Goal: Task Accomplishment & Management: Use online tool/utility

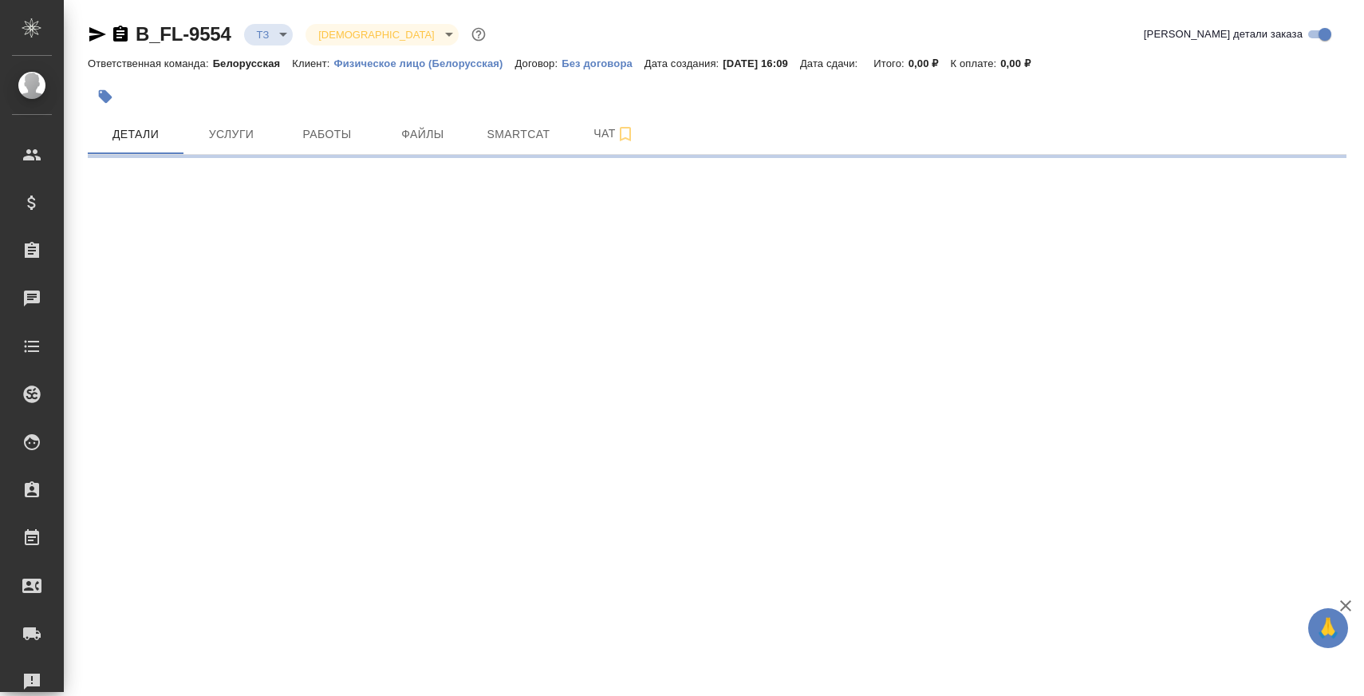
select select "RU"
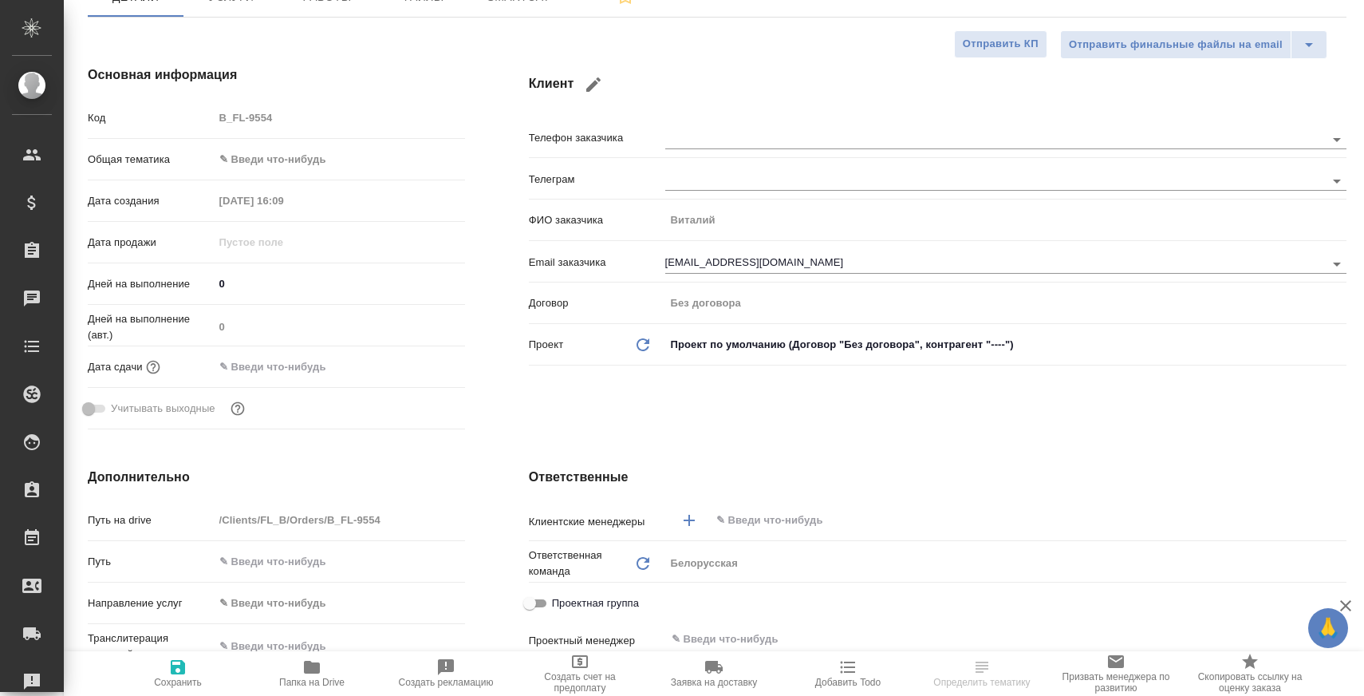
type textarea "x"
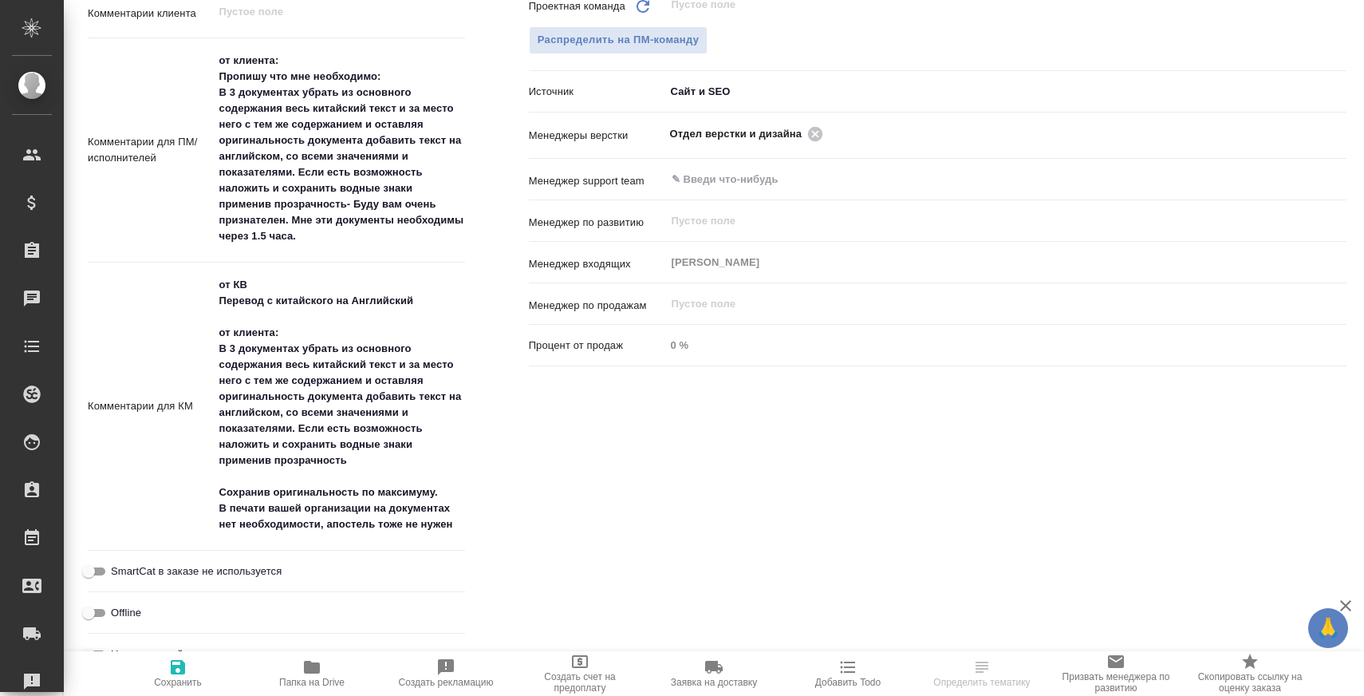
scroll to position [811, 0]
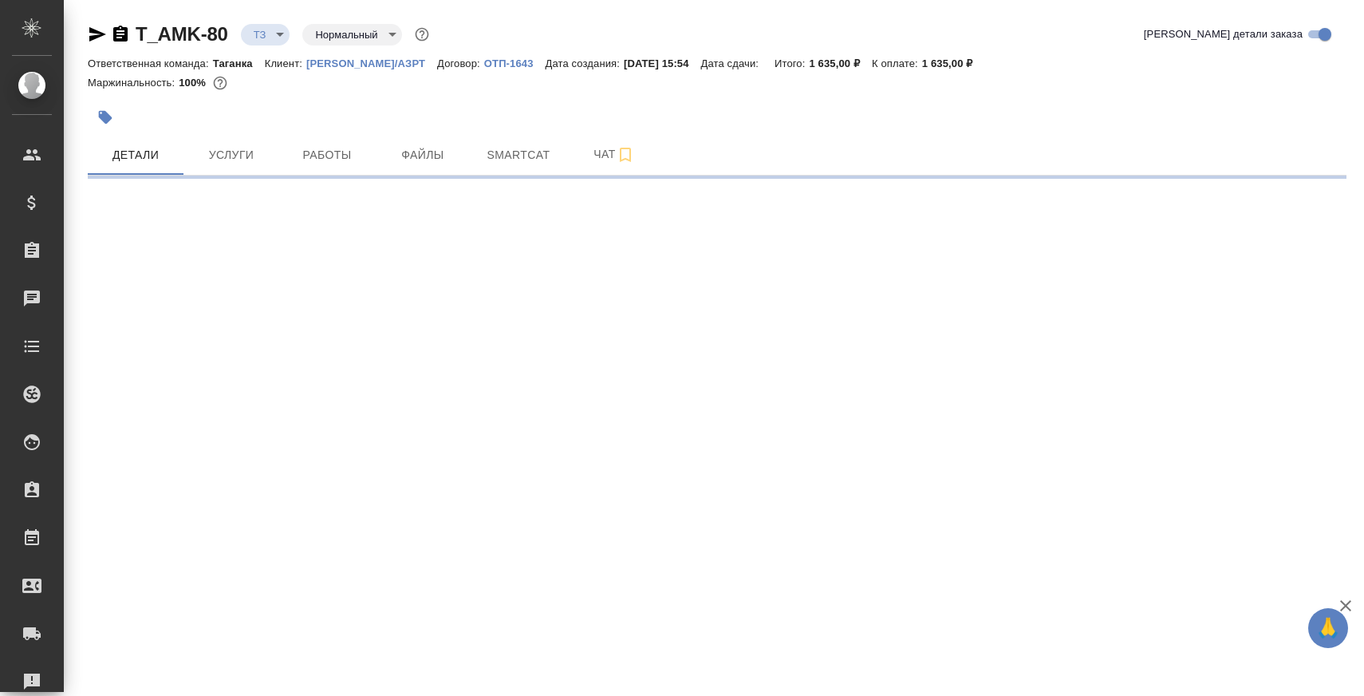
select select "RU"
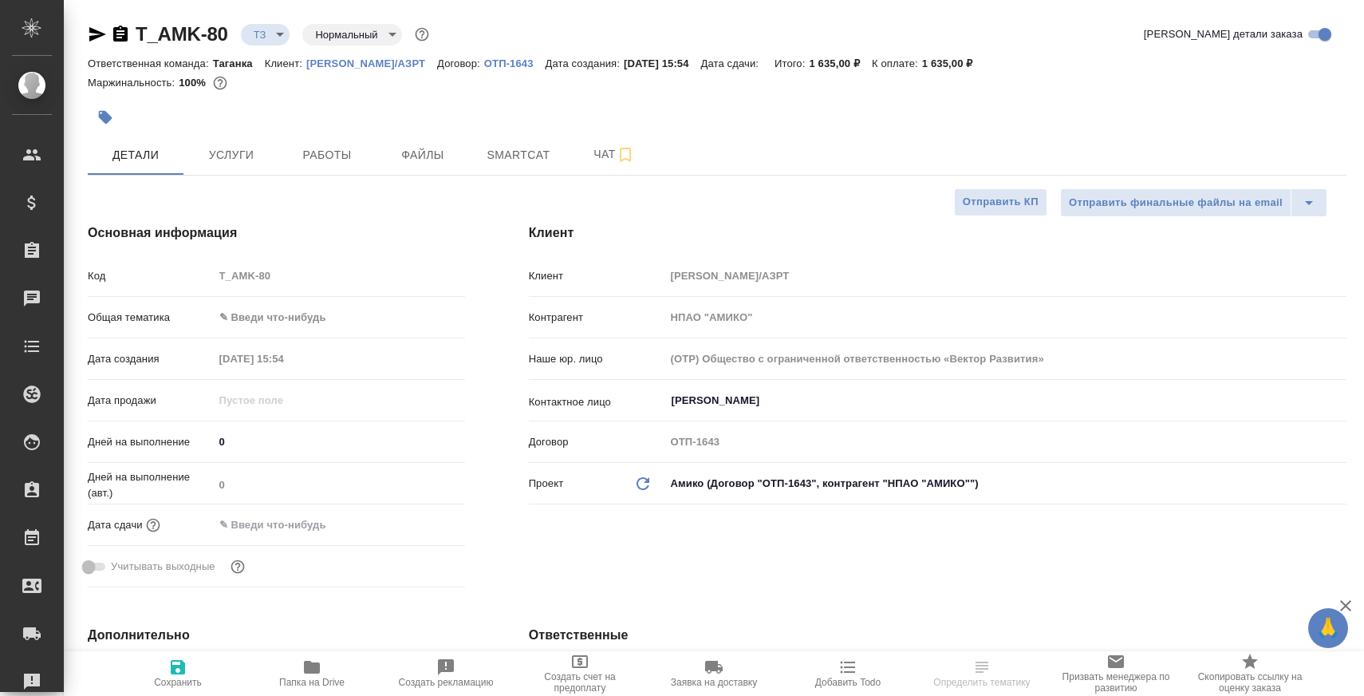
type textarea "x"
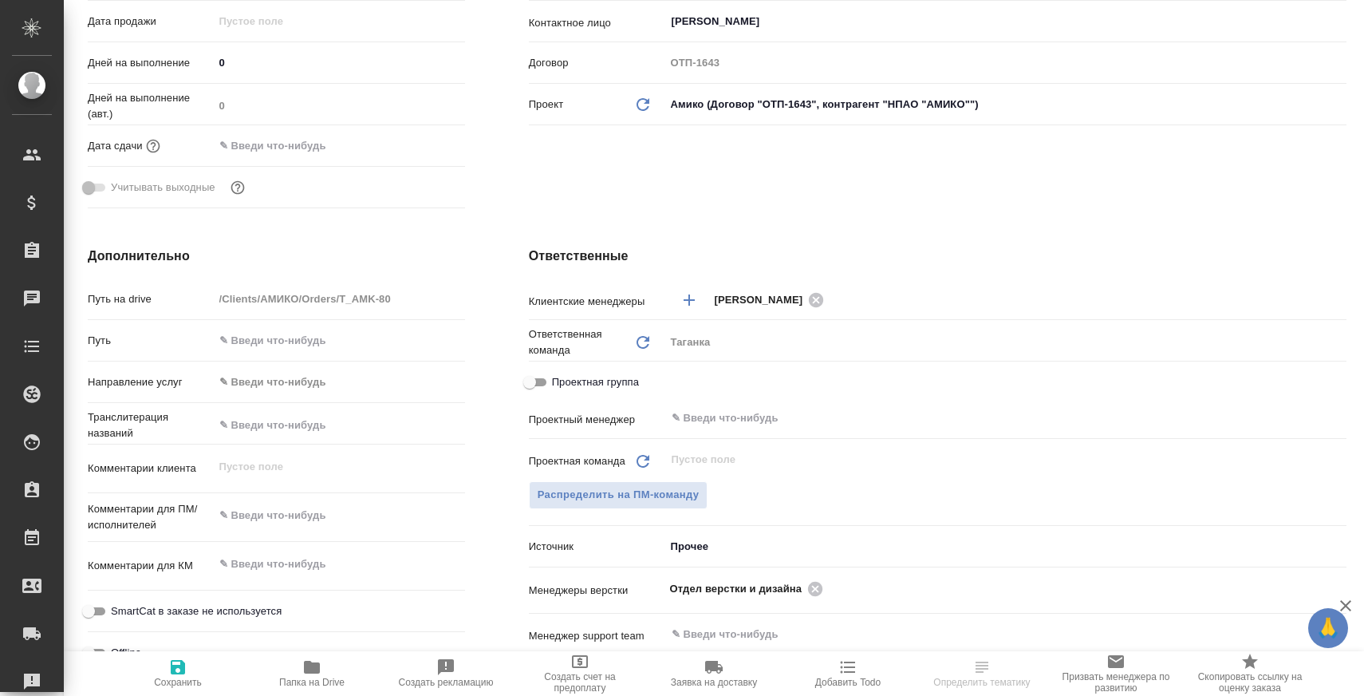
type textarea "x"
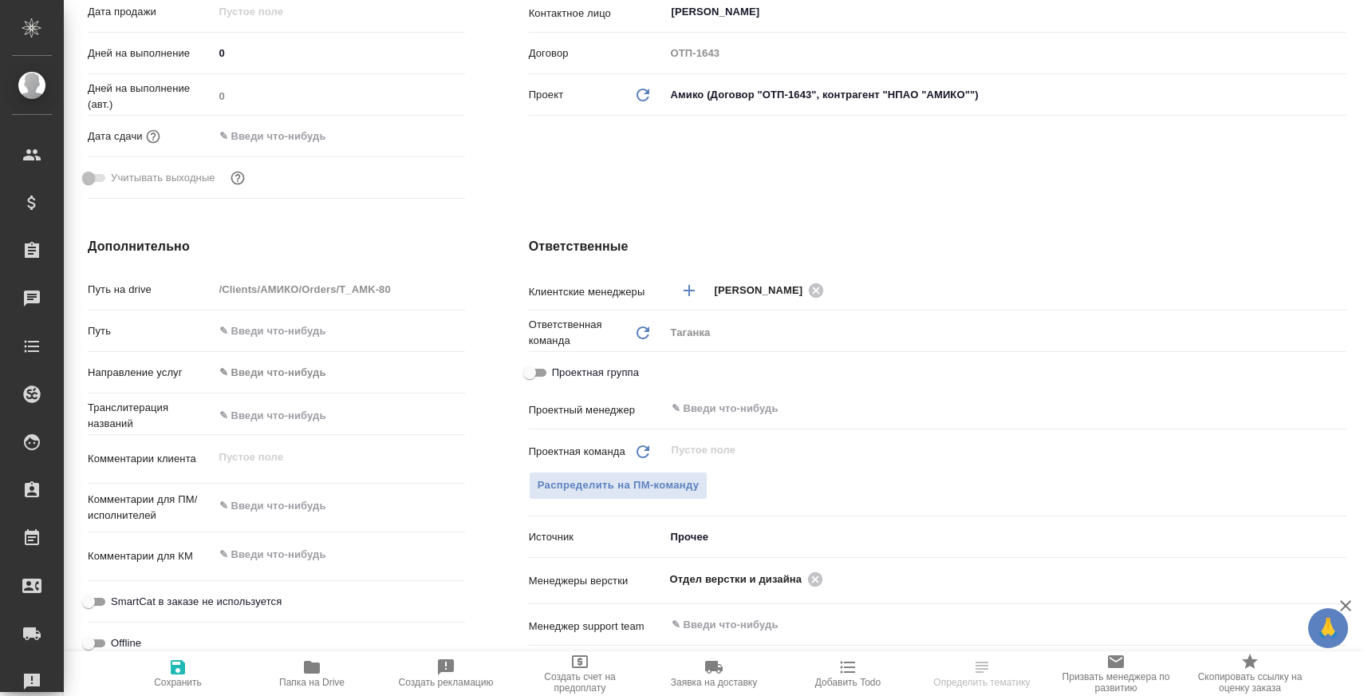
scroll to position [578, 0]
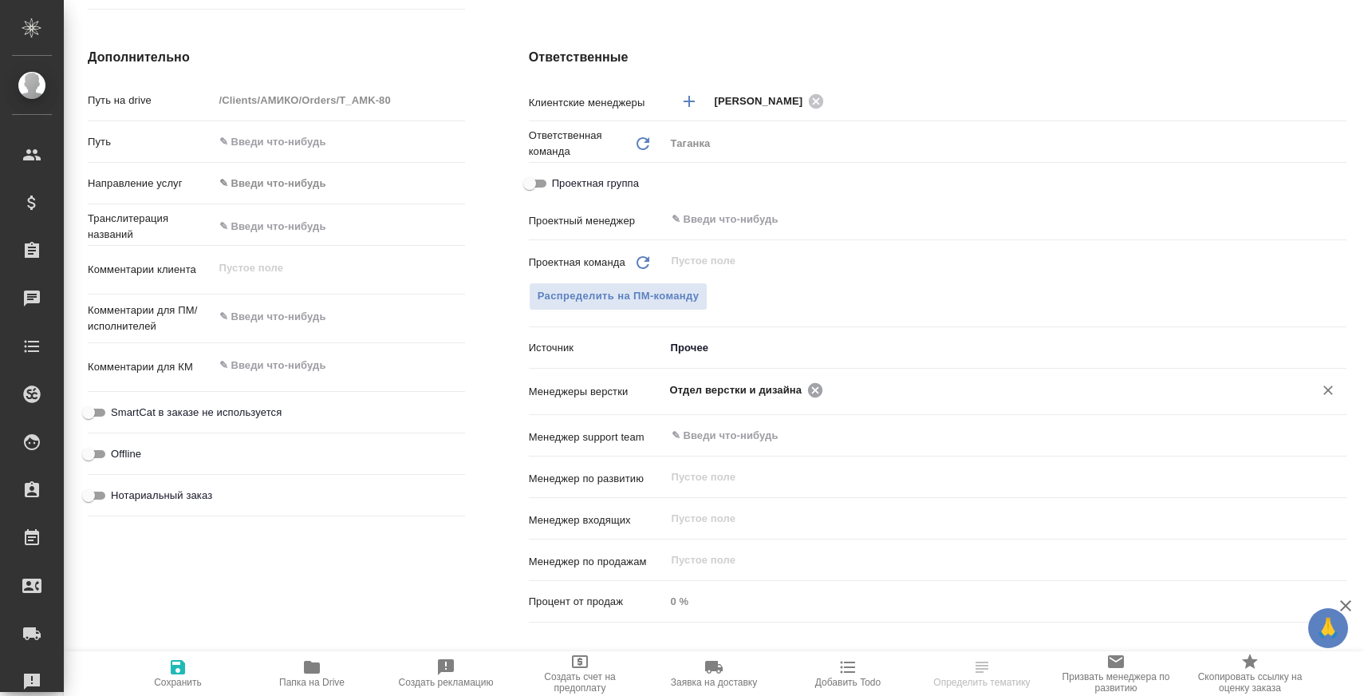
click at [808, 393] on icon at bounding box center [816, 390] width 18 height 18
type textarea "x"
click at [828, 393] on input "text" at bounding box center [1058, 389] width 460 height 19
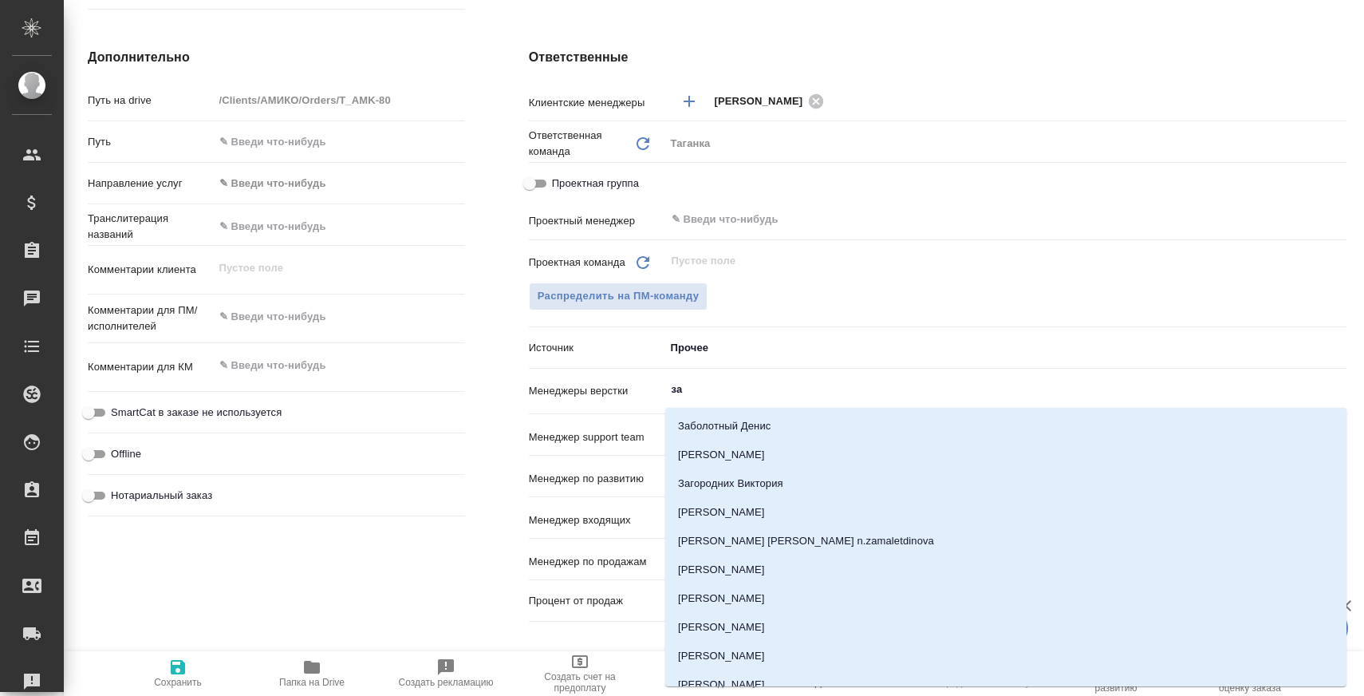
type input "заб"
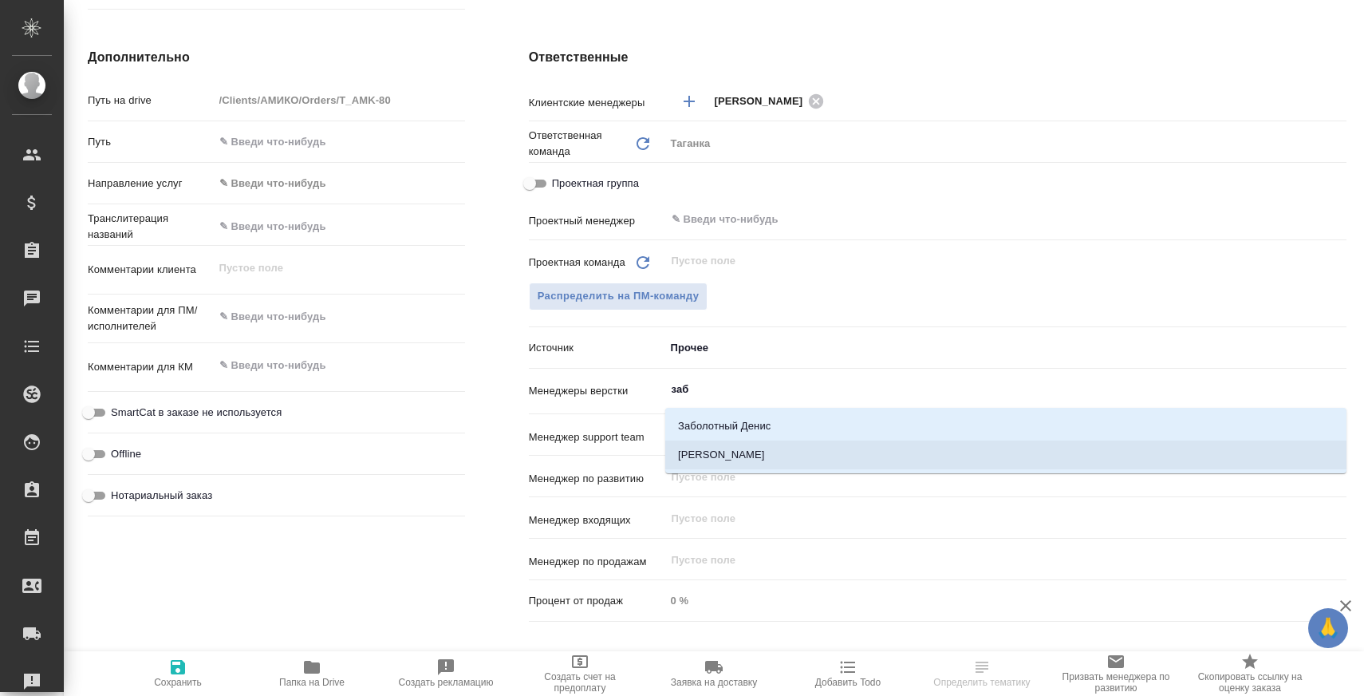
click at [801, 467] on li "Заборова Александра" at bounding box center [1005, 454] width 681 height 29
type textarea "x"
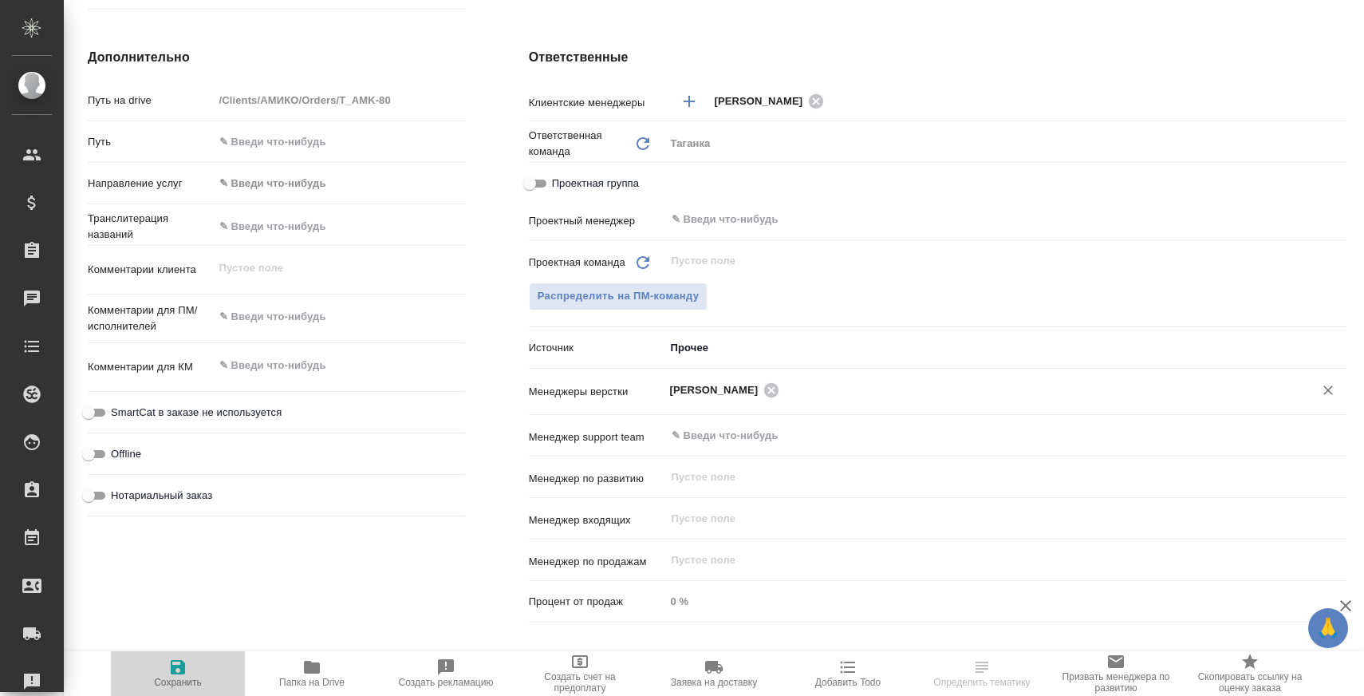
click at [178, 681] on span "Сохранить" at bounding box center [178, 682] width 48 height 11
type textarea "x"
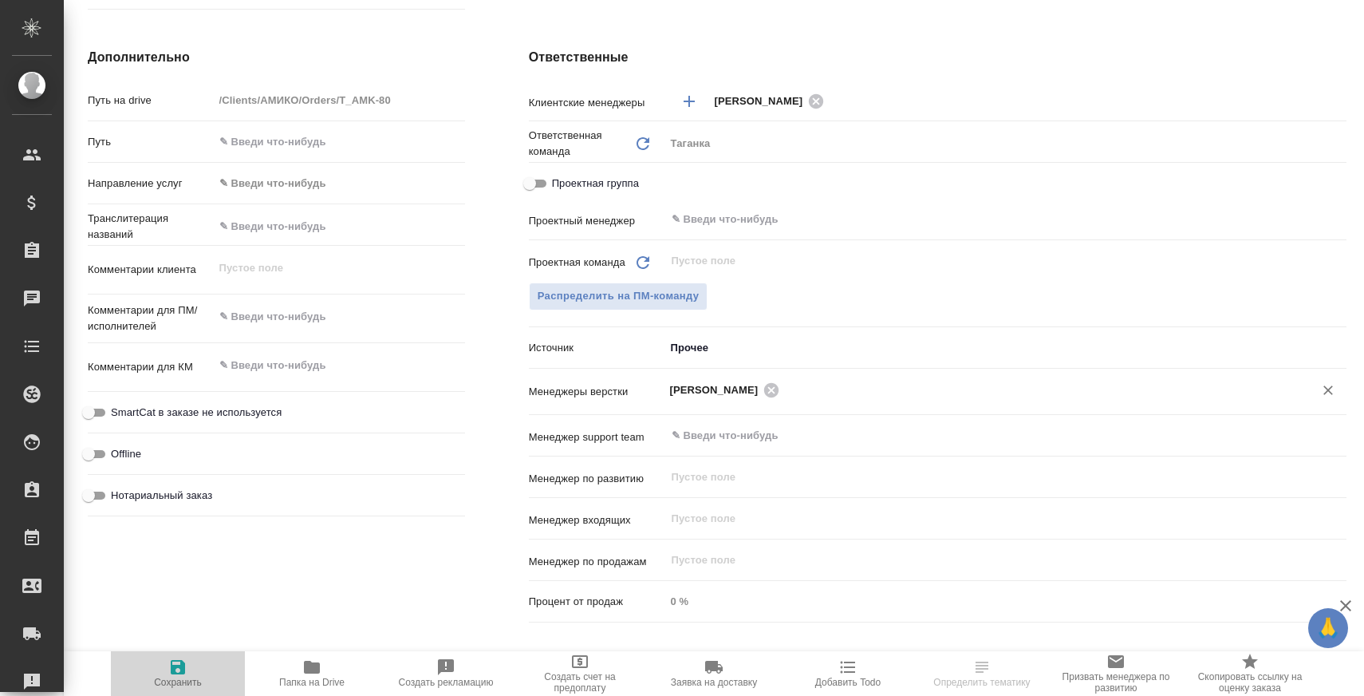
type textarea "x"
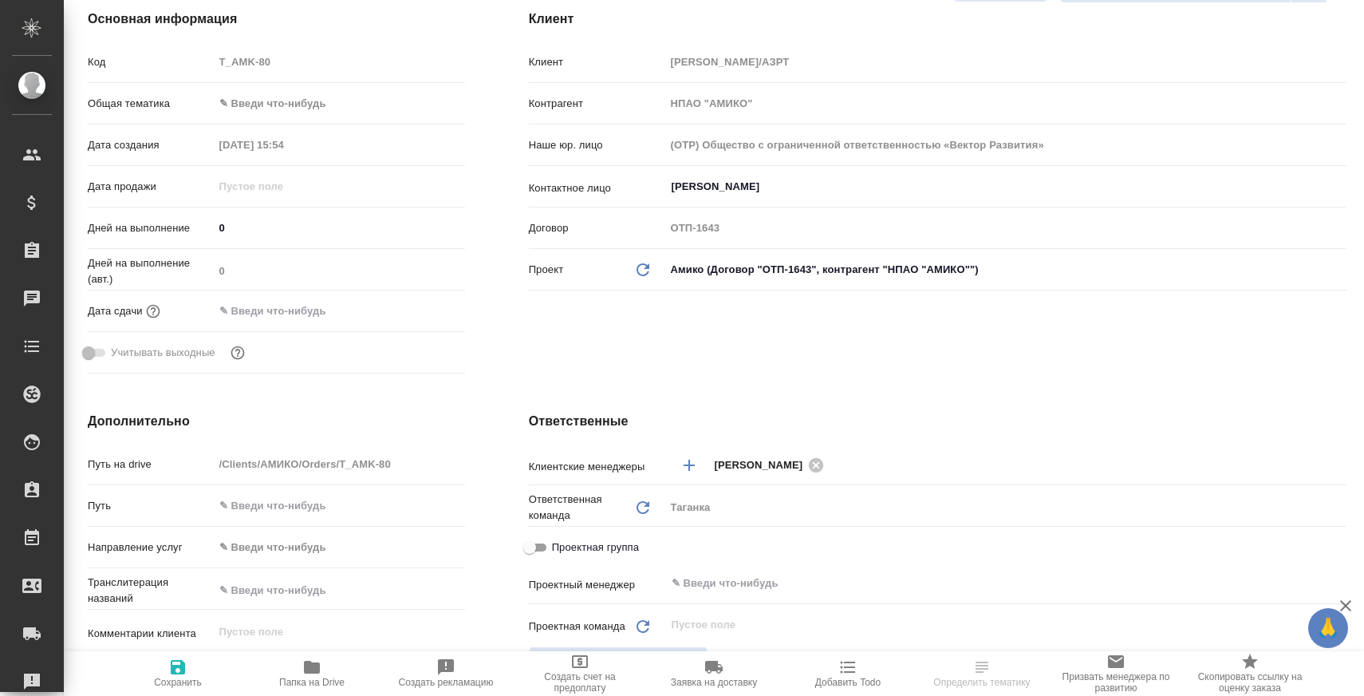
scroll to position [0, 0]
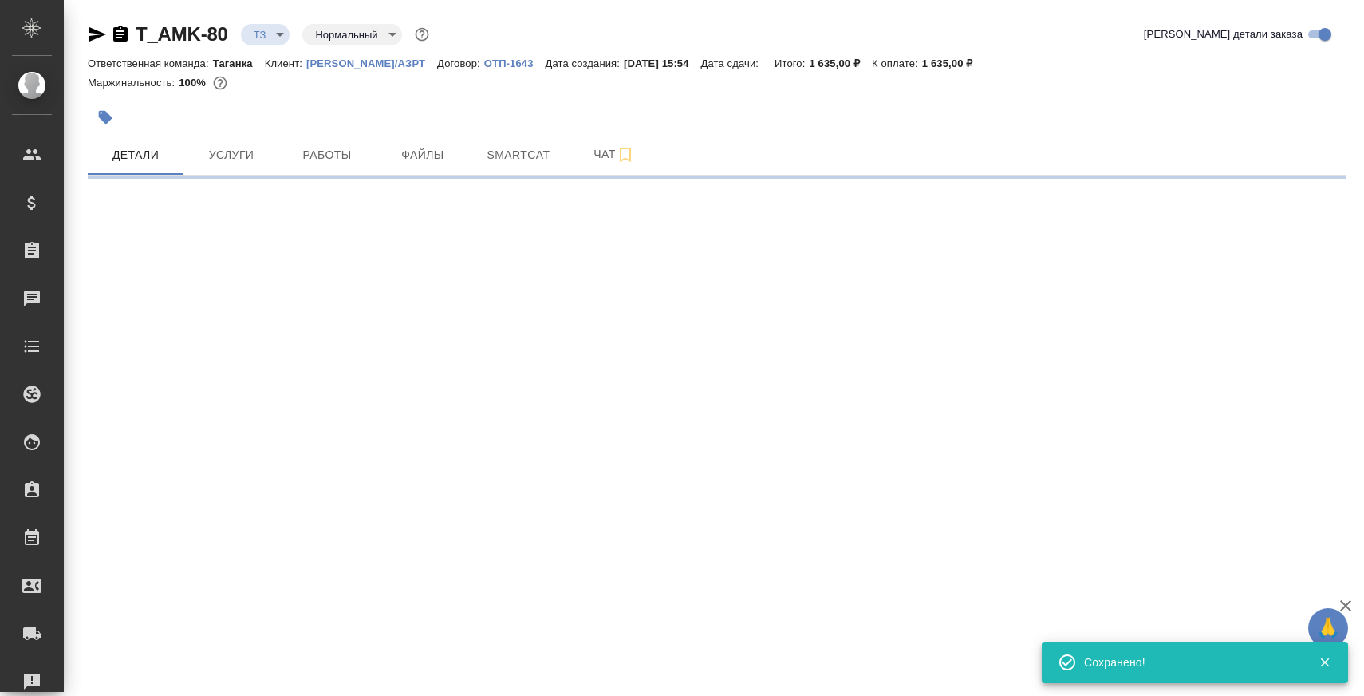
select select "RU"
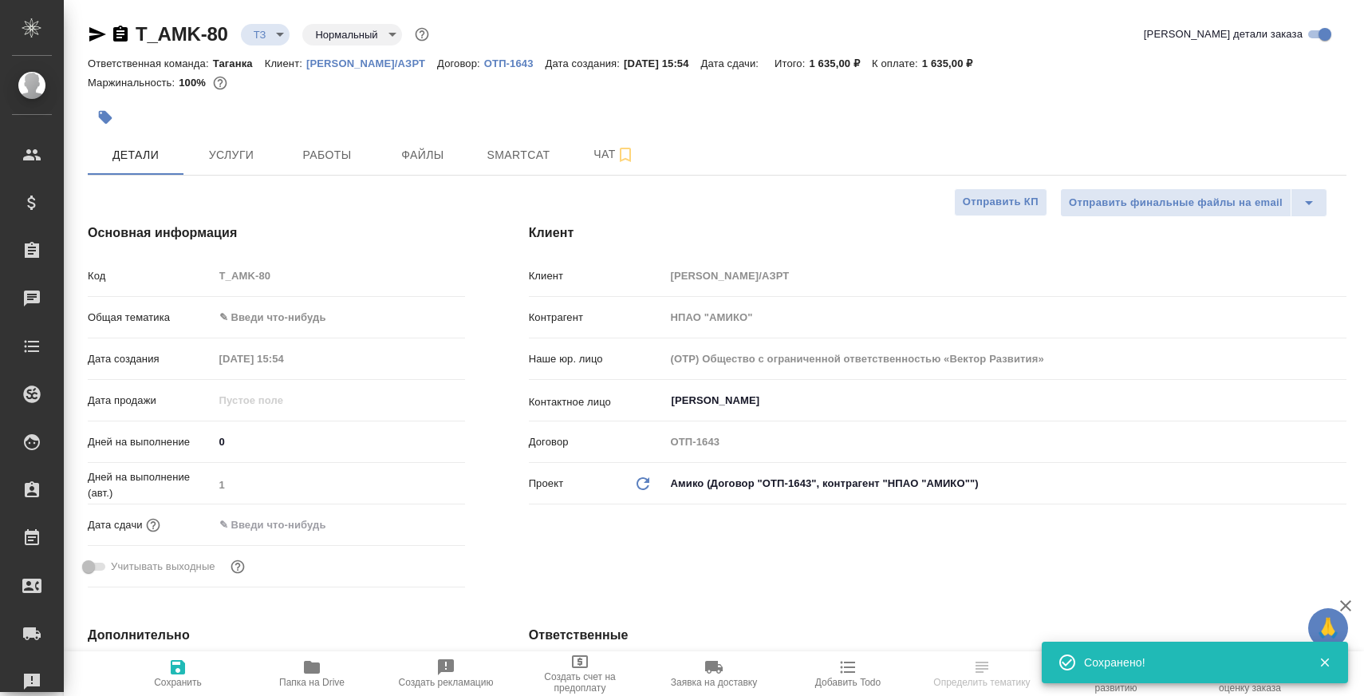
type textarea "x"
click at [124, 37] on icon "button" at bounding box center [120, 34] width 14 height 16
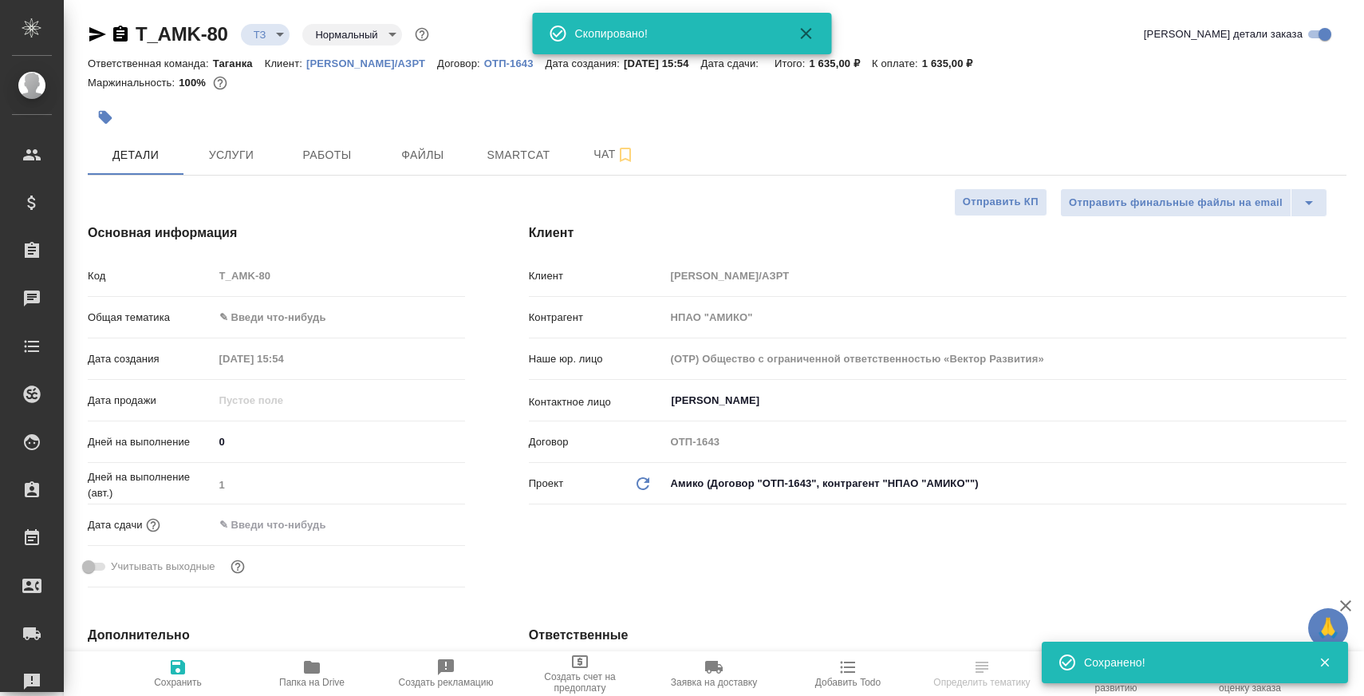
type textarea "x"
select select "RU"
type textarea "x"
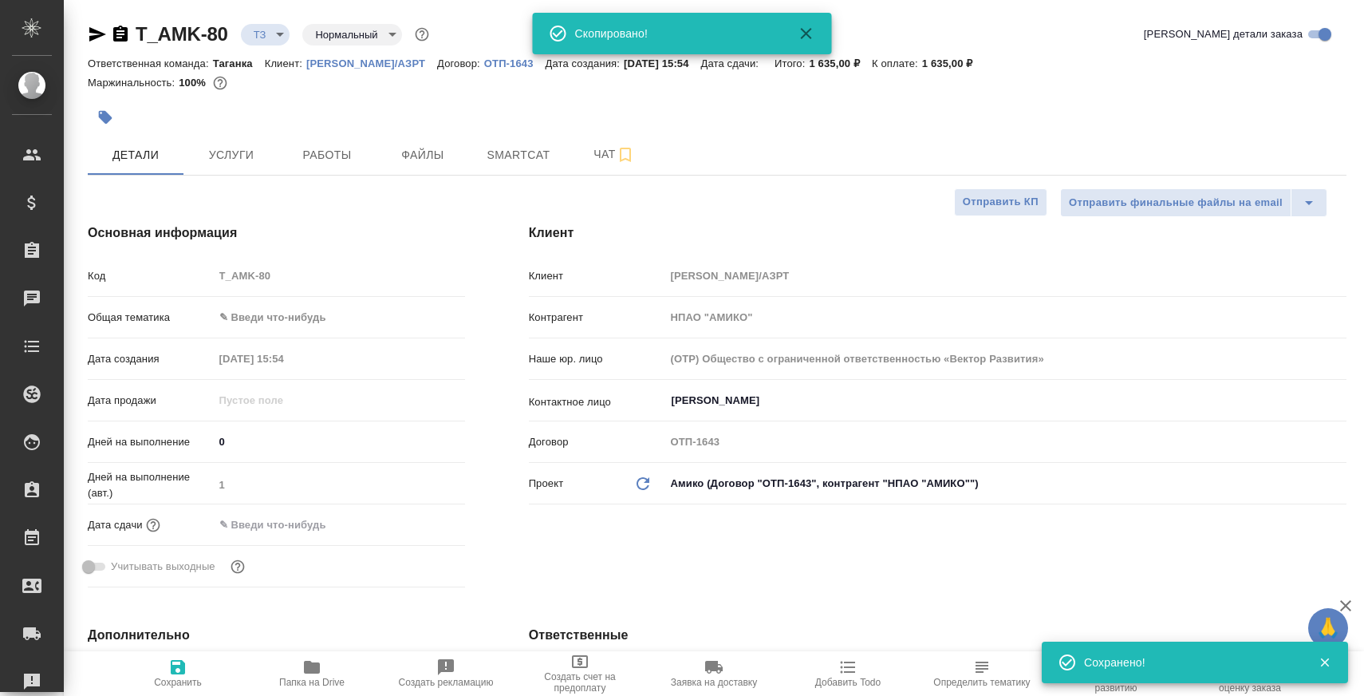
type textarea "x"
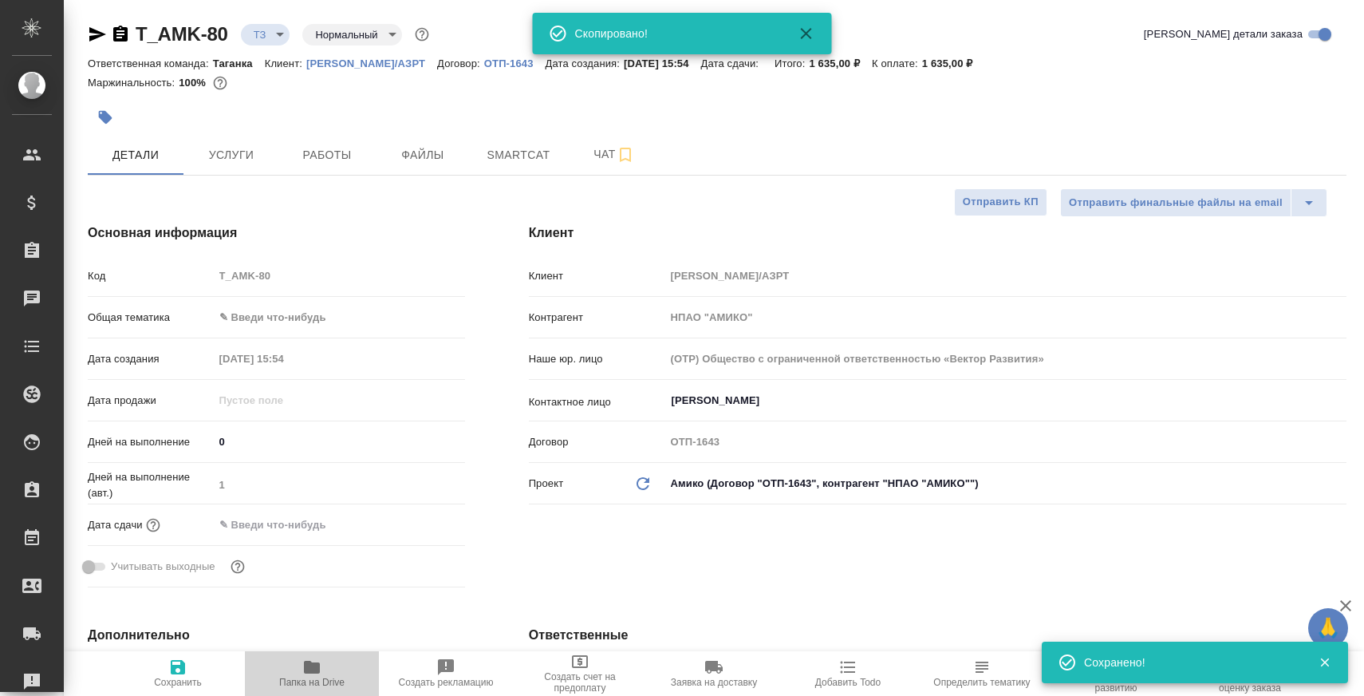
click at [349, 657] on button "Папка на Drive" at bounding box center [312, 673] width 134 height 45
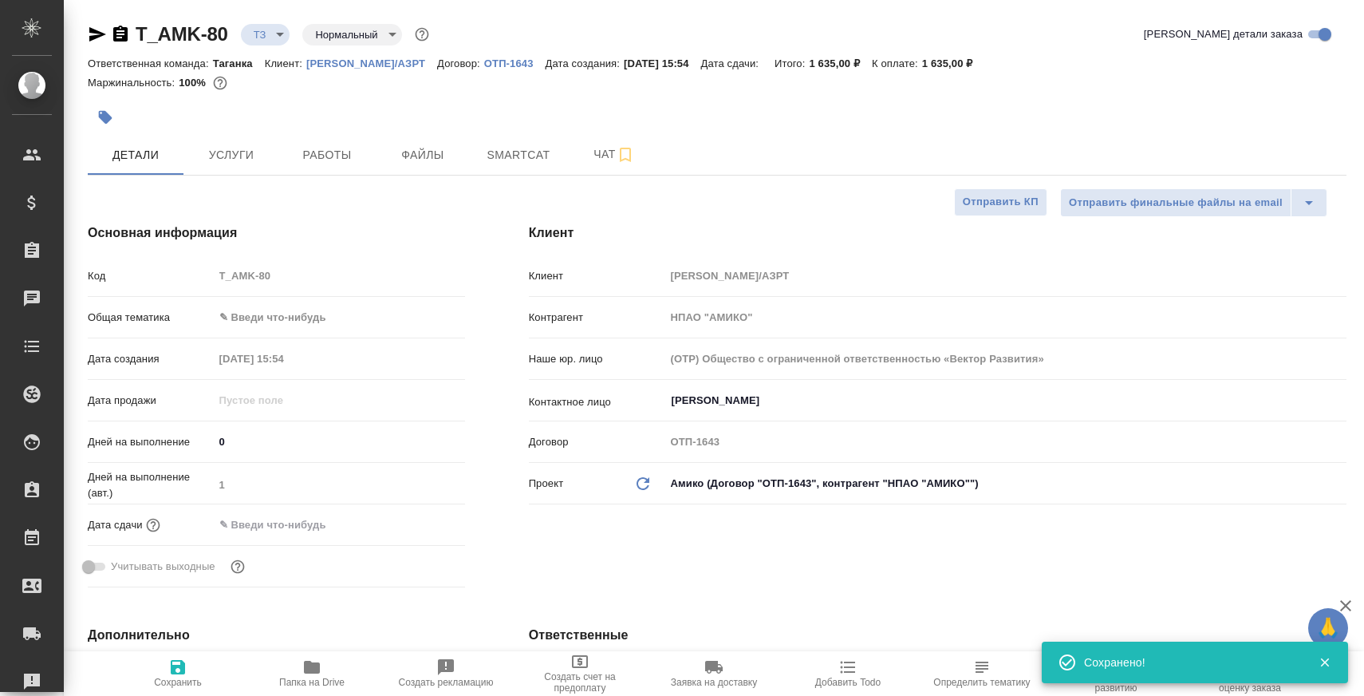
type textarea "x"
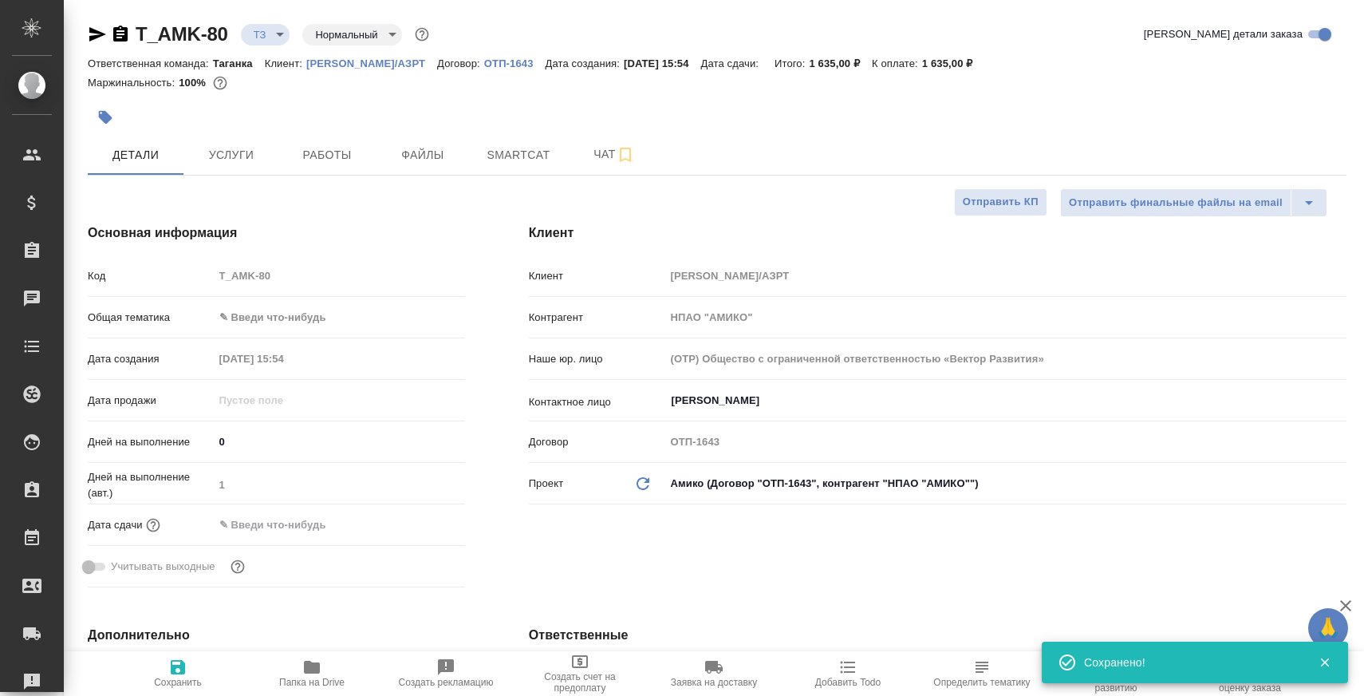
type textarea "x"
click at [594, 152] on span "Чат" at bounding box center [614, 154] width 77 height 20
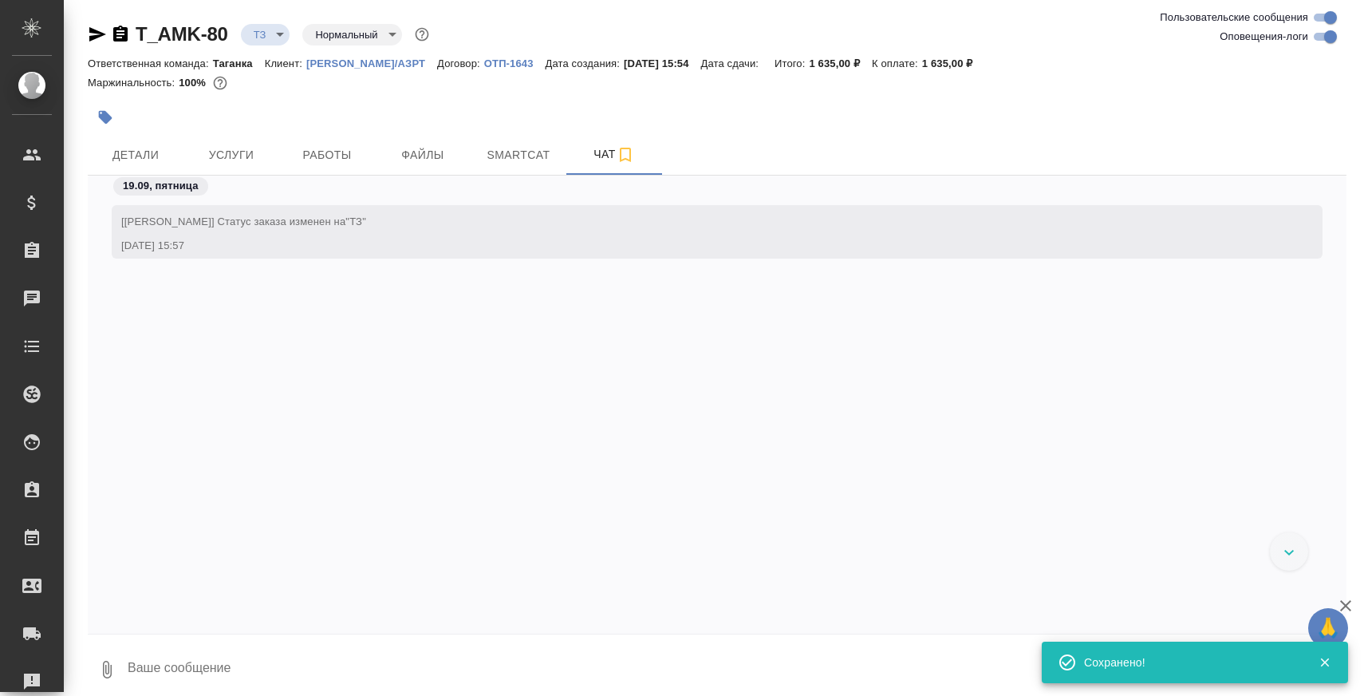
click at [395, 657] on textarea at bounding box center [736, 669] width 1221 height 54
paste textarea
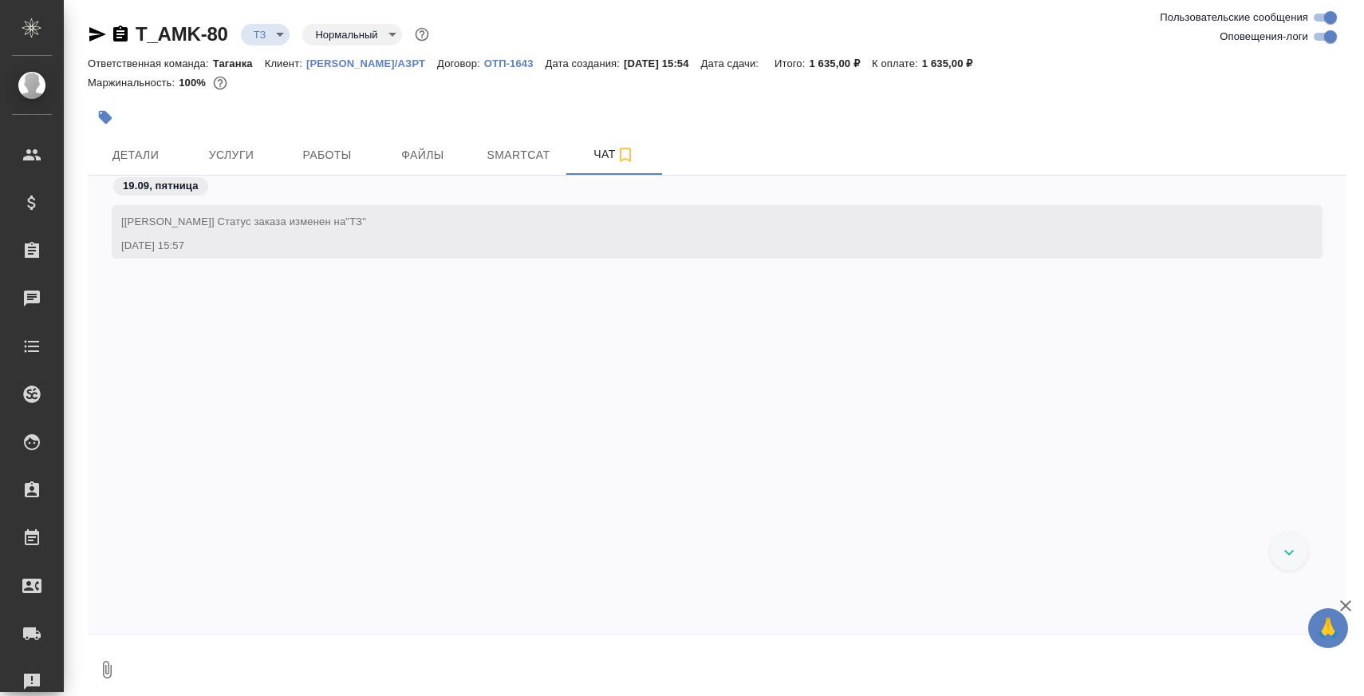
click at [275, 30] on body "🙏 .cls-1 fill:#fff; AWATERA Zaborova Aleksandra Клиенты Спецификации Заказы 0 Ч…" at bounding box center [682, 348] width 1364 height 696
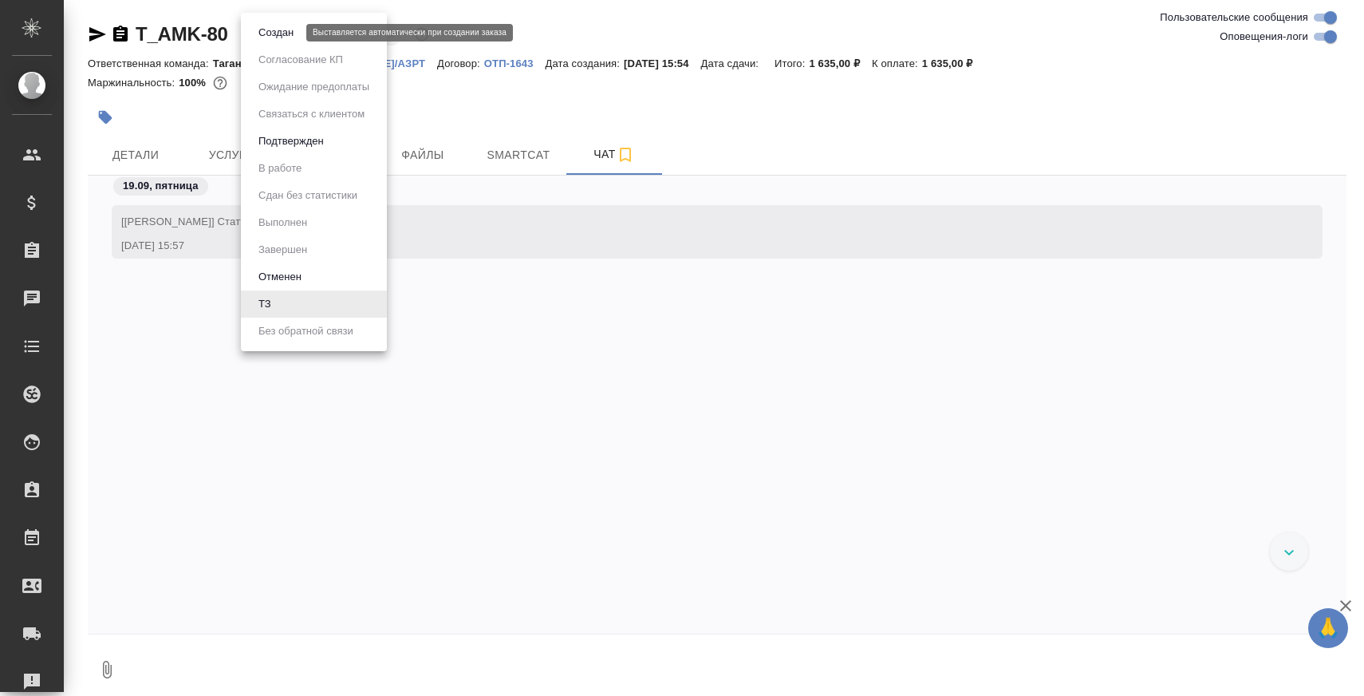
click at [282, 37] on button "Создан" at bounding box center [276, 33] width 45 height 18
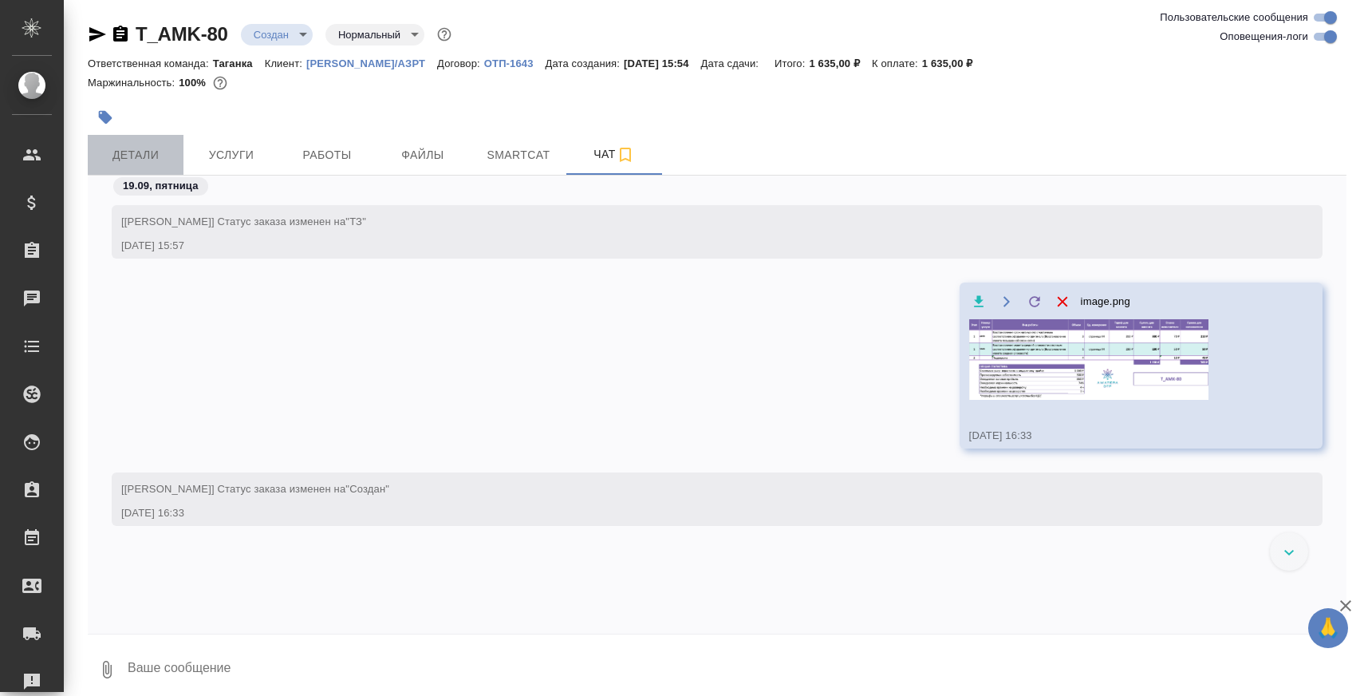
click at [158, 156] on span "Детали" at bounding box center [135, 155] width 77 height 20
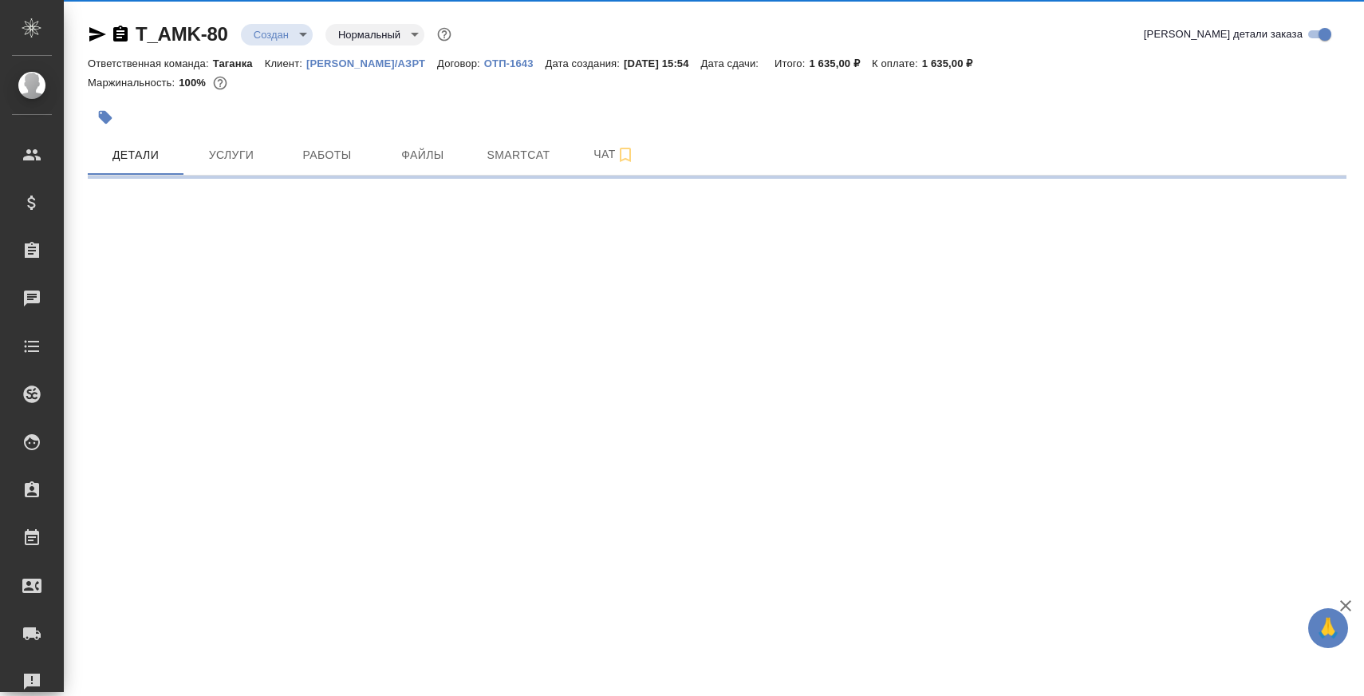
select select "RU"
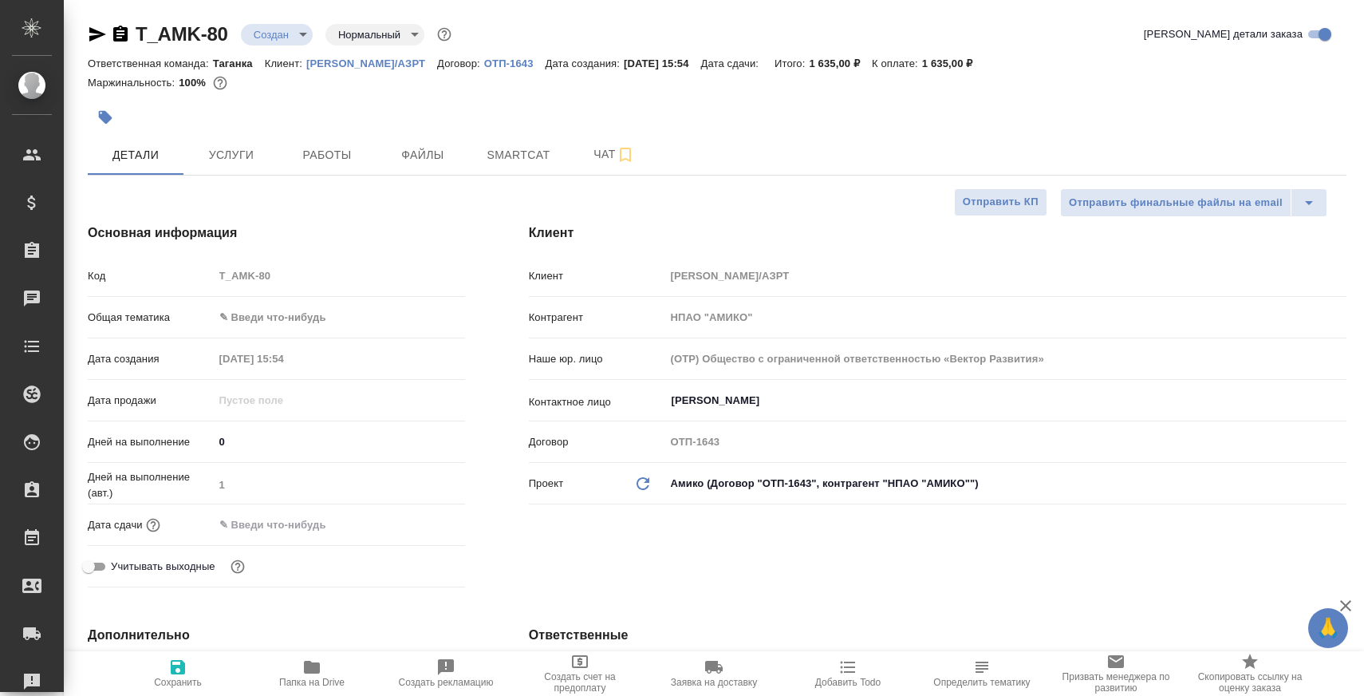
type textarea "x"
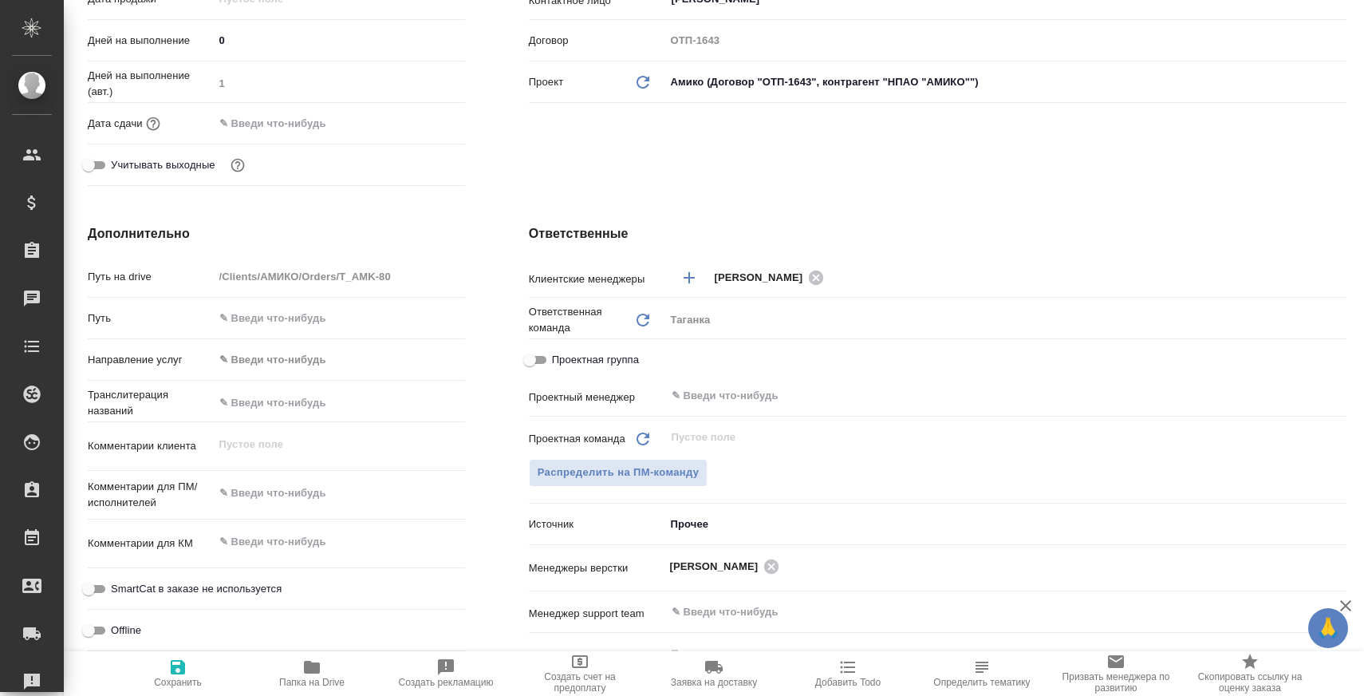
scroll to position [794, 0]
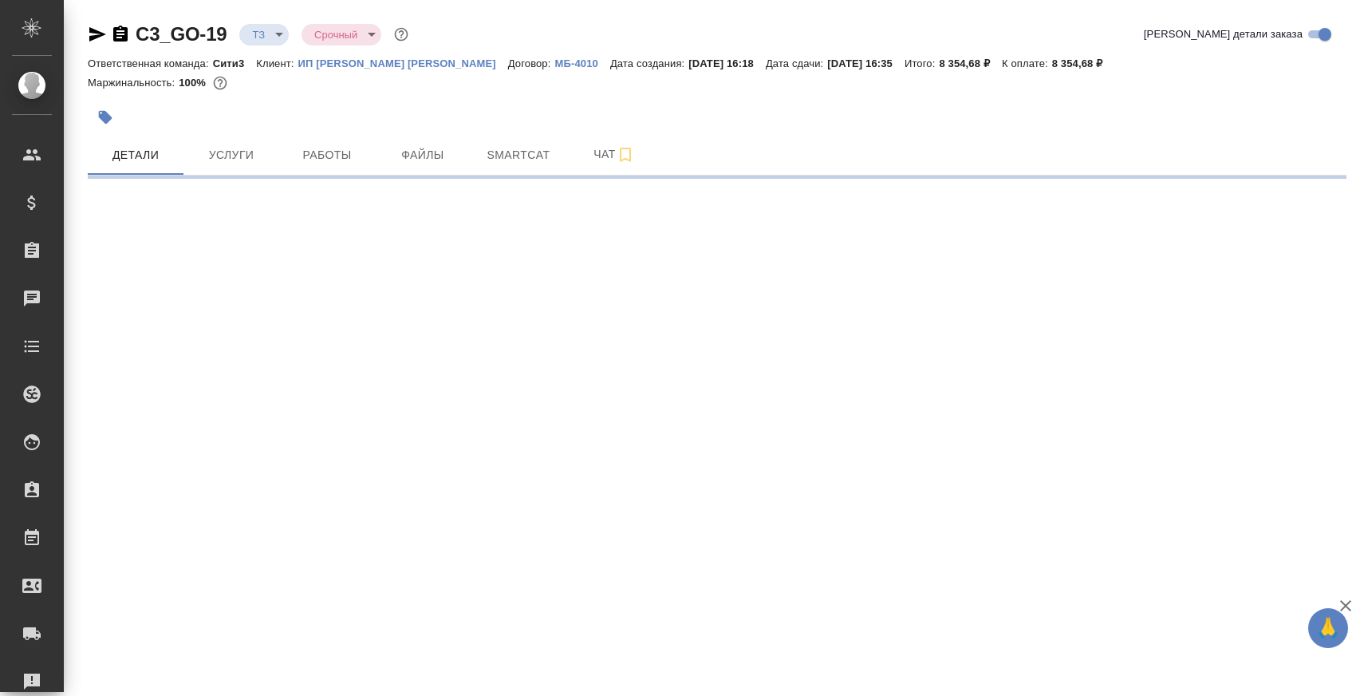
select select "RU"
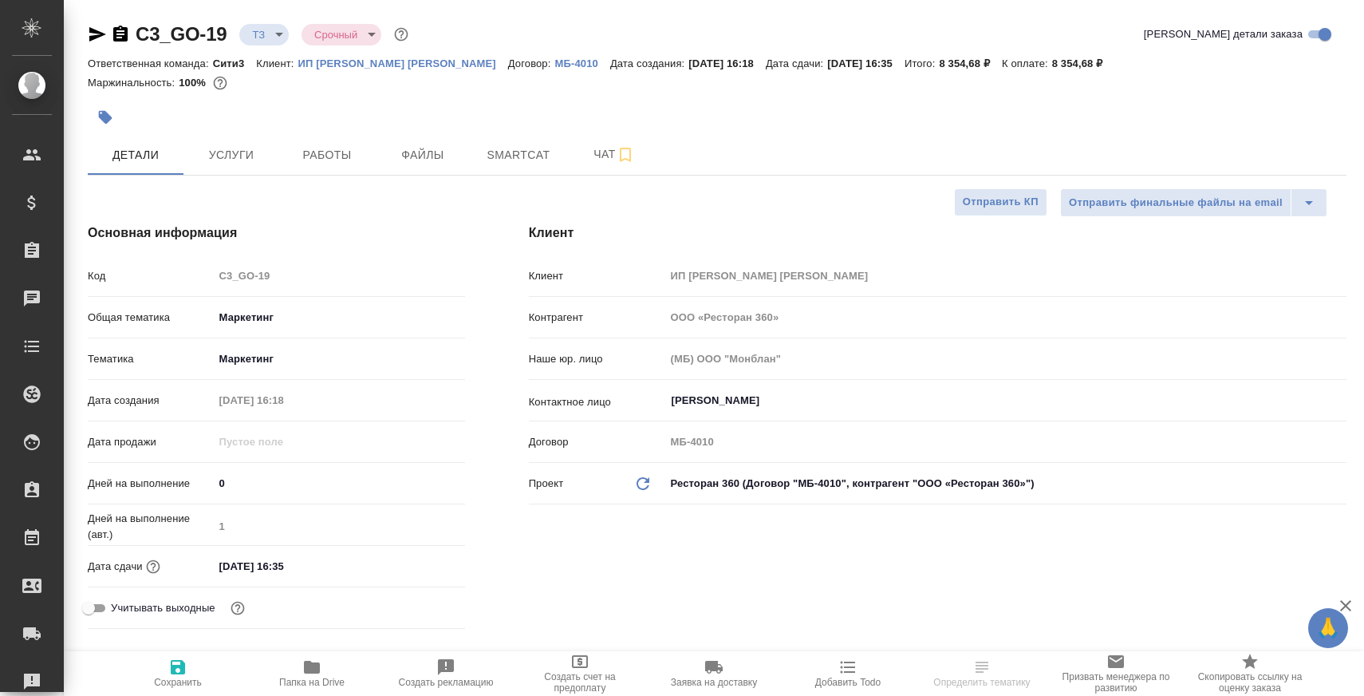
type textarea "x"
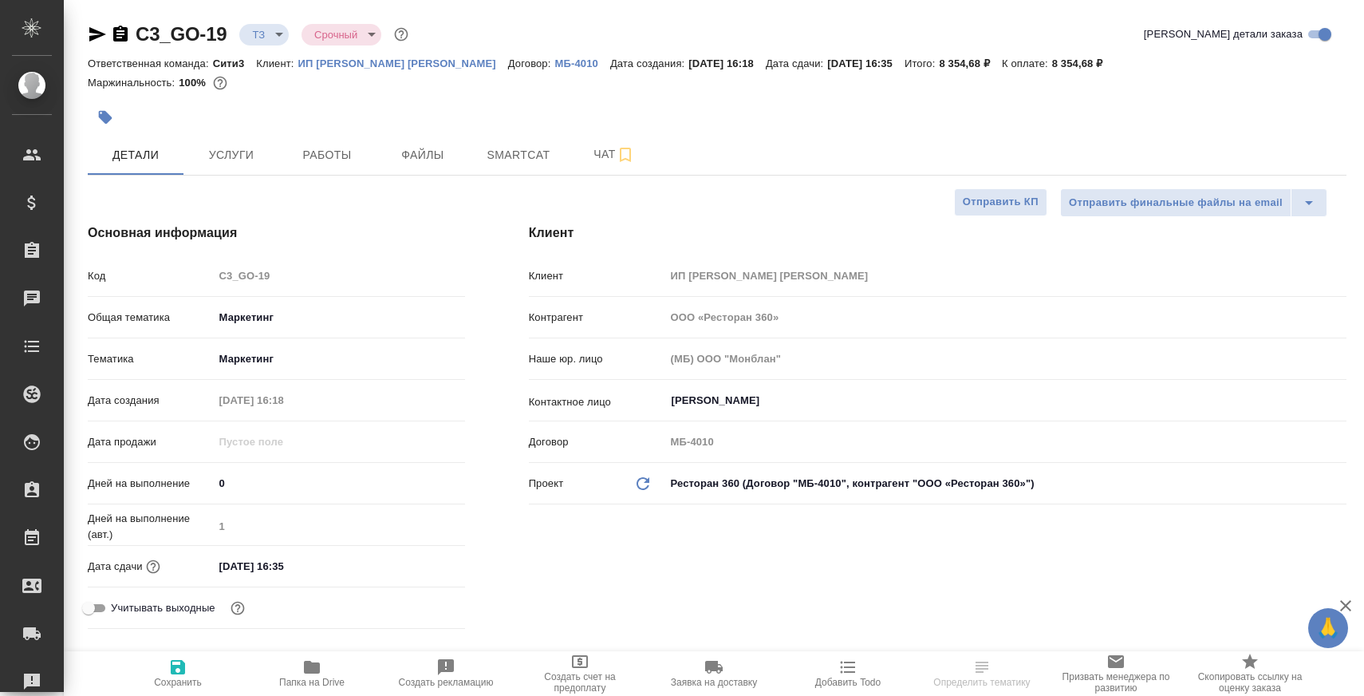
type textarea "x"
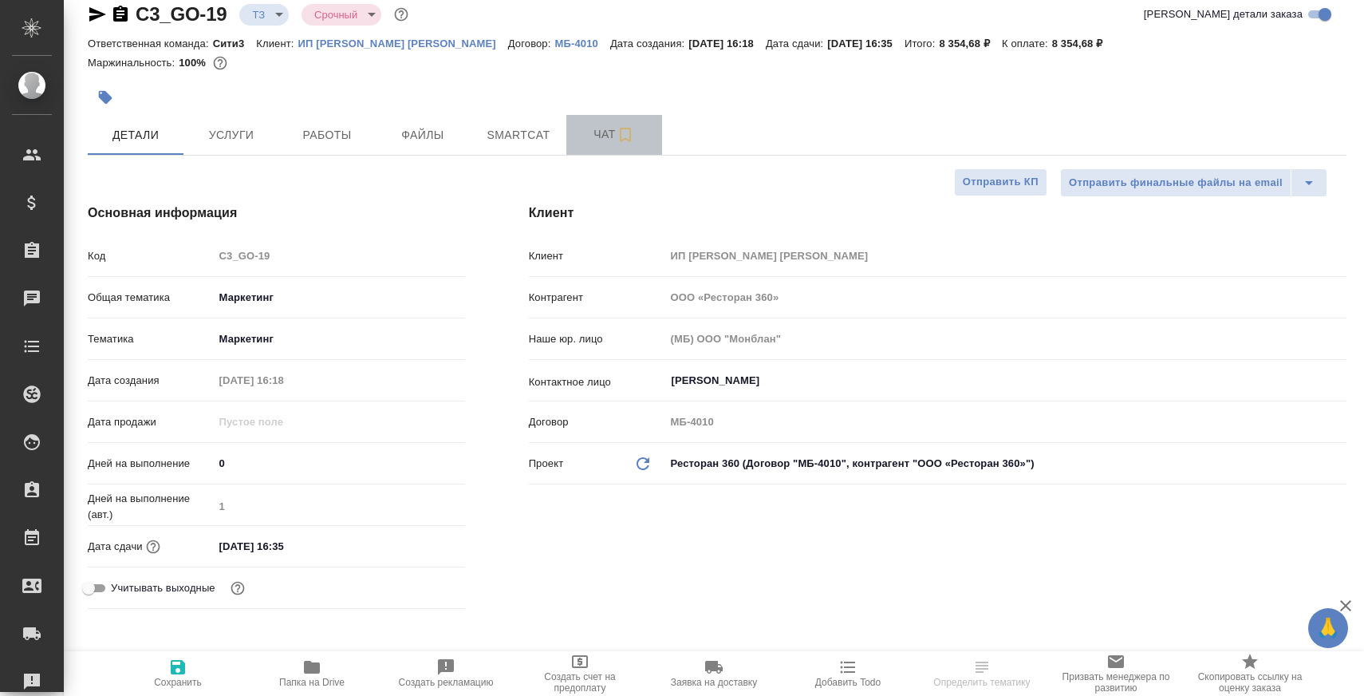
click at [588, 132] on span "Чат" at bounding box center [614, 134] width 77 height 20
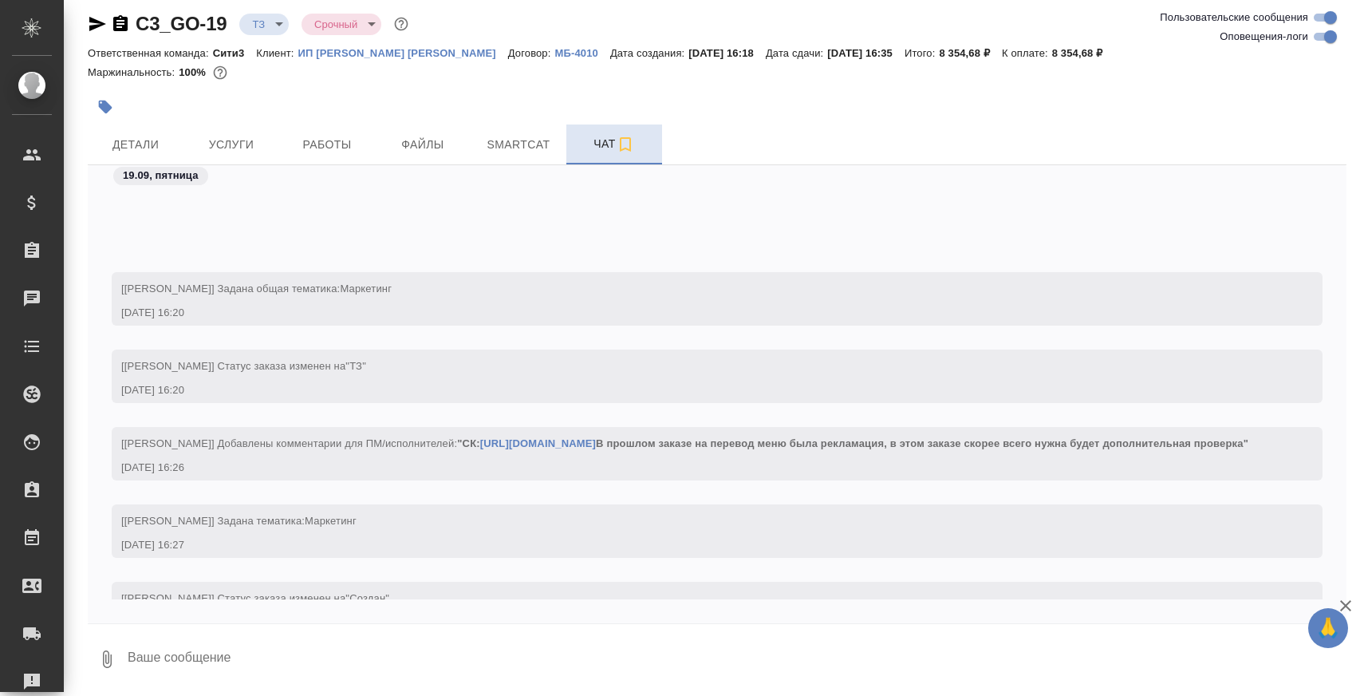
scroll to position [221, 0]
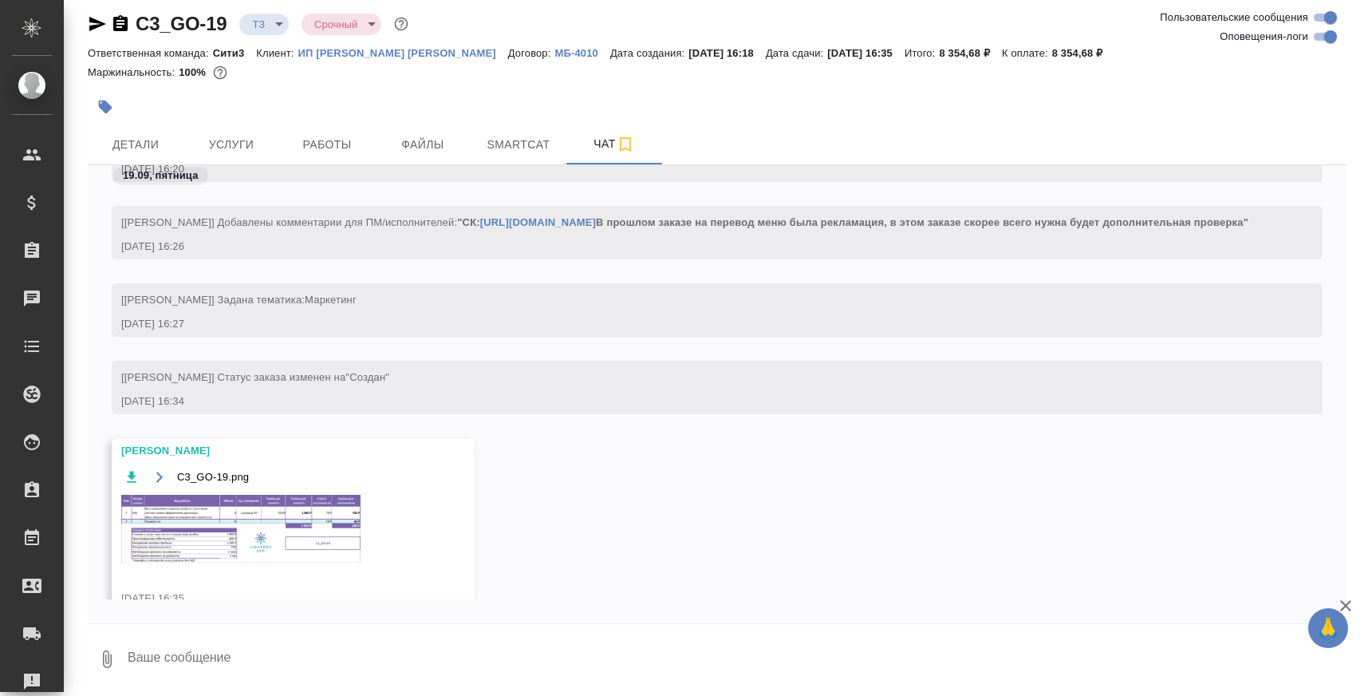
click at [241, 546] on img at bounding box center [240, 529] width 239 height 68
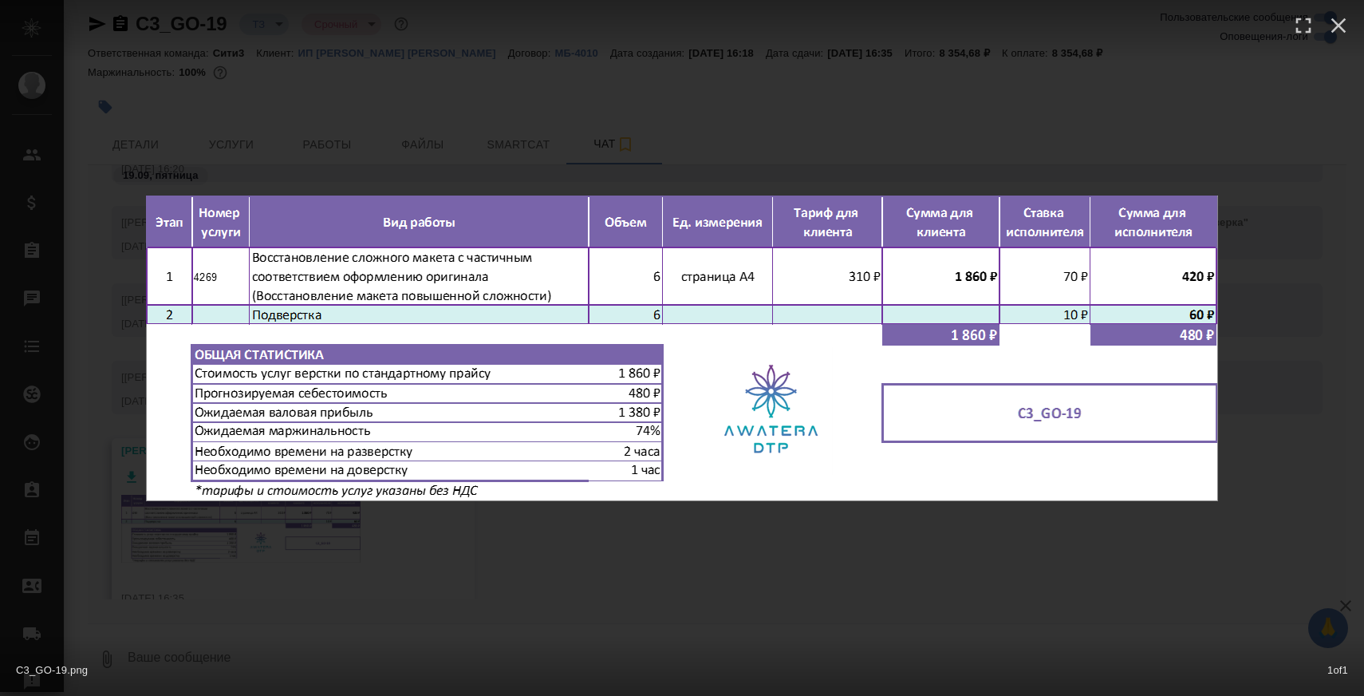
click at [556, 542] on div "C3_GO-19.png 1 of 1" at bounding box center [682, 348] width 1364 height 696
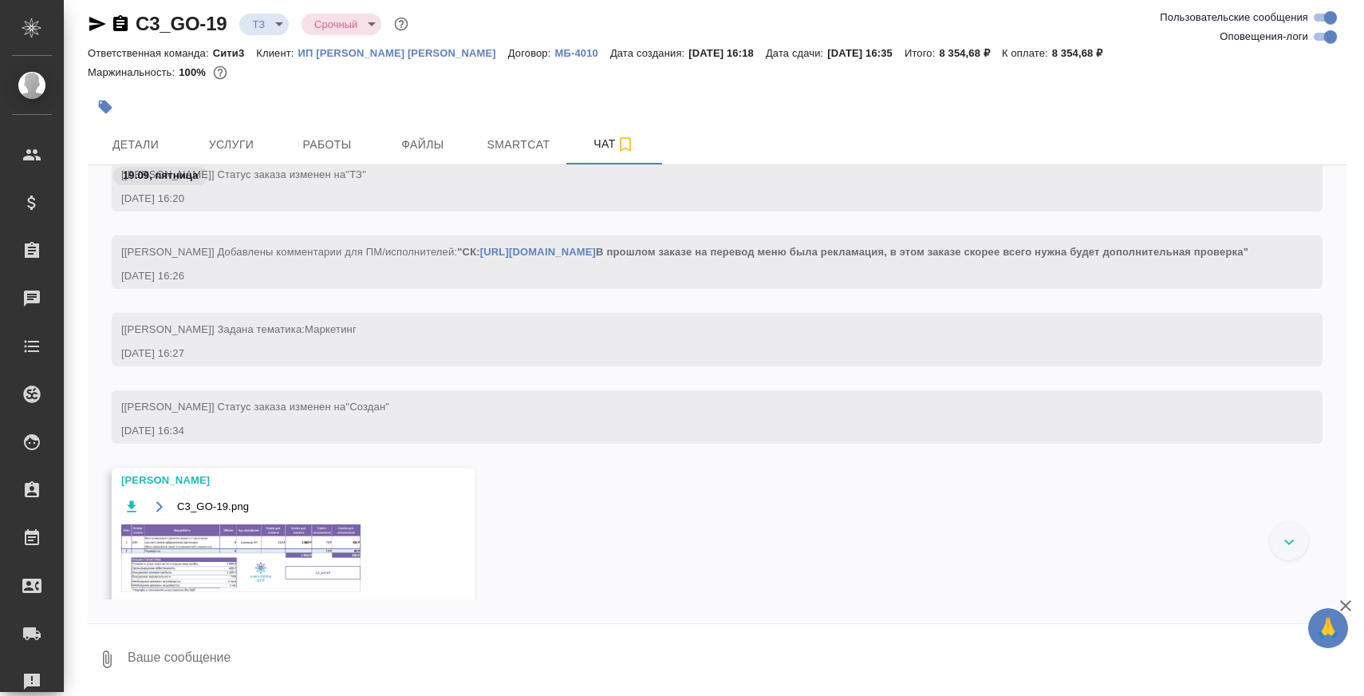
scroll to position [191, 0]
click at [542, 253] on link "https://smartcat.com/projects/feb2b190-9a14-401d-acc0-24b5a7e3a87d/statistics" at bounding box center [538, 253] width 116 height 12
click at [138, 136] on span "Детали" at bounding box center [135, 145] width 77 height 20
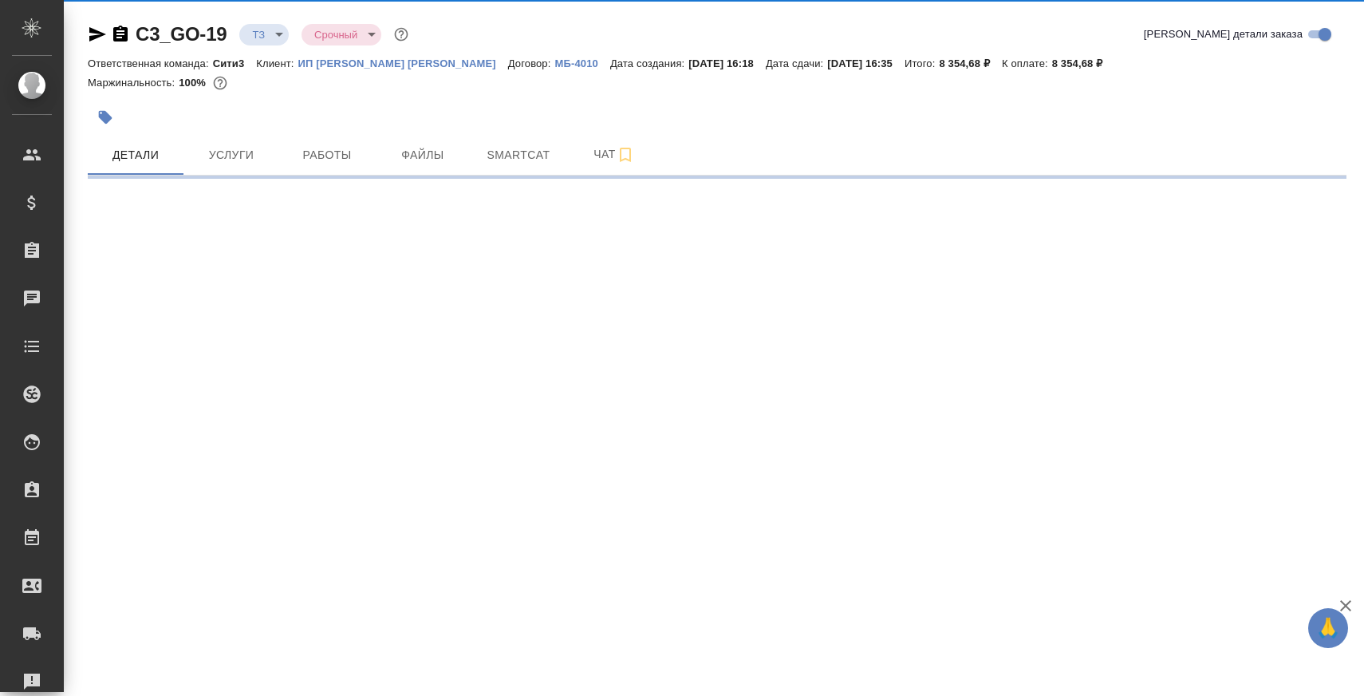
select select "RU"
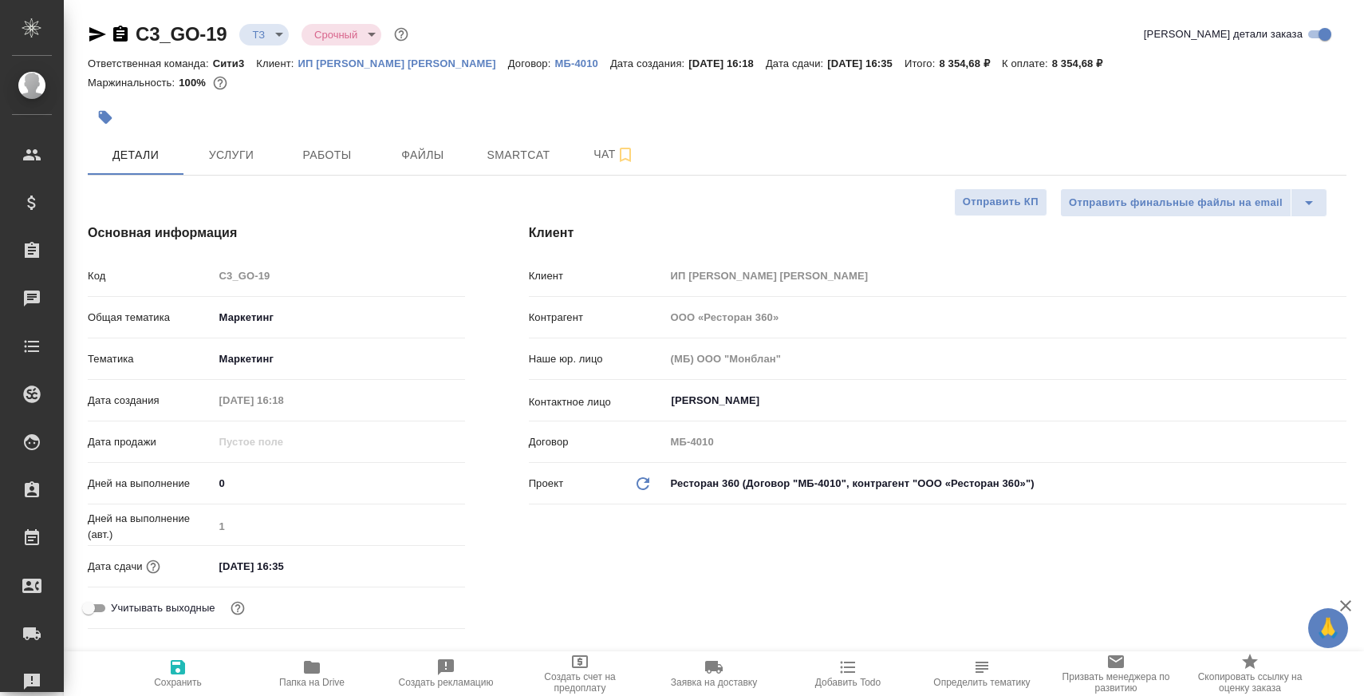
type textarea "x"
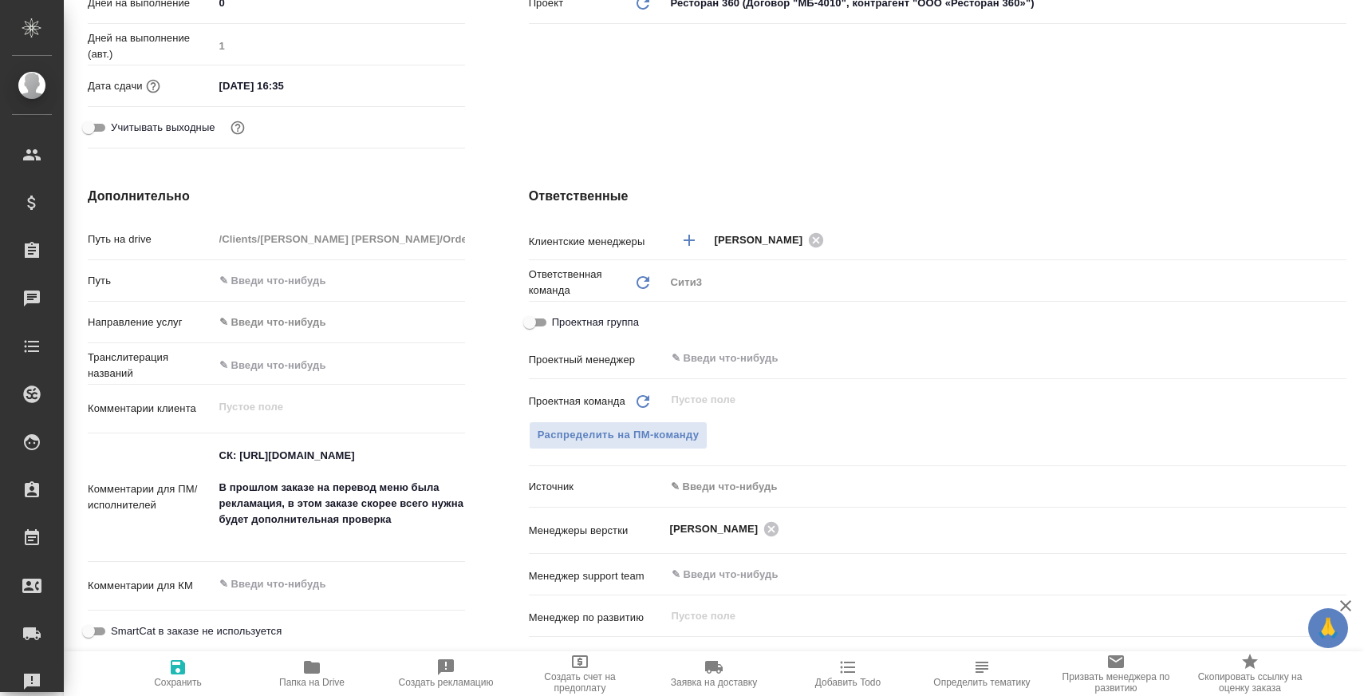
scroll to position [515, 0]
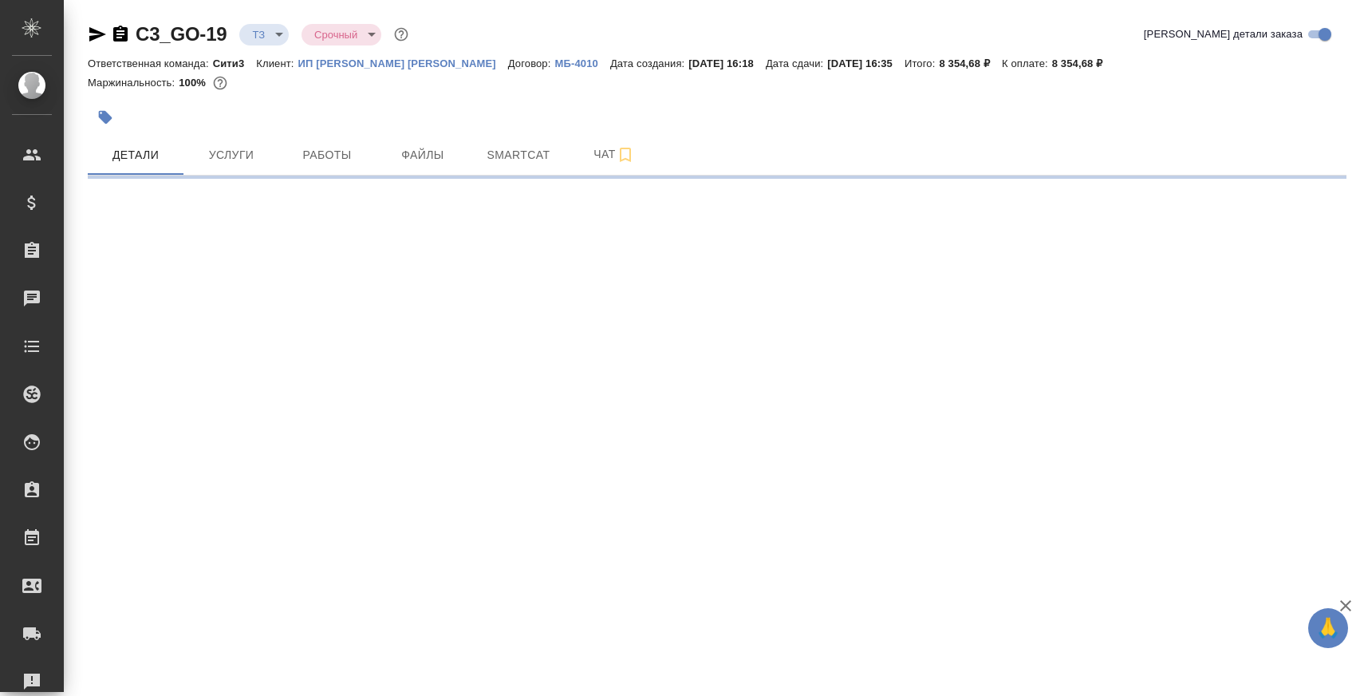
select select "RU"
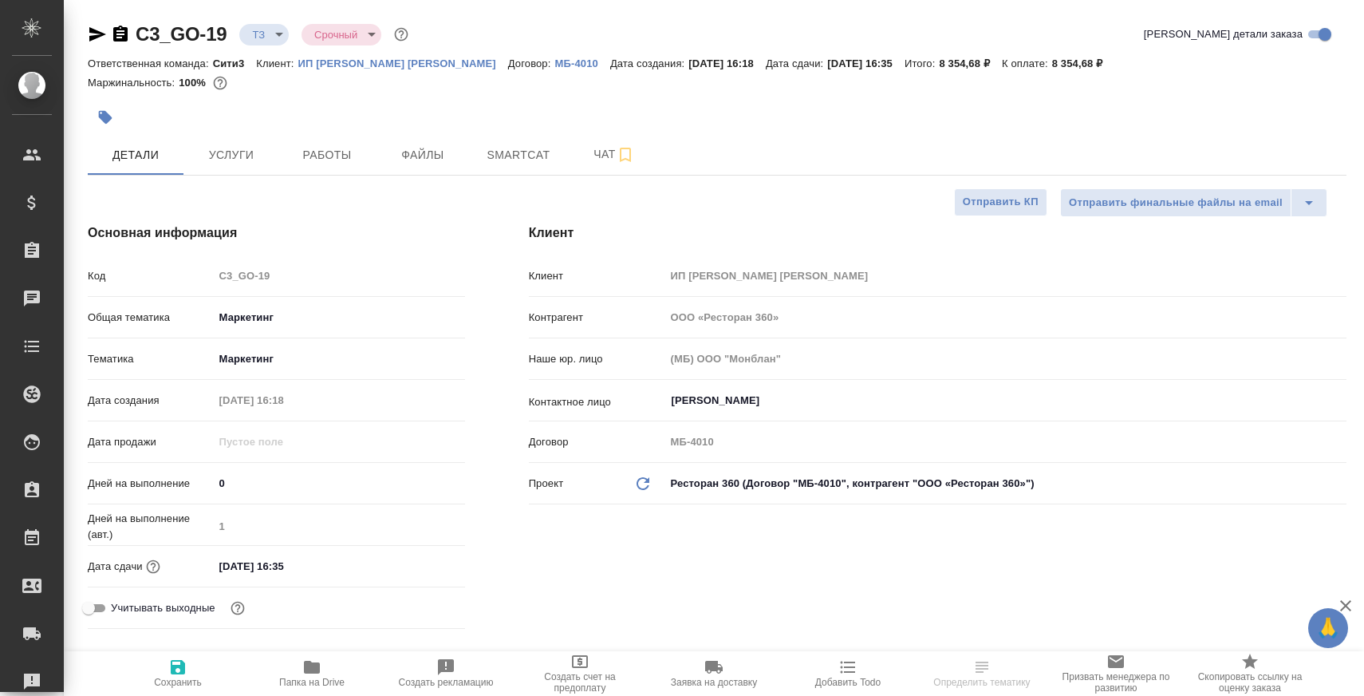
type textarea "x"
click at [623, 155] on icon "button" at bounding box center [625, 154] width 19 height 19
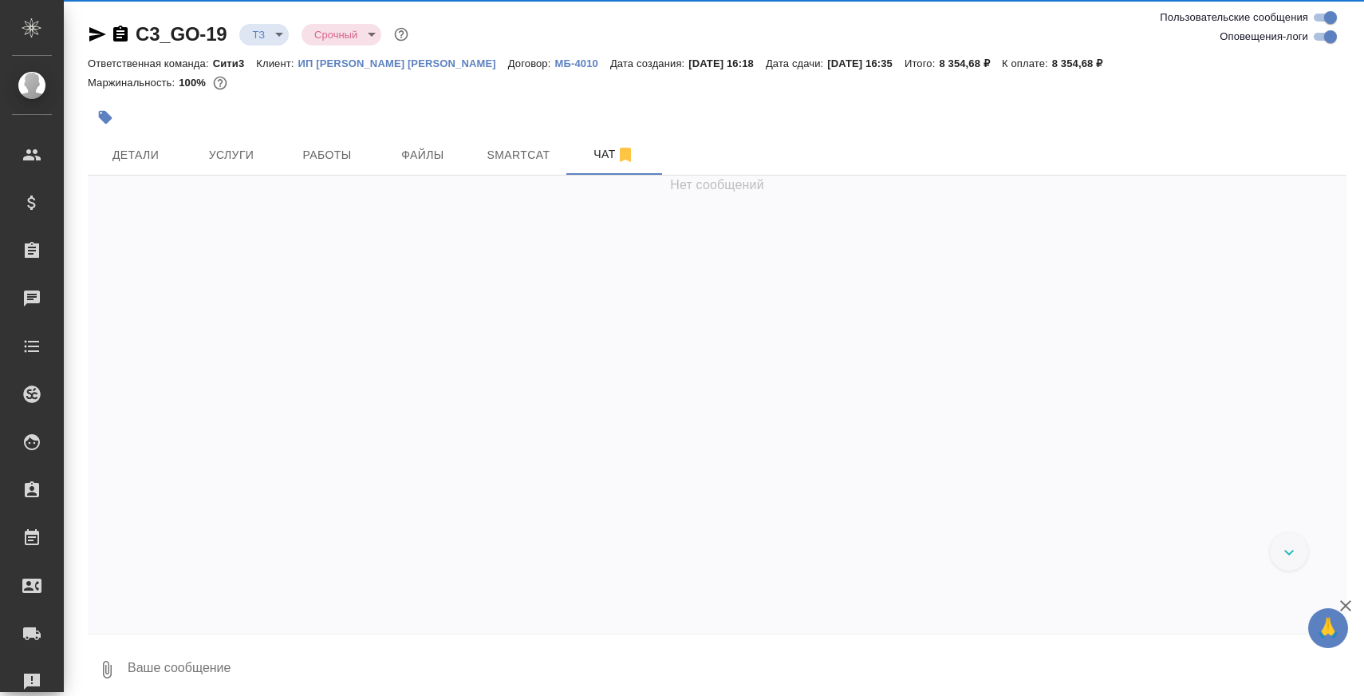
scroll to position [221, 0]
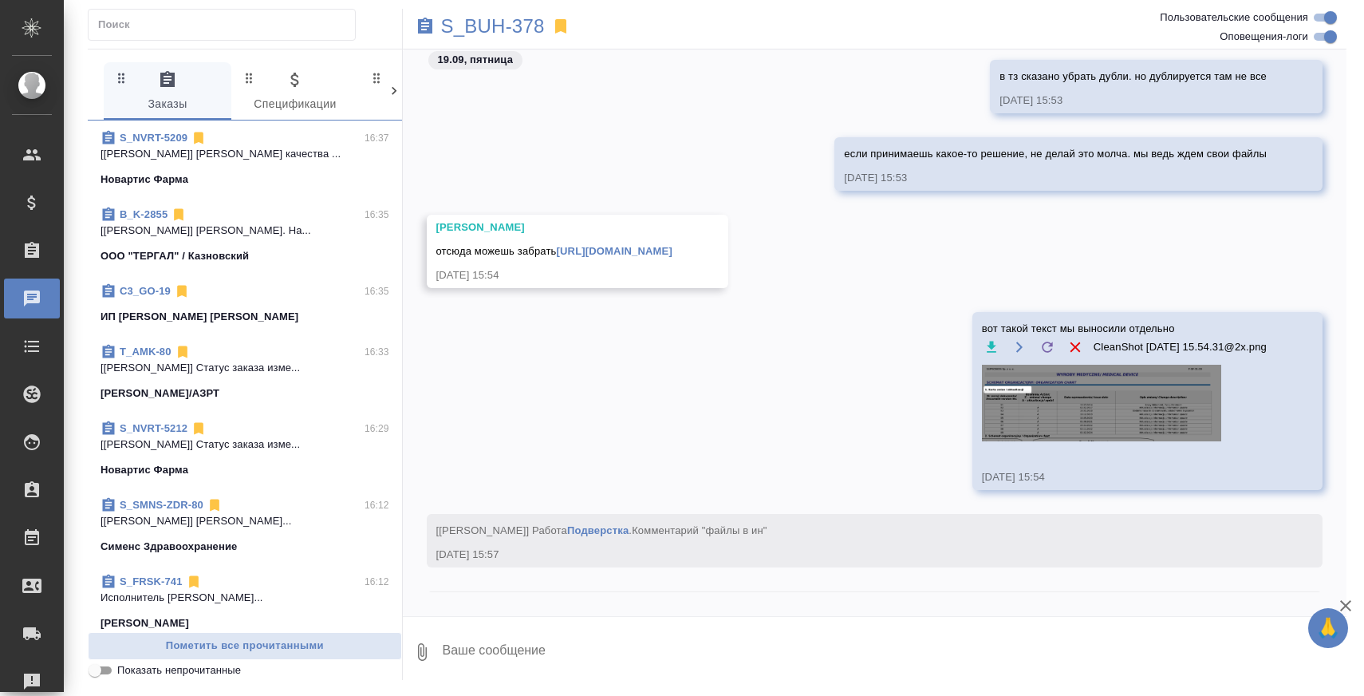
click at [280, 156] on p "[Грабко Мария] Работа Проверка качества ..." at bounding box center [245, 154] width 289 height 16
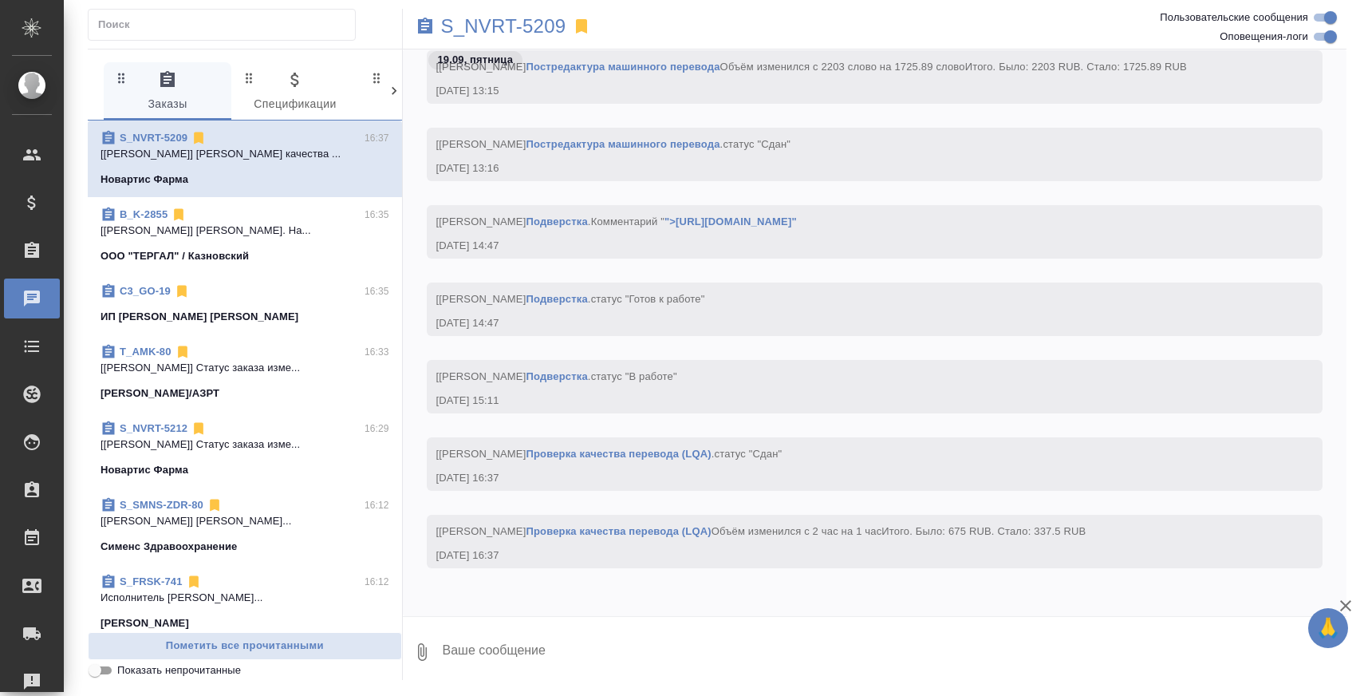
scroll to position [7481, 0]
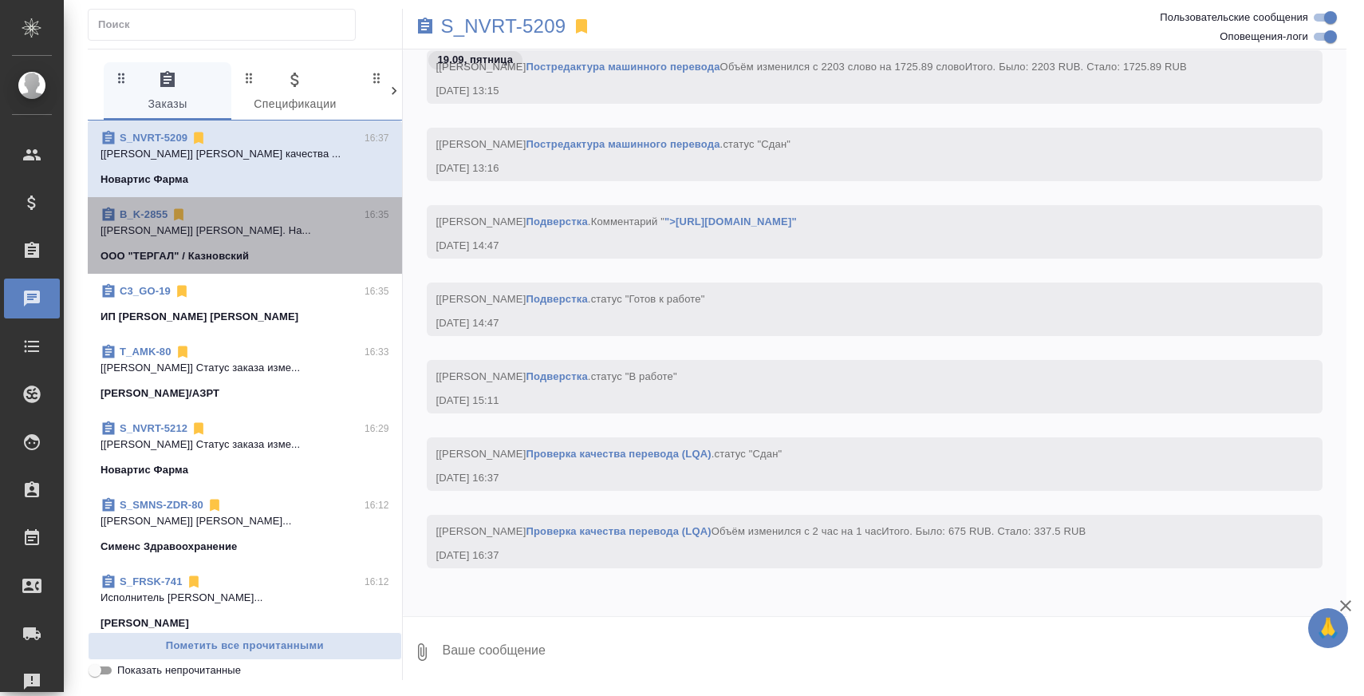
click at [301, 234] on p "[Сергеева Анастасия] Работа Перевод. На..." at bounding box center [245, 231] width 289 height 16
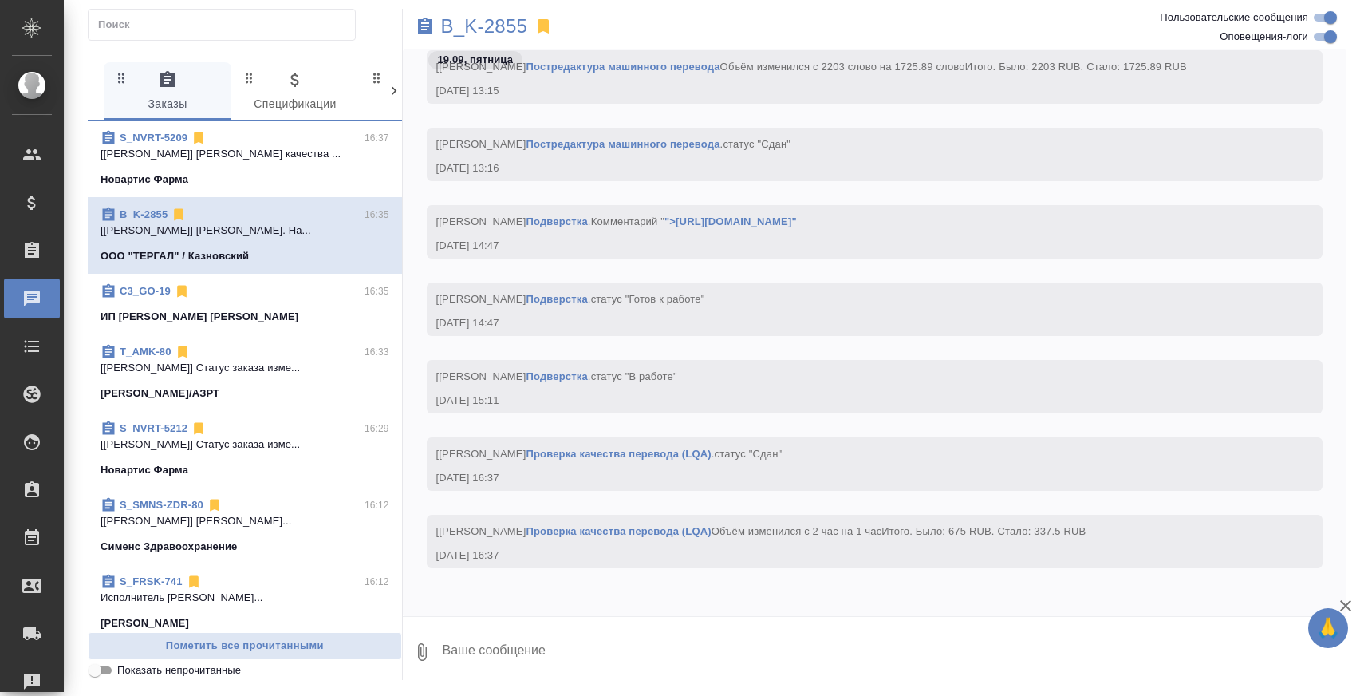
scroll to position [5482, 0]
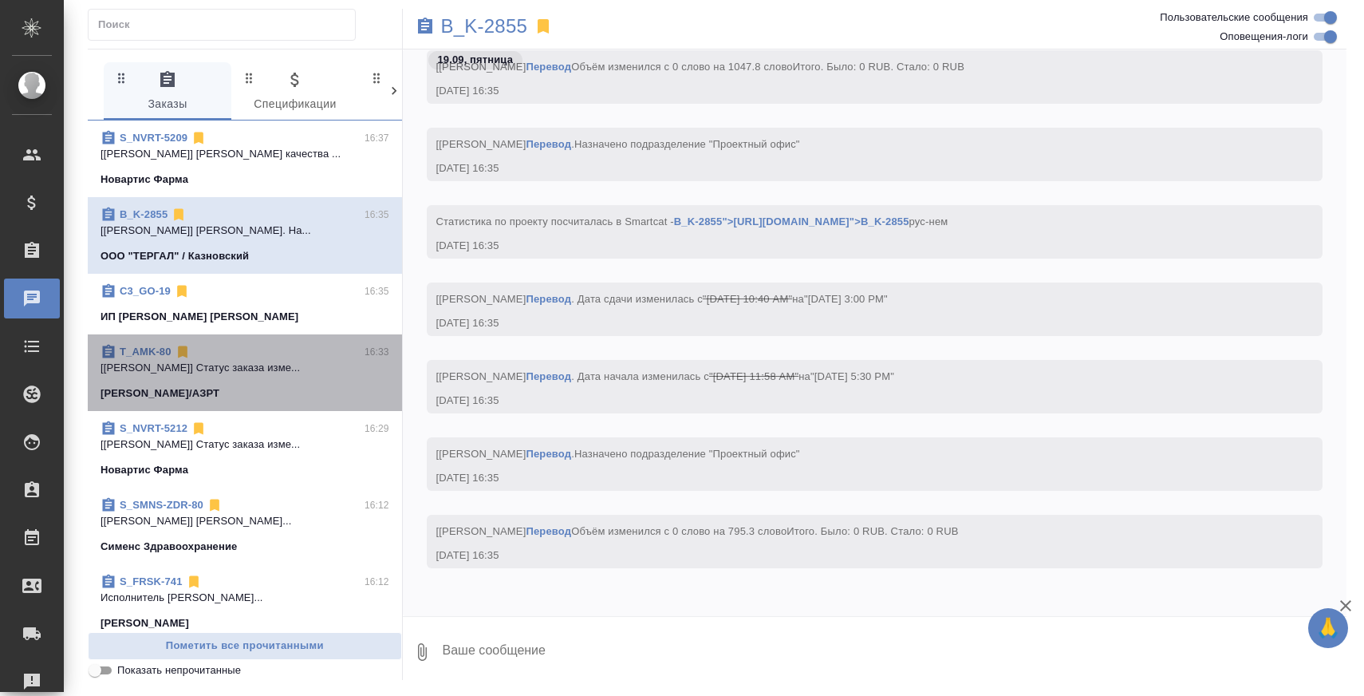
click at [290, 371] on p "[Заборова Александра] Статус заказа изме..." at bounding box center [245, 368] width 289 height 16
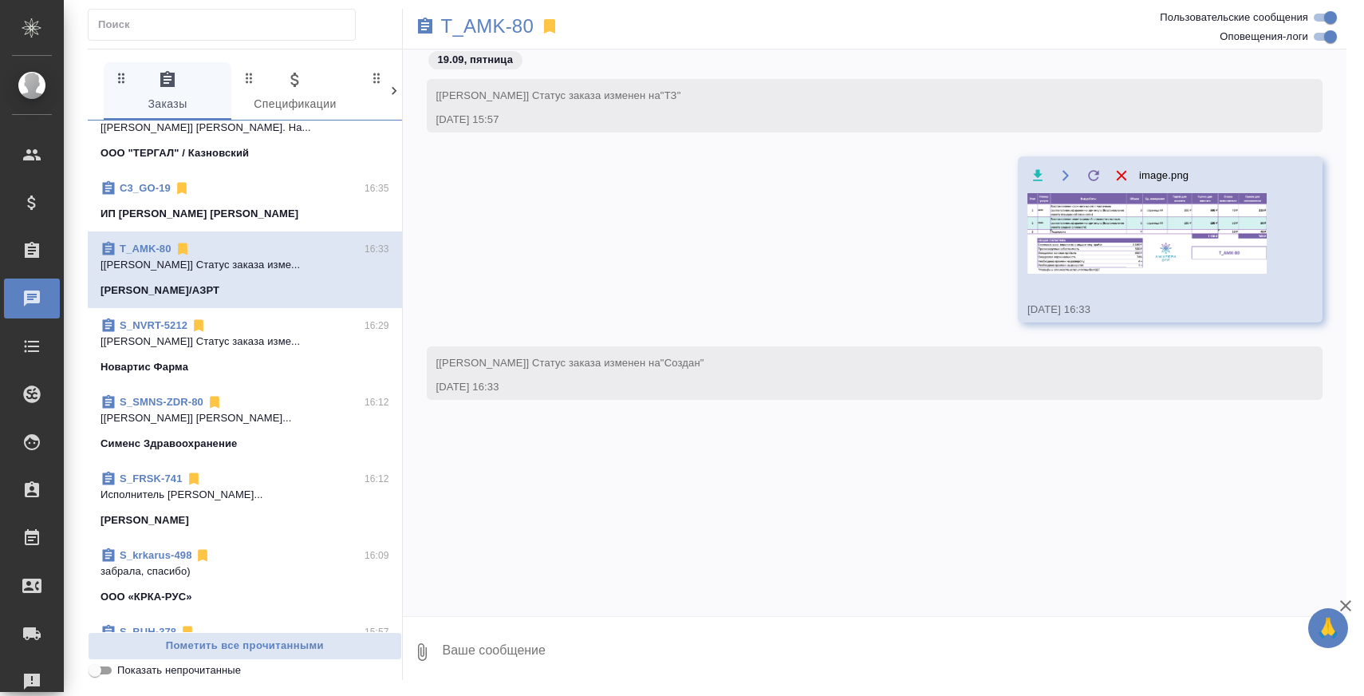
scroll to position [218, 0]
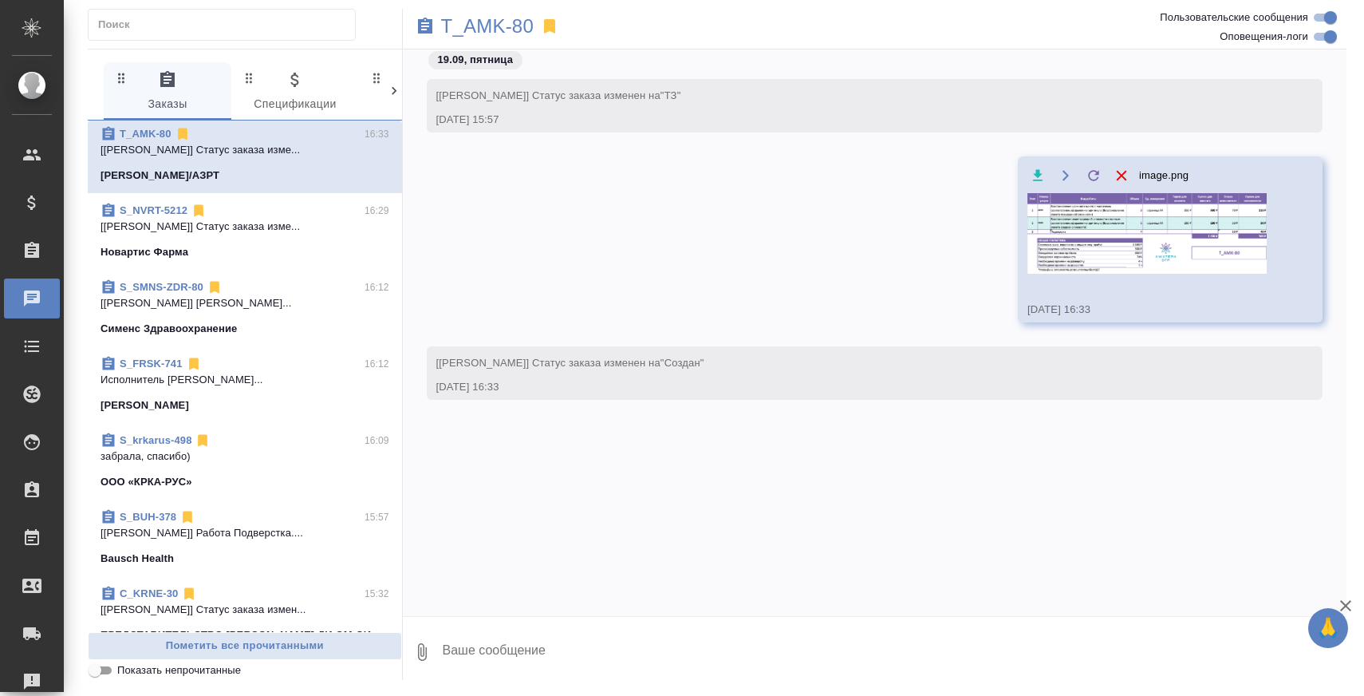
click at [294, 546] on span "S_BUH-378 15:57 [Заборова Александра] Работа Подверстка.... Bausch Health" at bounding box center [245, 537] width 289 height 57
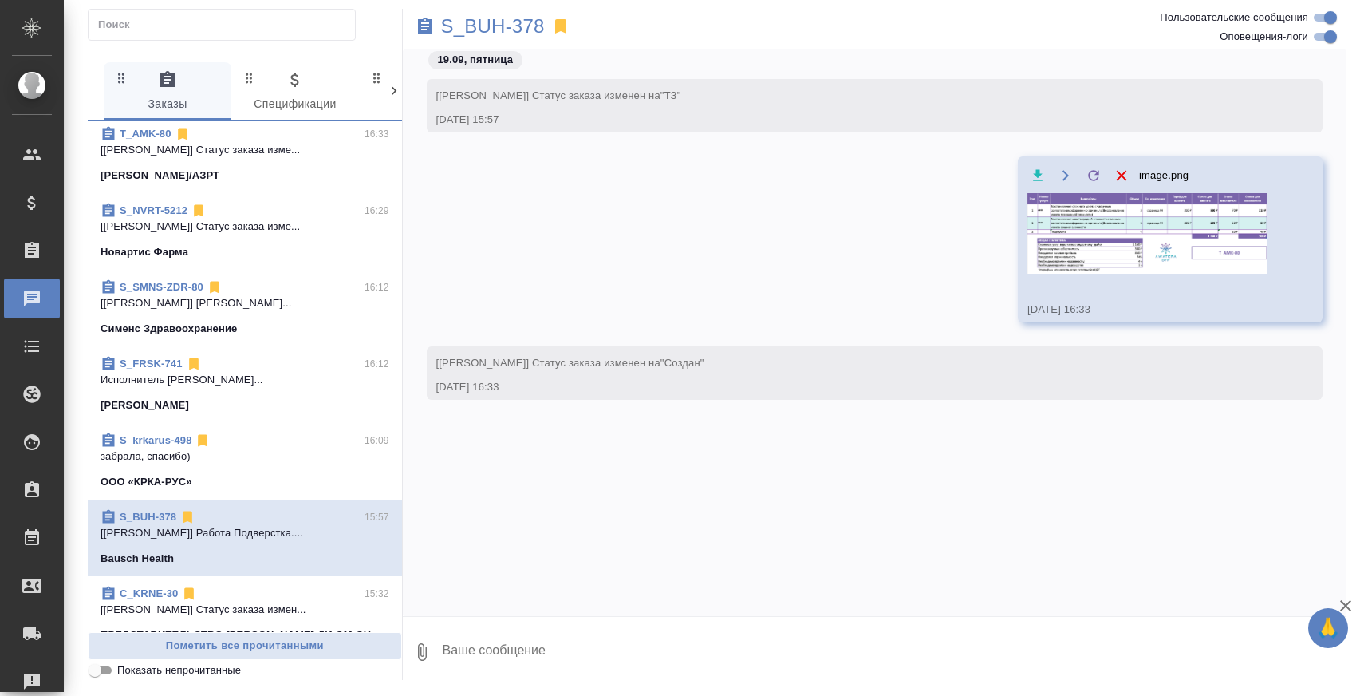
scroll to position [15802, 0]
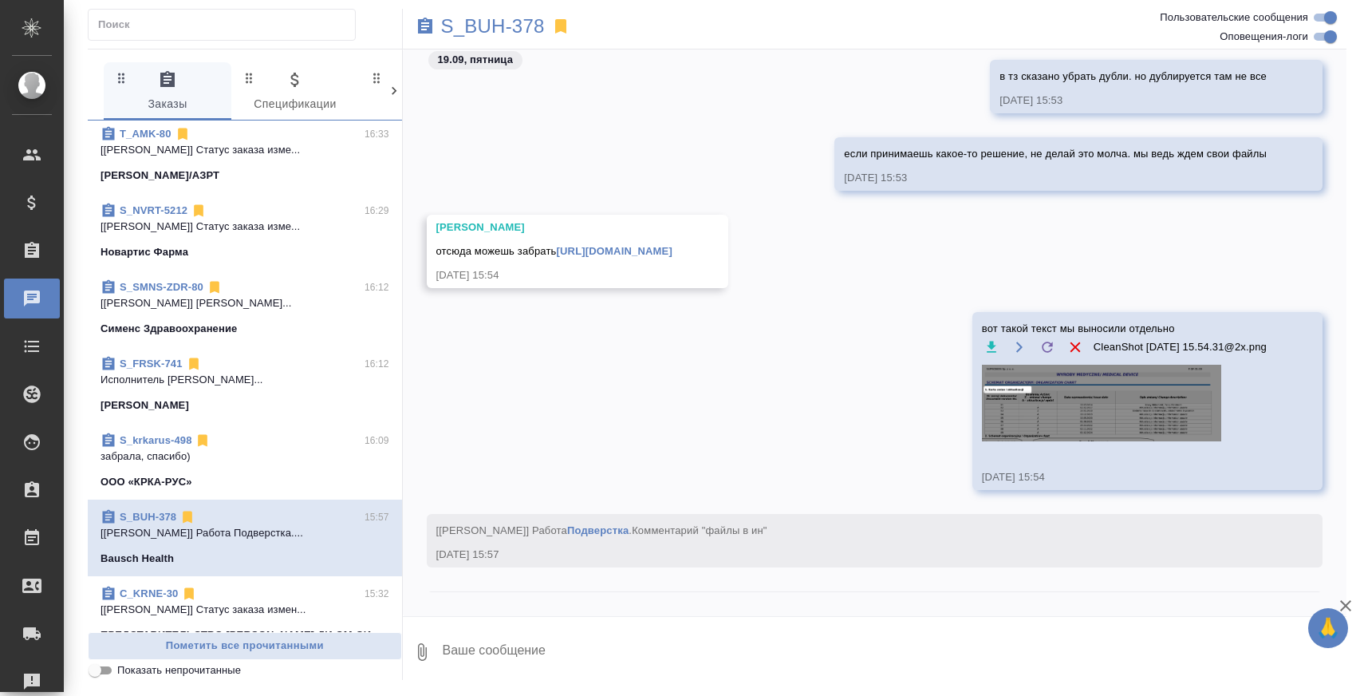
click at [1077, 428] on img at bounding box center [1101, 403] width 239 height 77
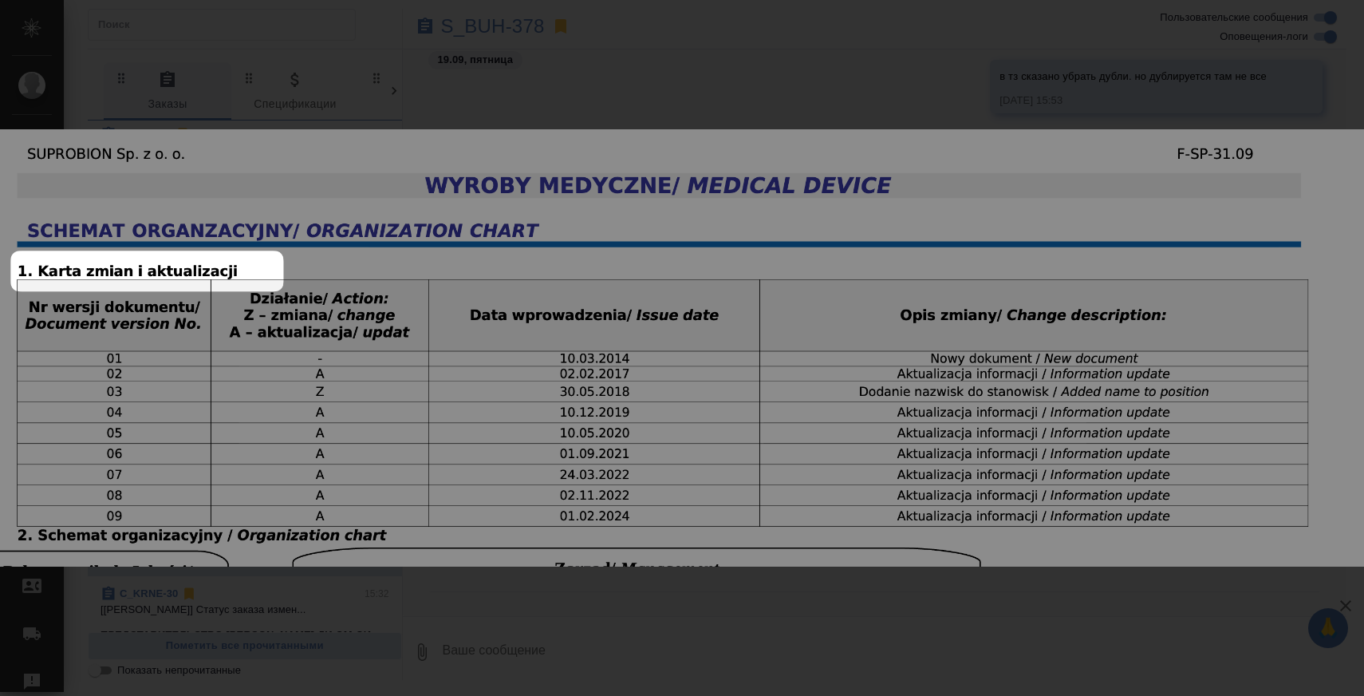
click at [1005, 597] on div "CleanShot 2025-09-19 at 15.54.31@2x.png 1 of 1" at bounding box center [682, 348] width 1364 height 696
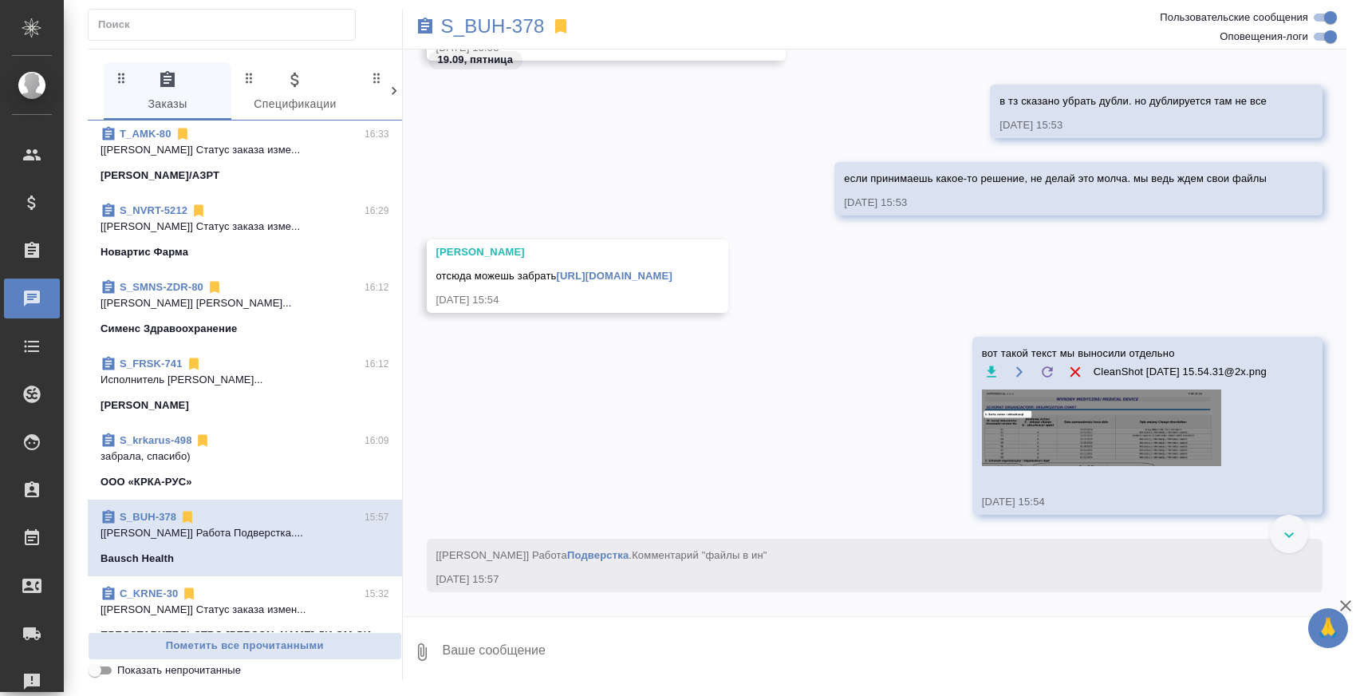
scroll to position [15771, 0]
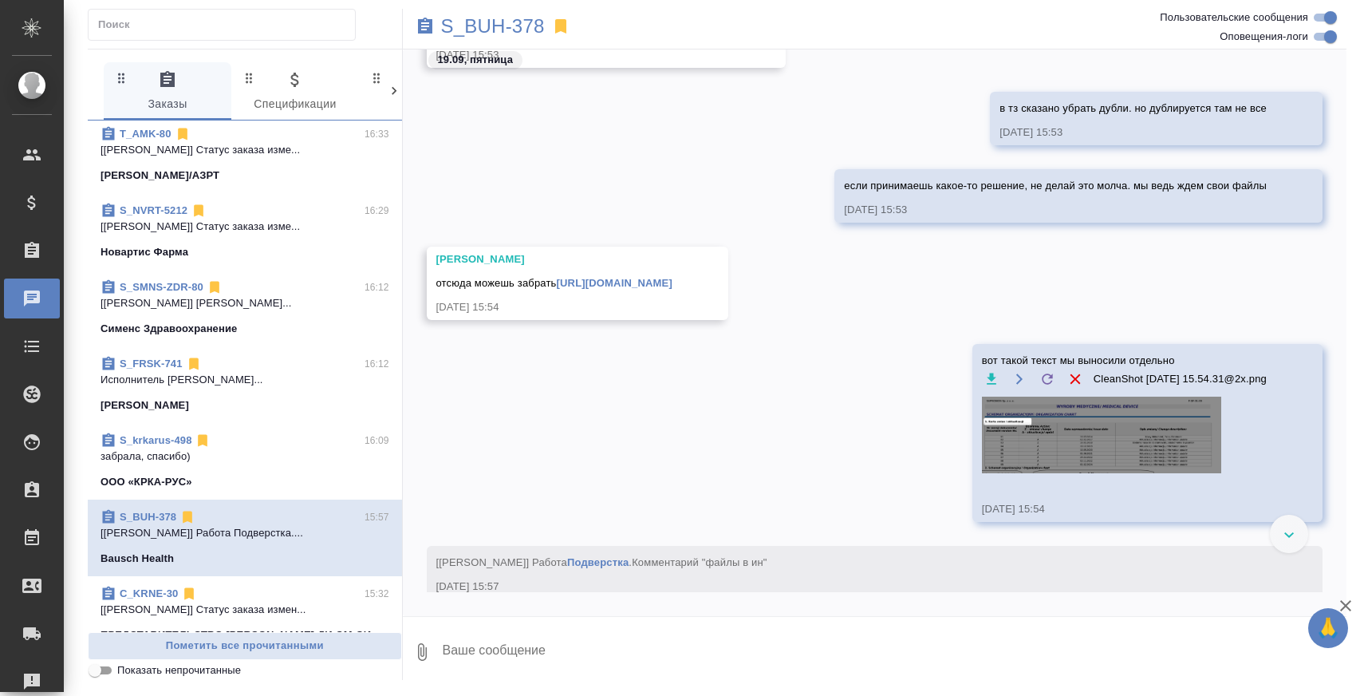
click at [982, 412] on img at bounding box center [1101, 434] width 239 height 77
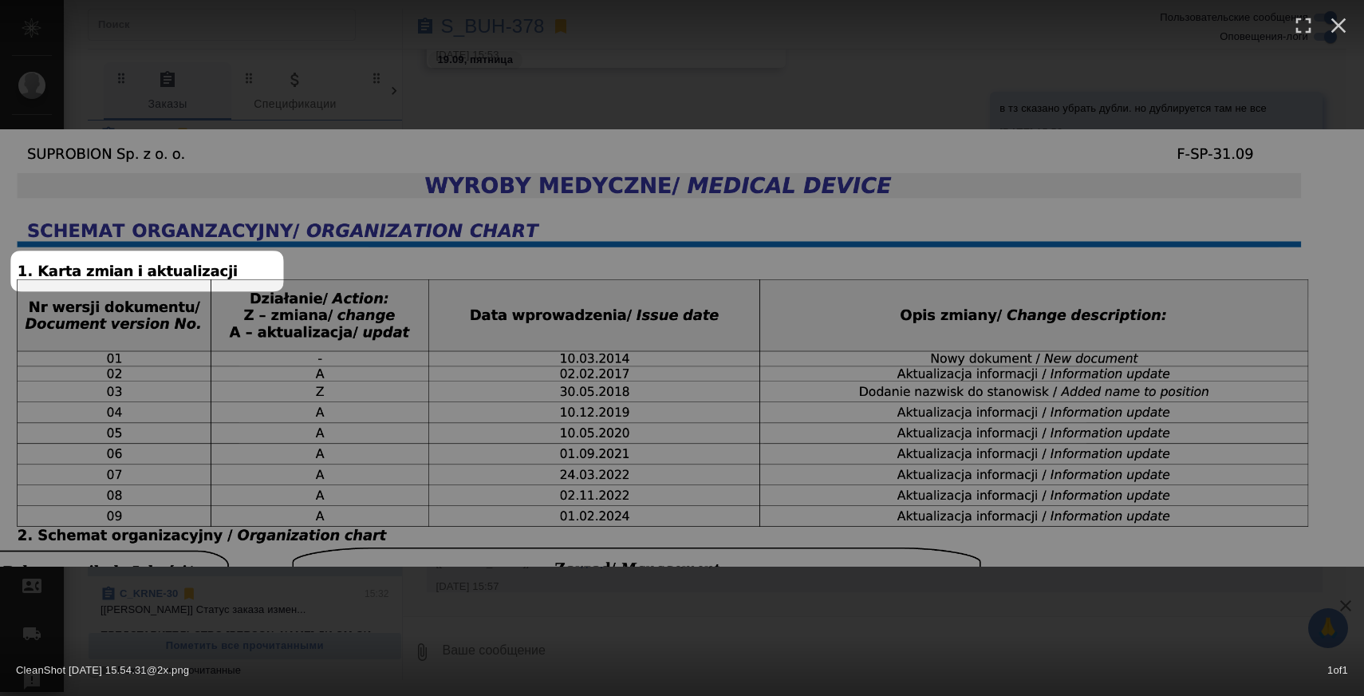
click at [961, 487] on img at bounding box center [682, 347] width 1364 height 437
click at [823, 126] on div "CleanShot 2025-09-19 at 15.54.31@2x.png 1 of 1" at bounding box center [682, 348] width 1364 height 696
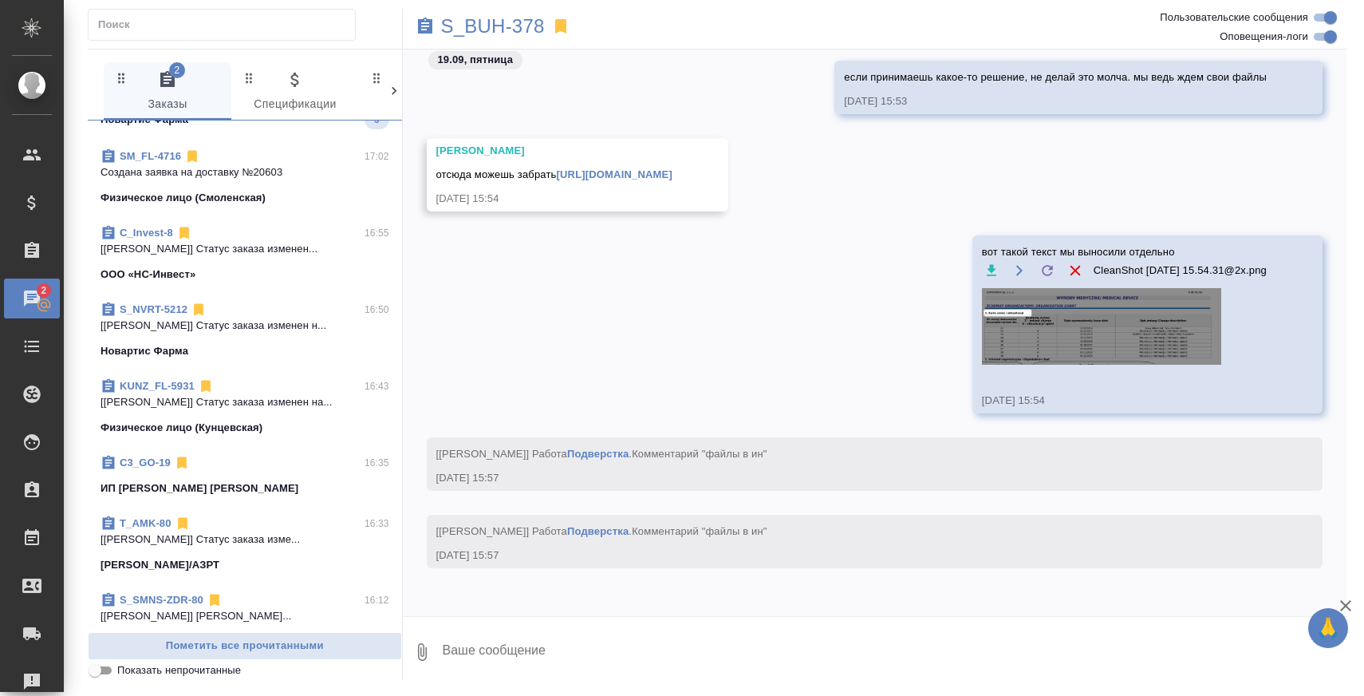
scroll to position [0, 0]
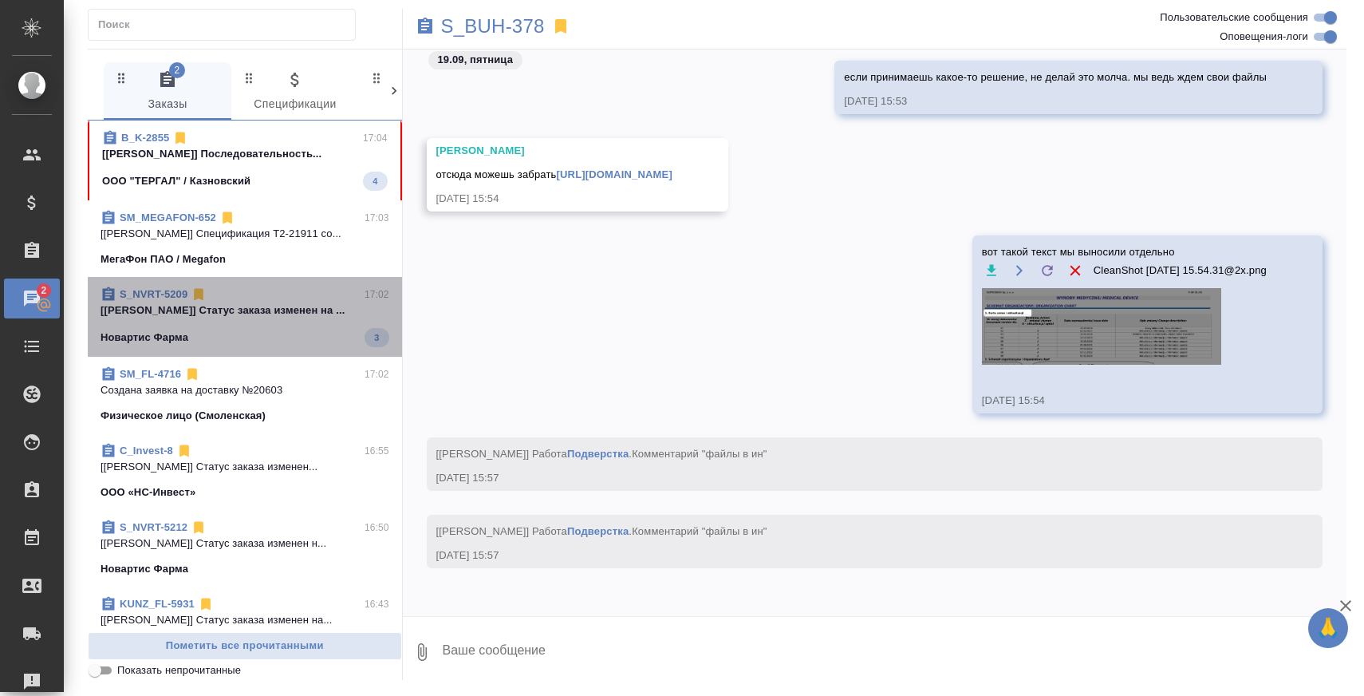
click at [308, 310] on p "[Грабко Мария] Статус заказа изменен на ..." at bounding box center [245, 310] width 289 height 16
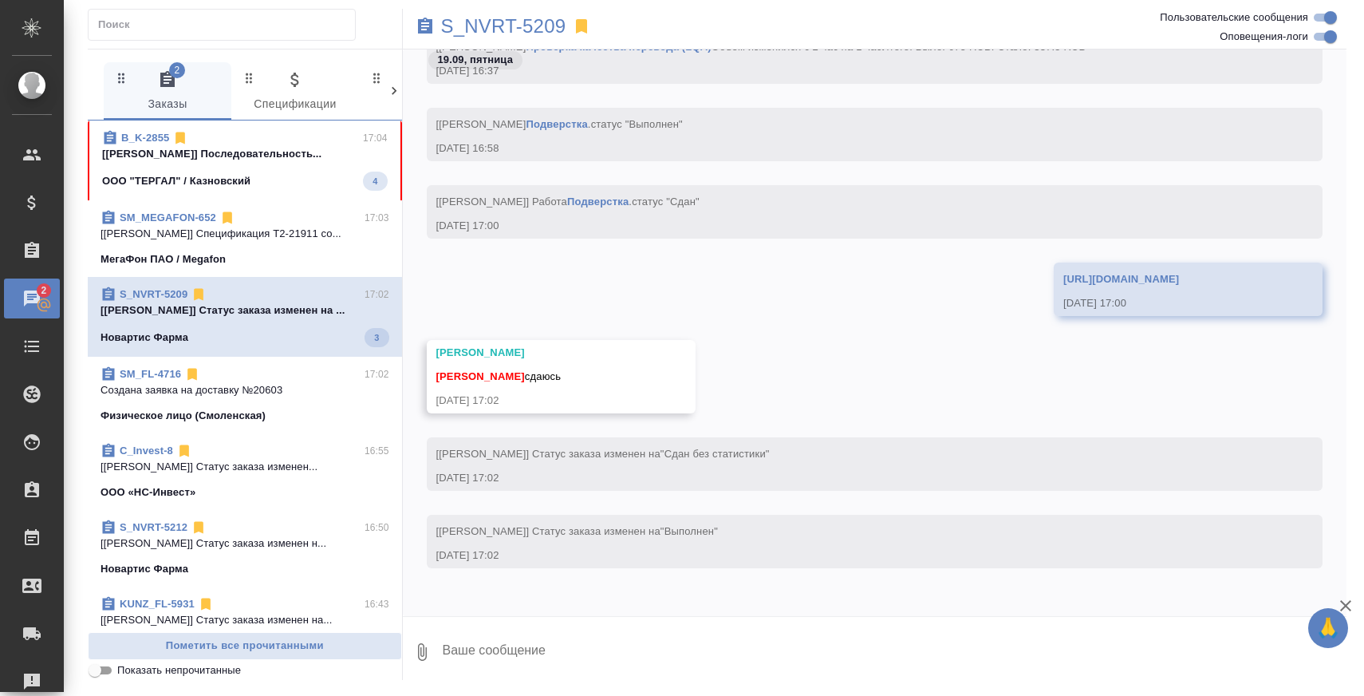
click at [305, 161] on span "B_K-2855 17:04 [Заборова Александра] Последовательность... ООО "ТЕРГАЛ" / Казно…" at bounding box center [245, 160] width 286 height 61
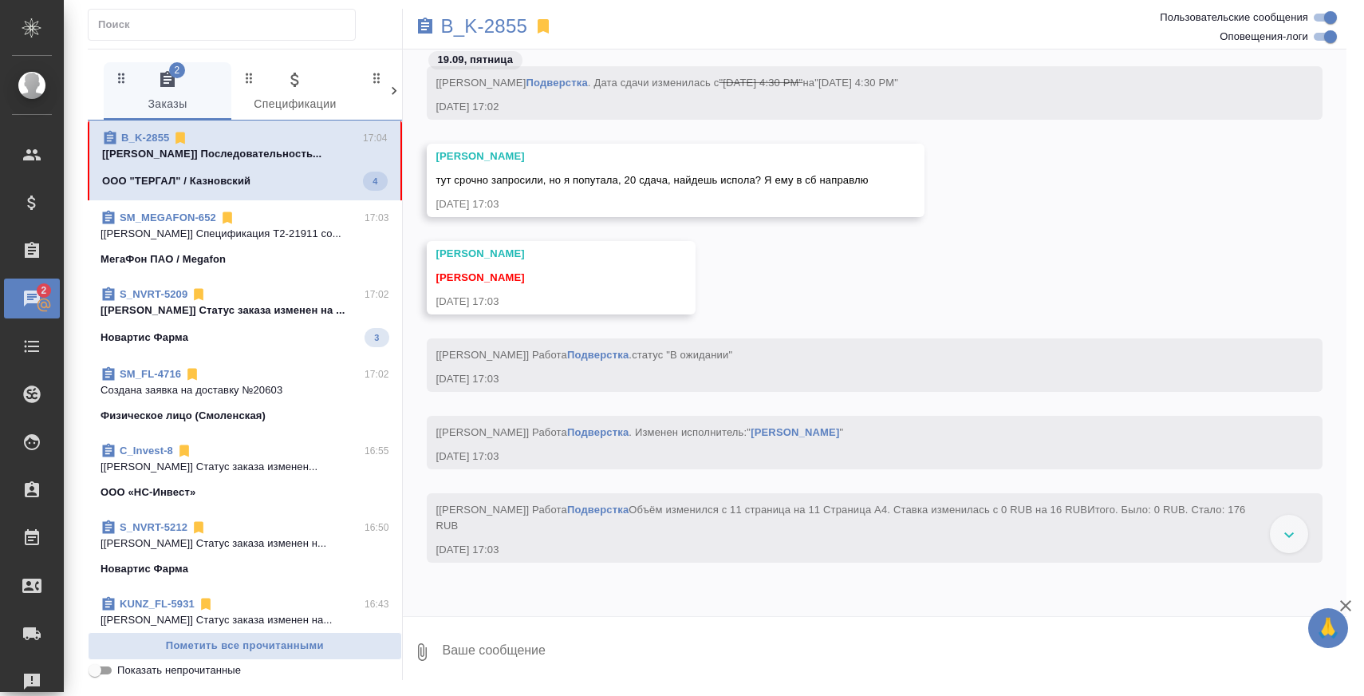
scroll to position [6432, 0]
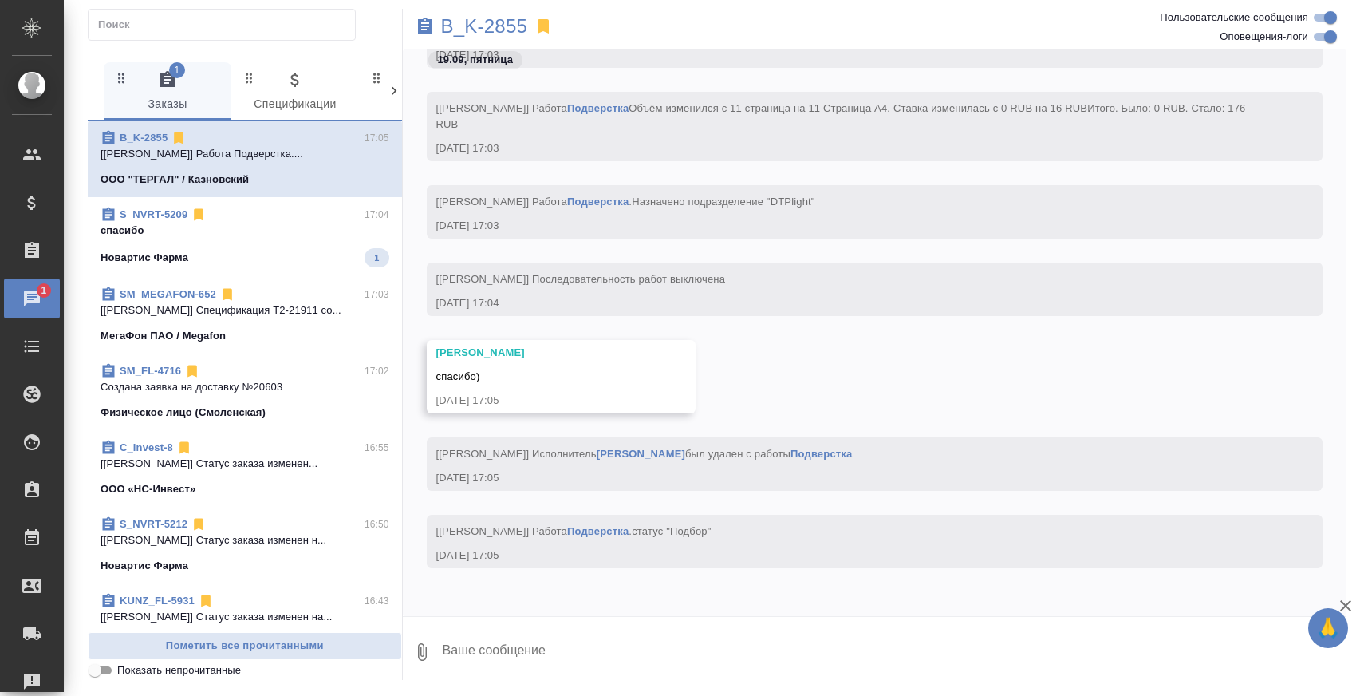
click at [239, 258] on div "Новартис Фарма 1" at bounding box center [245, 257] width 289 height 19
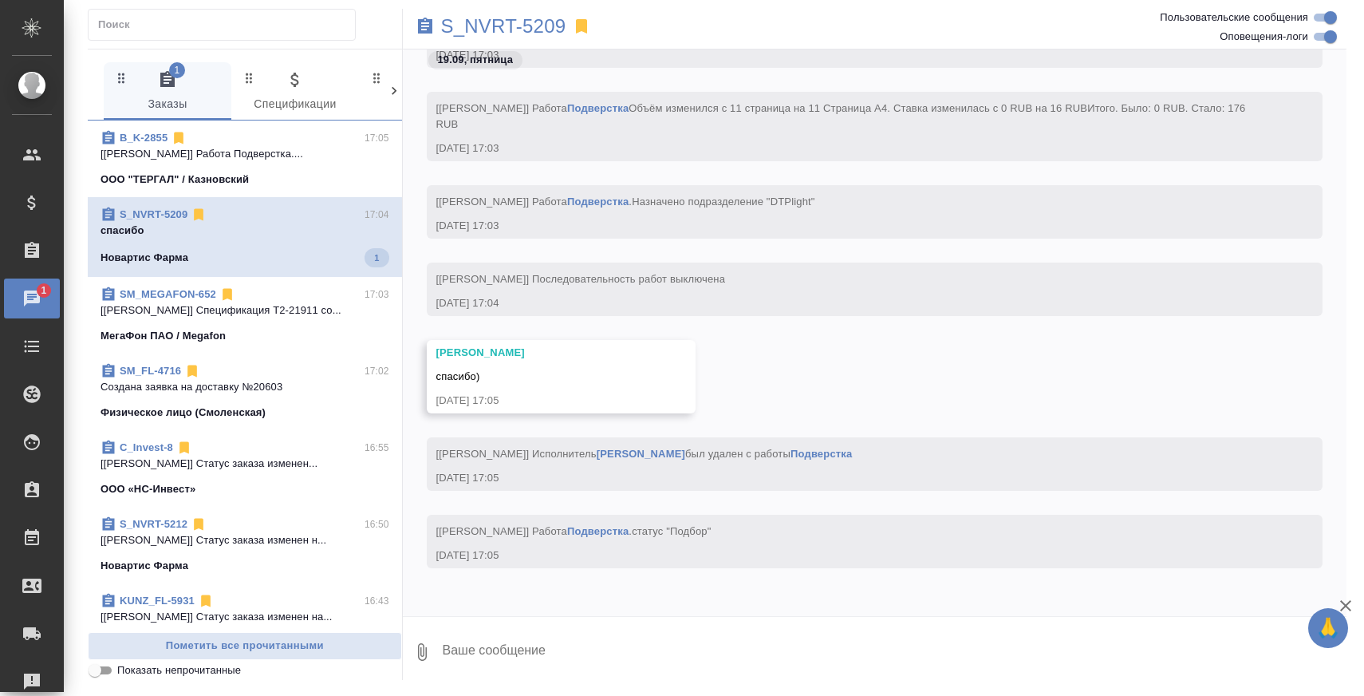
scroll to position [8038, 0]
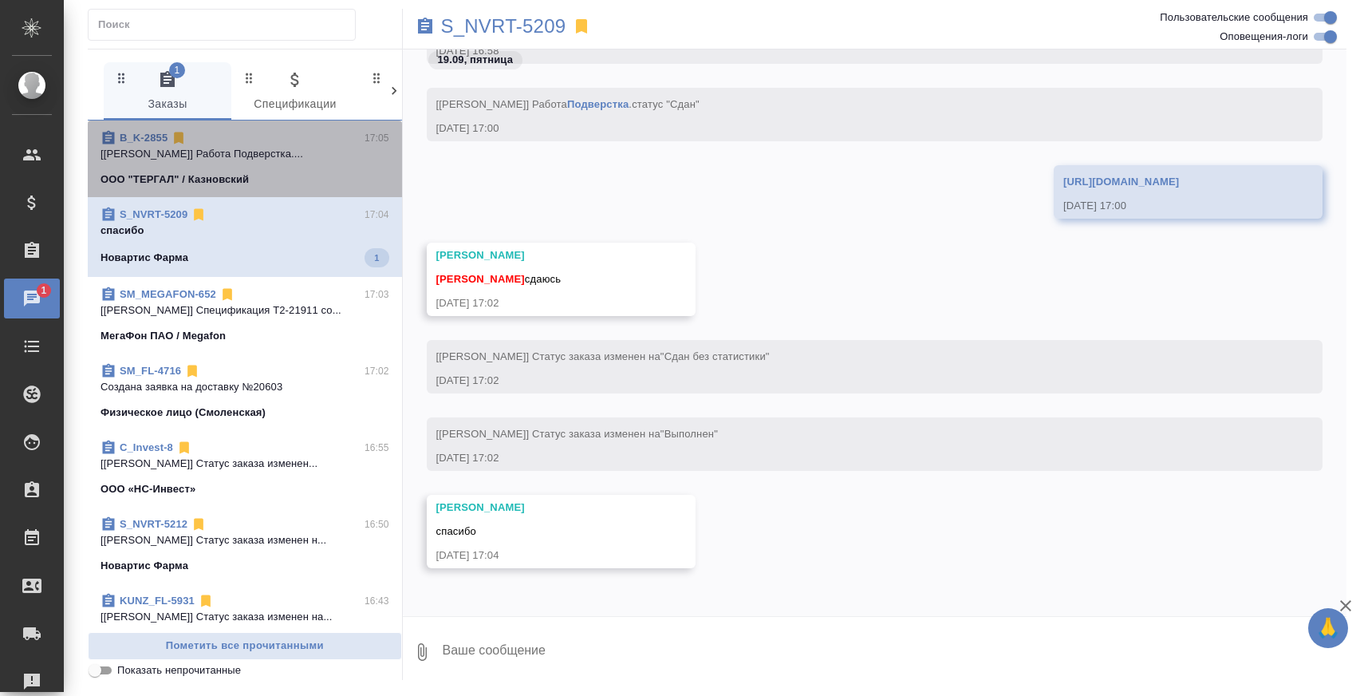
click at [268, 156] on p "[Заборова Александра] Работа Подверстка...." at bounding box center [245, 154] width 289 height 16
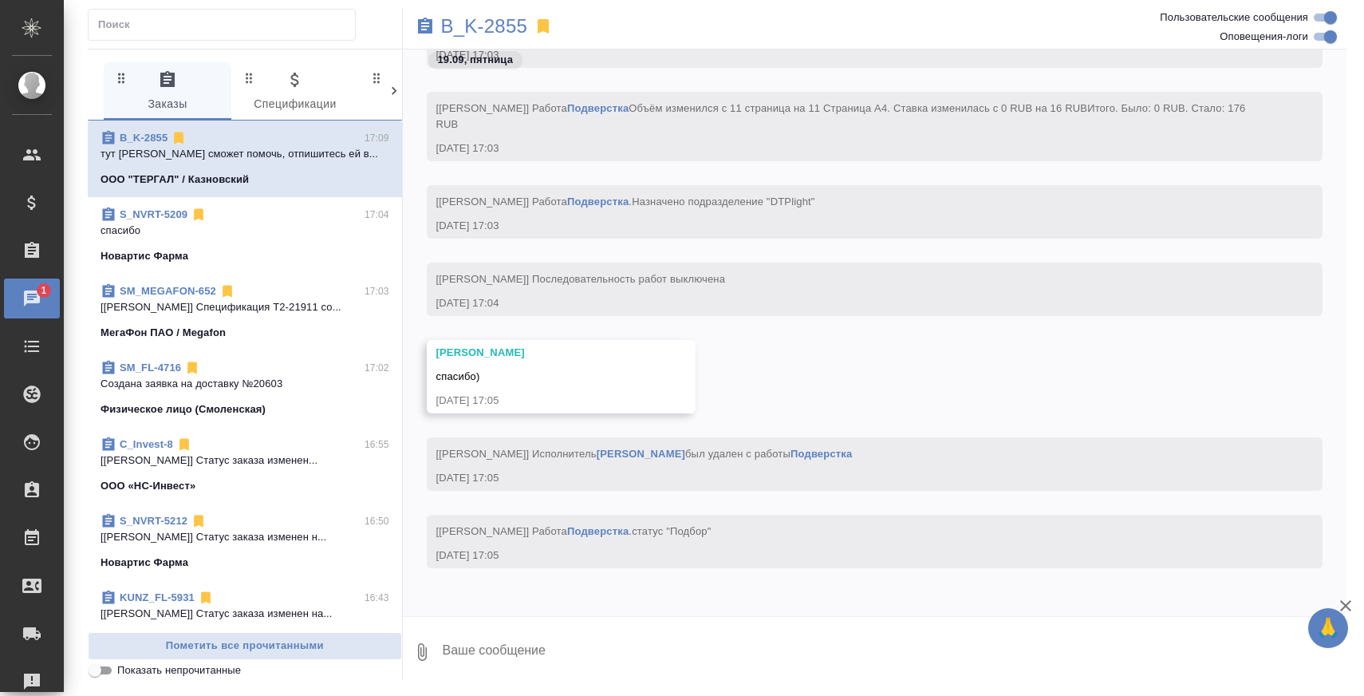
scroll to position [7636, 0]
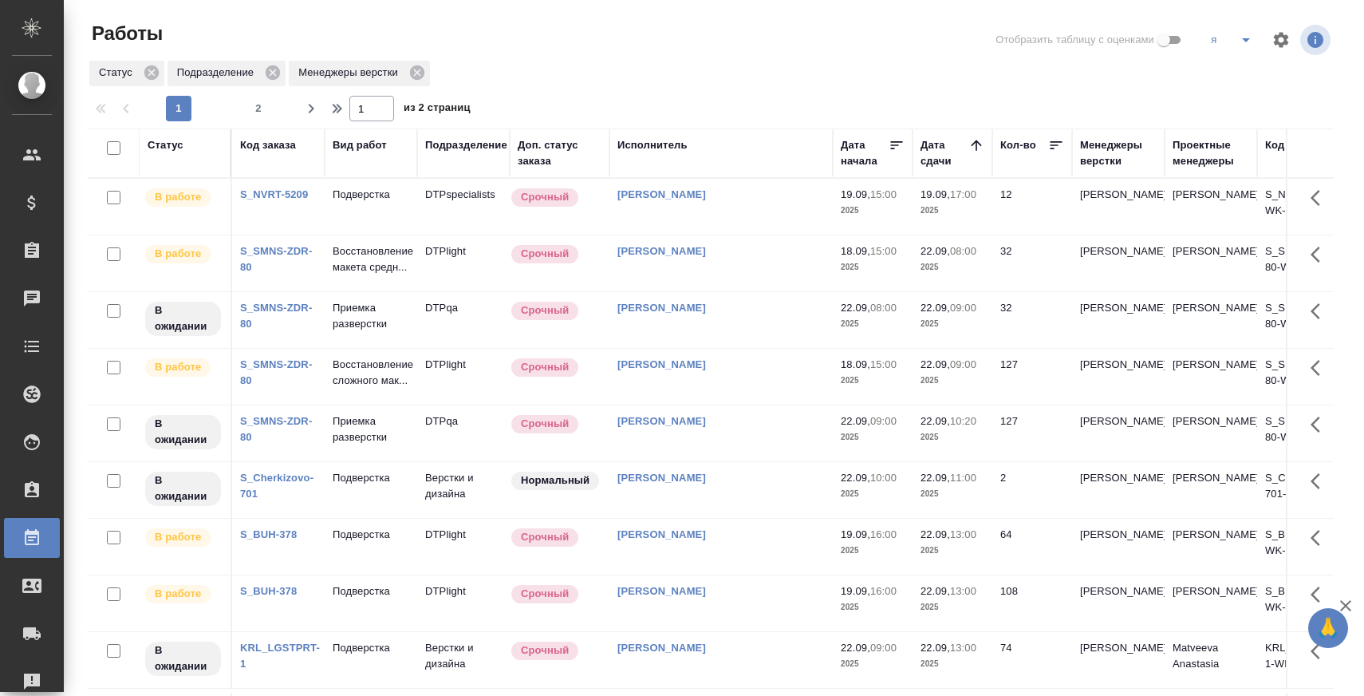
click at [613, 30] on div at bounding box center [717, 40] width 420 height 38
click at [283, 193] on link "S_NVRT-5209" at bounding box center [274, 194] width 68 height 12
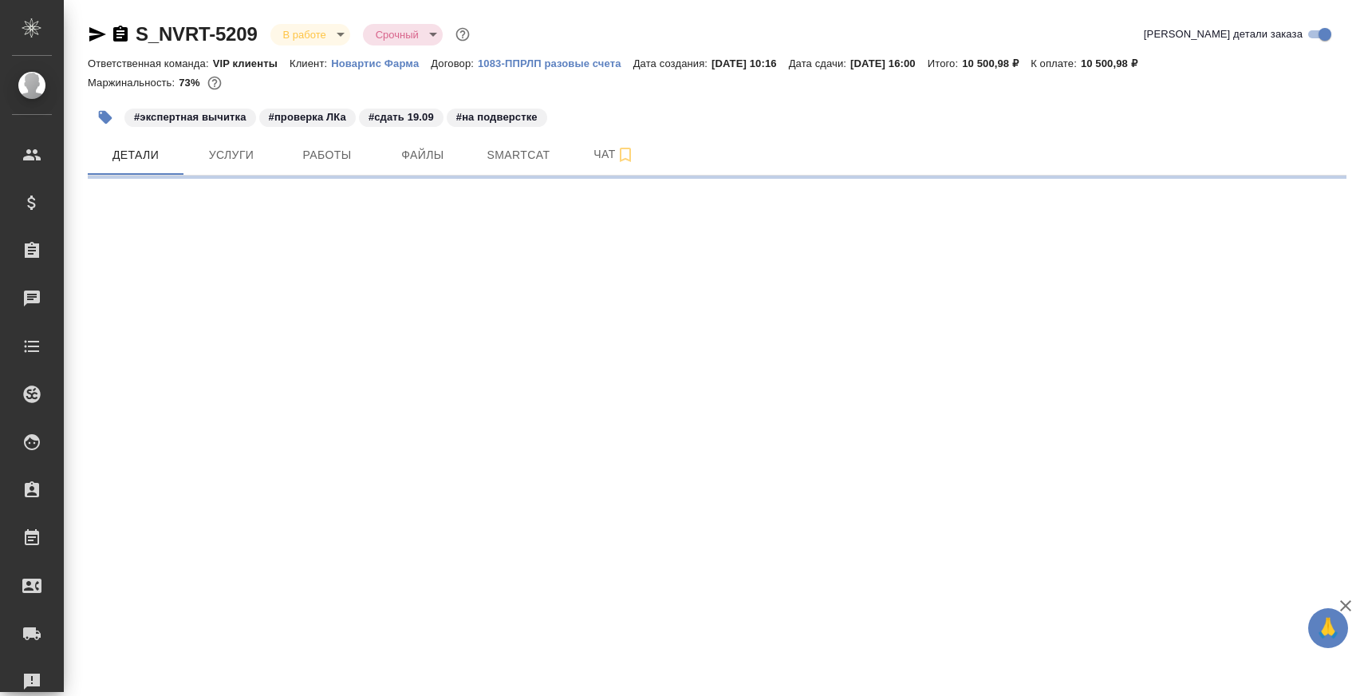
select select "RU"
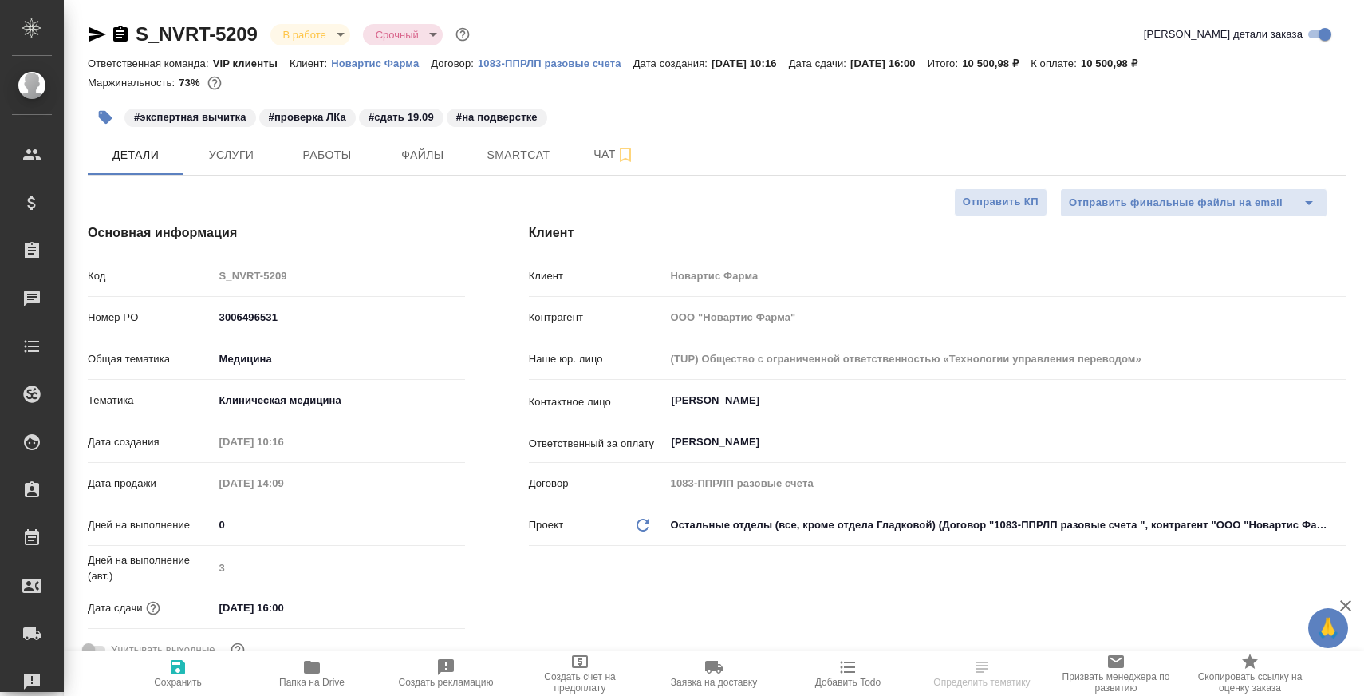
type textarea "x"
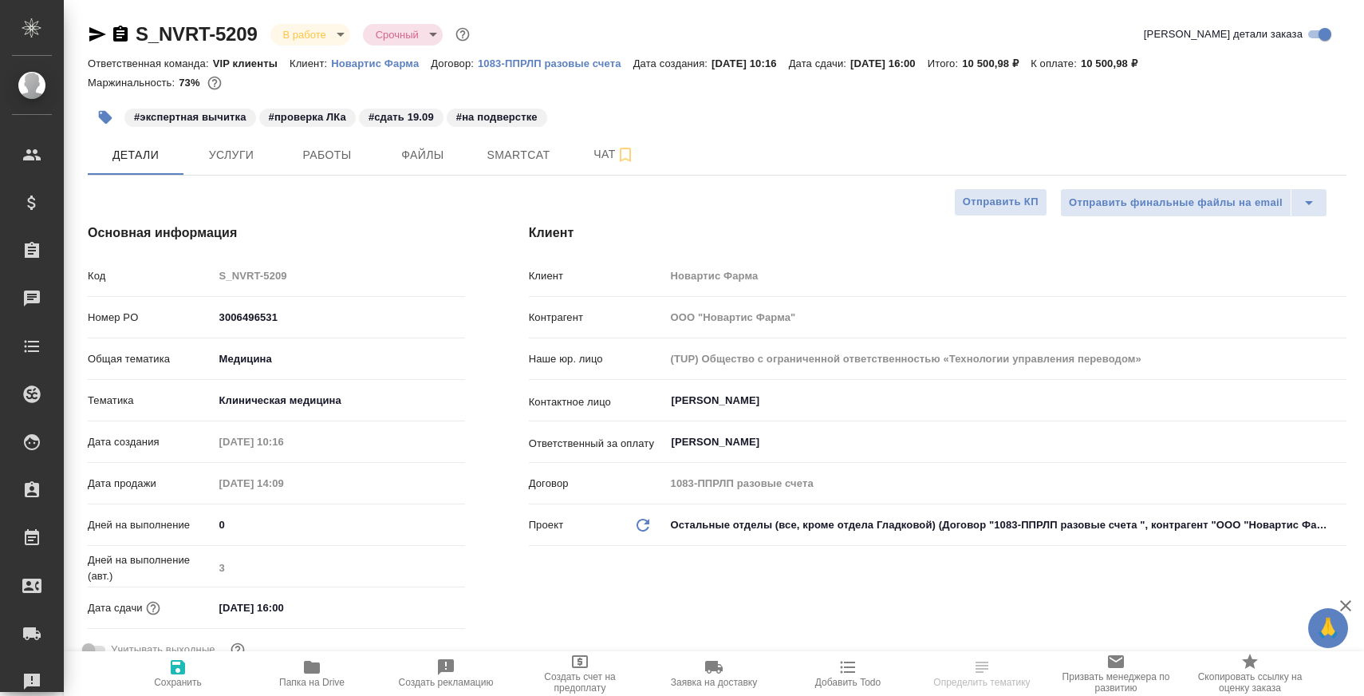
type textarea "x"
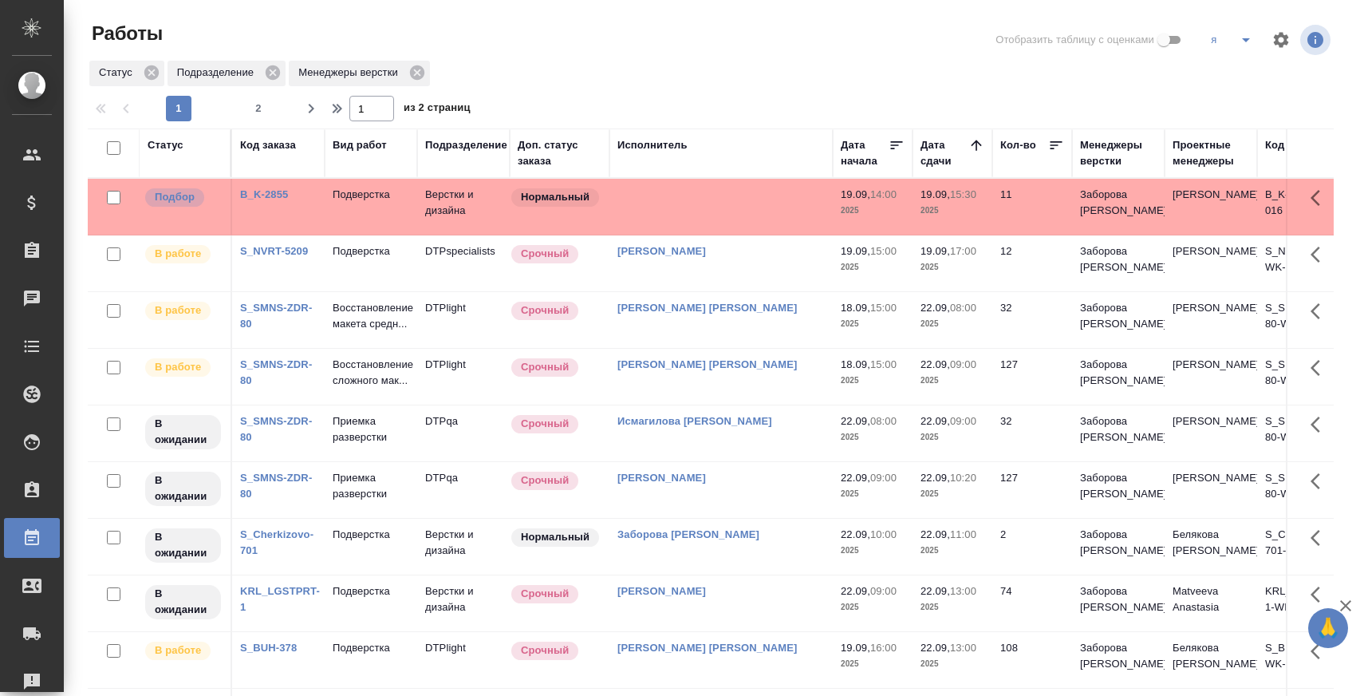
click at [263, 192] on link "B_K-2855" at bounding box center [264, 194] width 48 height 12
click at [384, 253] on p "Подверстка" at bounding box center [371, 251] width 77 height 16
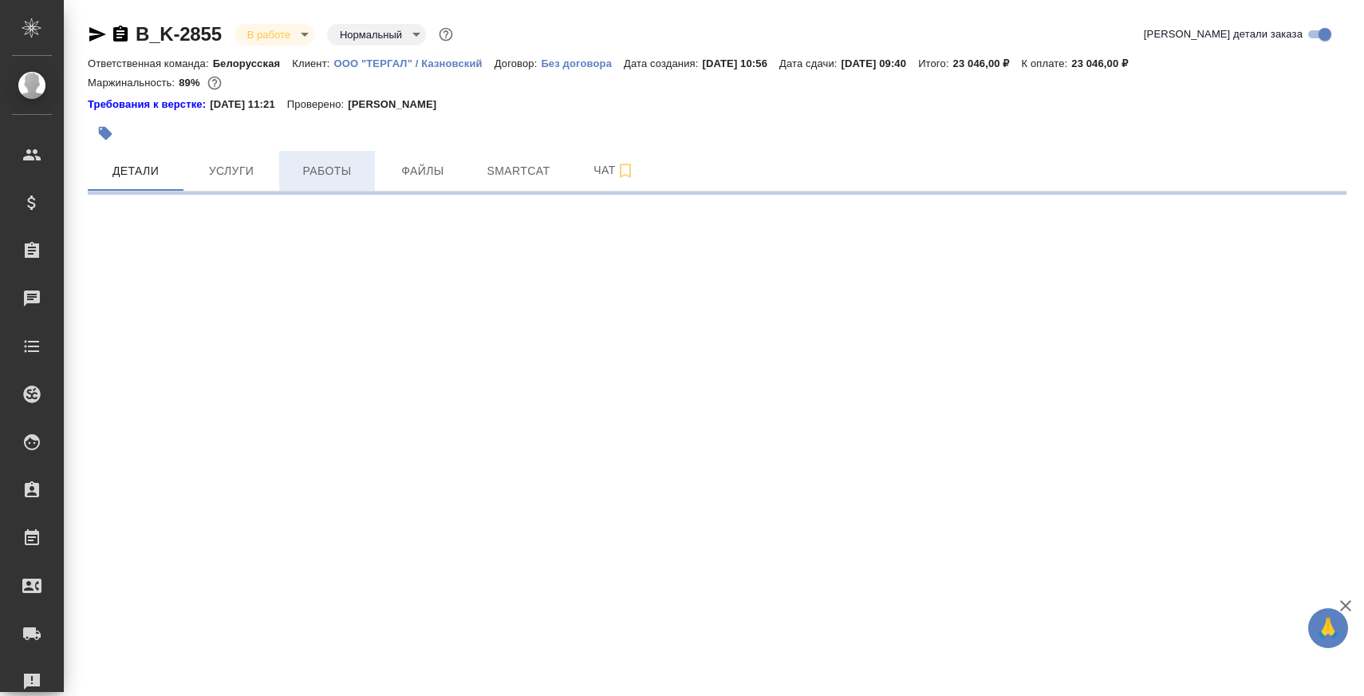
click at [333, 164] on span "Работы" at bounding box center [327, 171] width 77 height 20
select select "RU"
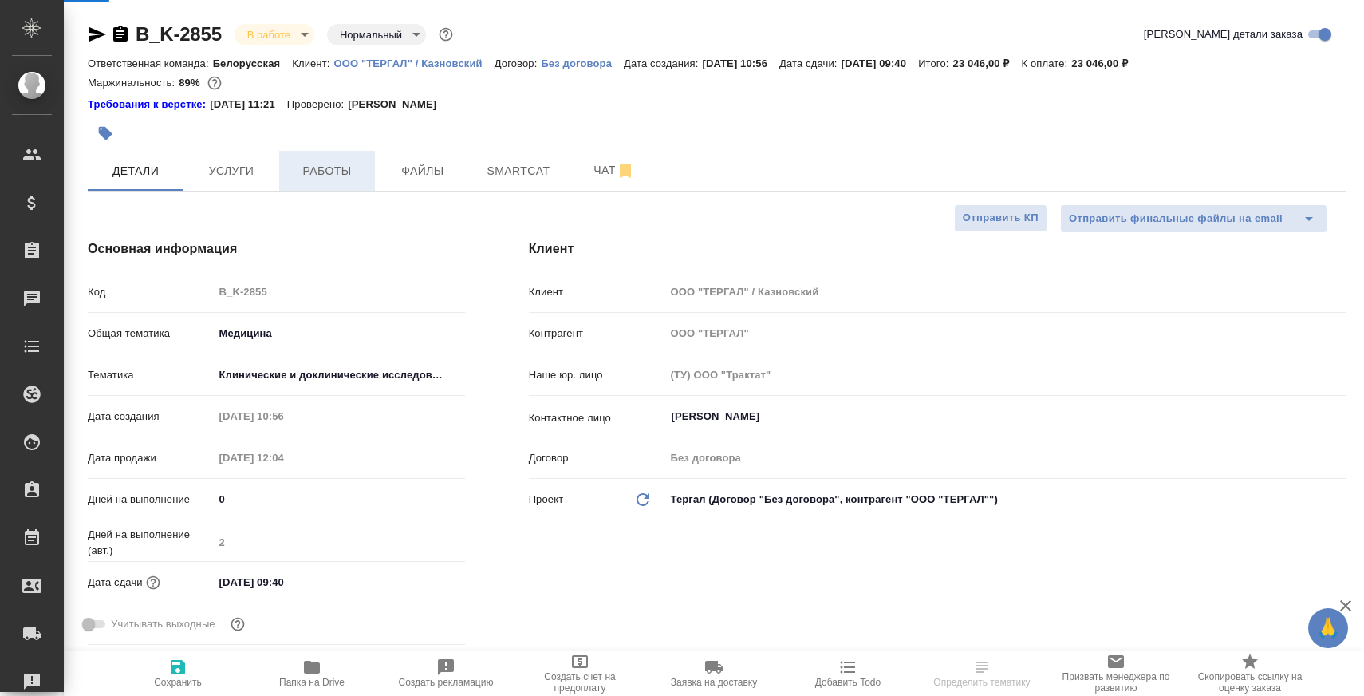
type textarea "x"
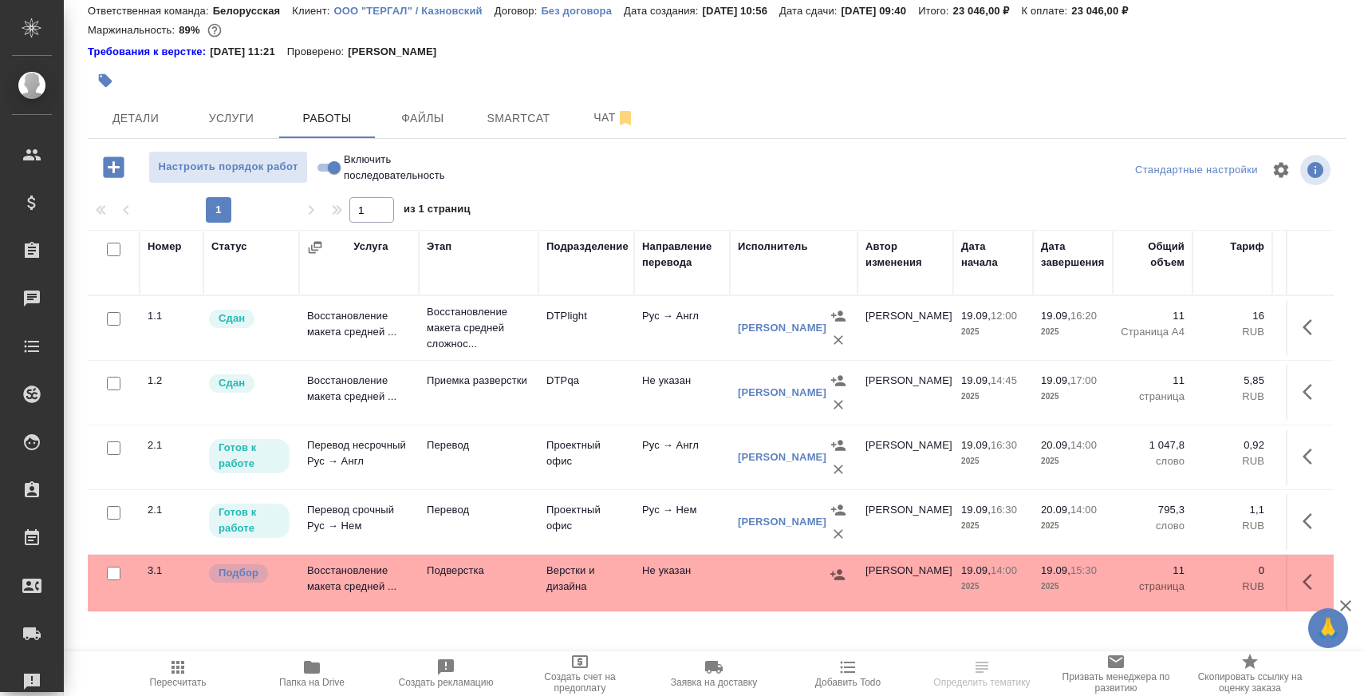
scroll to position [106, 0]
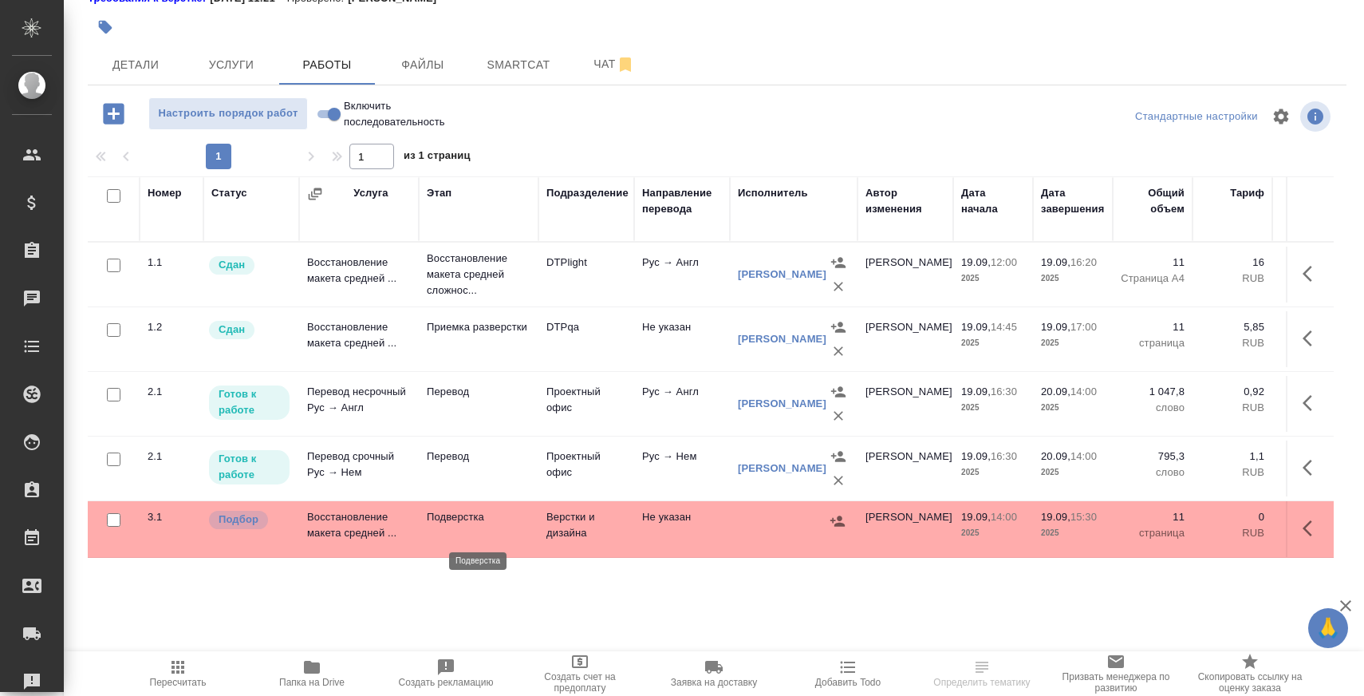
click at [460, 525] on p "Подверстка" at bounding box center [479, 517] width 104 height 16
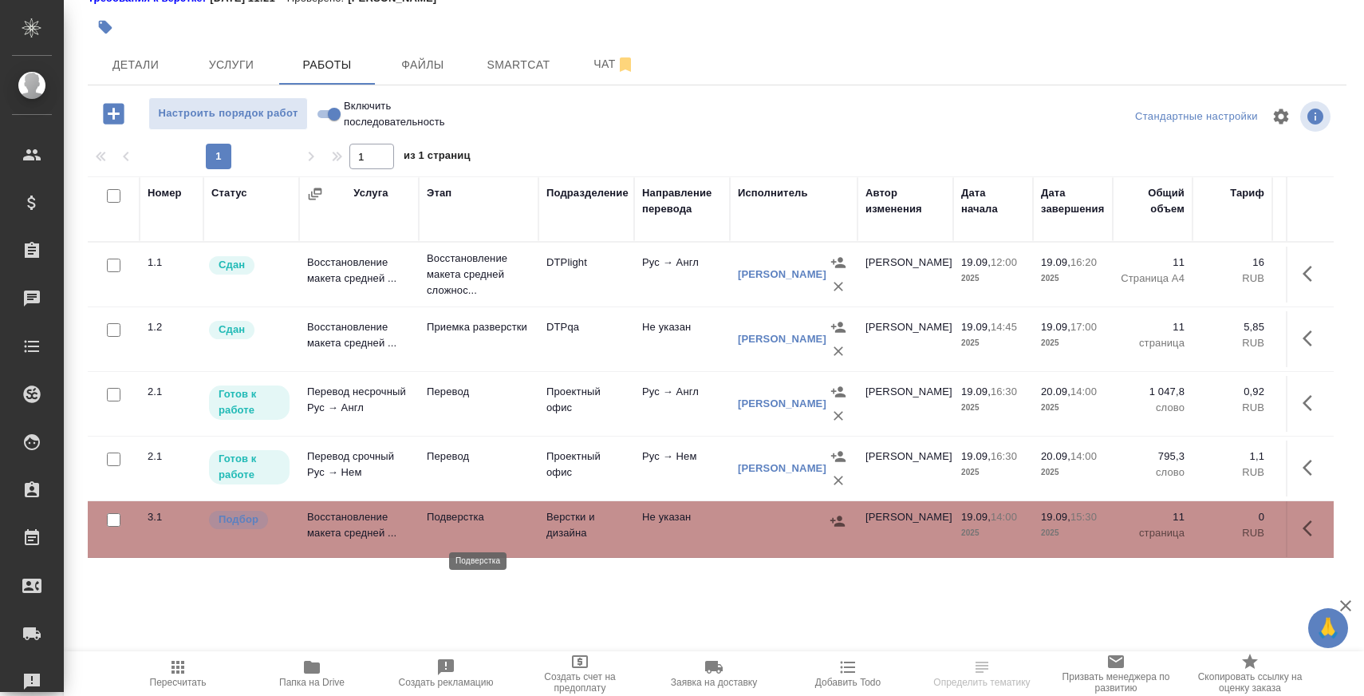
click at [460, 525] on p "Подверстка" at bounding box center [479, 517] width 104 height 16
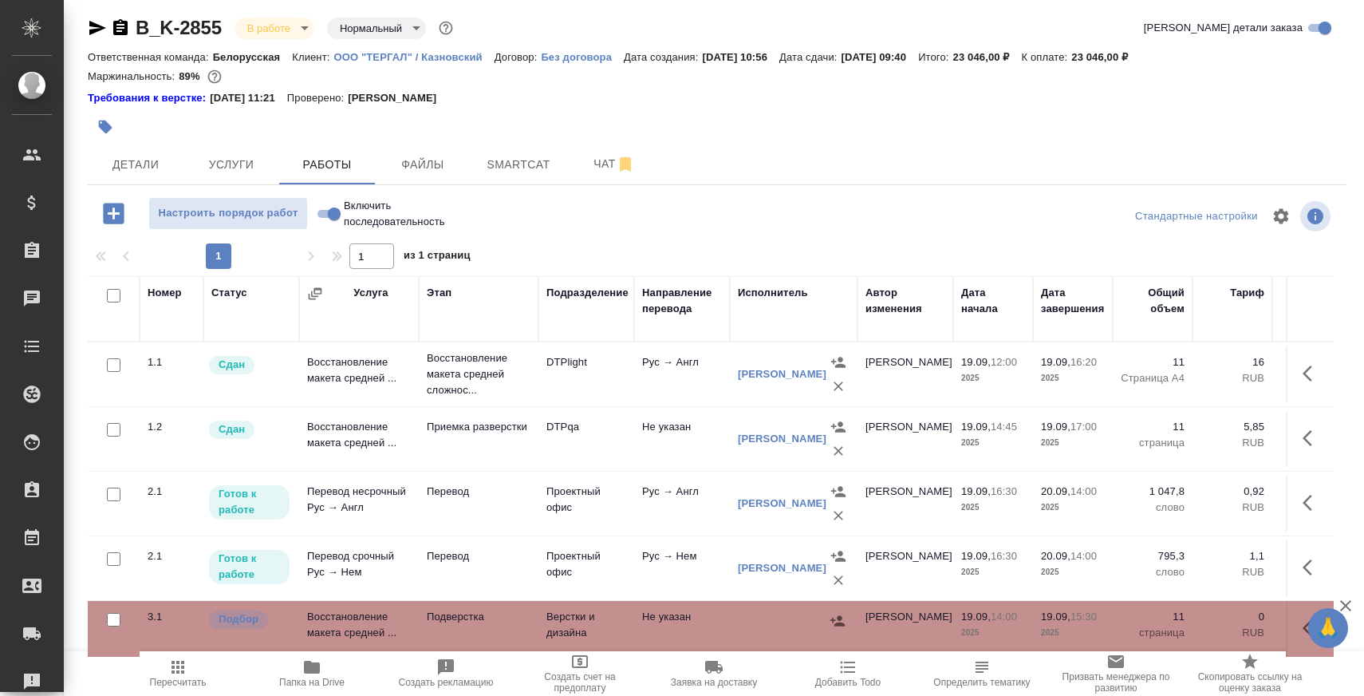
scroll to position [2, 0]
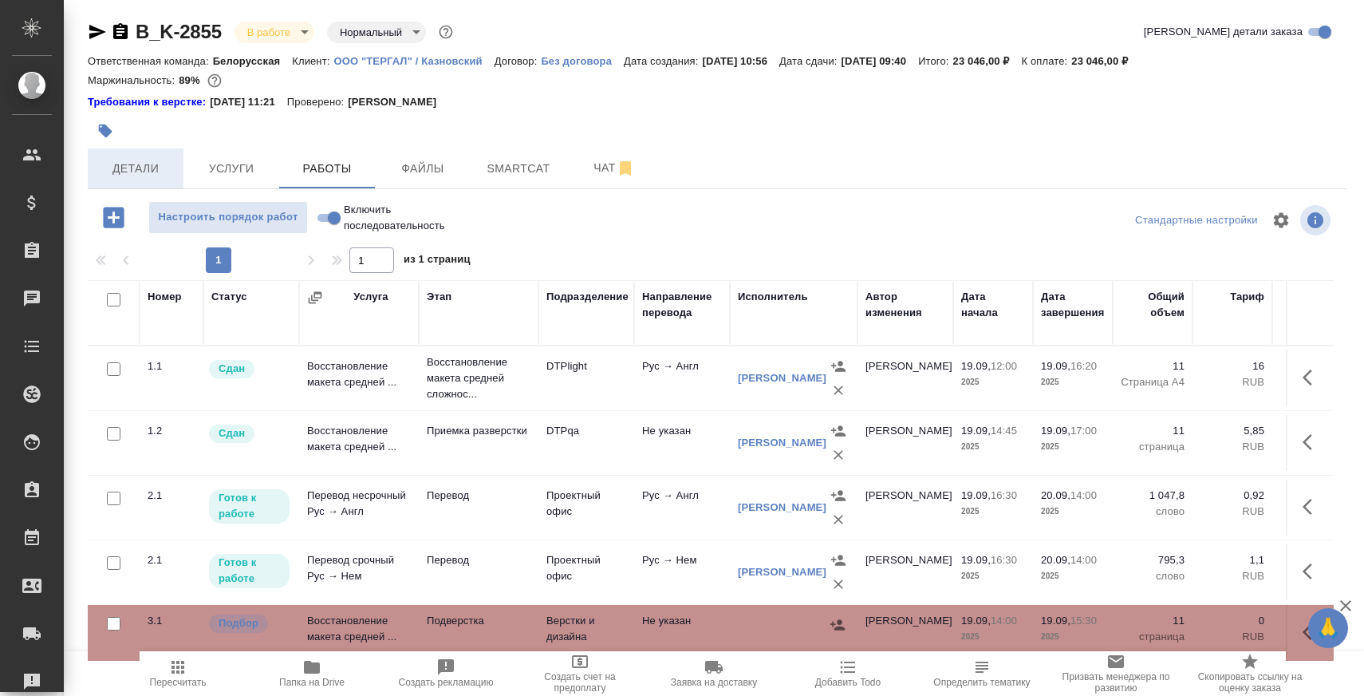
click at [157, 167] on span "Детали" at bounding box center [135, 169] width 77 height 20
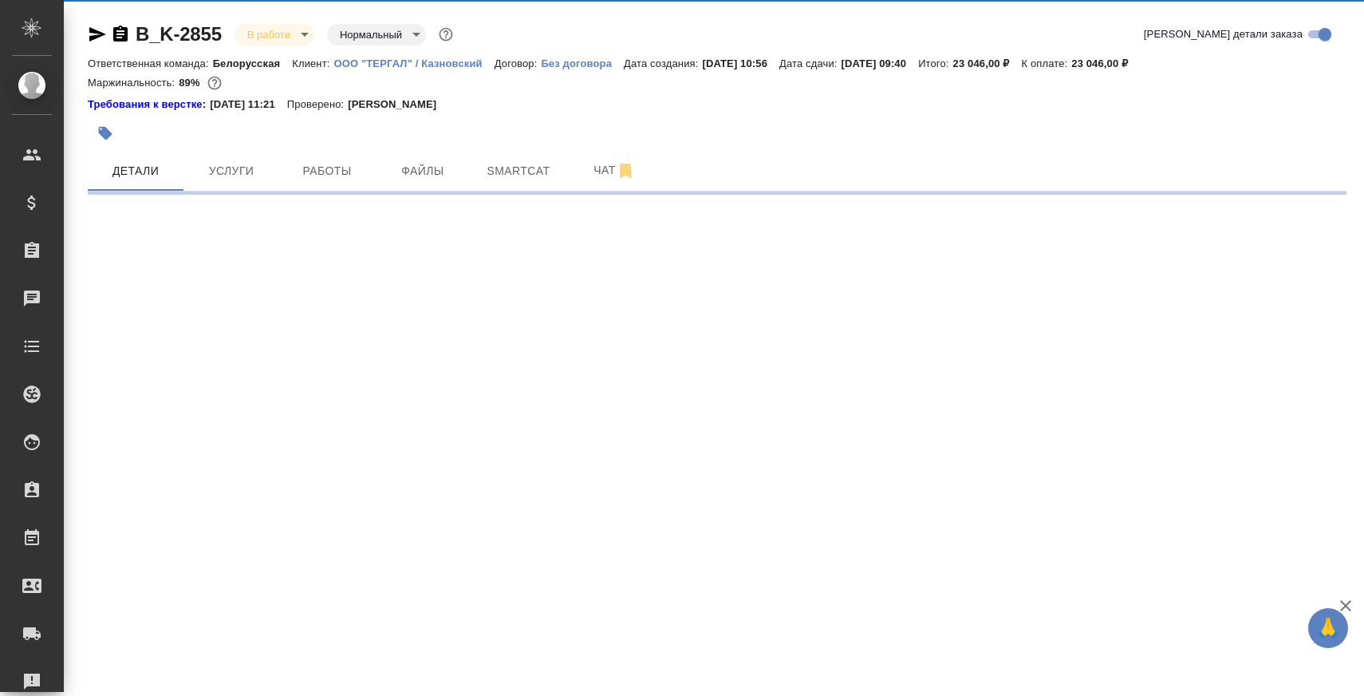
select select "RU"
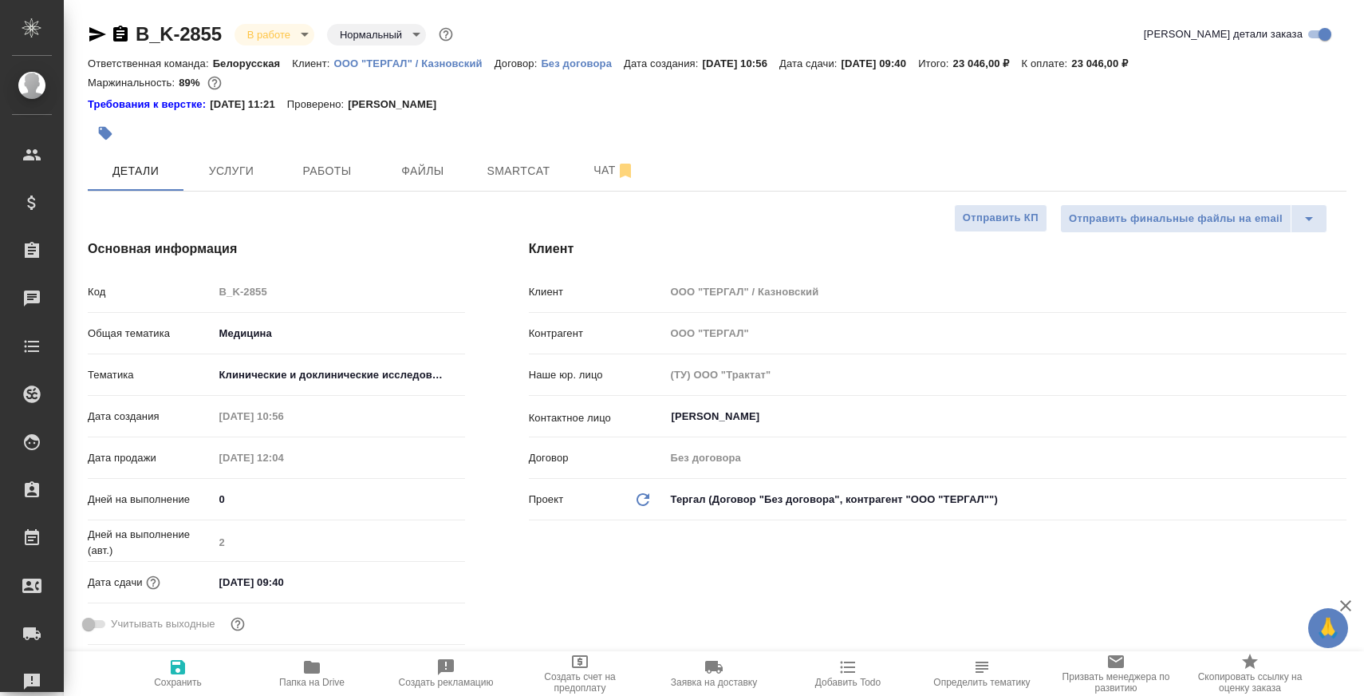
type textarea "x"
click at [570, 156] on button "Чат" at bounding box center [614, 171] width 96 height 40
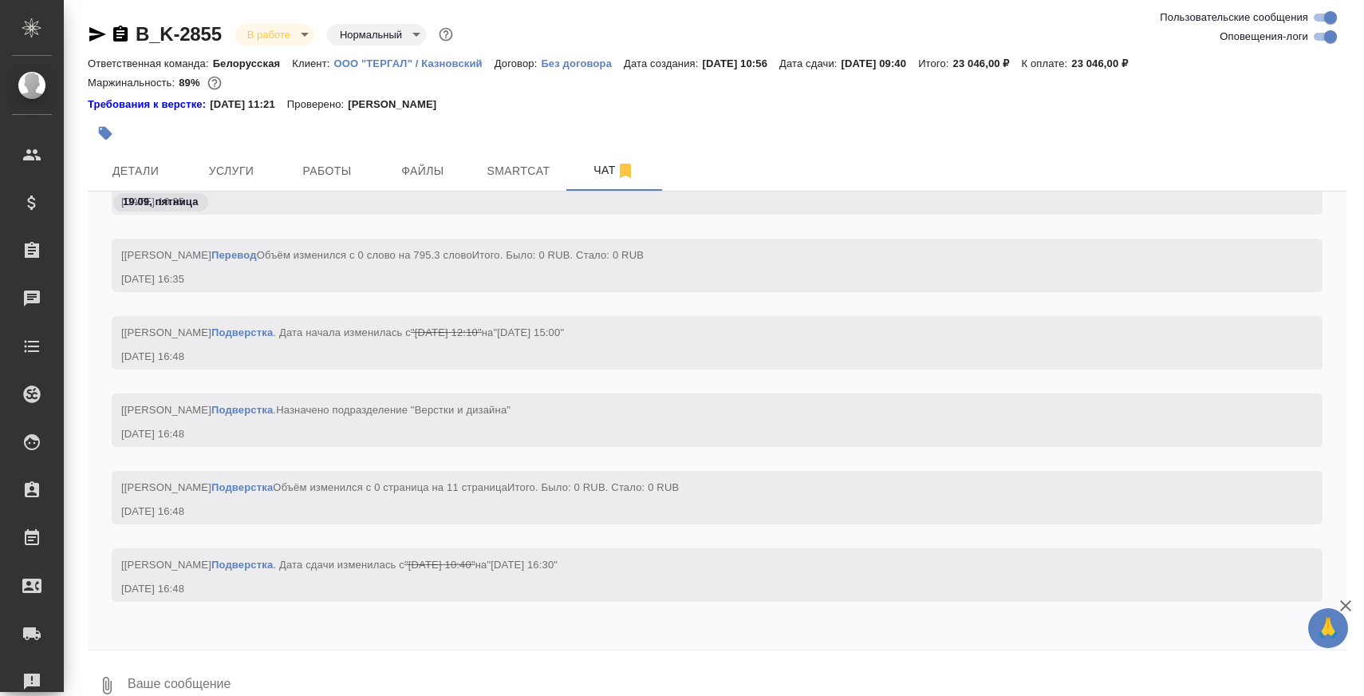
scroll to position [26, 0]
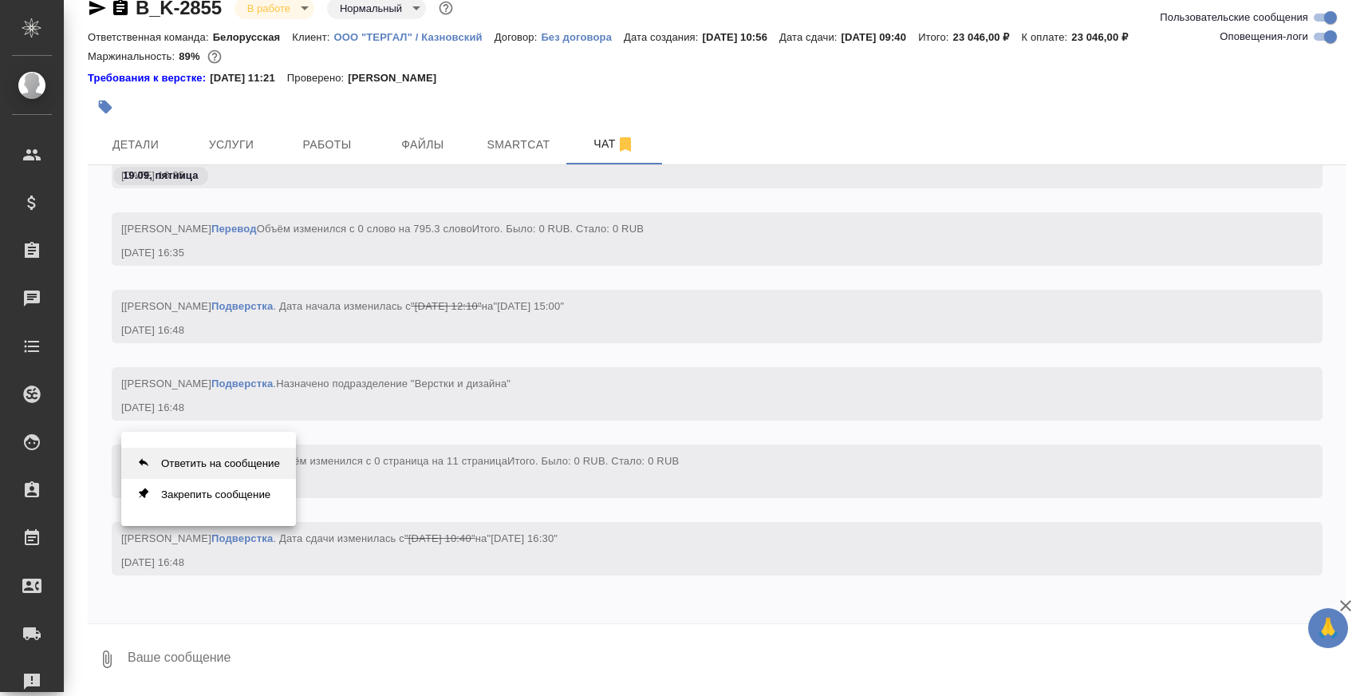
click at [265, 472] on button "Ответить на сообщение" at bounding box center [208, 463] width 175 height 31
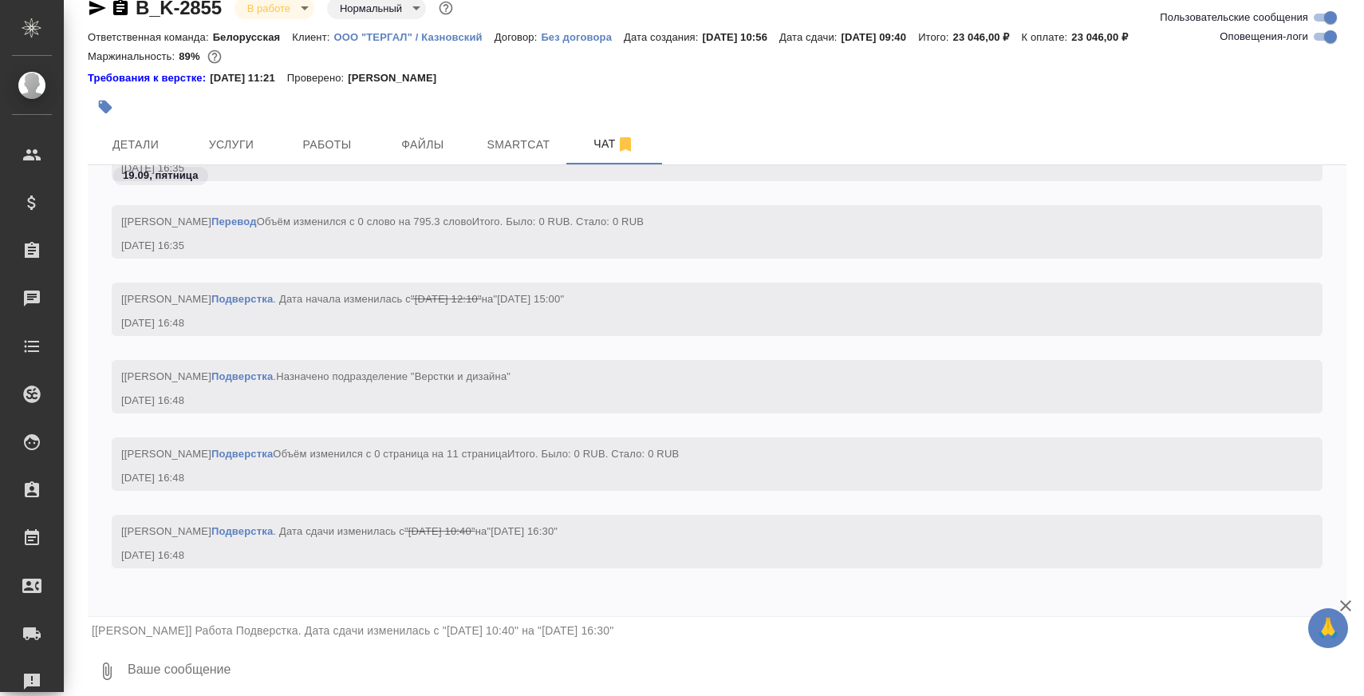
click at [230, 670] on textarea at bounding box center [736, 671] width 1221 height 54
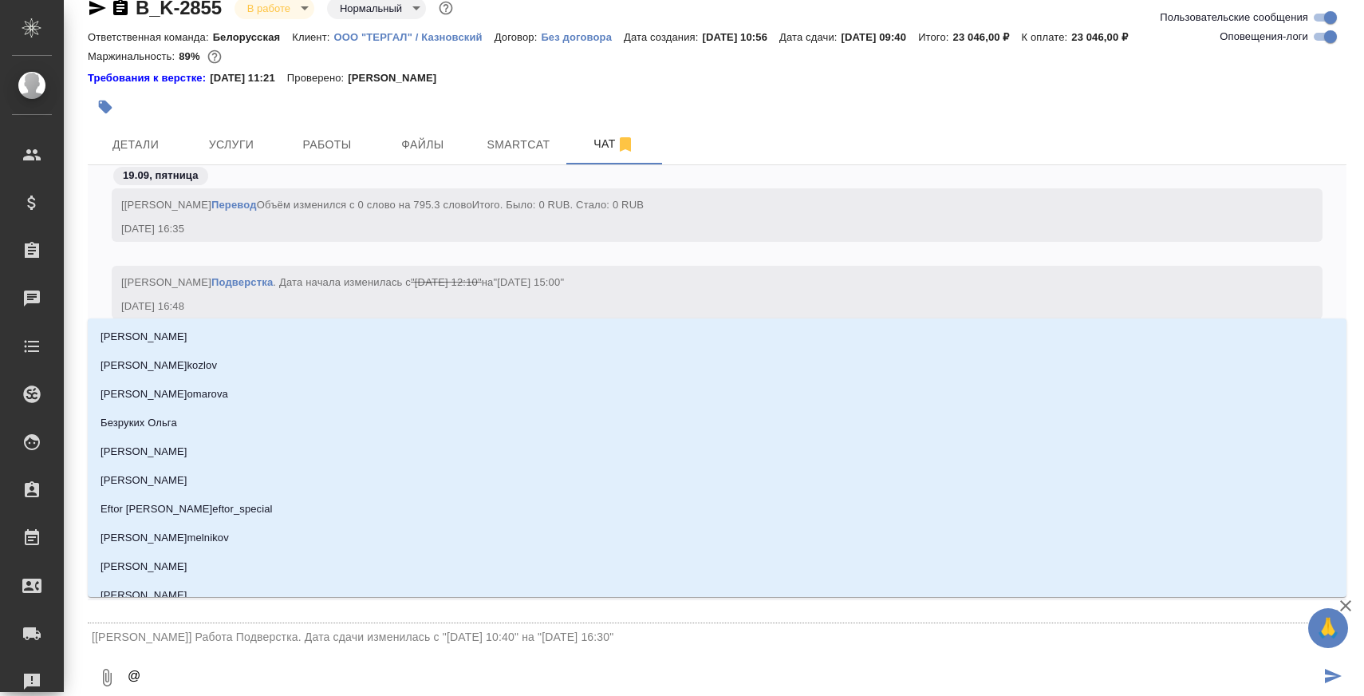
type textarea "@С"
type input "С"
type textarea "@Се"
type input "Се"
type textarea "@Сер"
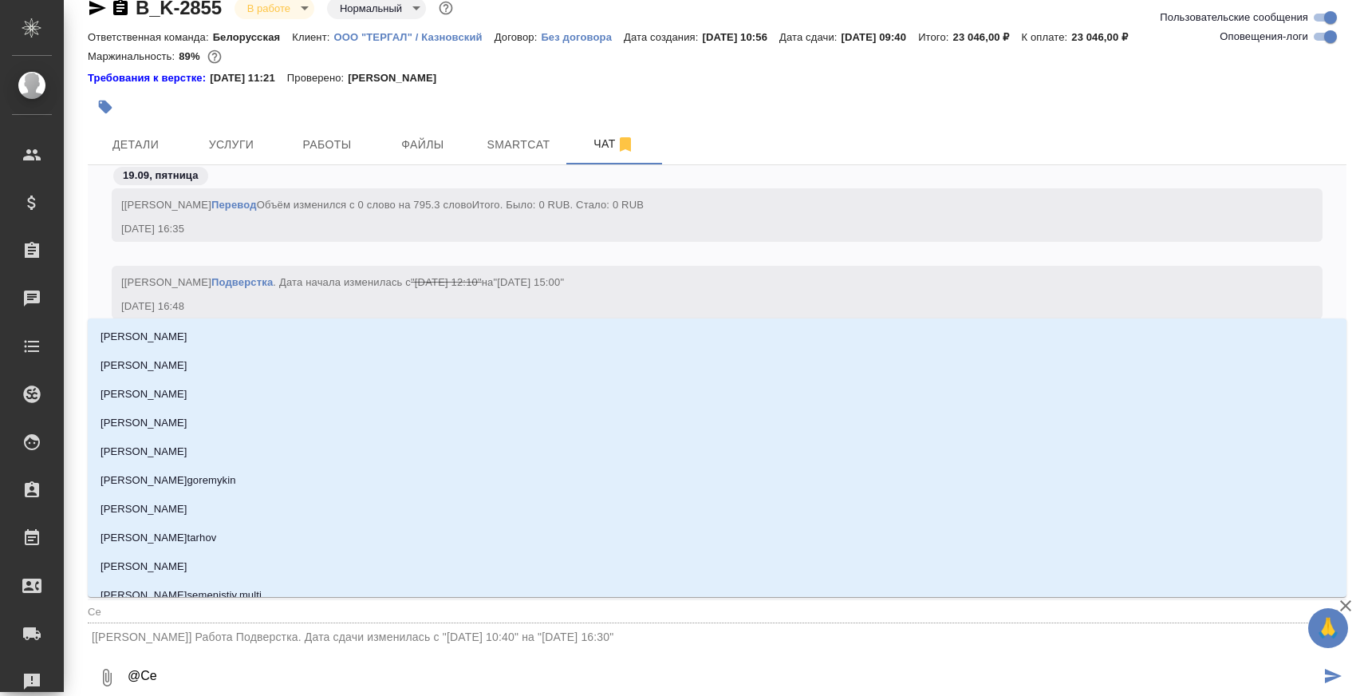
type input "Сер"
type textarea "@Серг"
type input "Серг"
type textarea "@Серге"
type input "Серге"
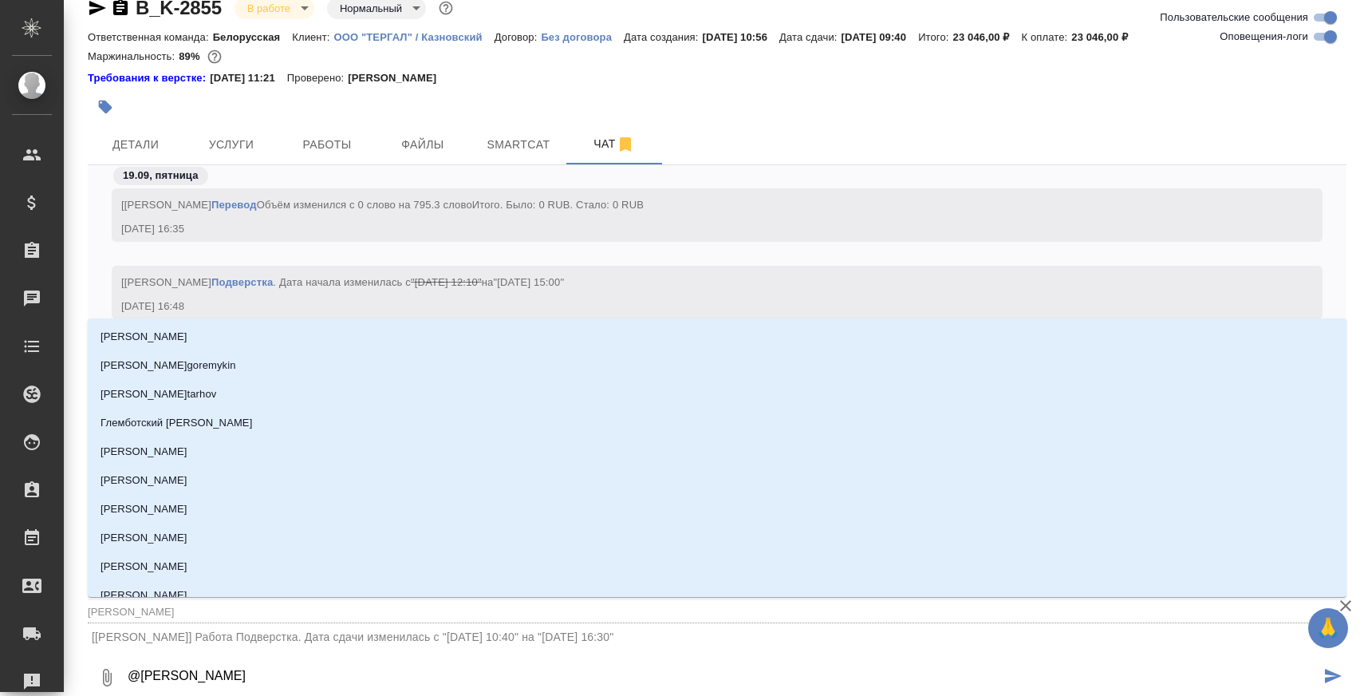
type textarea "@Сергее"
type input "Сергее"
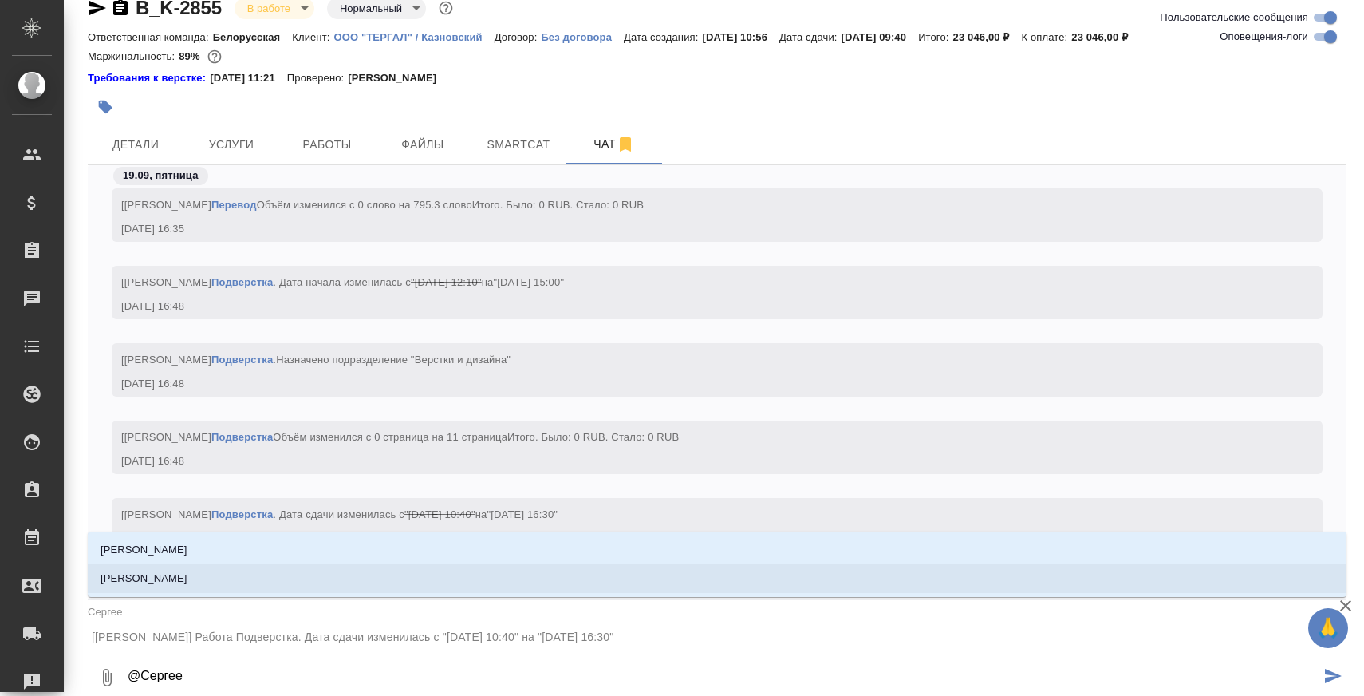
click at [221, 585] on li "[PERSON_NAME]" at bounding box center [717, 578] width 1259 height 29
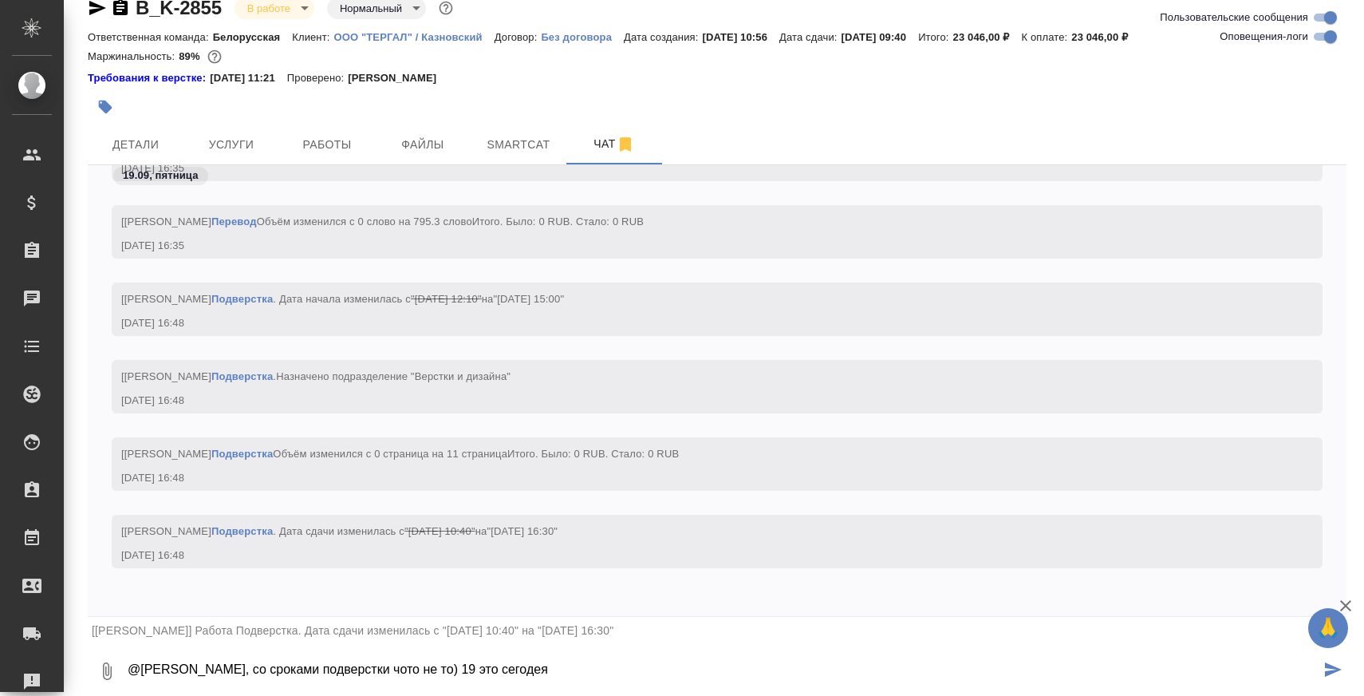
type textarea "@Сергеева Анастасия Насть, со сроками подверстки чото не то) 19 это сегодея"
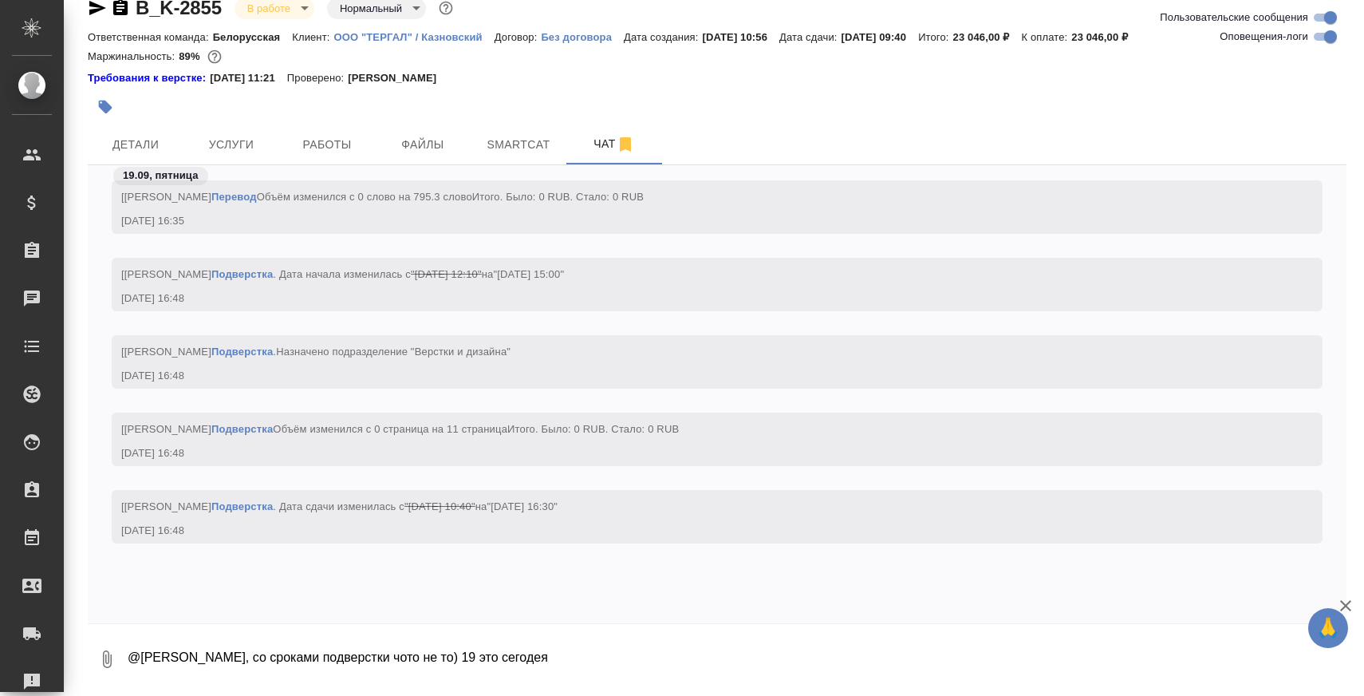
scroll to position [22157, 0]
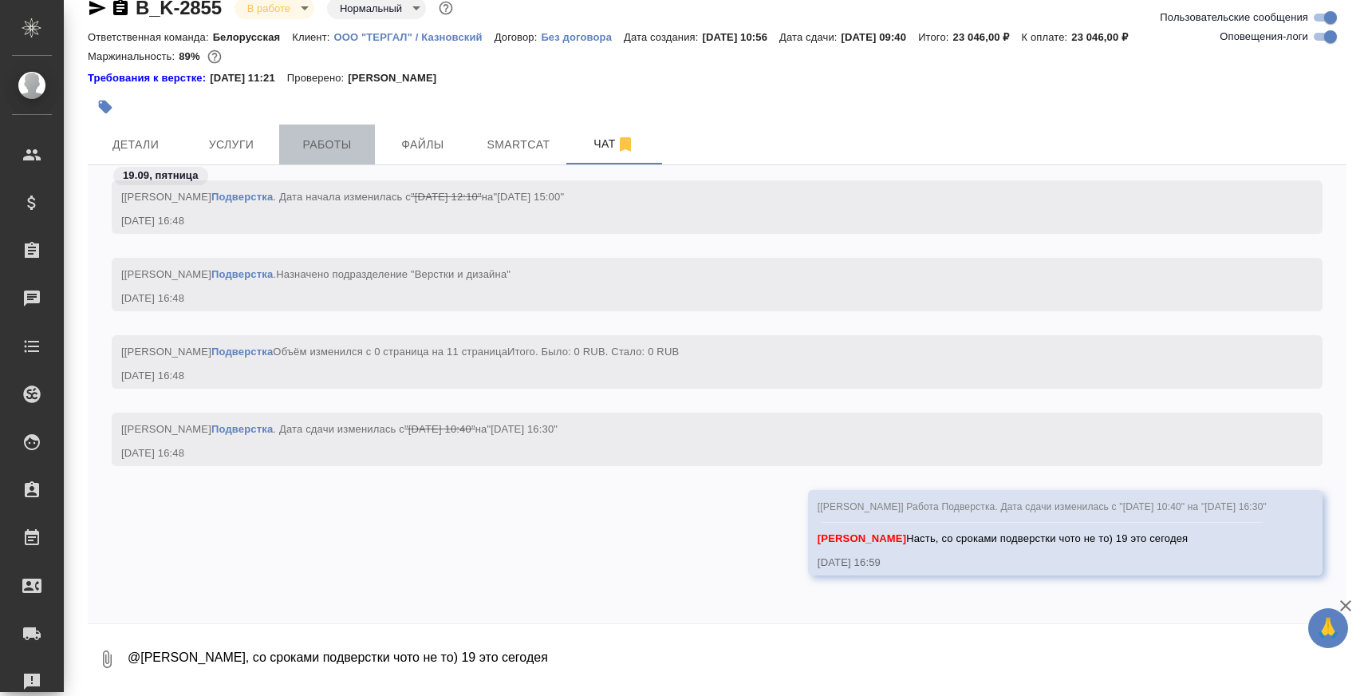
click at [345, 147] on span "Работы" at bounding box center [327, 145] width 77 height 20
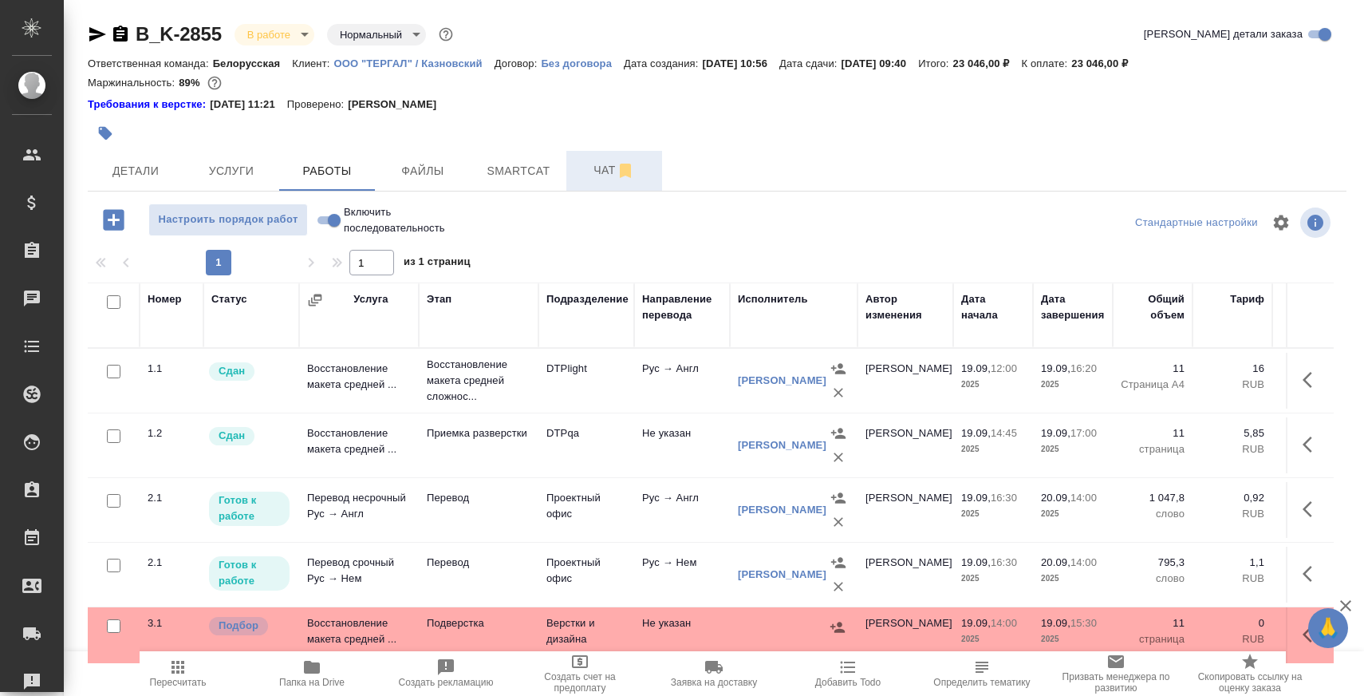
click at [581, 176] on span "Чат" at bounding box center [614, 170] width 77 height 20
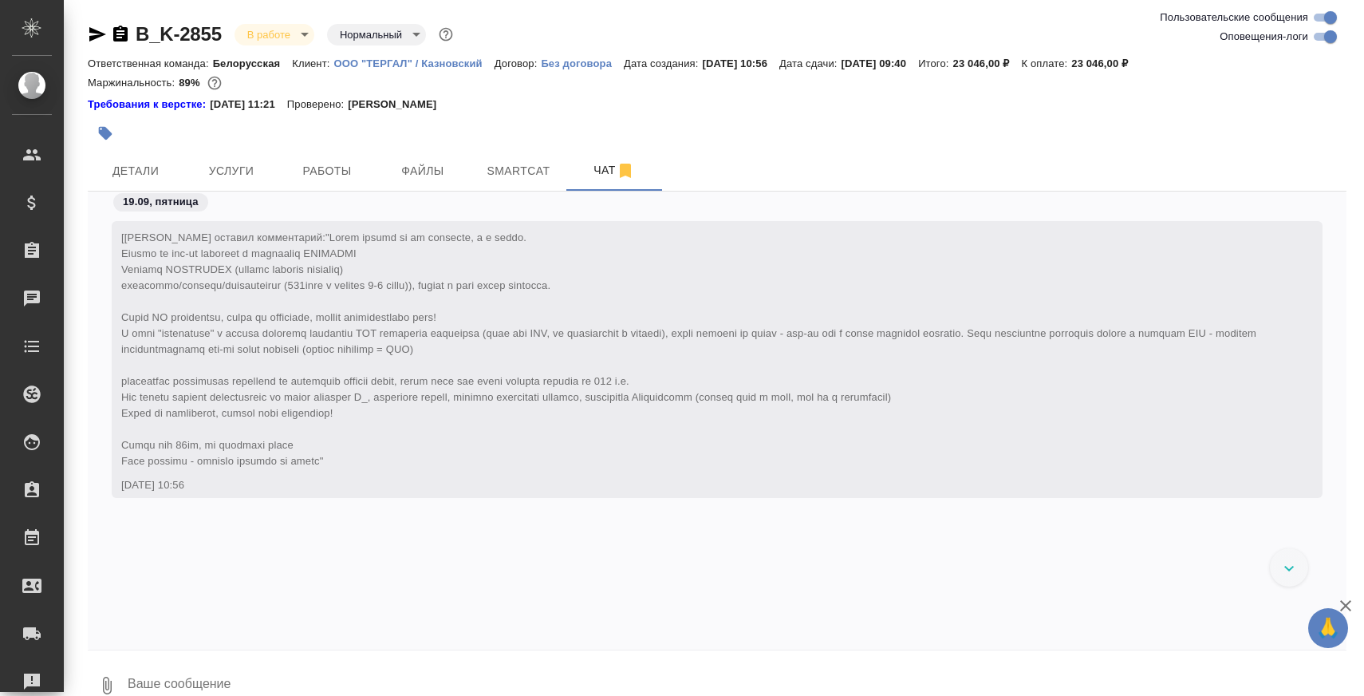
scroll to position [22588, 0]
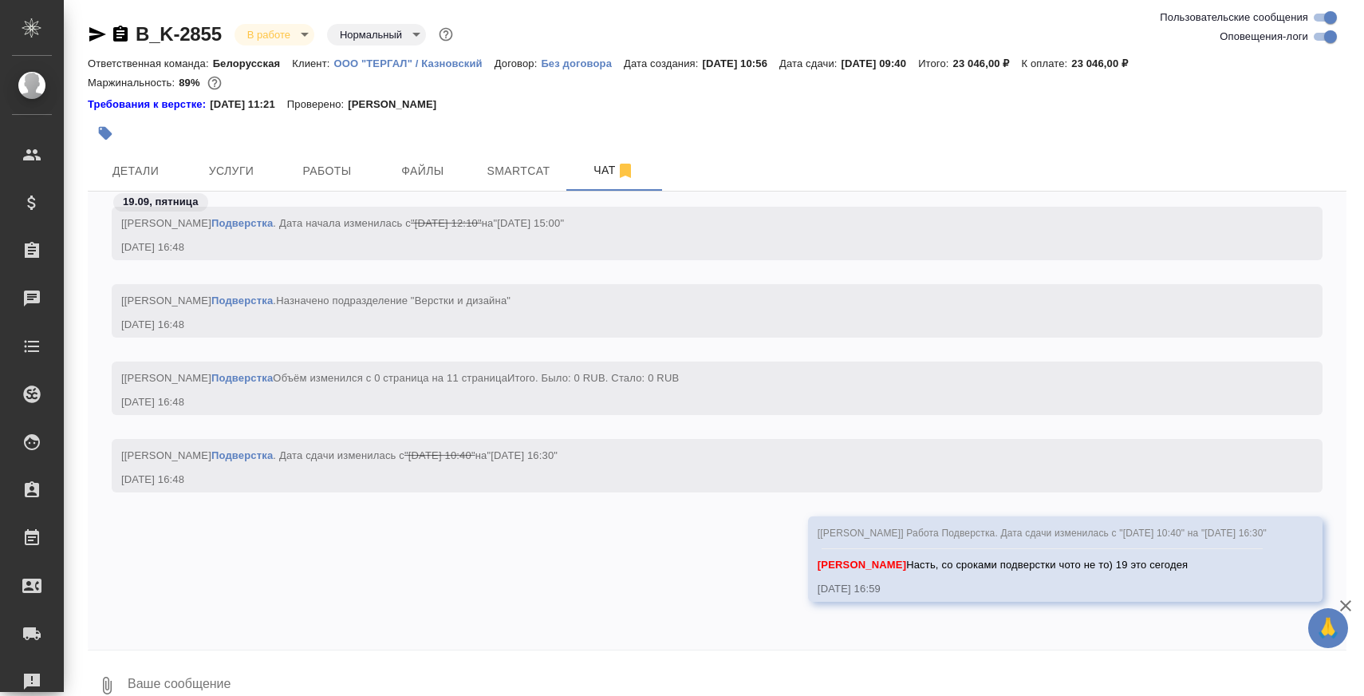
click at [417, 668] on textarea at bounding box center [736, 685] width 1221 height 54
type textarea "тут общий срок сдачи к утру 23?"
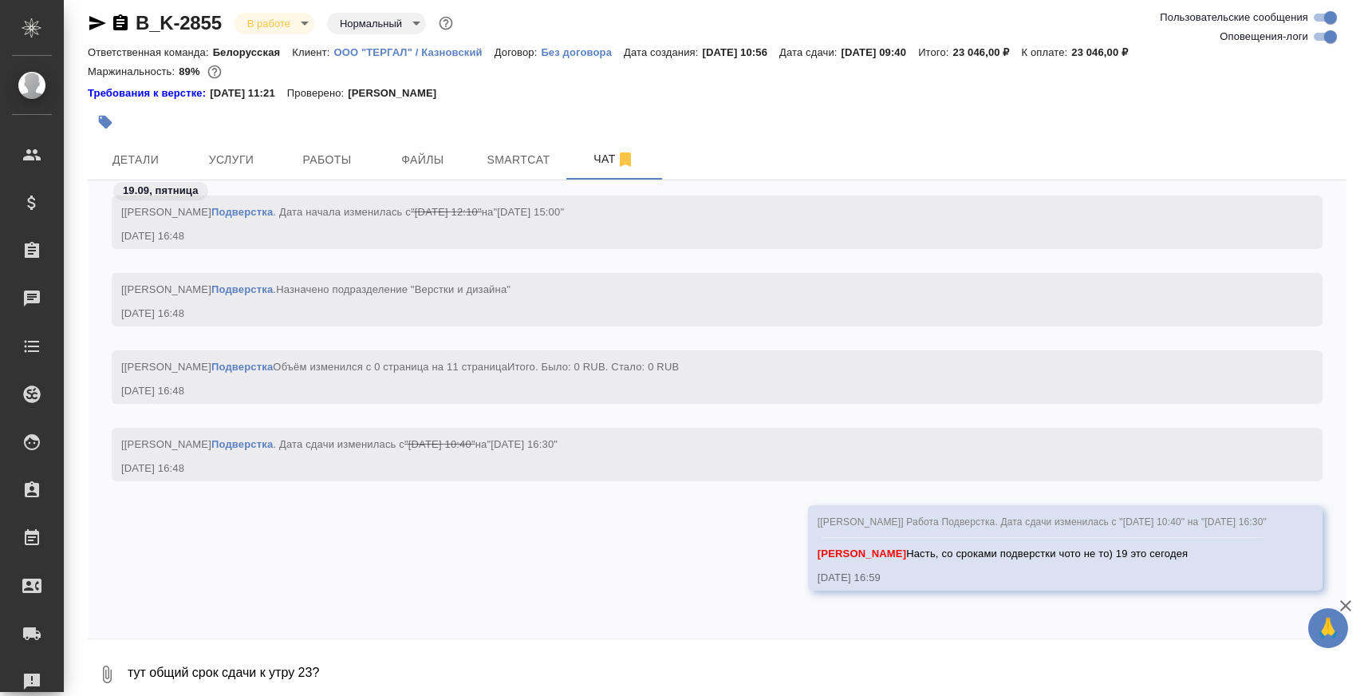
scroll to position [22665, 0]
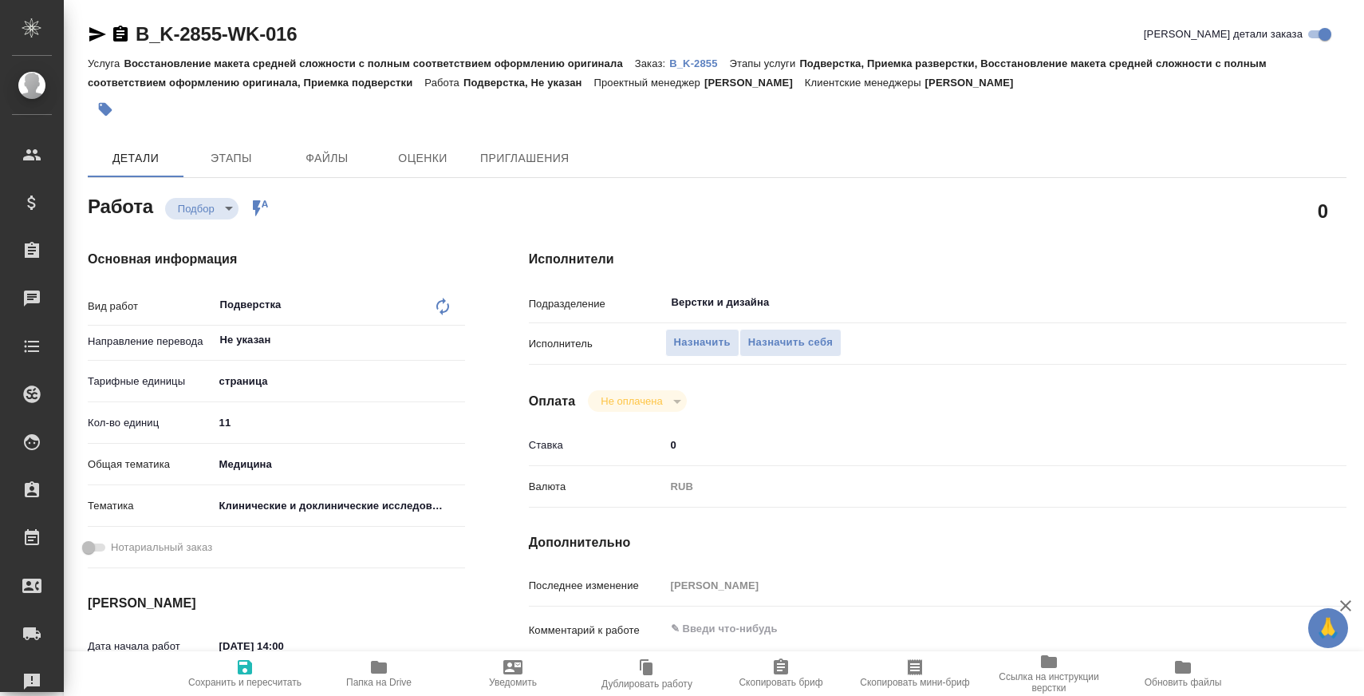
type textarea "x"
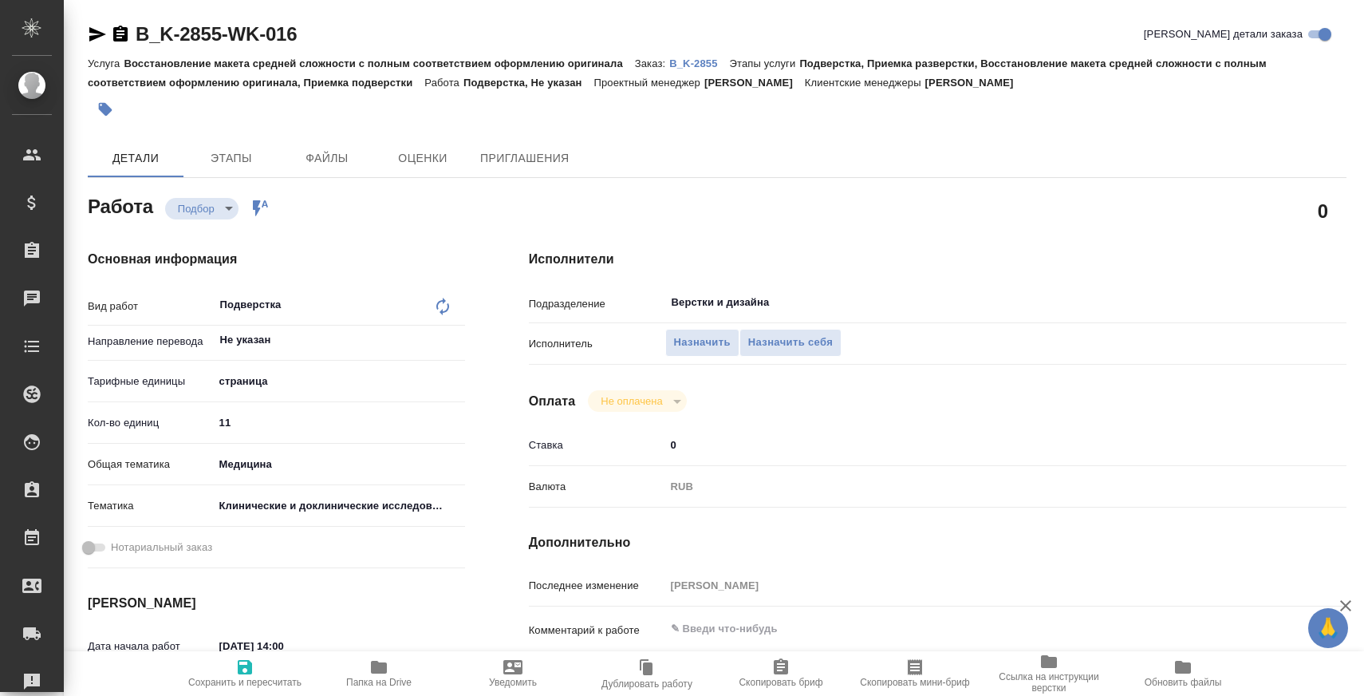
type textarea "x"
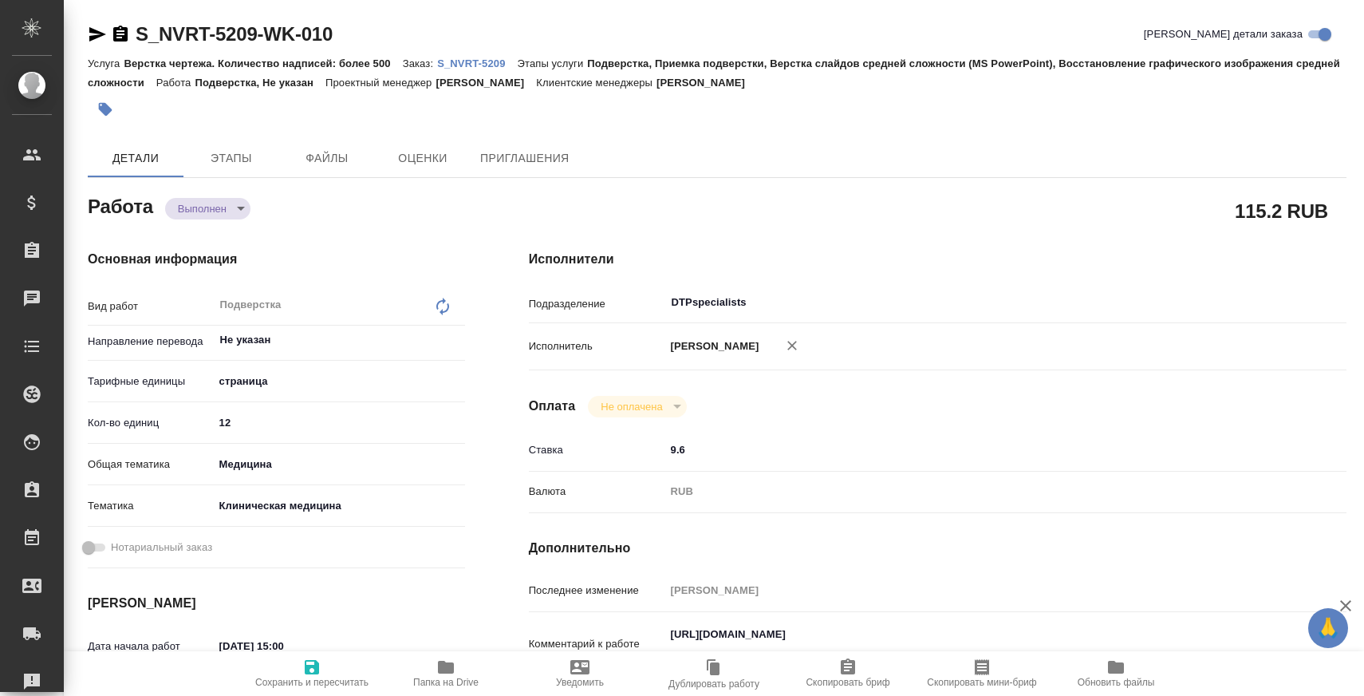
type textarea "x"
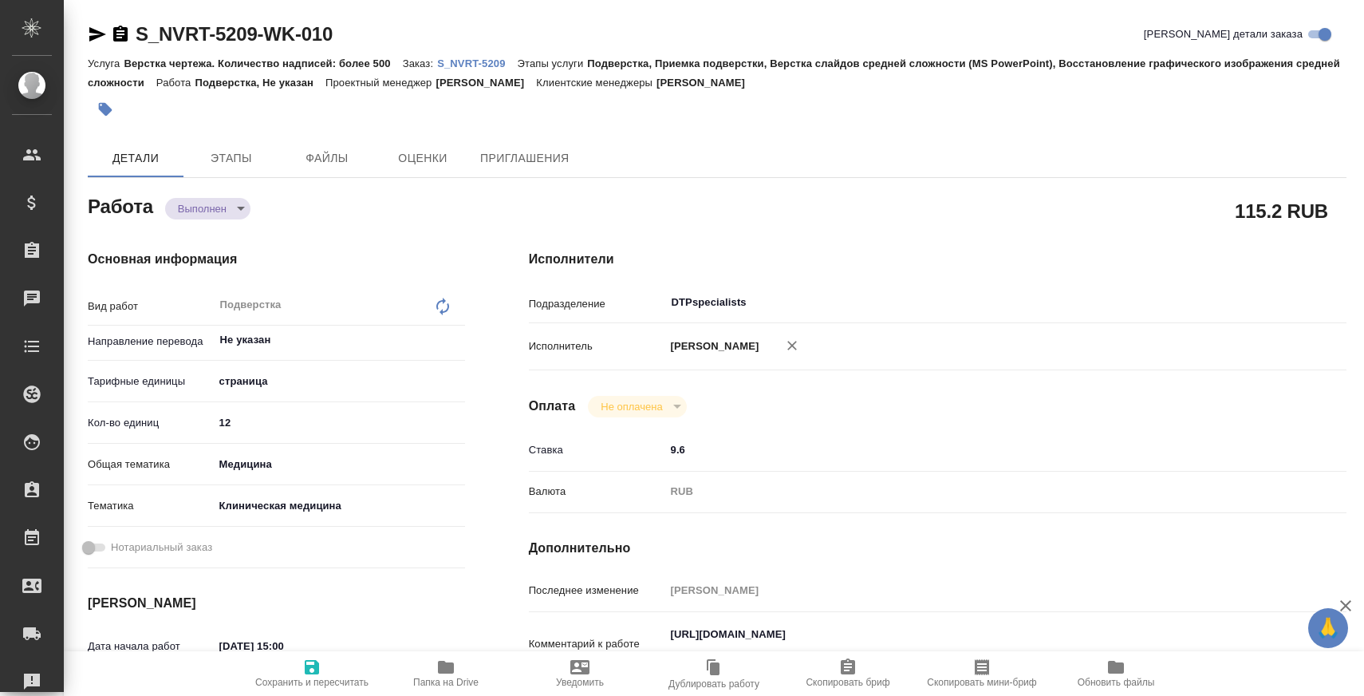
type textarea "x"
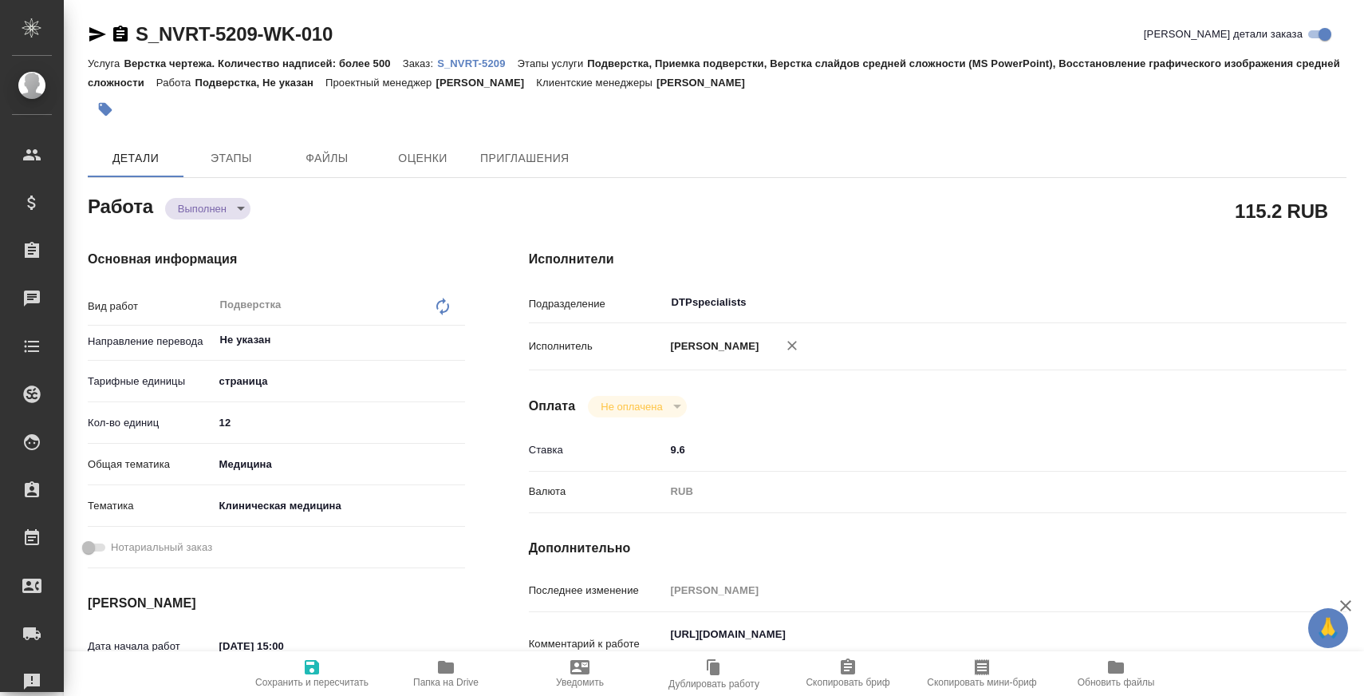
type textarea "x"
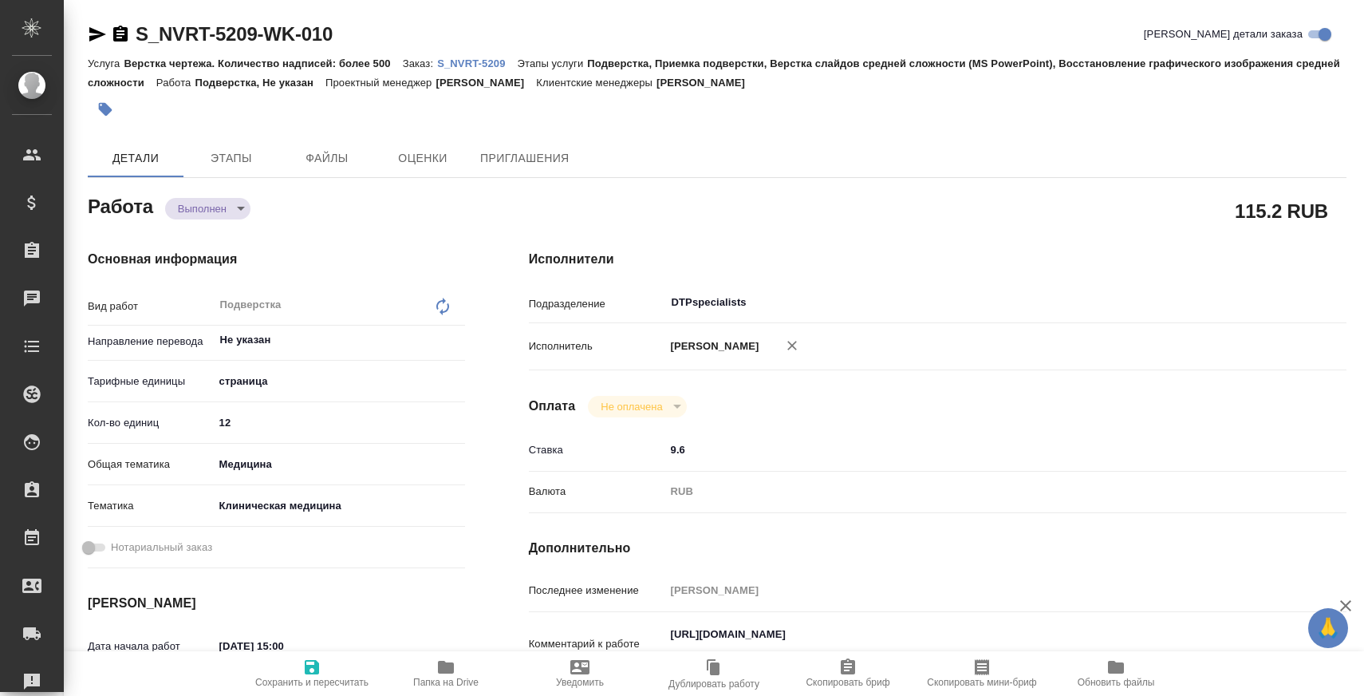
click at [417, 672] on span "Папка на Drive" at bounding box center [446, 672] width 115 height 30
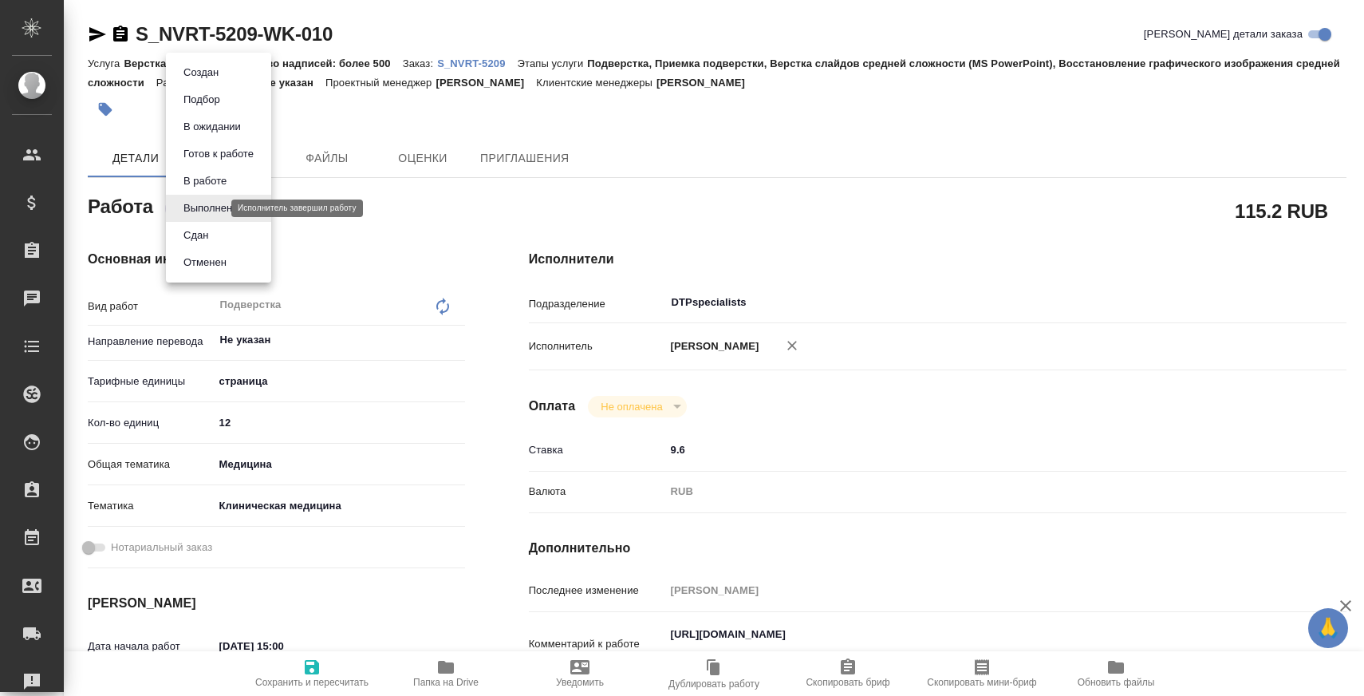
click at [203, 212] on body "🙏 .cls-1 fill:#fff; AWATERA Zaborova Aleksandra Клиенты Спецификации Заказы 0 Ч…" at bounding box center [682, 348] width 1364 height 696
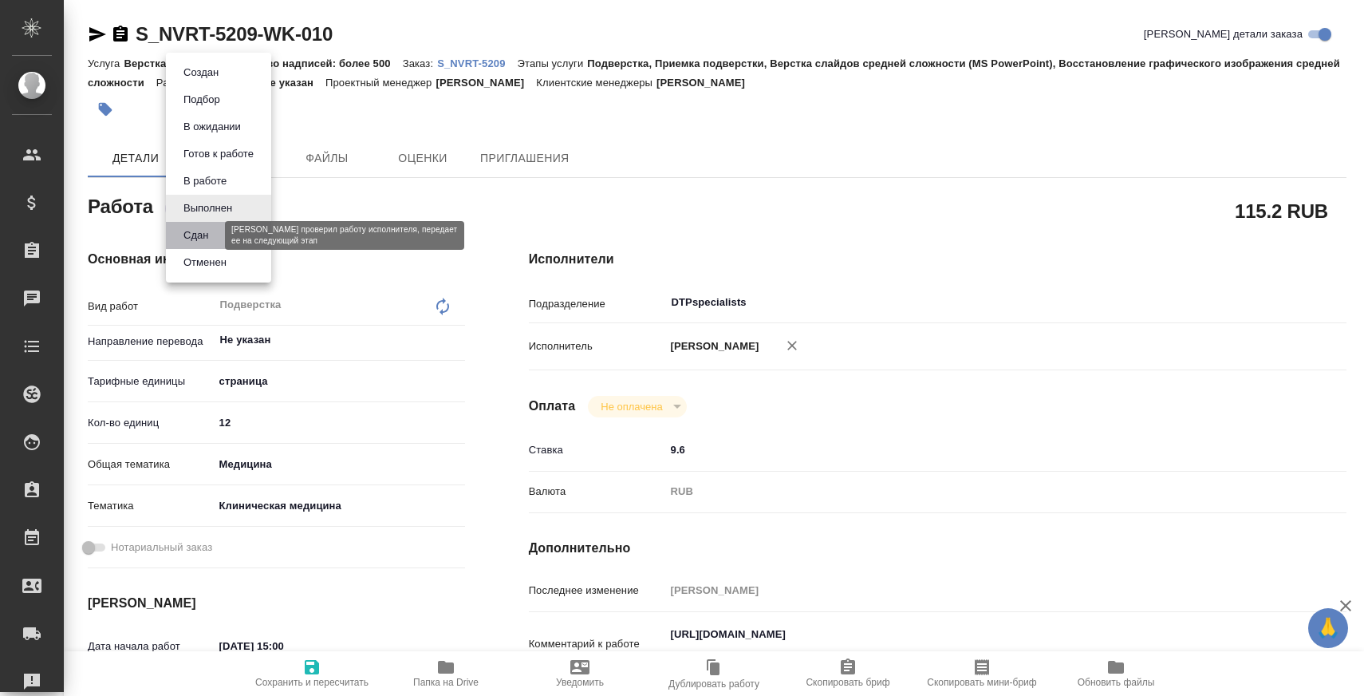
click at [205, 239] on button "Сдан" at bounding box center [196, 236] width 34 height 18
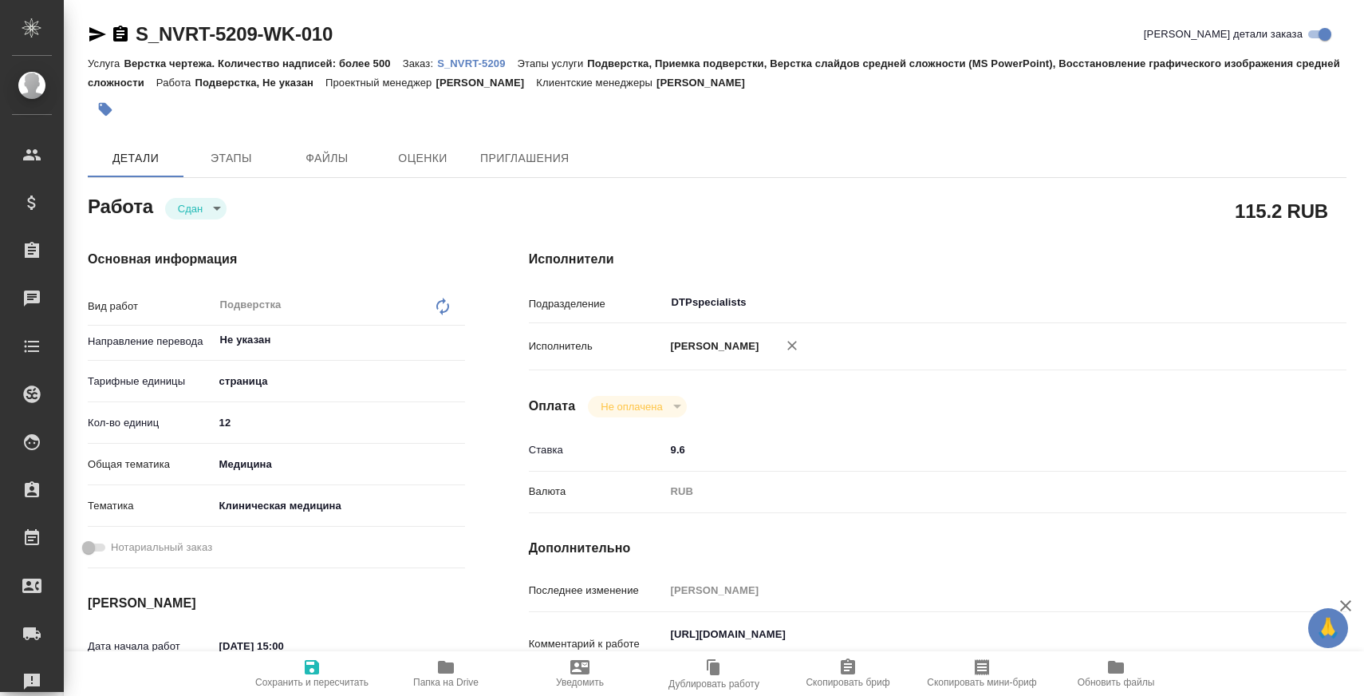
click at [513, 69] on div "Услуга Верстка чертежа. Количество надписей: более 500 Заказ: S_NVRT-5209 Этапы…" at bounding box center [717, 72] width 1259 height 38
click at [510, 58] on p "S_NVRT-5209" at bounding box center [477, 63] width 80 height 12
type textarea "x"
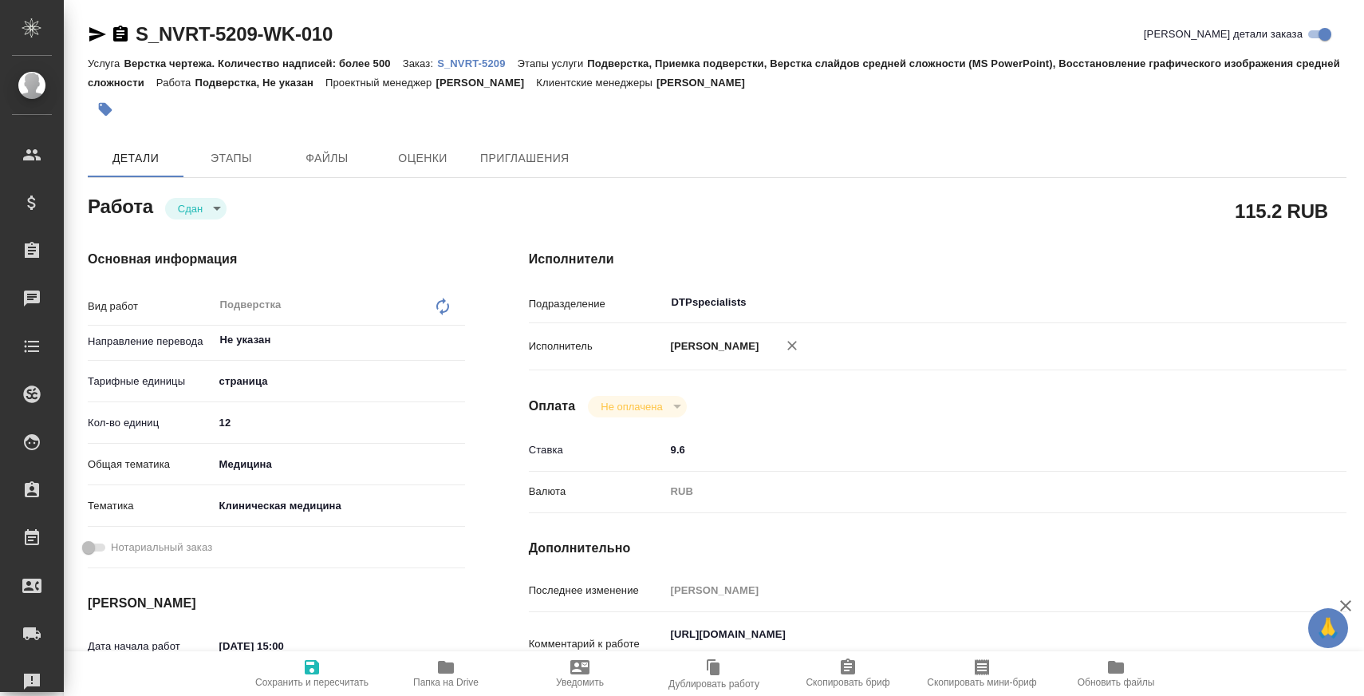
type textarea "x"
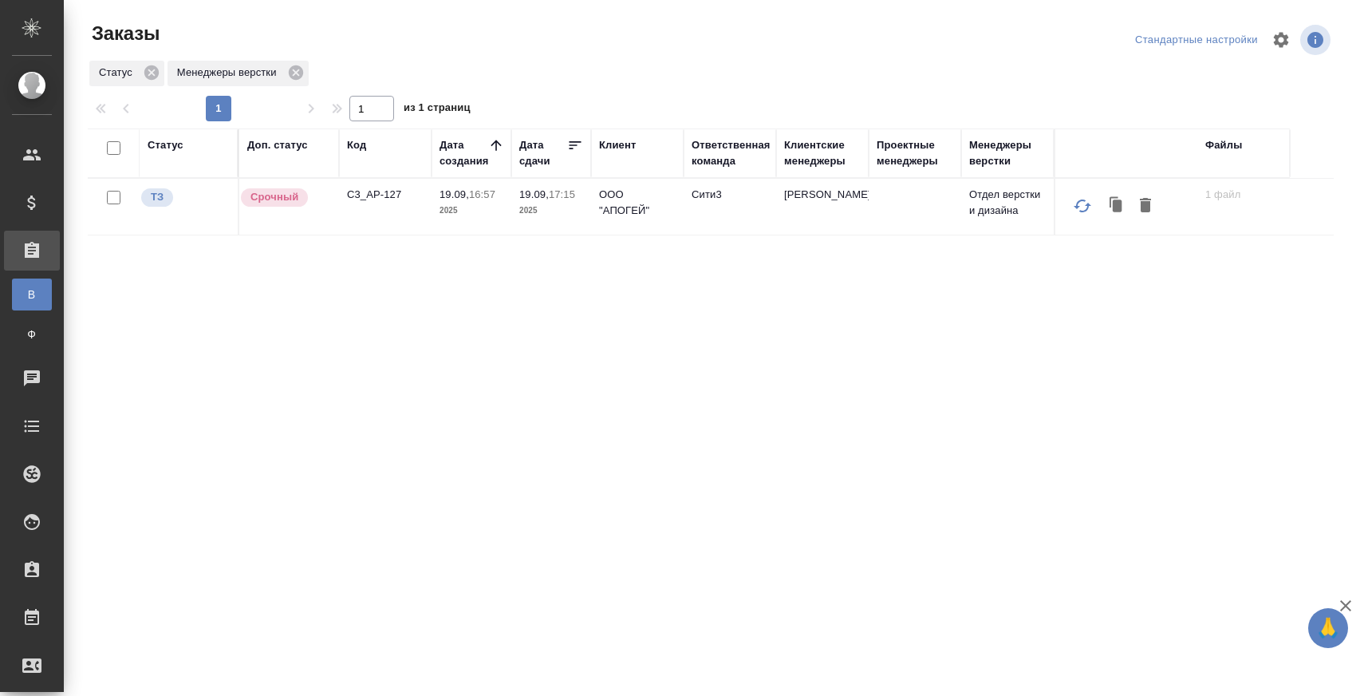
click at [386, 189] on p "C3_AP-127" at bounding box center [385, 195] width 77 height 16
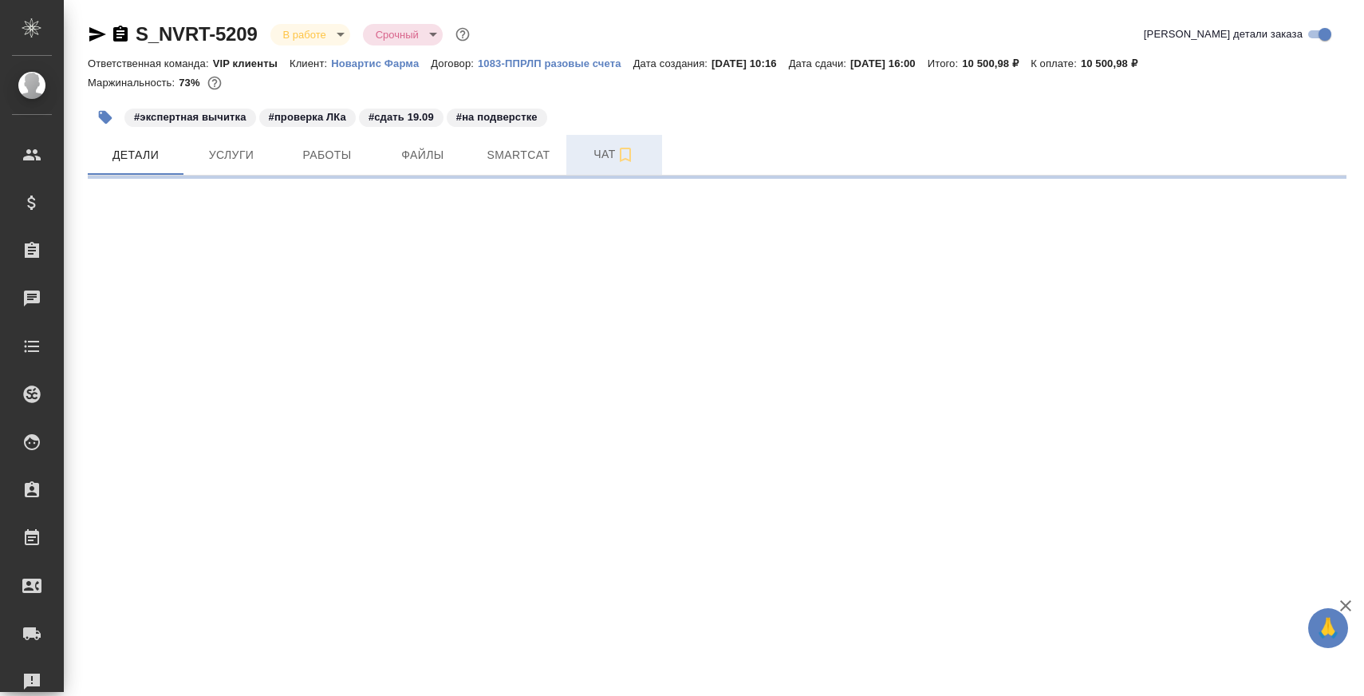
select select "RU"
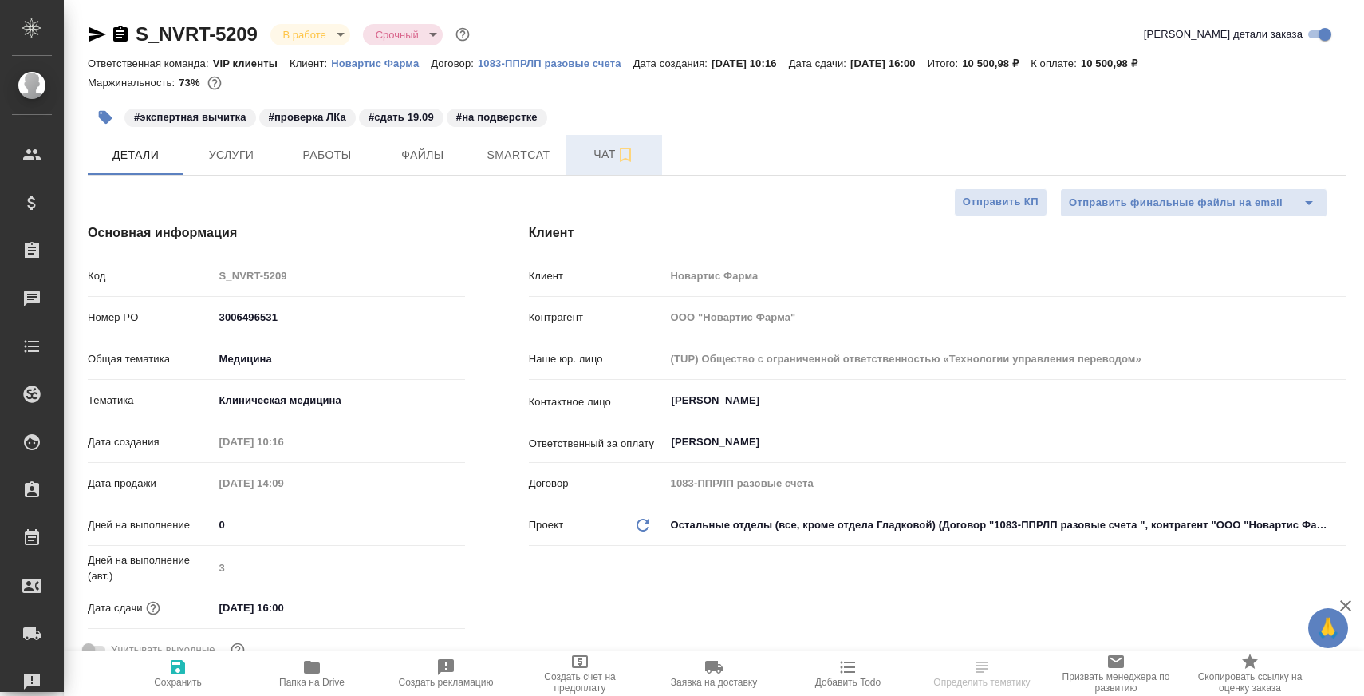
type textarea "x"
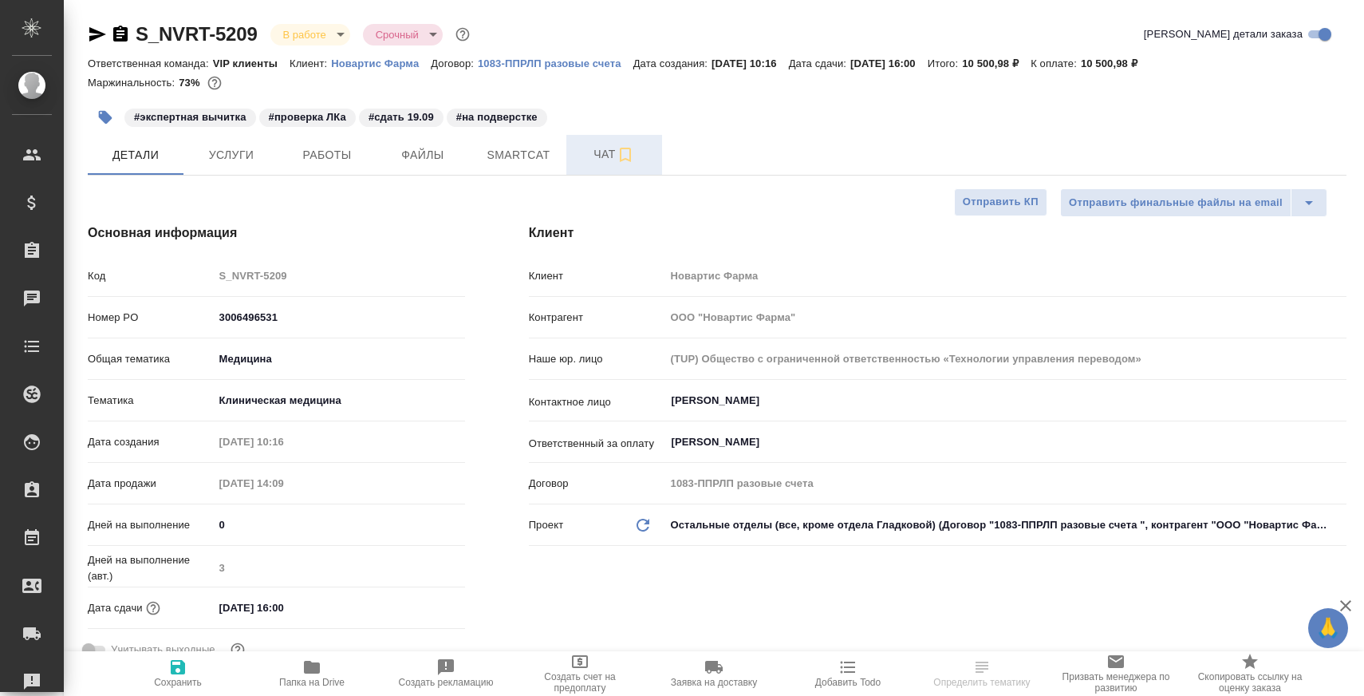
type textarea "x"
click at [584, 144] on span "Чат" at bounding box center [614, 154] width 77 height 20
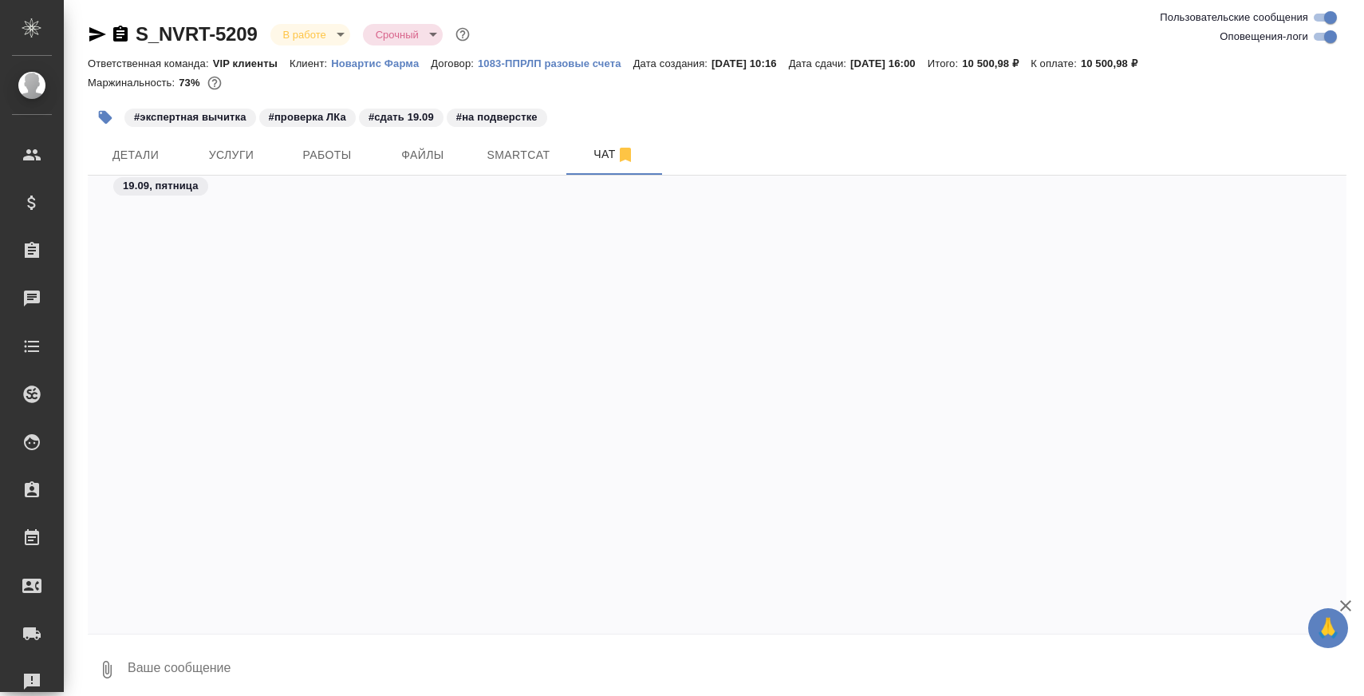
scroll to position [92341, 0]
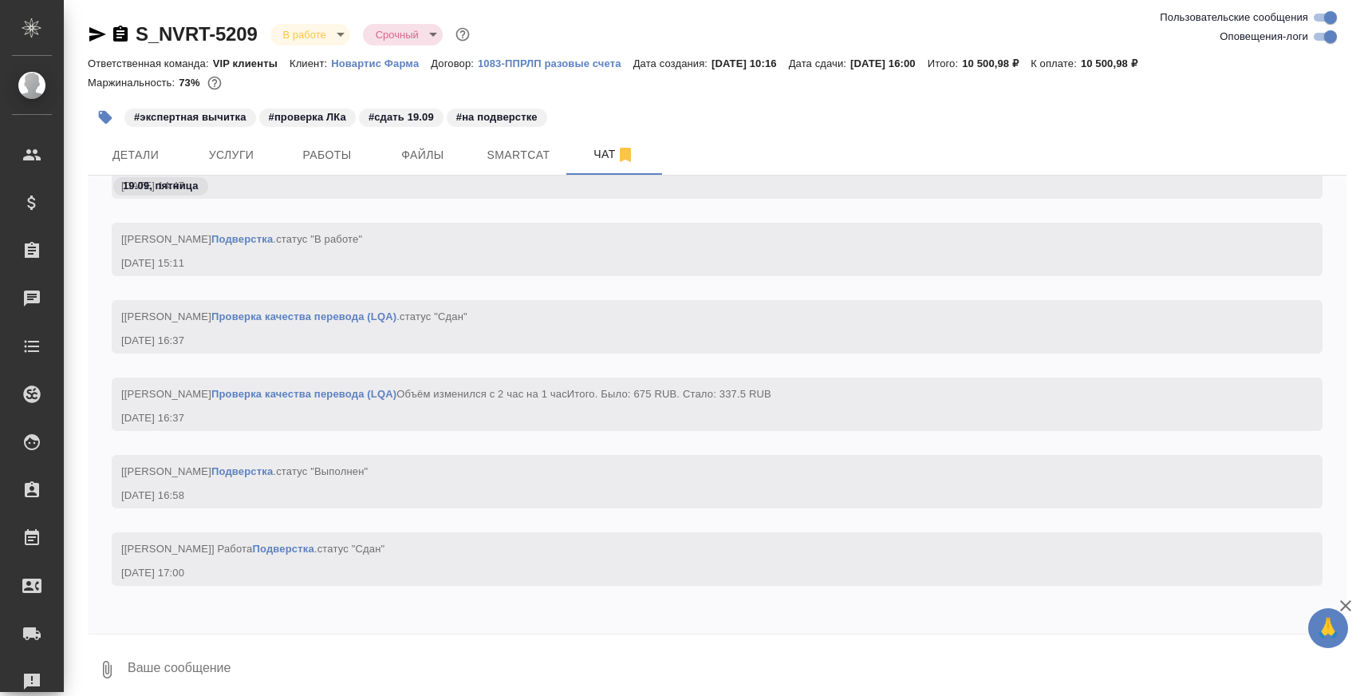
click at [389, 657] on textarea at bounding box center [736, 669] width 1221 height 54
paste textarea "https://drive.awatera.com/apps/files/files/10397738?dir=/Shares/Novartos_Pharma…"
type textarea "https://drive.awatera.com/apps/files/files/10397738?dir=/Shares/Novartos_Pharma…"
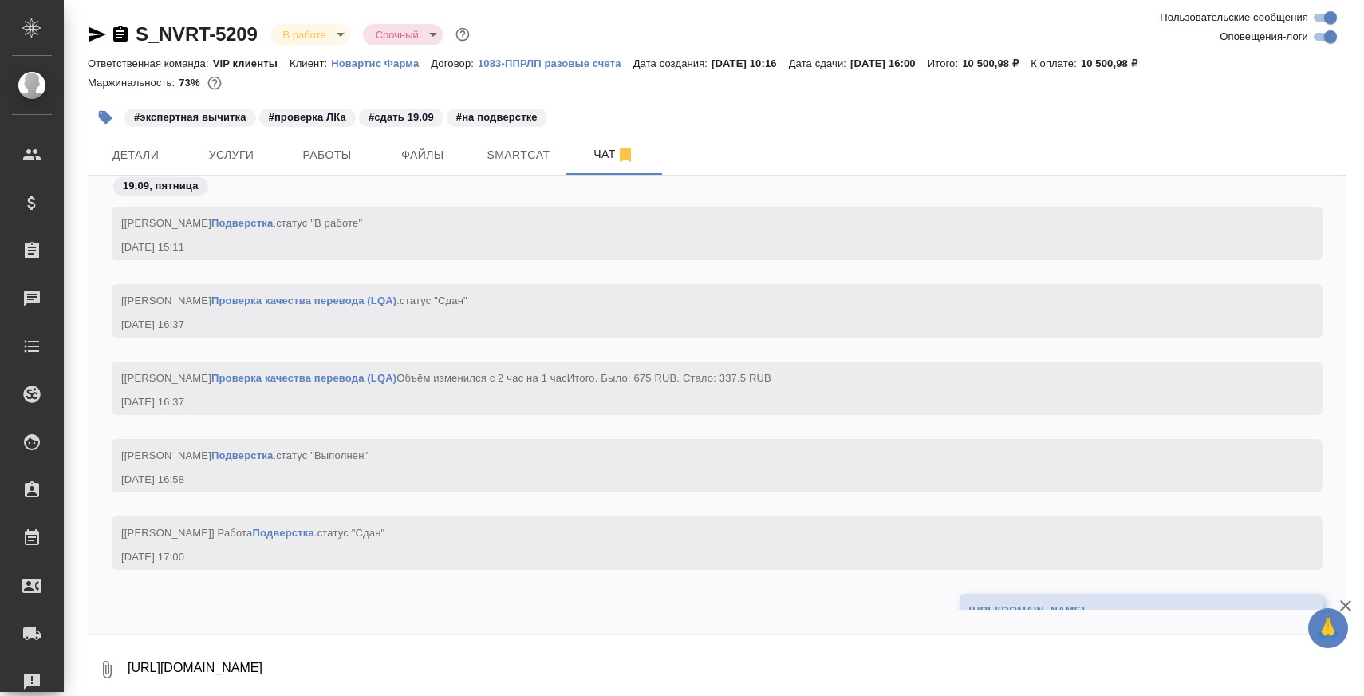
scroll to position [92418, 0]
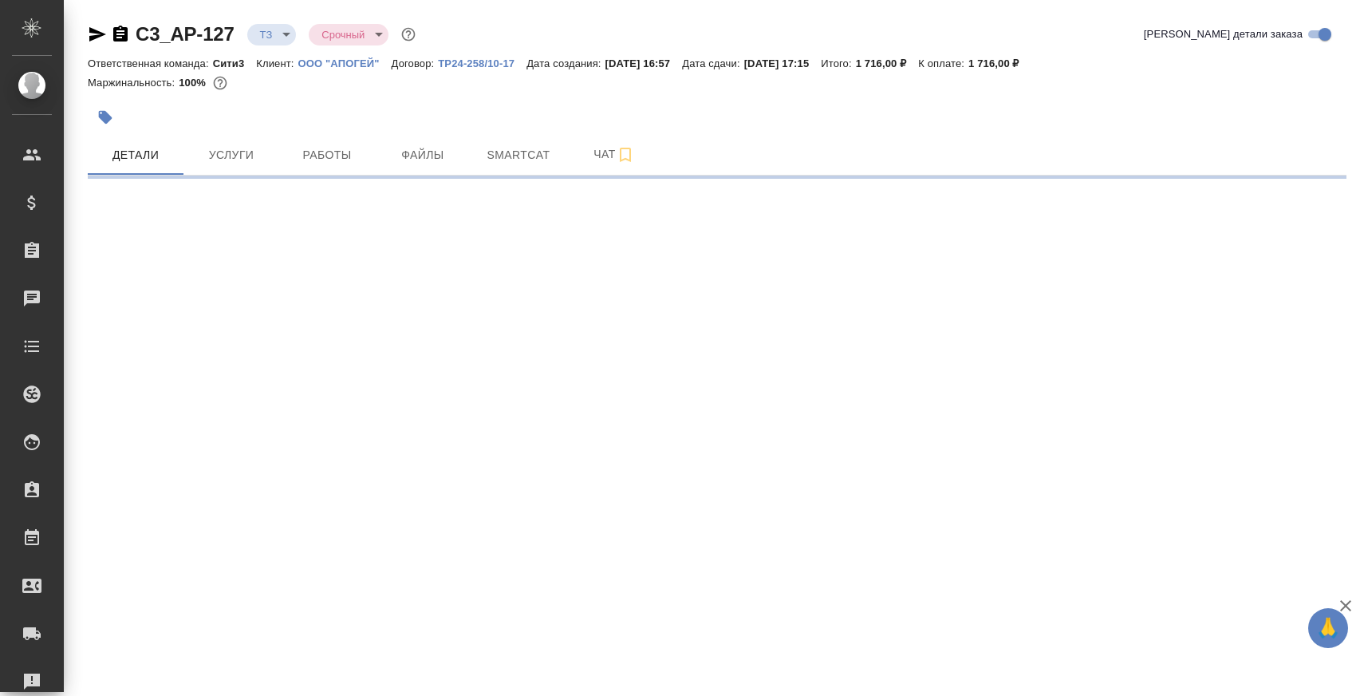
select select "RU"
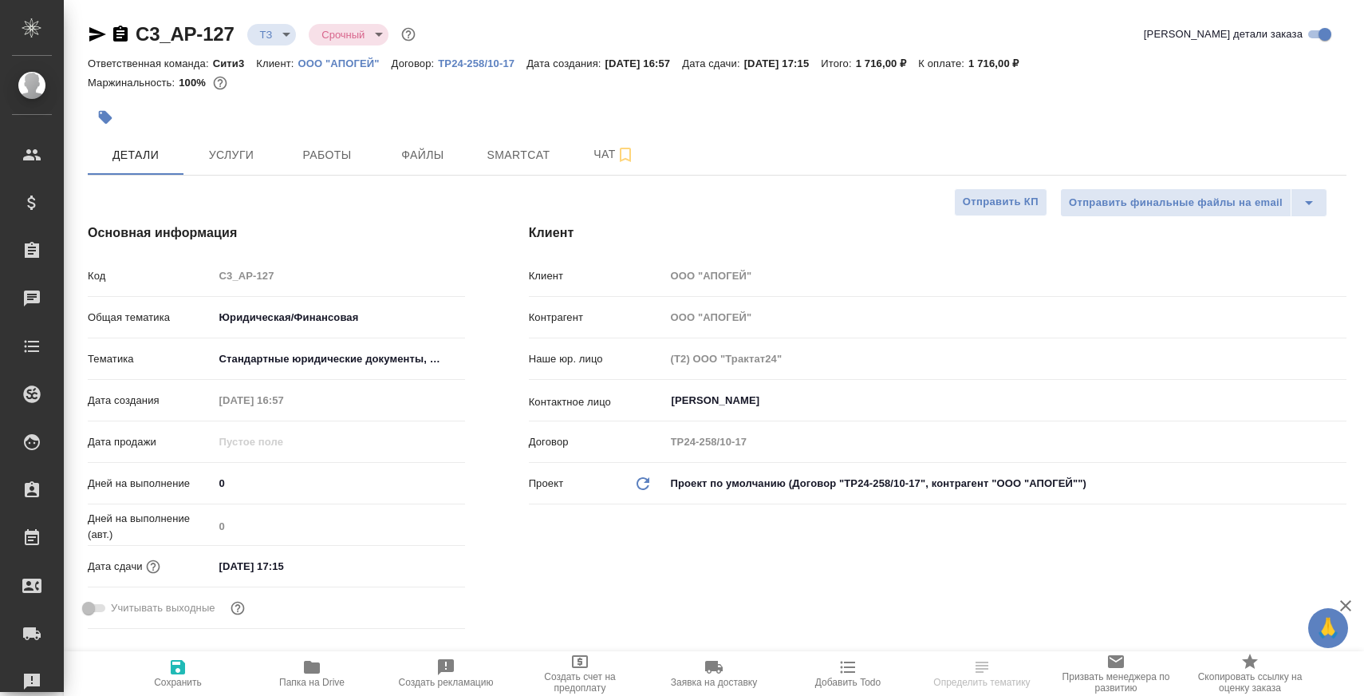
type textarea "x"
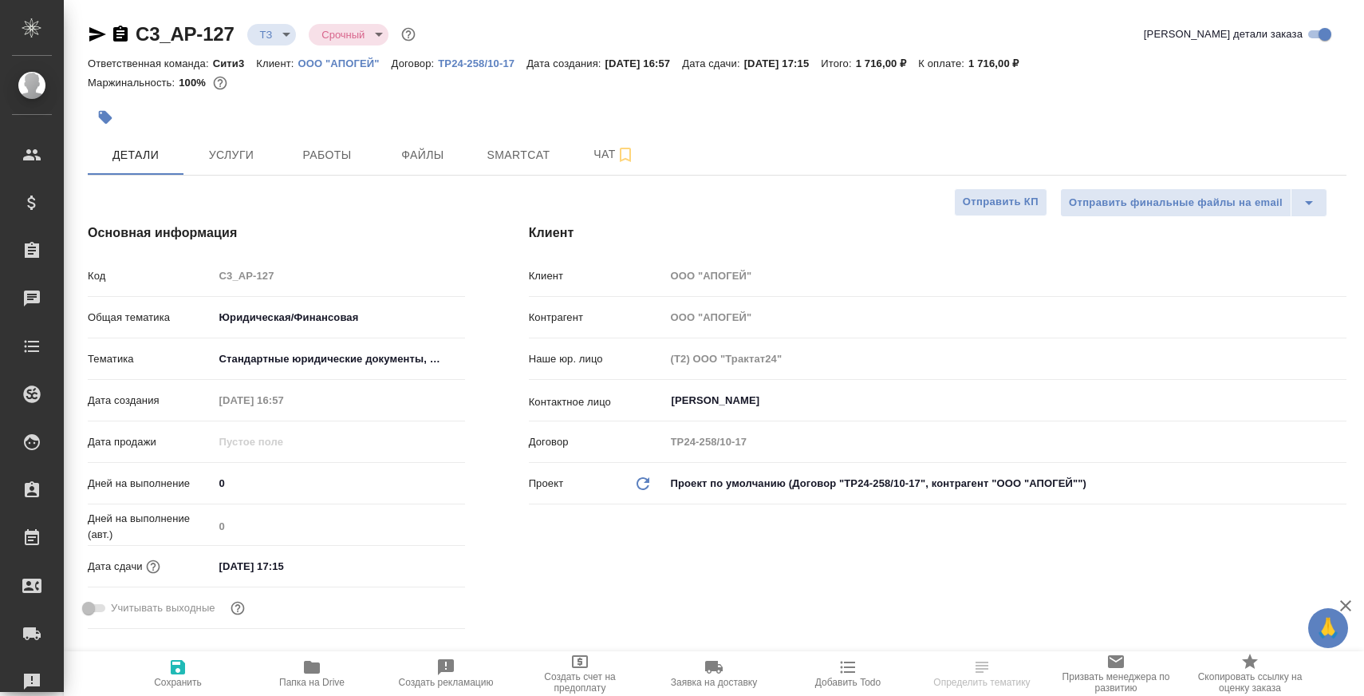
type textarea "x"
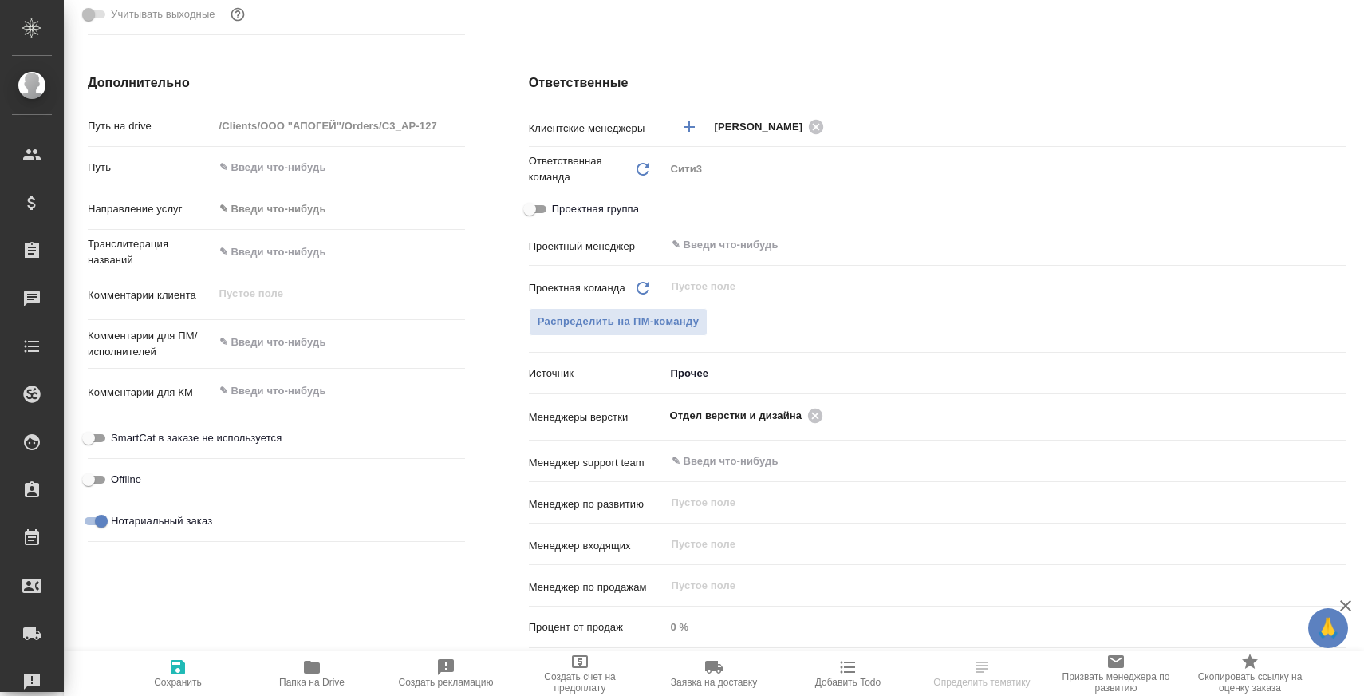
scroll to position [755, 0]
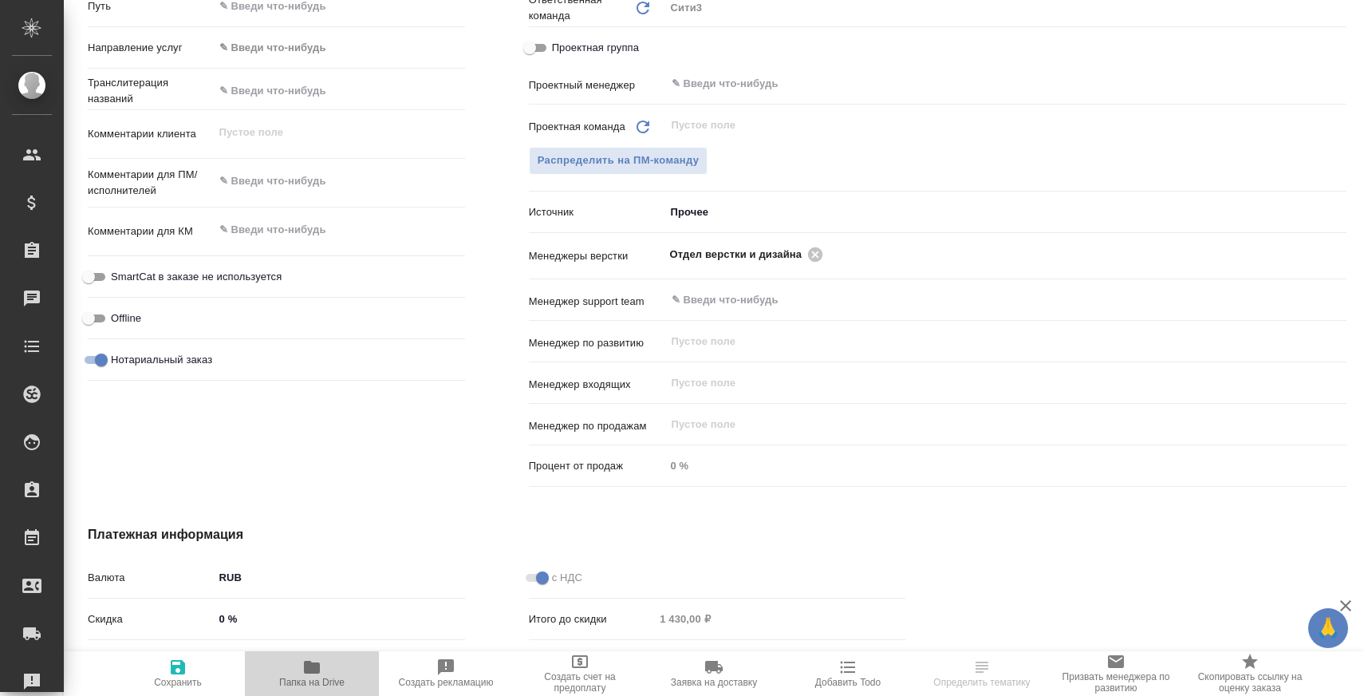
click at [353, 673] on span "Папка на Drive" at bounding box center [311, 672] width 115 height 30
type textarea "x"
select select "RU"
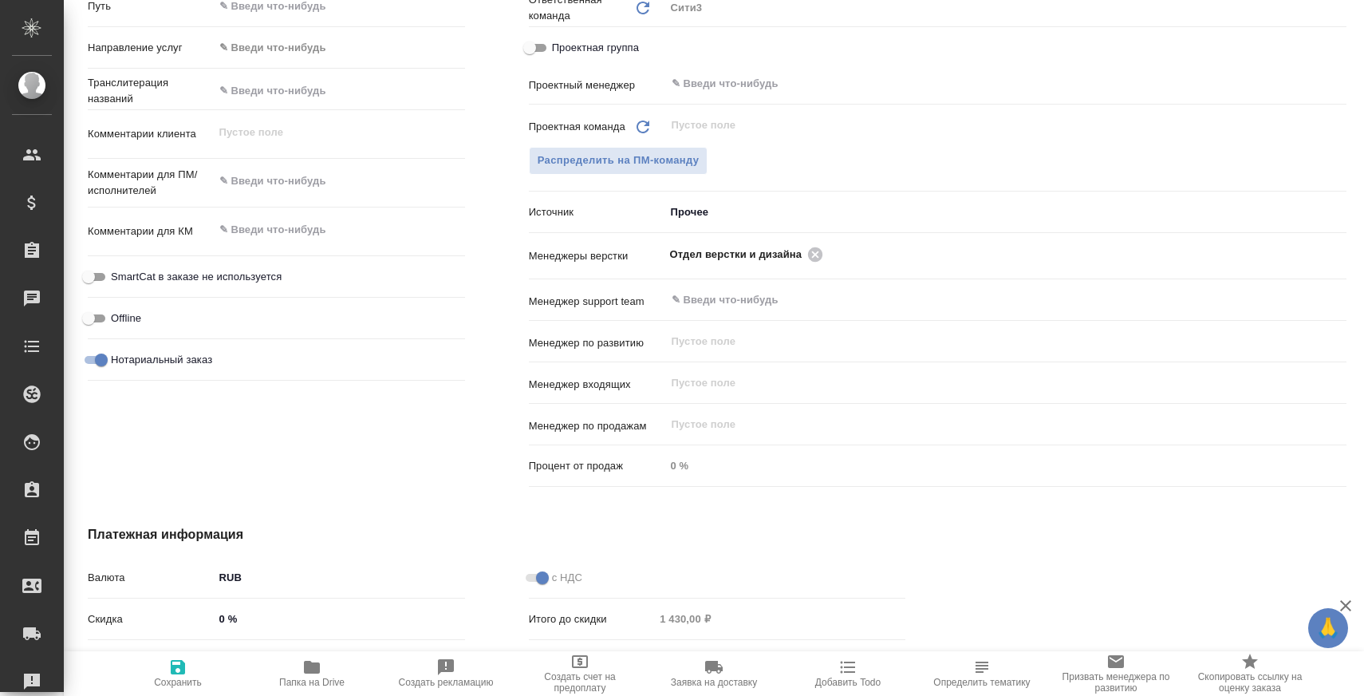
type textarea "x"
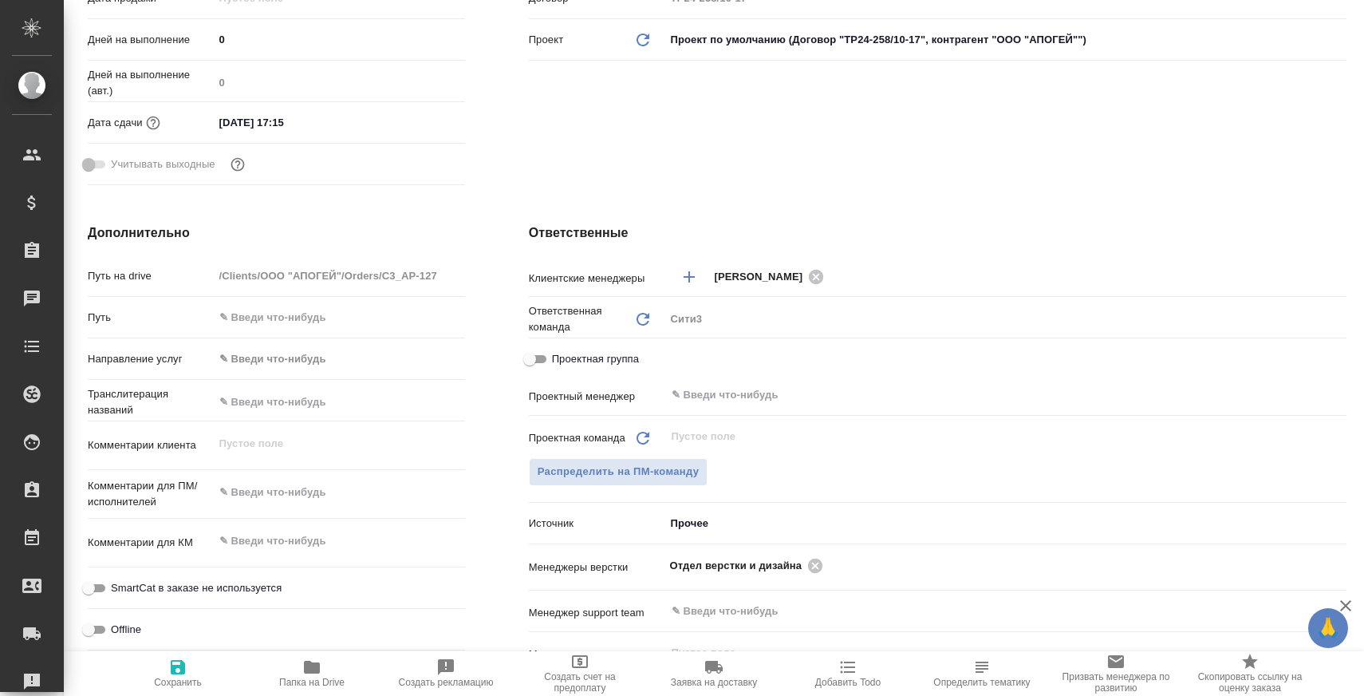
scroll to position [458, 0]
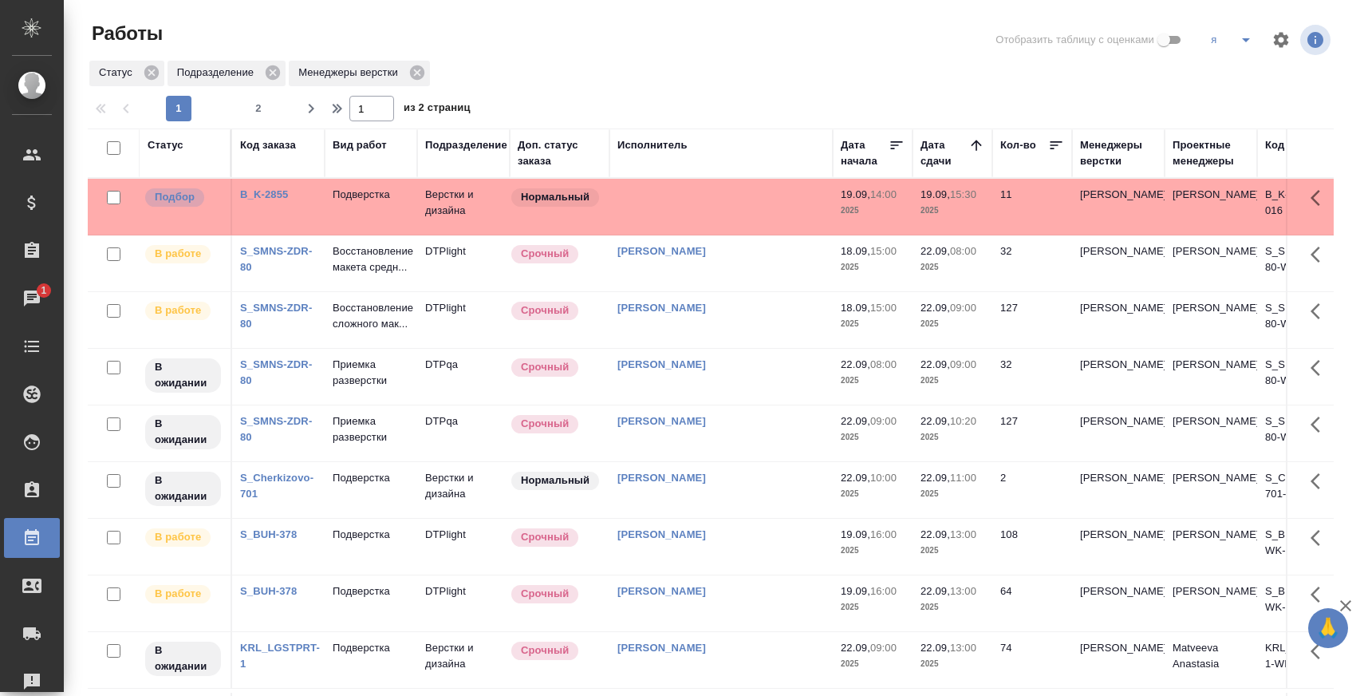
click at [905, 70] on div "Статус Подразделение Менеджеры верстки" at bounding box center [711, 73] width 1246 height 29
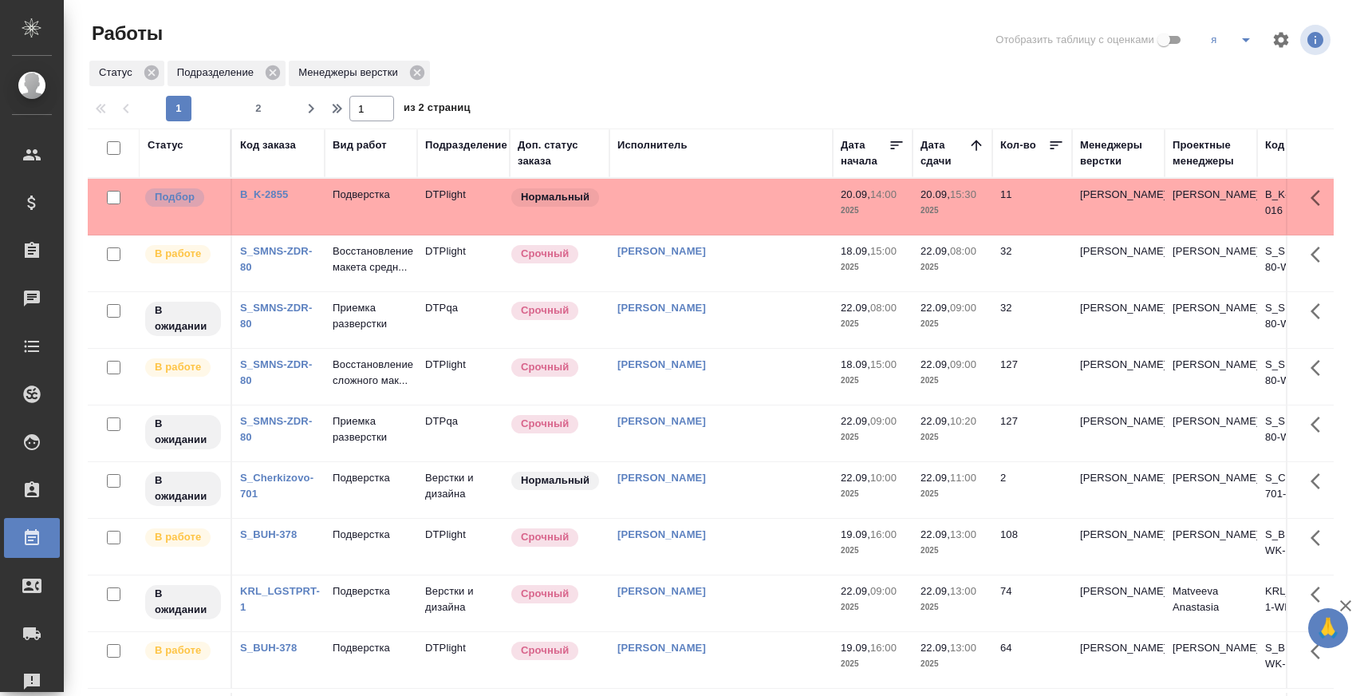
click at [1240, 38] on icon "split button" at bounding box center [1246, 39] width 19 height 19
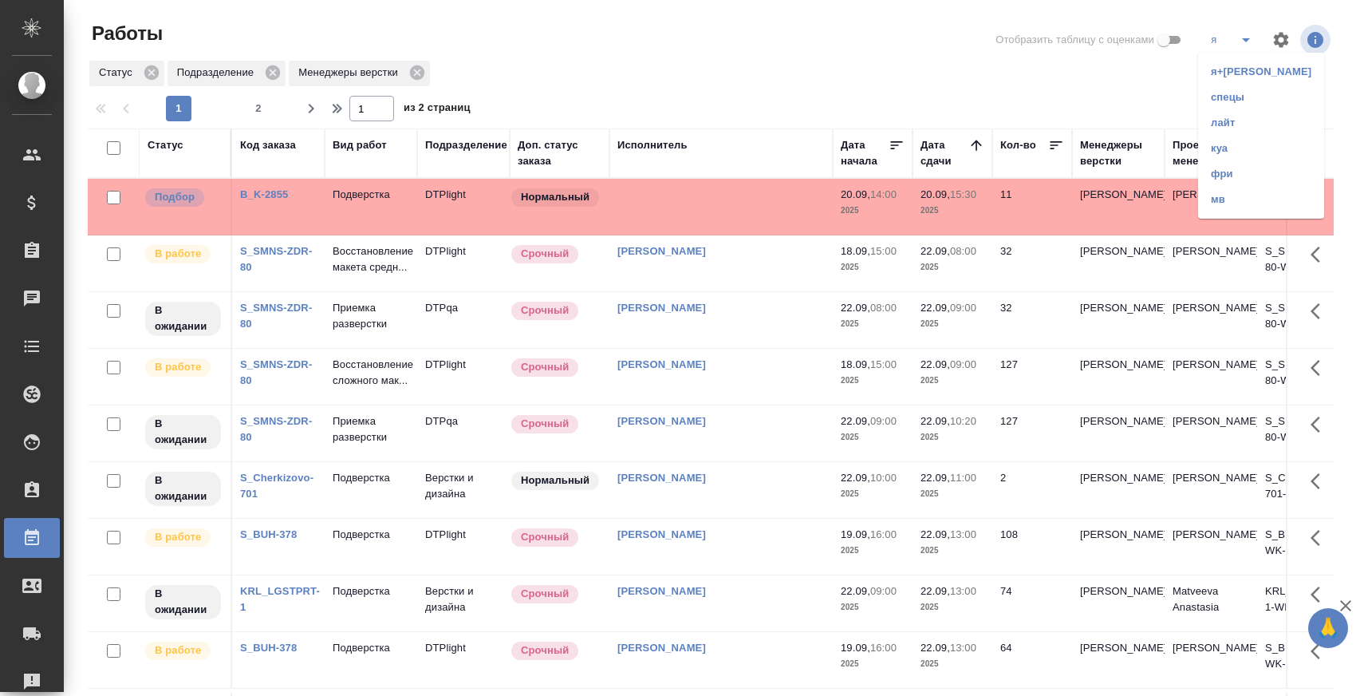
click at [1225, 123] on li "лайт" at bounding box center [1261, 123] width 126 height 26
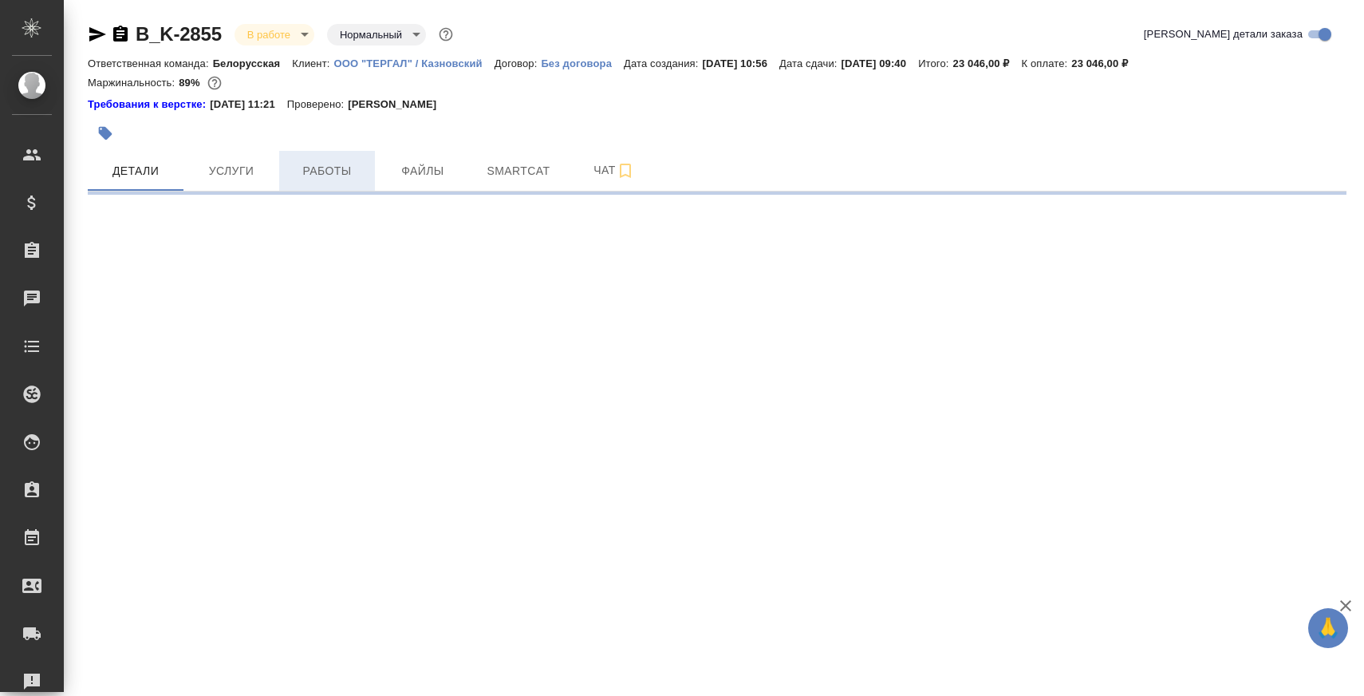
select select "RU"
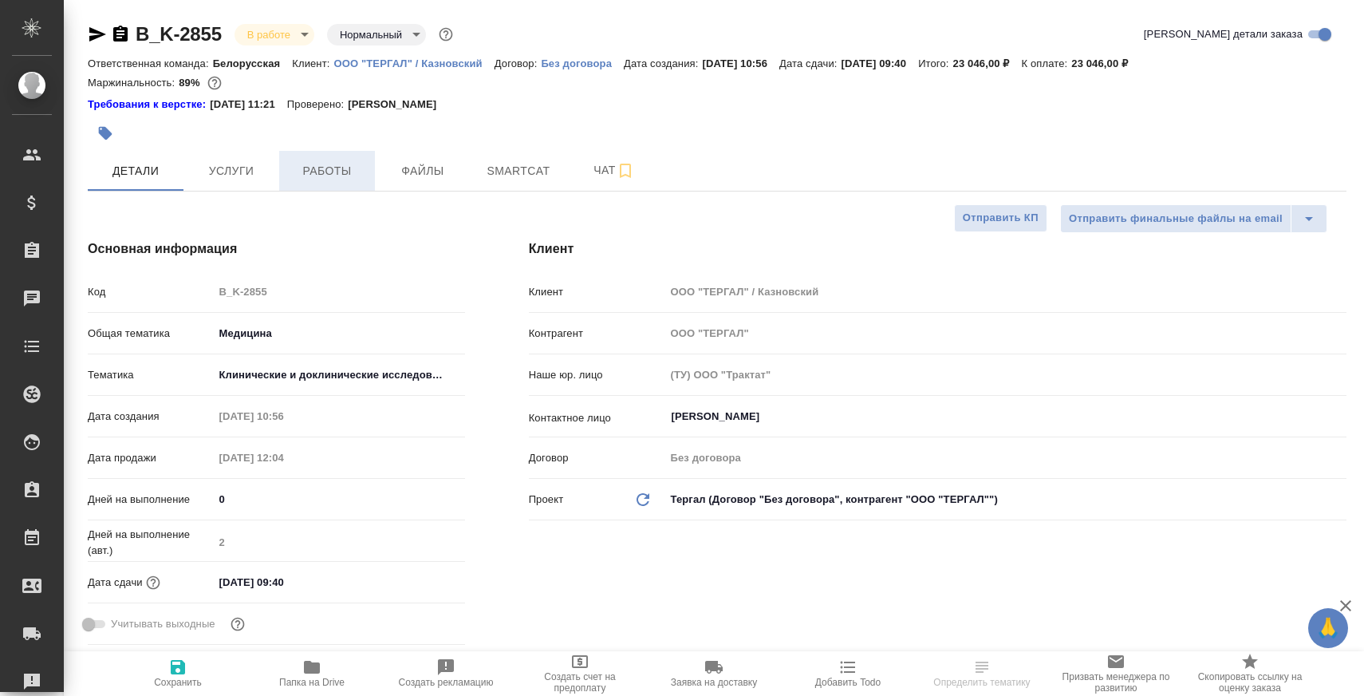
type textarea "x"
click at [295, 183] on button "Работы" at bounding box center [327, 171] width 96 height 40
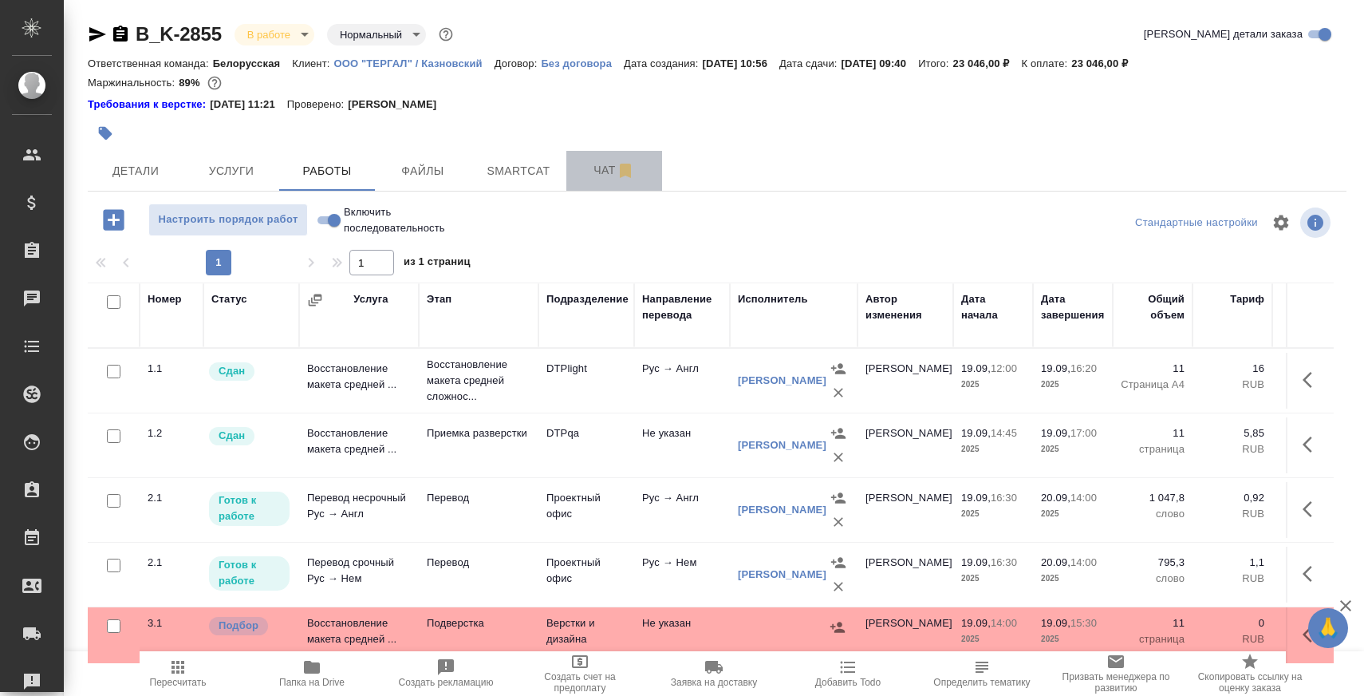
click at [590, 172] on span "Чат" at bounding box center [614, 170] width 77 height 20
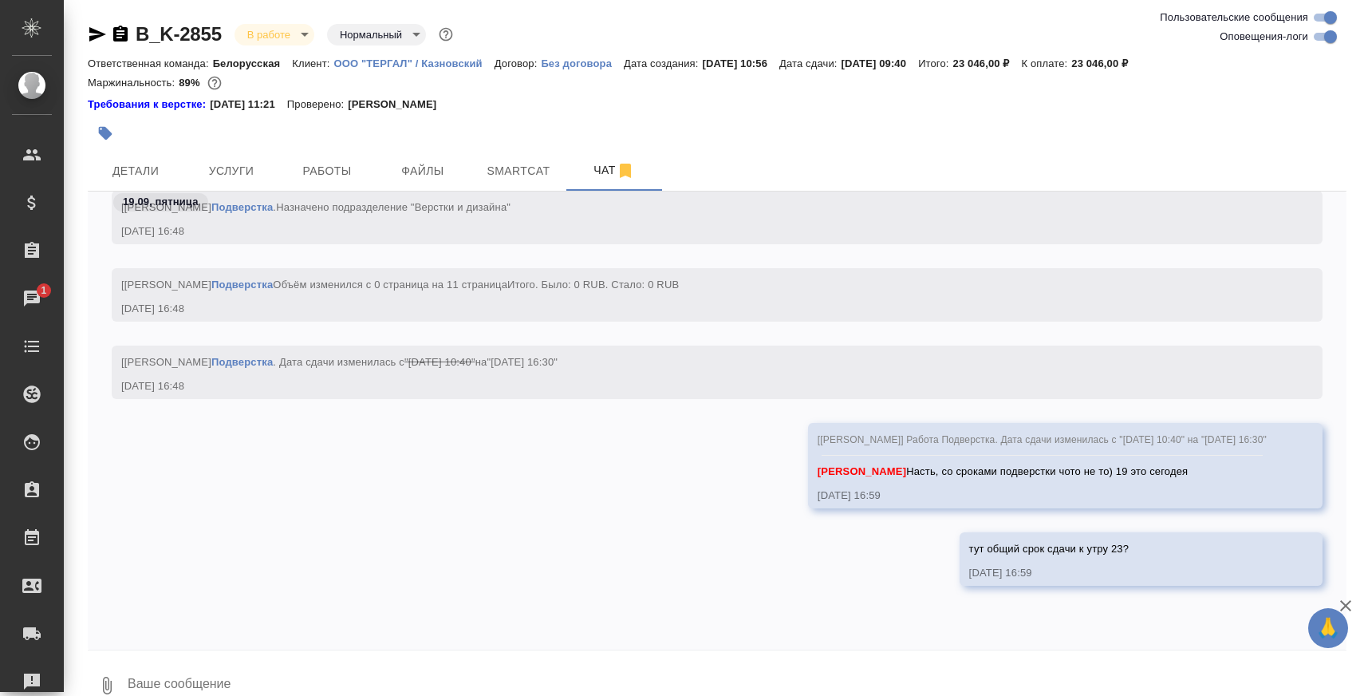
scroll to position [23043, 0]
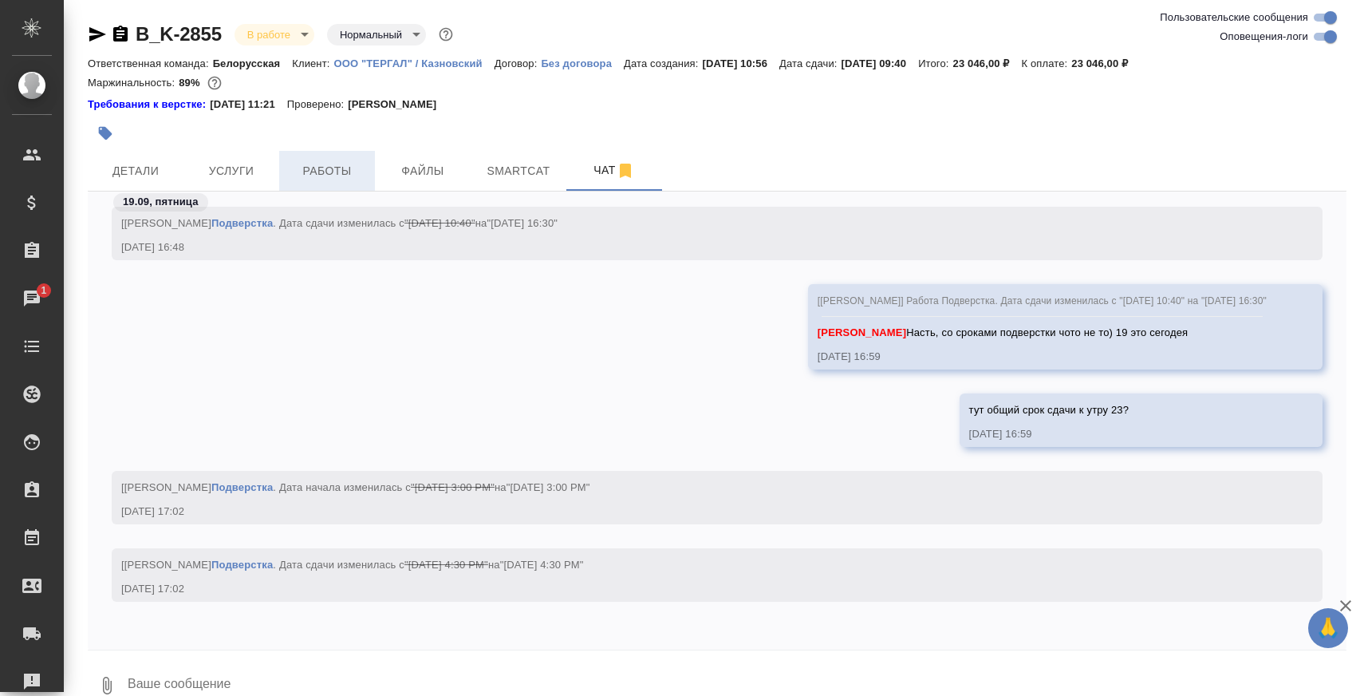
click at [311, 168] on span "Работы" at bounding box center [327, 171] width 77 height 20
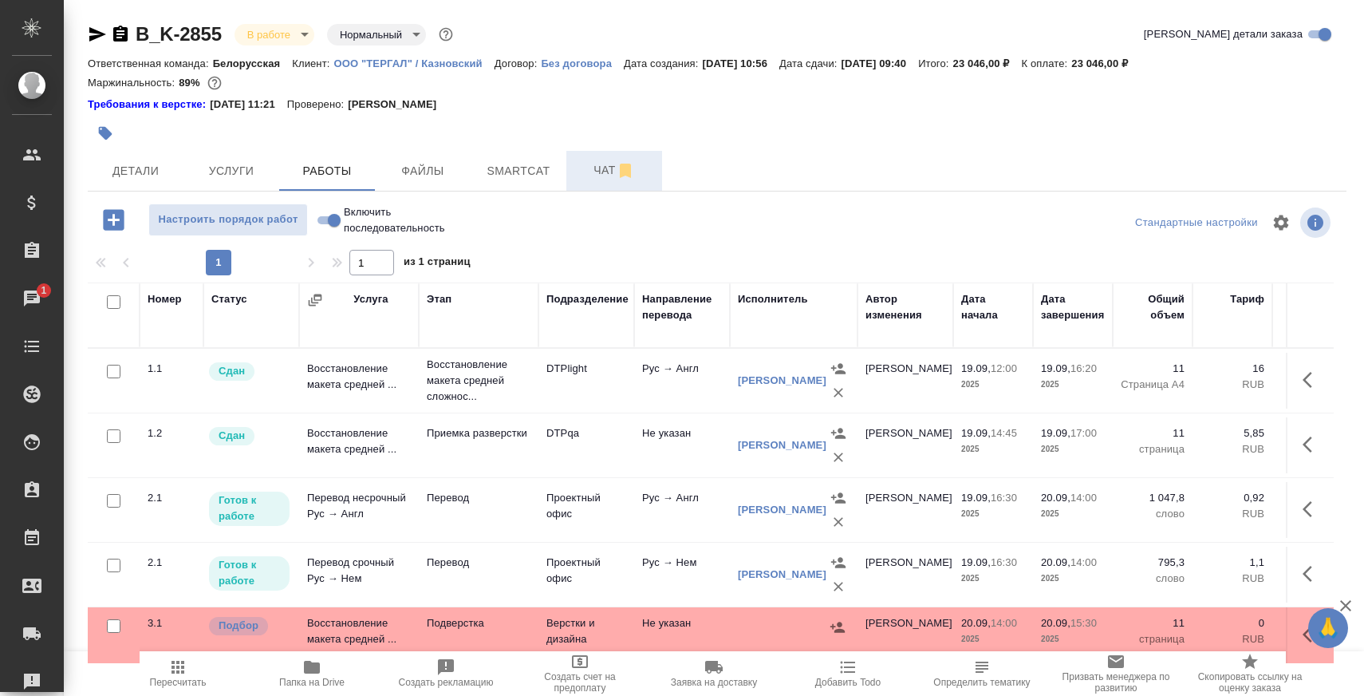
click at [592, 171] on span "Чат" at bounding box center [614, 170] width 77 height 20
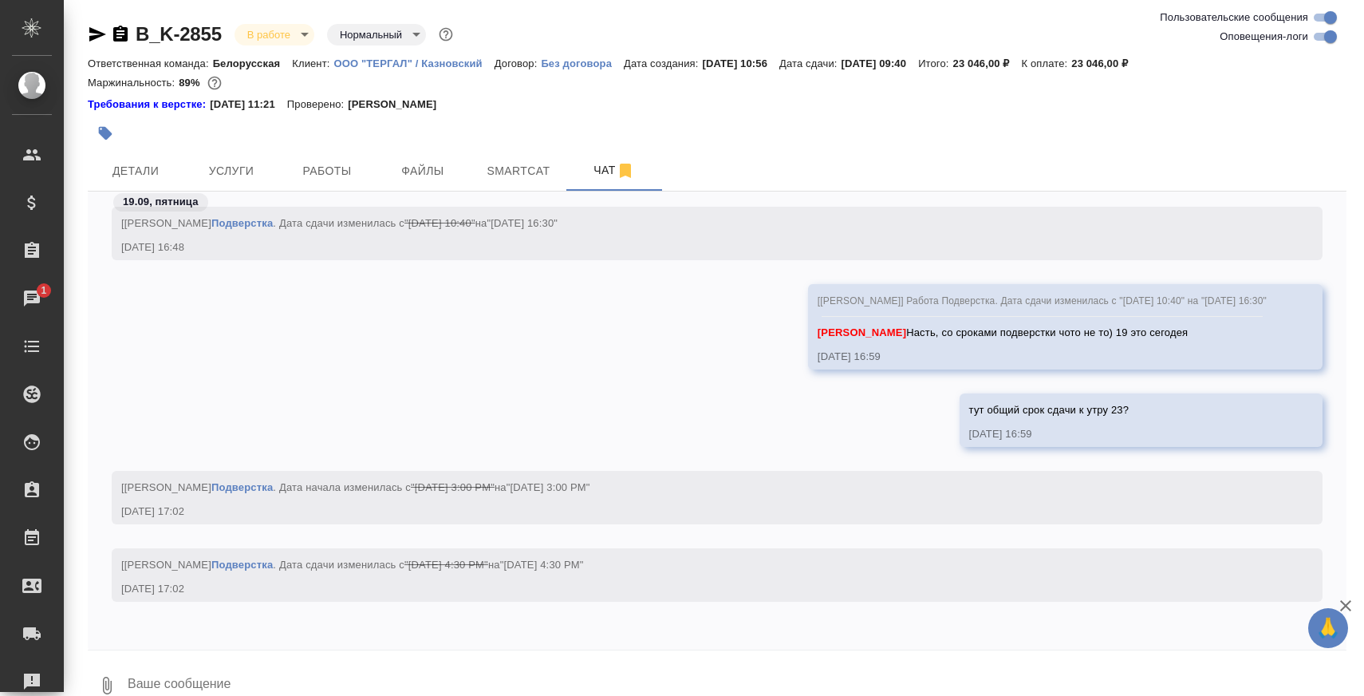
scroll to position [26, 0]
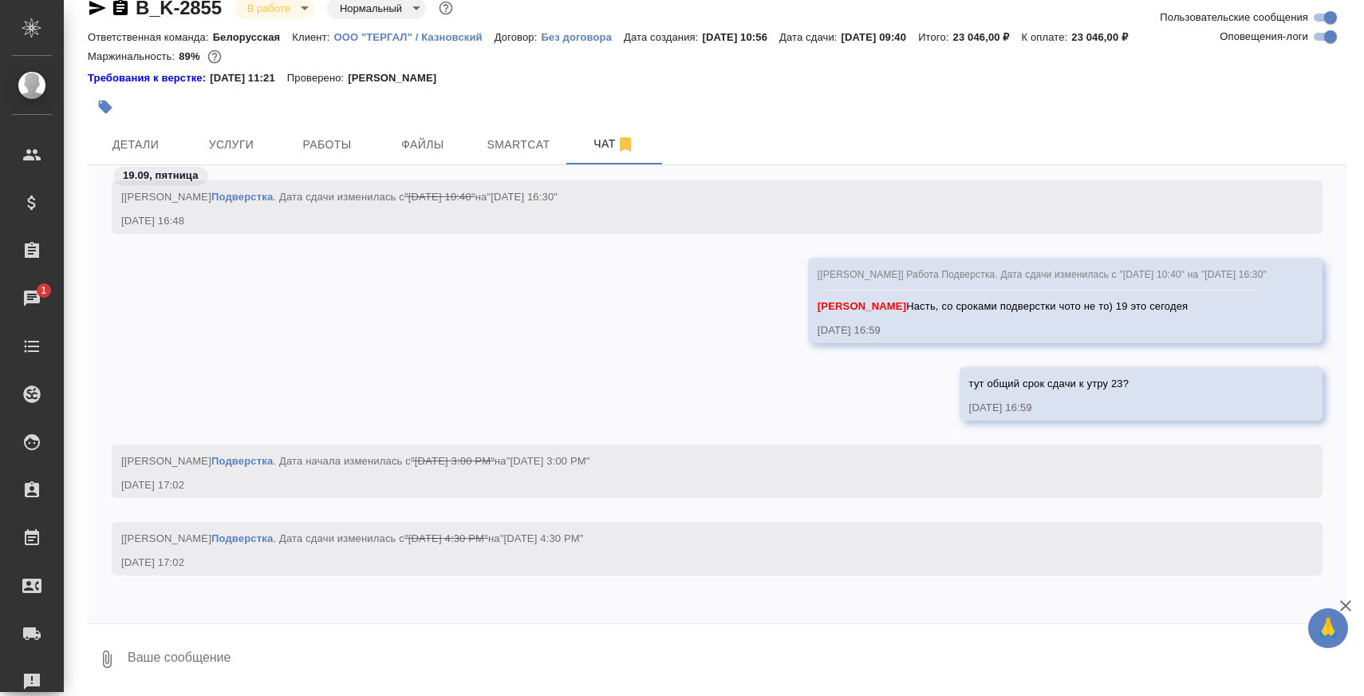
click at [448, 641] on textarea at bounding box center [736, 659] width 1221 height 54
click at [310, 140] on span "Работы" at bounding box center [327, 145] width 77 height 20
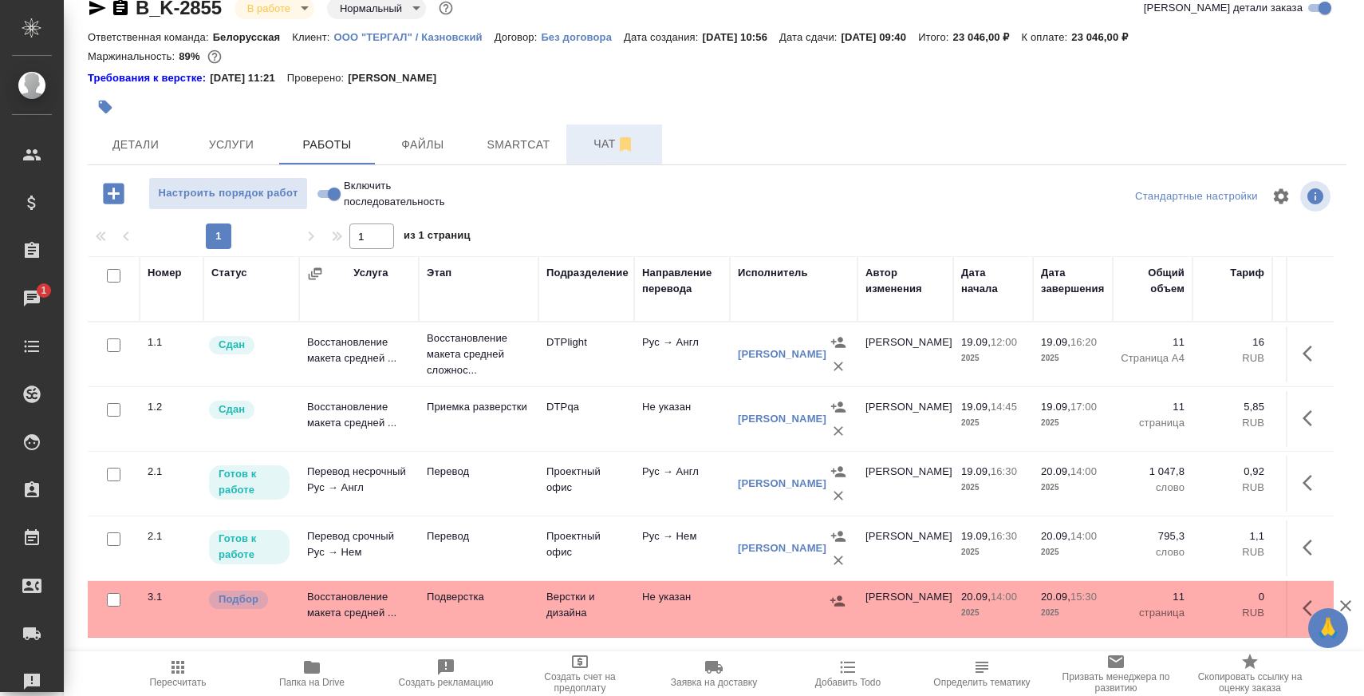
click at [595, 152] on span "Чат" at bounding box center [614, 144] width 77 height 20
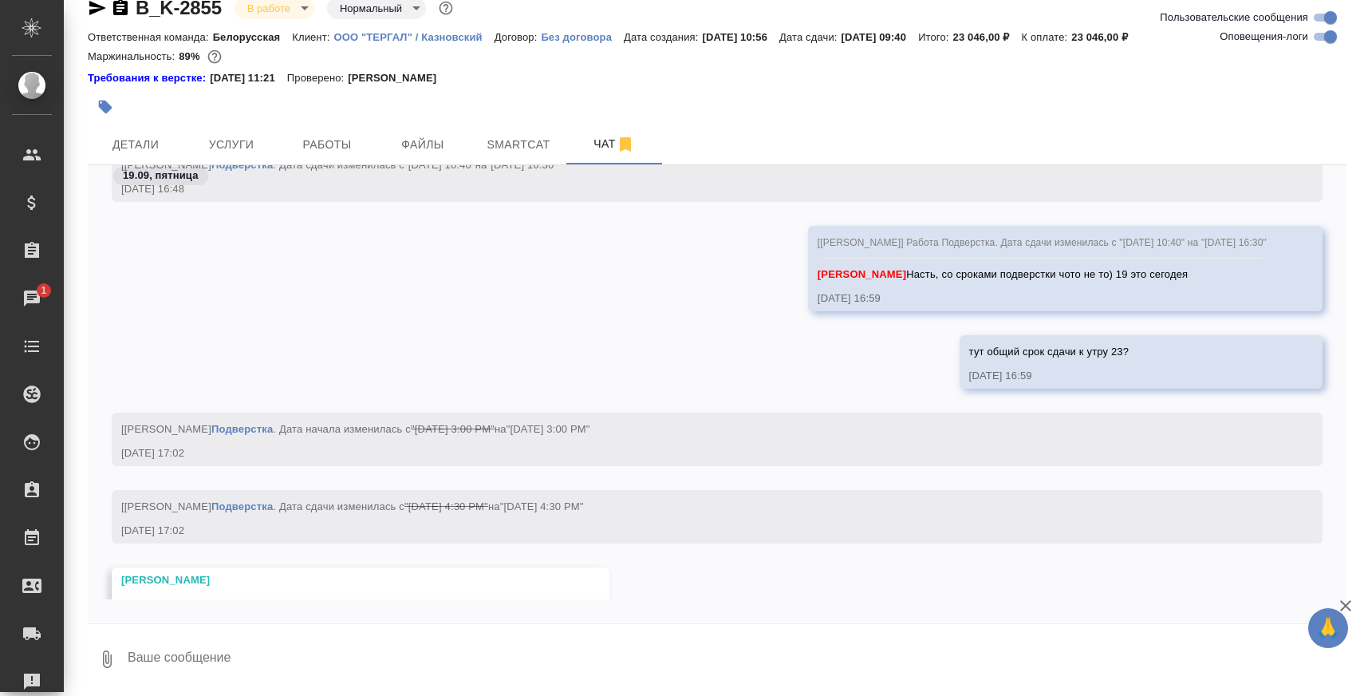
scroll to position [9211, 0]
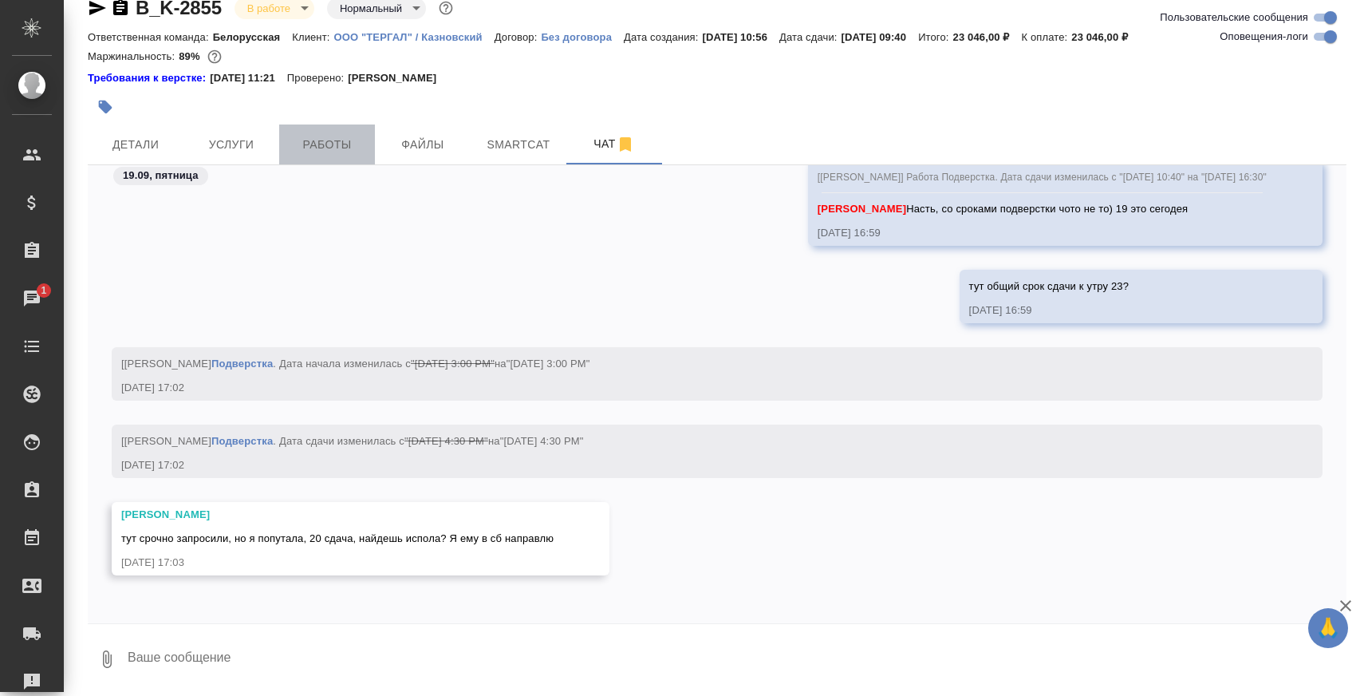
click at [321, 141] on span "Работы" at bounding box center [327, 145] width 77 height 20
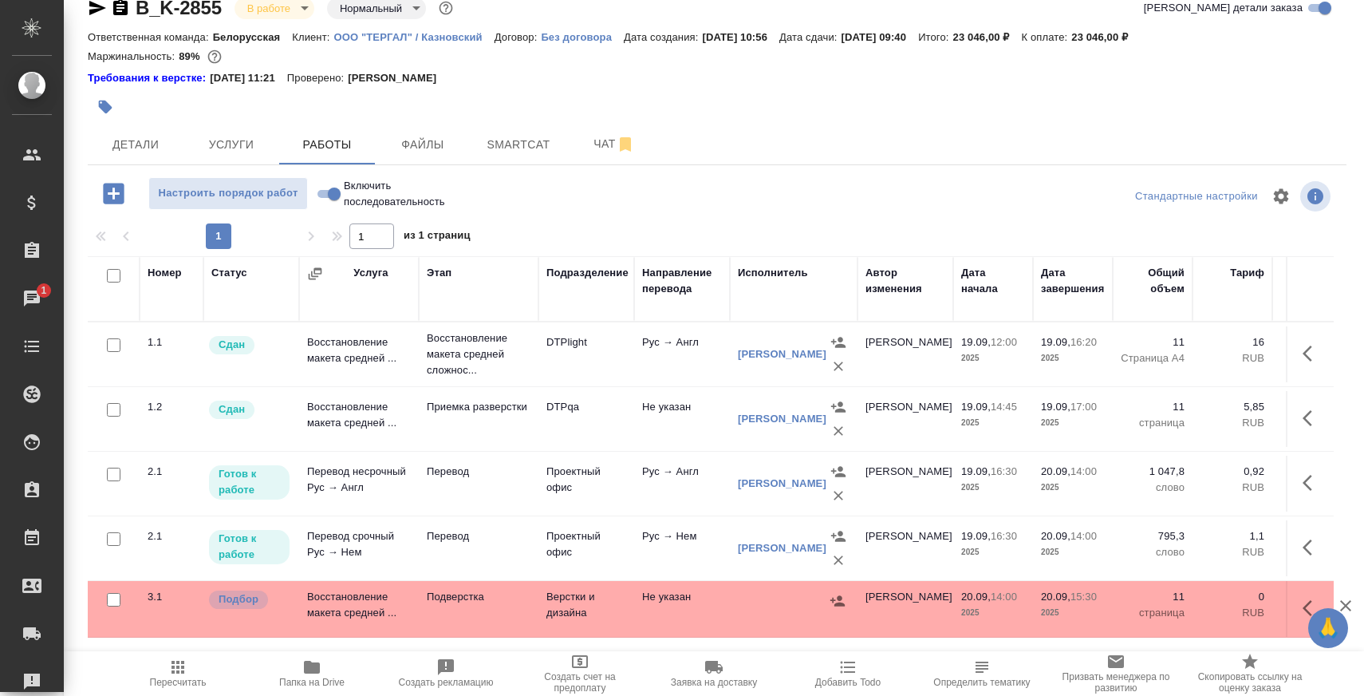
scroll to position [99, 0]
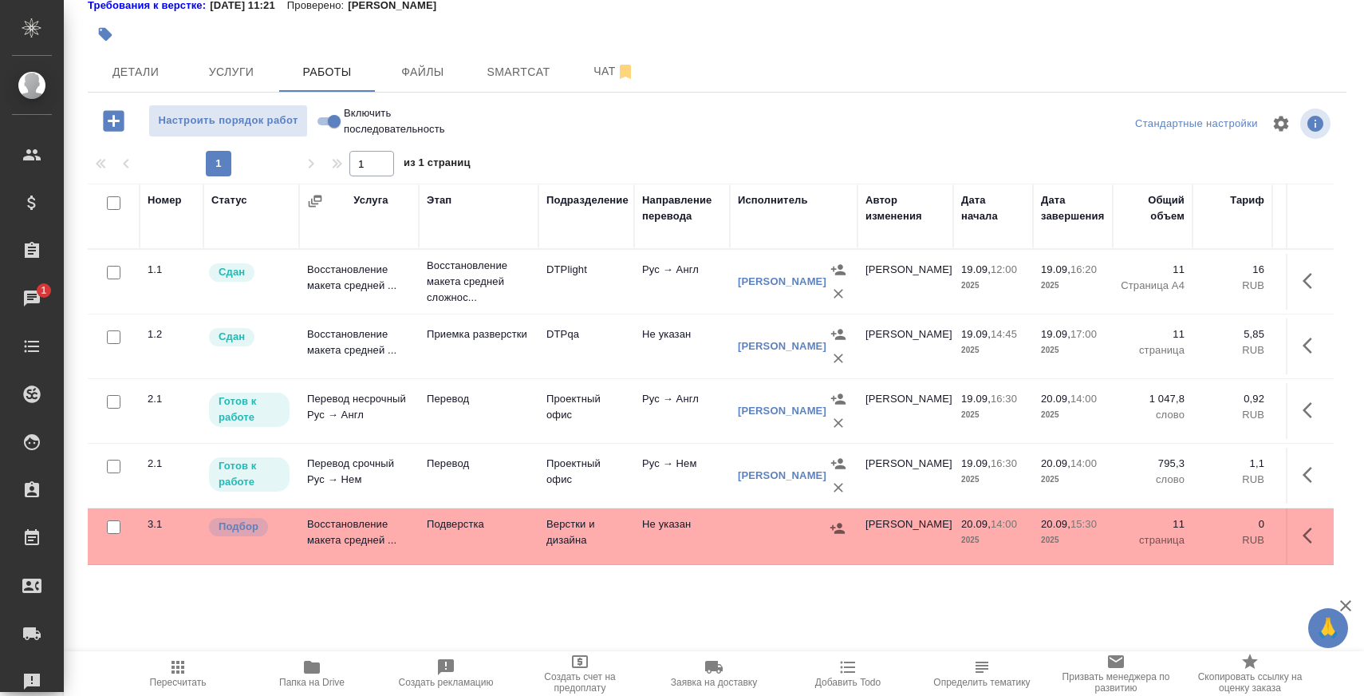
click at [447, 532] on p "Подверстка" at bounding box center [479, 524] width 104 height 16
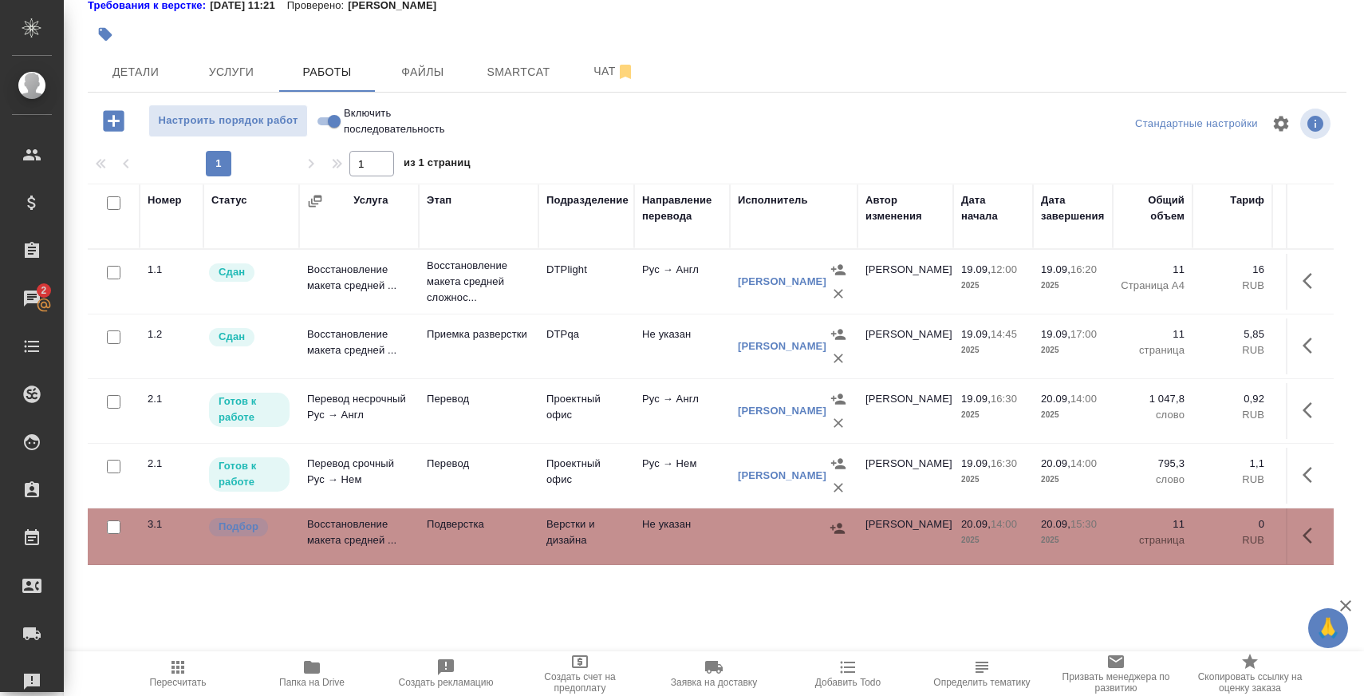
click at [326, 121] on input "Включить последовательность" at bounding box center [334, 121] width 57 height 19
checkbox input "true"
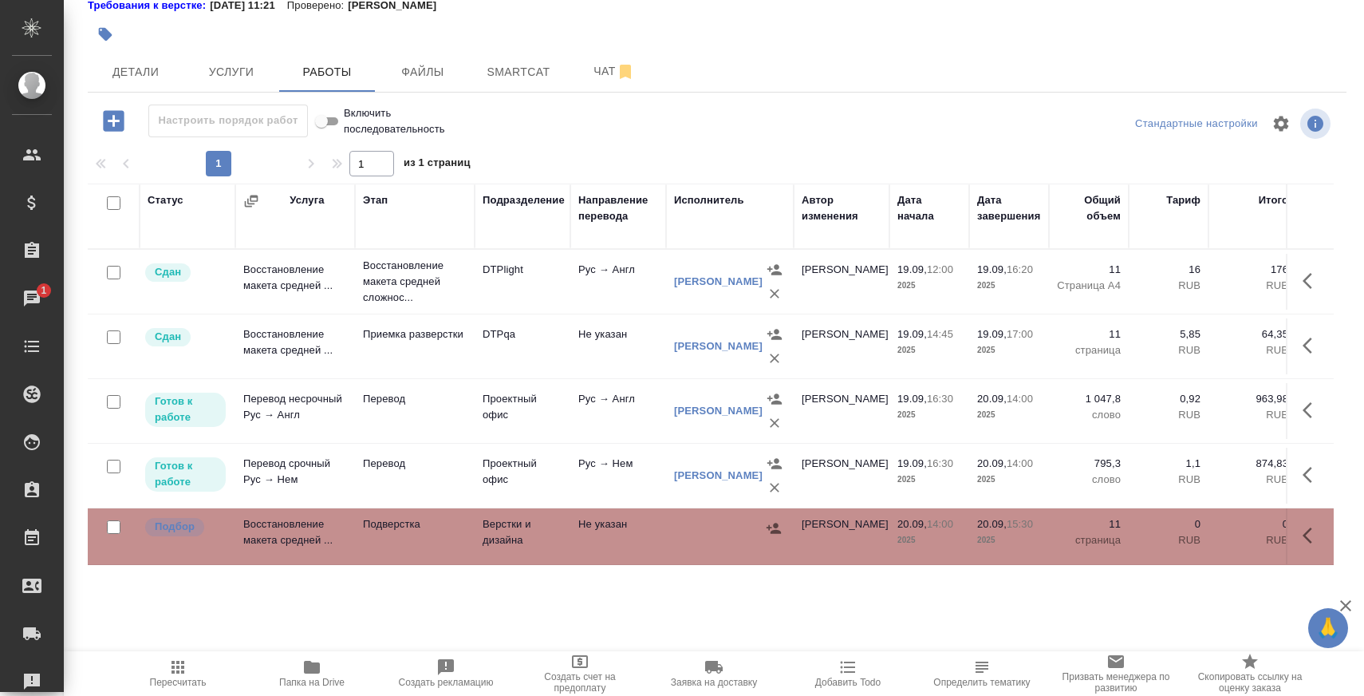
scroll to position [0, 0]
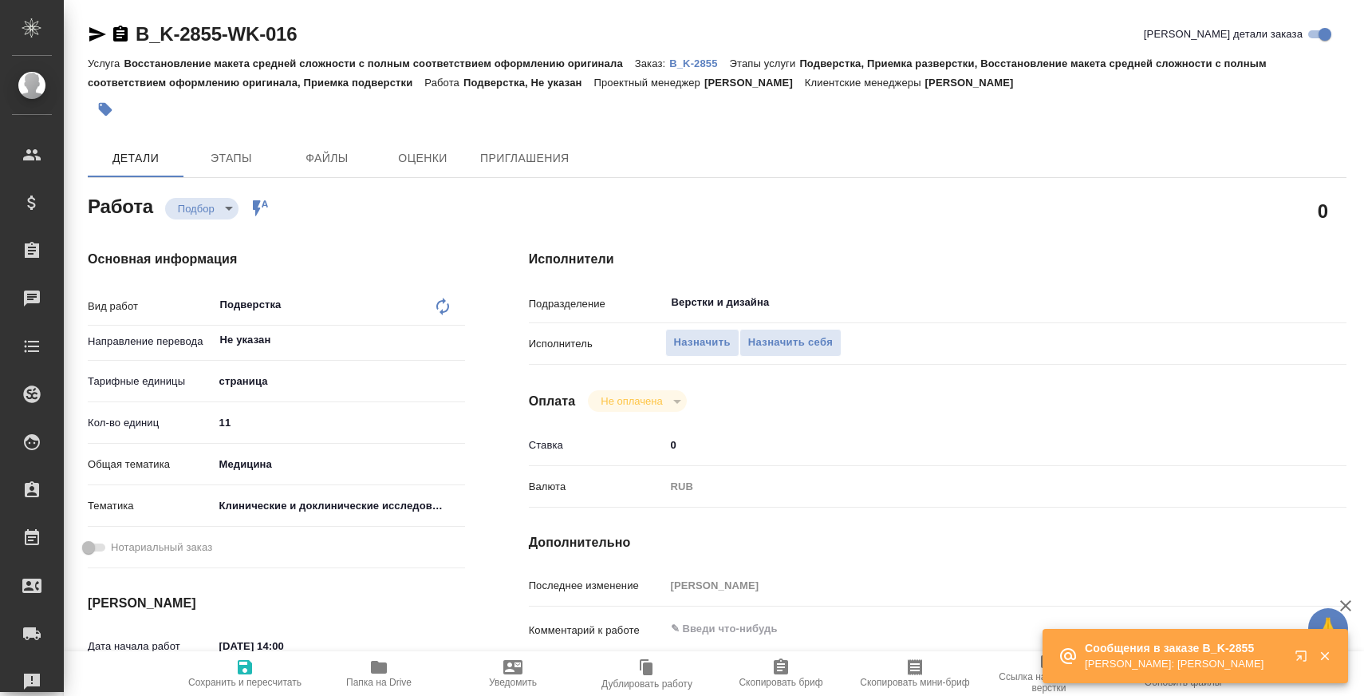
type textarea "x"
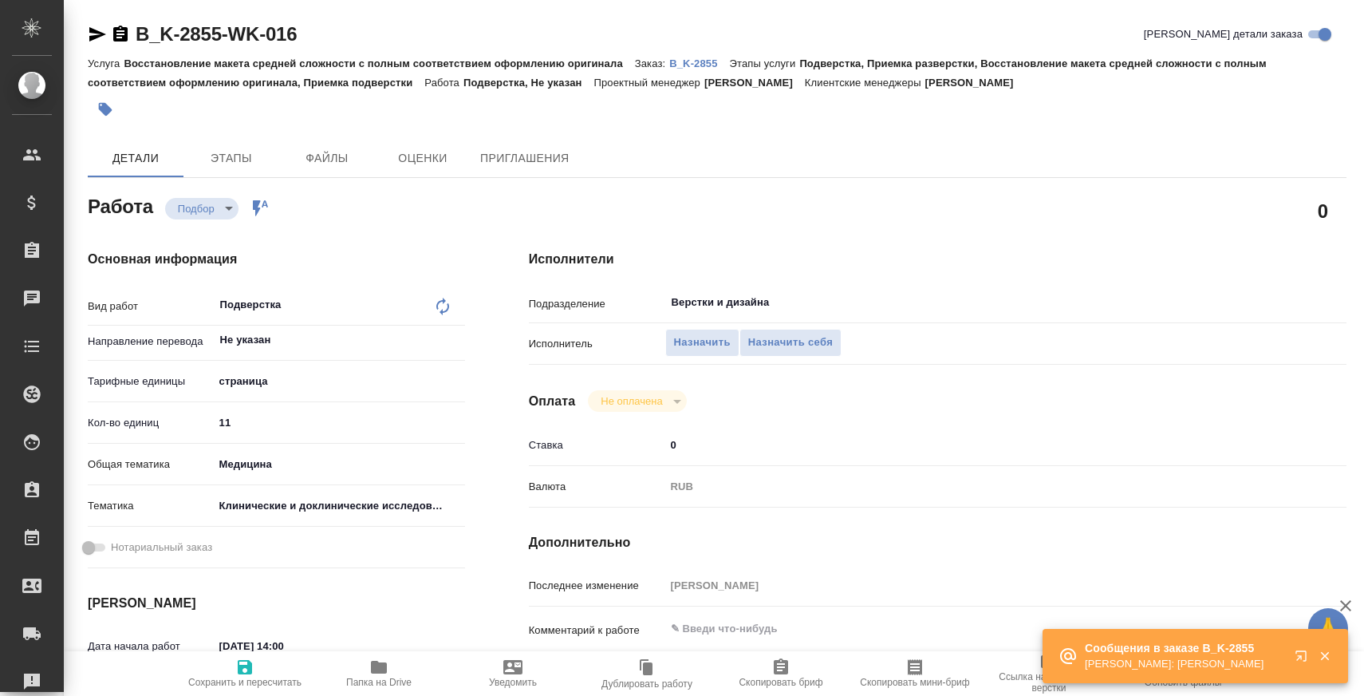
type textarea "x"
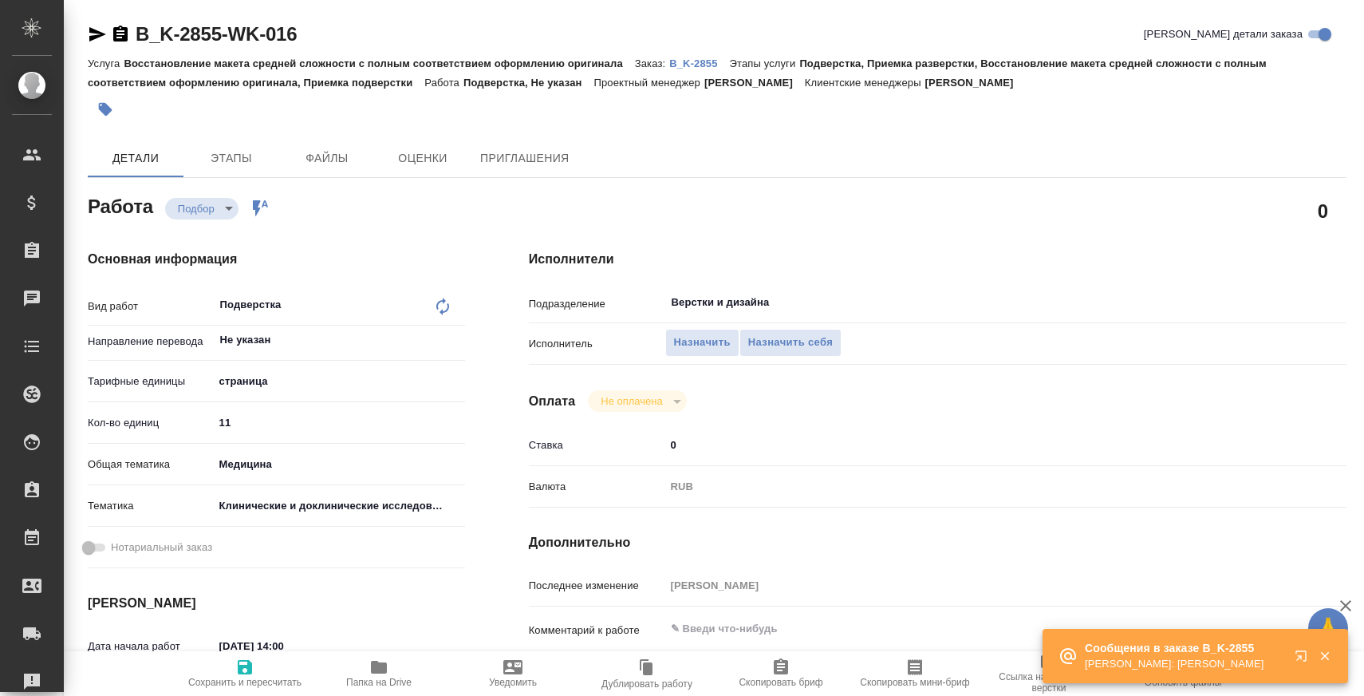
type textarea "x"
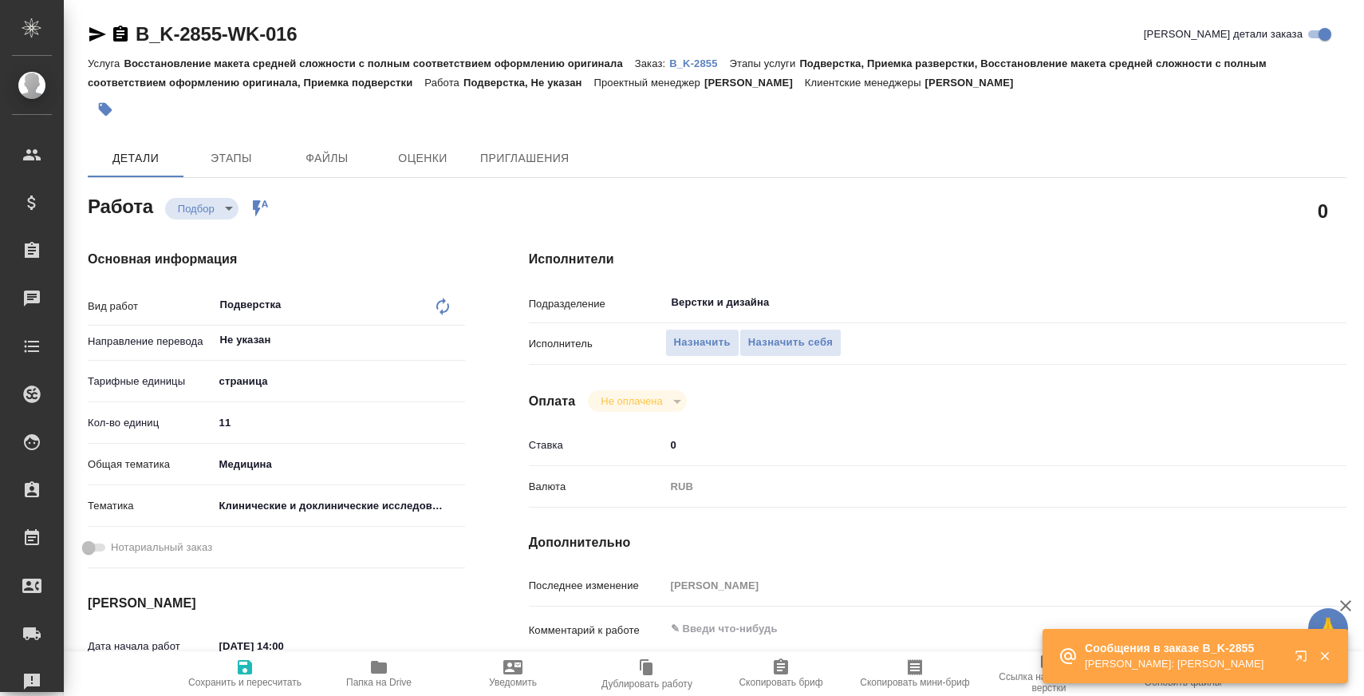
type textarea "x"
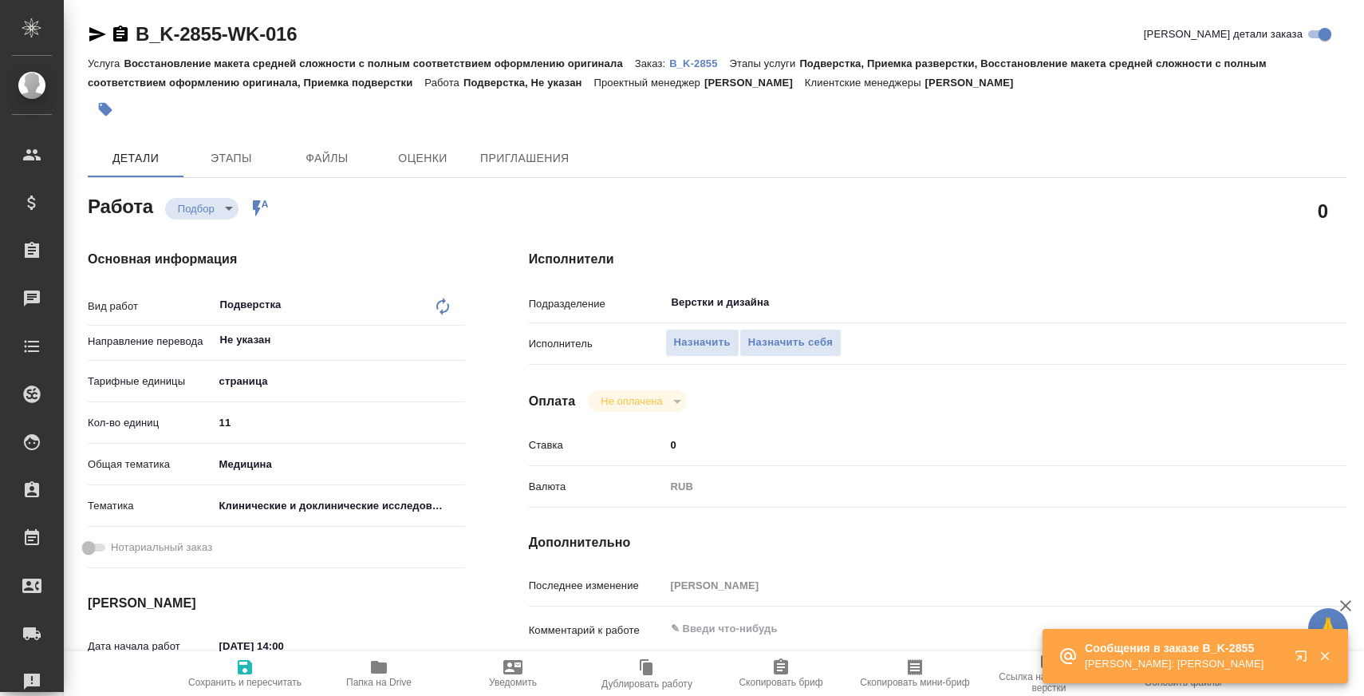
type textarea "x"
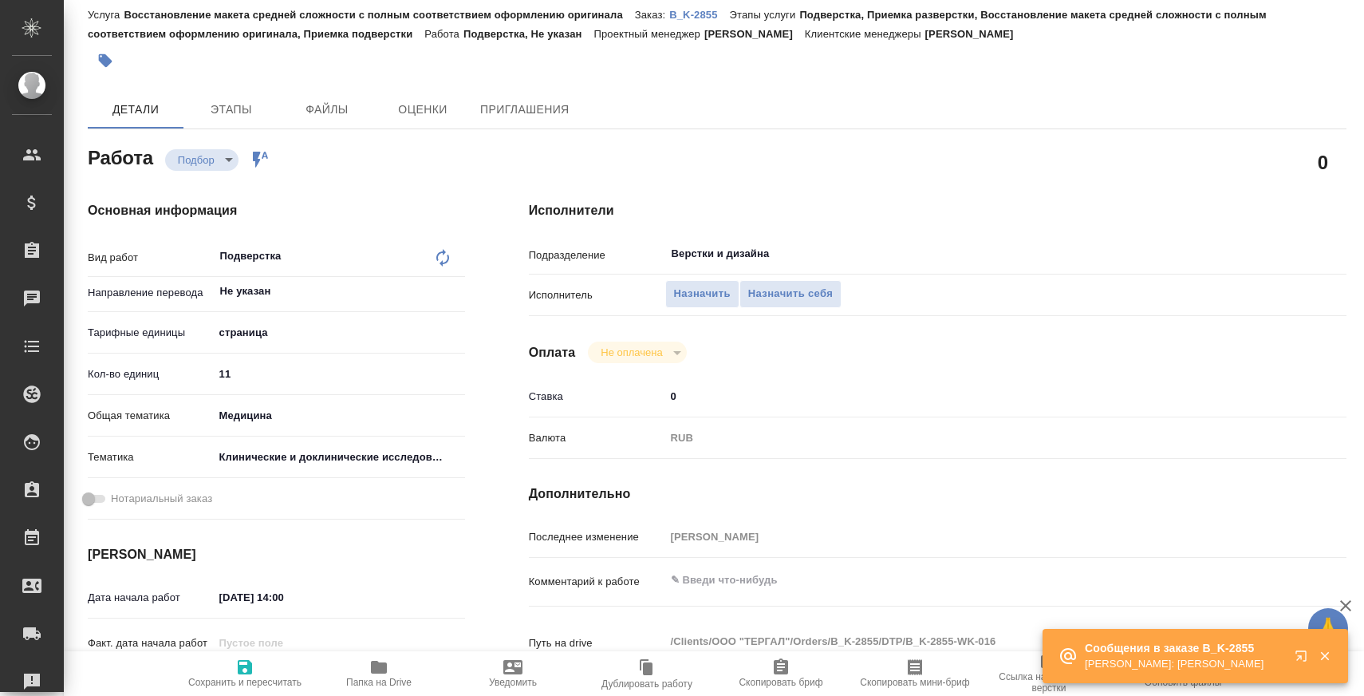
scroll to position [80, 0]
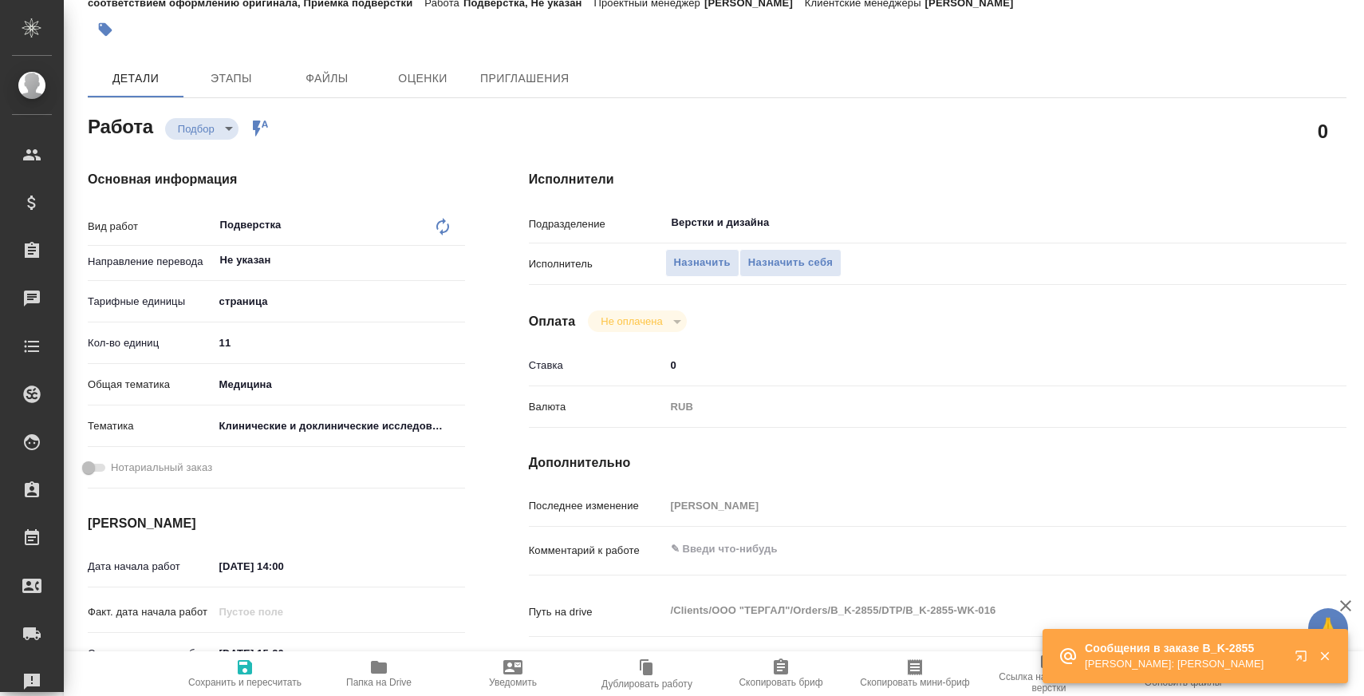
type textarea "x"
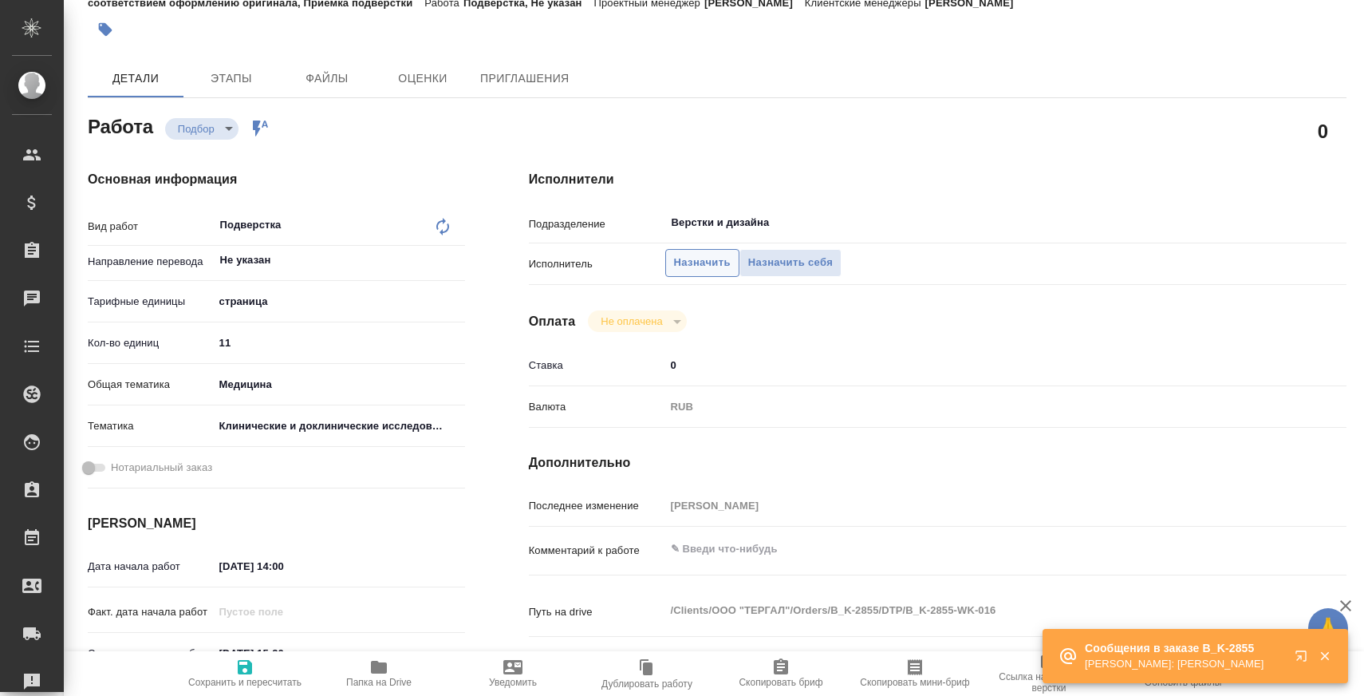
type textarea "x"
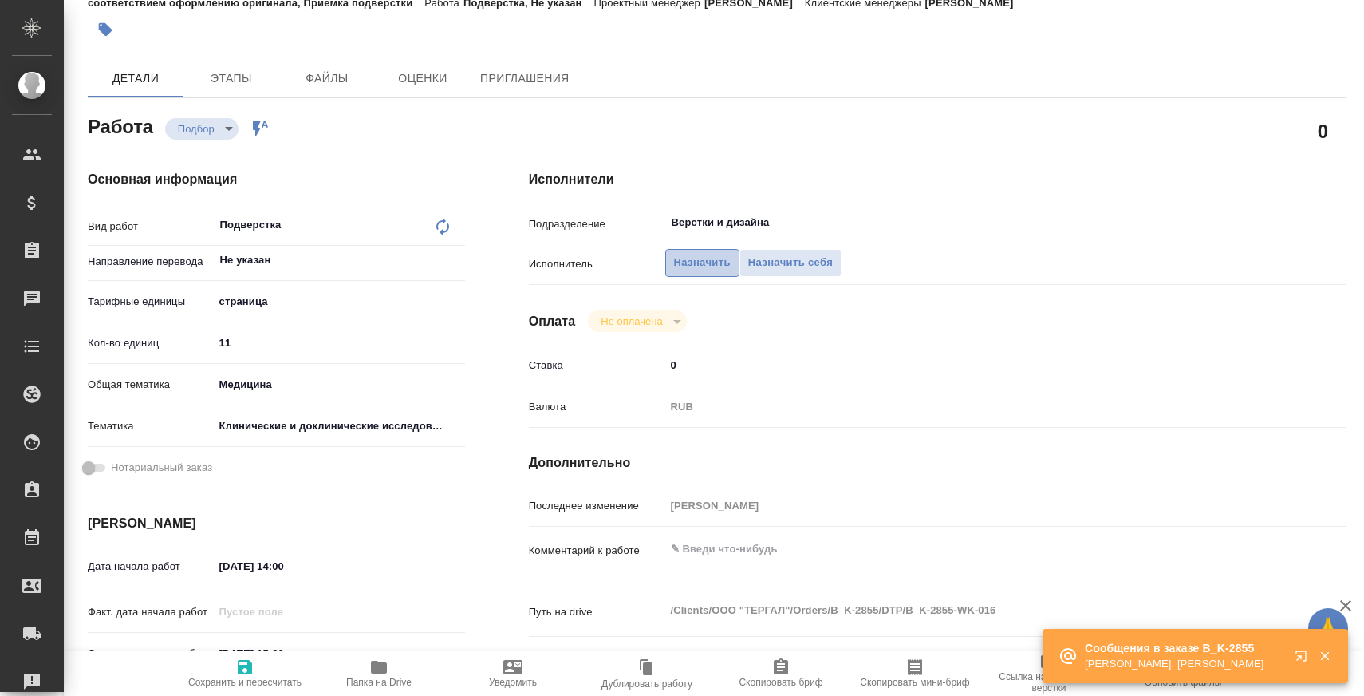
click at [698, 269] on span "Назначить" at bounding box center [702, 263] width 57 height 18
type textarea "x"
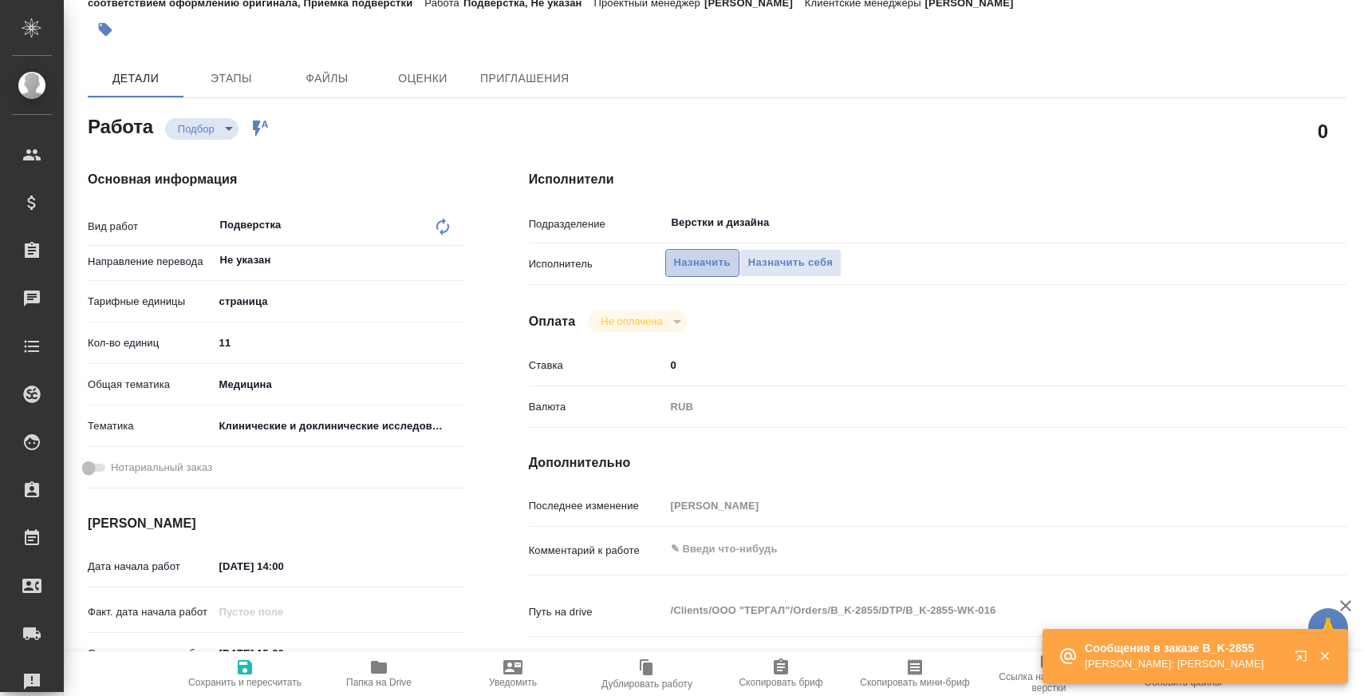
type textarea "x"
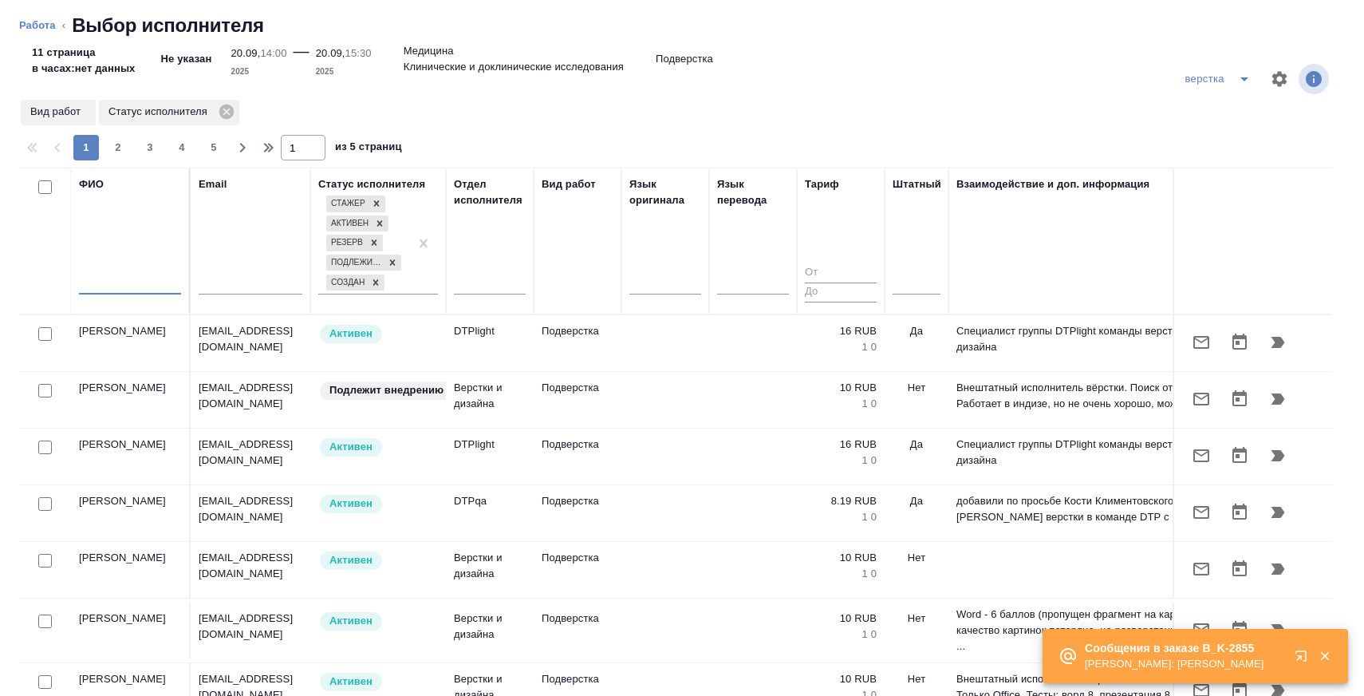
click at [163, 288] on input "text" at bounding box center [130, 284] width 102 height 20
type textarea "x"
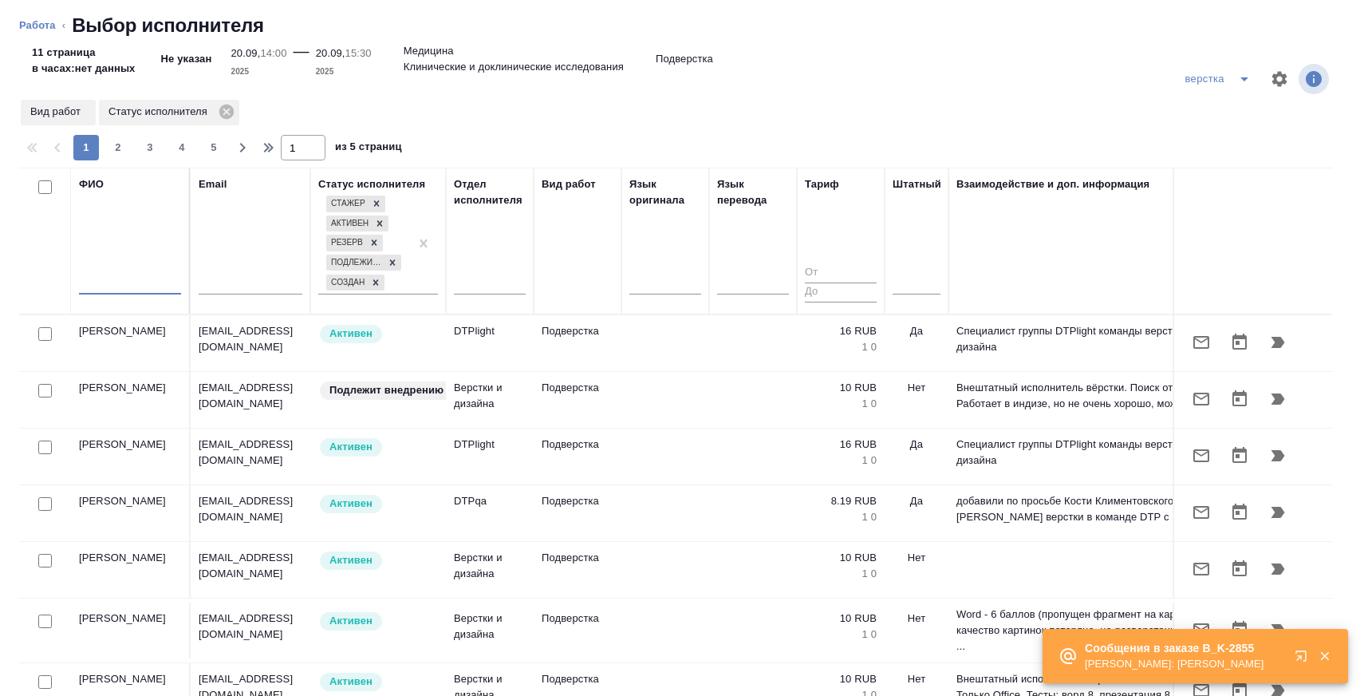
type textarea "x"
type input "носо"
type textarea "x"
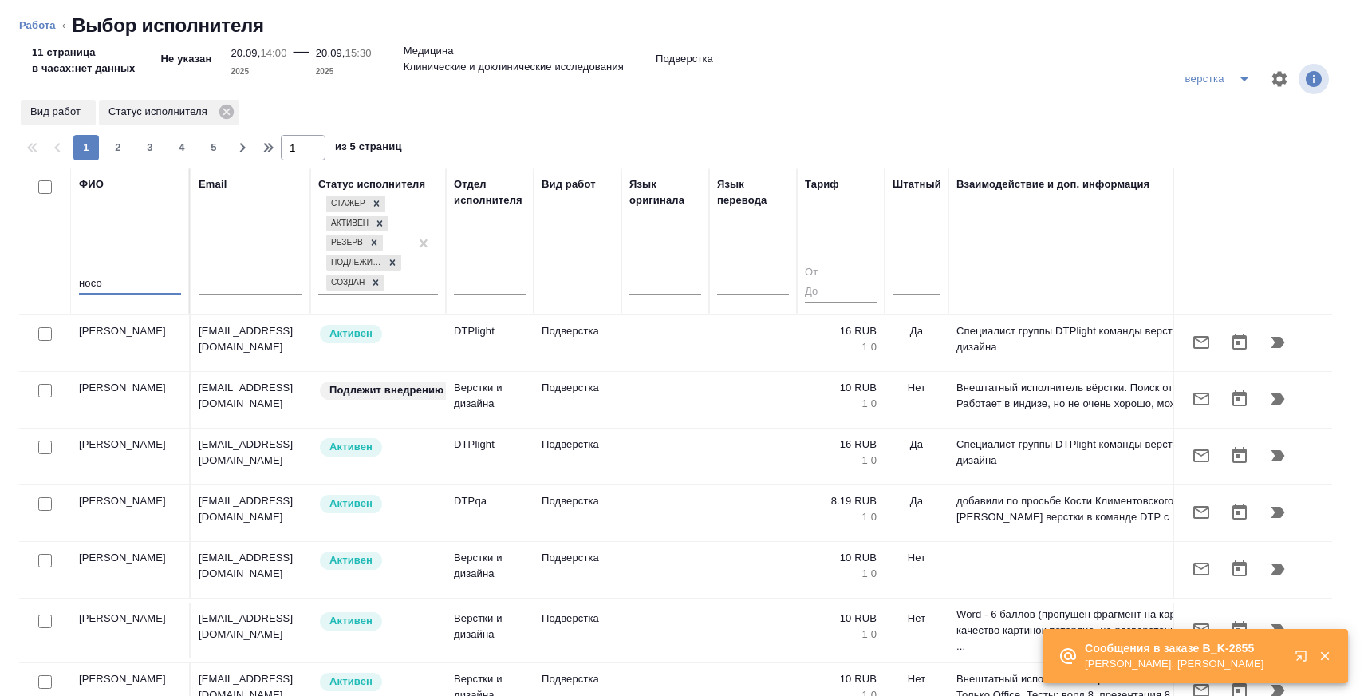
type textarea "x"
type input "носк"
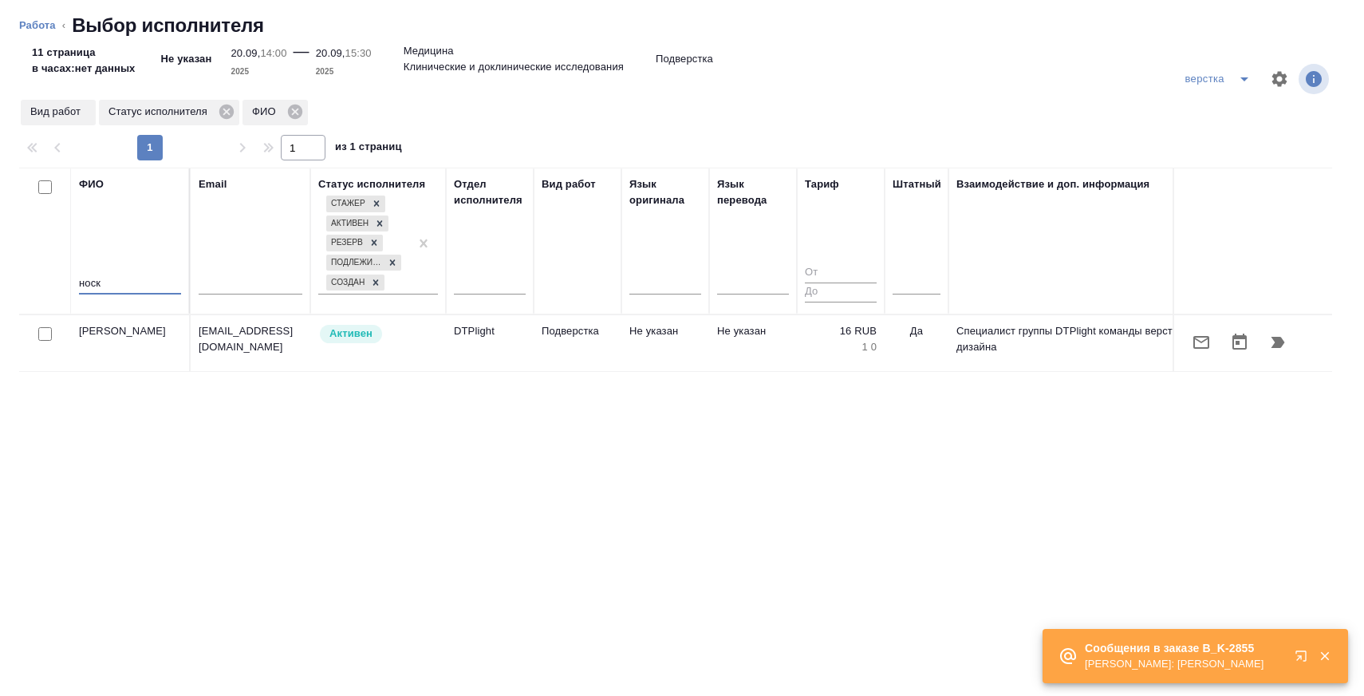
click at [1289, 345] on button "button" at bounding box center [1278, 342] width 38 height 38
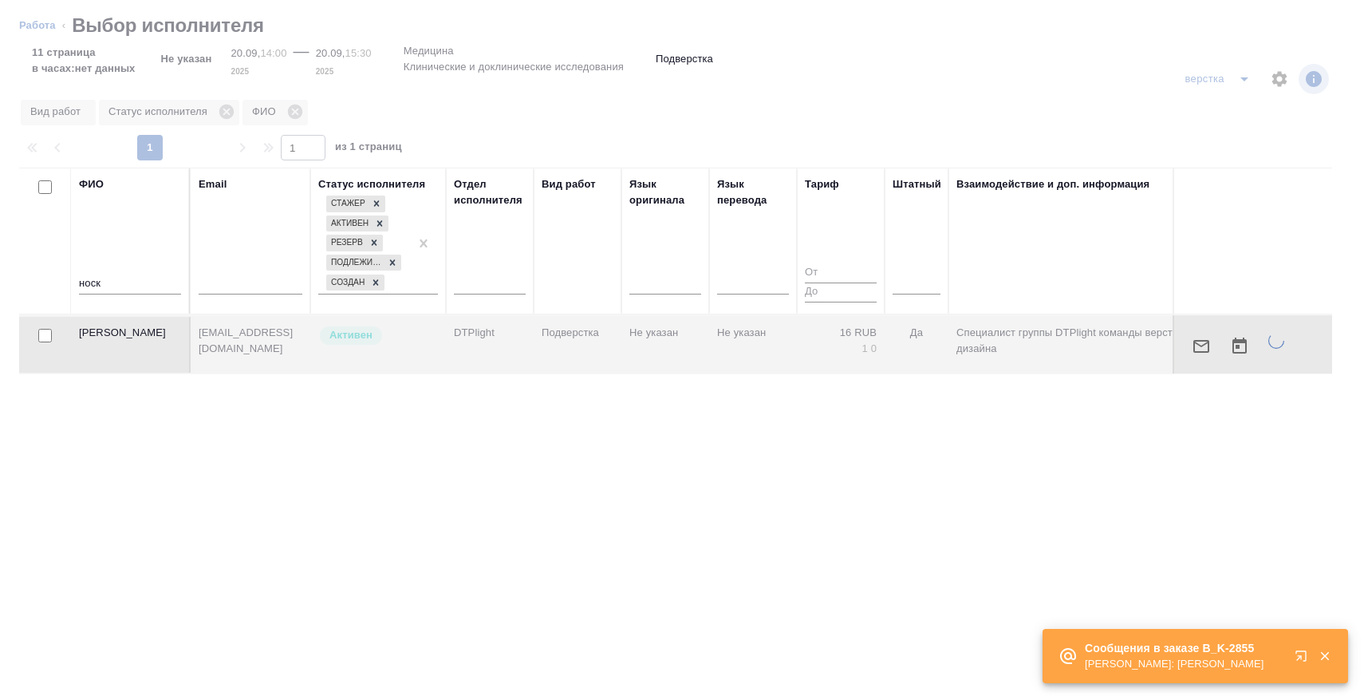
type textarea "x"
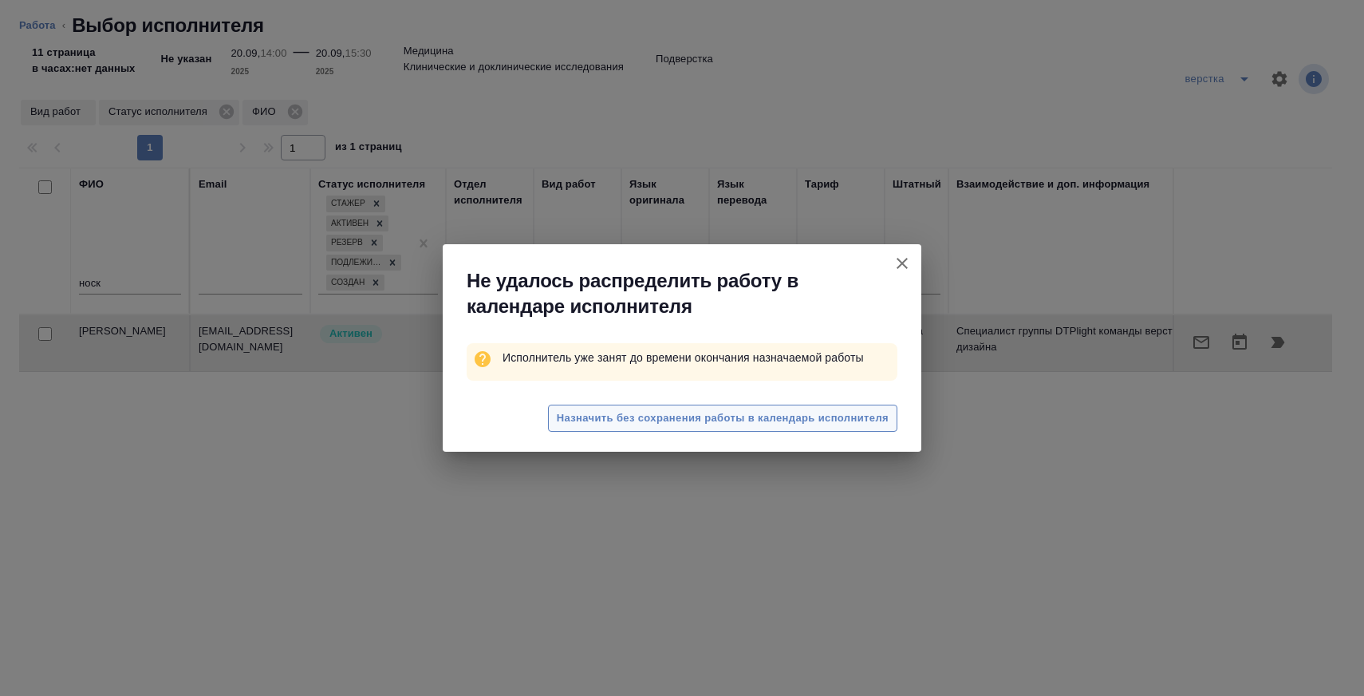
click at [776, 412] on span "Назначить без сохранения работы в календарь исполнителя" at bounding box center [723, 418] width 332 height 18
type textarea "x"
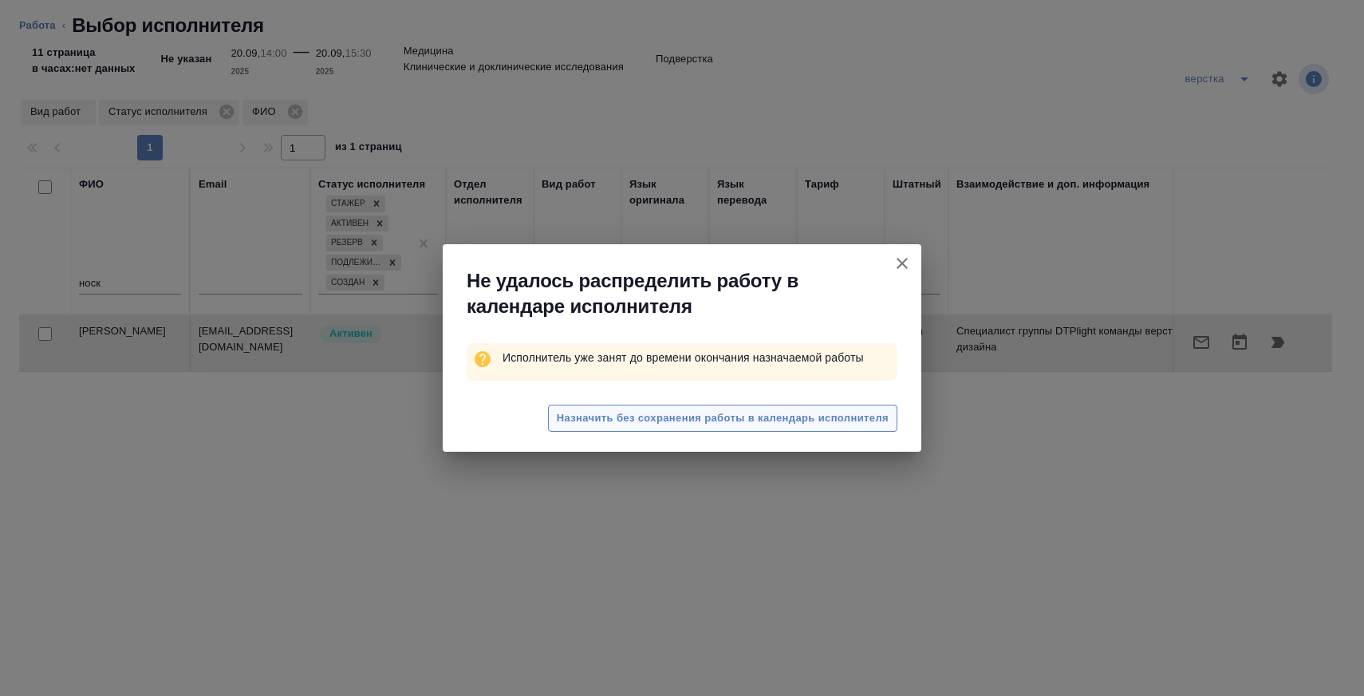
type textarea "x"
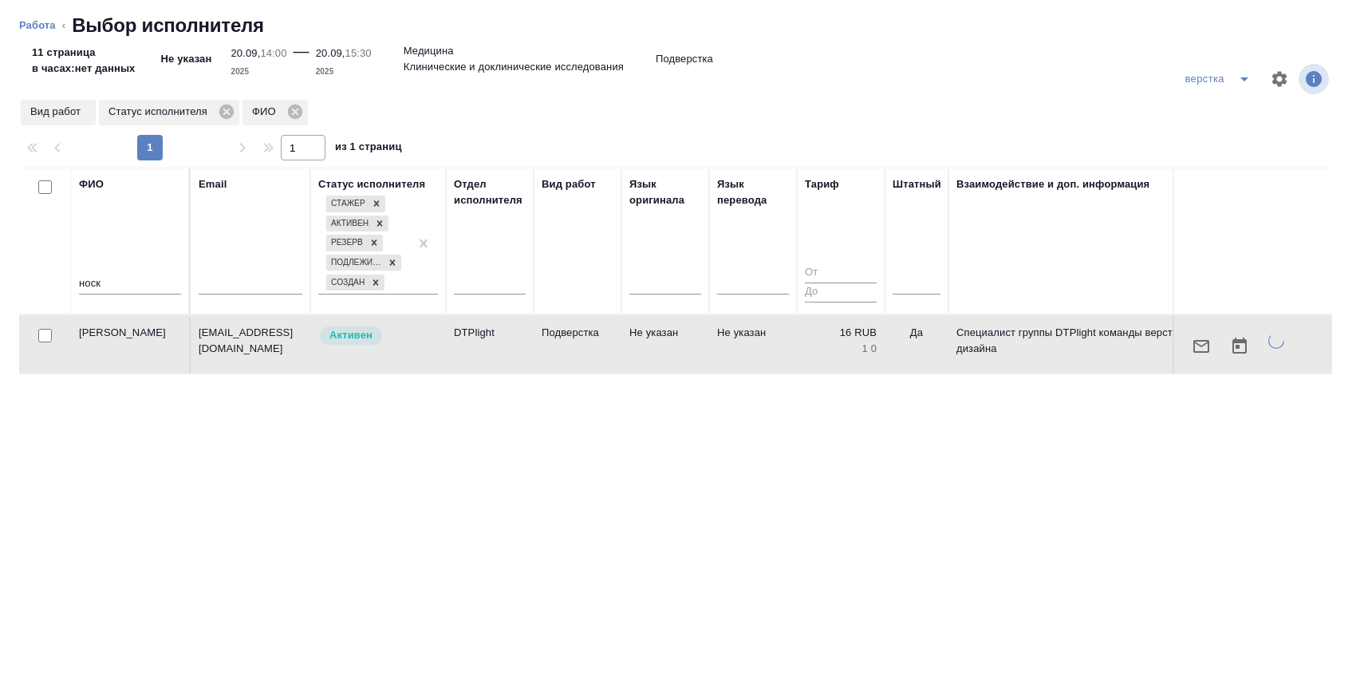
type textarea "x"
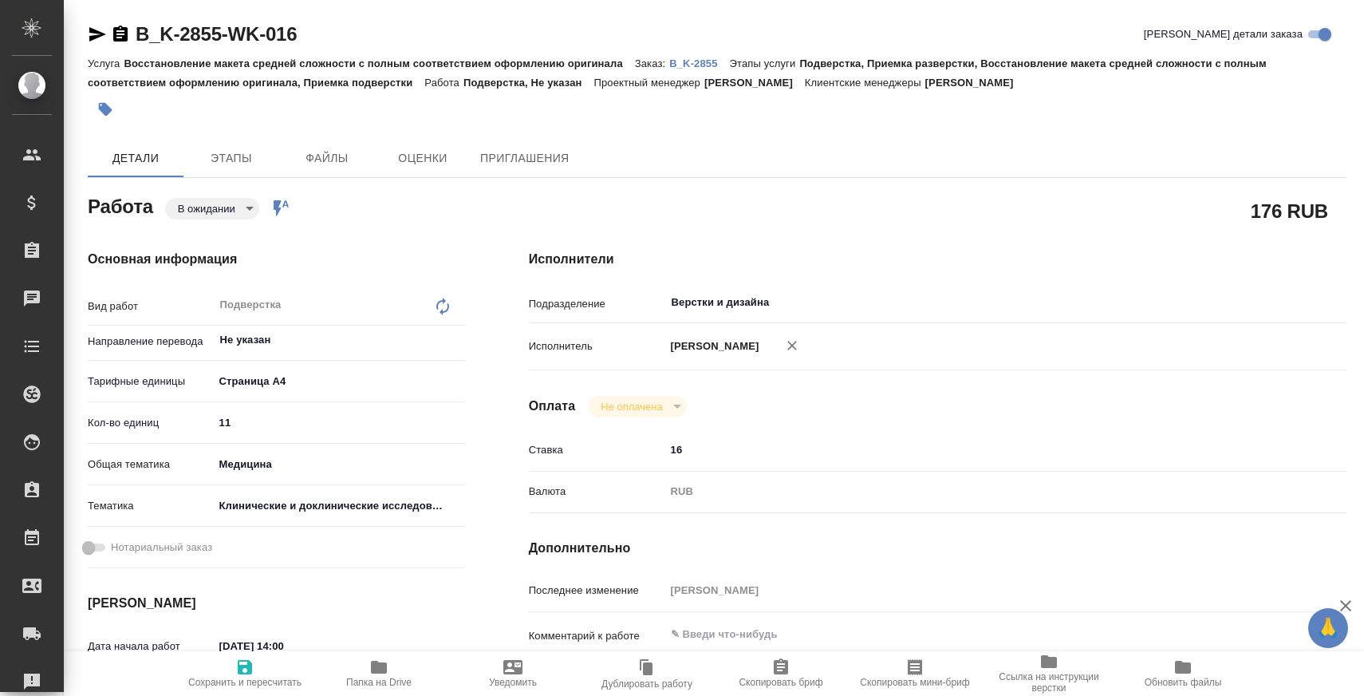
type textarea "x"
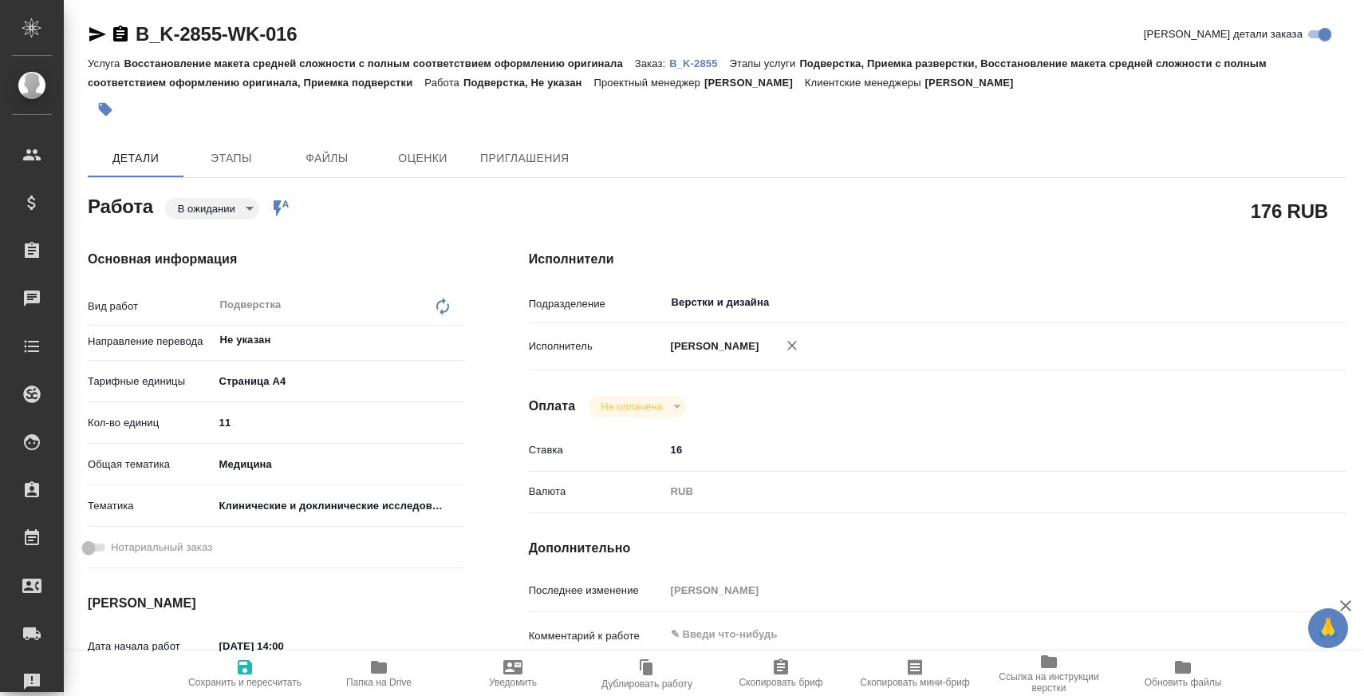
type textarea "x"
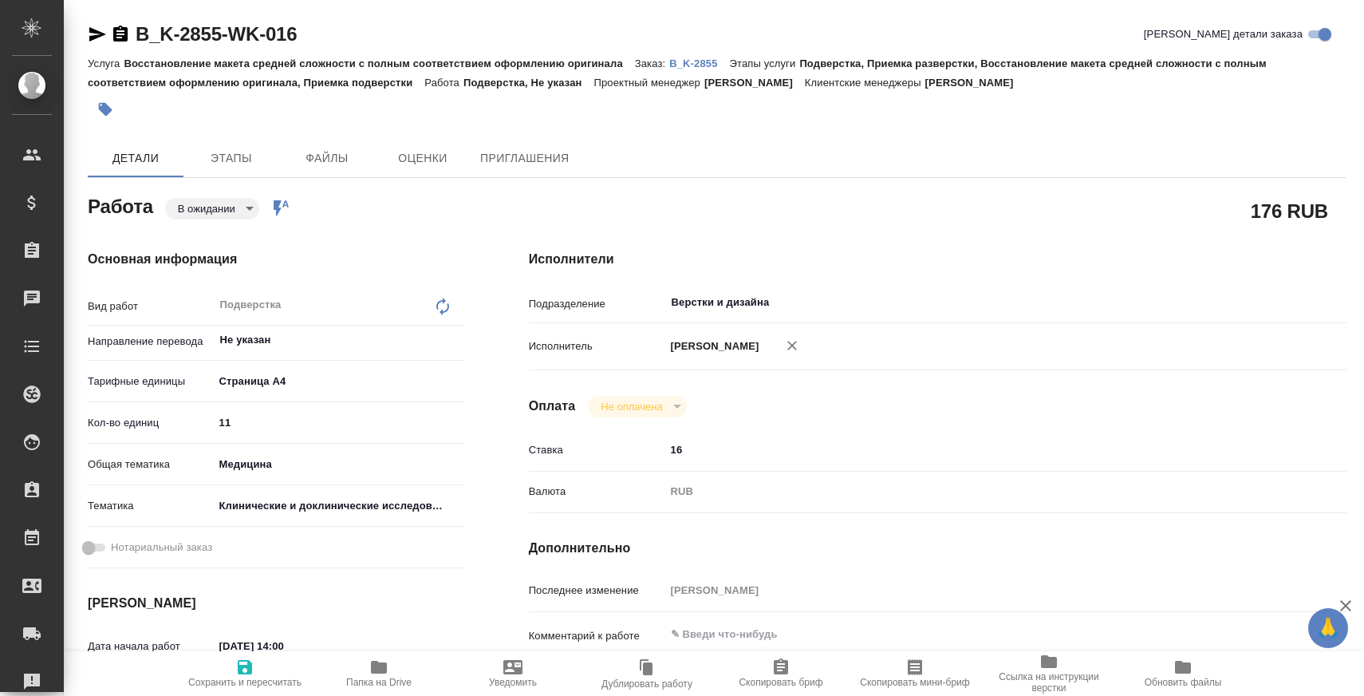
type textarea "x"
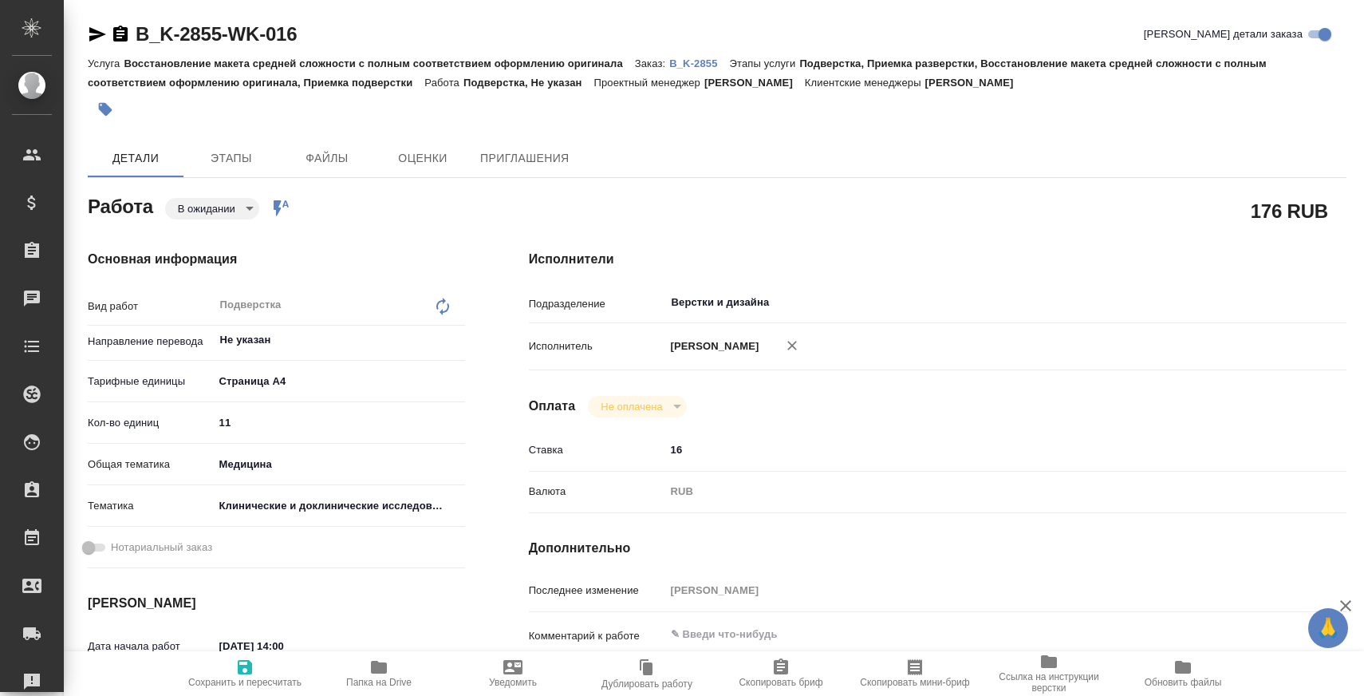
type textarea "x"
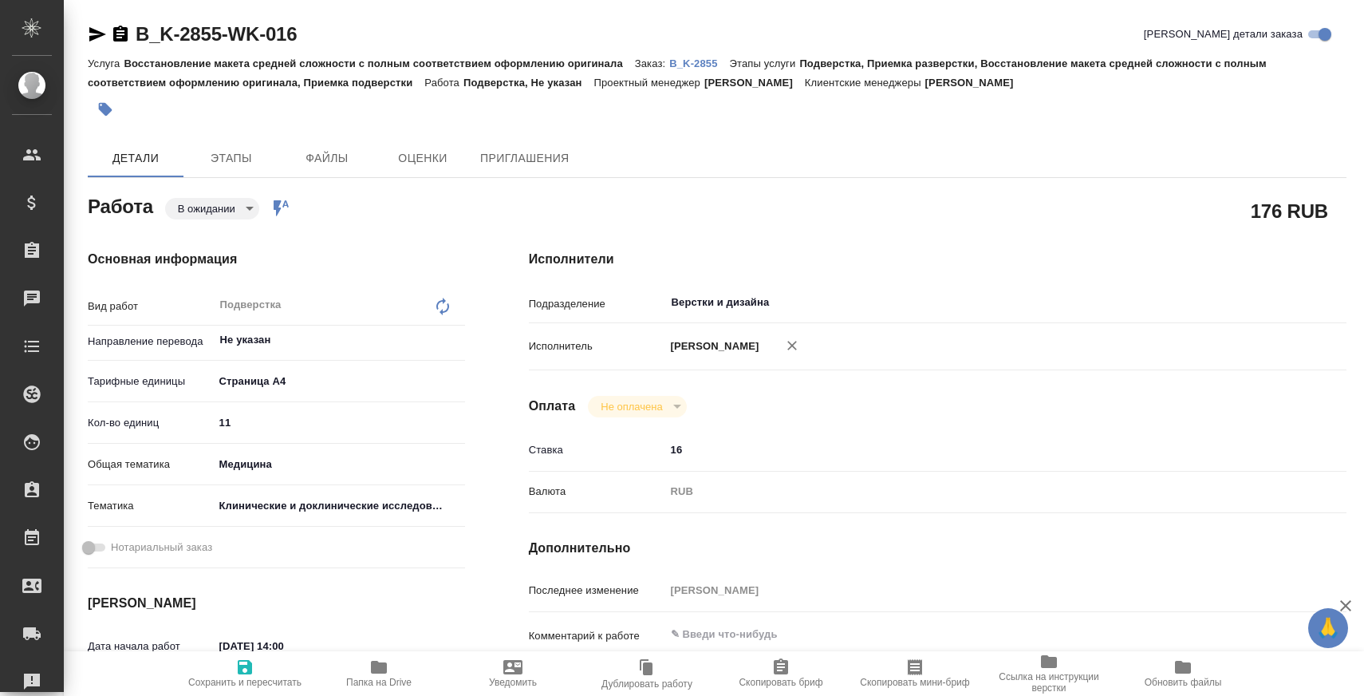
click at [684, 320] on div "Подразделение Верстки и дизайна ​" at bounding box center [938, 308] width 818 height 41
type textarea "x"
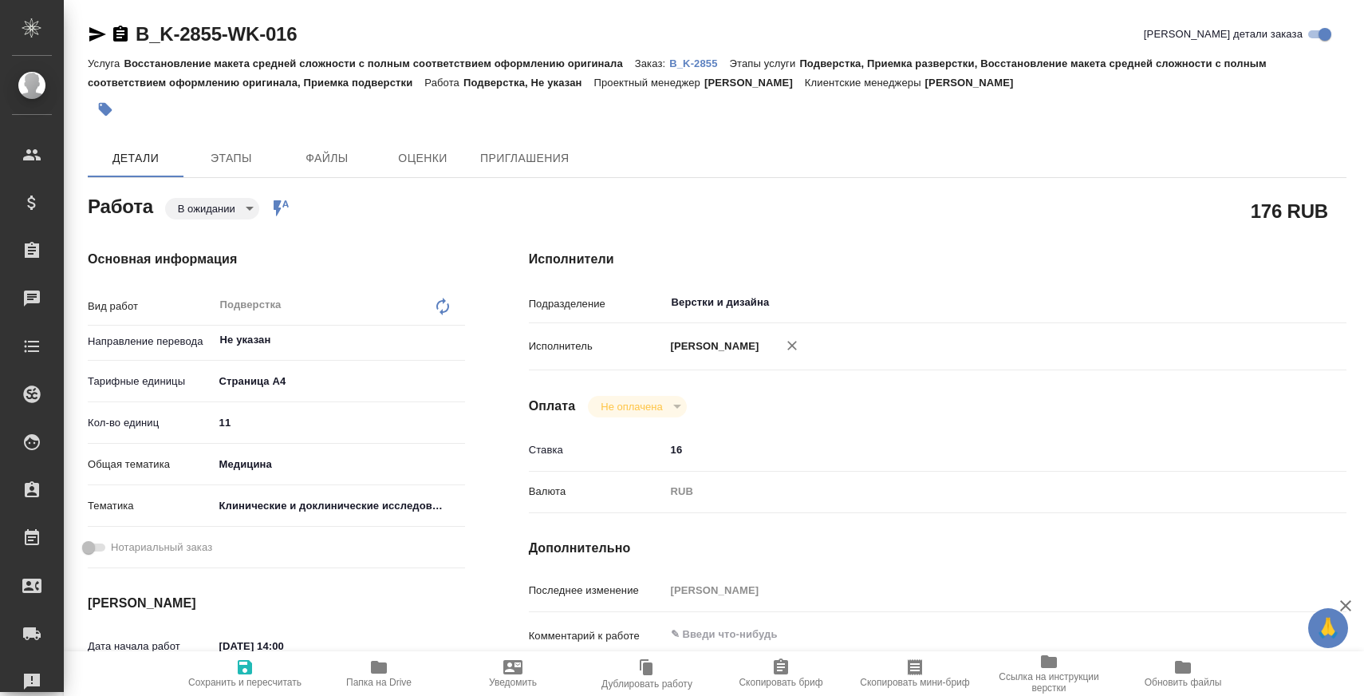
type textarea "x"
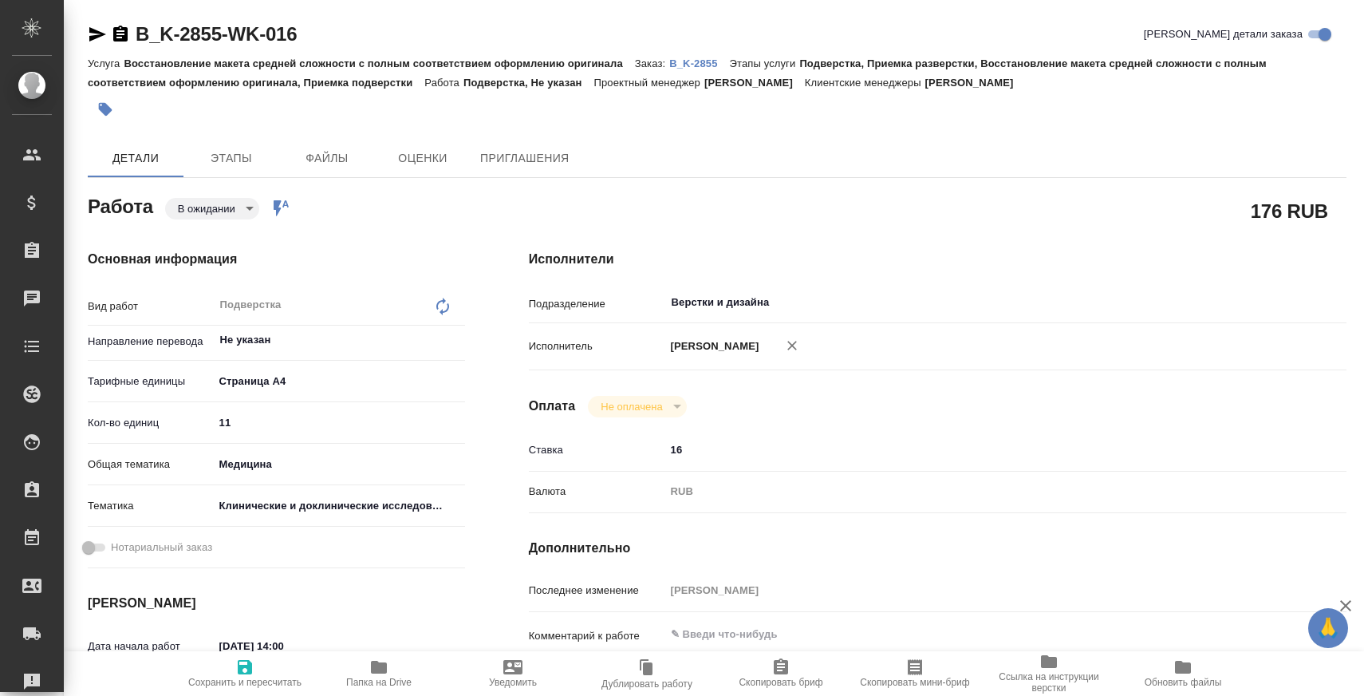
type textarea "x"
click at [733, 304] on input "Верстки и дизайна" at bounding box center [945, 302] width 550 height 19
type input "D"
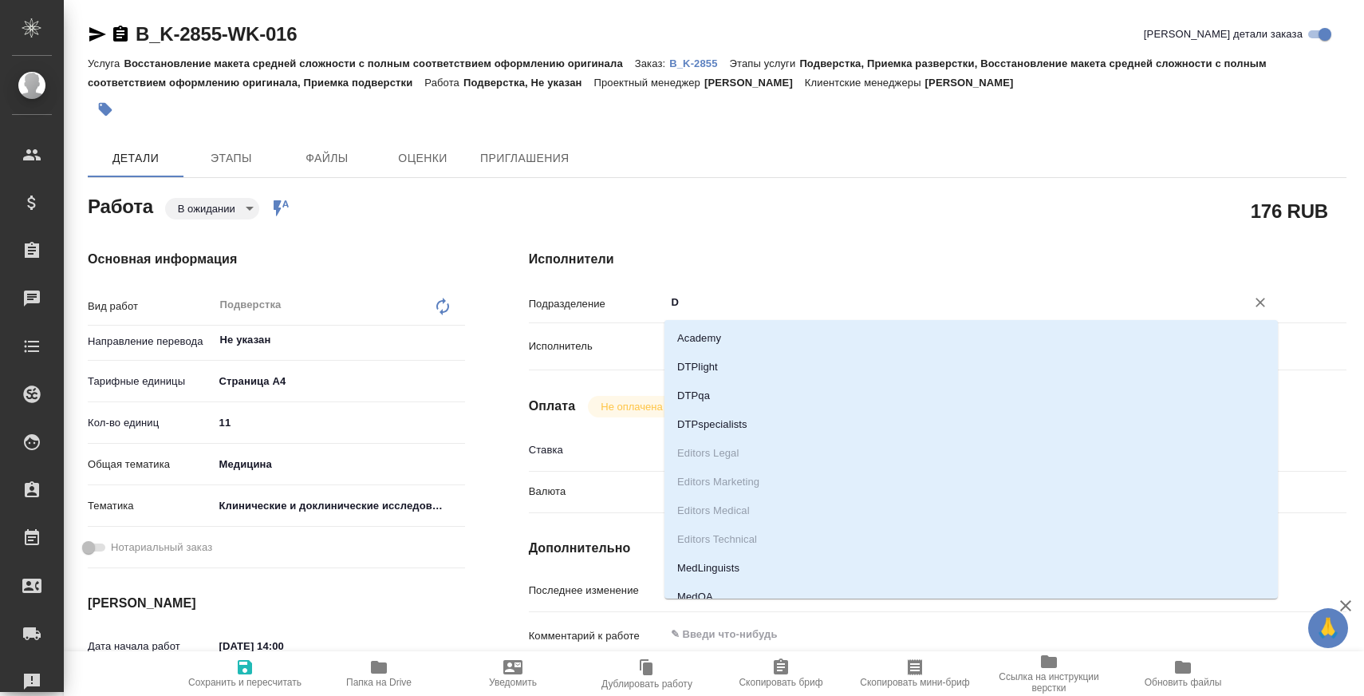
type textarea "x"
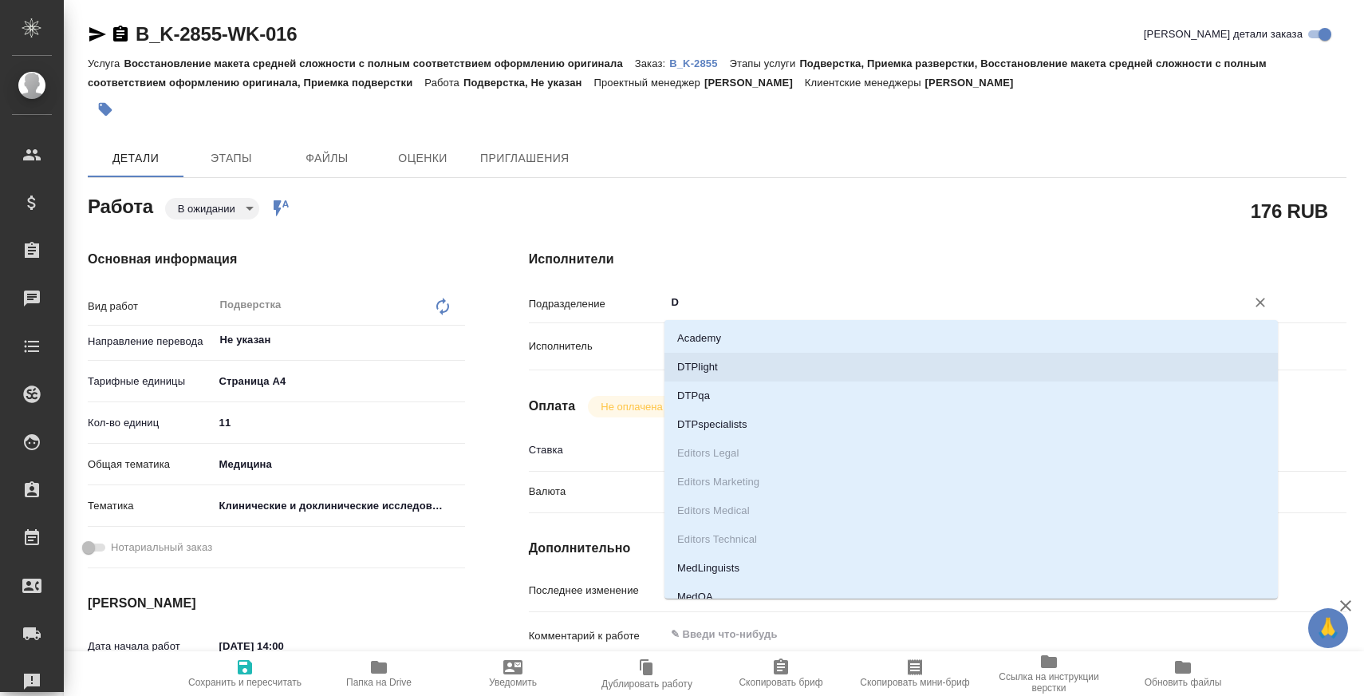
click at [711, 362] on li "DTPlight" at bounding box center [971, 367] width 613 height 29
type textarea "x"
type input "DTPlight"
type textarea "x"
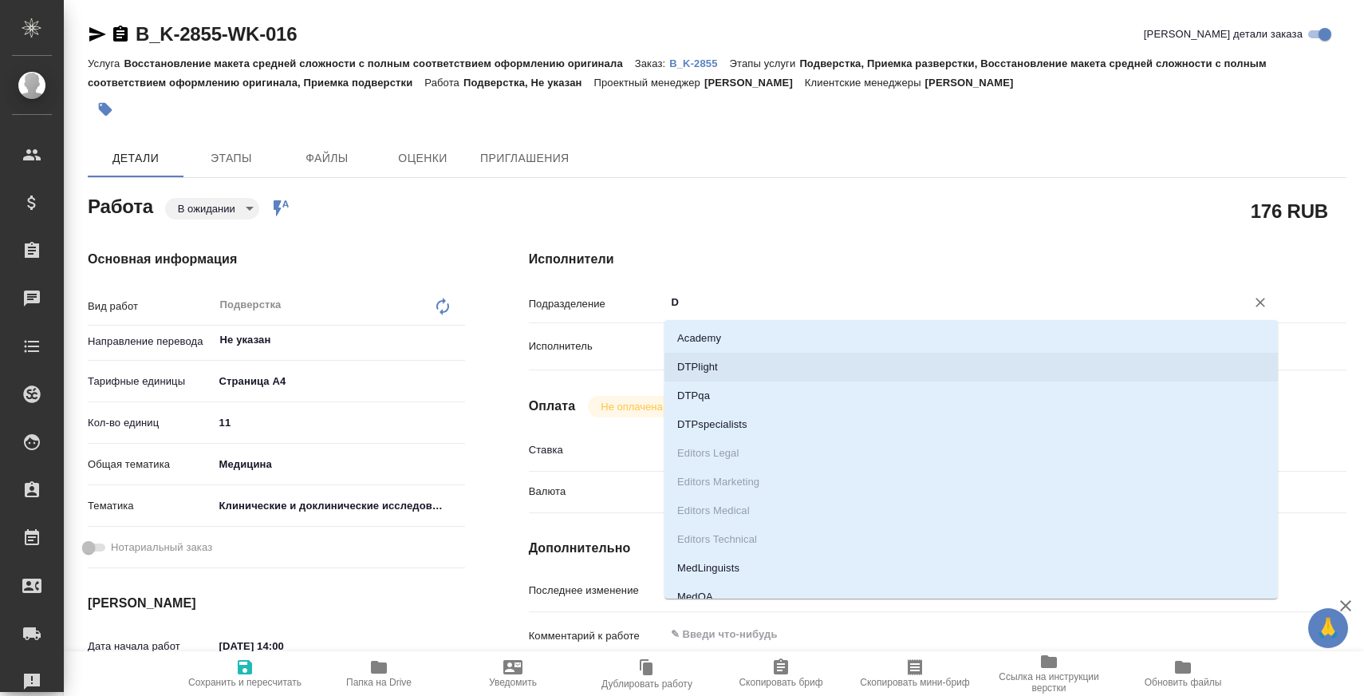
type textarea "x"
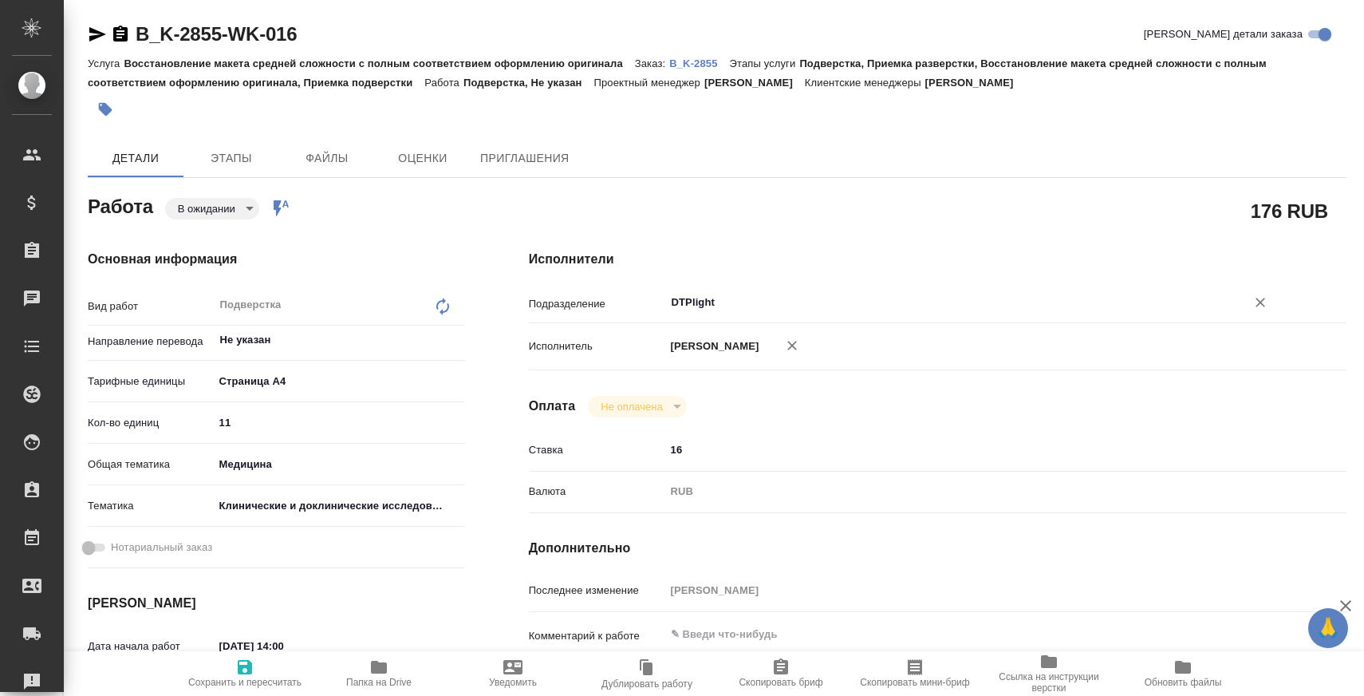
type input "DTPlight"
click at [262, 661] on span "Сохранить и пересчитать" at bounding box center [244, 672] width 115 height 30
type textarea "x"
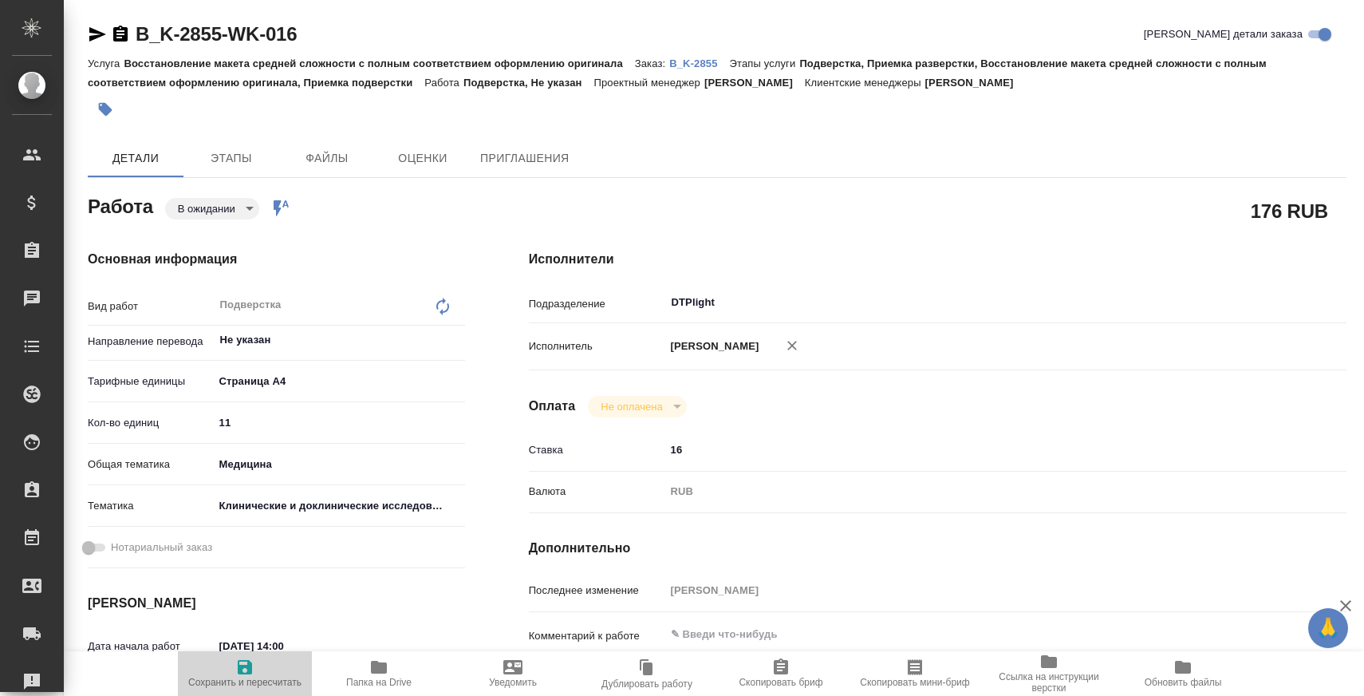
type textarea "x"
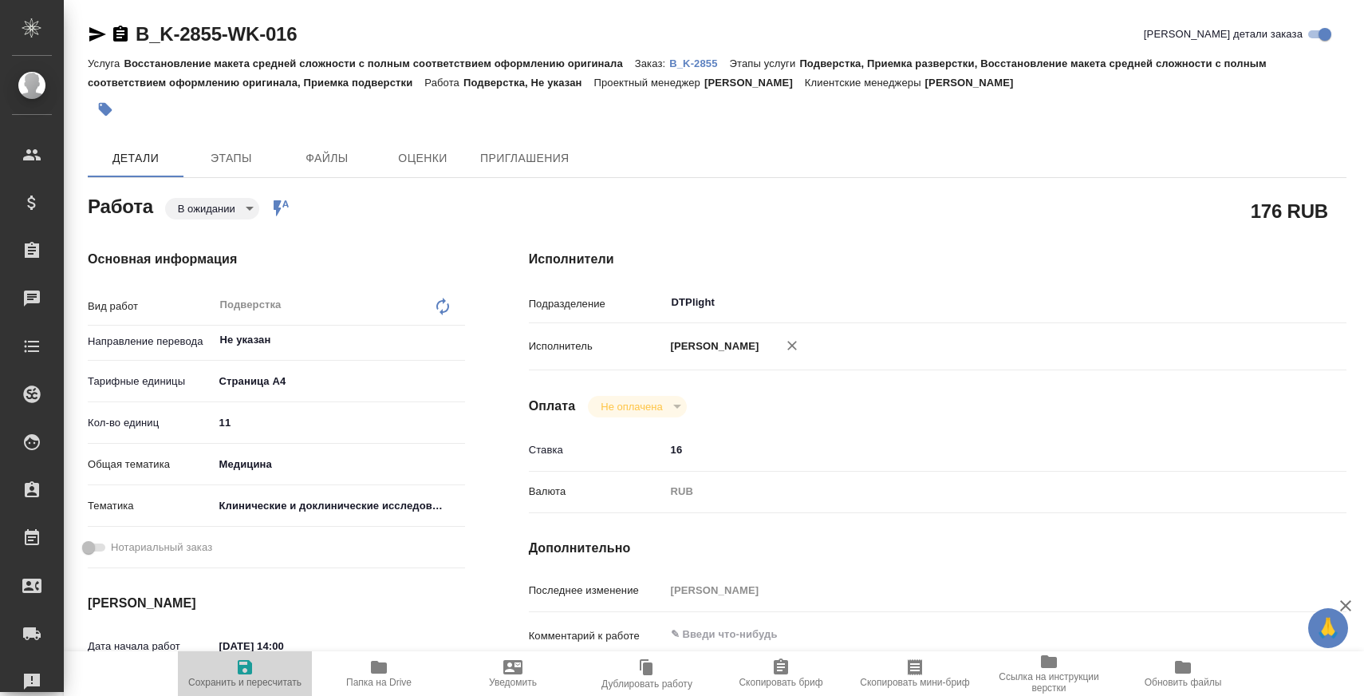
type textarea "x"
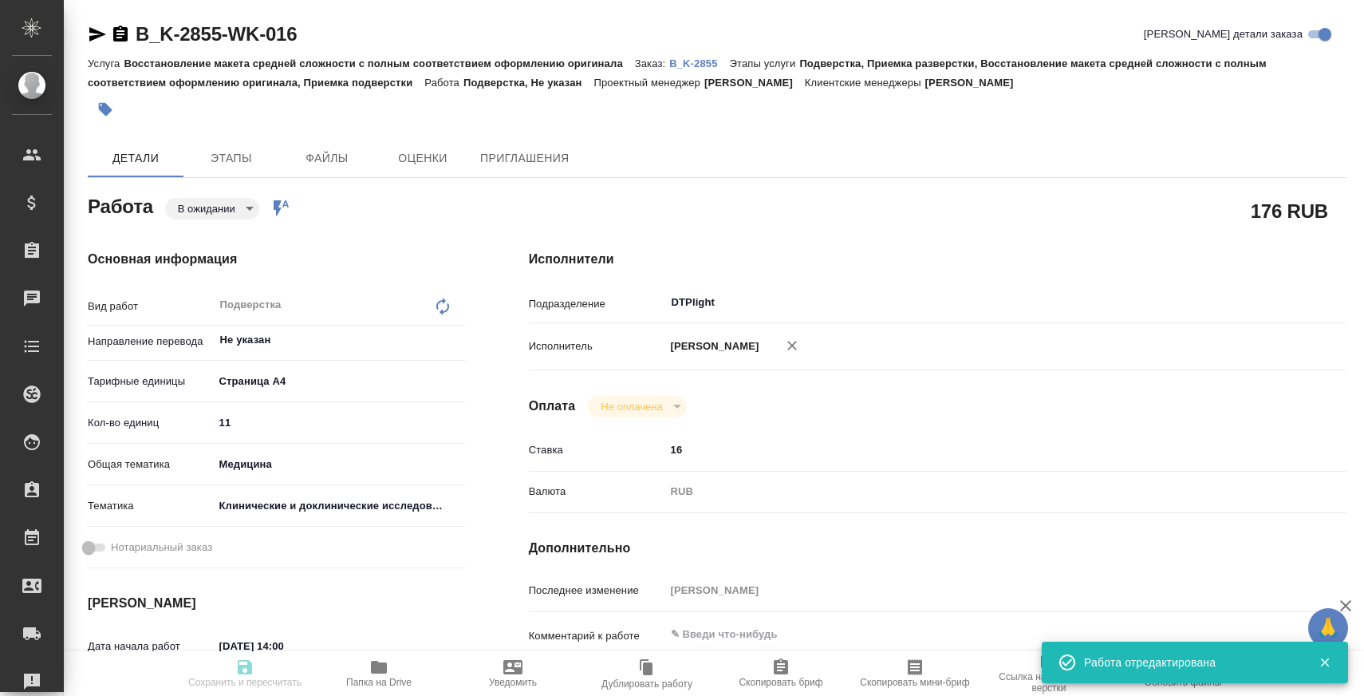
type textarea "x"
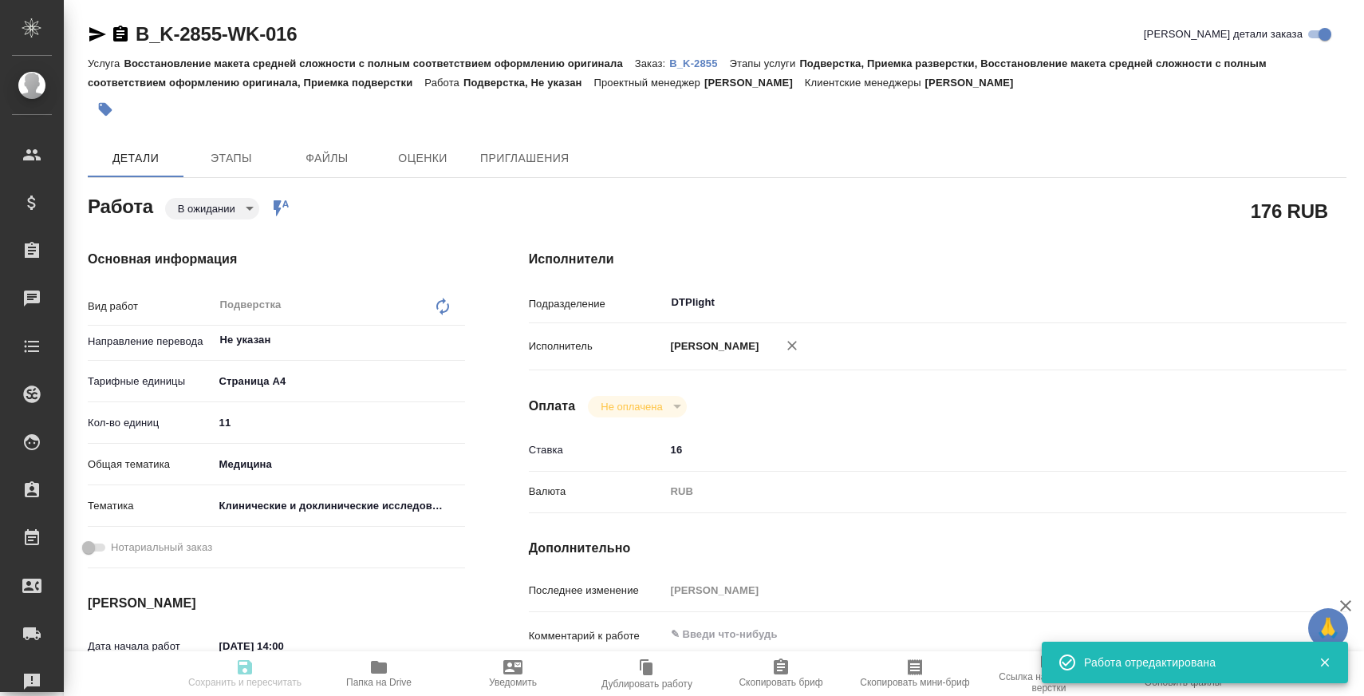
type input "pending"
type textarea "Подверстка"
type textarea "x"
type input "Не указан"
type input "5f036ec4e16dec2d6b59c8ff"
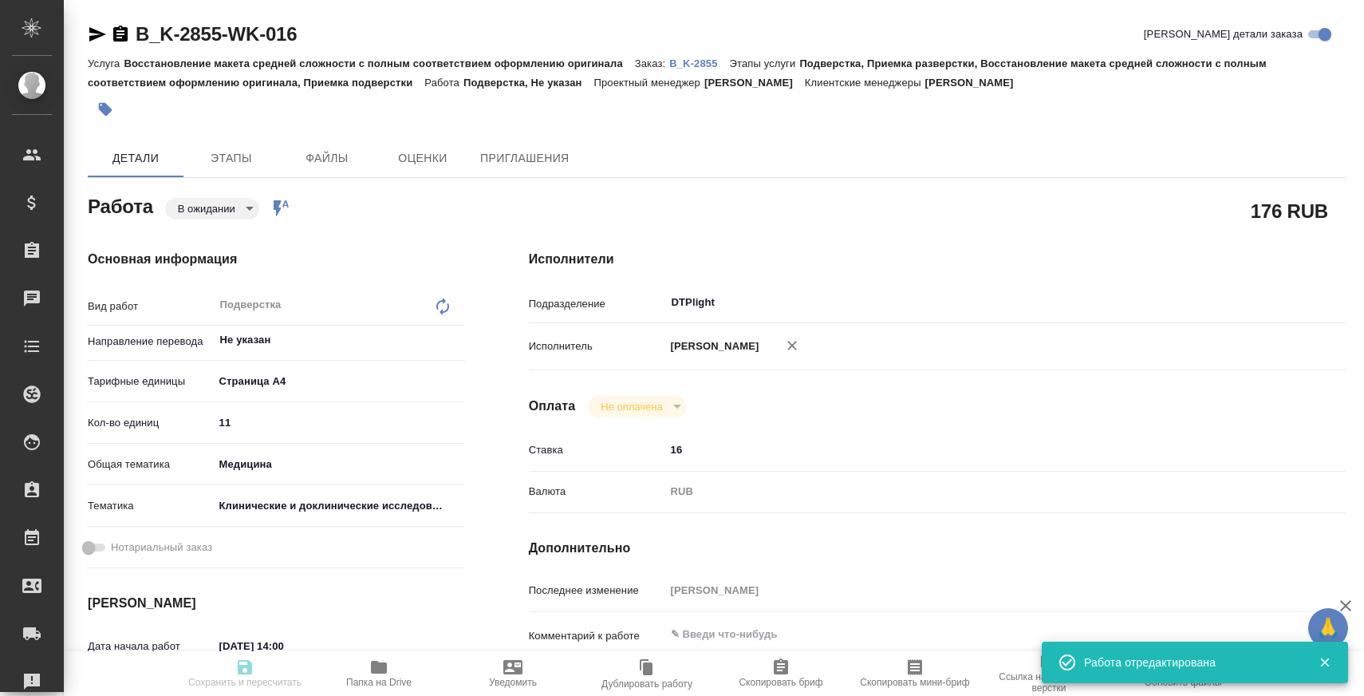
type input "11"
type input "med"
type input "5a8b8b956a9677013d343d9e"
type input "20.09.2025 14:00"
type input "20.09.2025 15:30"
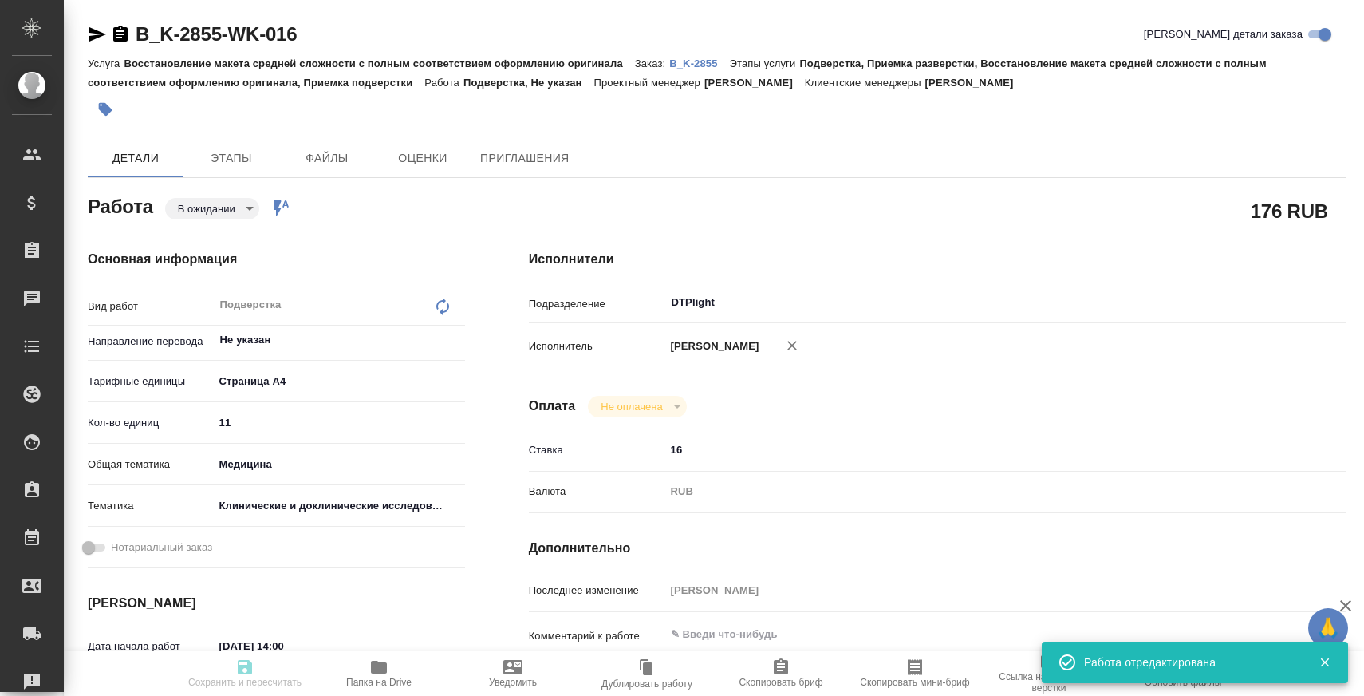
type input "23.09.2025 09:40"
type input "DTPlight"
type input "notPayed"
type input "16"
type input "RUB"
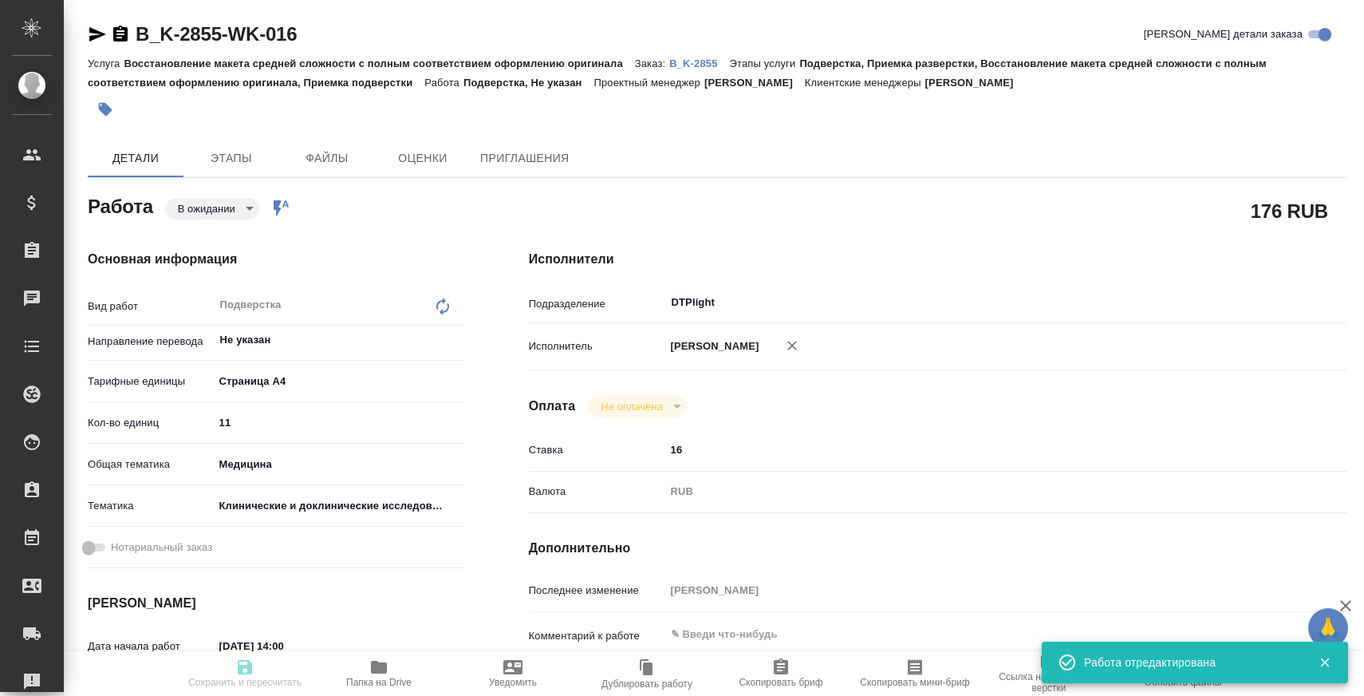
type input "[PERSON_NAME]"
type textarea "x"
type textarea "/Clients/ООО "ТЕРГАЛ"/Orders/B_K-2855/DTP/B_K-2855-WK-016"
type textarea "x"
type input "B_K-2855"
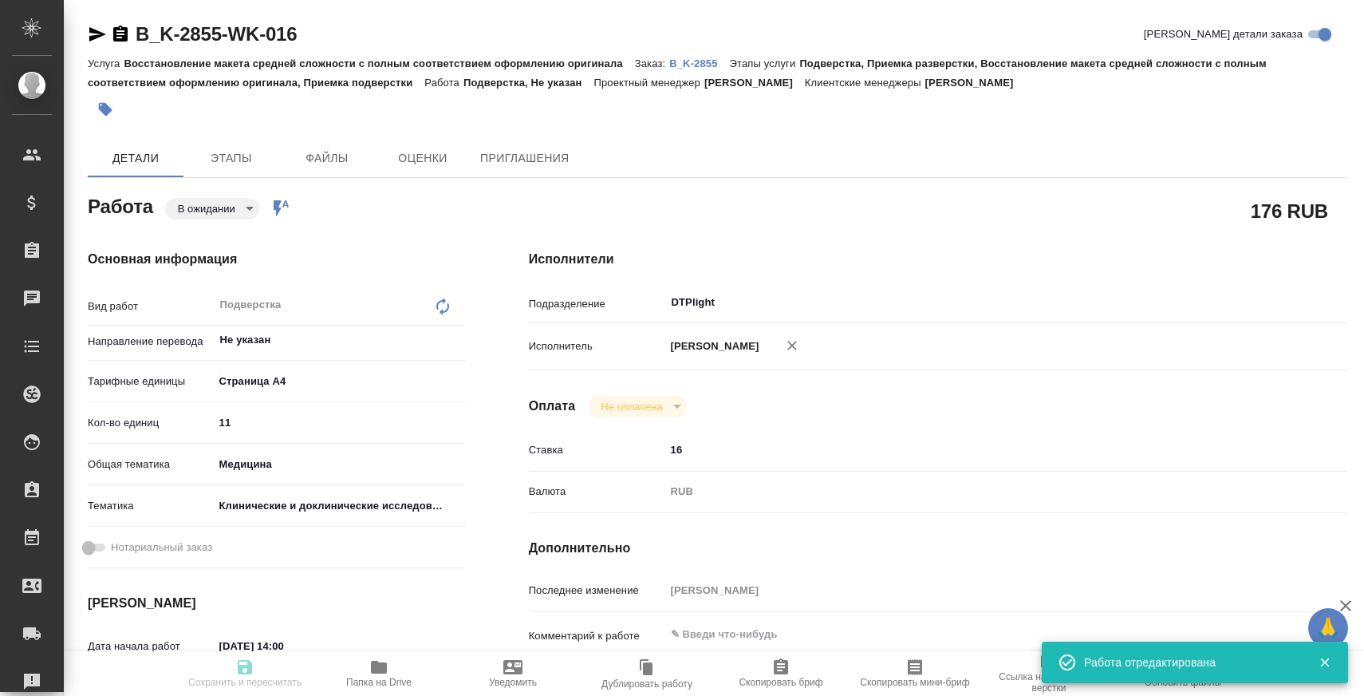
type input "Восстановление макета средней сложности с полным соответствием оформлению ориги…"
type input "Подверстка, Приемка разверстки, Восстановление макета средней сложности с полны…"
type input "[PERSON_NAME]"
type input "/Clients/ООО "ТЕРГАЛ"/Orders/B_K-2855"
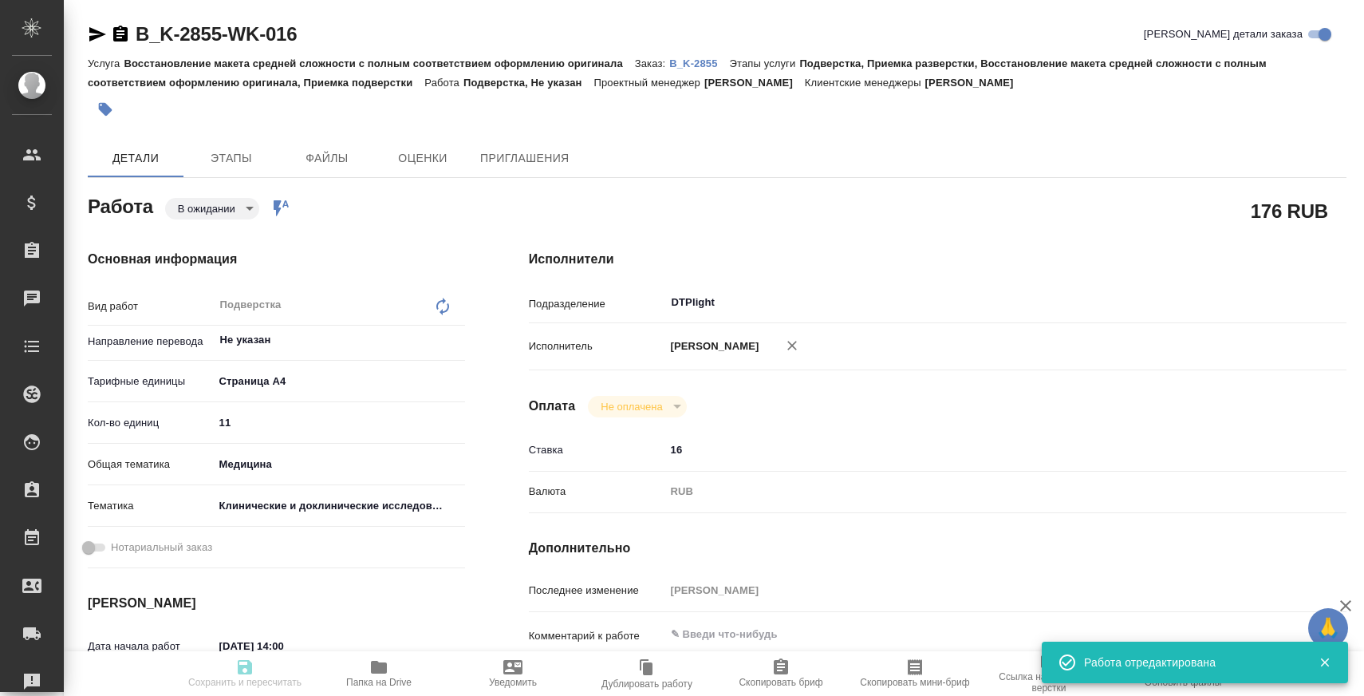
type textarea "x"
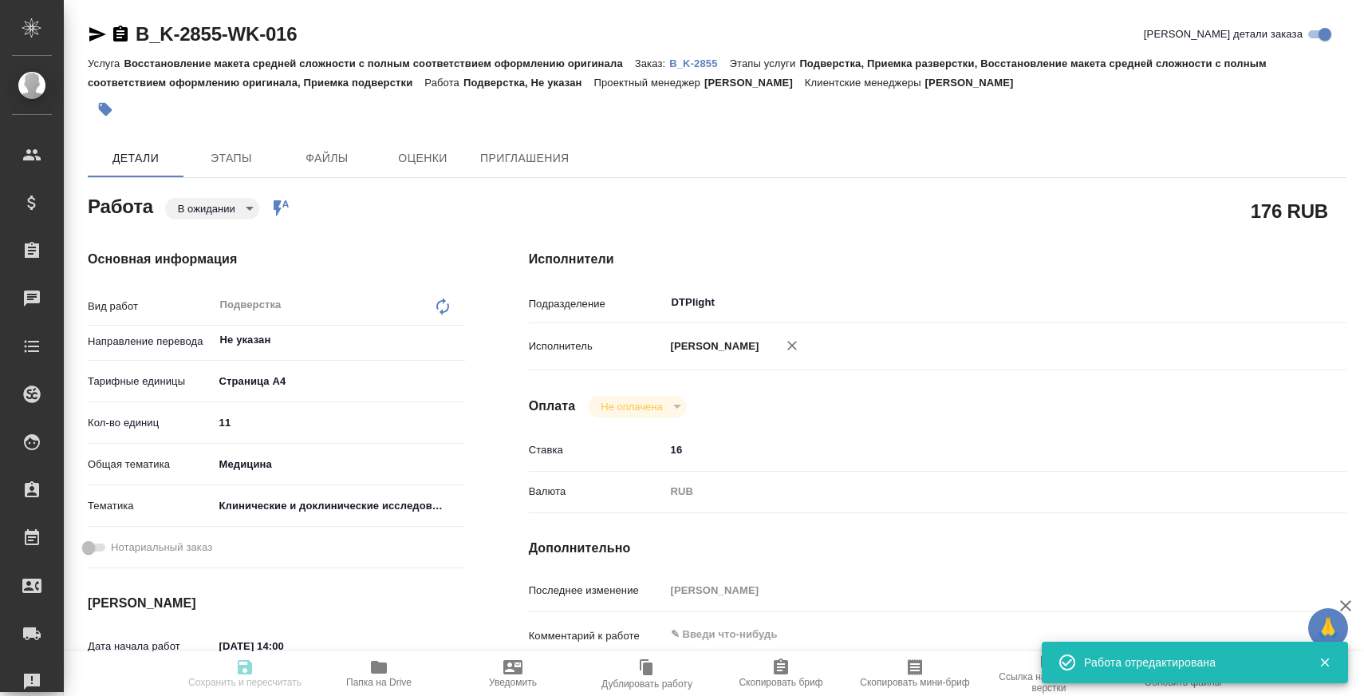
type textarea "x"
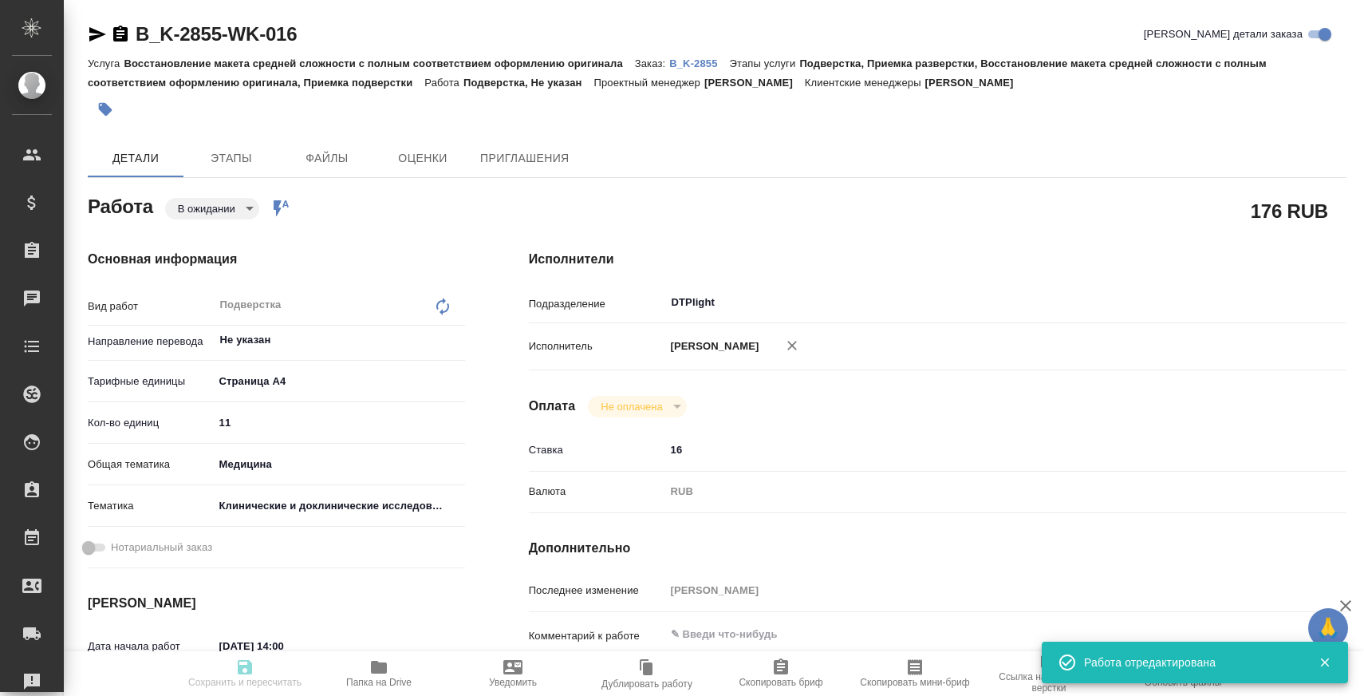
type textarea "x"
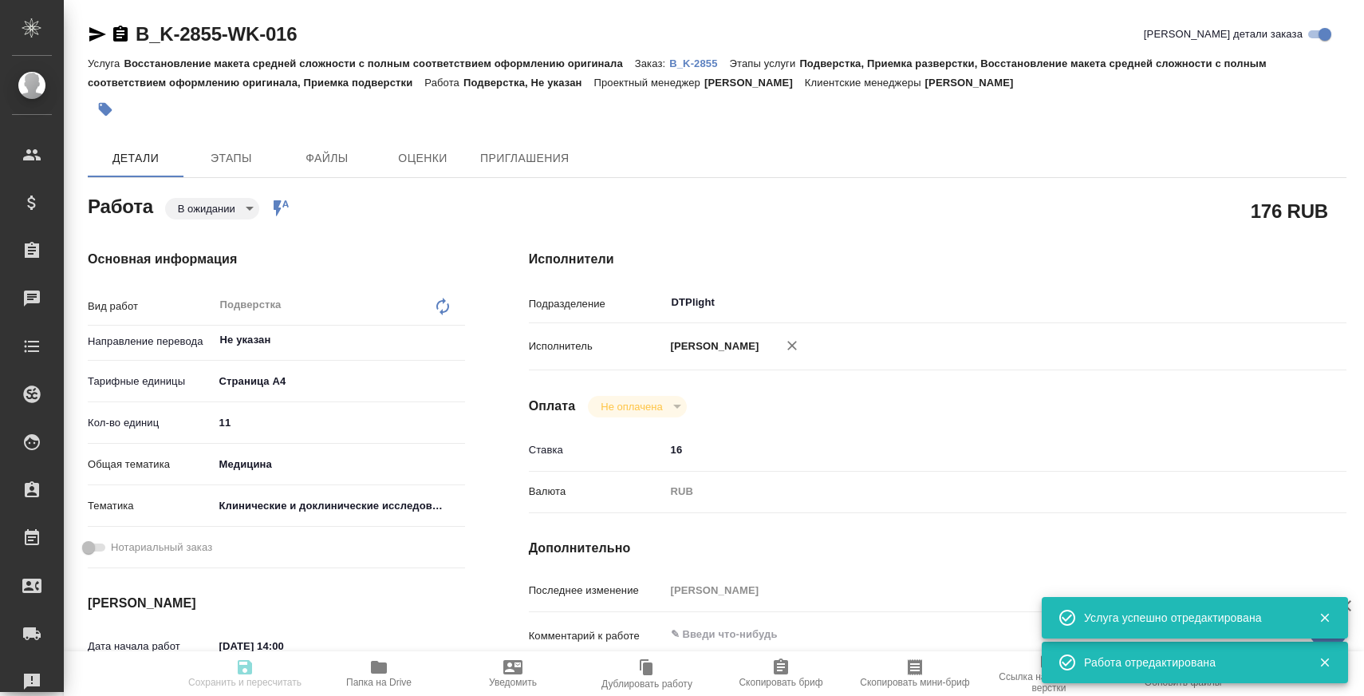
type textarea "x"
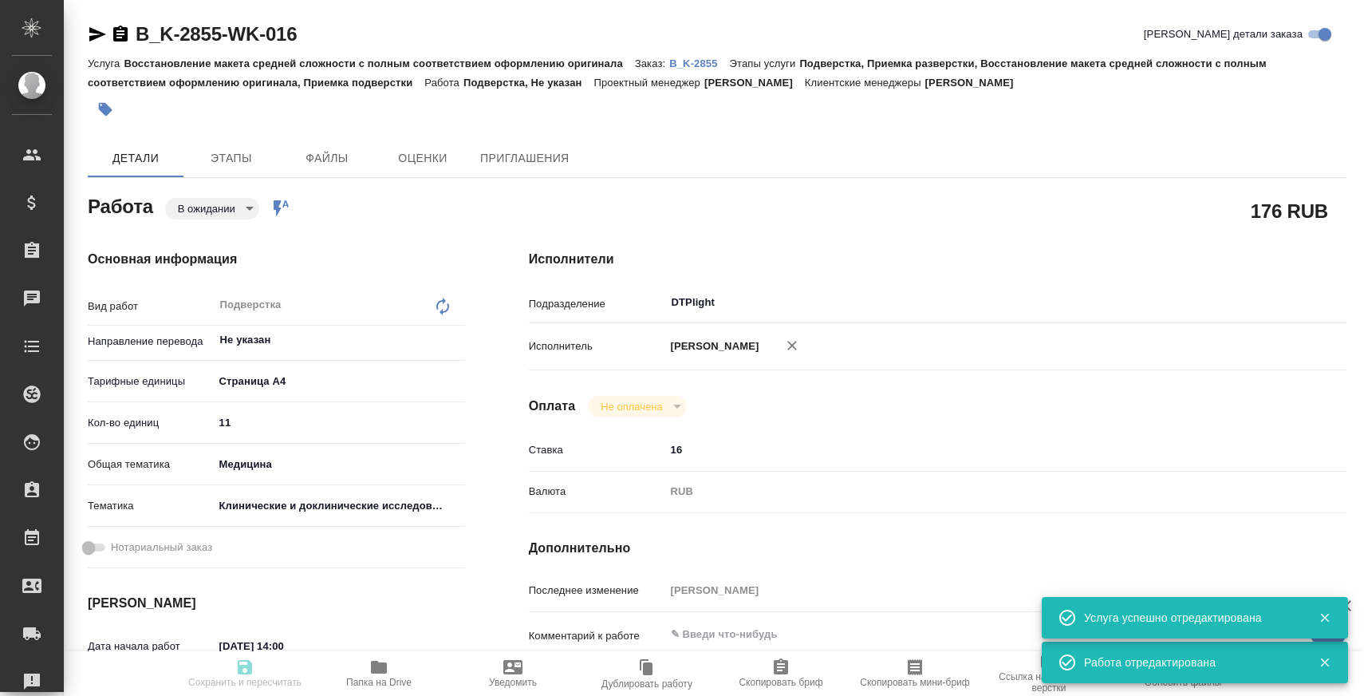
type textarea "x"
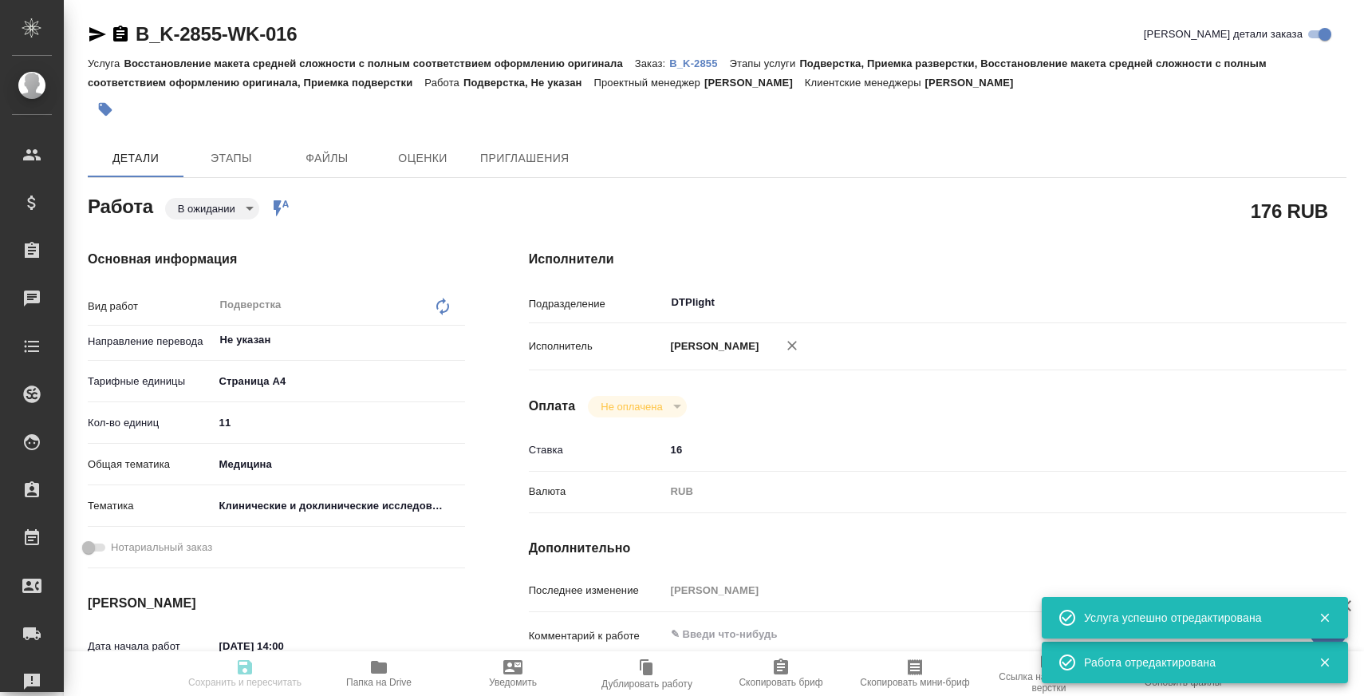
type textarea "x"
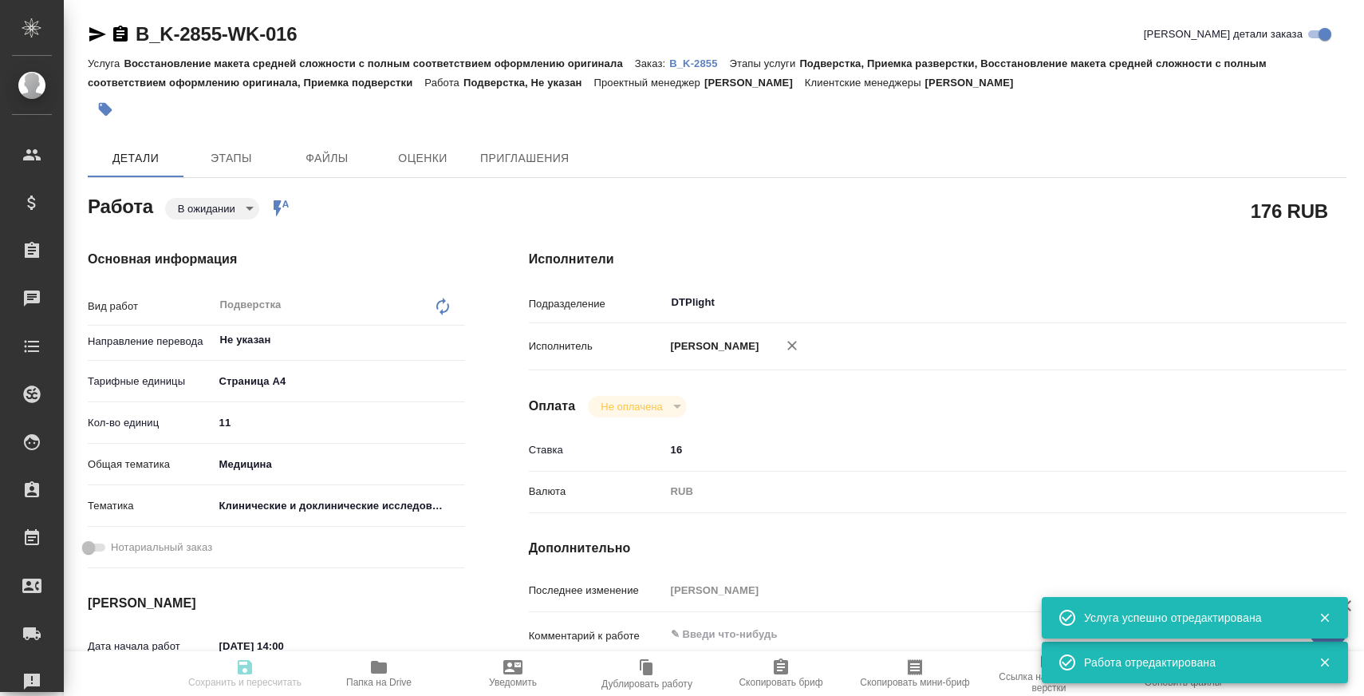
click at [97, 43] on icon "button" at bounding box center [97, 34] width 19 height 19
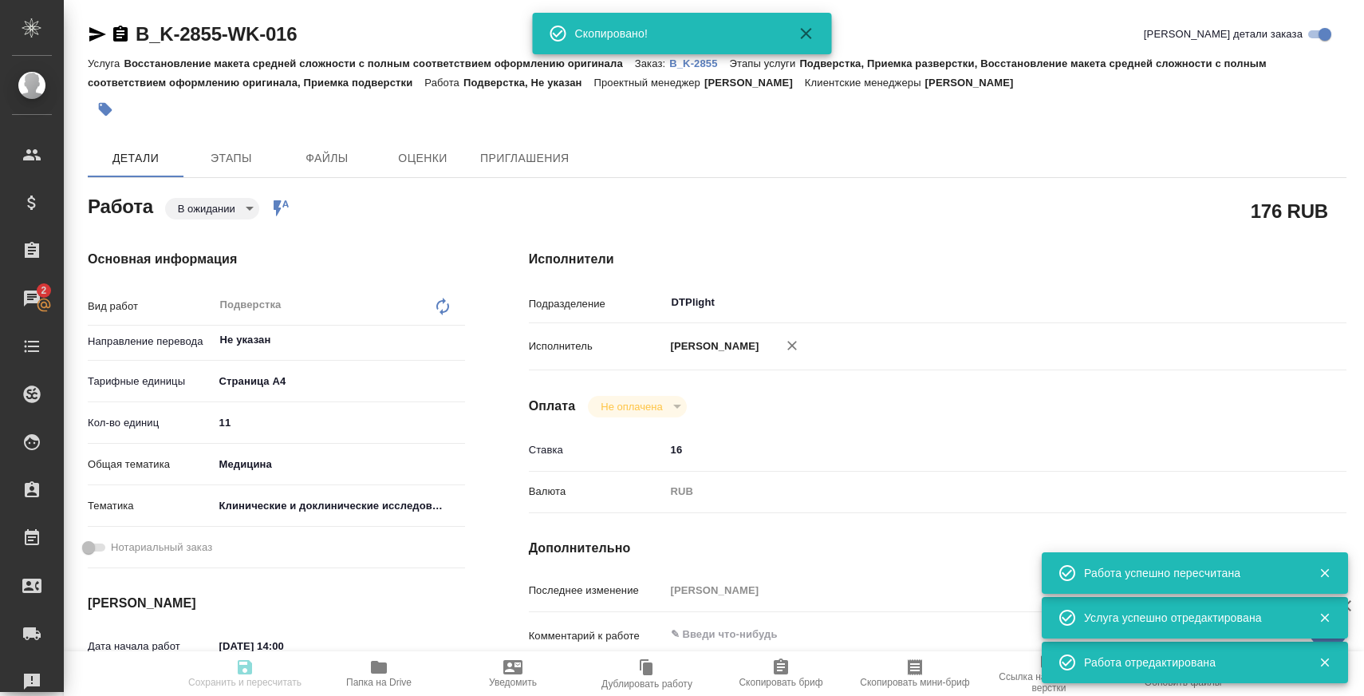
type input "pending"
type textarea "Подверстка"
type textarea "x"
type input "Не указан"
type input "5f036ec4e16dec2d6b59c8ff"
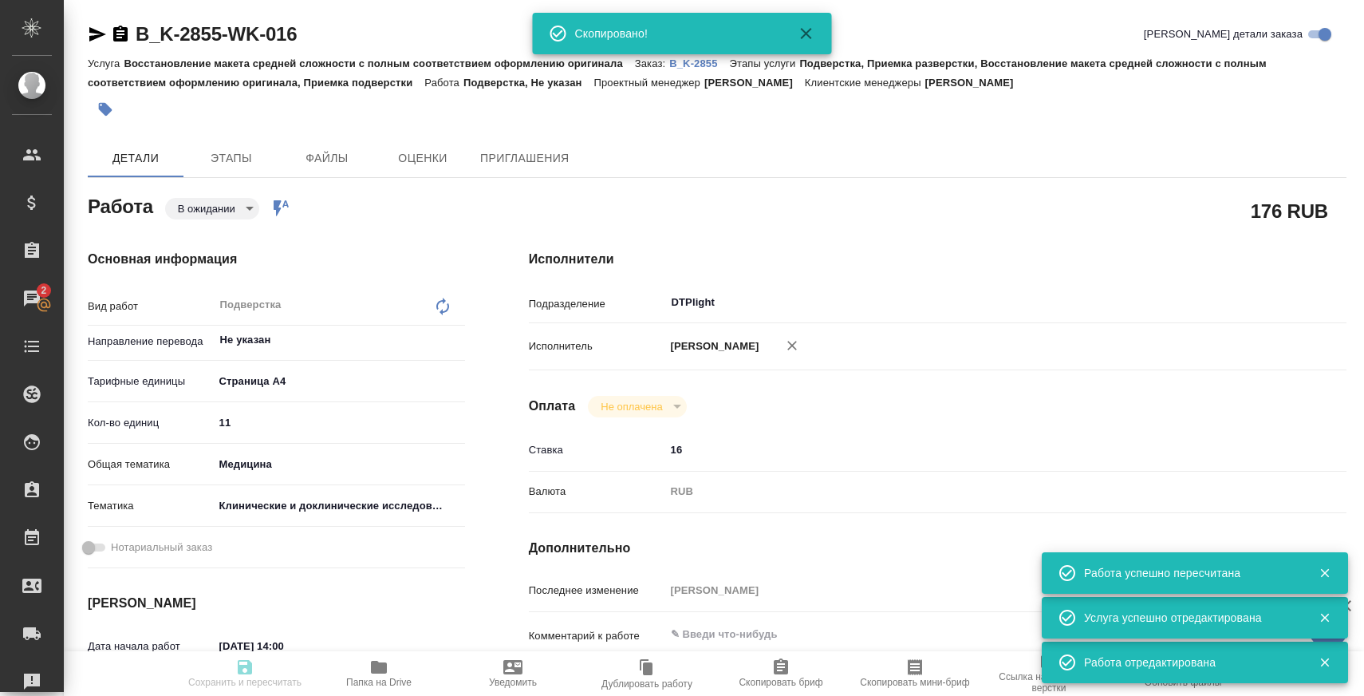
type input "11"
type input "med"
type input "5a8b8b956a9677013d343d9e"
type input "20.09.2025 14:00"
type input "20.09.2025 15:30"
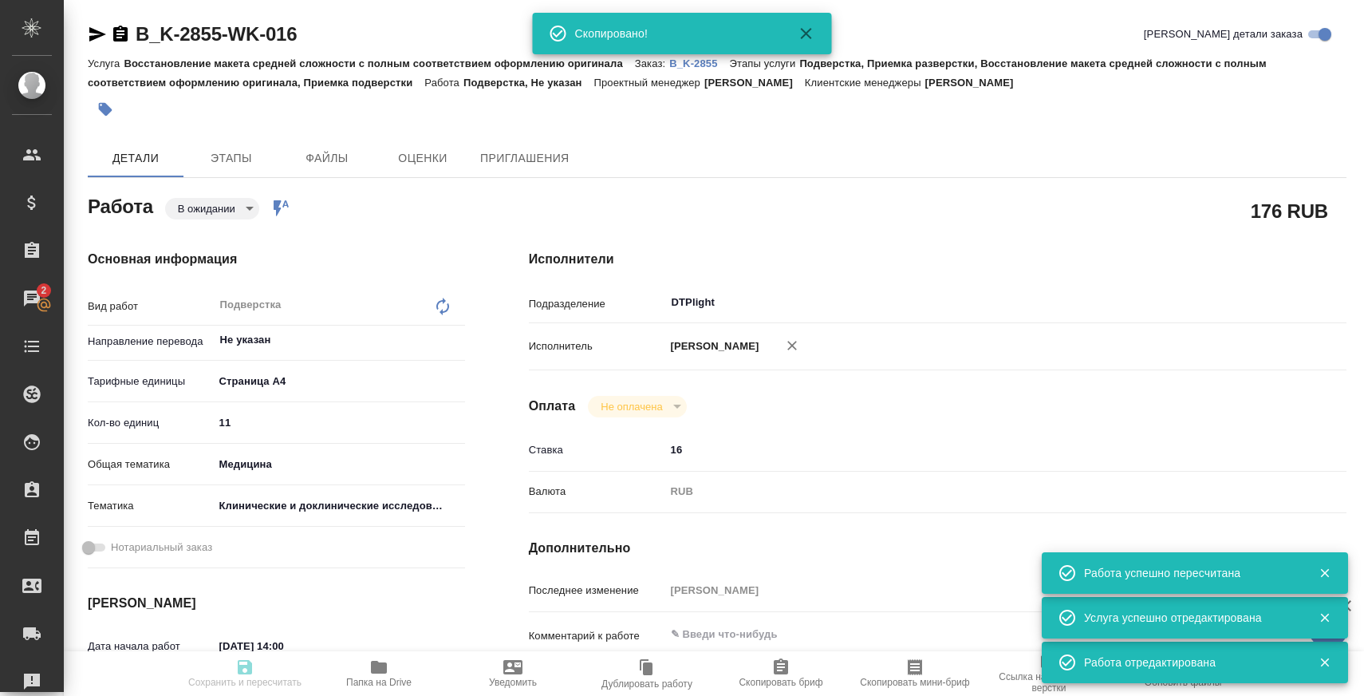
type input "23.09.2025 09:40"
type input "DTPlight"
type input "notPayed"
type input "16"
type input "RUB"
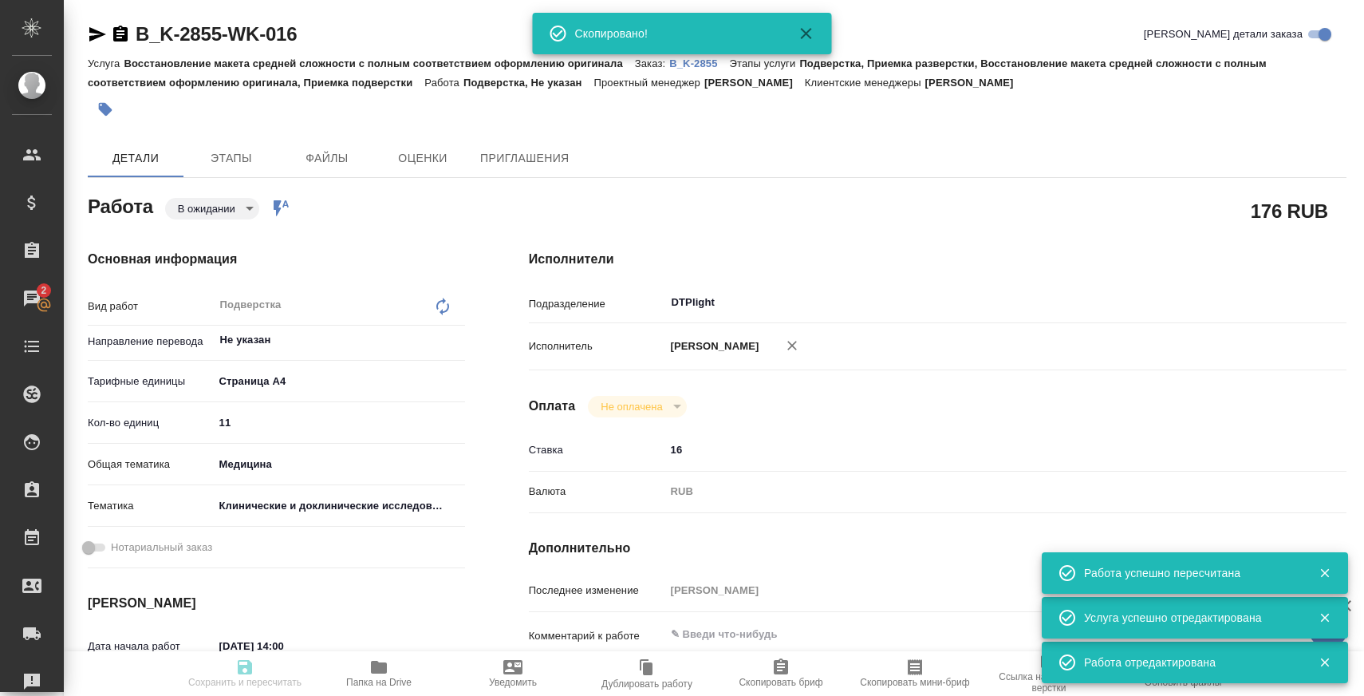
type input "[PERSON_NAME]"
type textarea "x"
type textarea "/Clients/ООО "ТЕРГАЛ"/Orders/B_K-2855/DTP/B_K-2855-WK-016"
type textarea "x"
type input "B_K-2855"
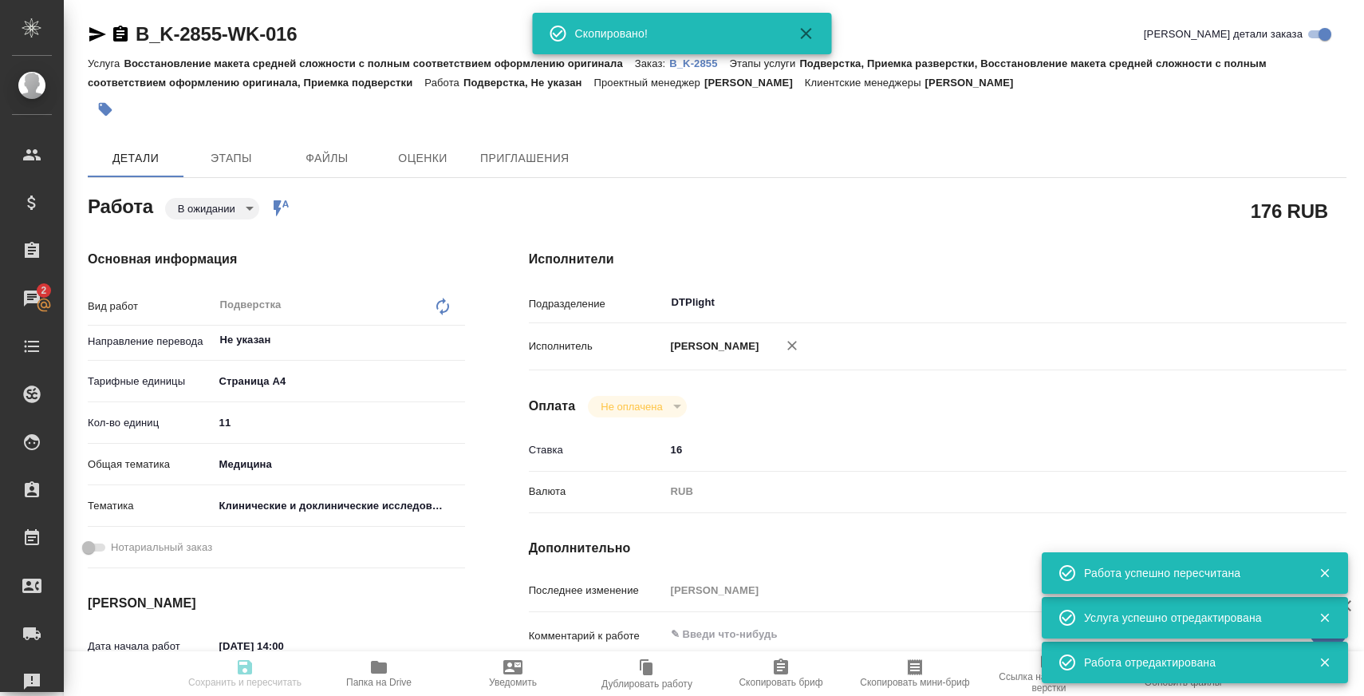
type input "Восстановление макета средней сложности с полным соответствием оформлению ориги…"
type input "Подверстка, Приемка разверстки, Восстановление макета средней сложности с полны…"
type input "[PERSON_NAME]"
type input "/Clients/ООО "ТЕРГАЛ"/Orders/B_K-2855"
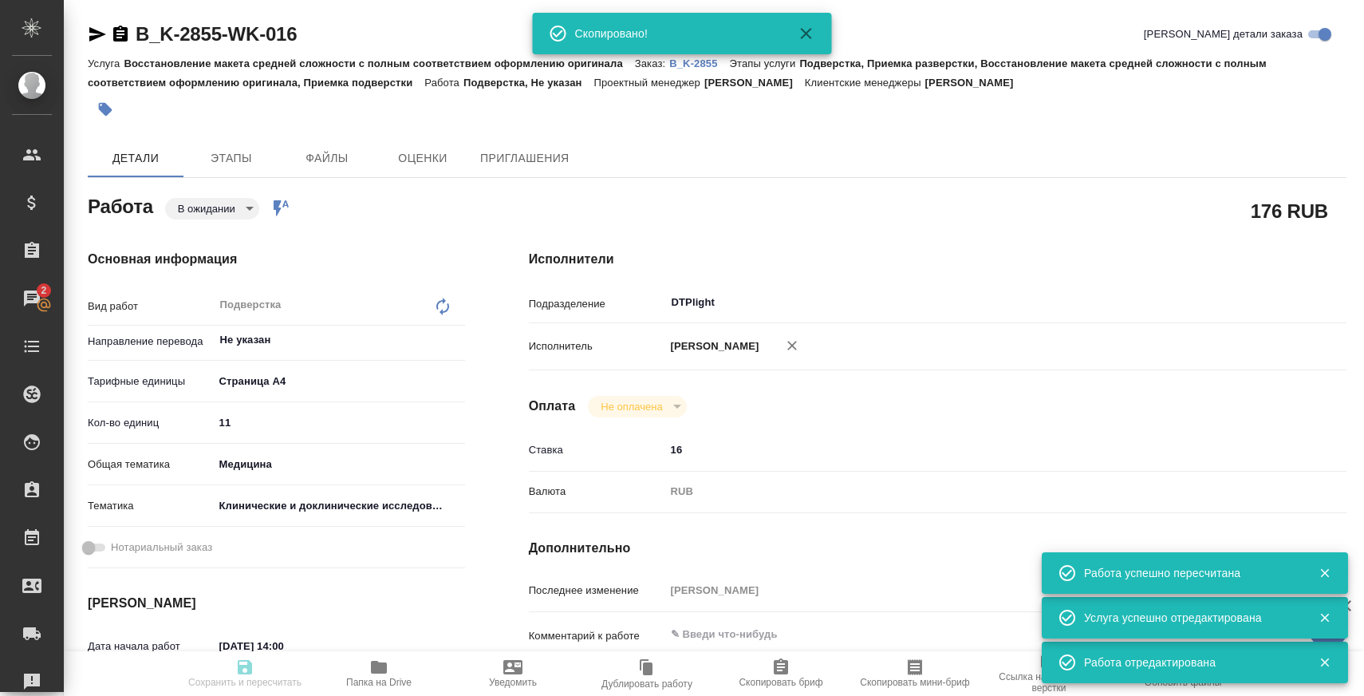
type textarea "x"
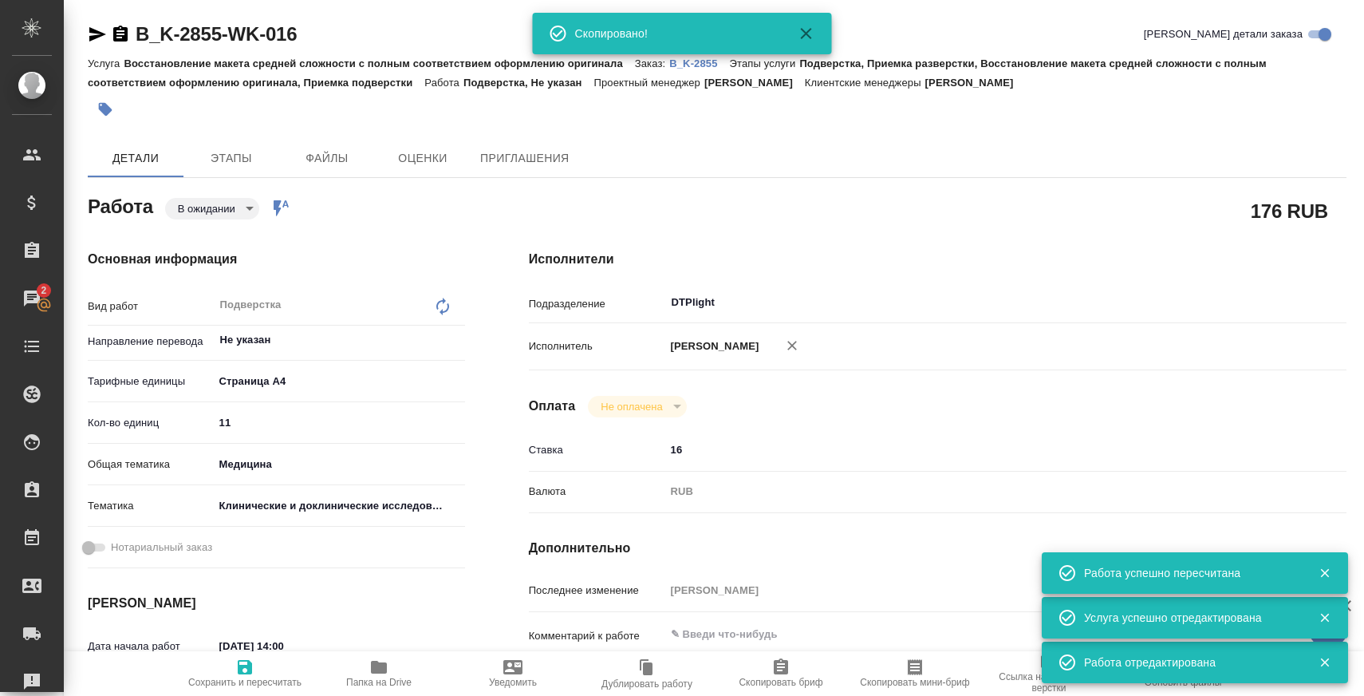
type textarea "x"
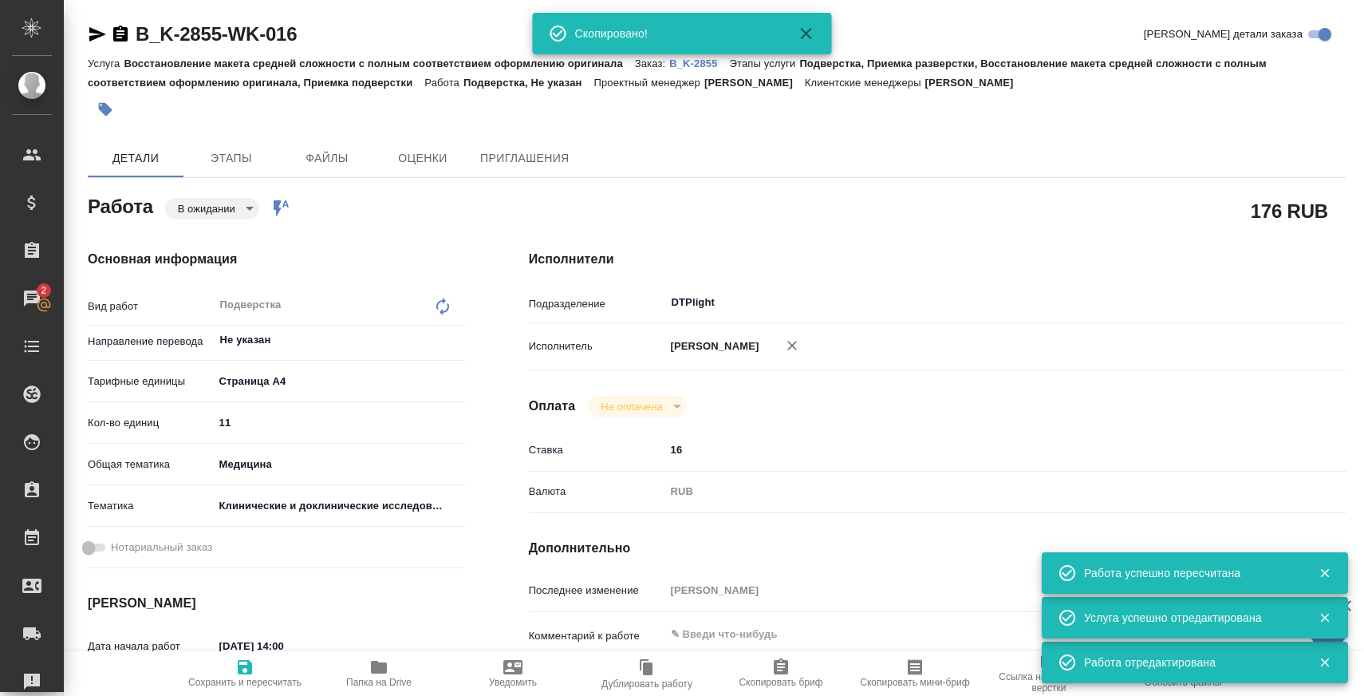
type textarea "x"
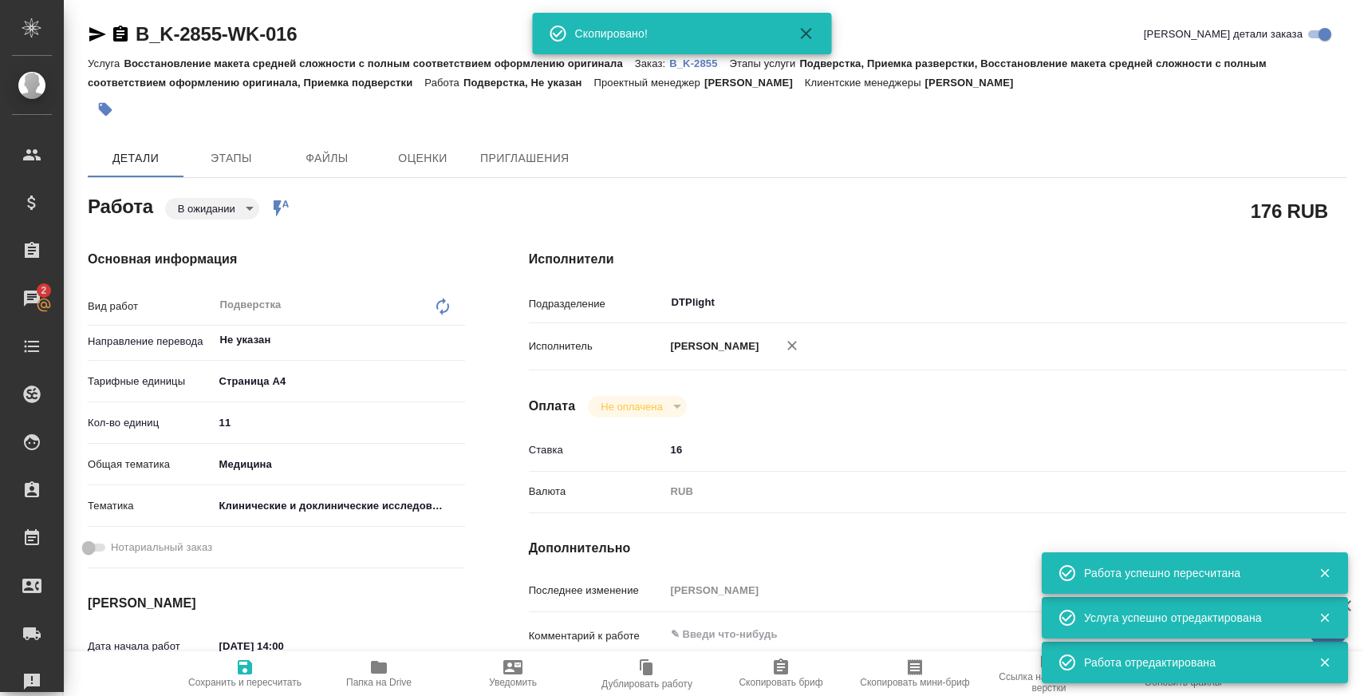
type textarea "x"
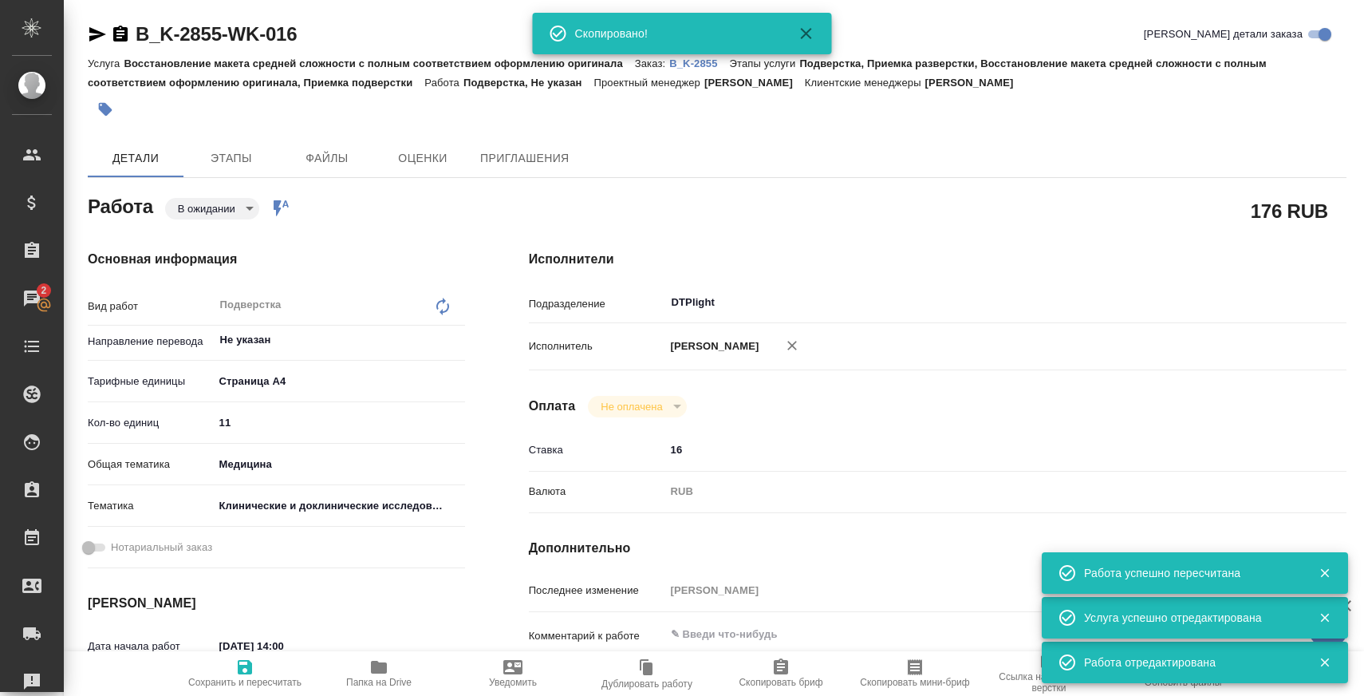
type textarea "x"
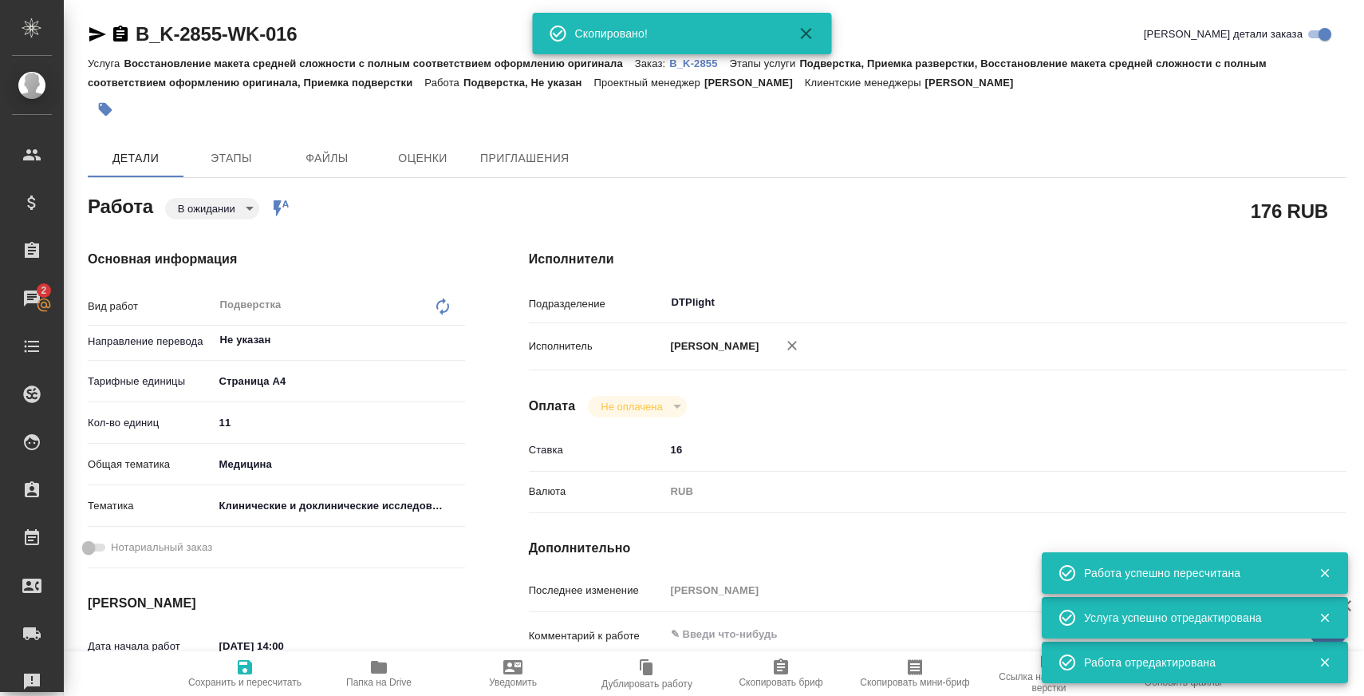
type textarea "x"
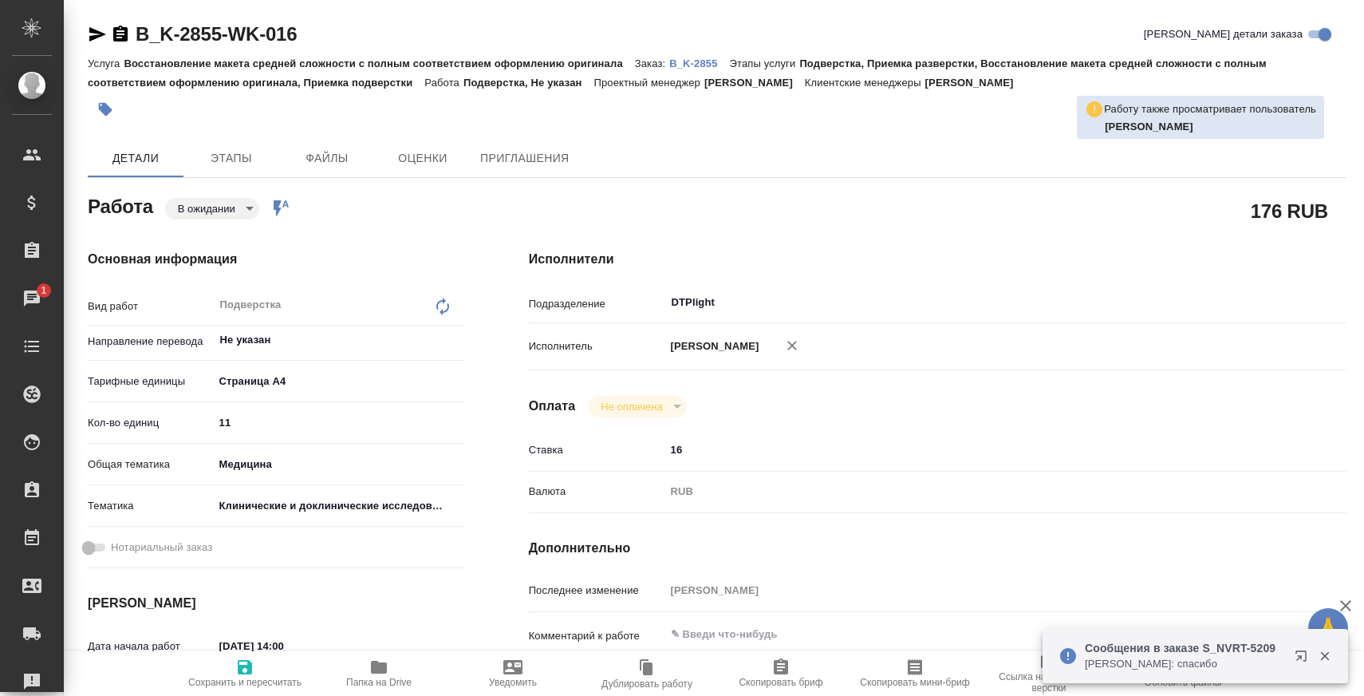
click at [800, 349] on icon "button" at bounding box center [792, 345] width 16 height 16
type textarea "x"
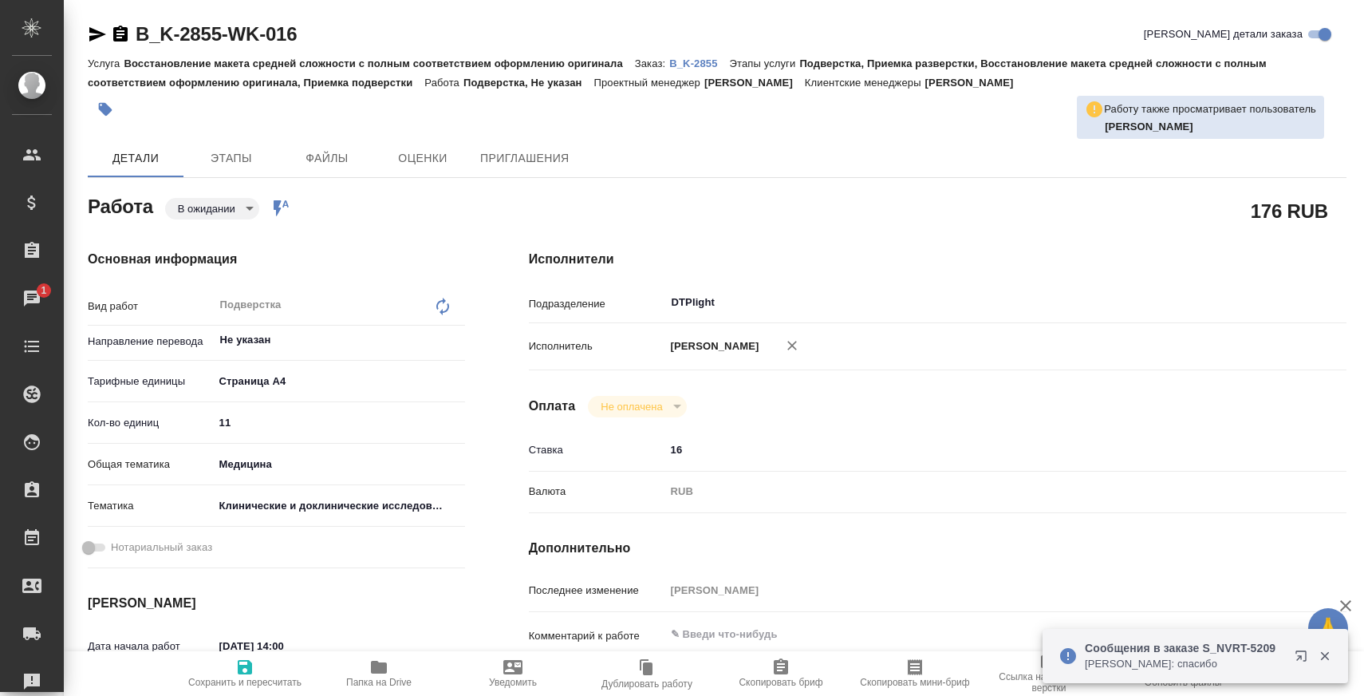
type textarea "x"
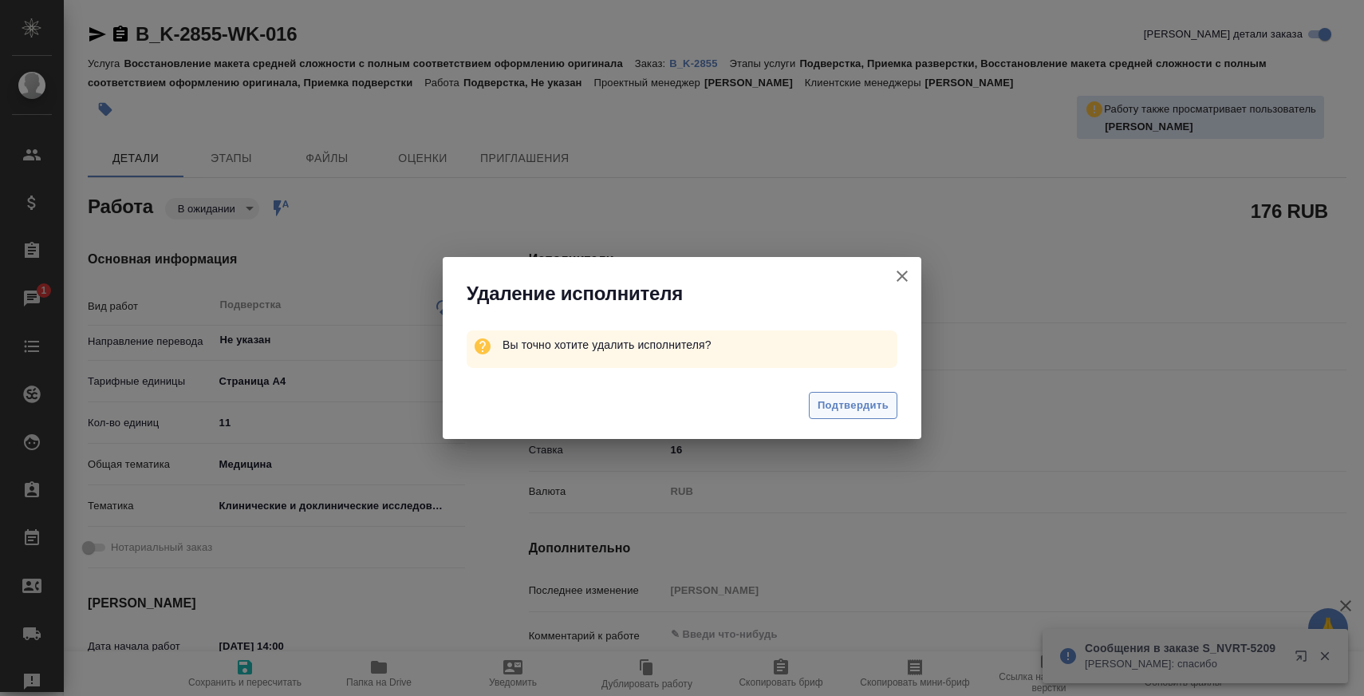
click at [862, 408] on span "Подтвердить" at bounding box center [853, 405] width 71 height 18
type textarea "x"
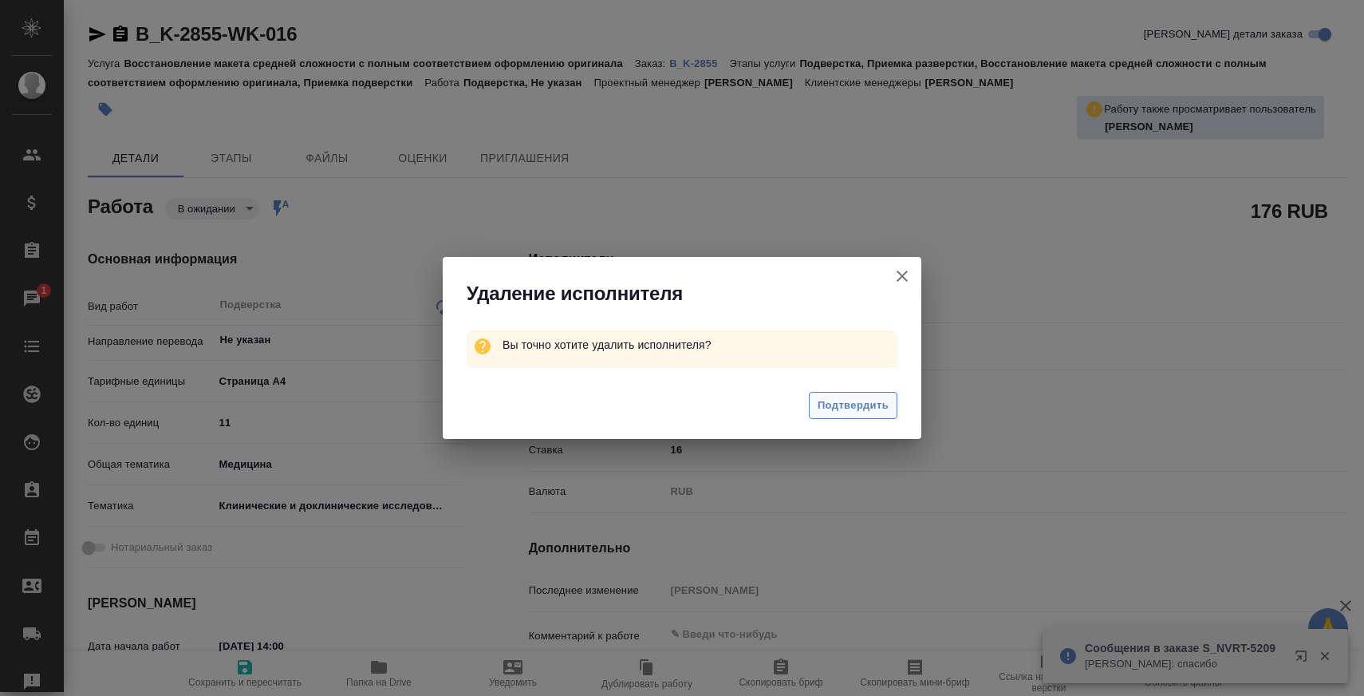
type textarea "x"
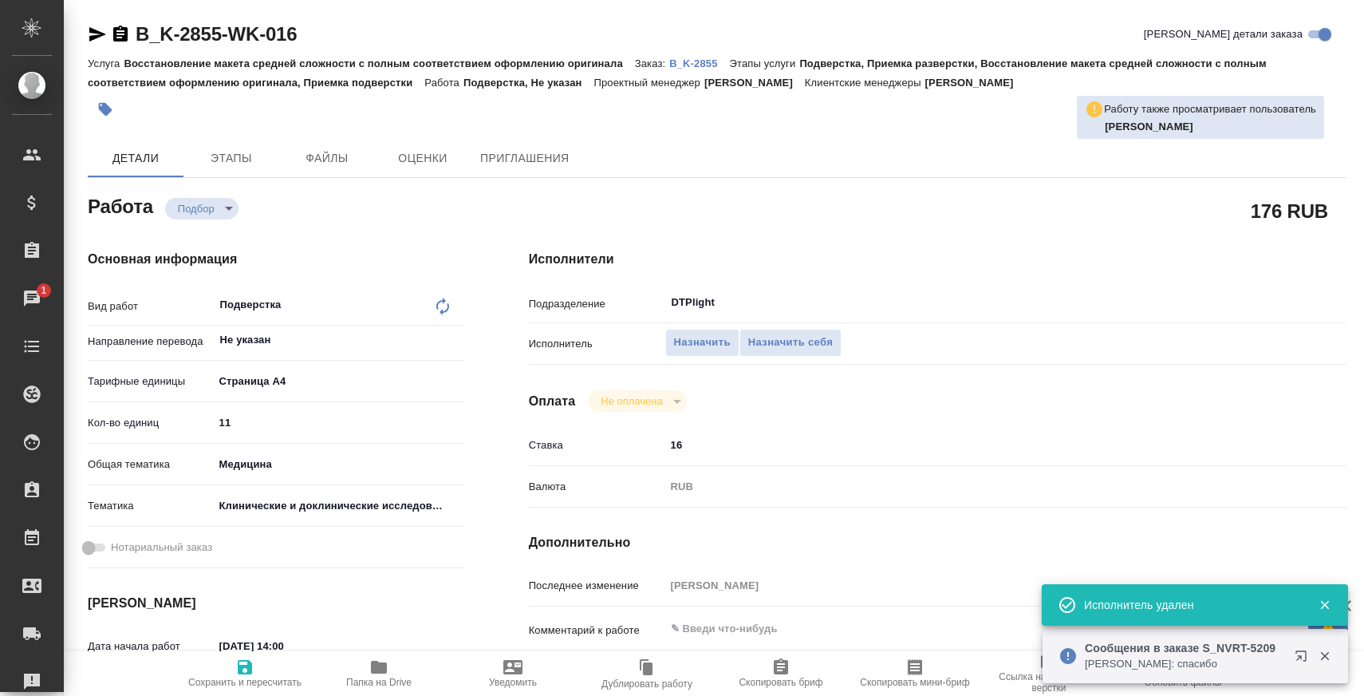
type textarea "x"
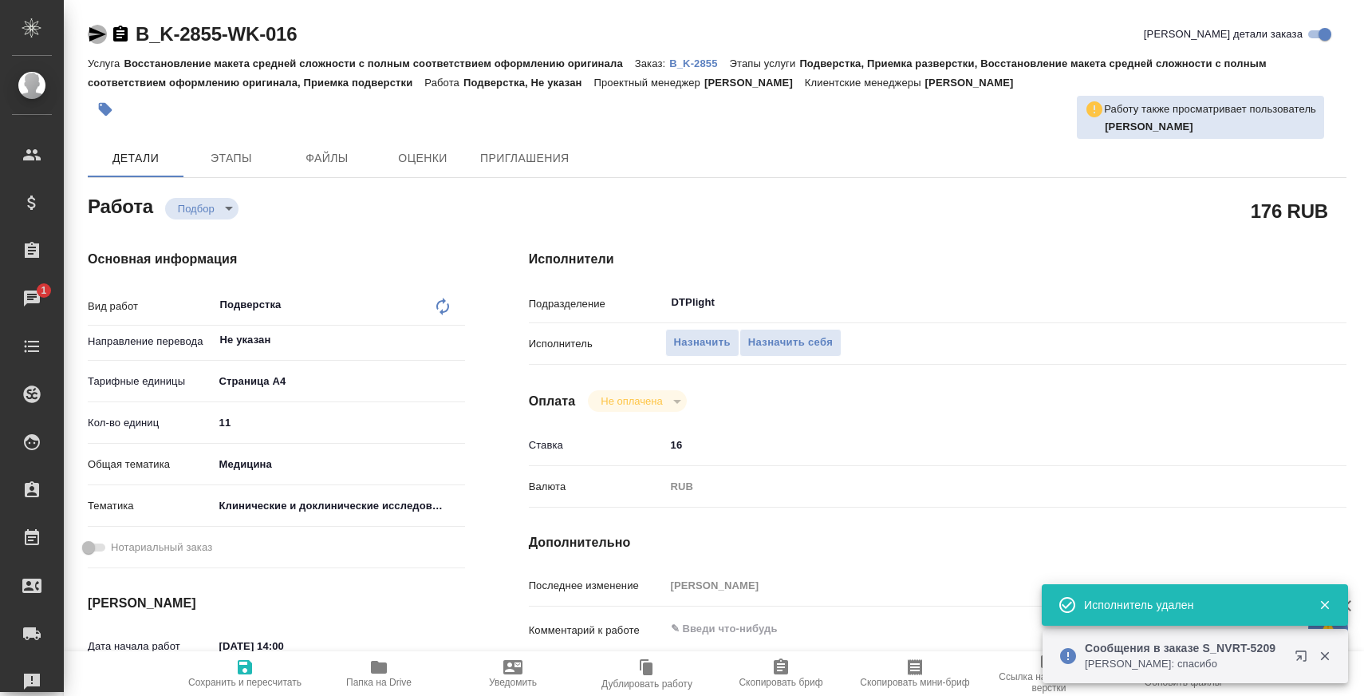
click at [96, 31] on icon "button" at bounding box center [97, 34] width 17 height 14
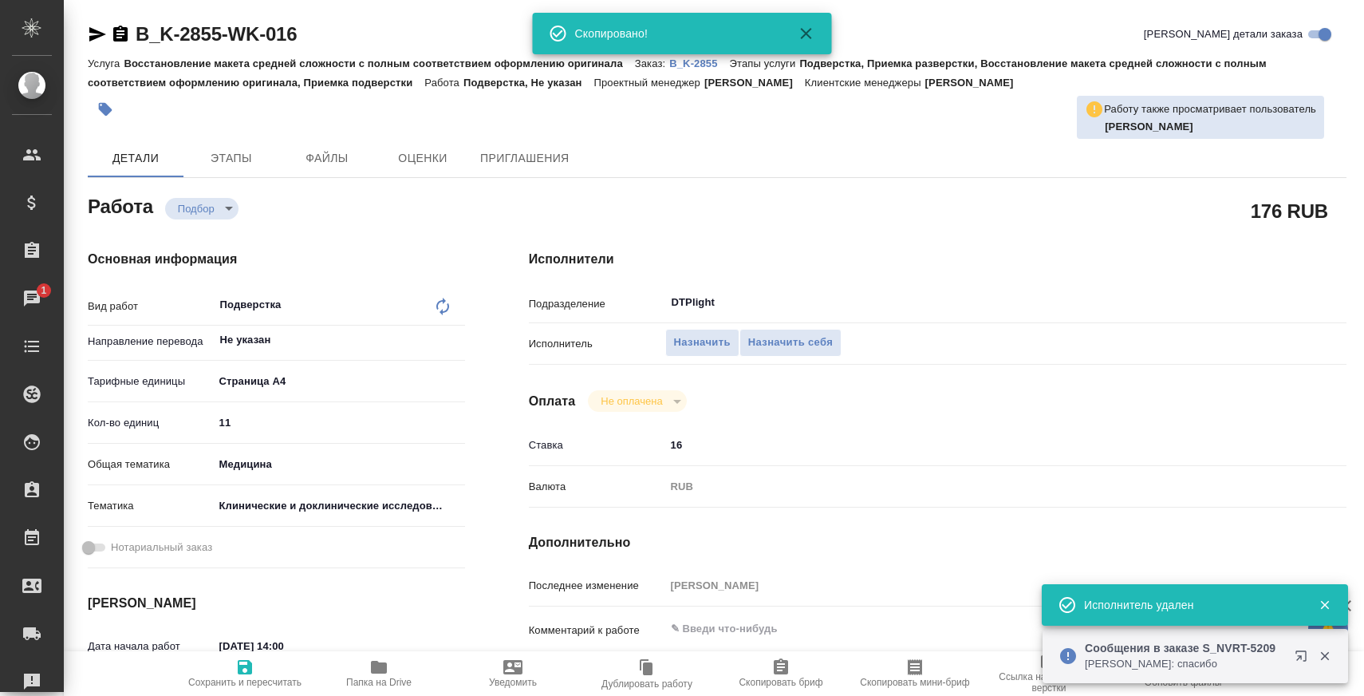
type textarea "x"
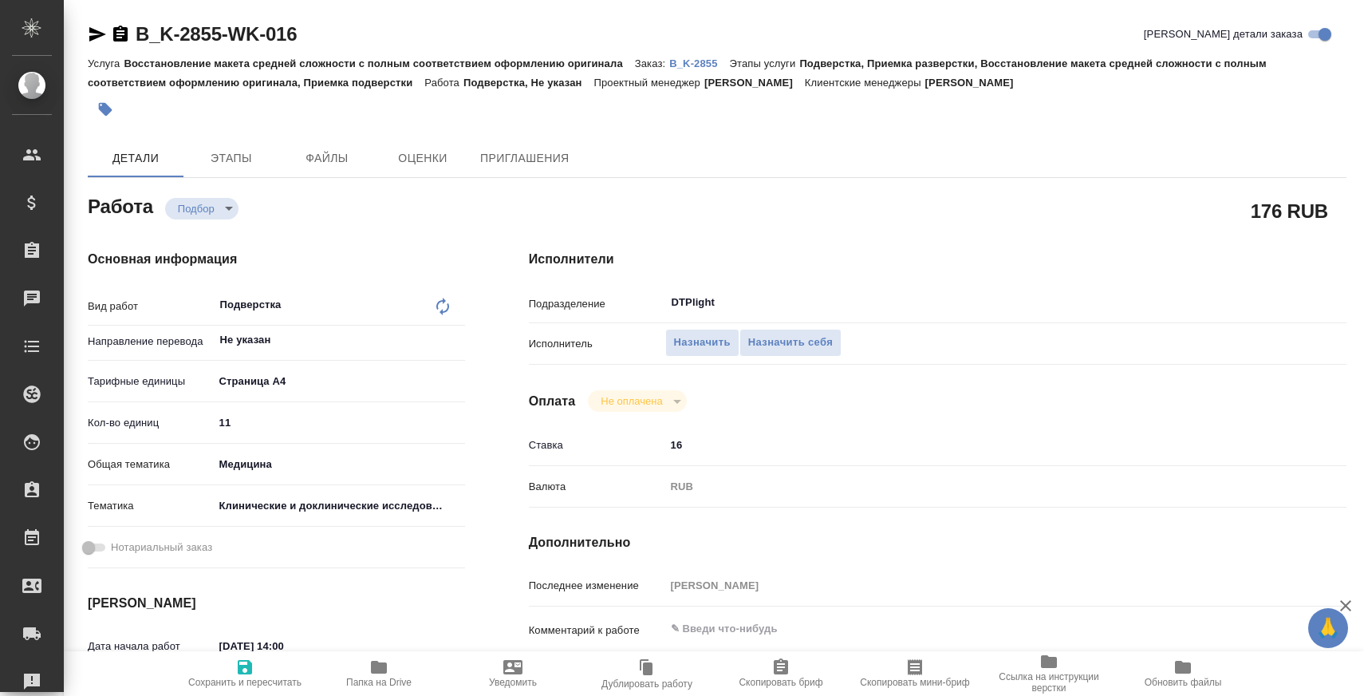
scroll to position [90, 0]
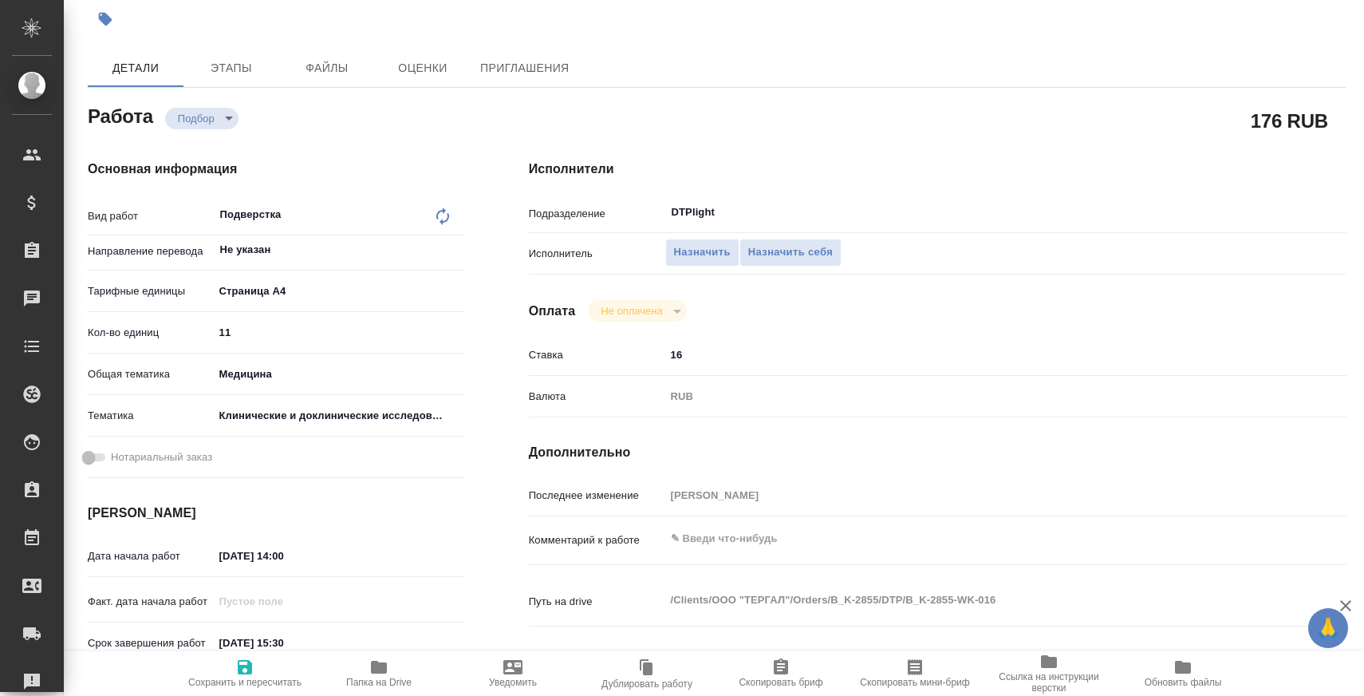
type textarea "x"
click at [732, 538] on textarea at bounding box center [971, 538] width 613 height 27
type textarea "x"
type textarea "е"
type textarea "x"
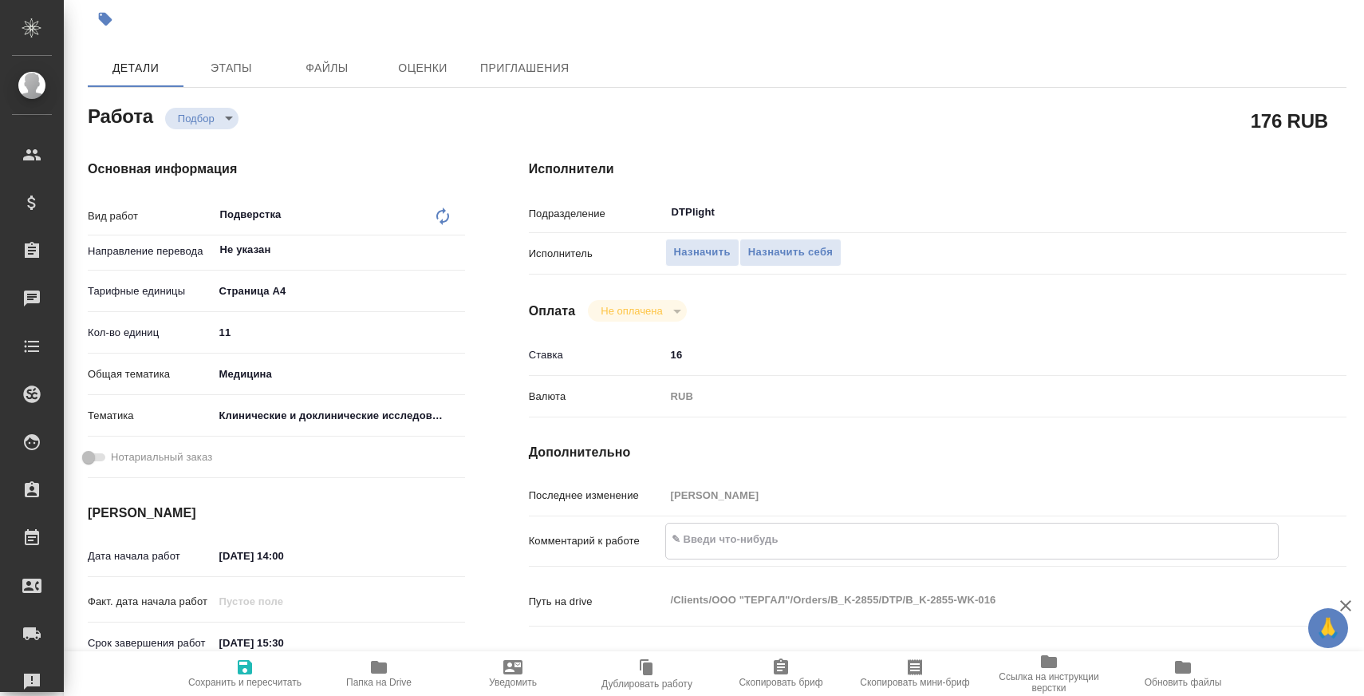
type textarea "x"
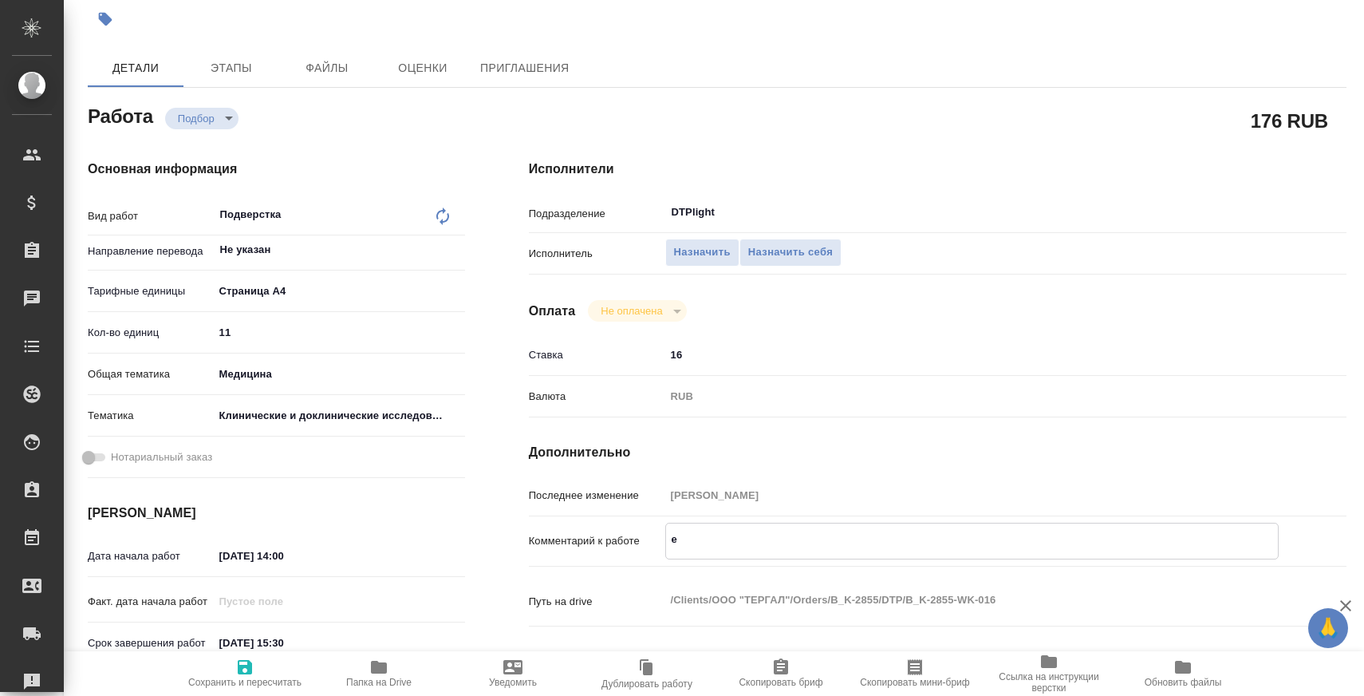
type textarea "x"
type textarea "н"
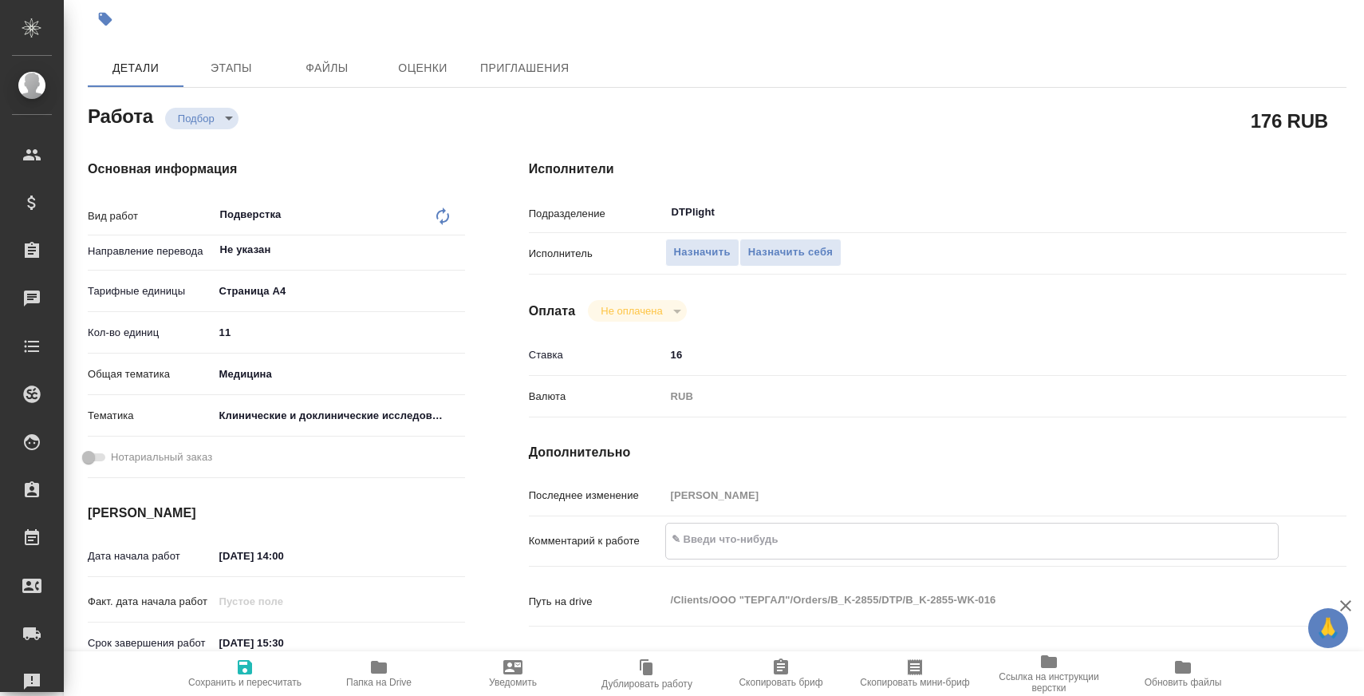
type textarea "x"
click at [257, 659] on span "Сохранить и пересчитать" at bounding box center [244, 672] width 115 height 30
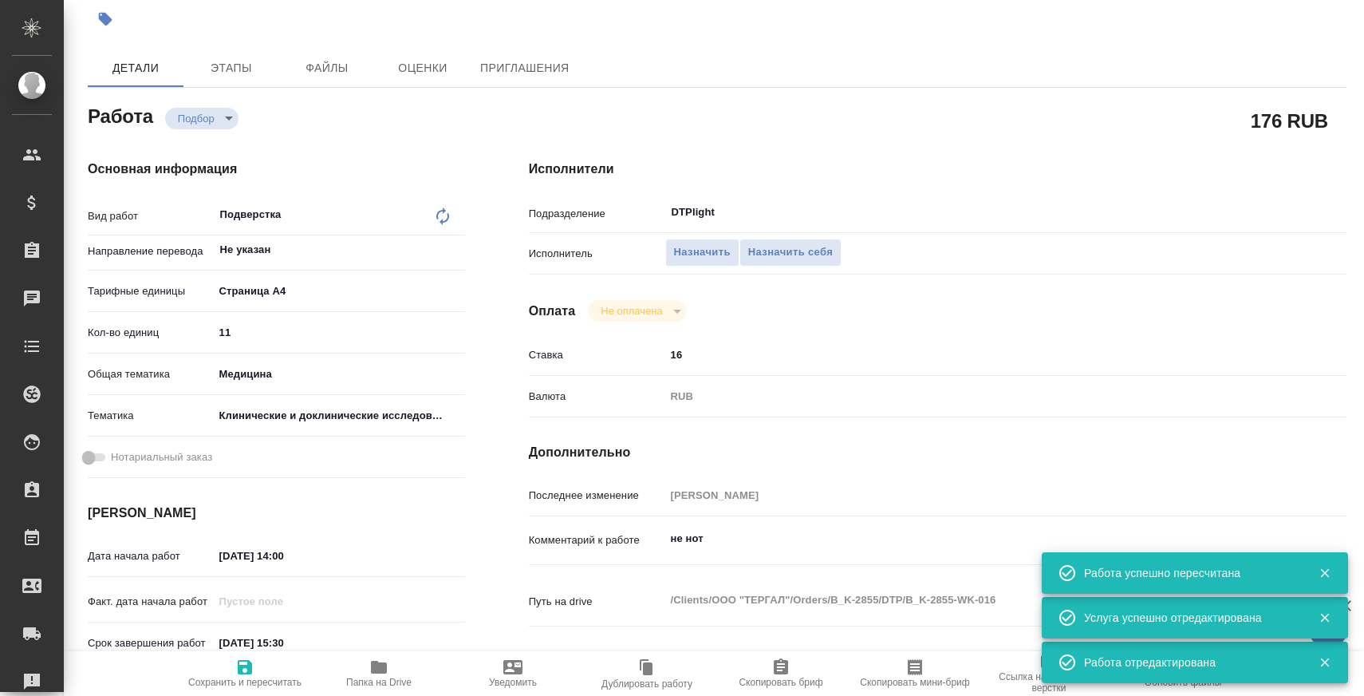
scroll to position [0, 0]
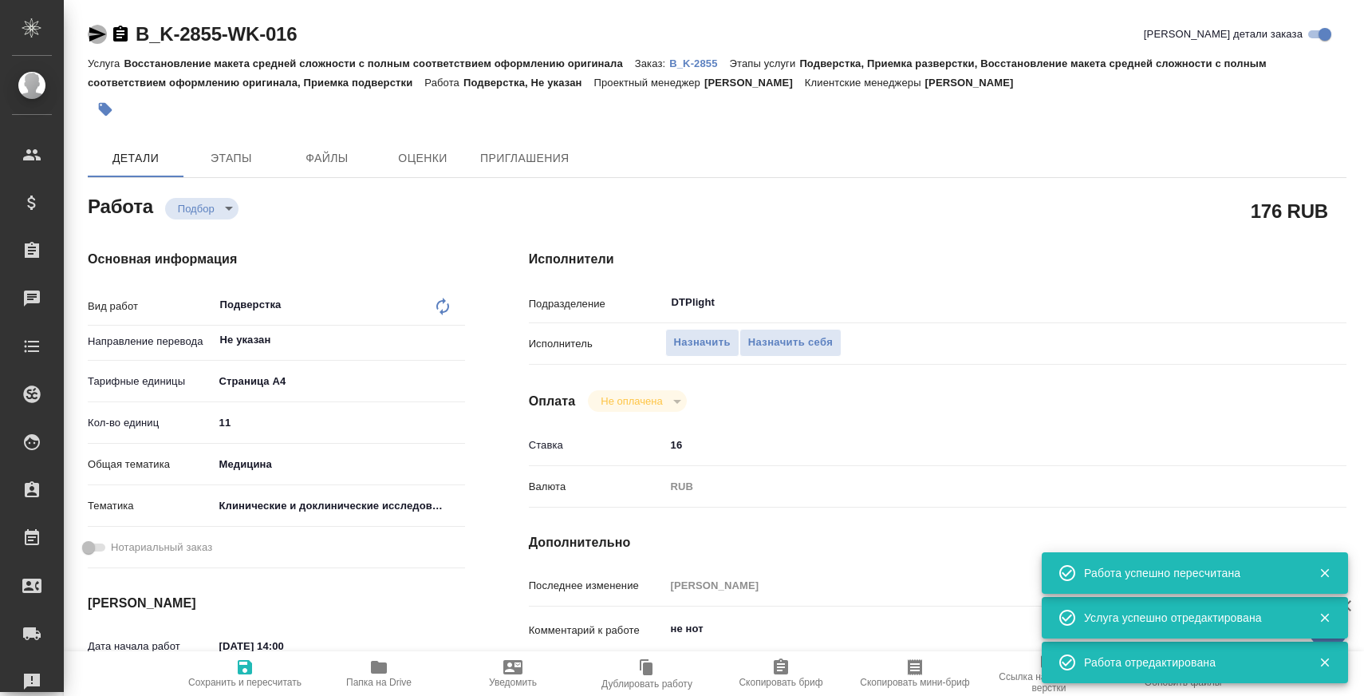
click at [88, 29] on icon "button" at bounding box center [97, 34] width 19 height 19
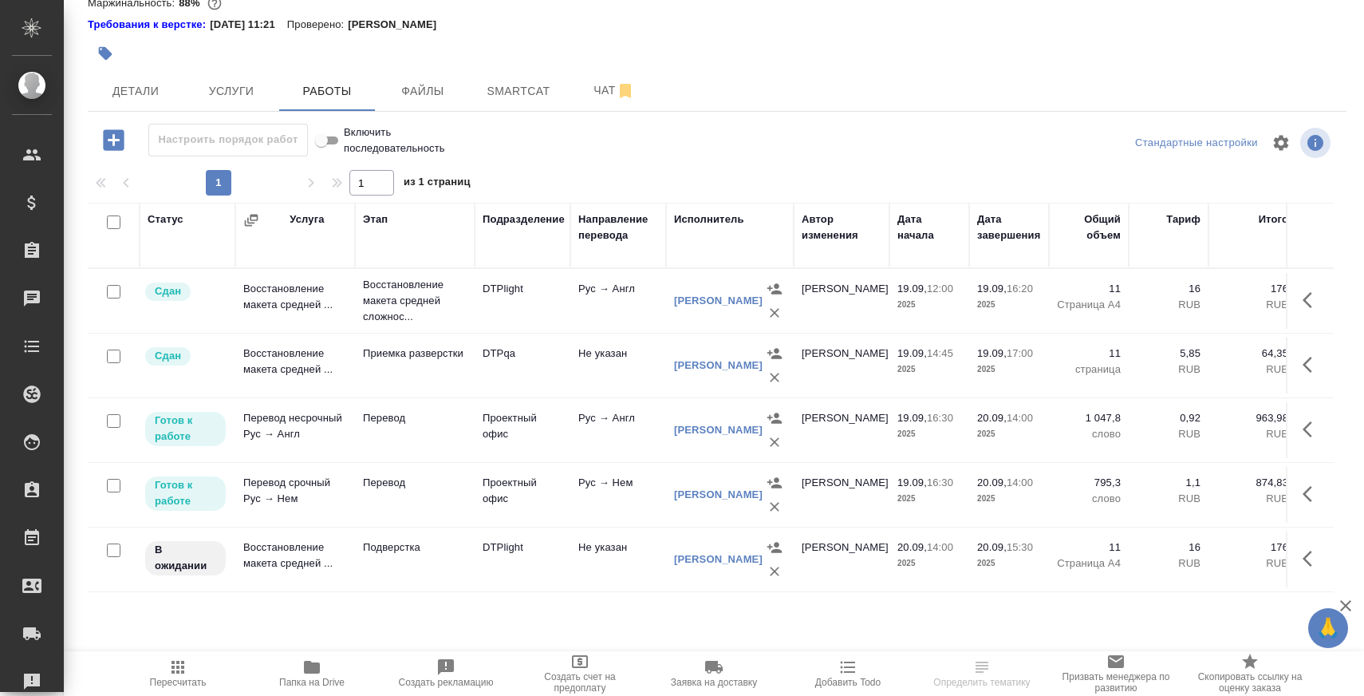
scroll to position [81, 0]
click at [586, 84] on span "Чат" at bounding box center [614, 90] width 77 height 20
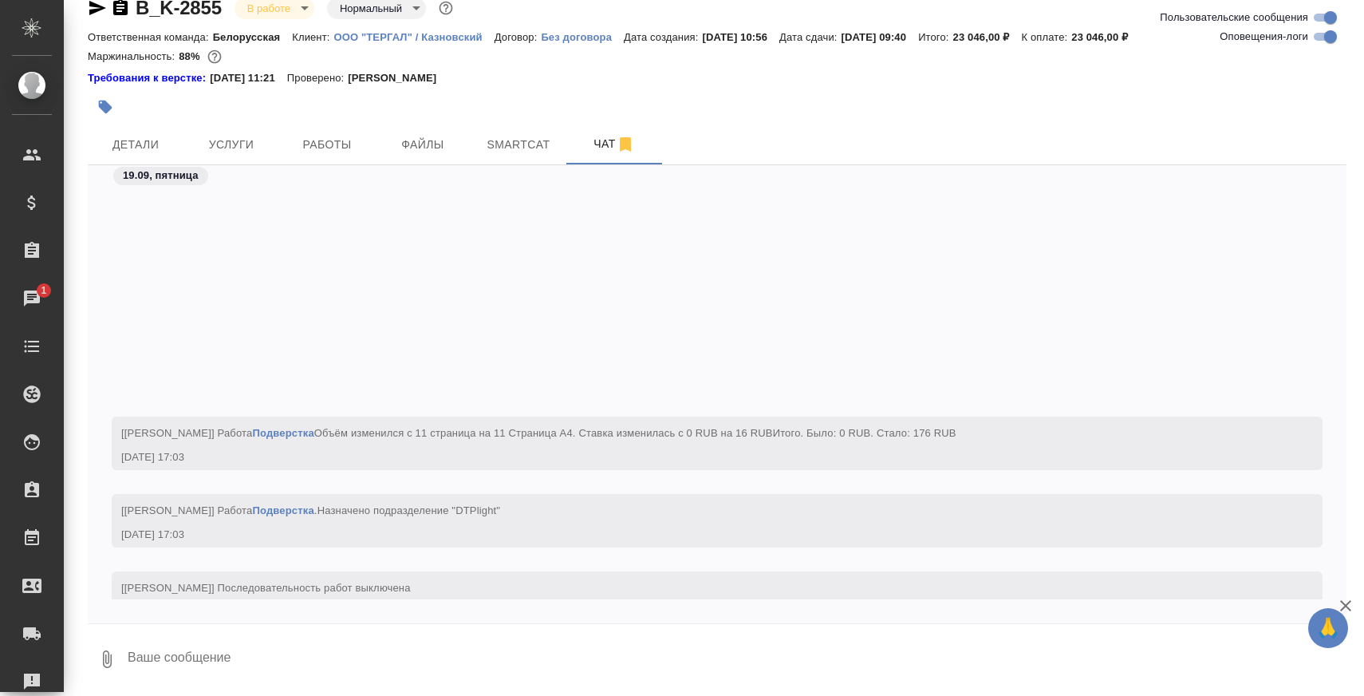
scroll to position [24324, 0]
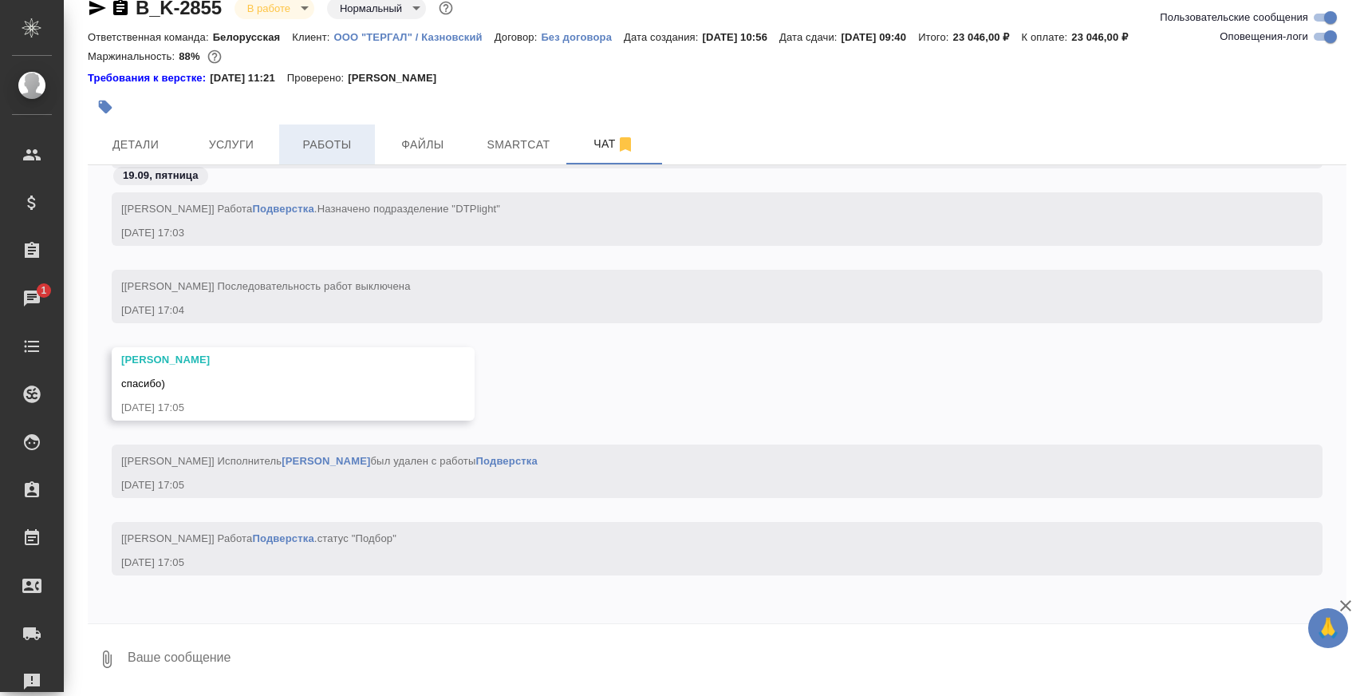
click at [322, 151] on span "Работы" at bounding box center [327, 145] width 77 height 20
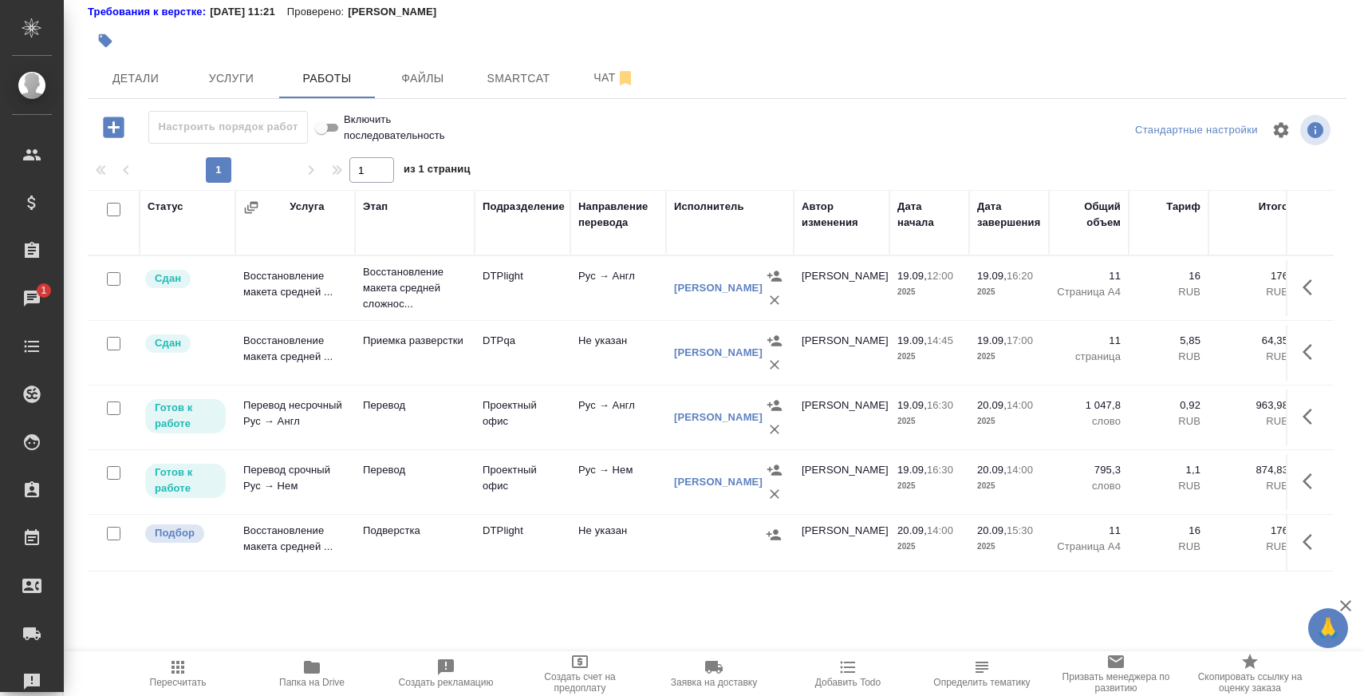
scroll to position [106, 0]
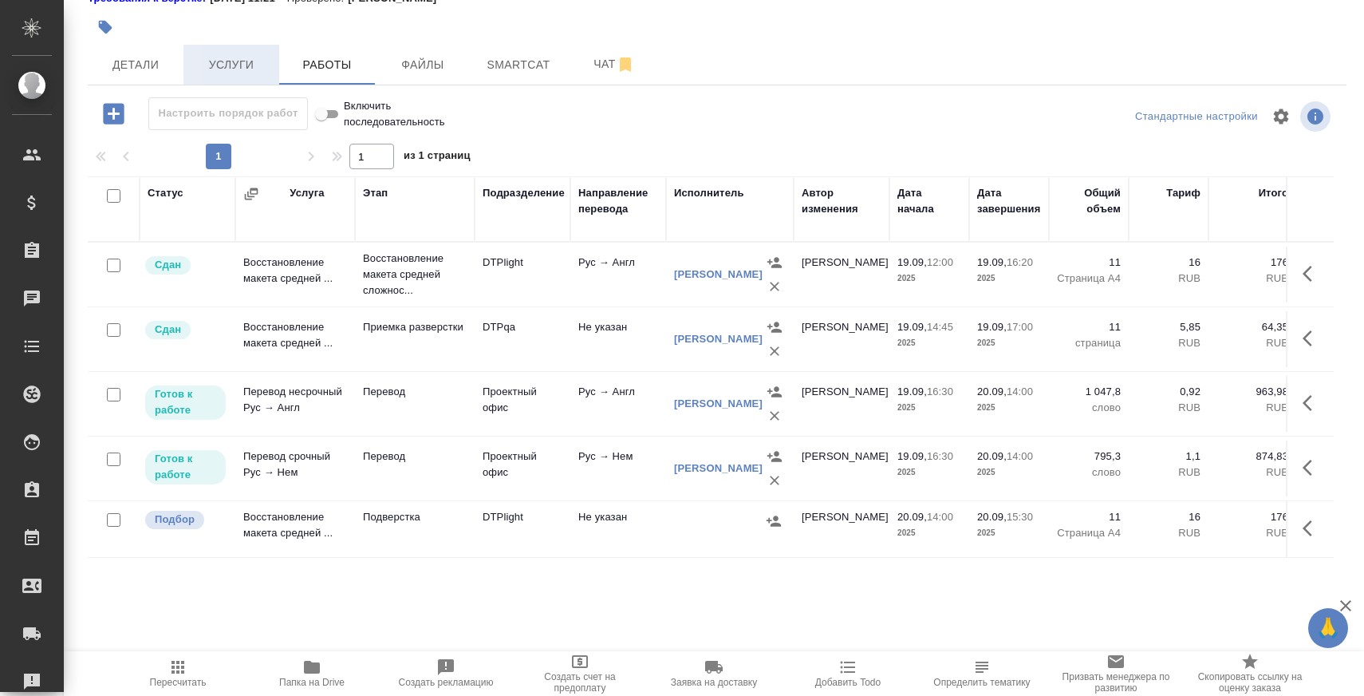
click at [257, 68] on span "Услуги" at bounding box center [231, 65] width 77 height 20
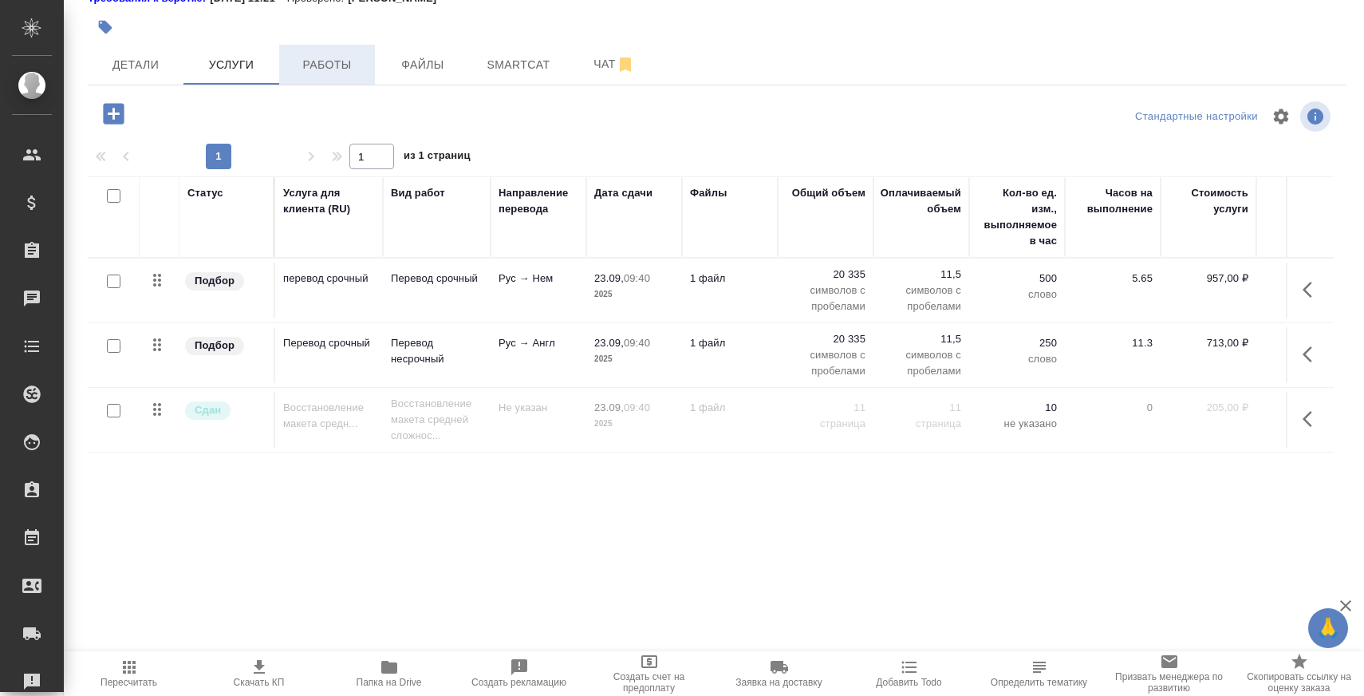
click at [329, 81] on button "Работы" at bounding box center [327, 65] width 96 height 40
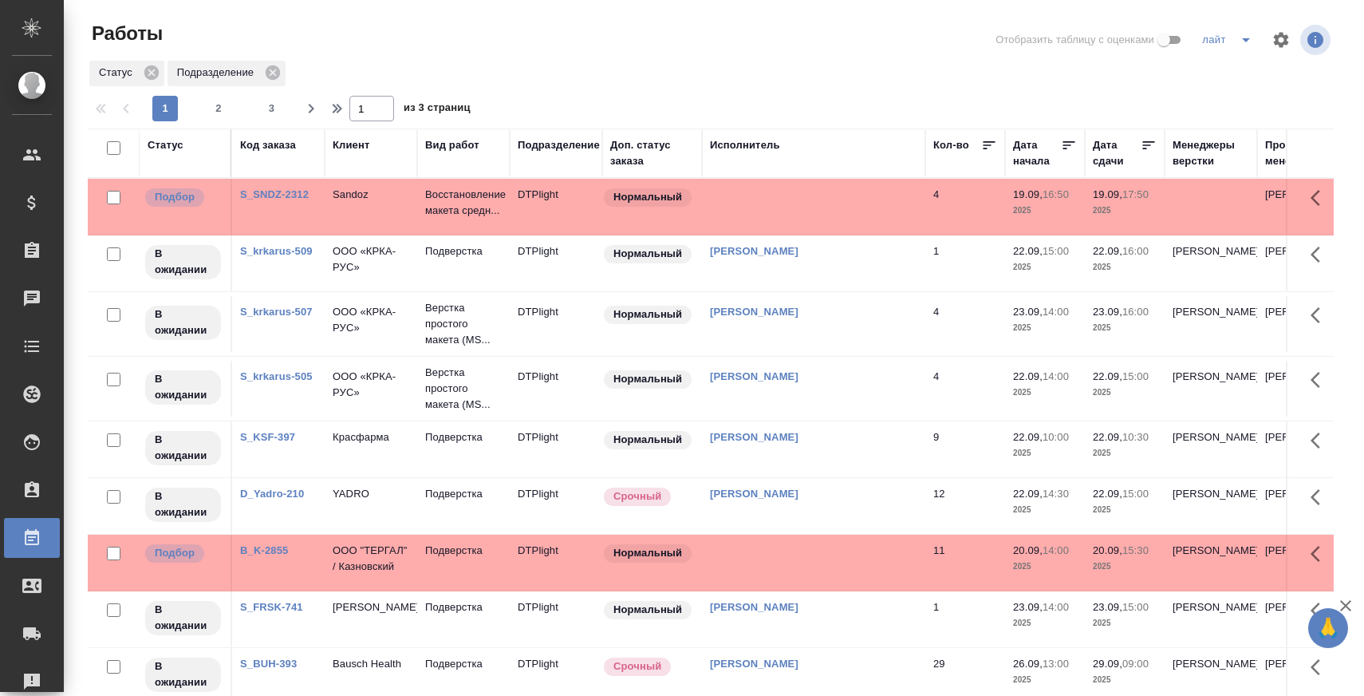
click at [759, 140] on div "Исполнитель" at bounding box center [745, 145] width 70 height 16
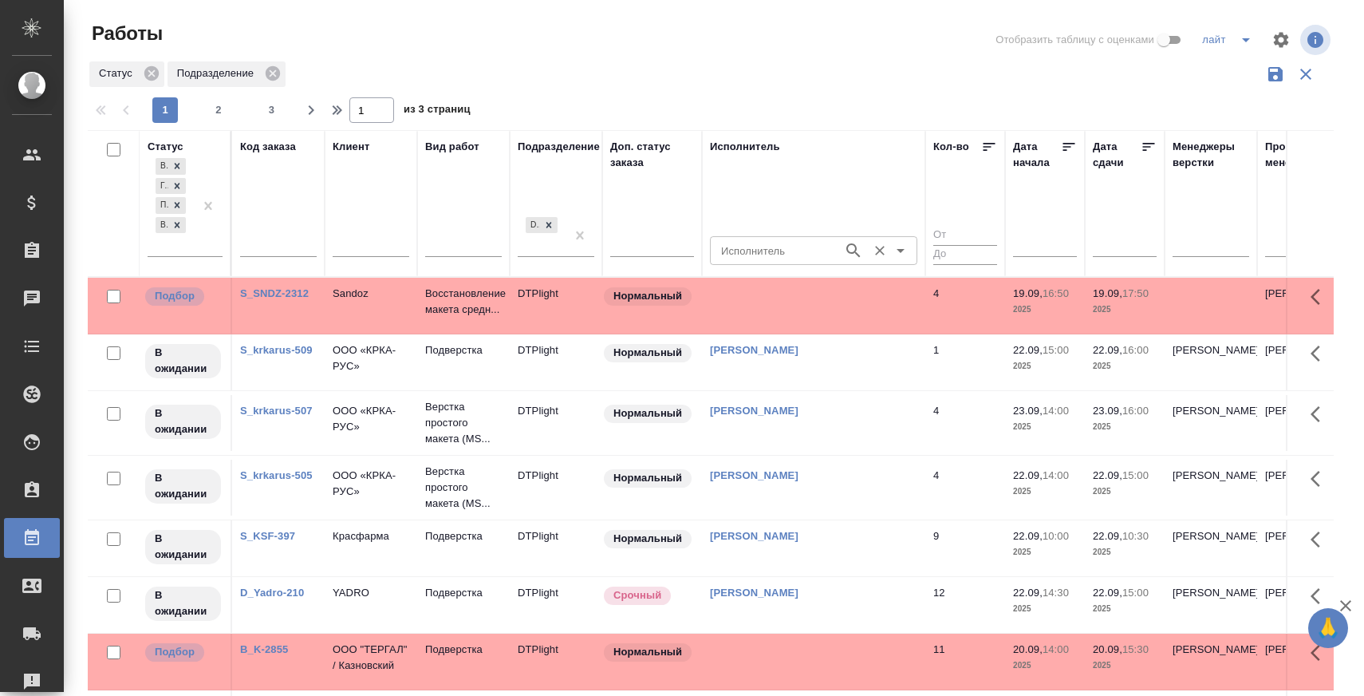
click at [770, 256] on input "Исполнитель" at bounding box center [775, 250] width 120 height 19
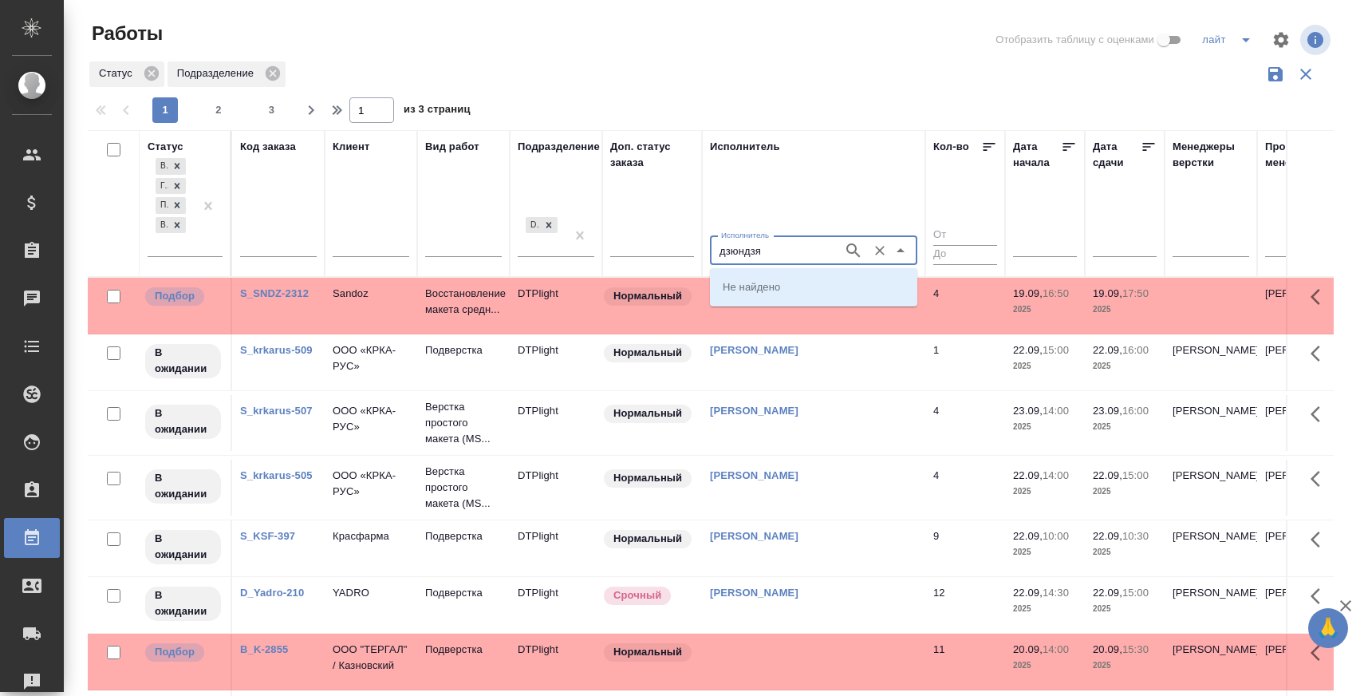
type input "дзюндзя"
click at [748, 293] on p "Дзюндзя Нина" at bounding box center [766, 286] width 87 height 16
type input "Дзюндзя Нина"
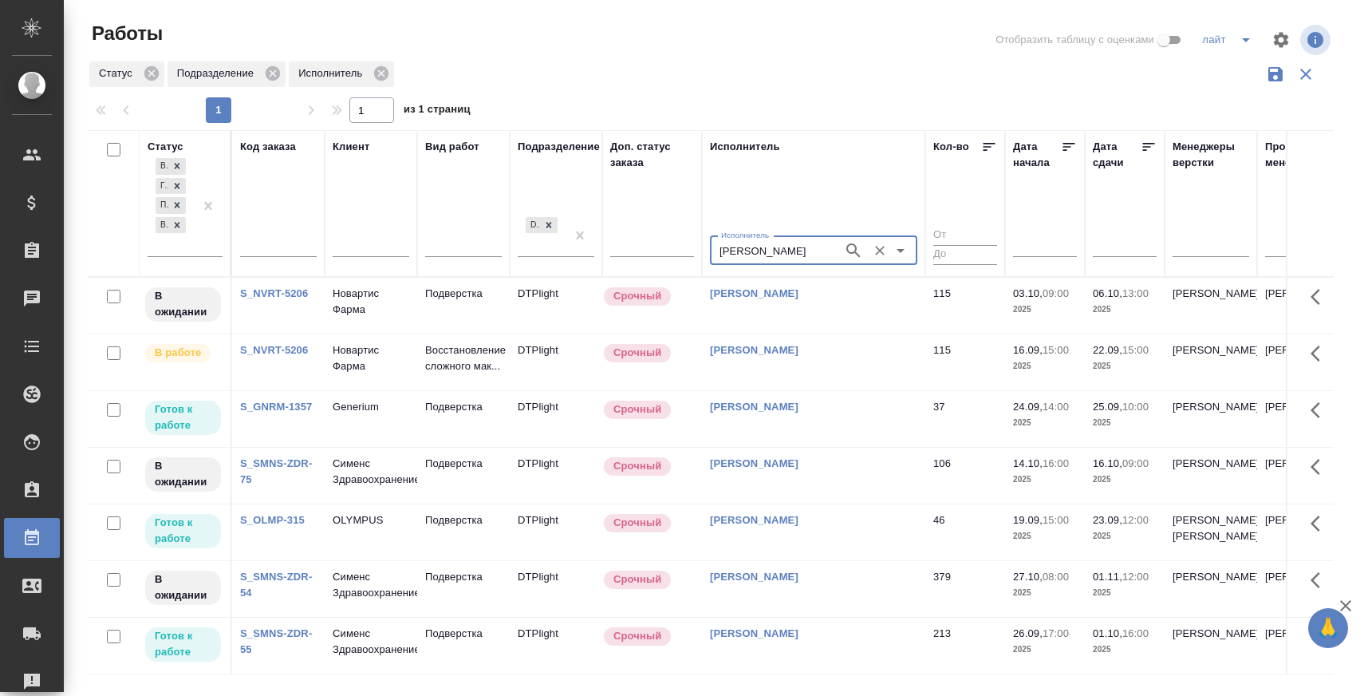
click at [1067, 143] on icon at bounding box center [1069, 147] width 12 height 8
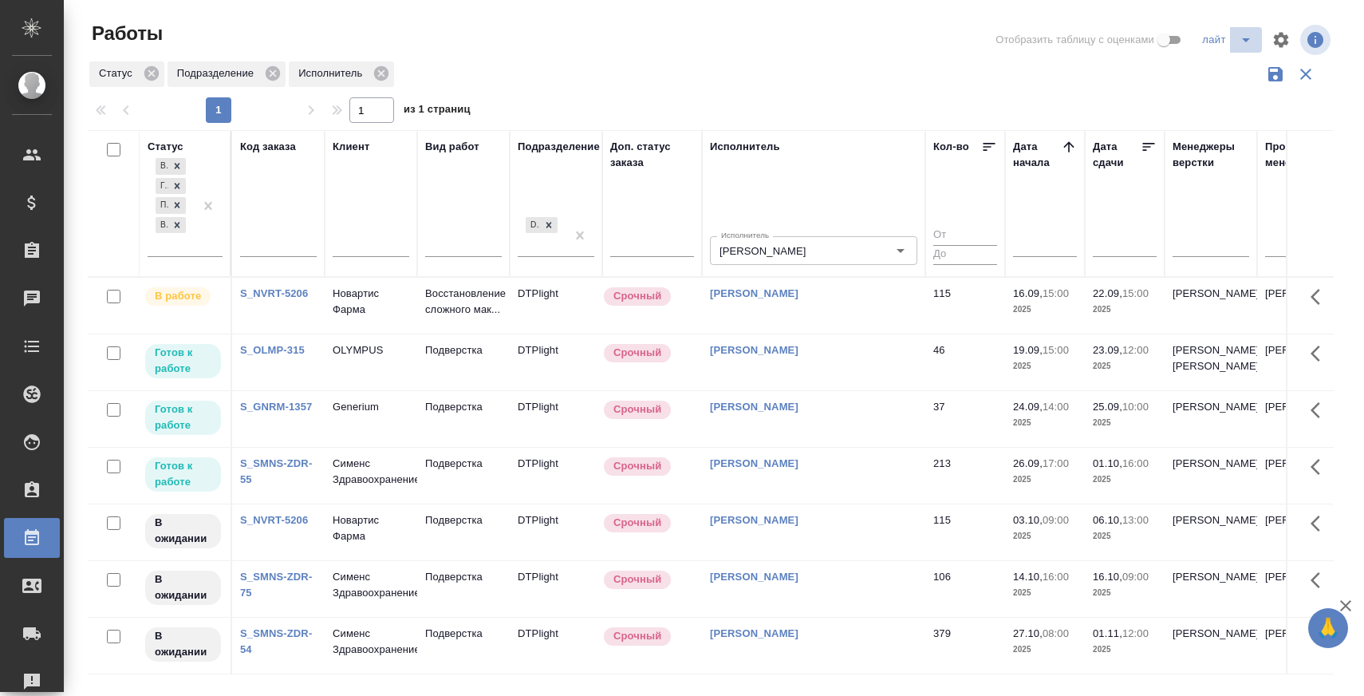
click at [1243, 48] on icon "split button" at bounding box center [1246, 39] width 19 height 19
click at [1226, 97] on li "я" at bounding box center [1261, 98] width 126 height 26
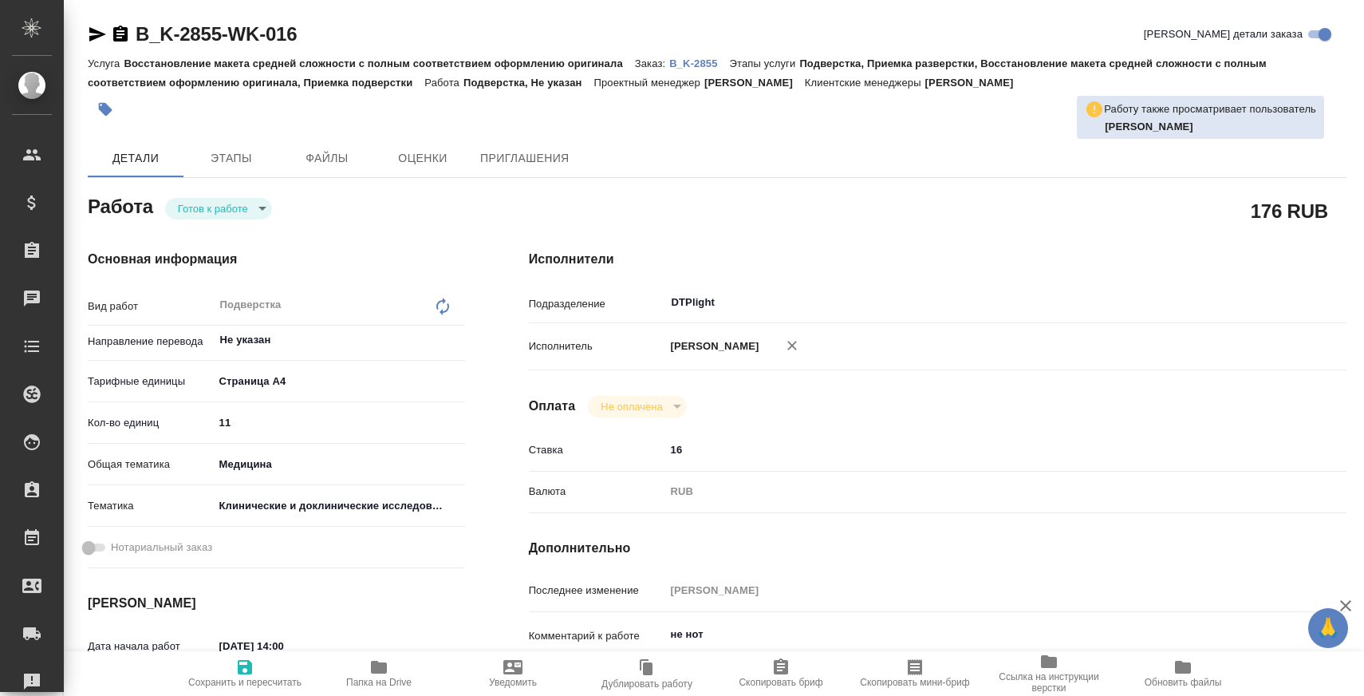
type textarea "x"
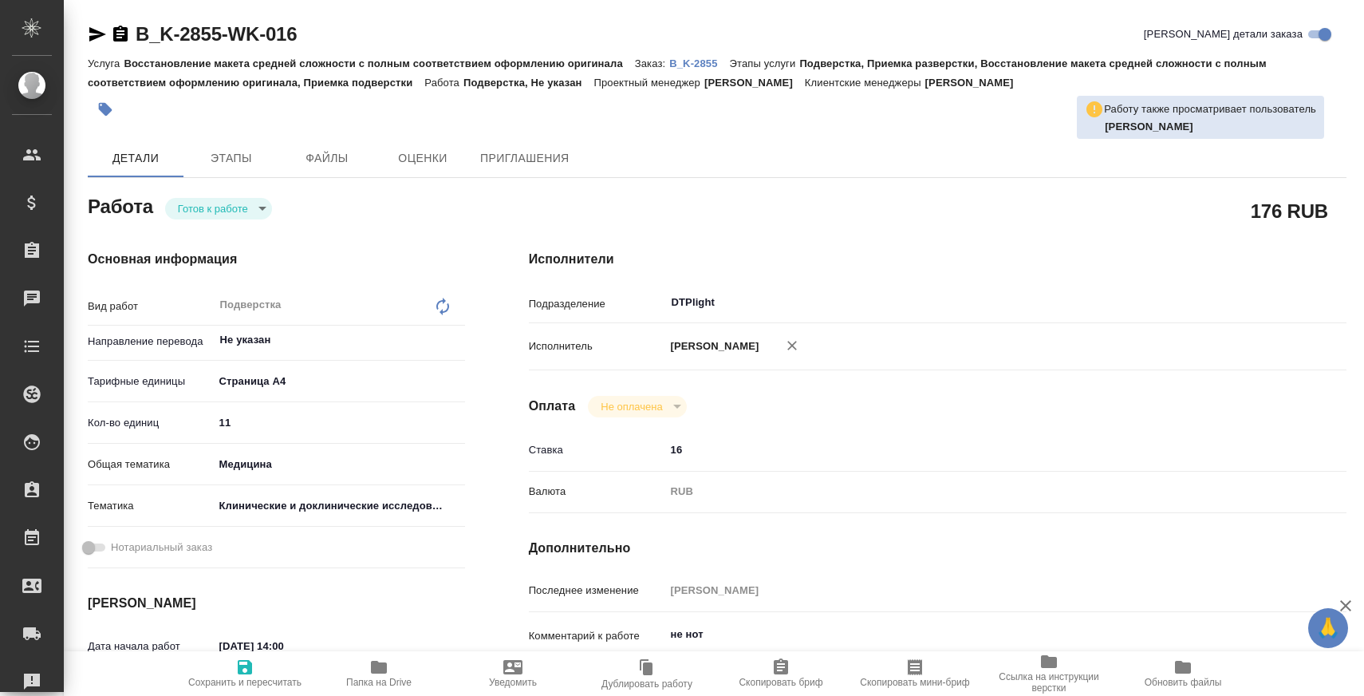
type textarea "x"
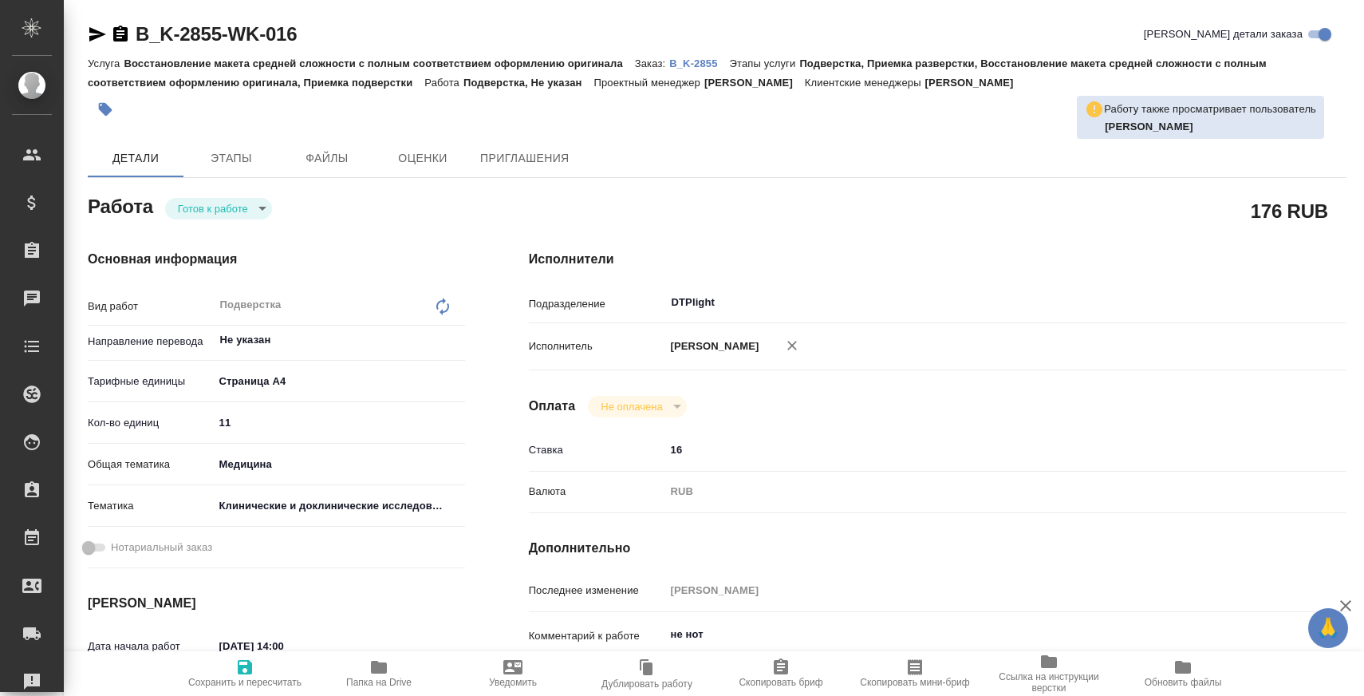
type textarea "x"
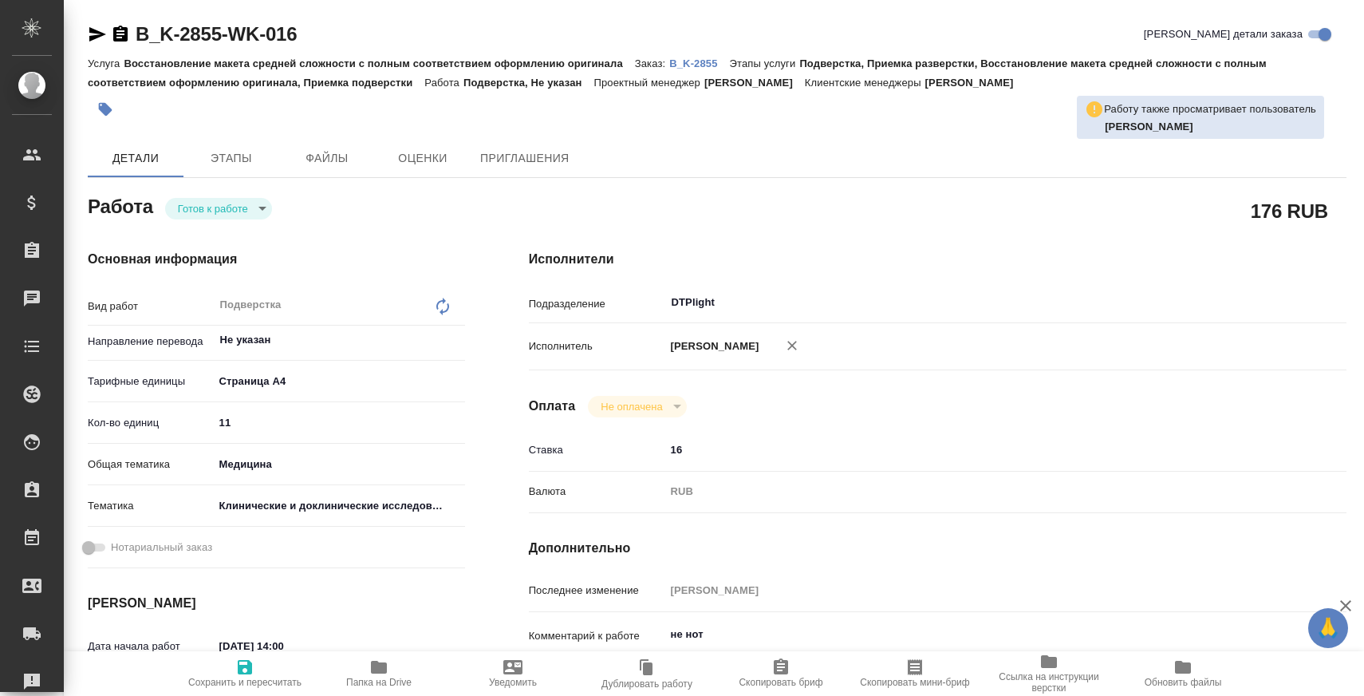
type textarea "x"
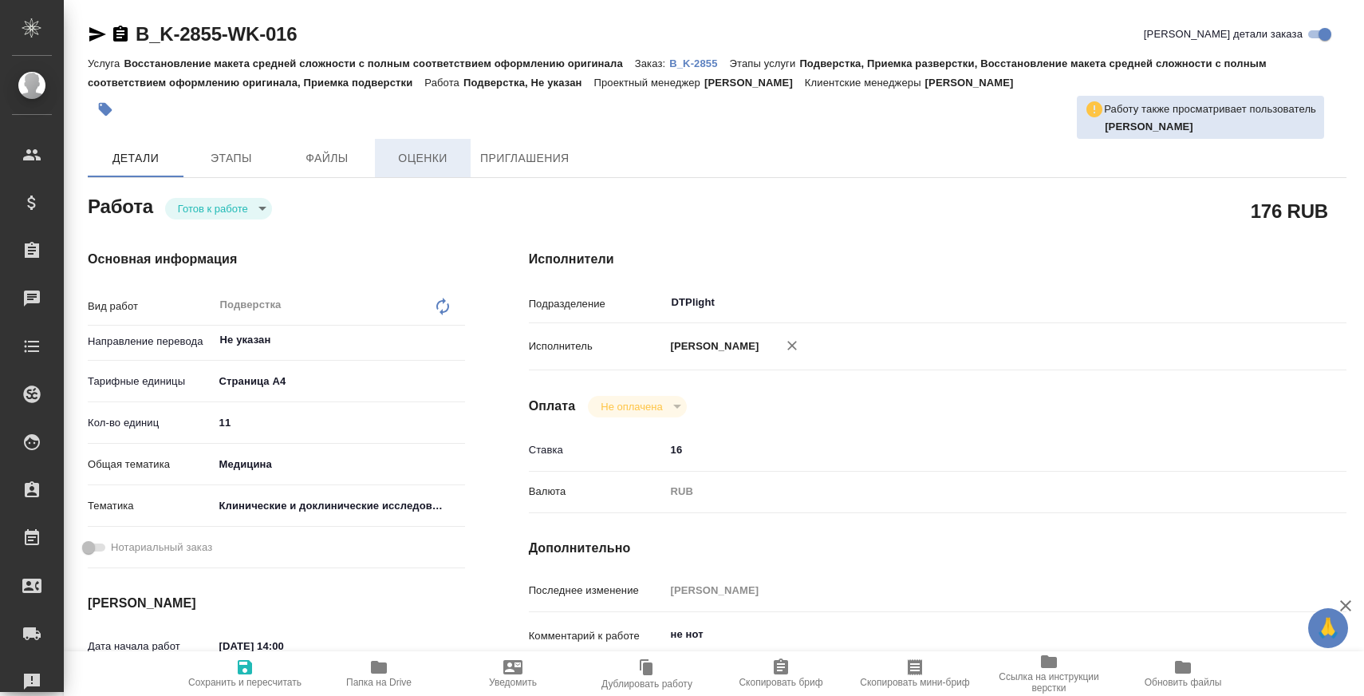
type textarea "x"
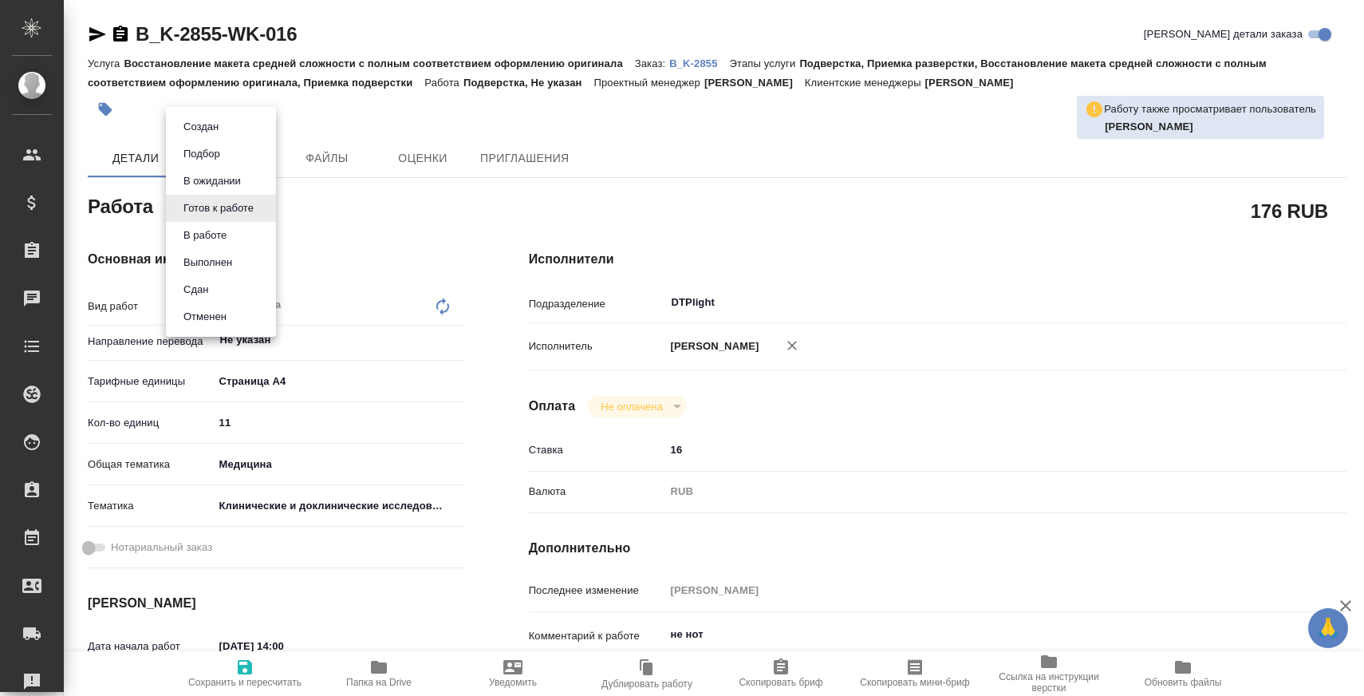
click at [206, 207] on body "🙏 .cls-1 fill:#fff; AWATERA [PERSON_NAME] Спецификации Заказы Чаты Todo Проекты…" at bounding box center [682, 348] width 1364 height 696
type textarea "x"
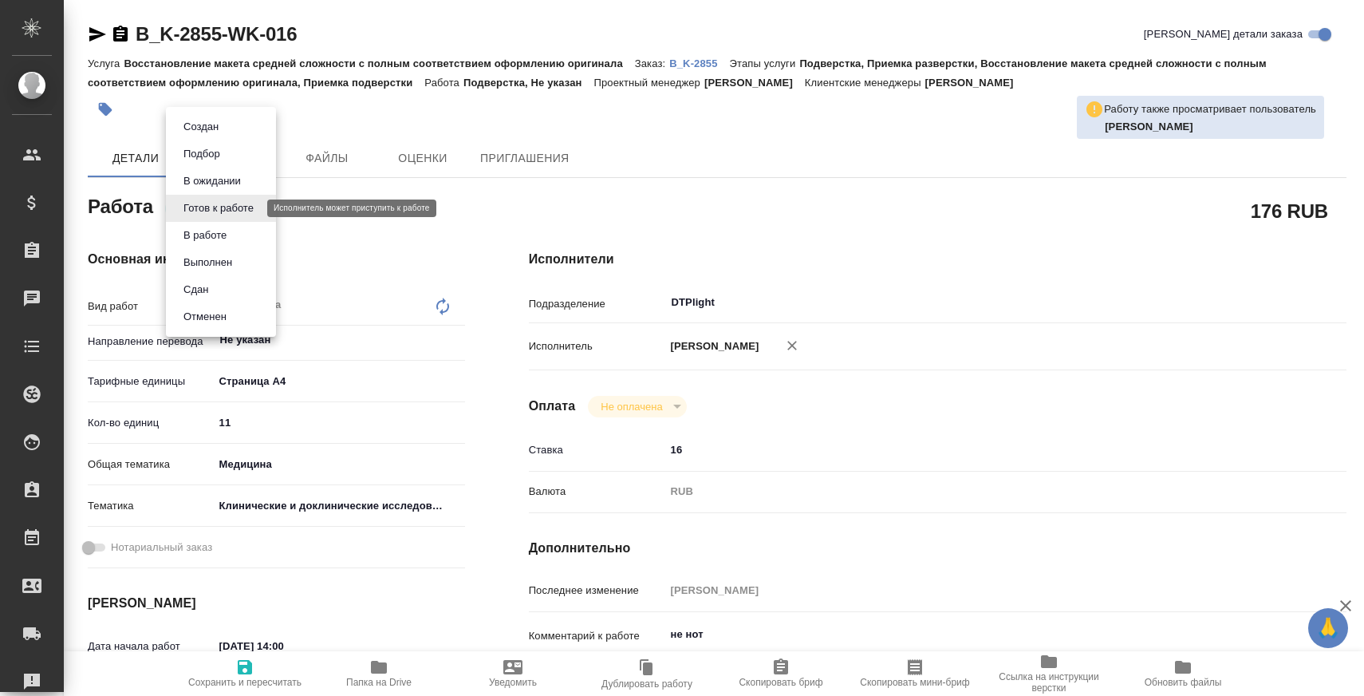
type textarea "x"
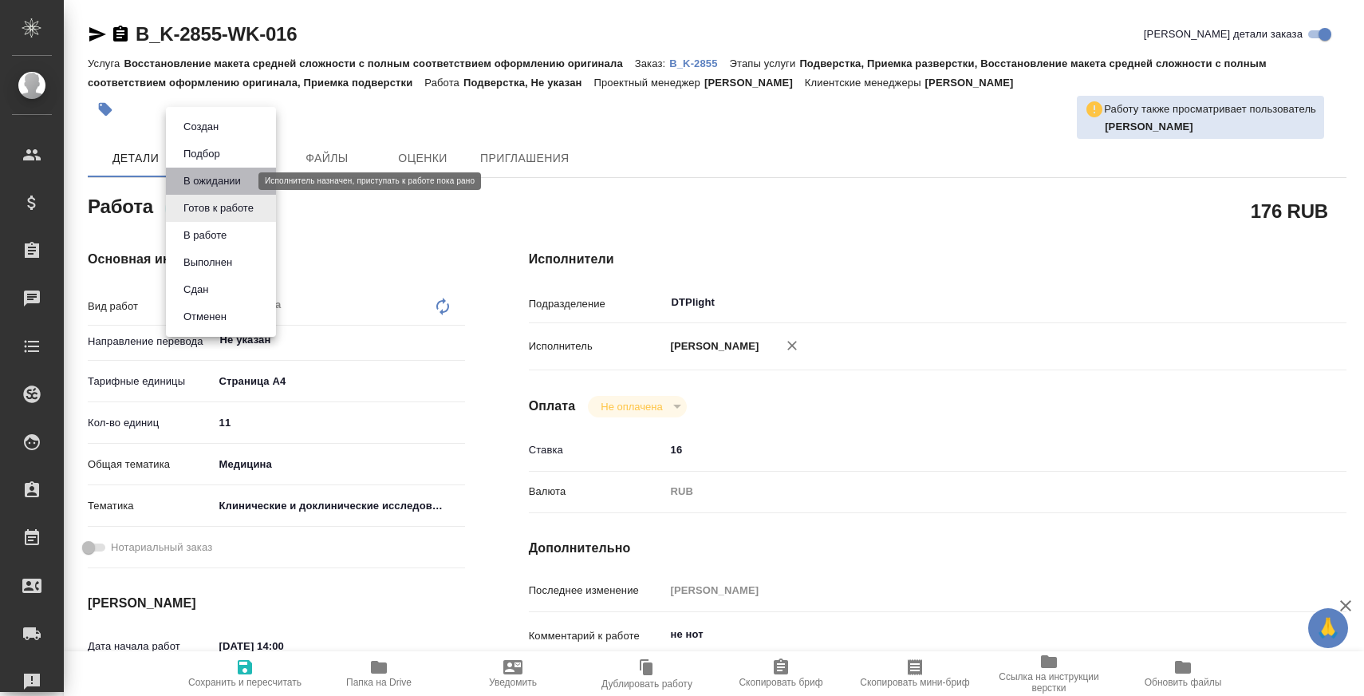
click at [209, 183] on button "В ожидании" at bounding box center [212, 181] width 67 height 18
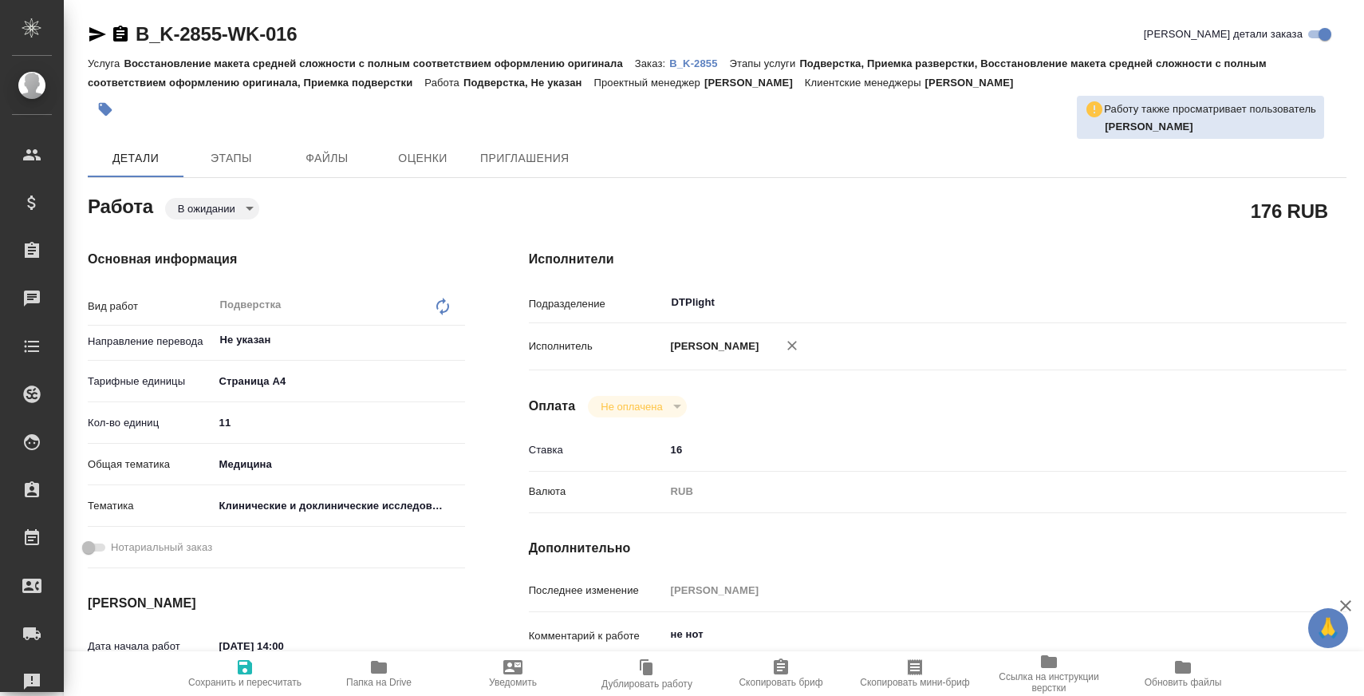
type textarea "x"
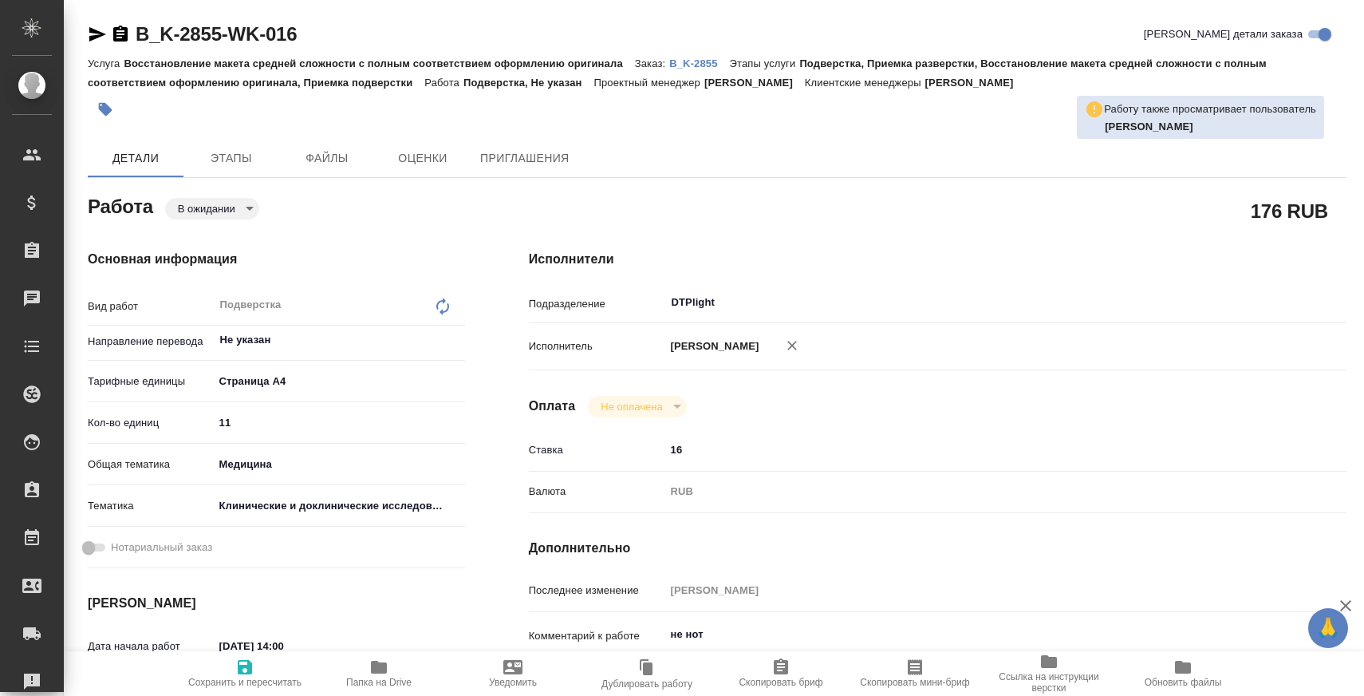
type textarea "x"
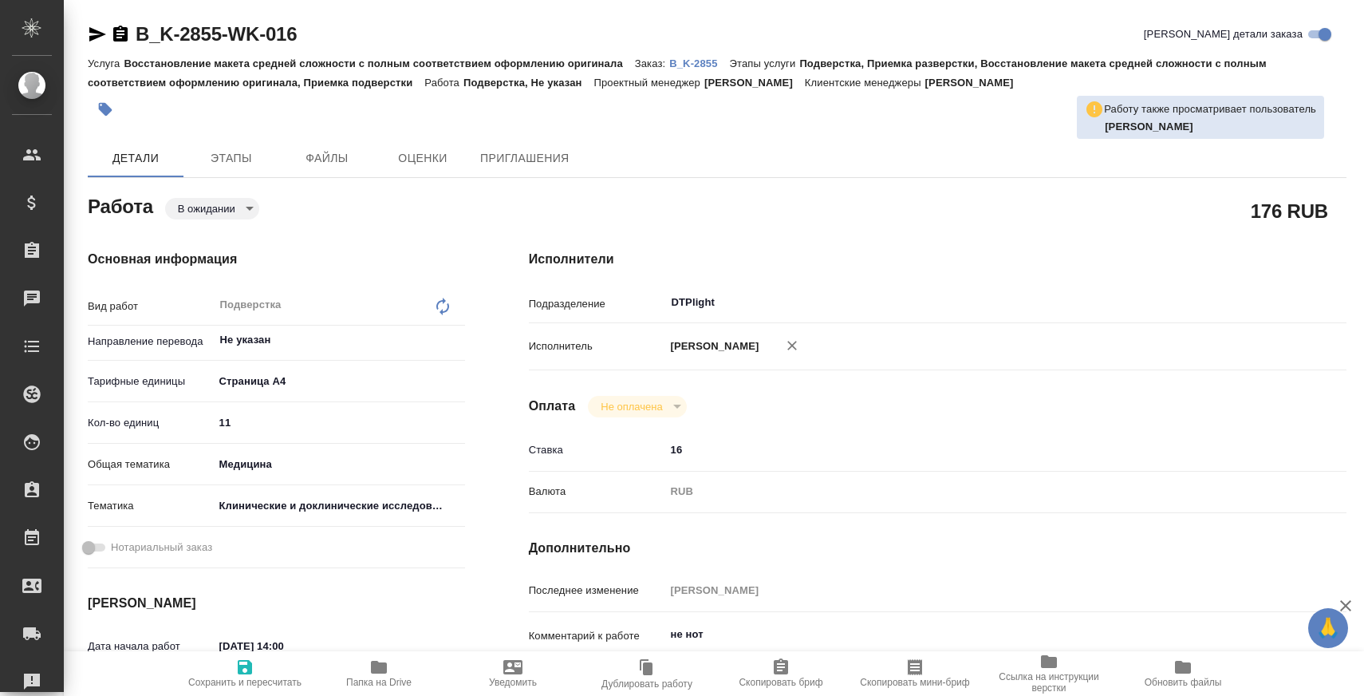
type textarea "x"
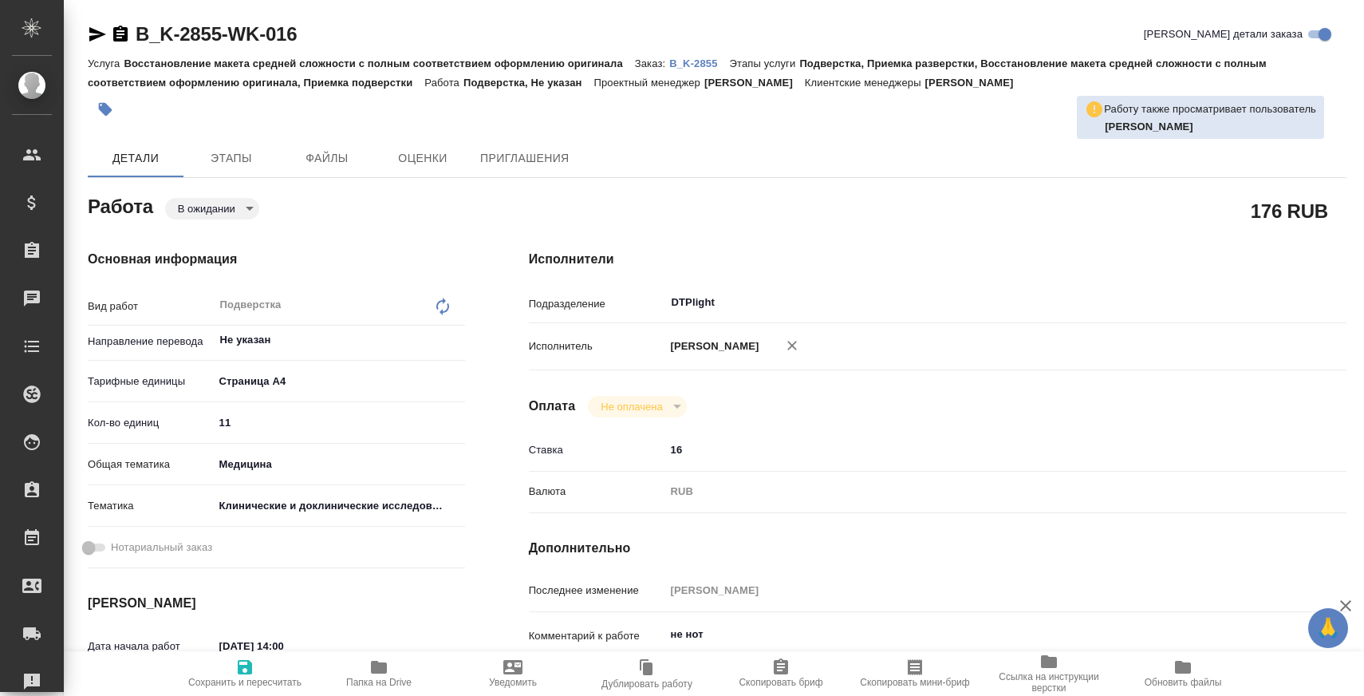
type textarea "x"
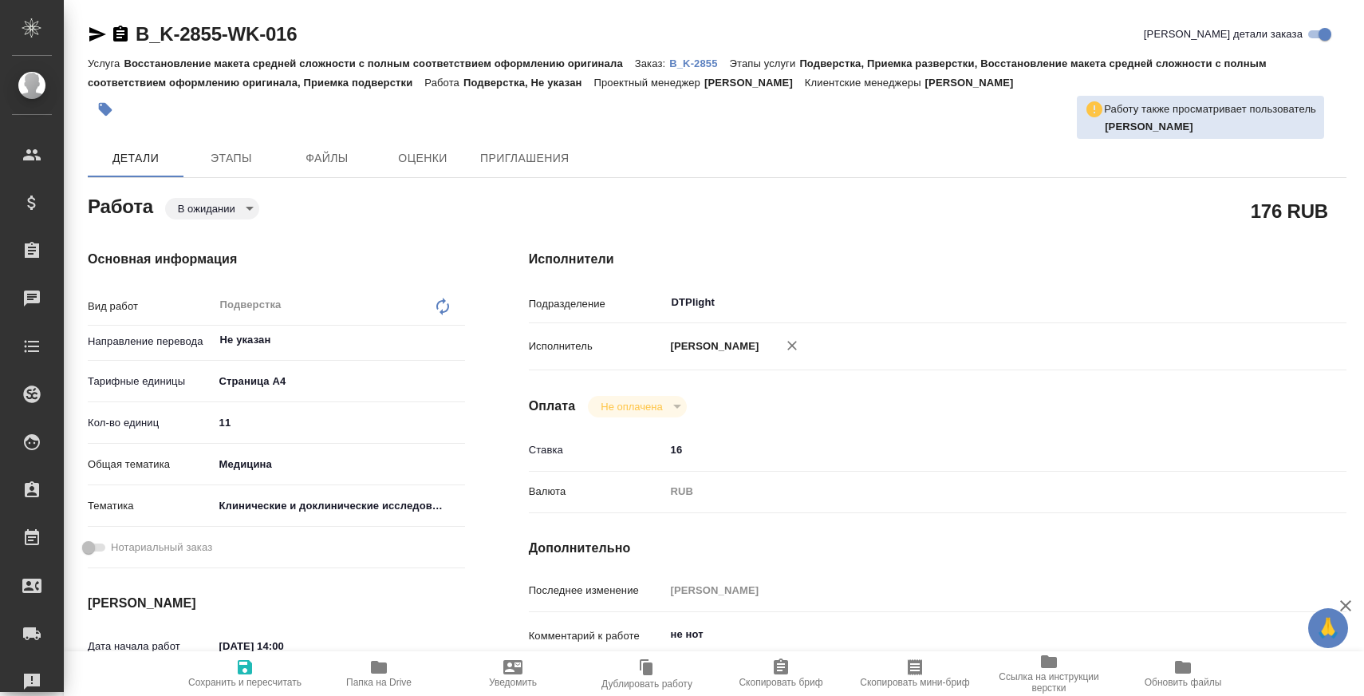
type textarea "x"
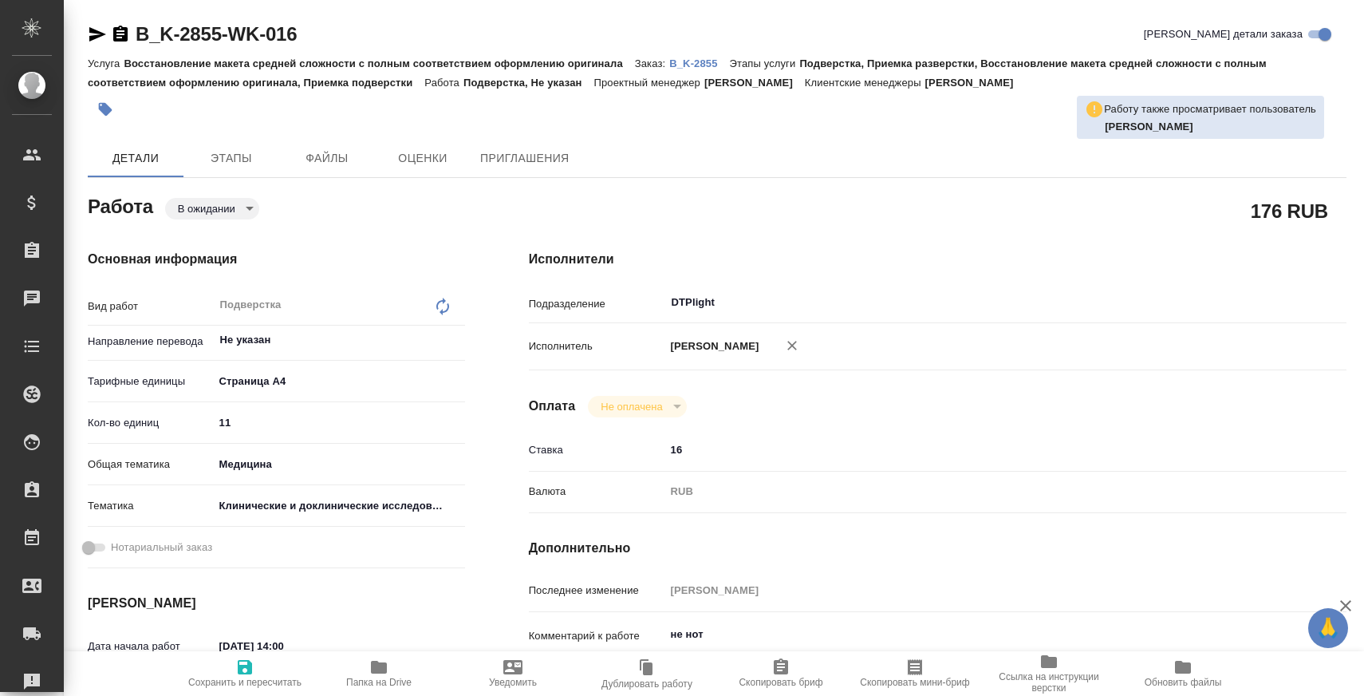
click at [706, 65] on p "B_K-2855" at bounding box center [699, 63] width 60 height 12
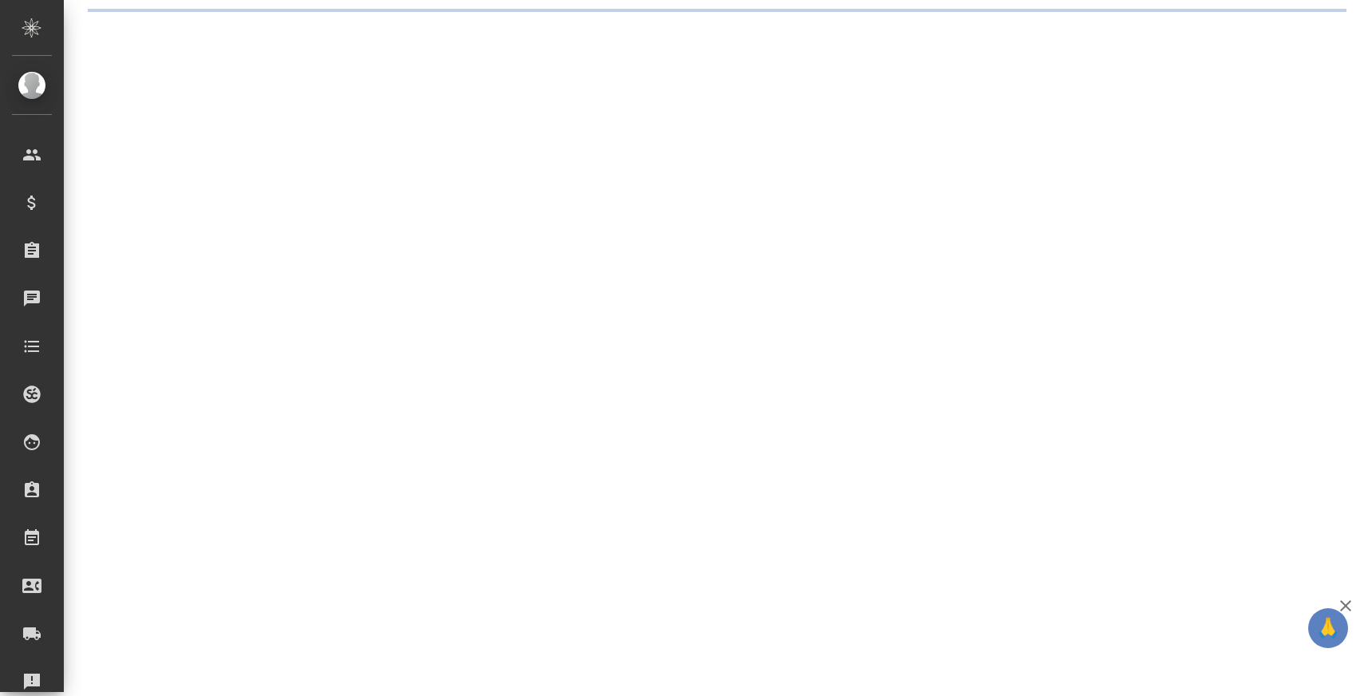
select select "RU"
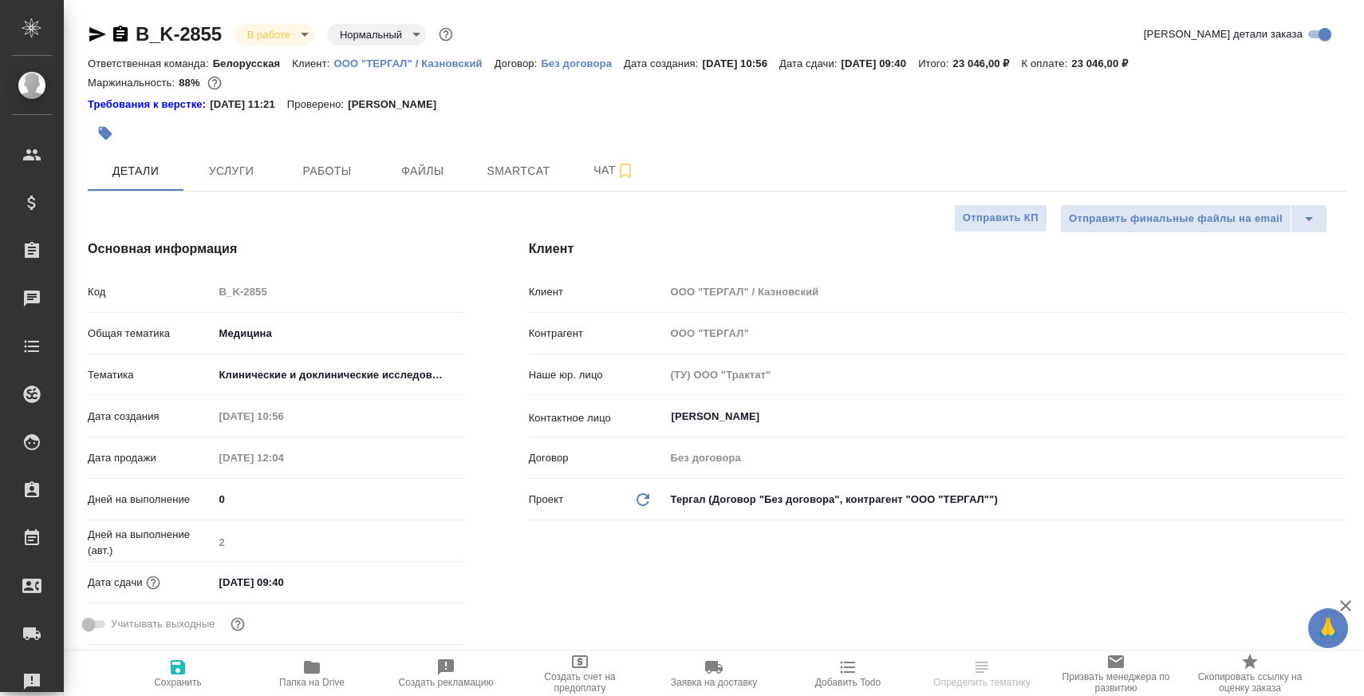
type textarea "x"
click at [576, 172] on span "Чат" at bounding box center [614, 170] width 77 height 20
type textarea "x"
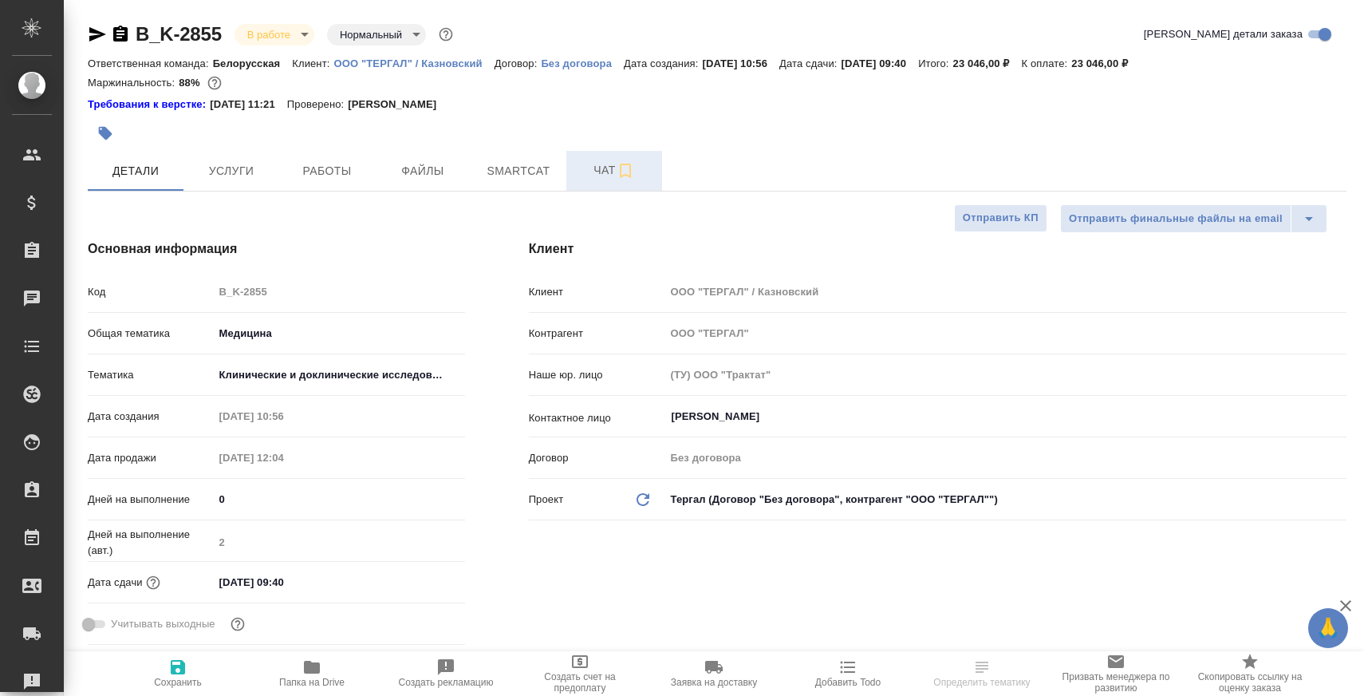
type textarea "x"
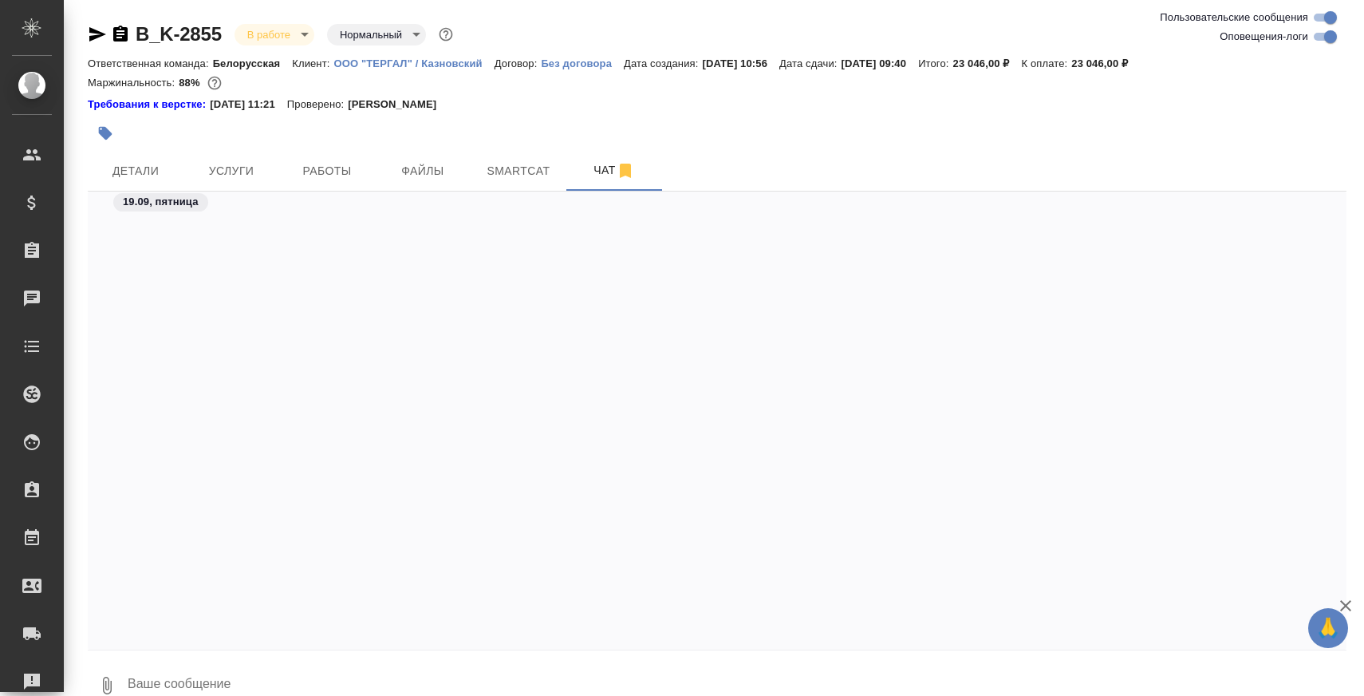
scroll to position [27730, 0]
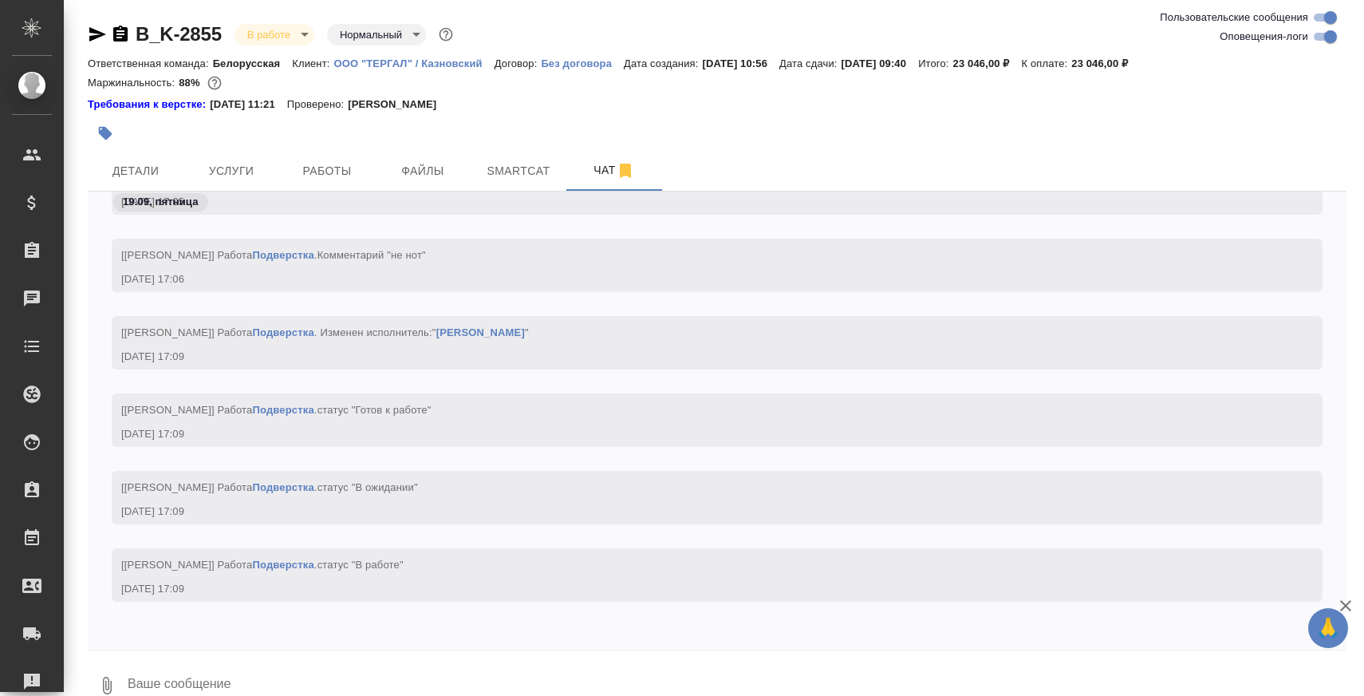
click at [393, 676] on textarea at bounding box center [736, 685] width 1221 height 54
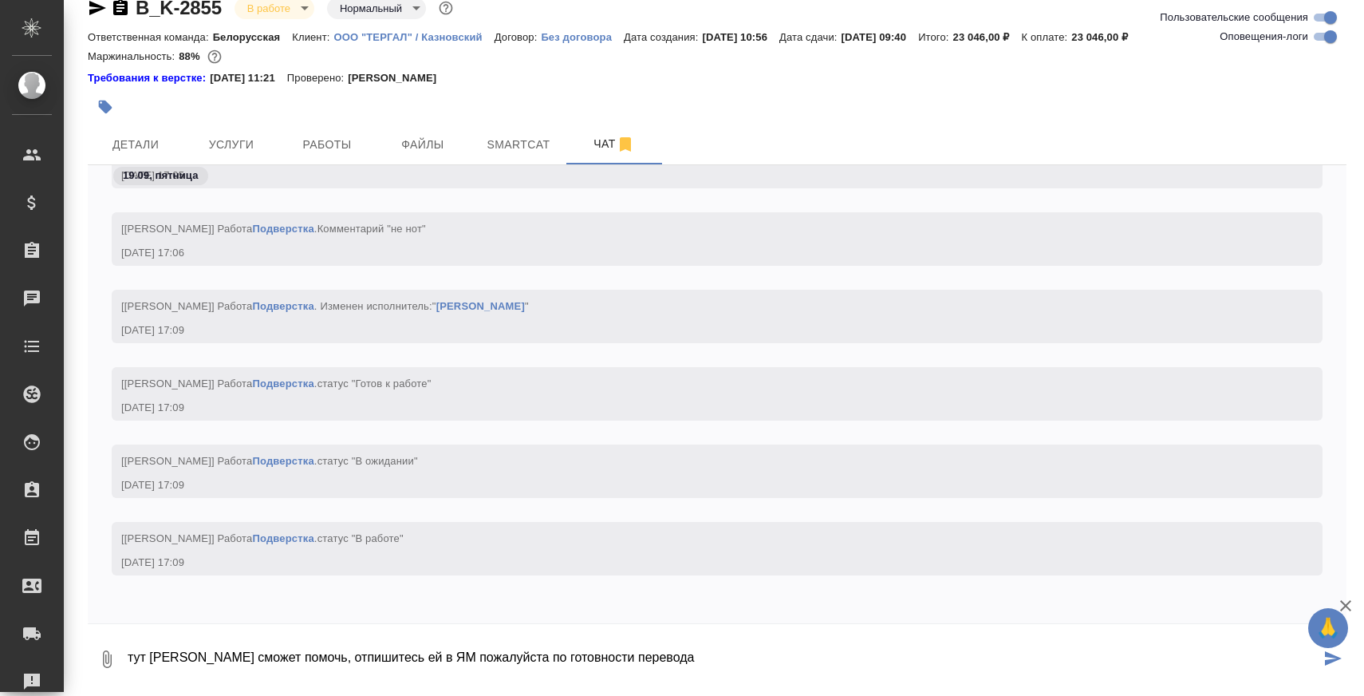
type textarea "тут [PERSON_NAME] сможет помочь, отпишитесь ей в ЯМ пожалуйста по готовности пе…"
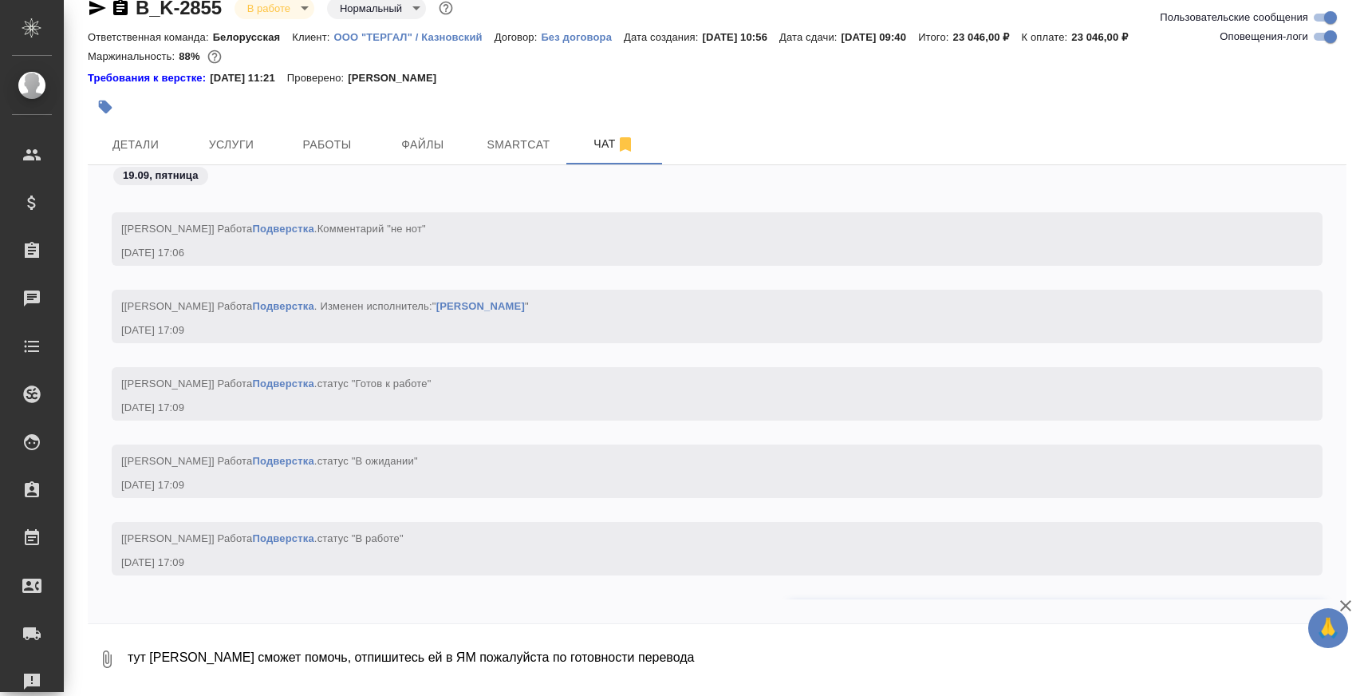
scroll to position [27807, 0]
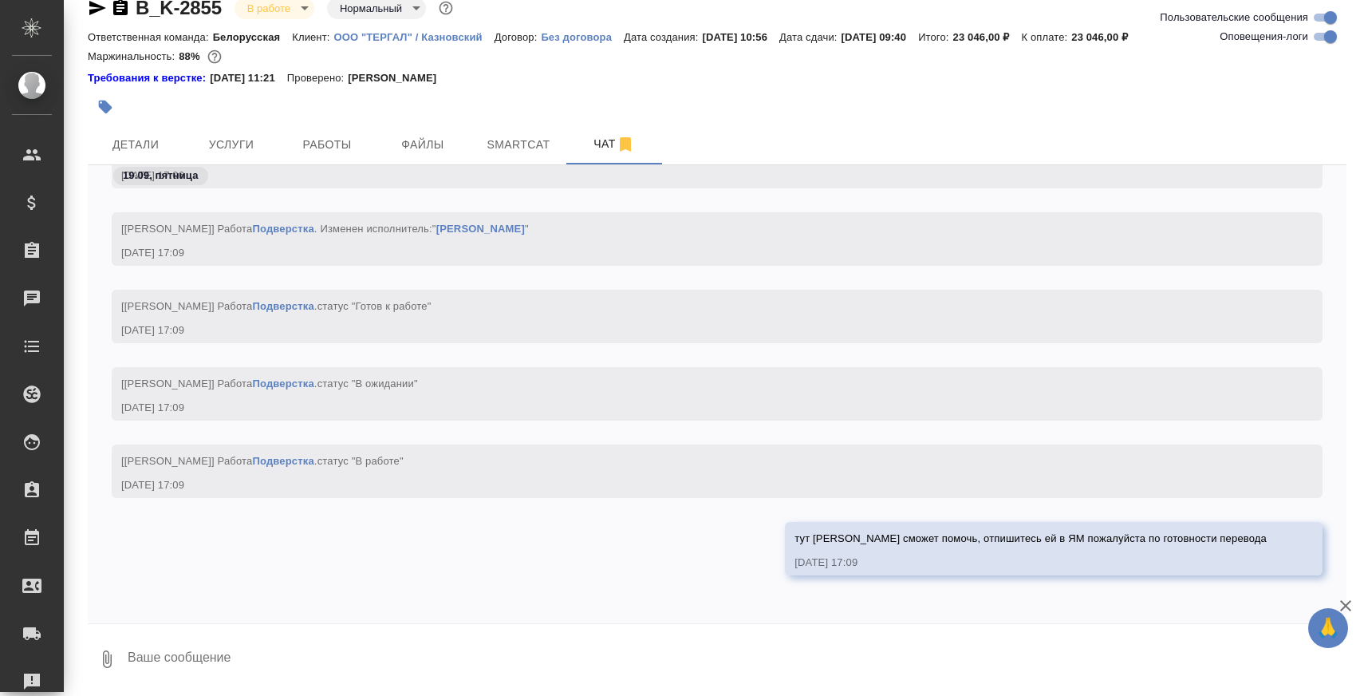
type textarea "!"
type textarea """
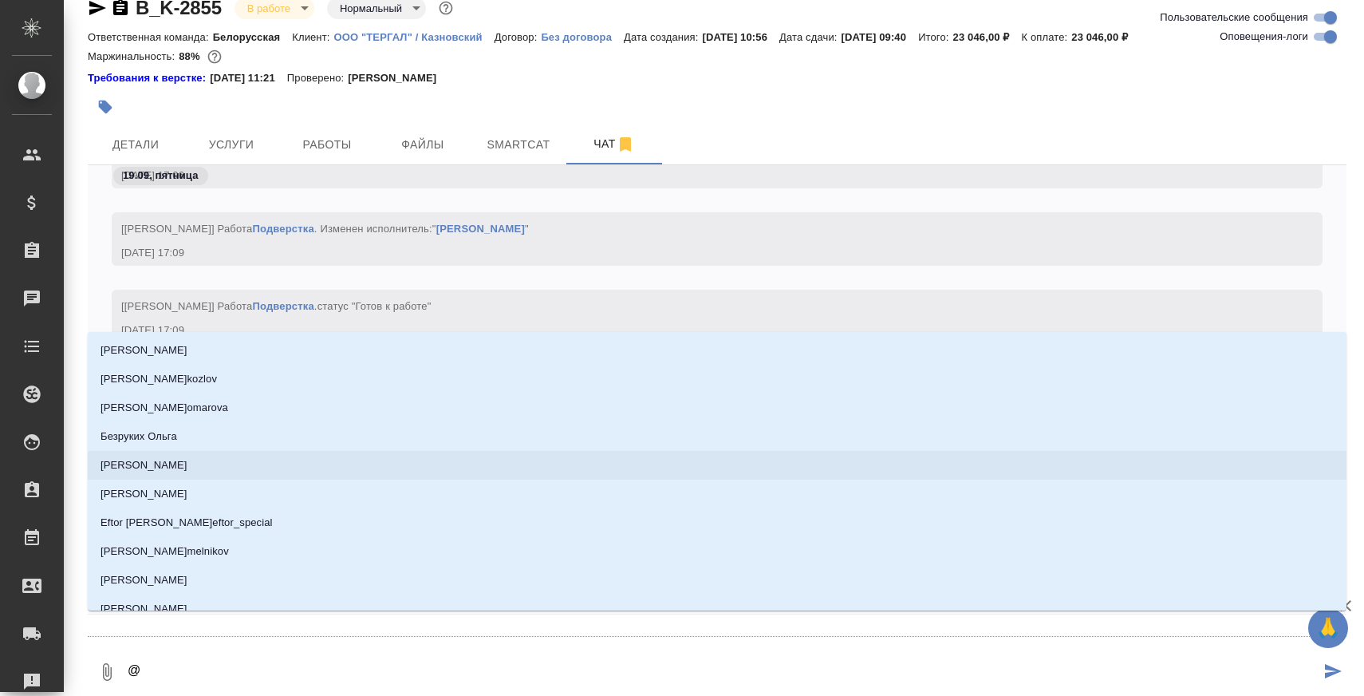
type textarea "@С"
type input "С"
type textarea "@Се"
type input "Се"
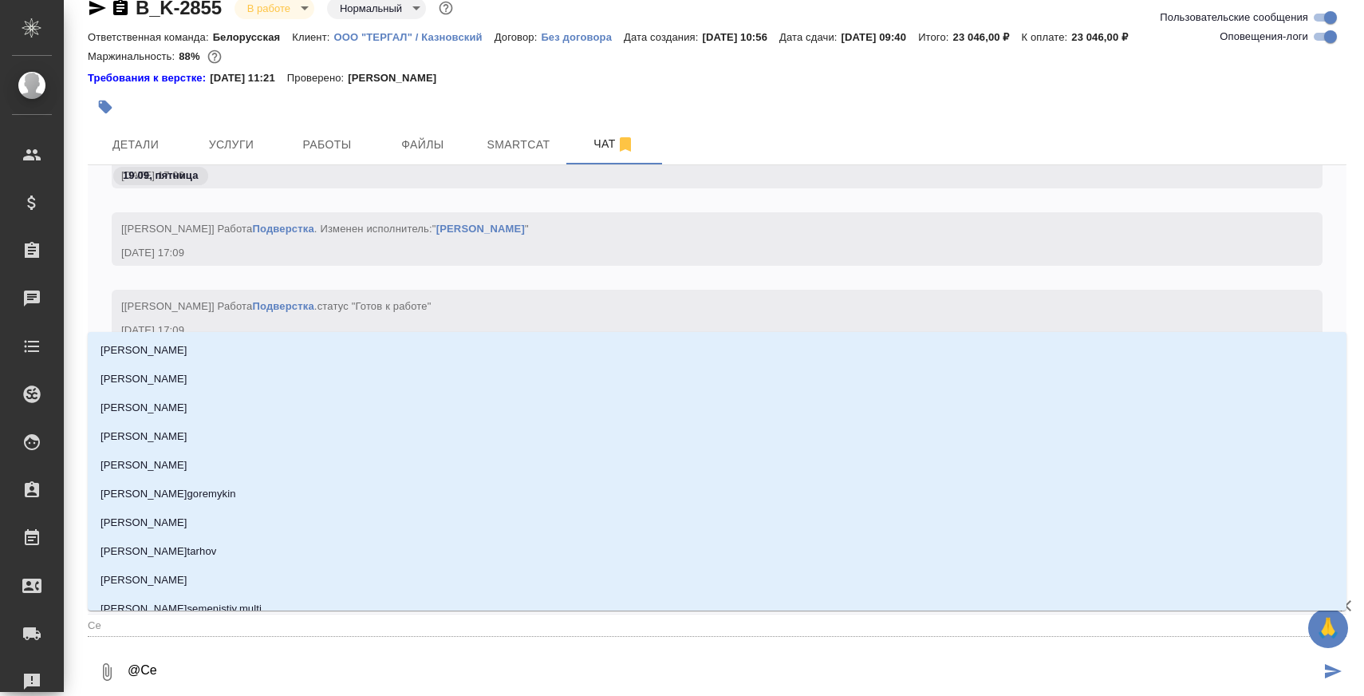
type textarea "@Сер"
type input "Сер"
type textarea "@Серг"
type input "Серг"
type textarea "@Серге"
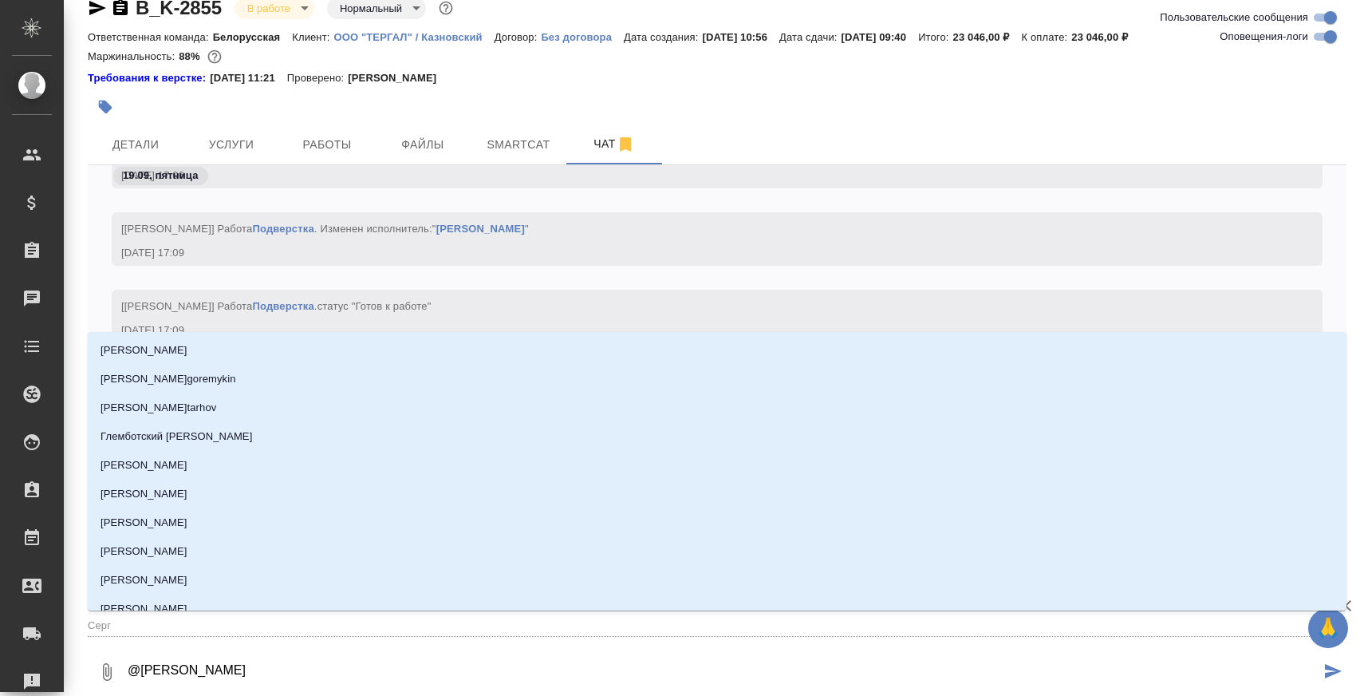
type input "Серге"
type textarea "@Сергее"
type input "Сергее"
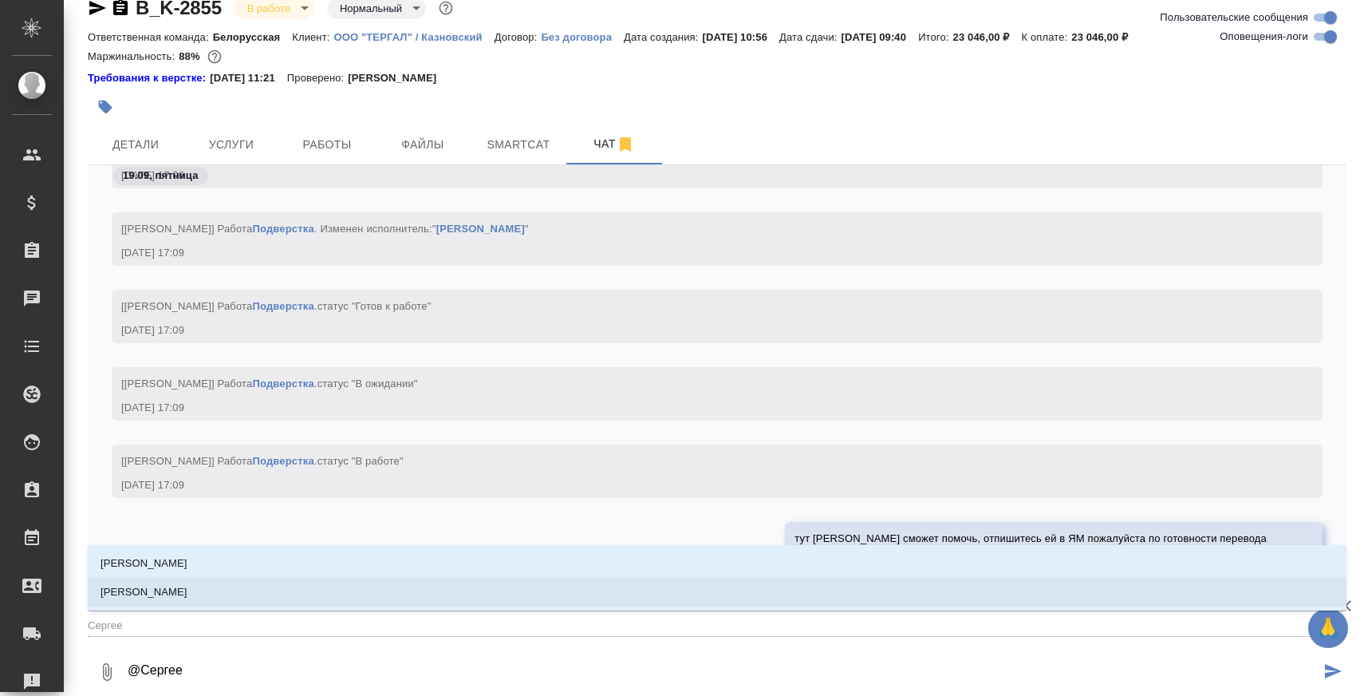
click at [377, 599] on li "[PERSON_NAME]" at bounding box center [717, 592] width 1259 height 29
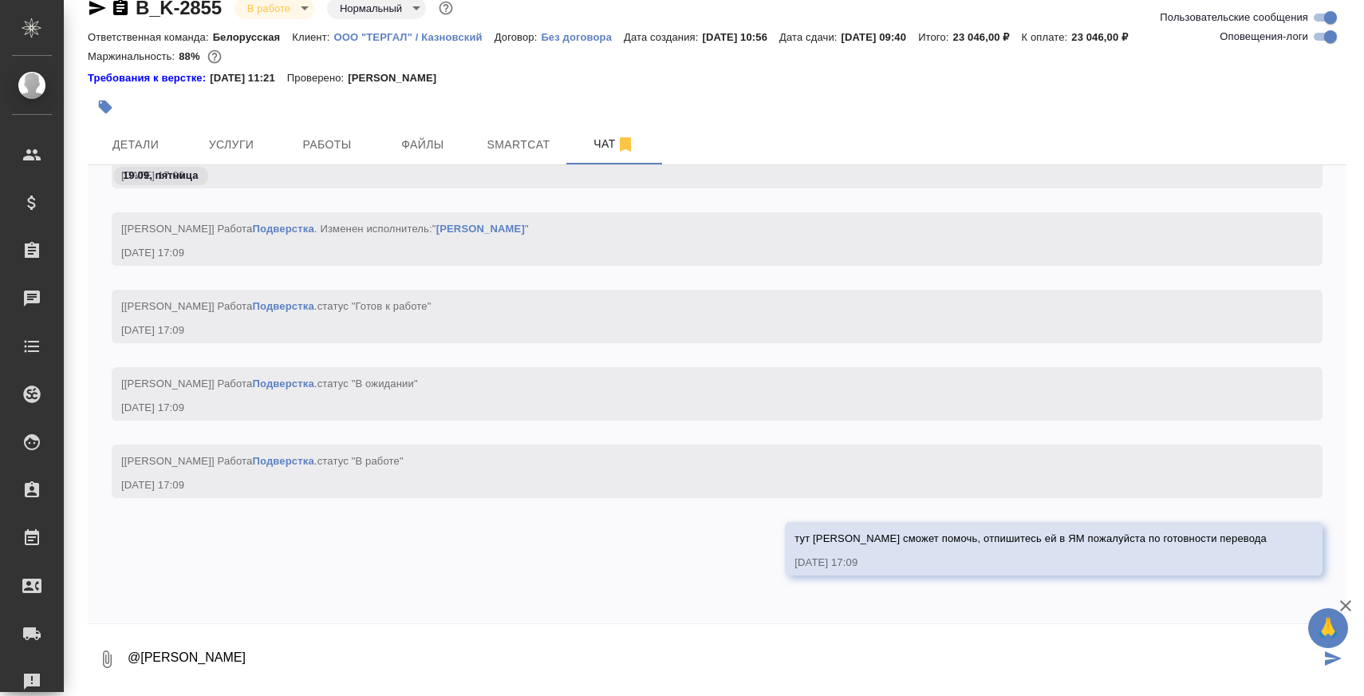
type textarea "@Сергеева Анастасия"
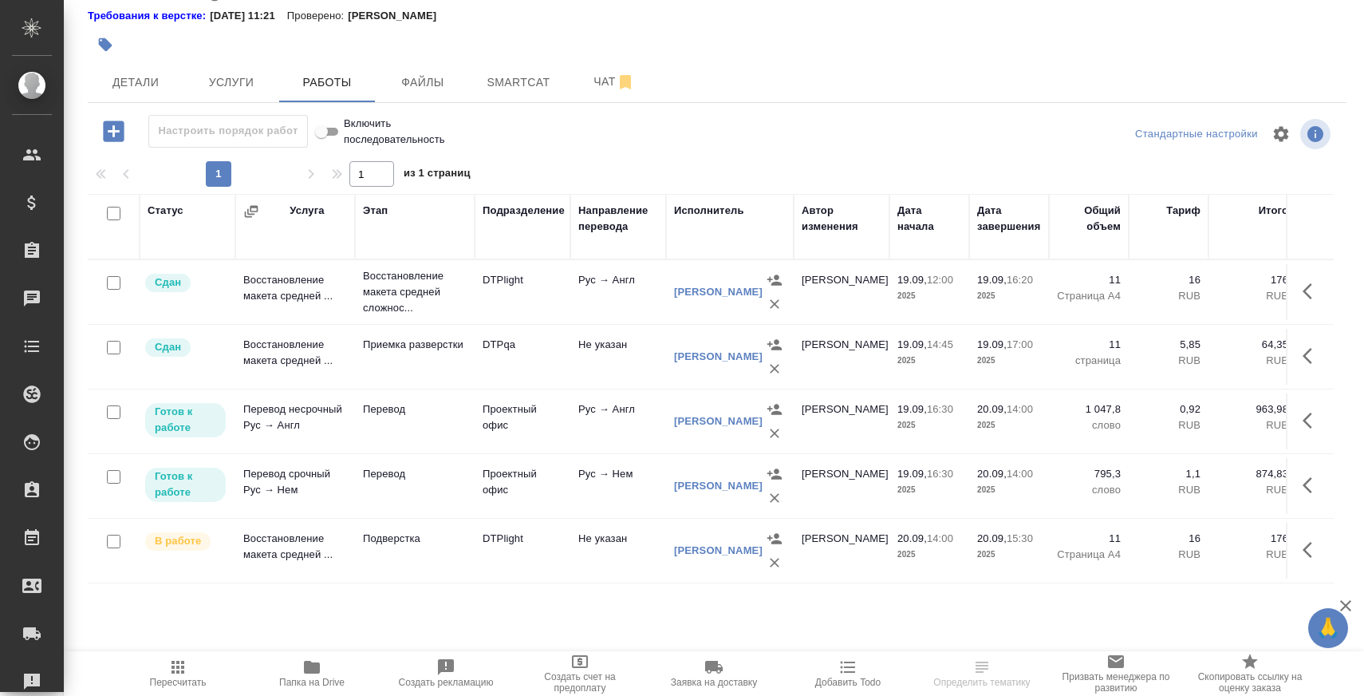
scroll to position [106, 0]
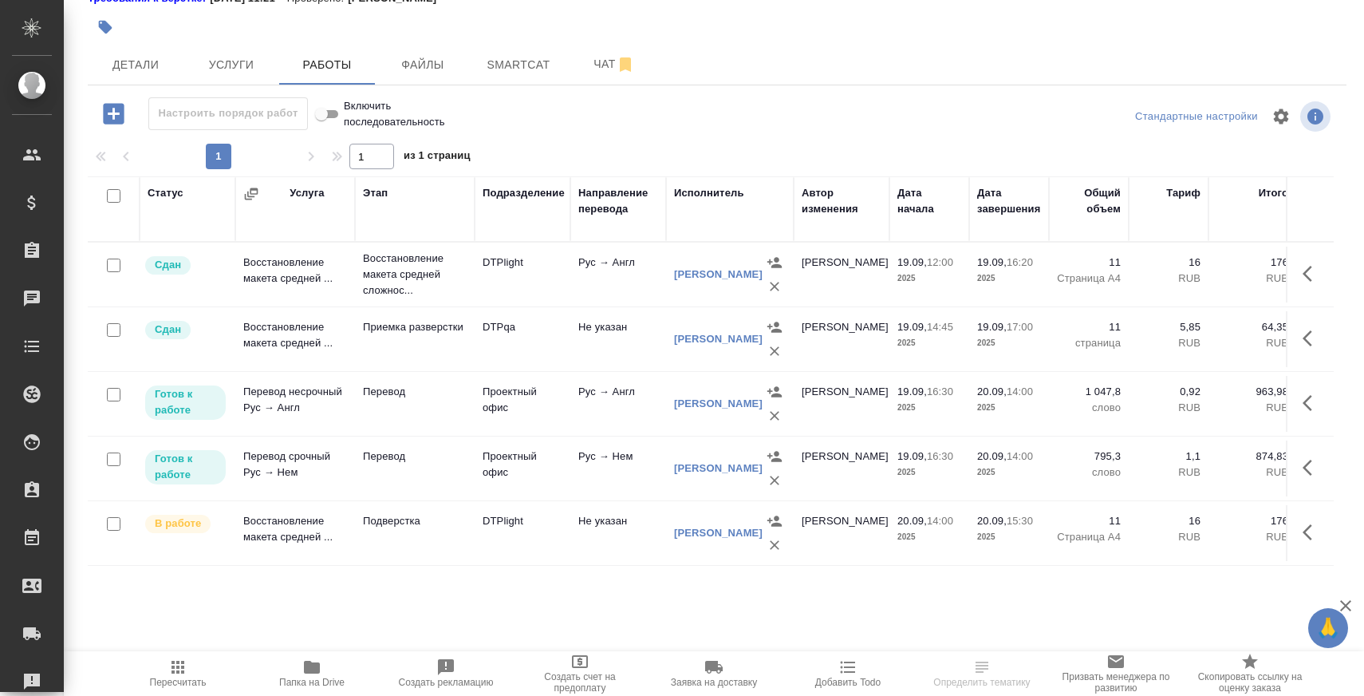
click at [389, 529] on p "Подверстка" at bounding box center [415, 521] width 104 height 16
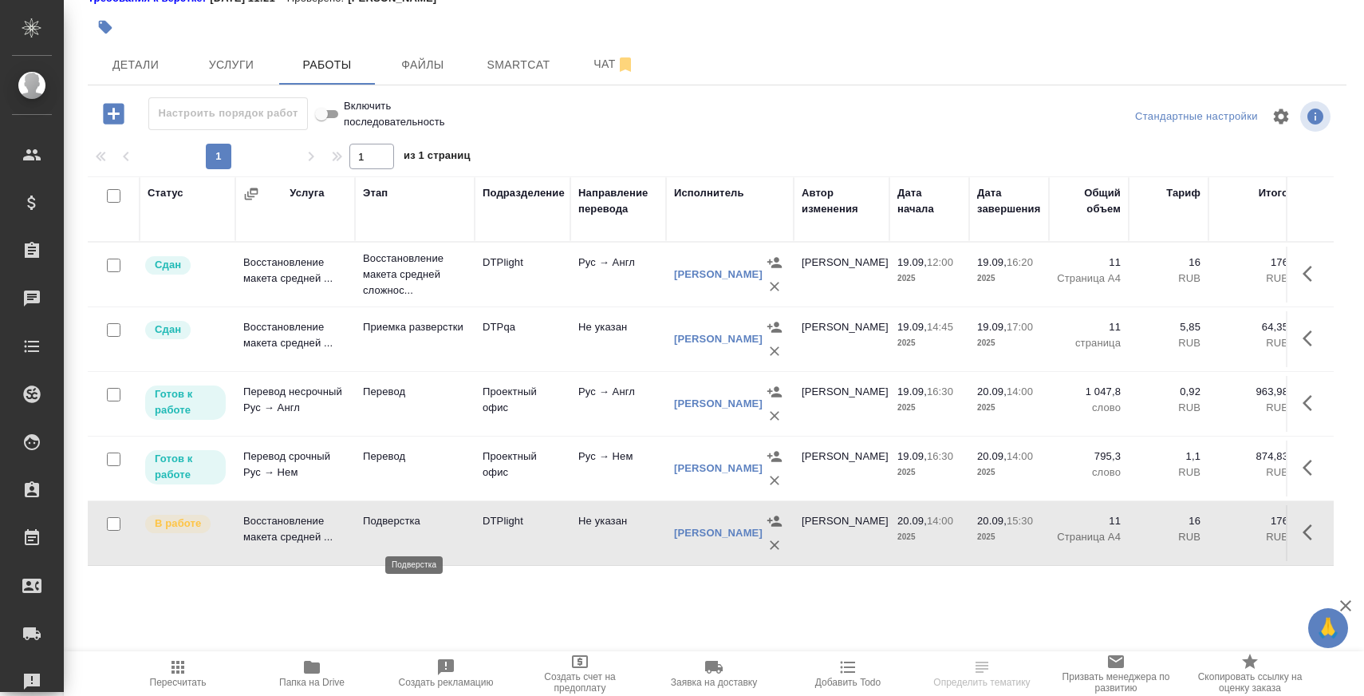
click at [389, 529] on p "Подверстка" at bounding box center [415, 521] width 104 height 16
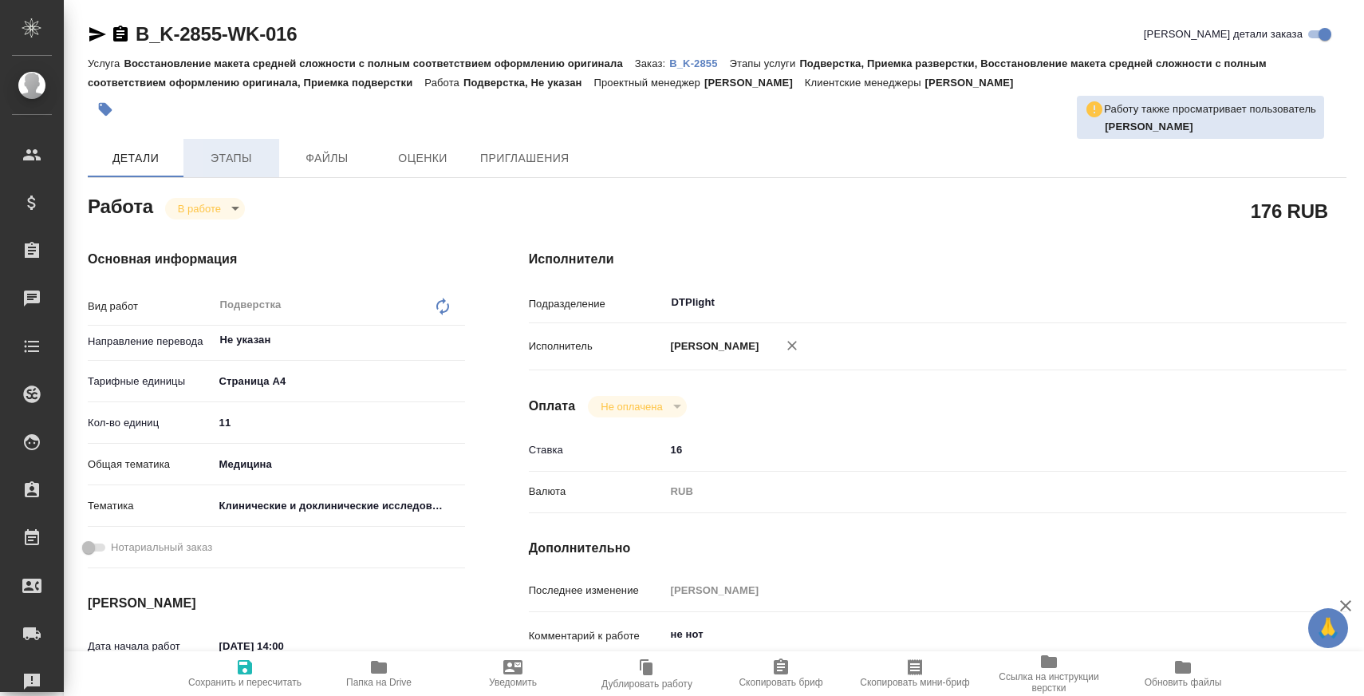
type textarea "x"
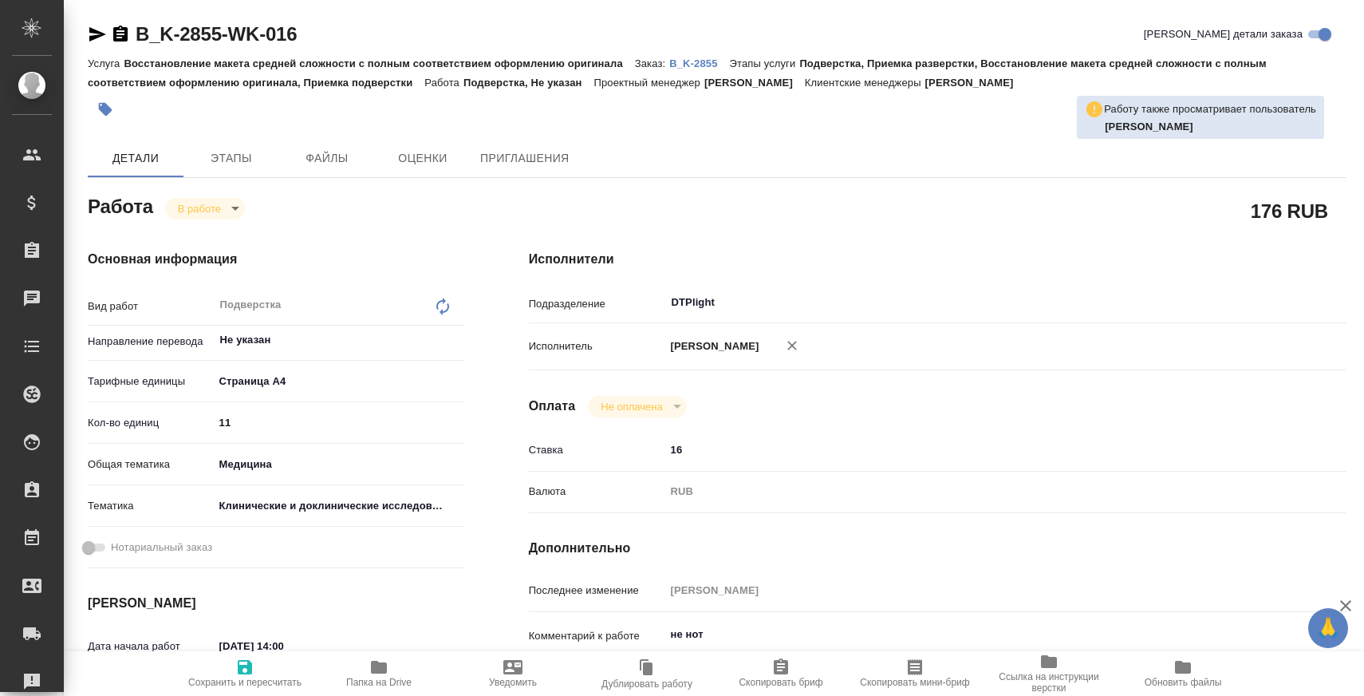
type textarea "x"
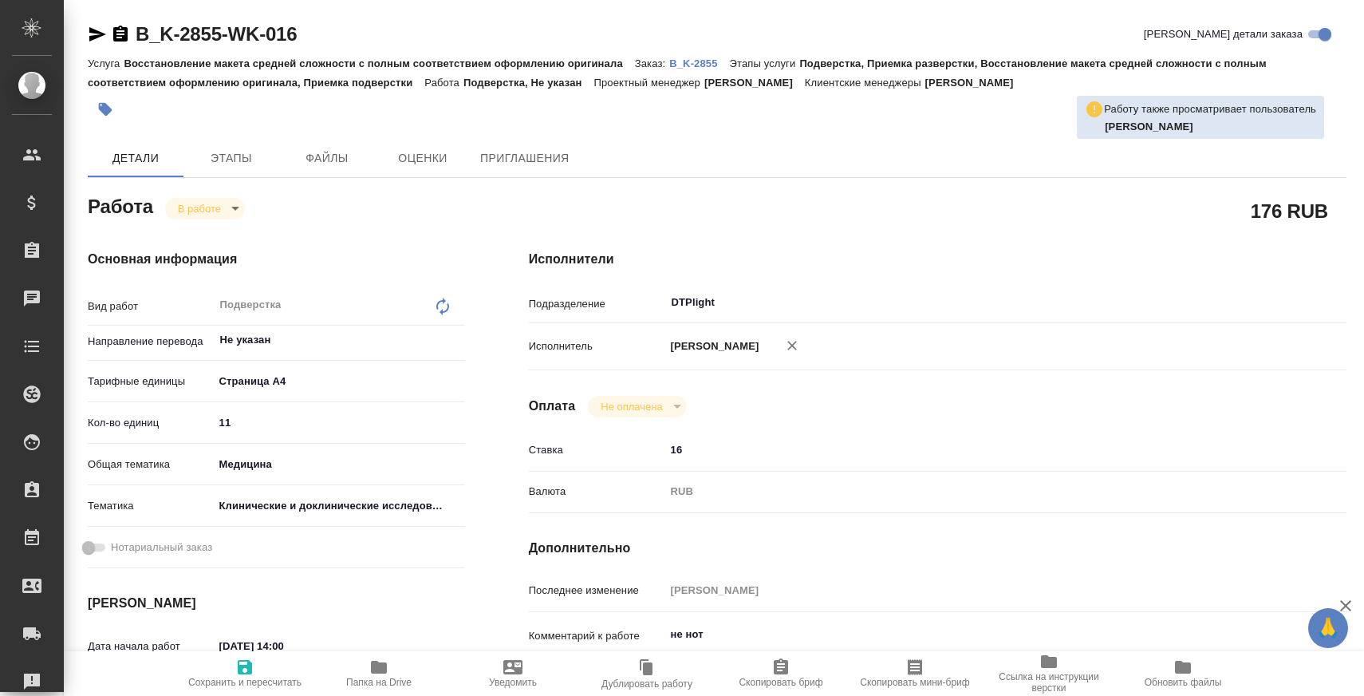
type textarea "x"
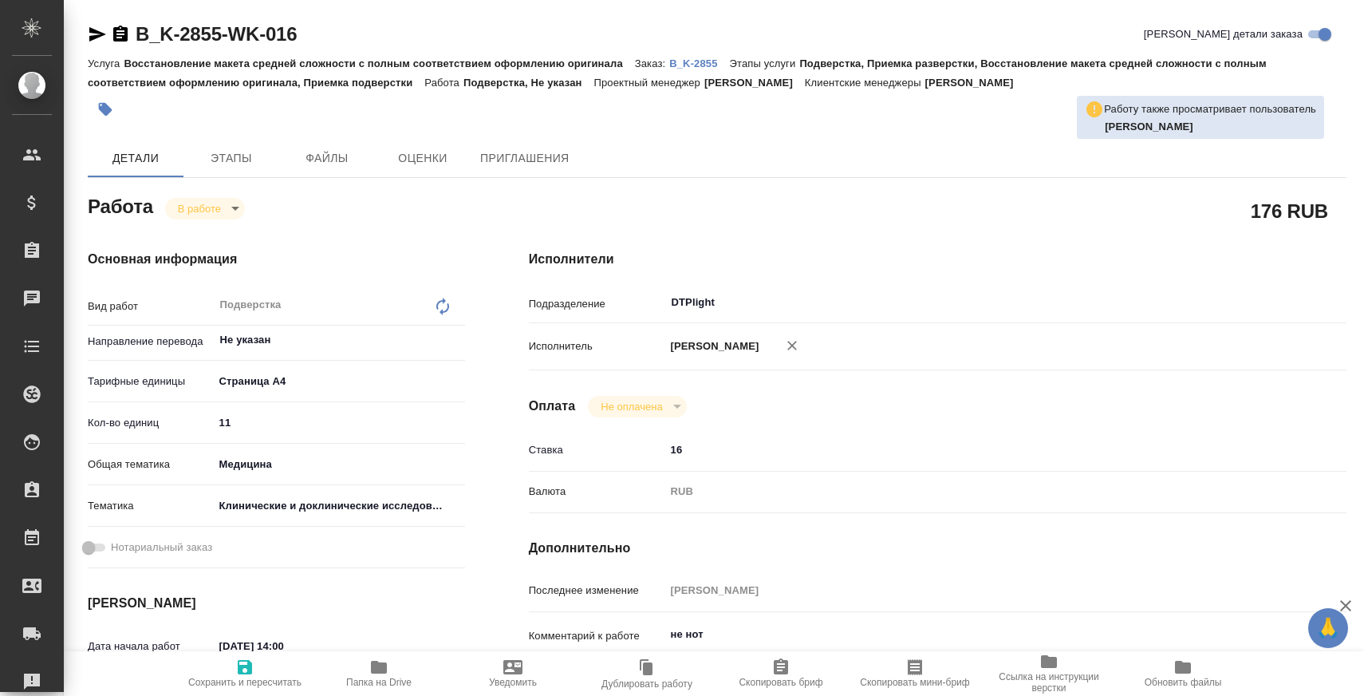
type textarea "x"
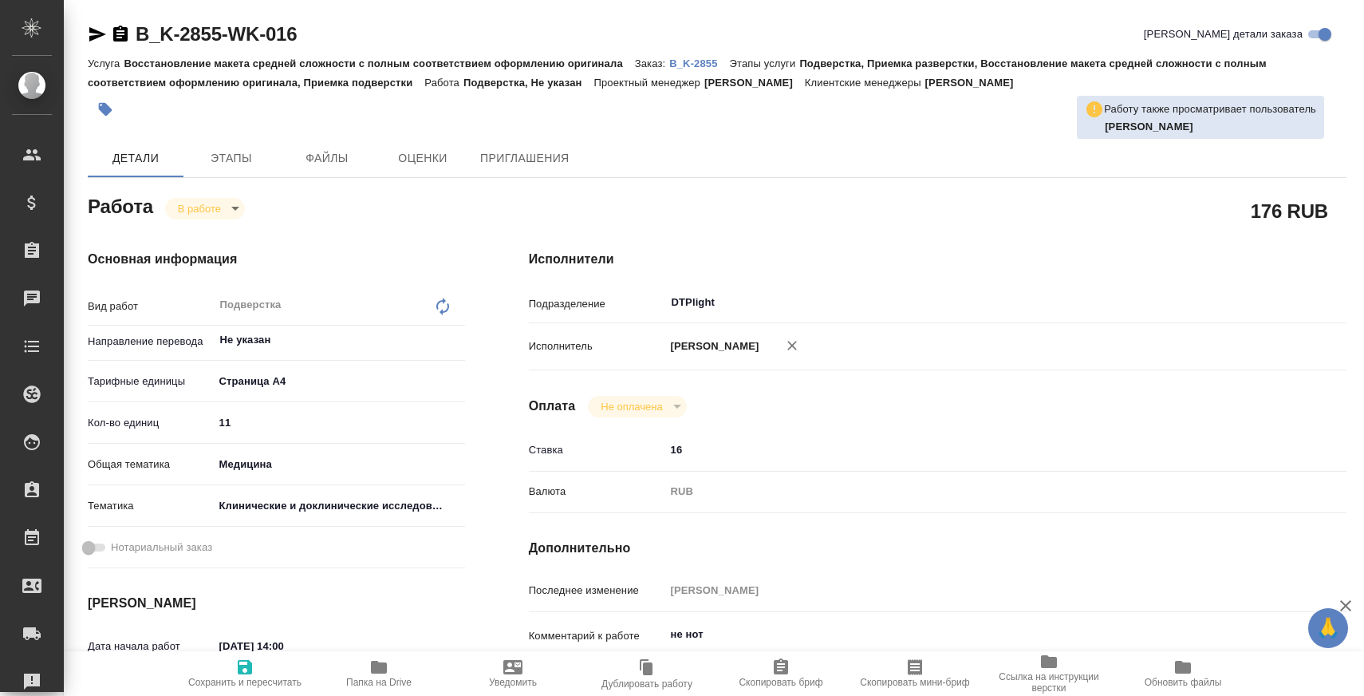
click at [210, 209] on body "🙏 .cls-1 fill:#fff; AWATERA Zaborova Aleksandra Клиенты Спецификации Заказы Чат…" at bounding box center [682, 348] width 1364 height 696
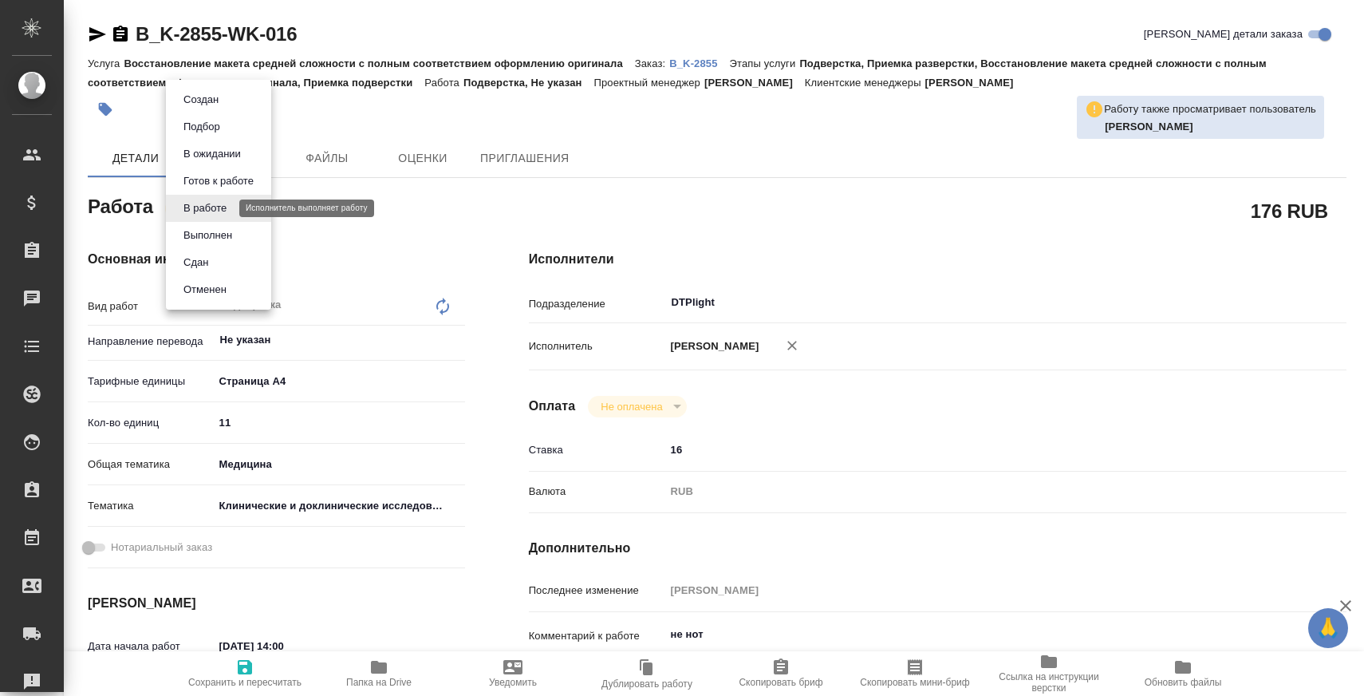
type textarea "x"
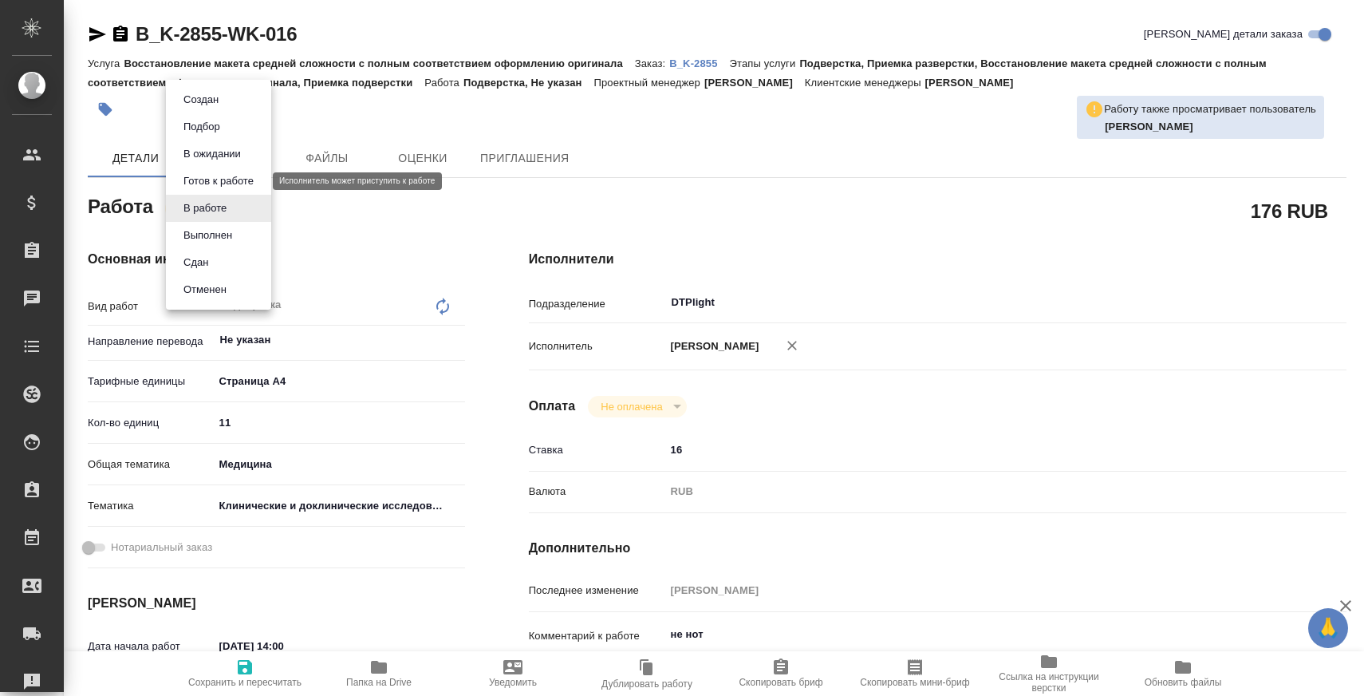
type textarea "x"
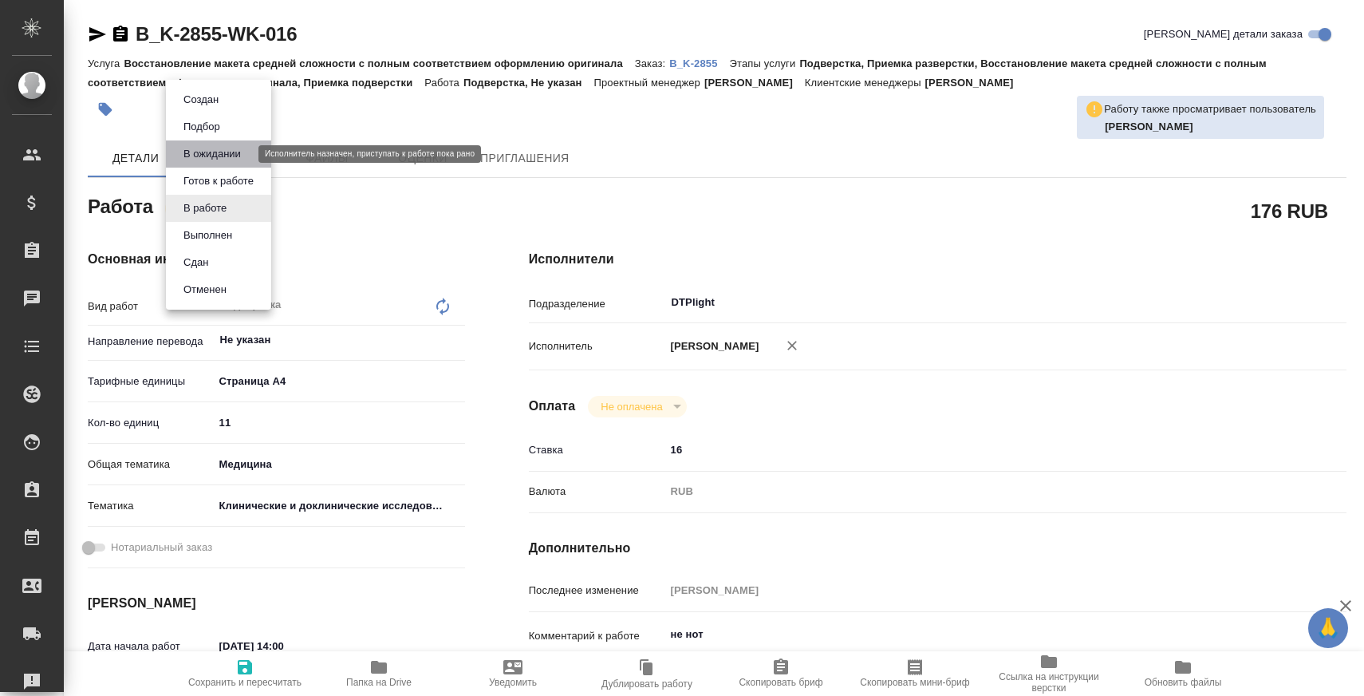
click at [210, 160] on button "В ожидании" at bounding box center [212, 154] width 67 height 18
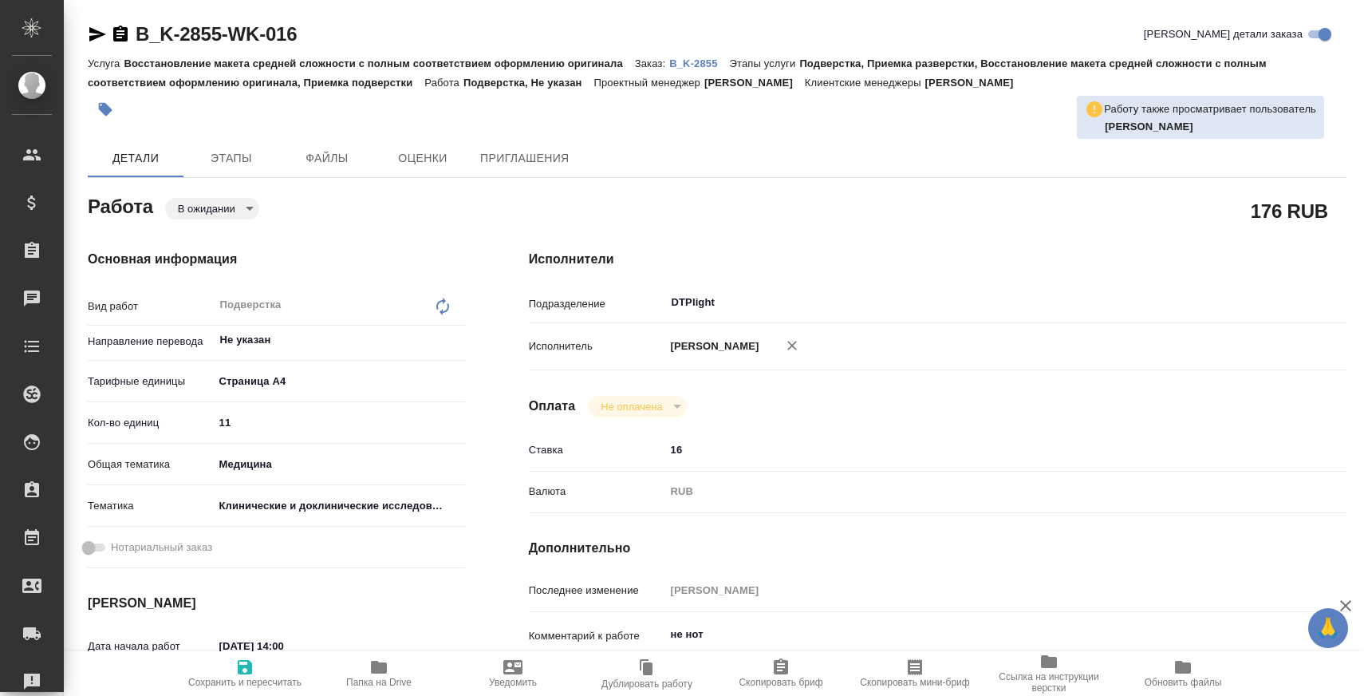
type textarea "x"
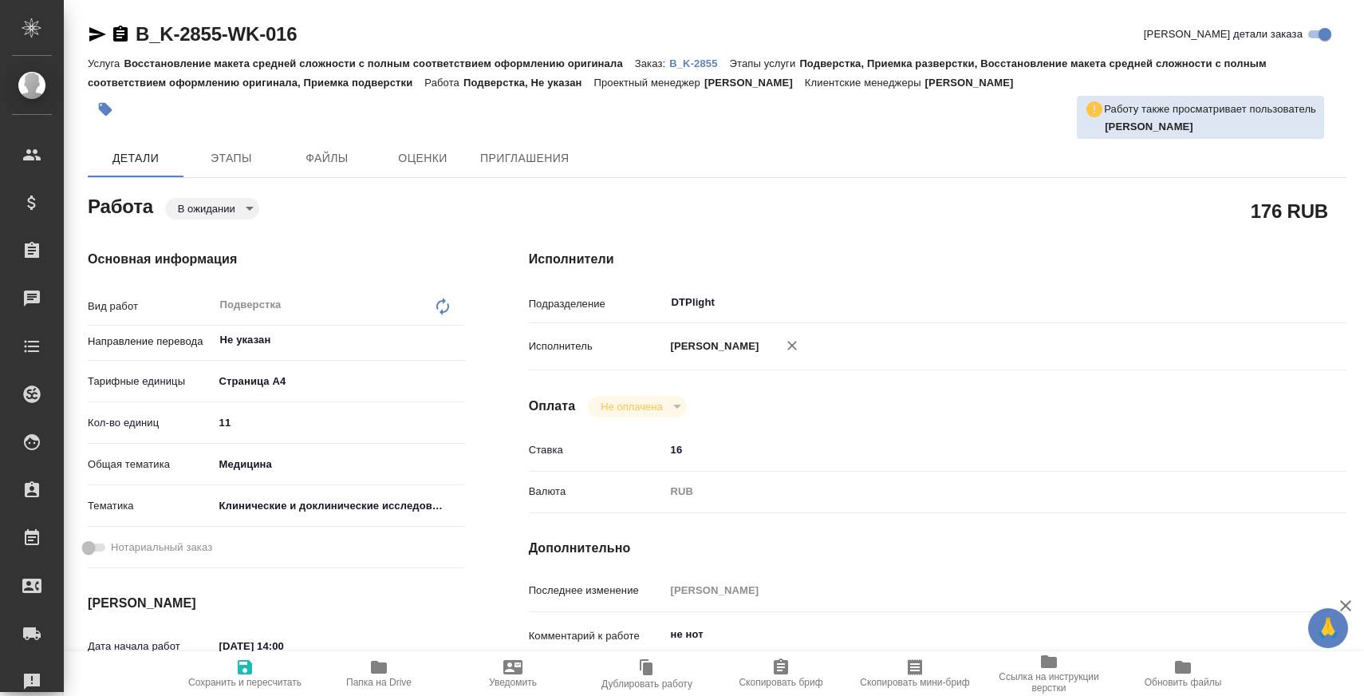
type textarea "x"
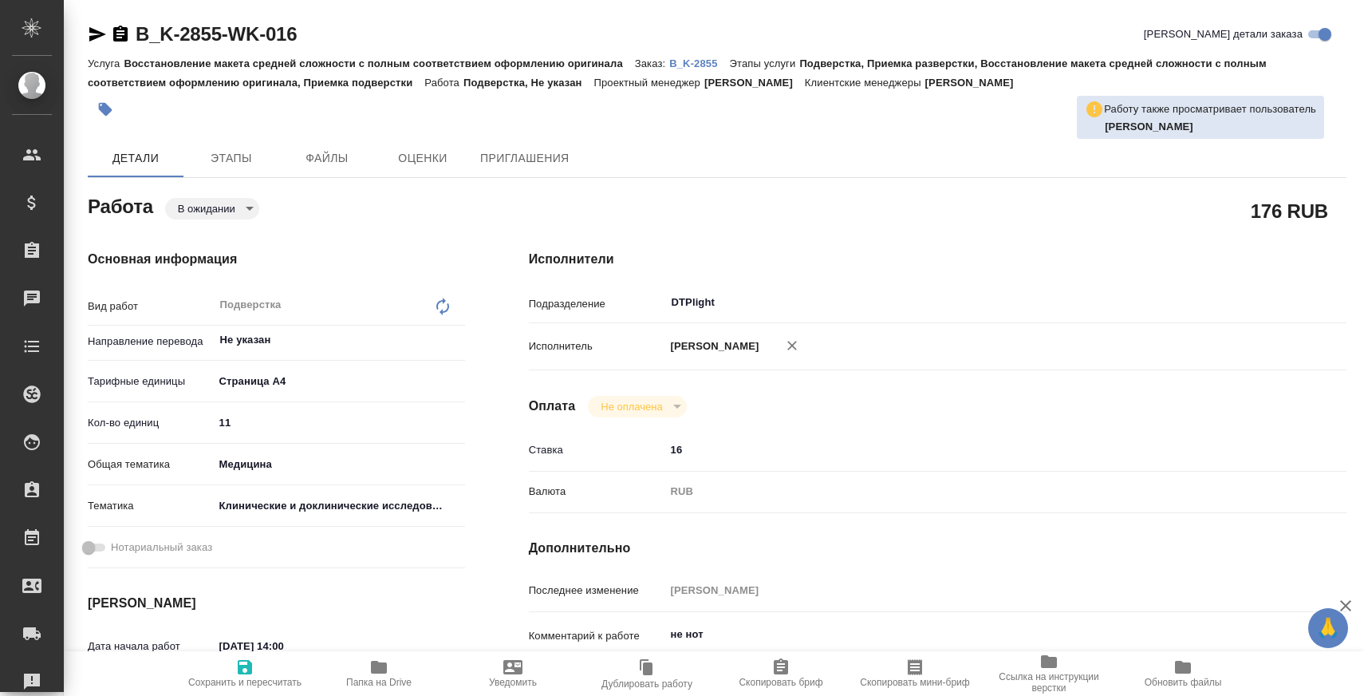
type textarea "x"
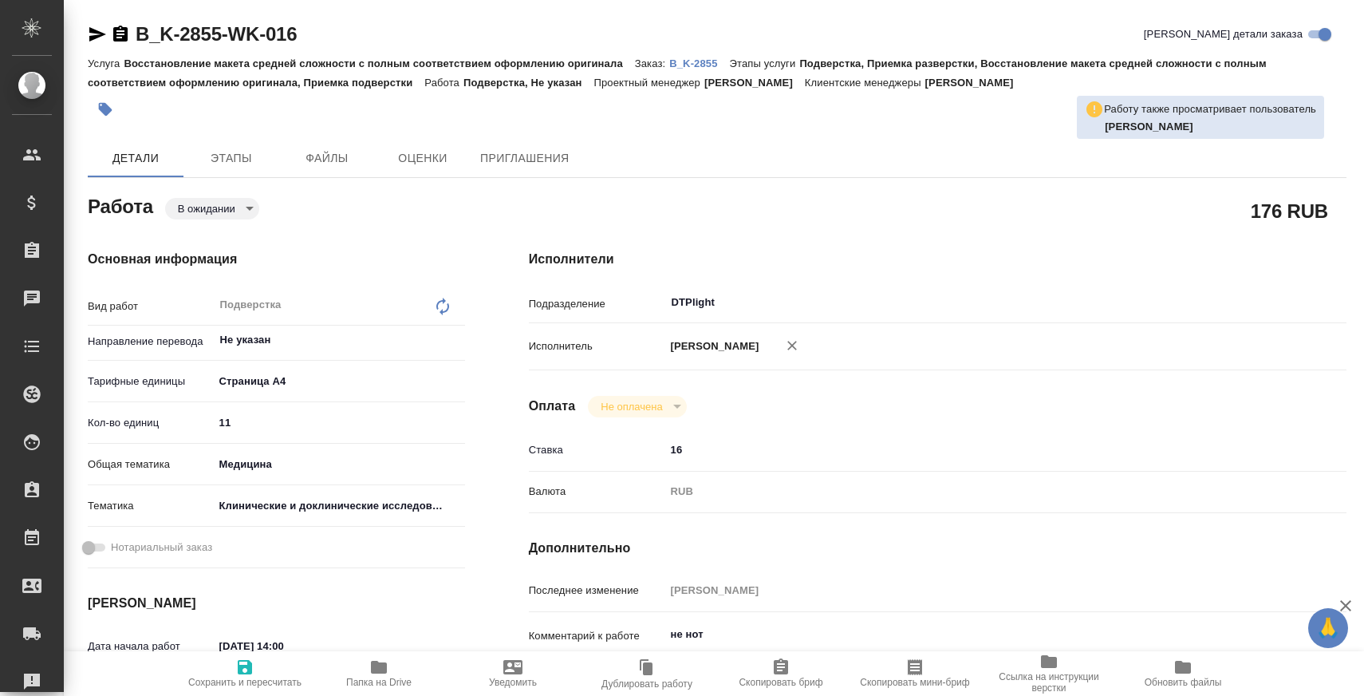
type textarea "x"
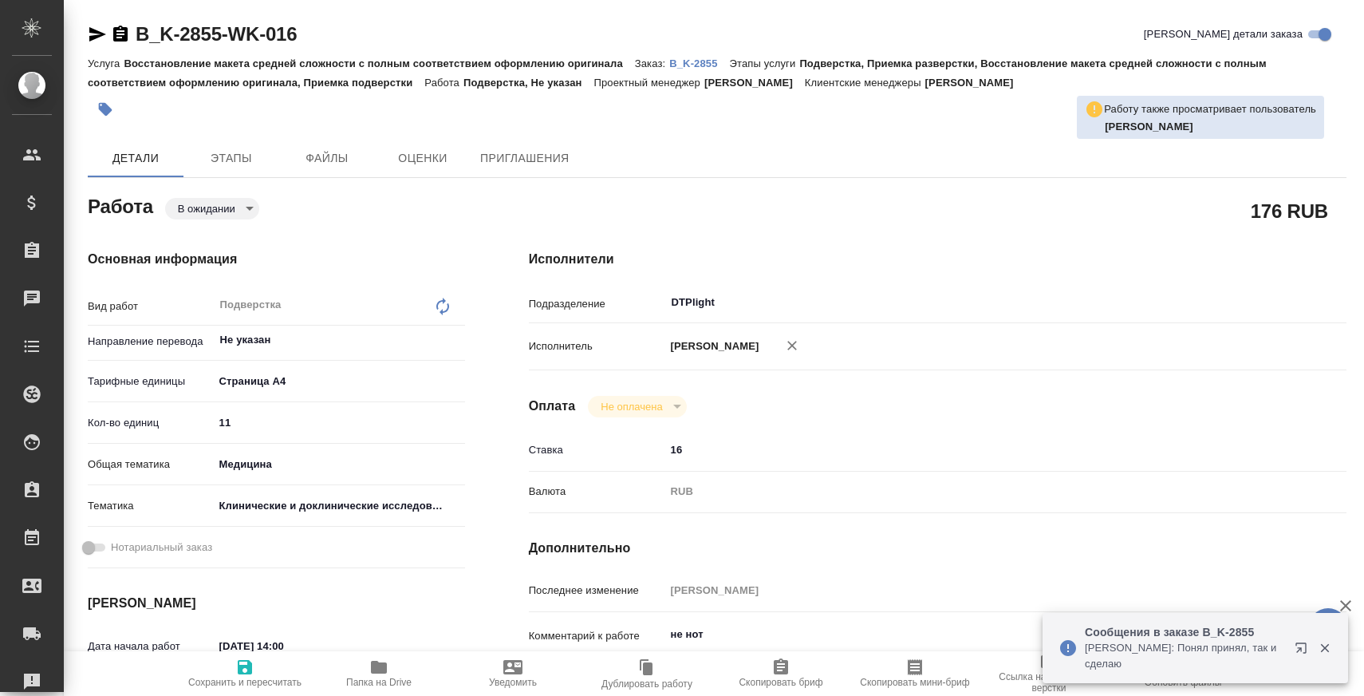
type textarea "x"
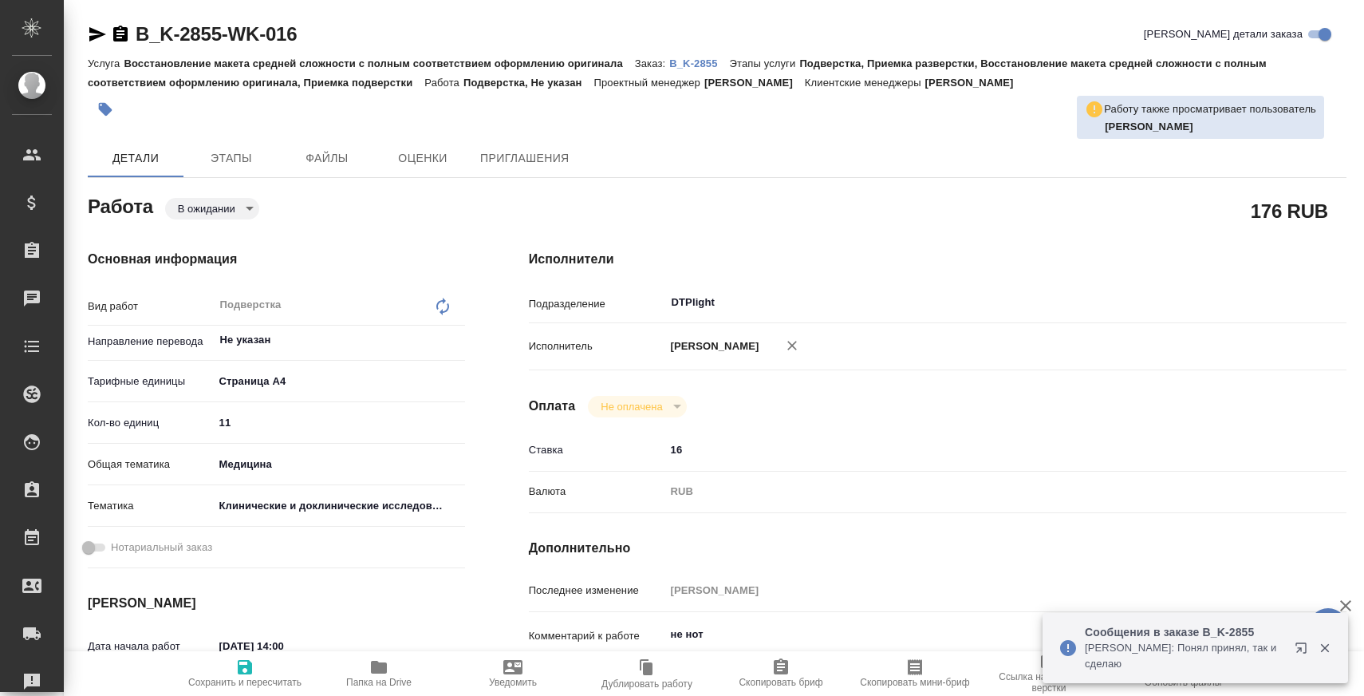
type textarea "x"
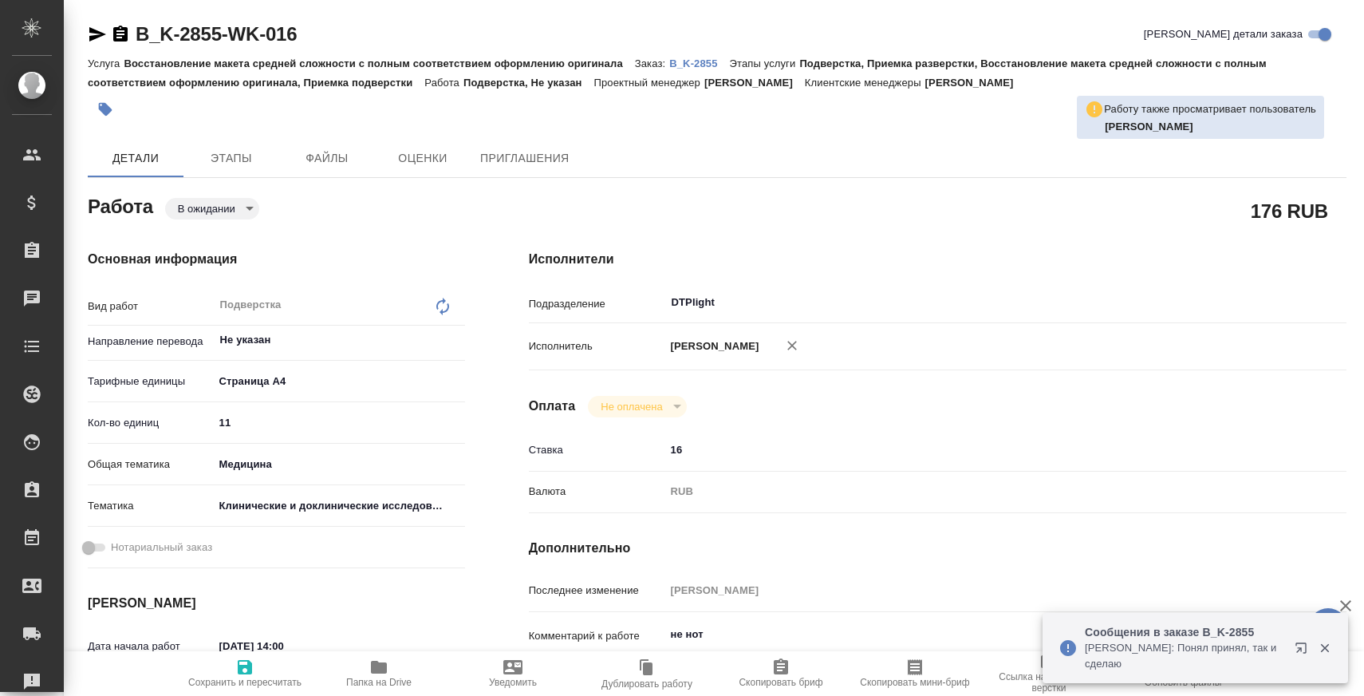
type textarea "x"
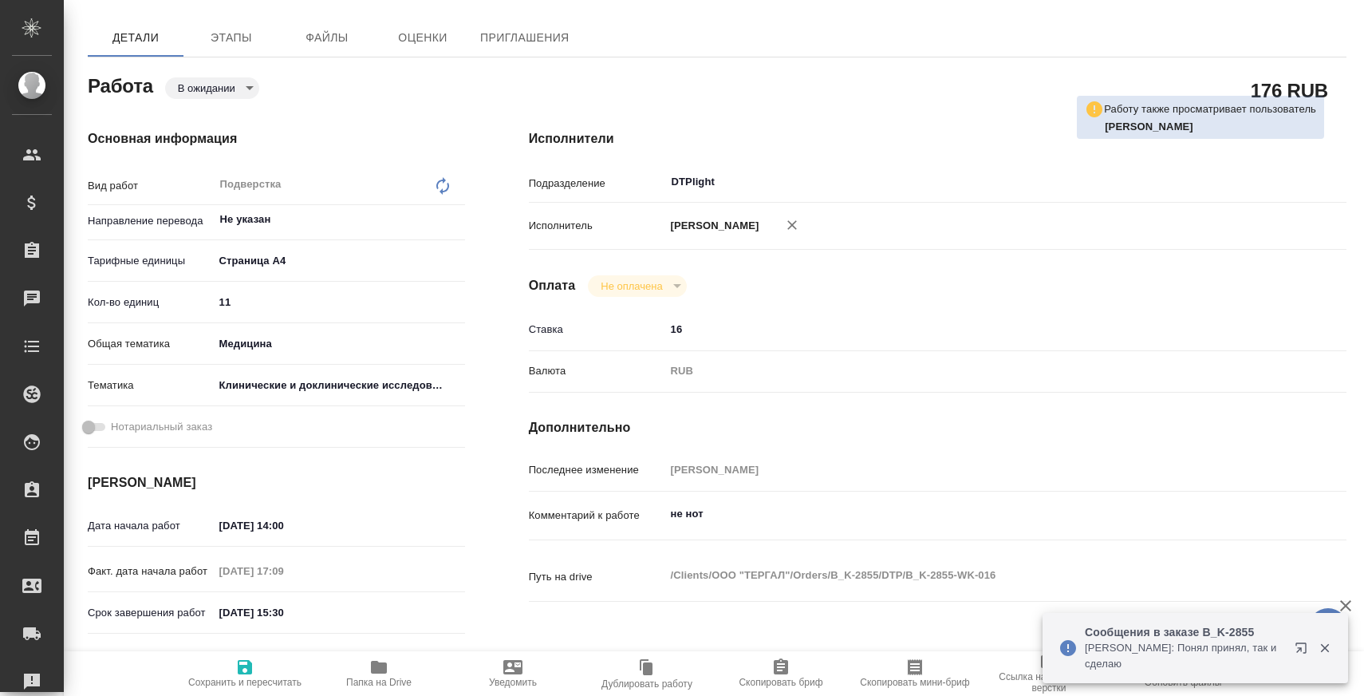
type textarea "x"
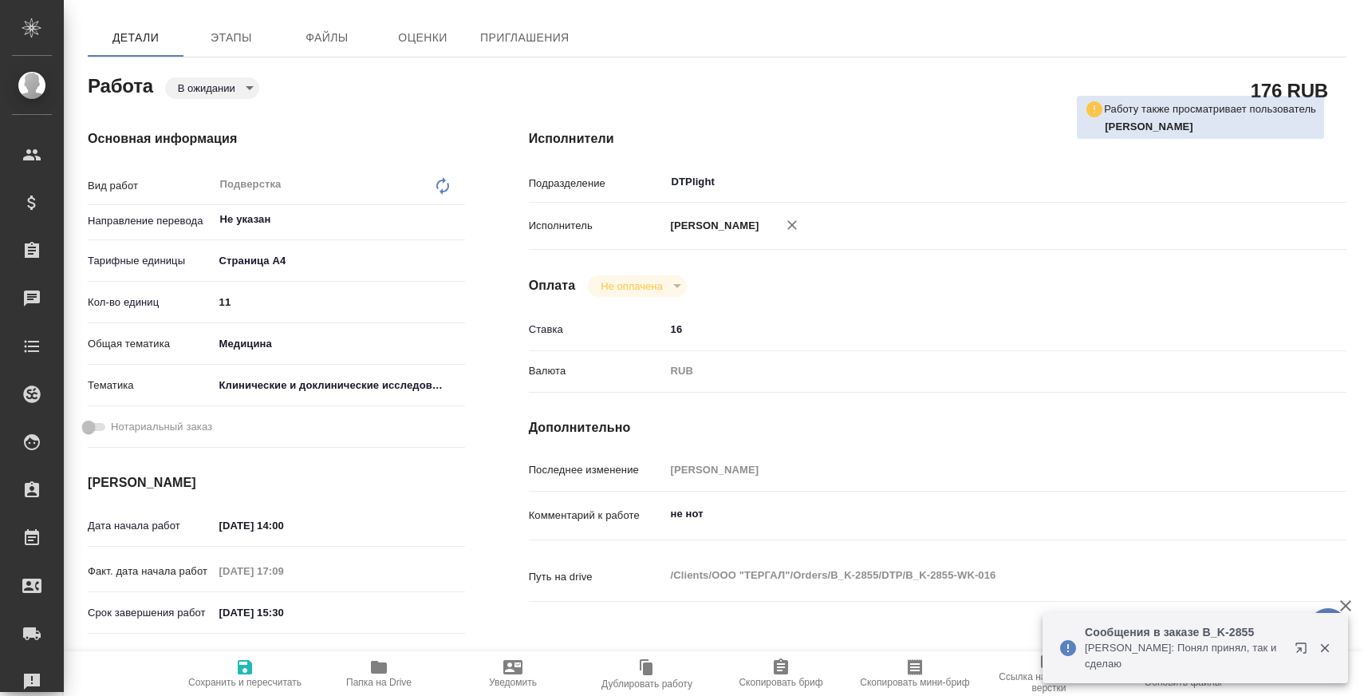
scroll to position [122, 0]
type textarea "x"
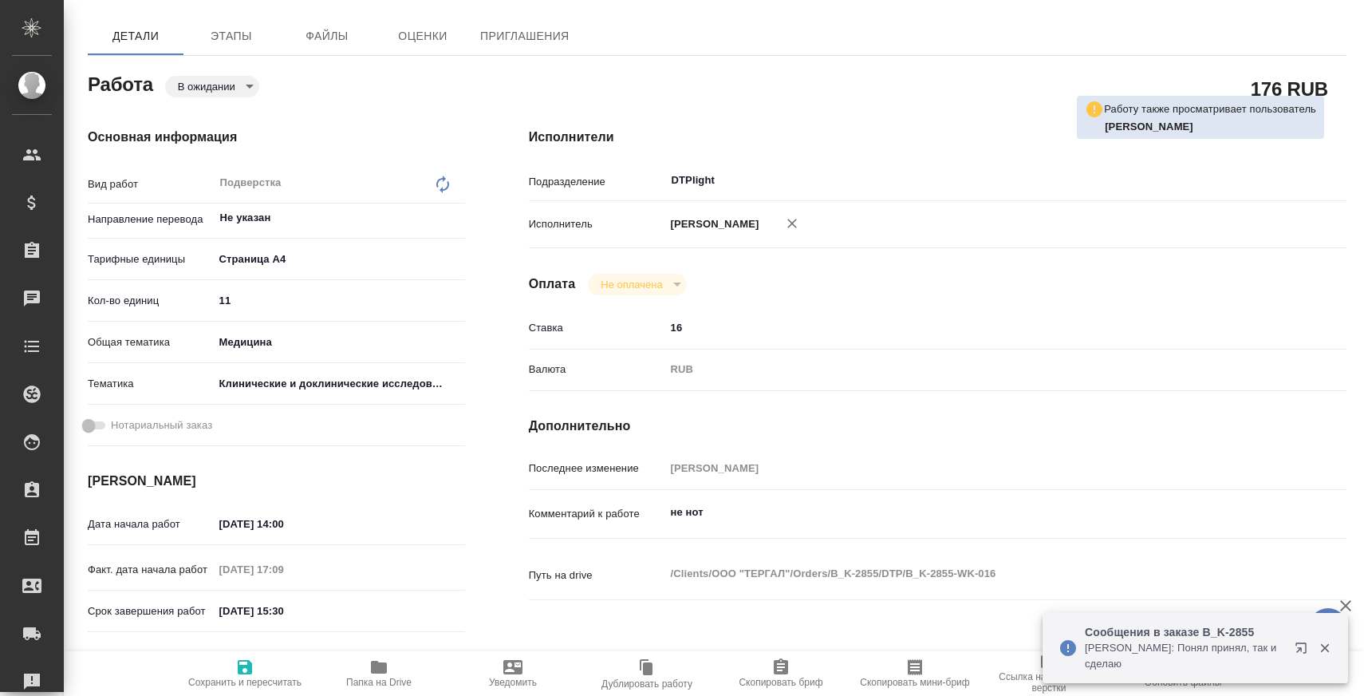
type textarea "x"
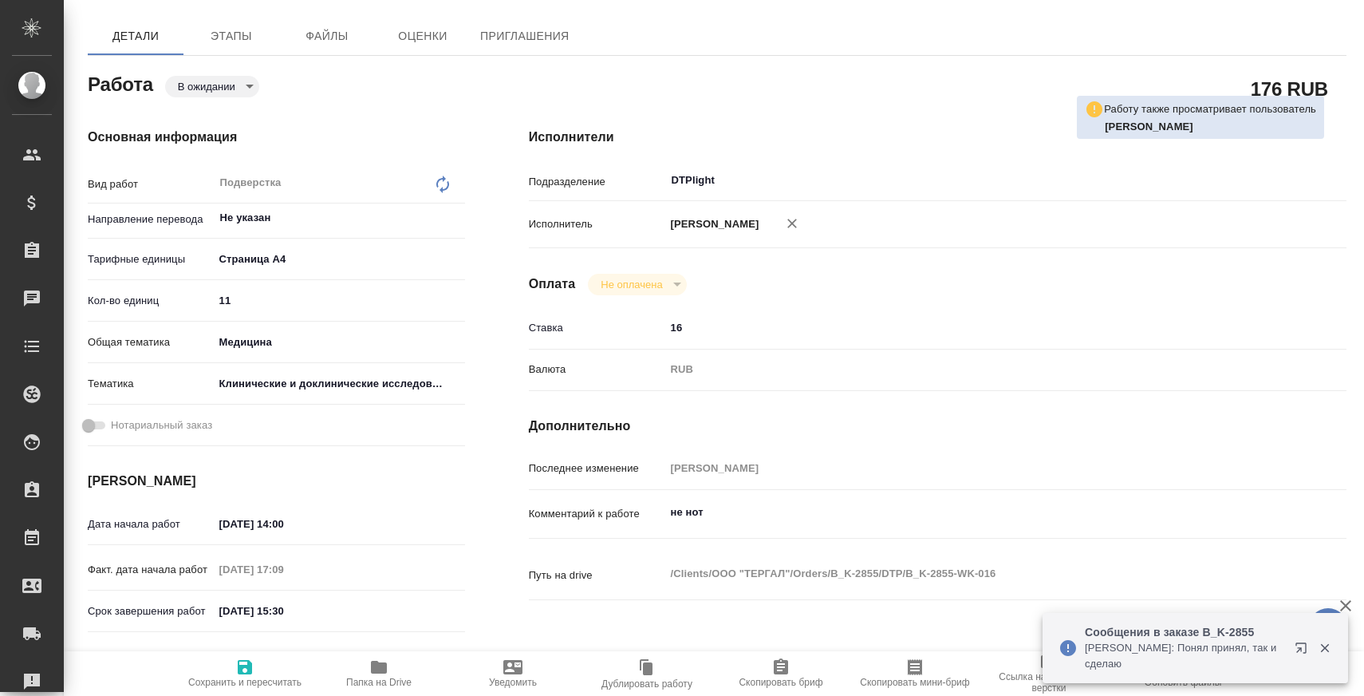
type textarea "x"
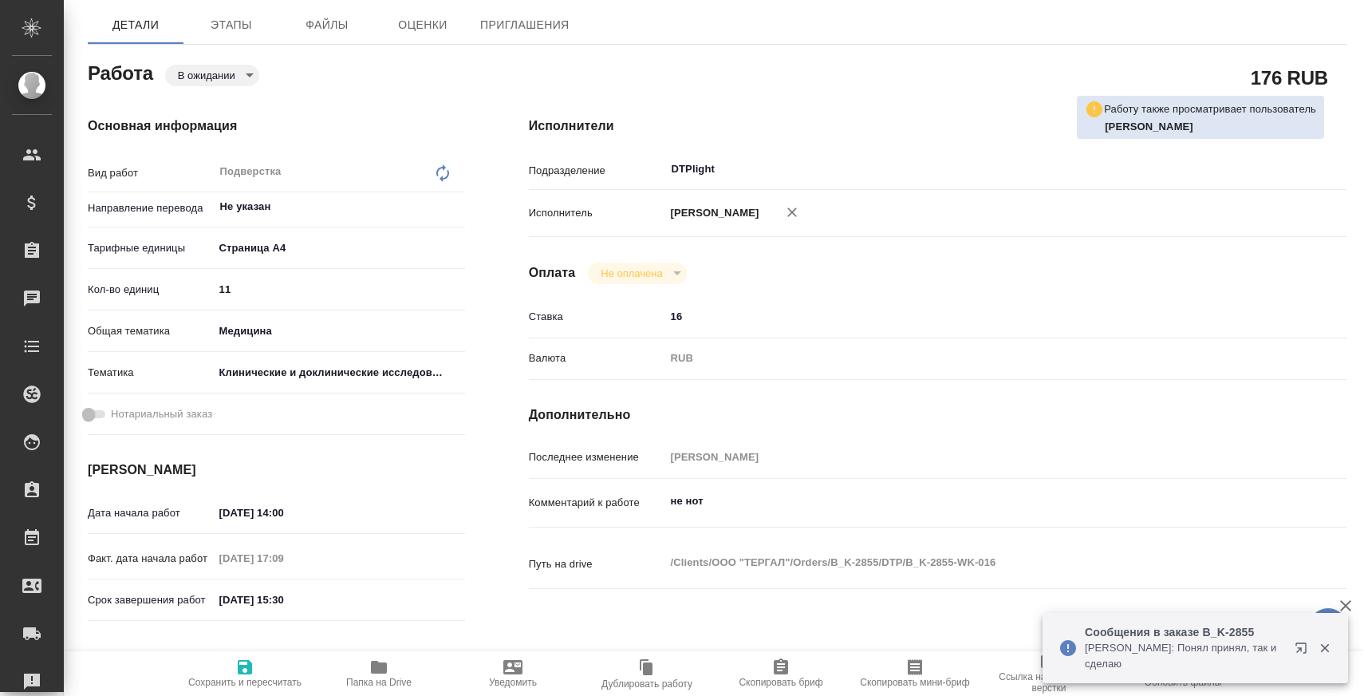
type textarea "x"
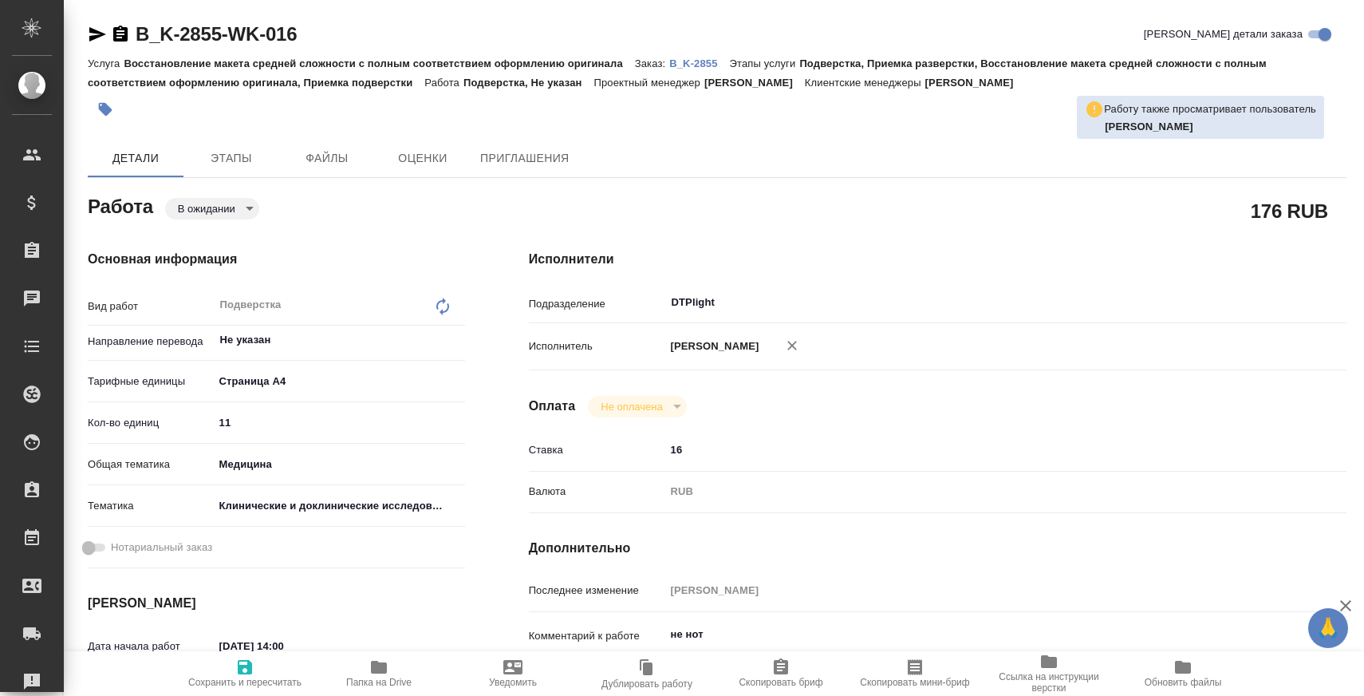
type textarea "x"
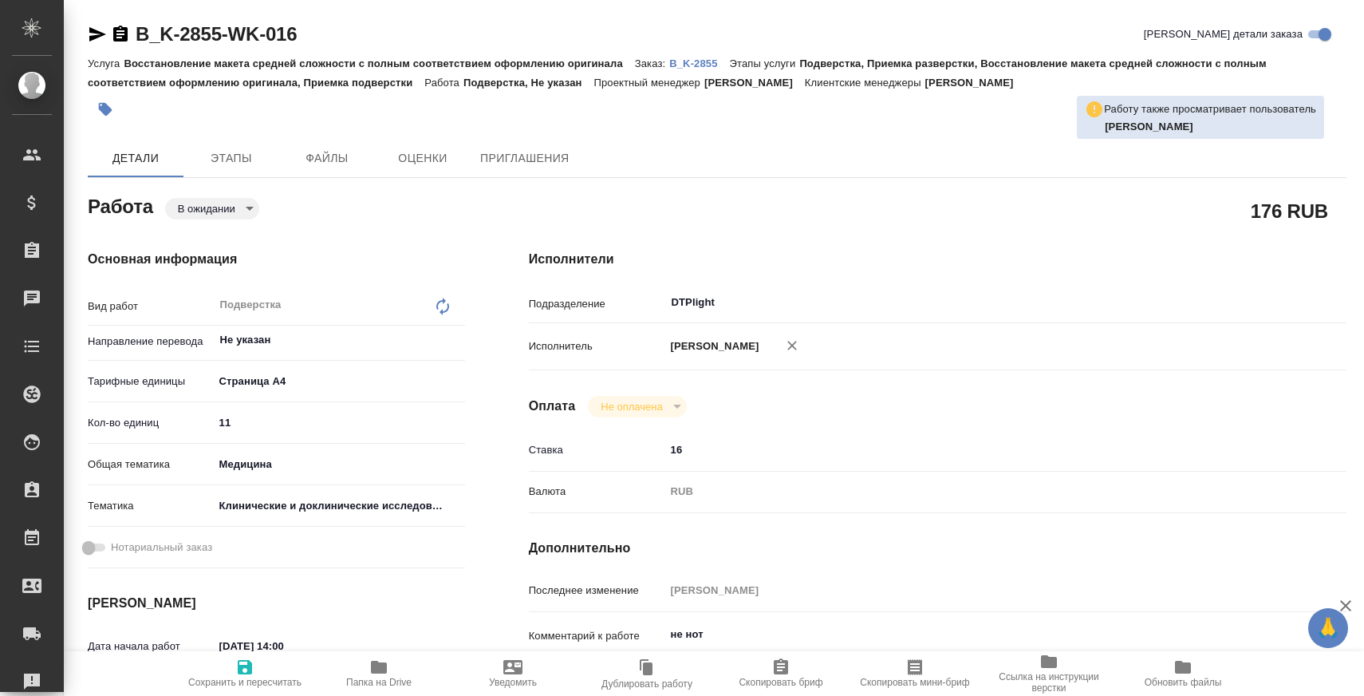
type textarea "x"
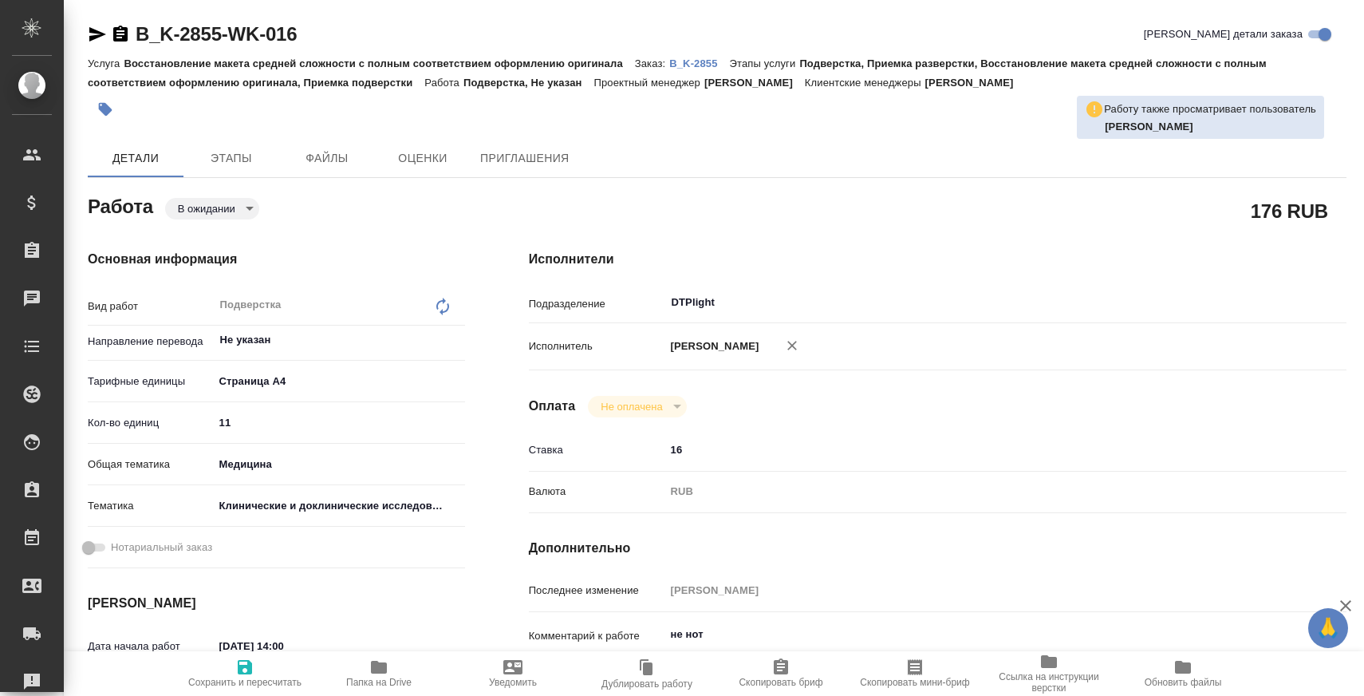
type textarea "x"
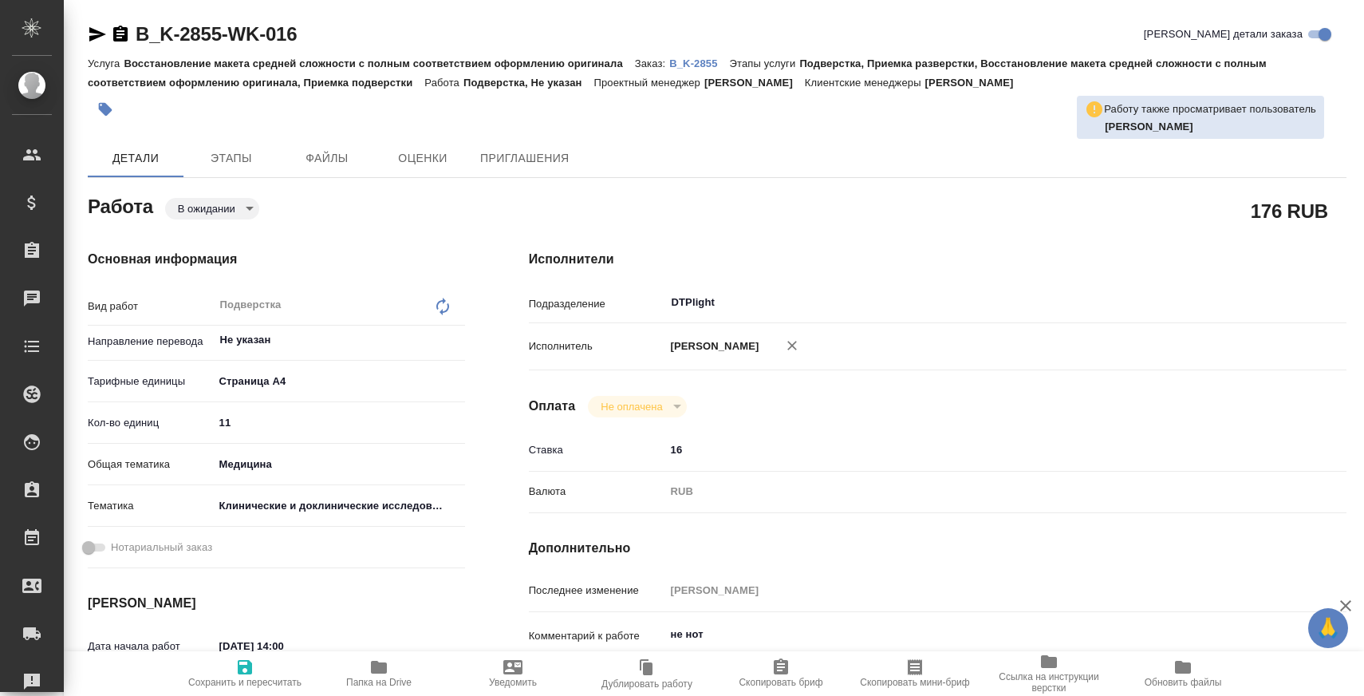
type textarea "x"
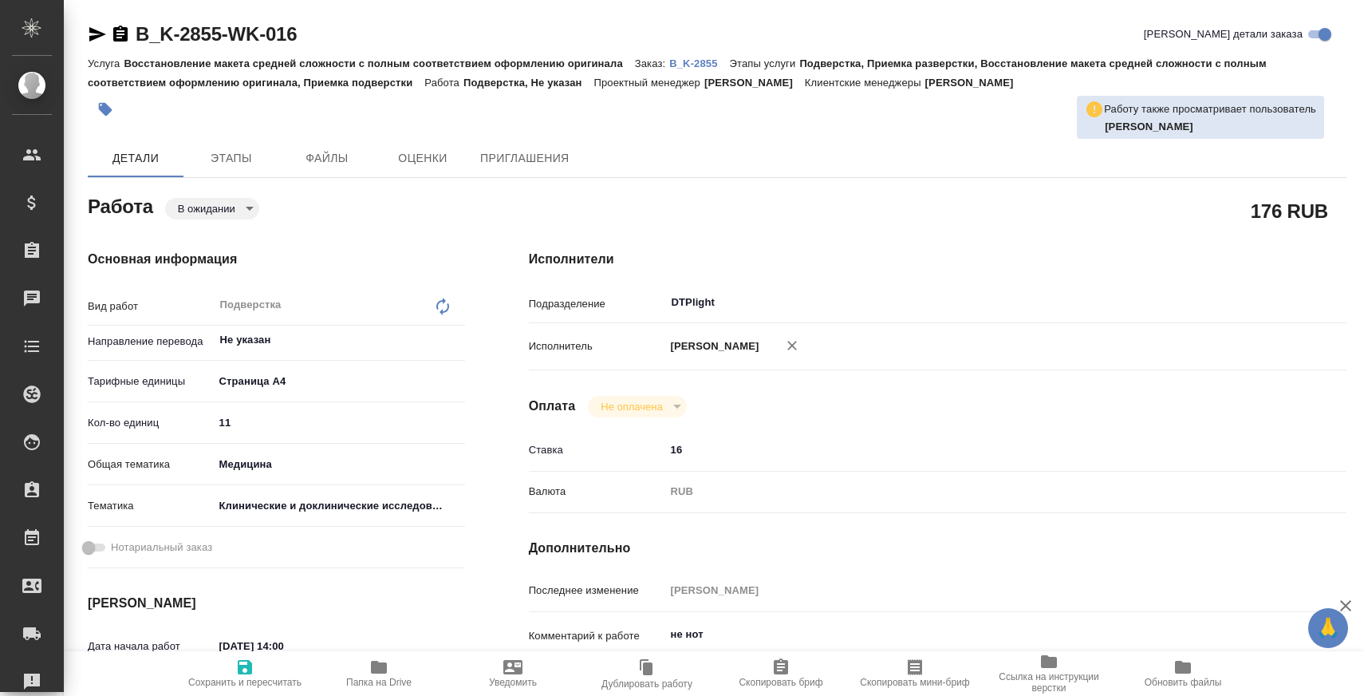
type textarea "x"
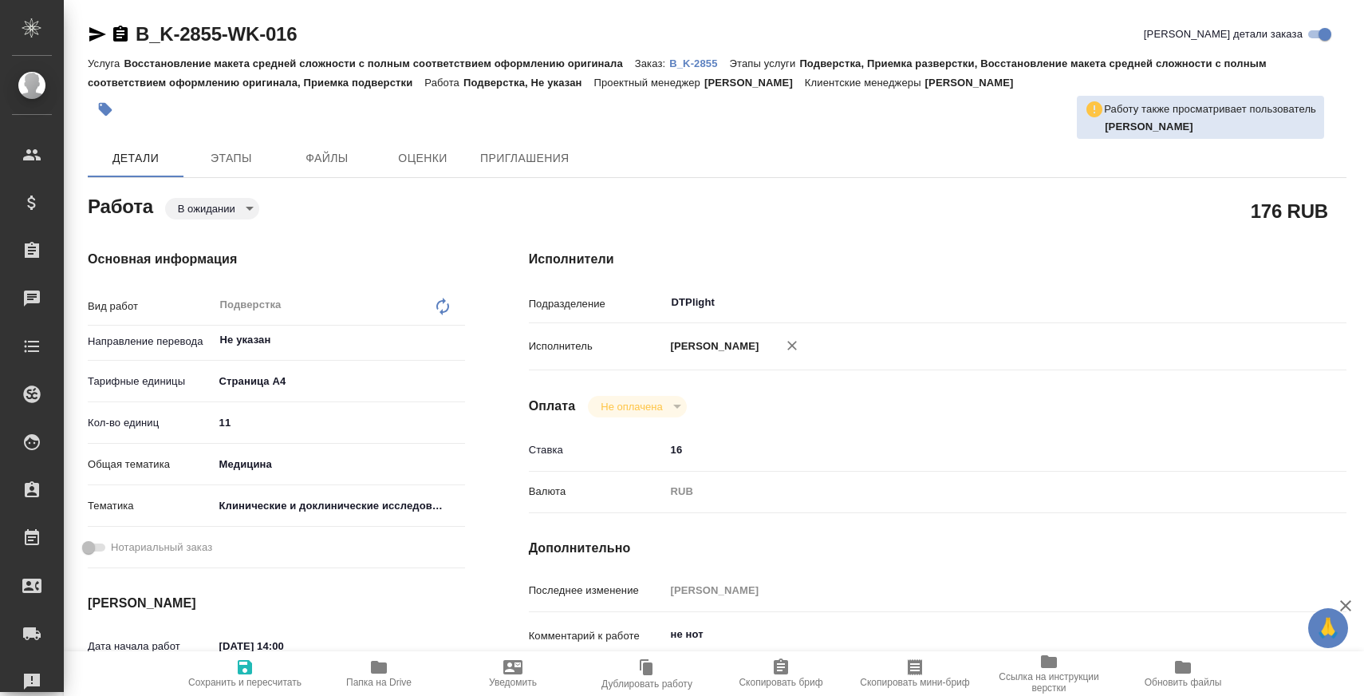
type textarea "x"
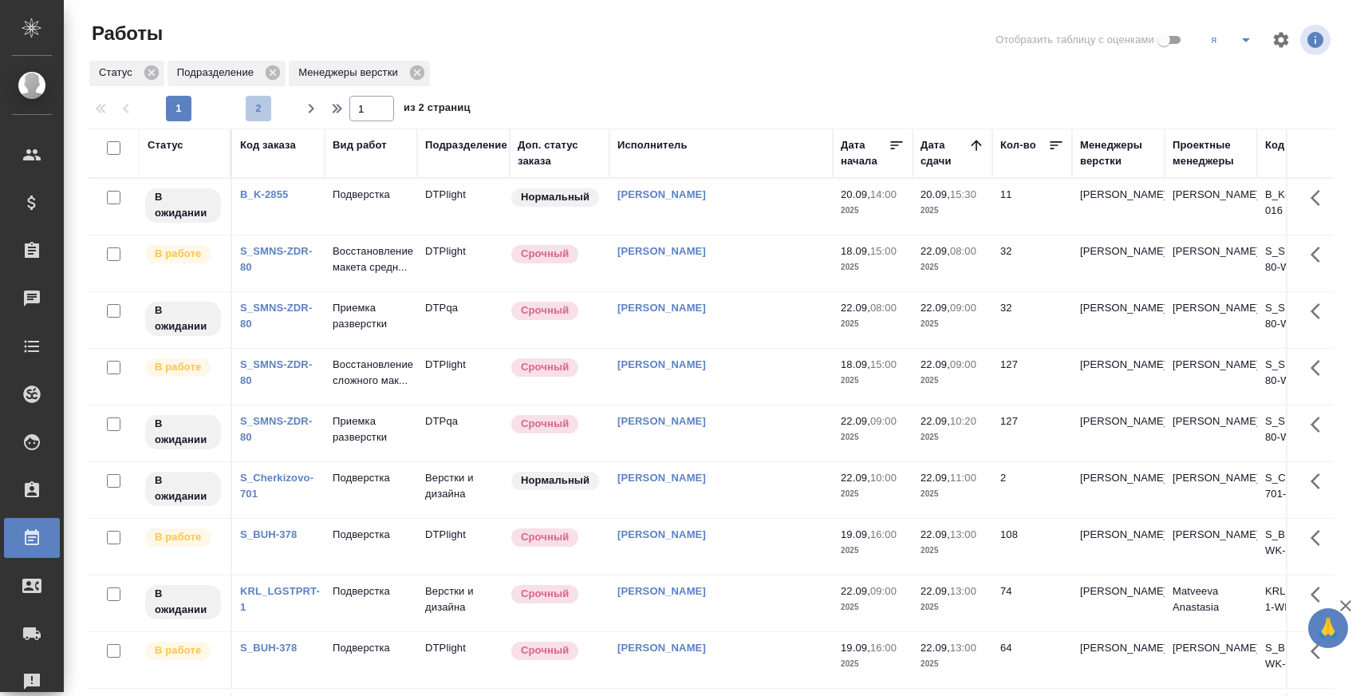
click at [251, 114] on span "2" at bounding box center [259, 109] width 26 height 16
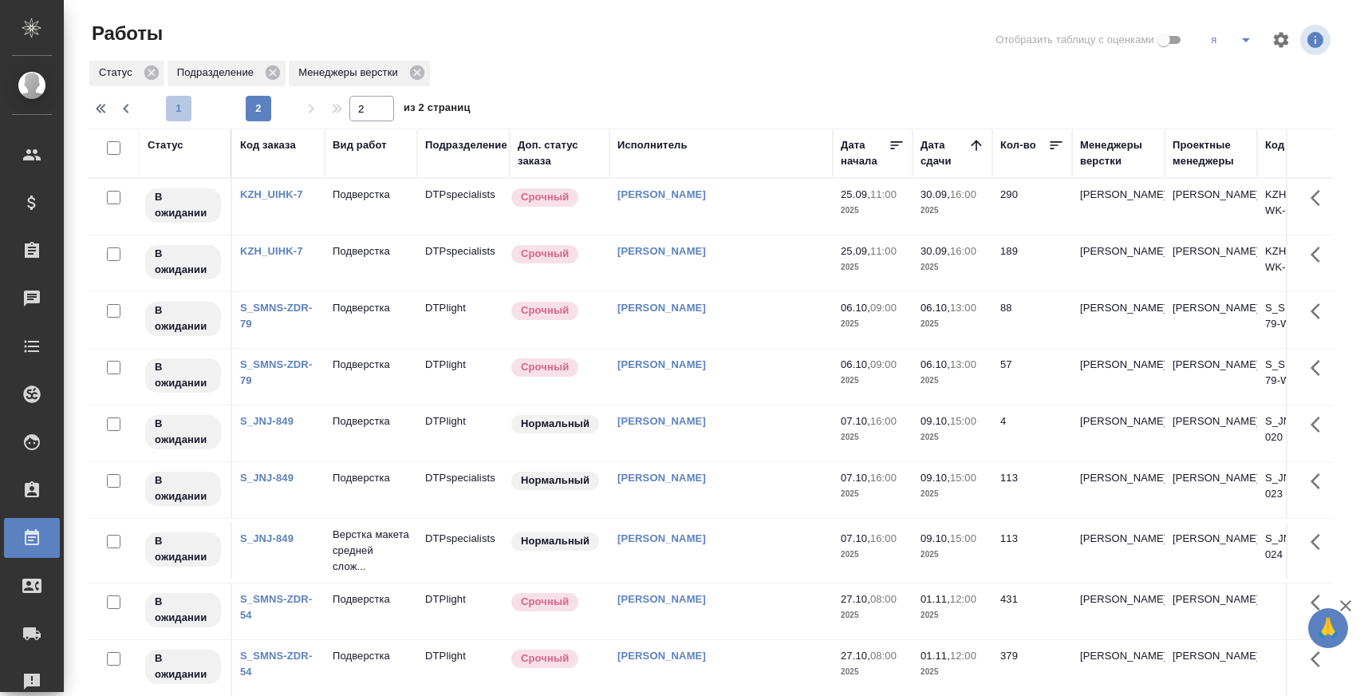
click at [167, 112] on span "1" at bounding box center [179, 109] width 26 height 16
type input "1"
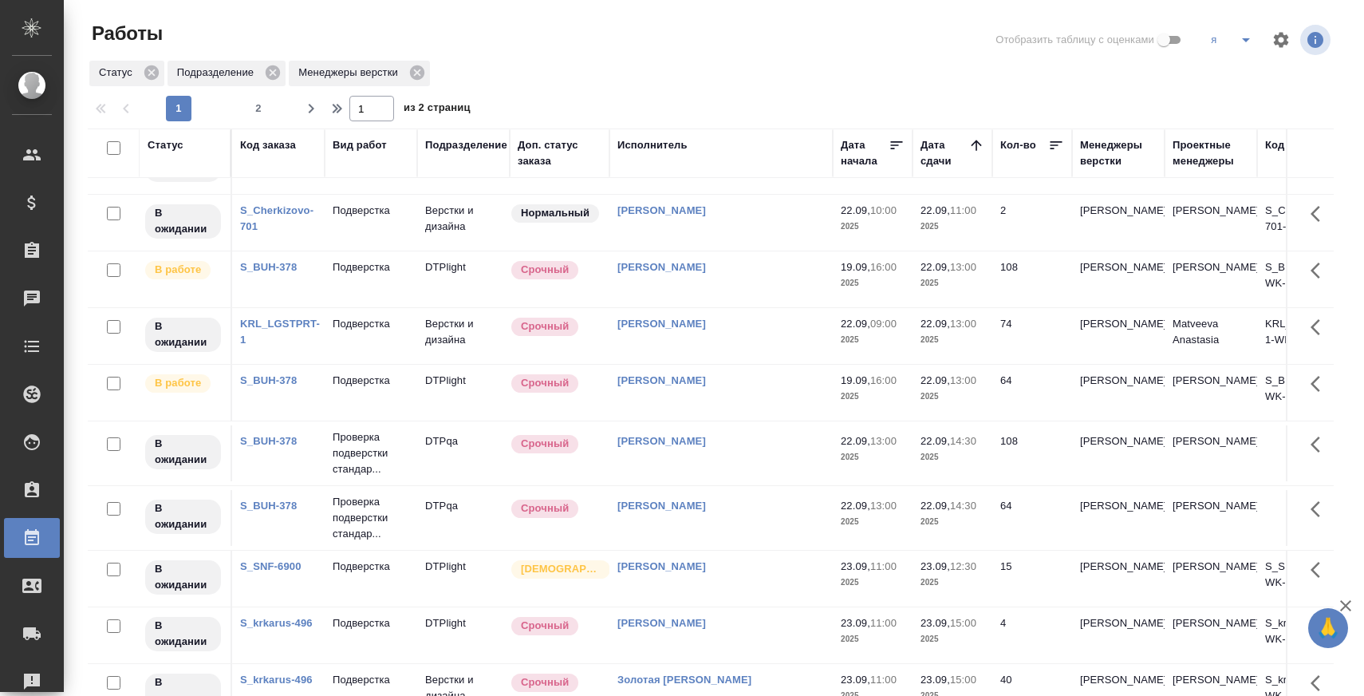
scroll to position [269, 0]
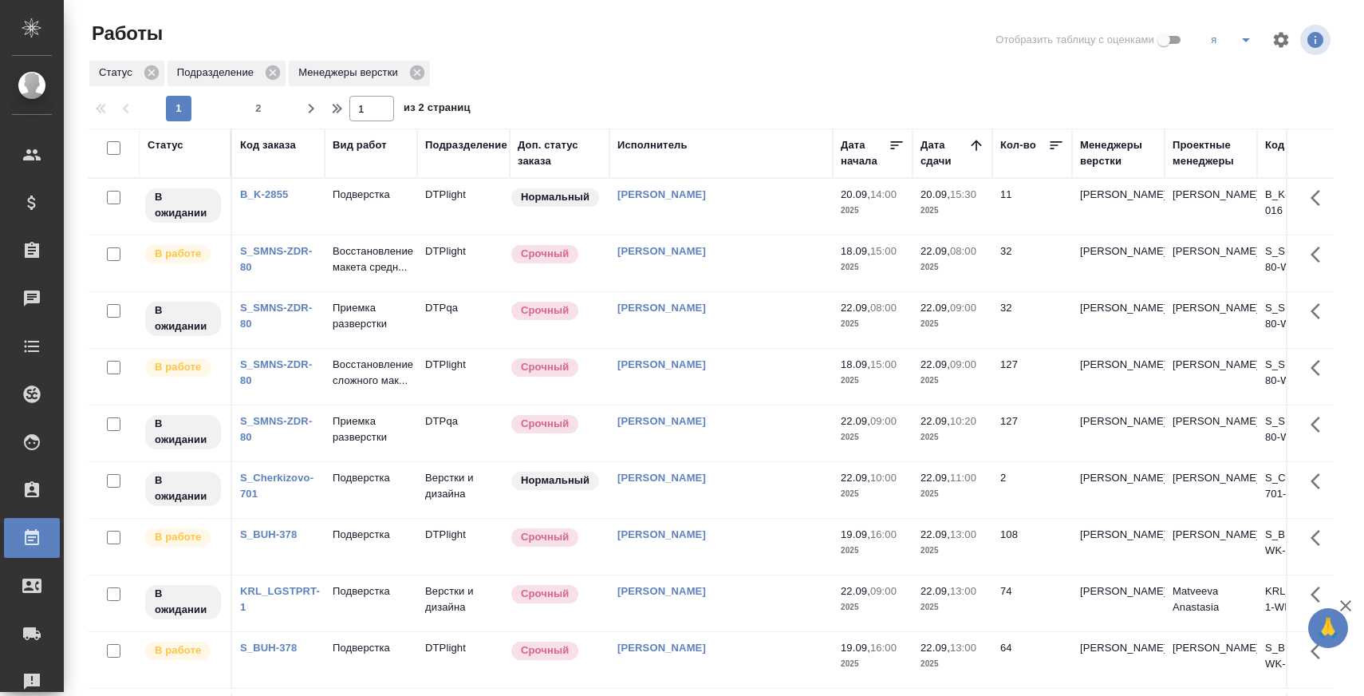
click at [1284, 41] on icon "button" at bounding box center [1281, 39] width 15 height 15
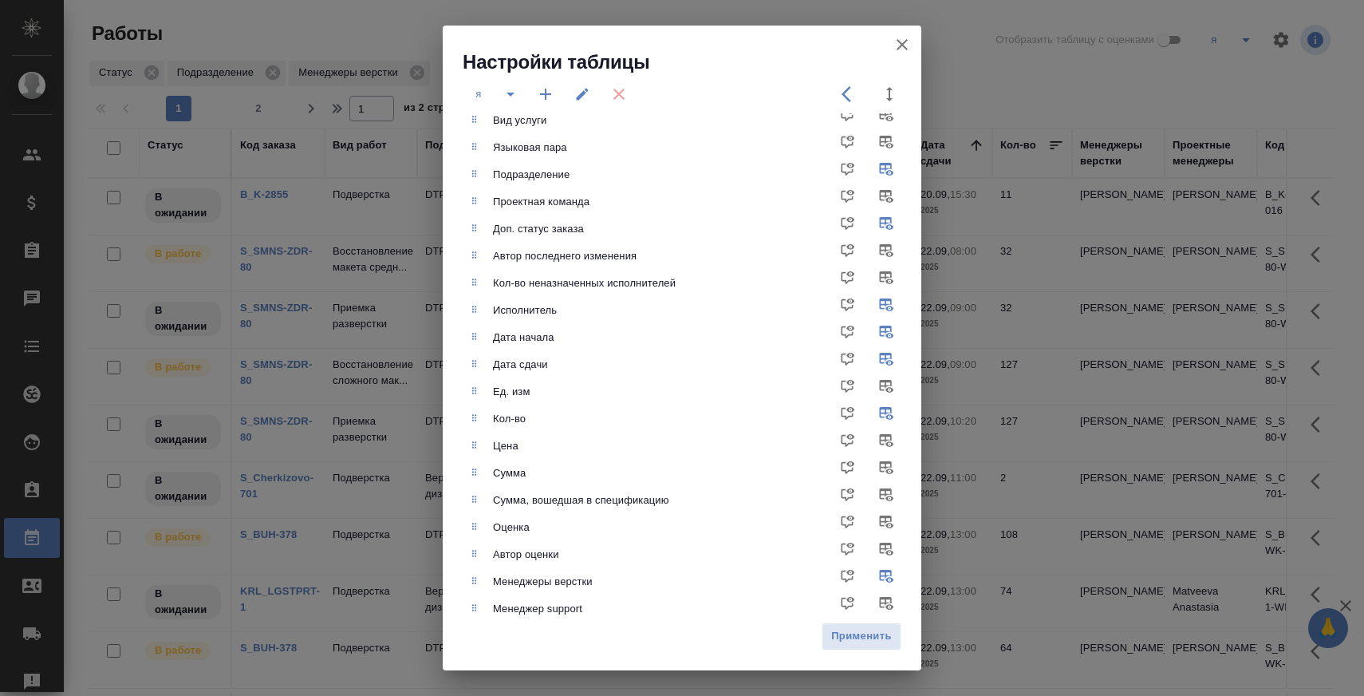
scroll to position [74, 0]
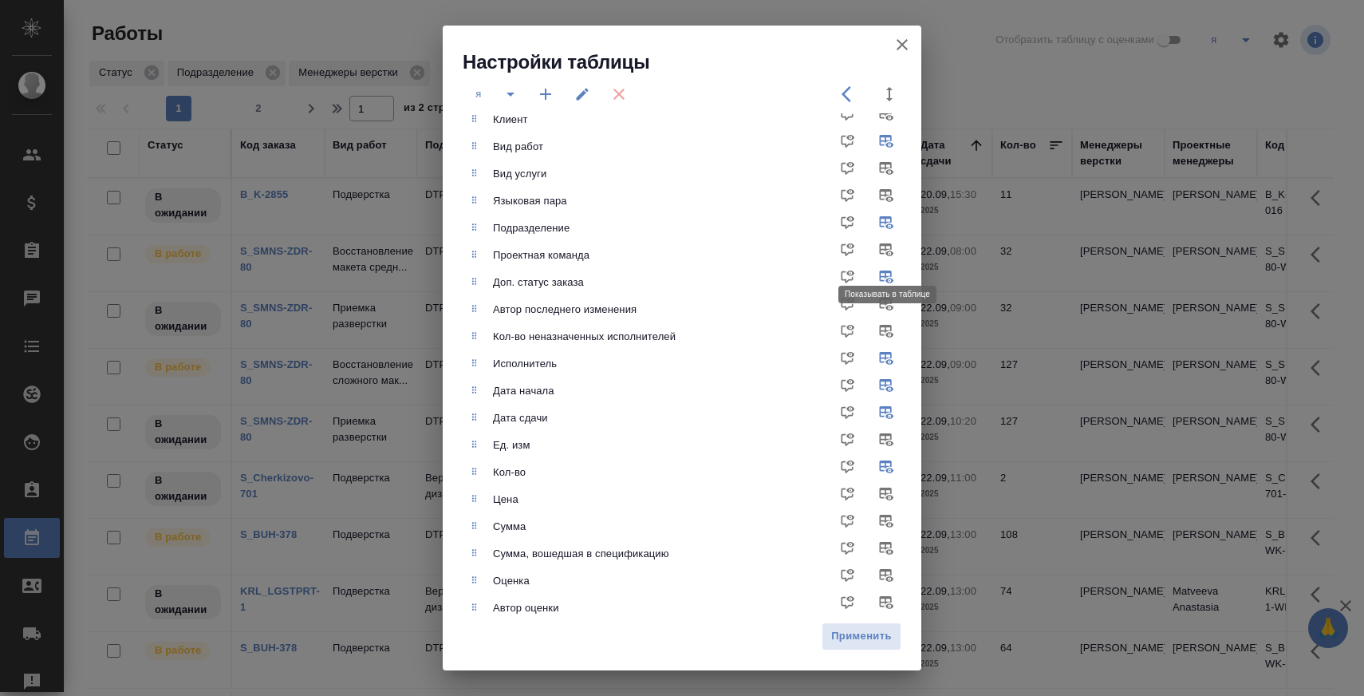
click at [886, 251] on input "checkbox" at bounding box center [889, 255] width 38 height 38
checkbox input "true"
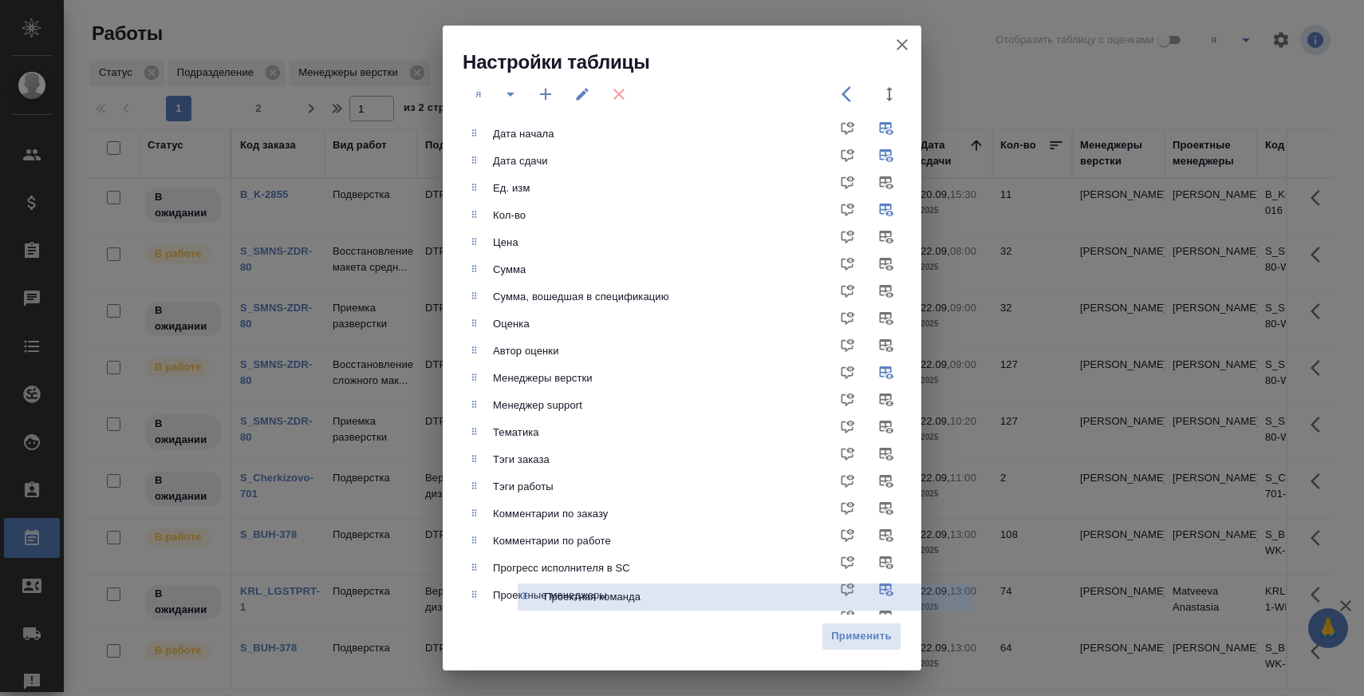
scroll to position [419, 0]
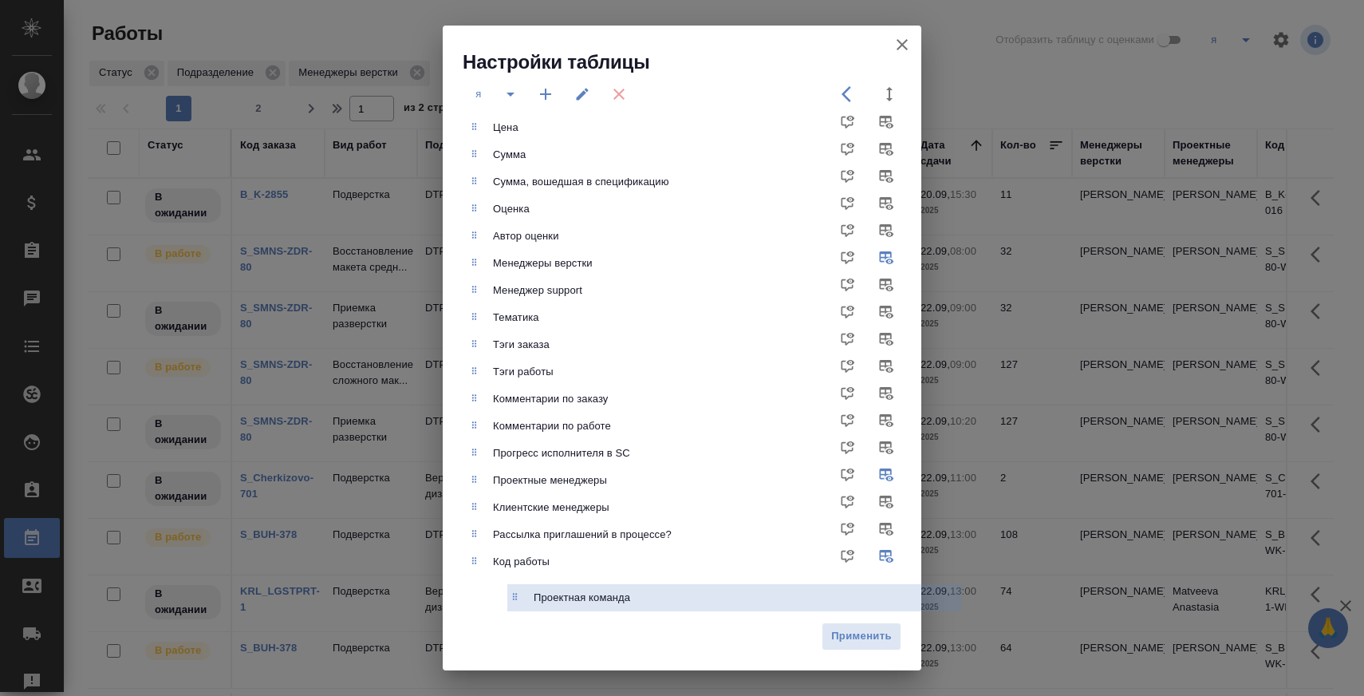
drag, startPoint x: 476, startPoint y: 259, endPoint x: 515, endPoint y: 607, distance: 350.0
click at [515, 607] on ul "Статус Код заказа Клиент Вид работ Вид услуги Языковая пара Подразделение Проек…" at bounding box center [694, 155] width 455 height 908
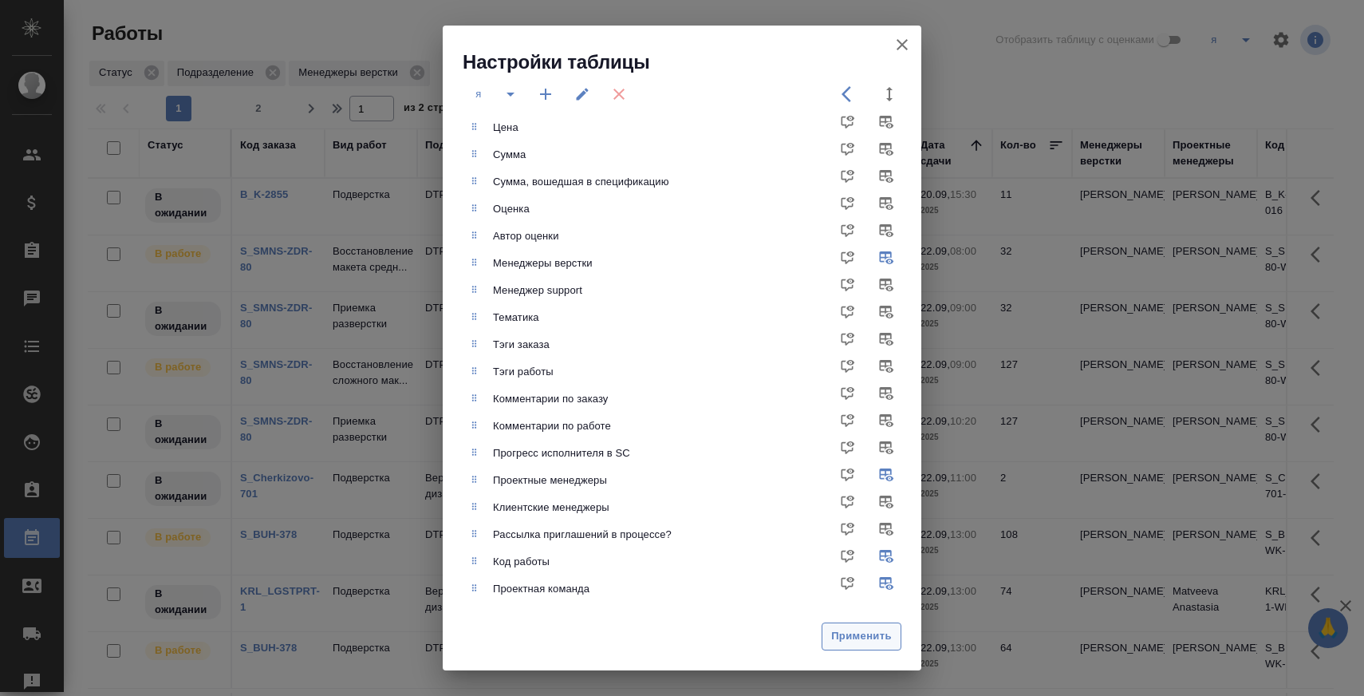
click at [875, 638] on span "Применить" at bounding box center [861, 636] width 62 height 18
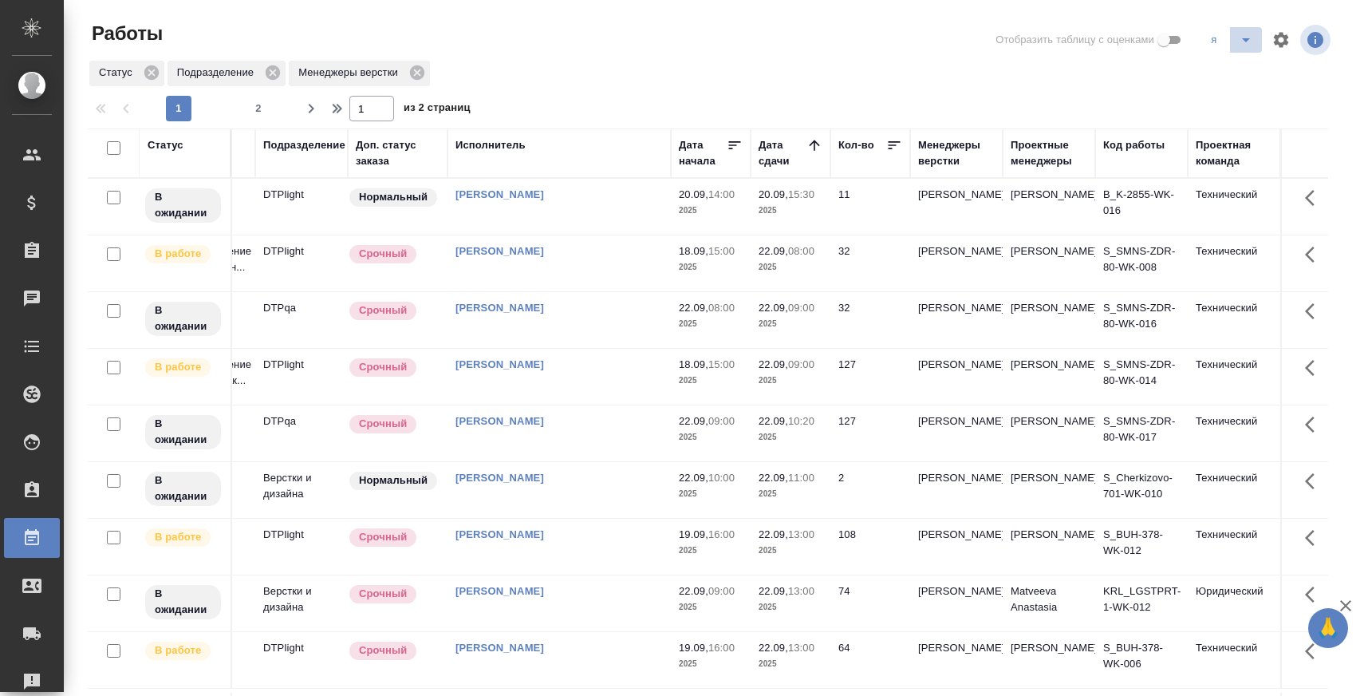
click at [1248, 37] on icon "split button" at bounding box center [1246, 39] width 19 height 19
click at [1236, 194] on li "мв" at bounding box center [1261, 200] width 126 height 26
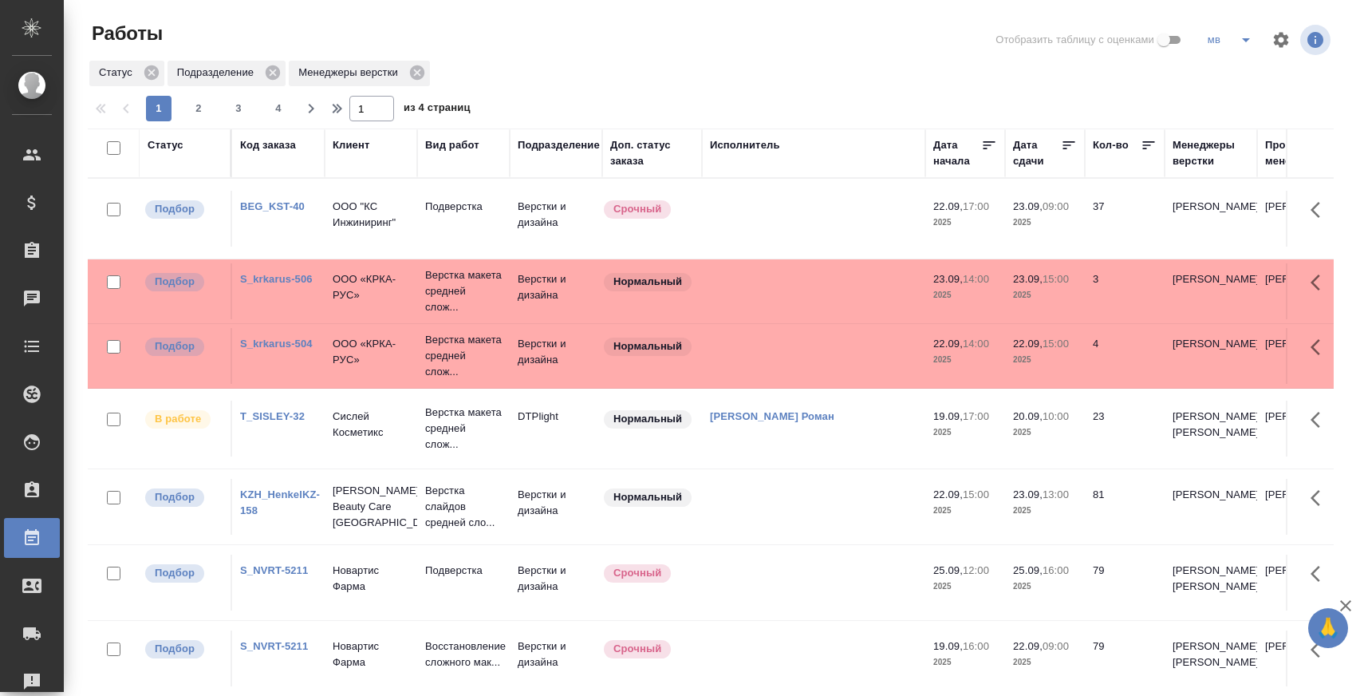
click at [1281, 37] on icon "button" at bounding box center [1281, 39] width 15 height 15
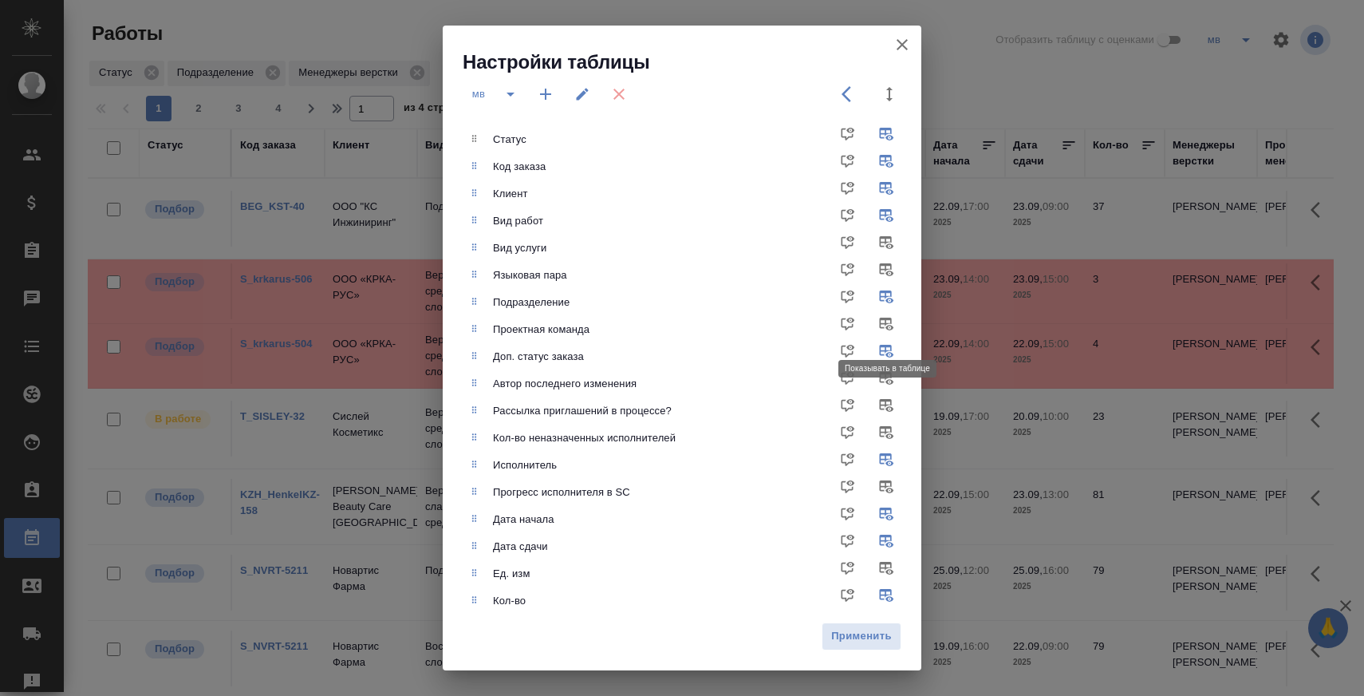
click at [889, 325] on input "checkbox" at bounding box center [889, 329] width 38 height 38
checkbox input "true"
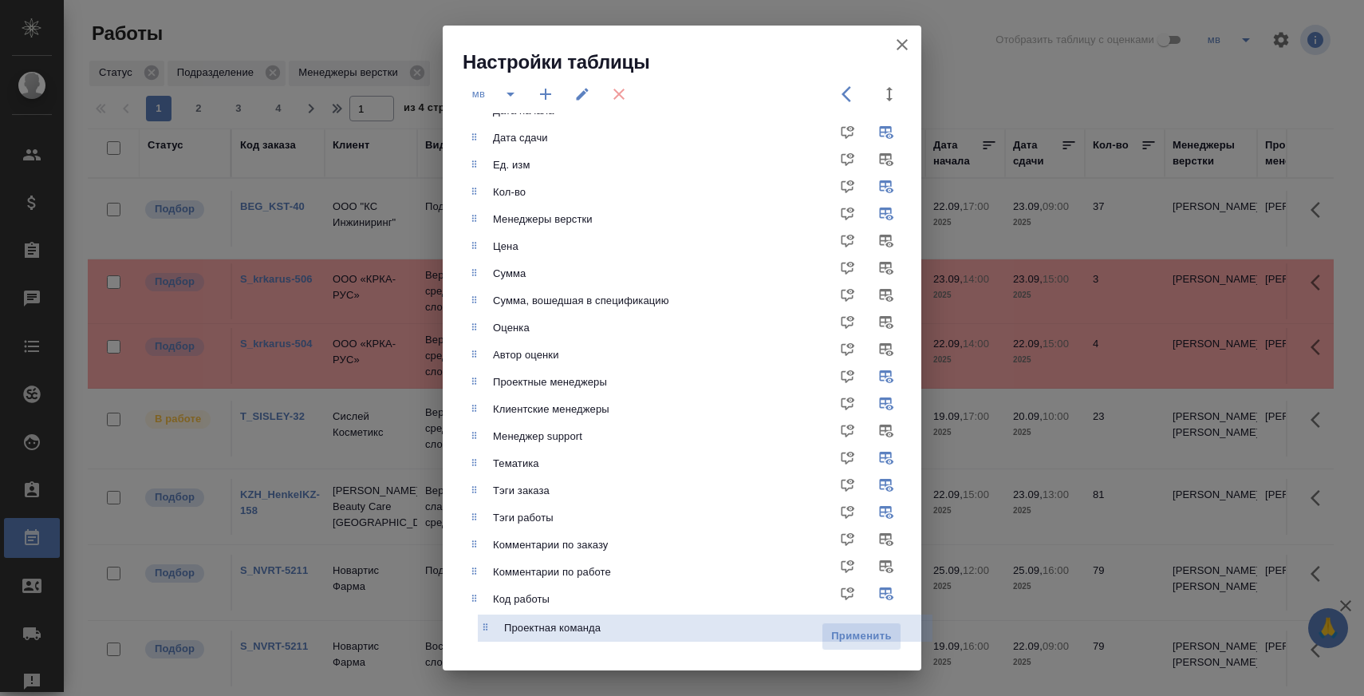
scroll to position [419, 0]
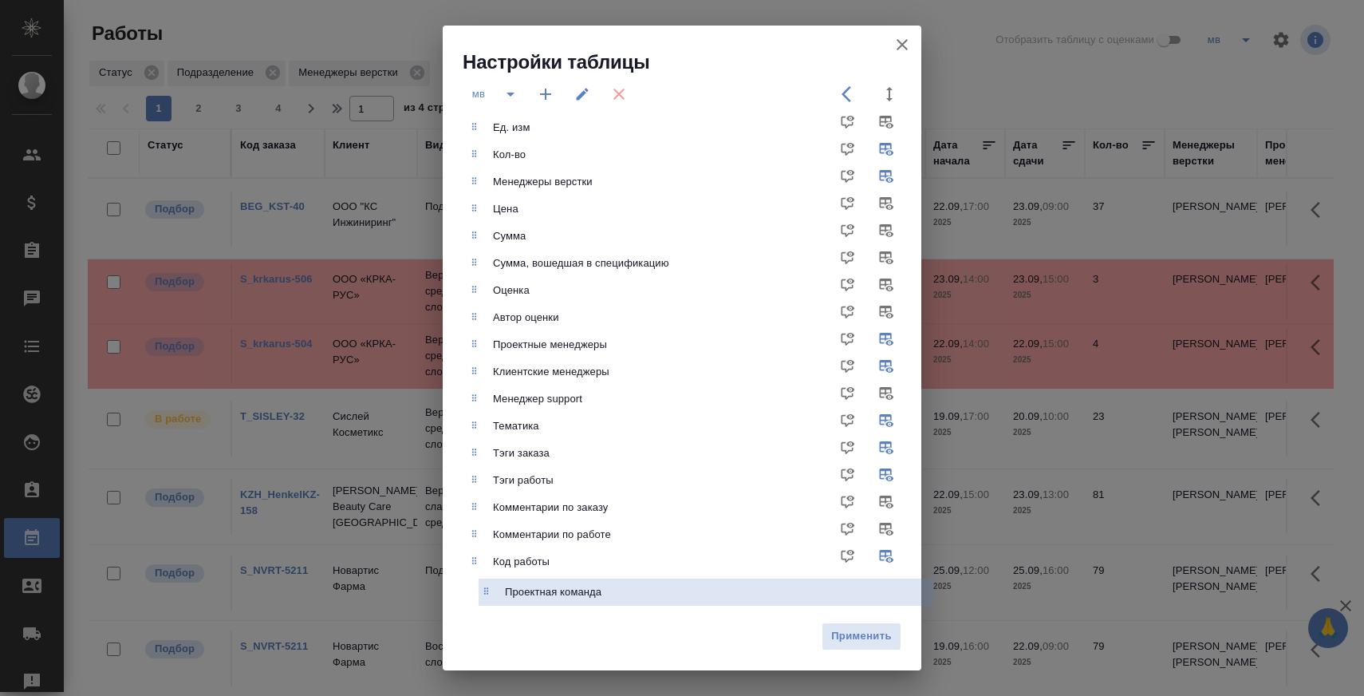
drag, startPoint x: 478, startPoint y: 337, endPoint x: 489, endPoint y: 605, distance: 268.3
click at [489, 605] on ul "Статус Код заказа Клиент Вид работ Вид услуги Языковая пара Подразделение Проек…" at bounding box center [694, 155] width 455 height 908
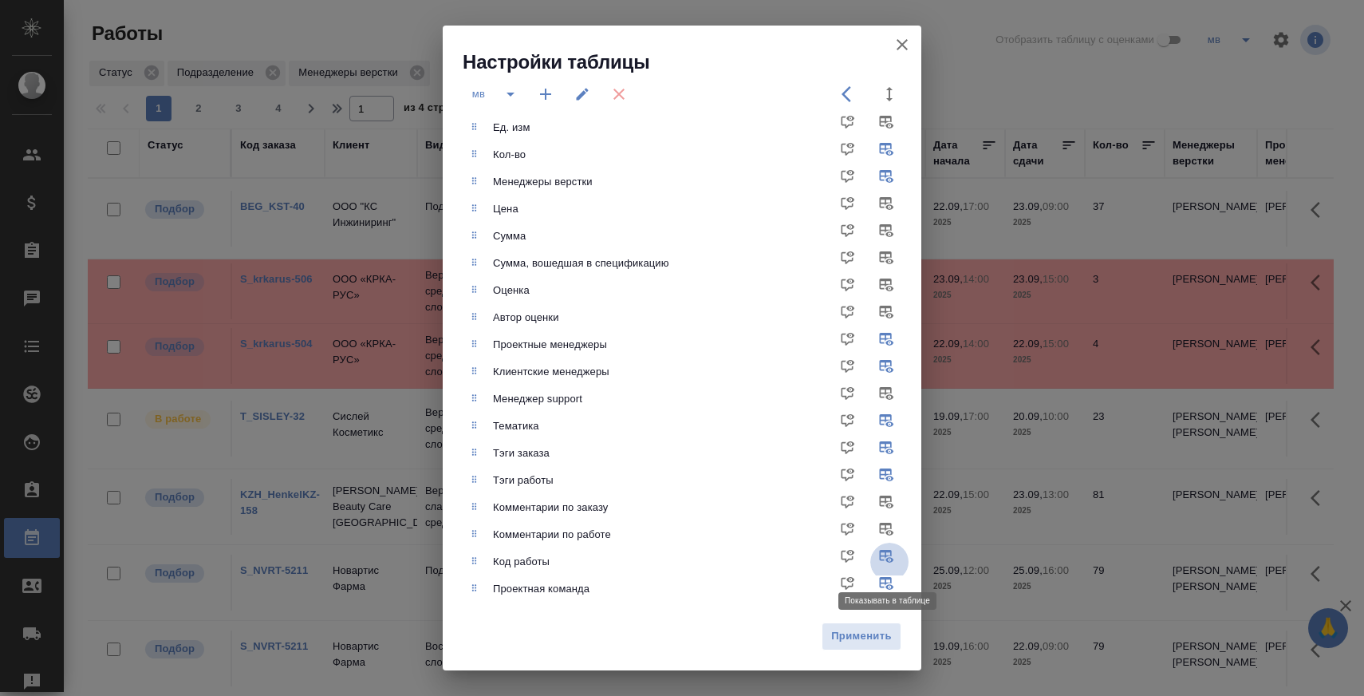
click at [882, 554] on input "checkbox" at bounding box center [889, 561] width 38 height 38
checkbox input "false"
click at [874, 617] on div "Применить" at bounding box center [682, 642] width 479 height 56
click at [871, 630] on span "Применить" at bounding box center [861, 636] width 62 height 18
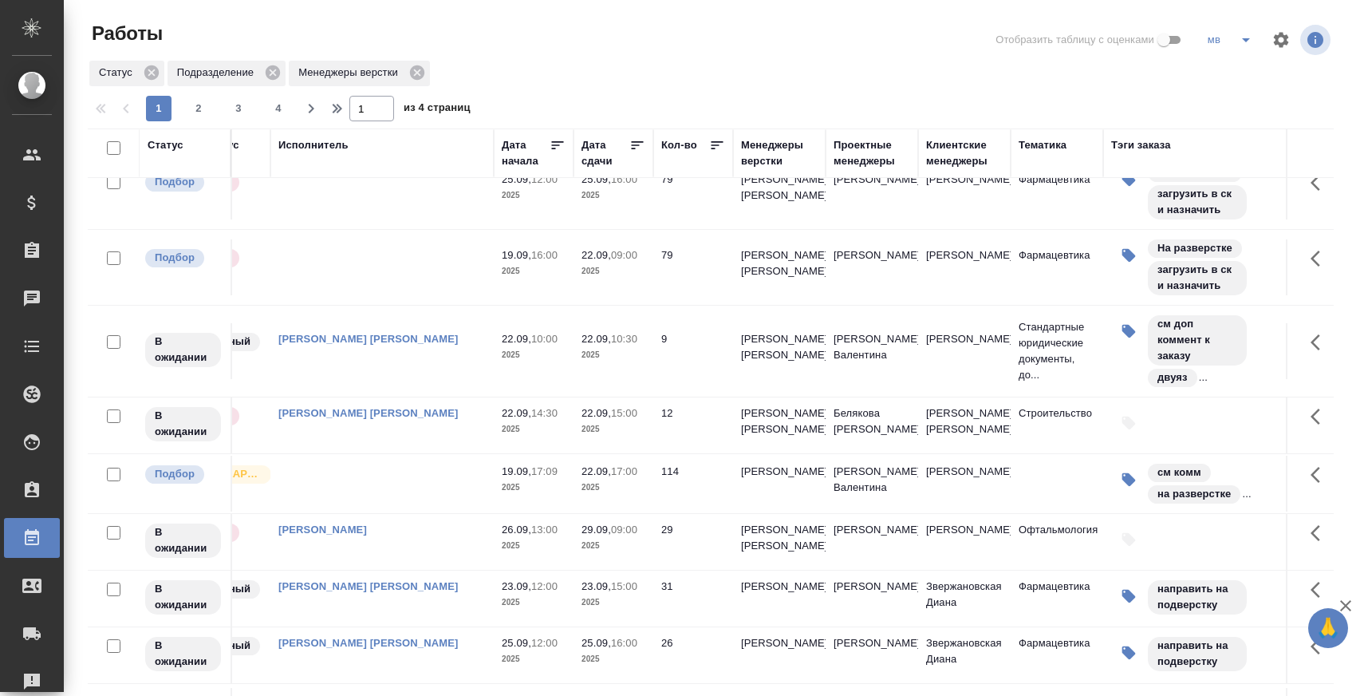
scroll to position [391, 433]
click at [1287, 42] on icon "button" at bounding box center [1281, 39] width 15 height 15
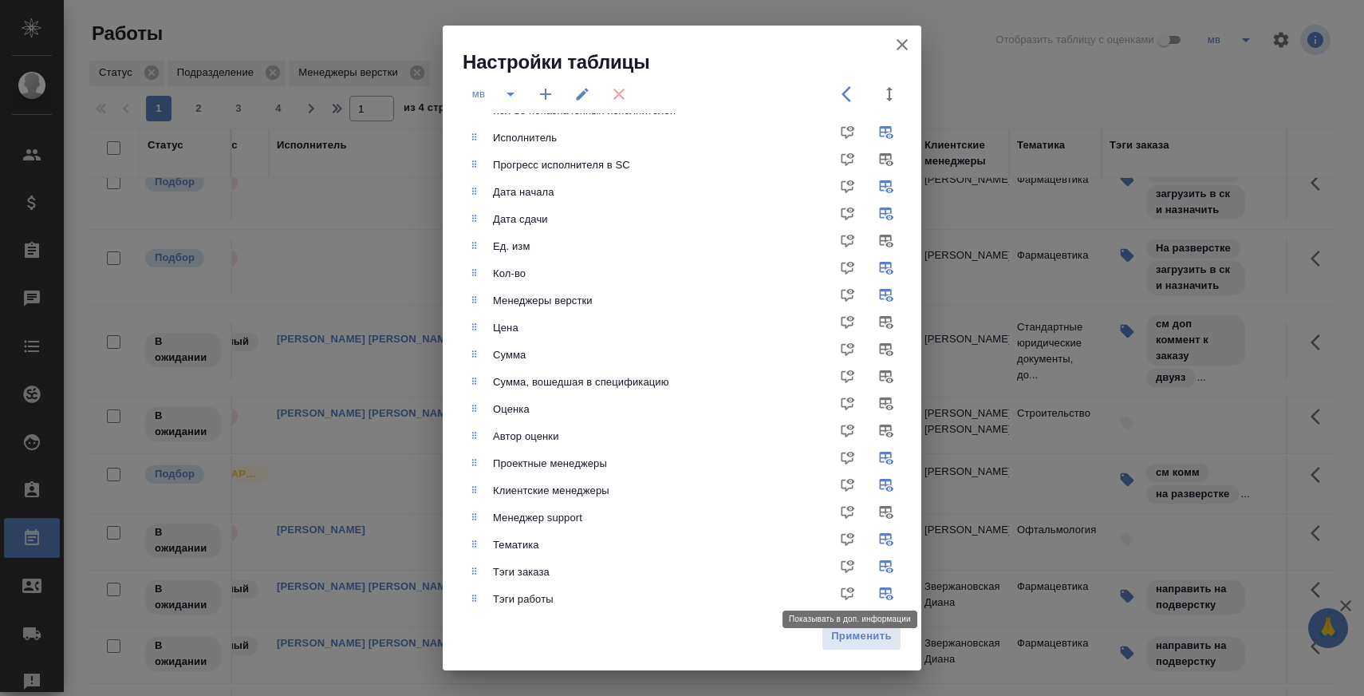
scroll to position [326, 0]
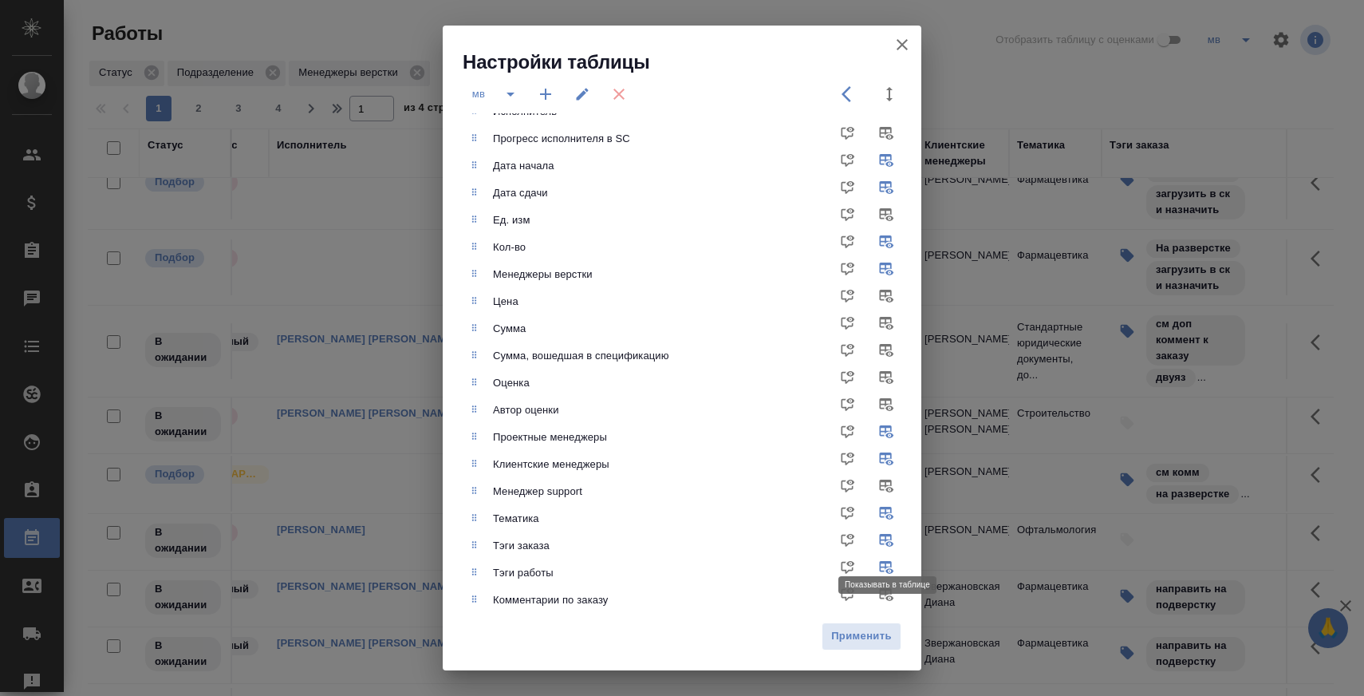
click at [886, 542] on input "checkbox" at bounding box center [889, 546] width 38 height 38
checkbox input "false"
click at [889, 566] on input "checkbox" at bounding box center [889, 573] width 38 height 38
checkbox input "false"
click at [888, 629] on span "Применить" at bounding box center [861, 636] width 62 height 18
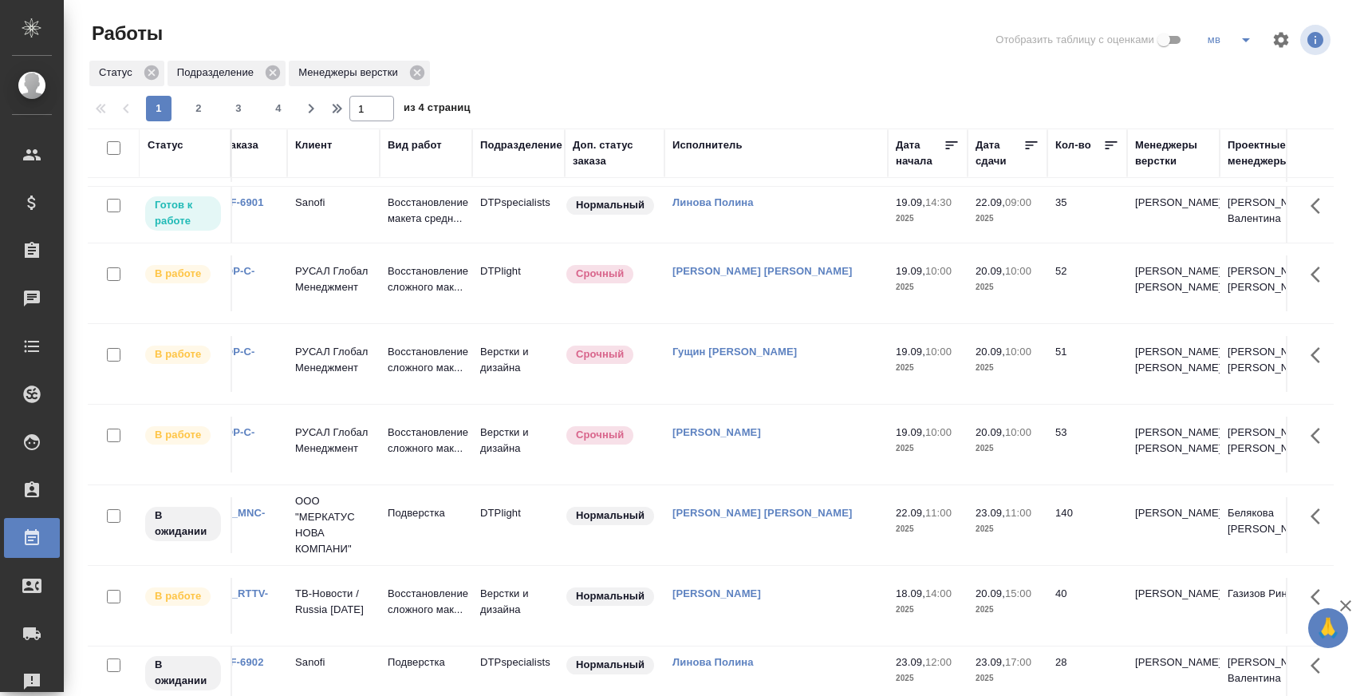
scroll to position [1211, 0]
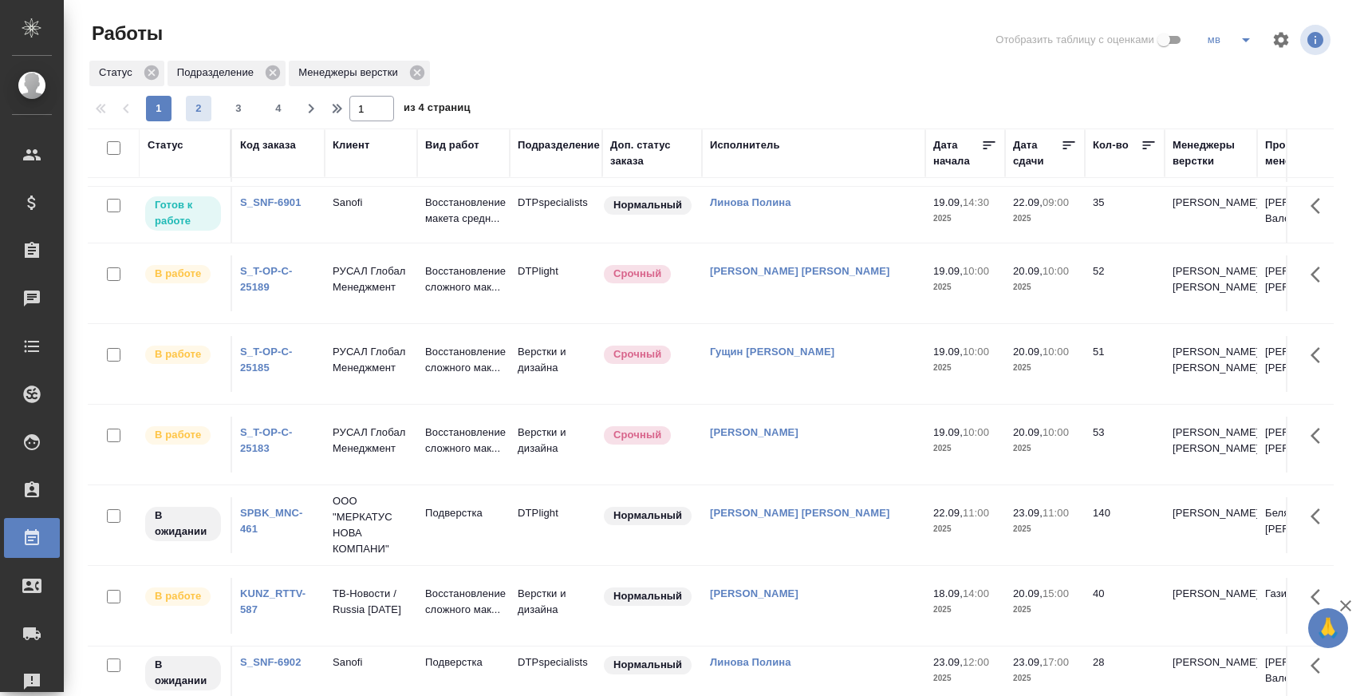
click at [198, 111] on span "2" at bounding box center [199, 109] width 26 height 16
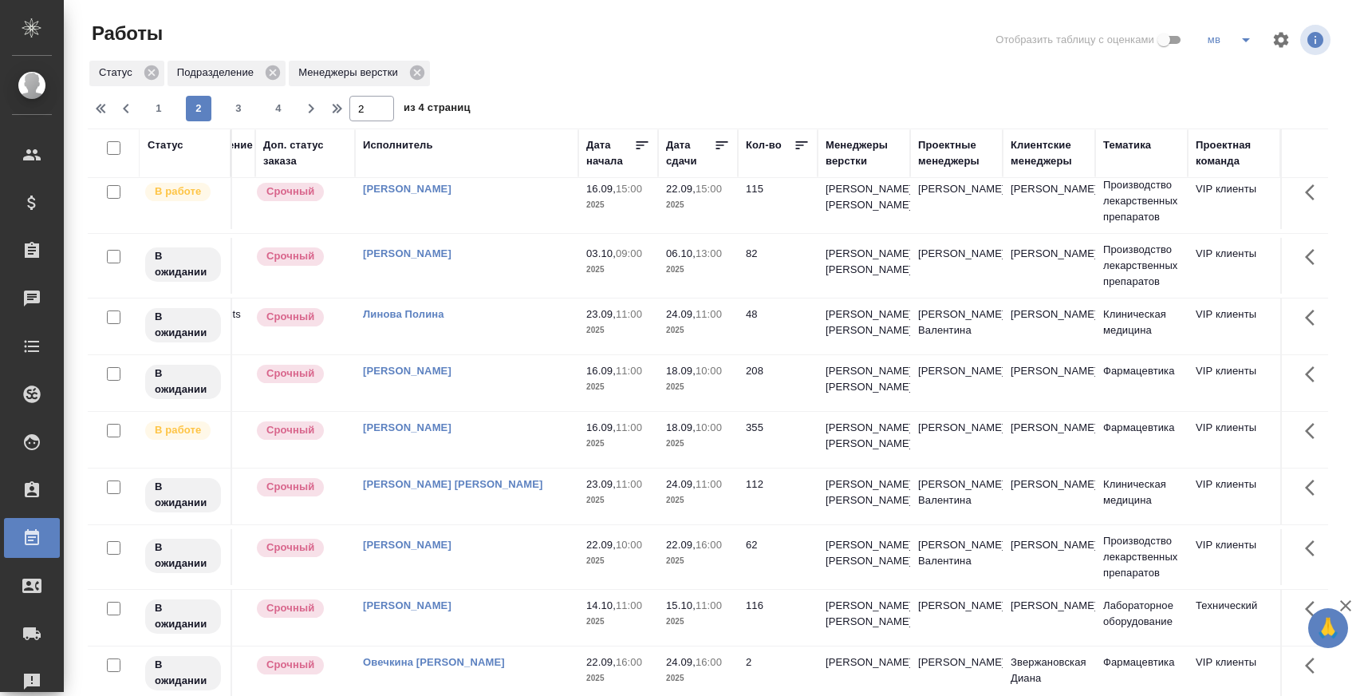
scroll to position [16, 0]
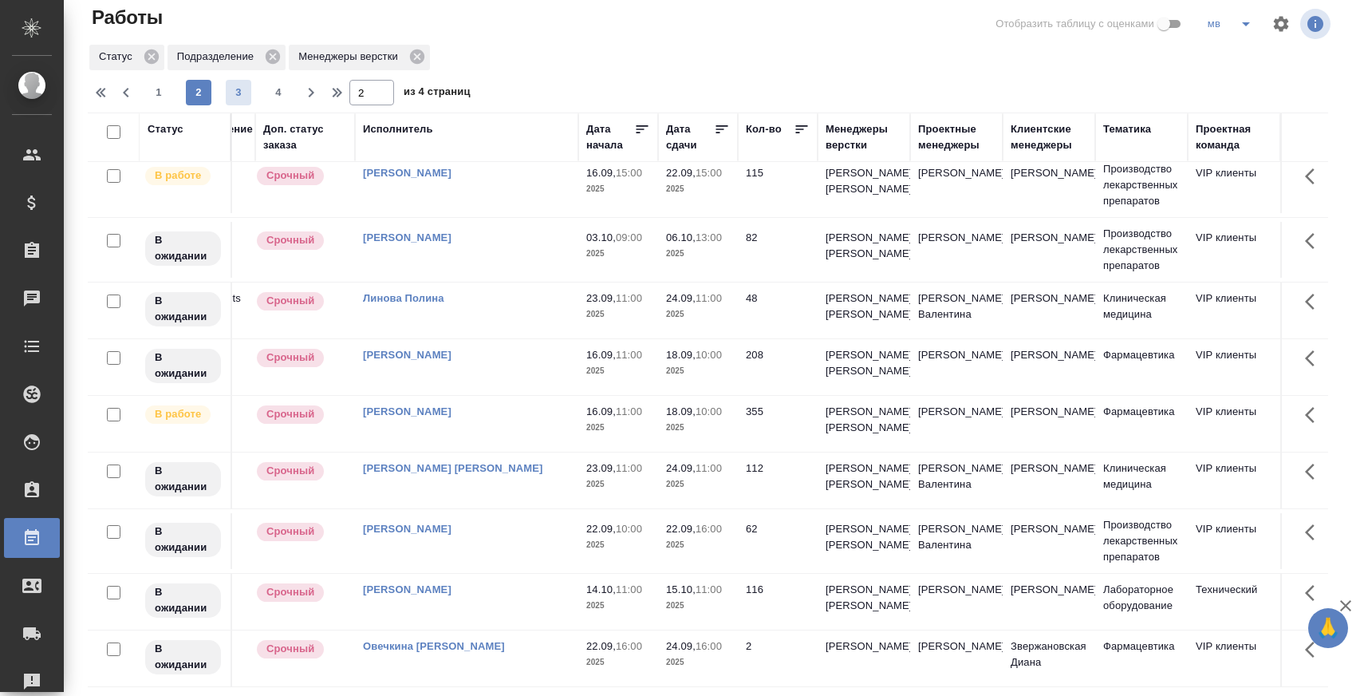
click at [230, 96] on span "3" at bounding box center [239, 93] width 26 height 16
type input "3"
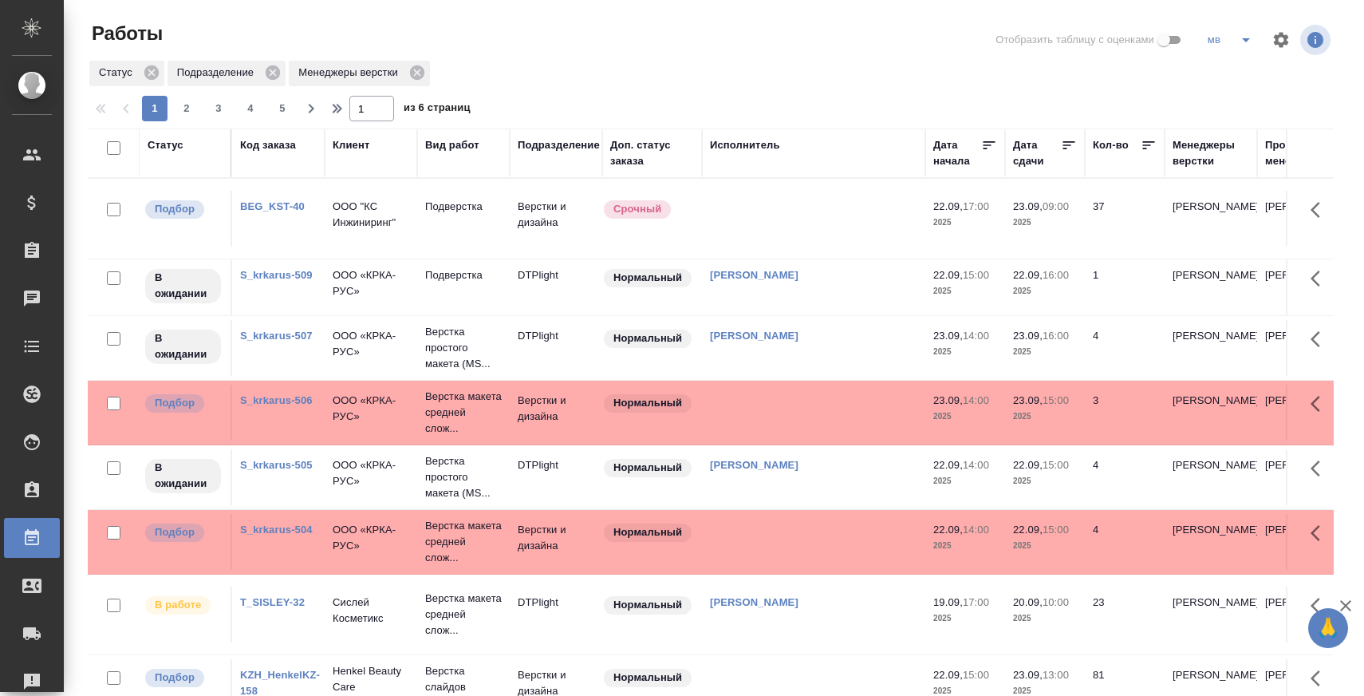
click at [1204, 147] on div "Менеджеры верстки" at bounding box center [1211, 153] width 77 height 32
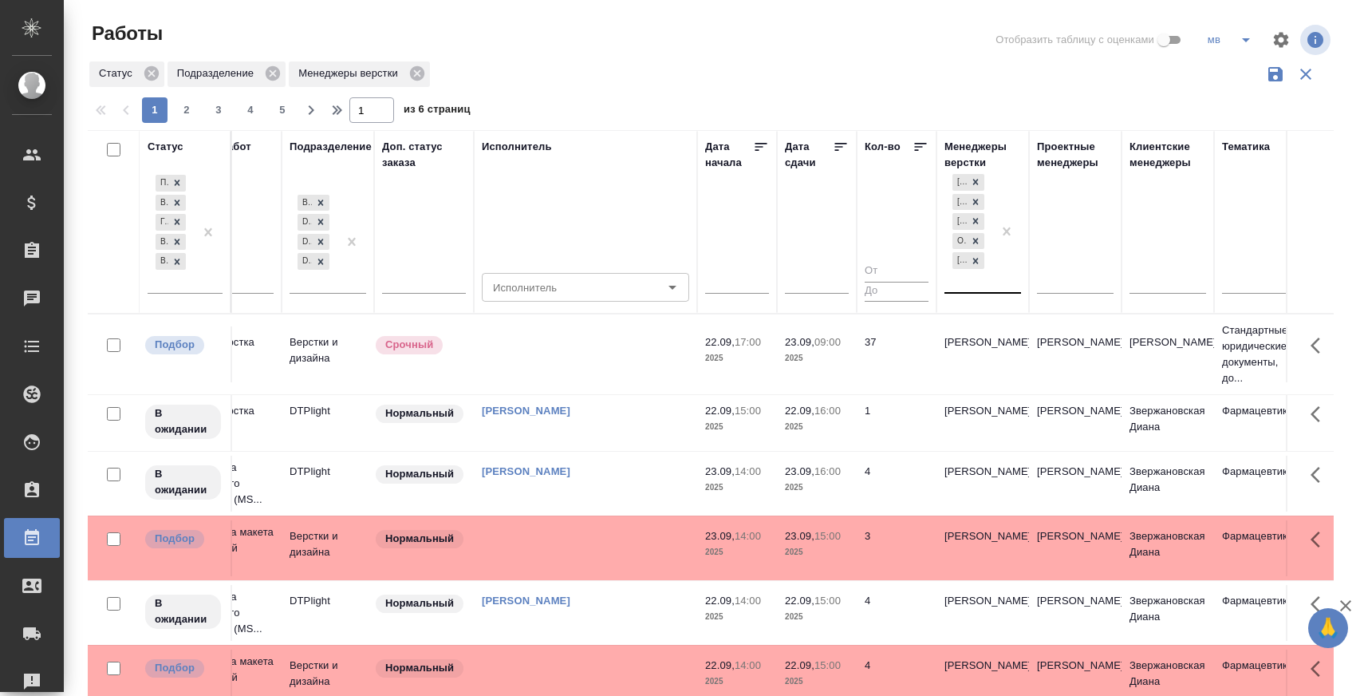
scroll to position [0, 347]
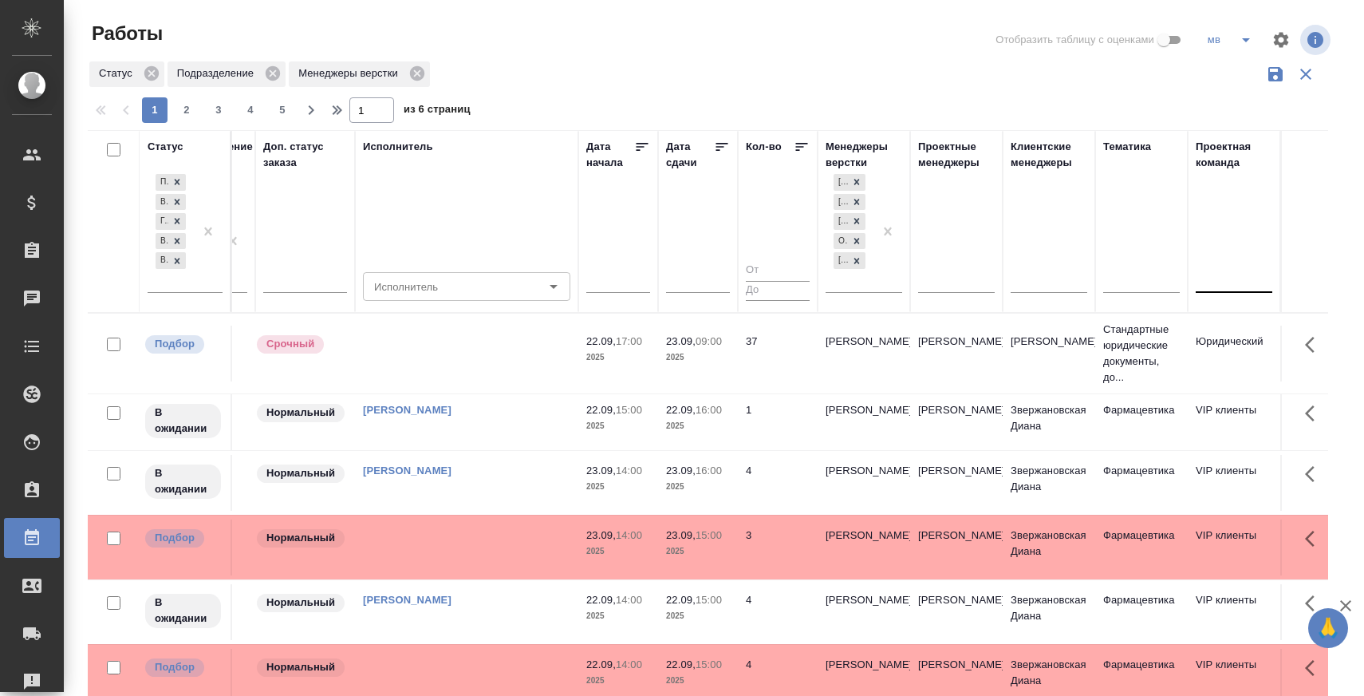
click at [1213, 281] on div at bounding box center [1234, 276] width 77 height 23
type input "тех"
click at [1225, 324] on div "Технический" at bounding box center [1315, 328] width 239 height 29
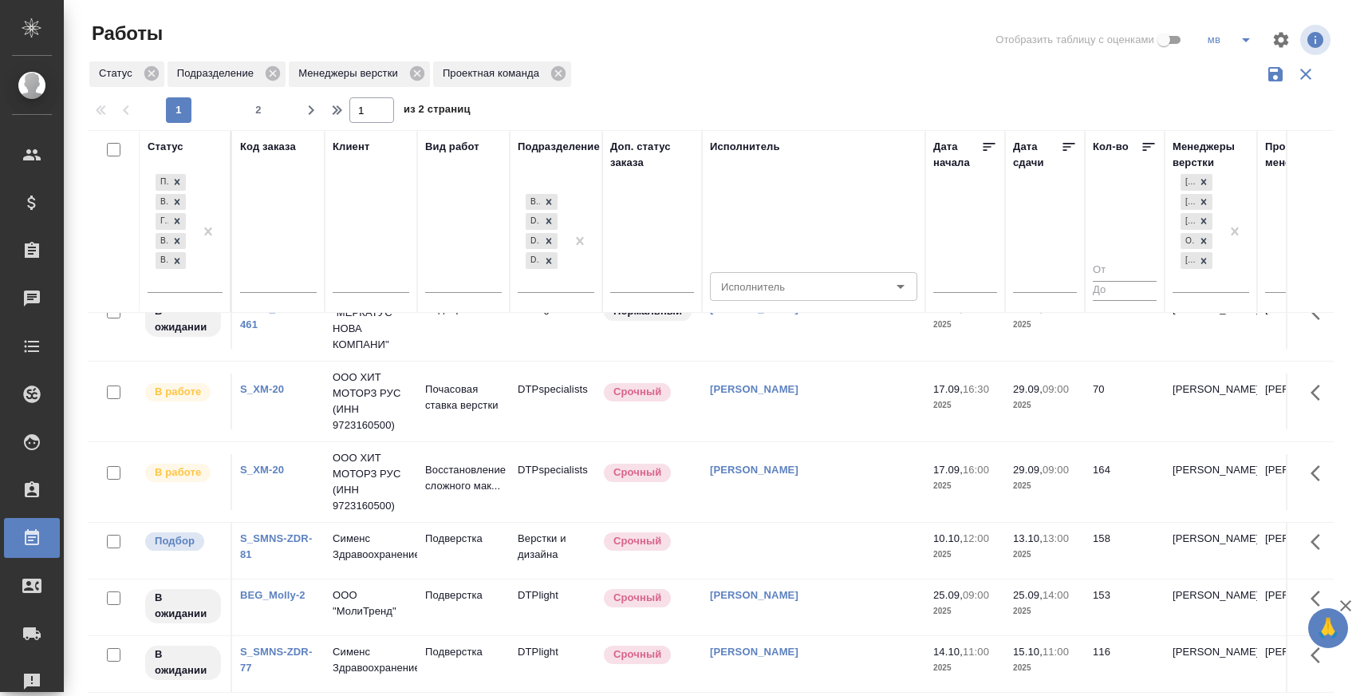
scroll to position [172, 0]
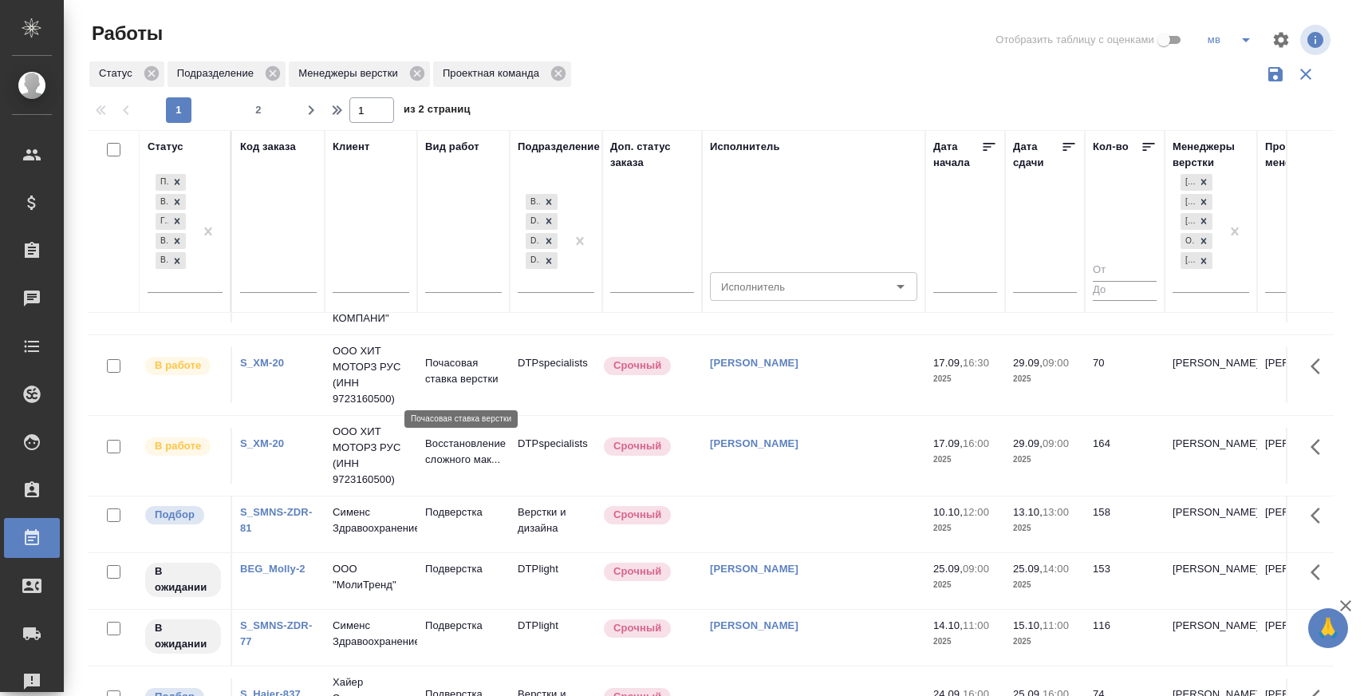
click at [443, 359] on p "Почасовая ставка верстки" at bounding box center [463, 371] width 77 height 32
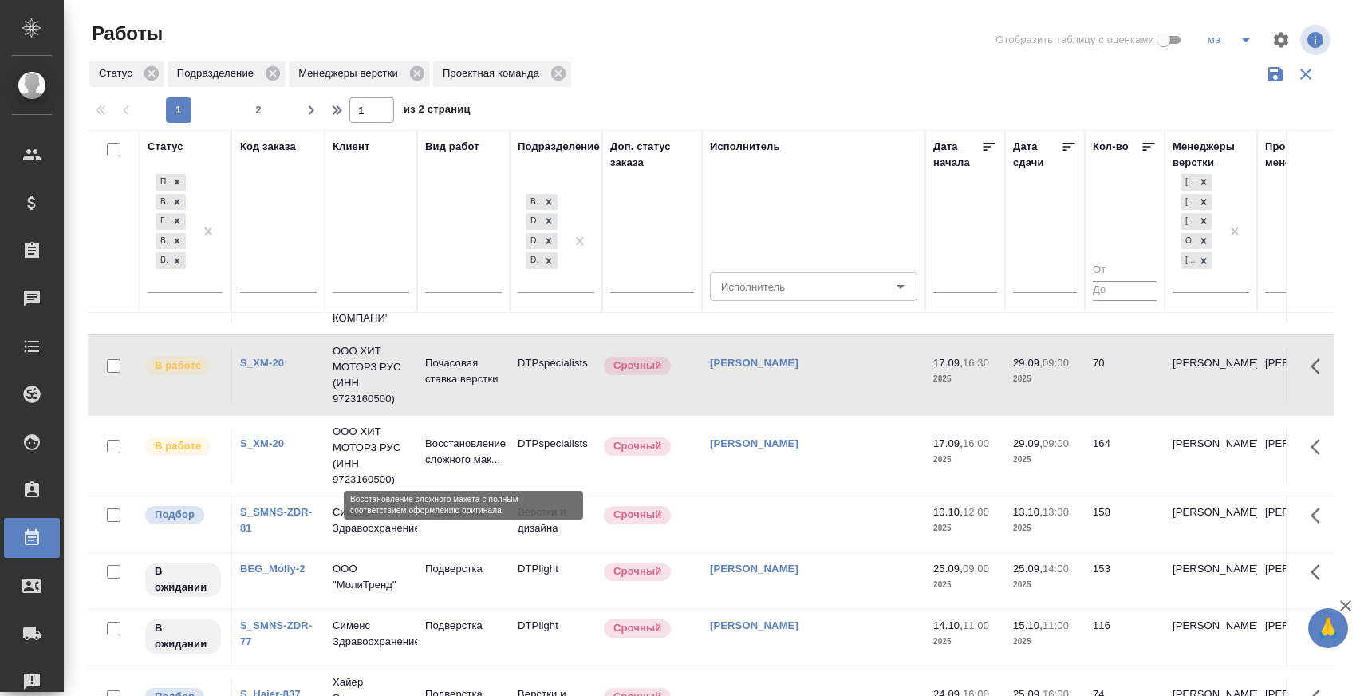
click at [445, 452] on p "Восстановление сложного мак..." at bounding box center [463, 452] width 77 height 32
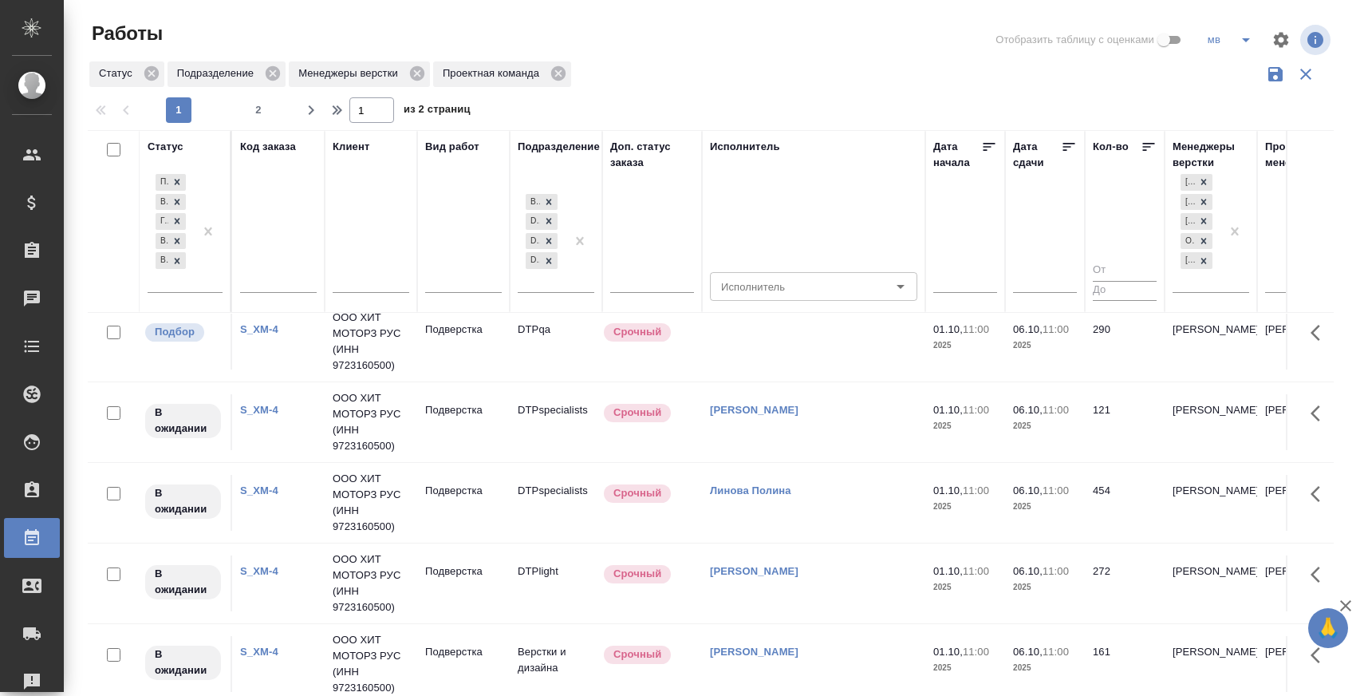
scroll to position [18, 0]
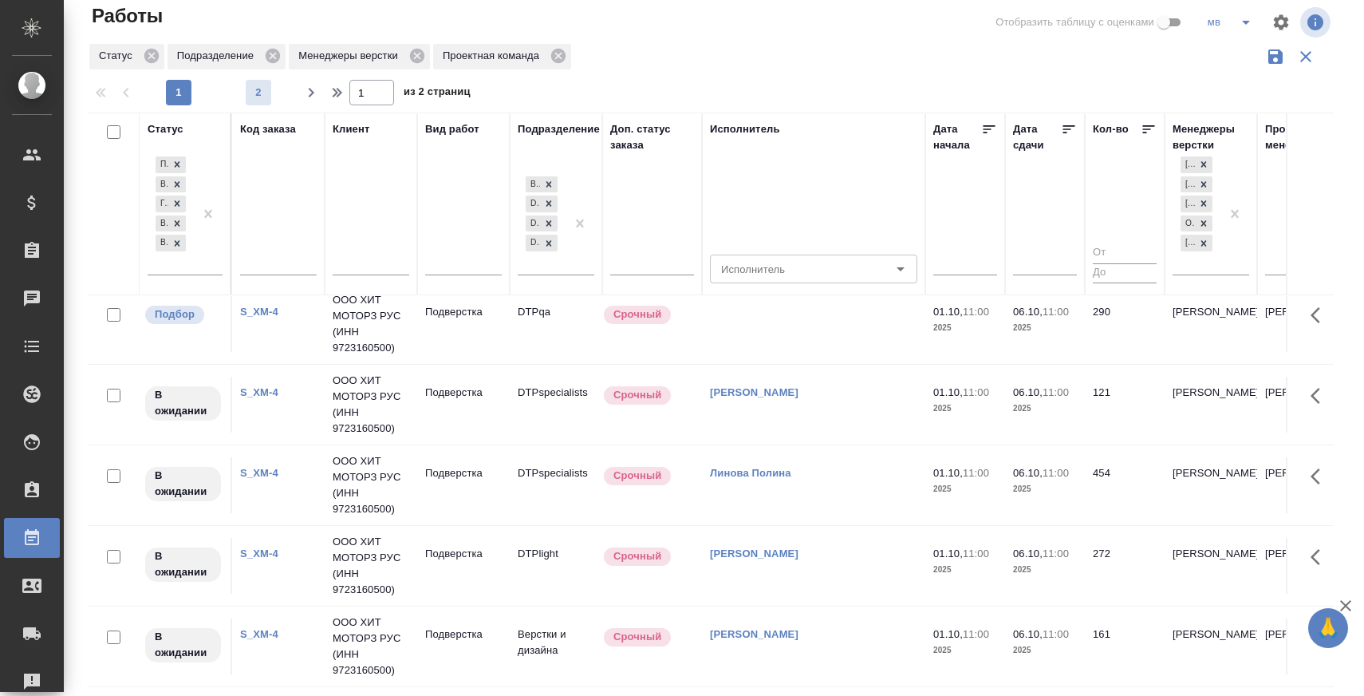
click at [246, 97] on span "2" at bounding box center [259, 93] width 26 height 16
type input "2"
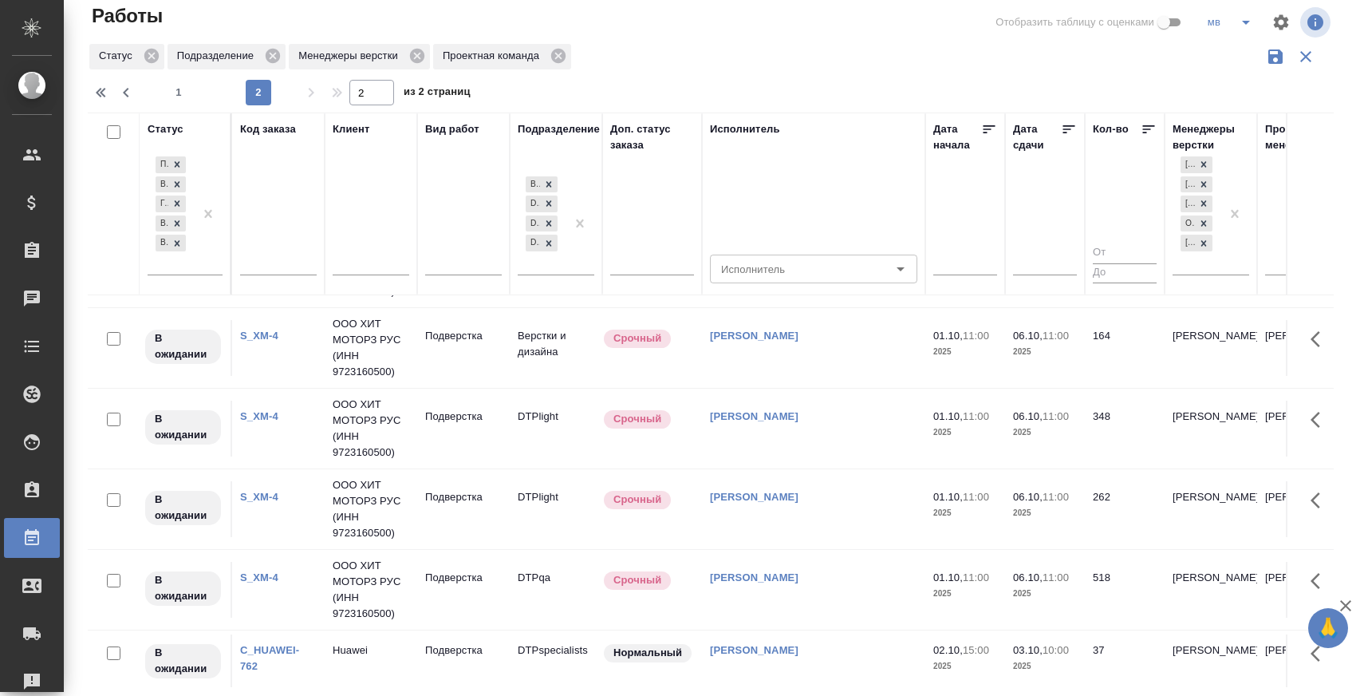
scroll to position [64, 0]
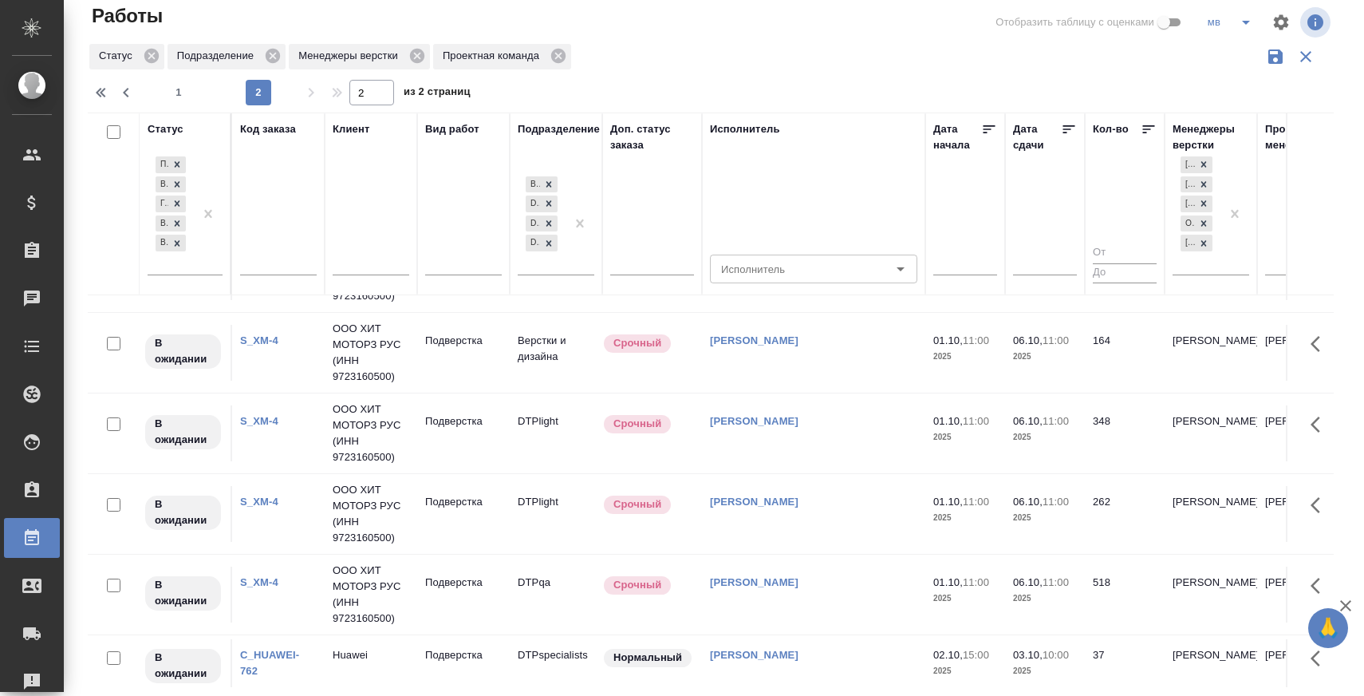
click at [258, 337] on link "S_XM-4" at bounding box center [259, 340] width 38 height 12
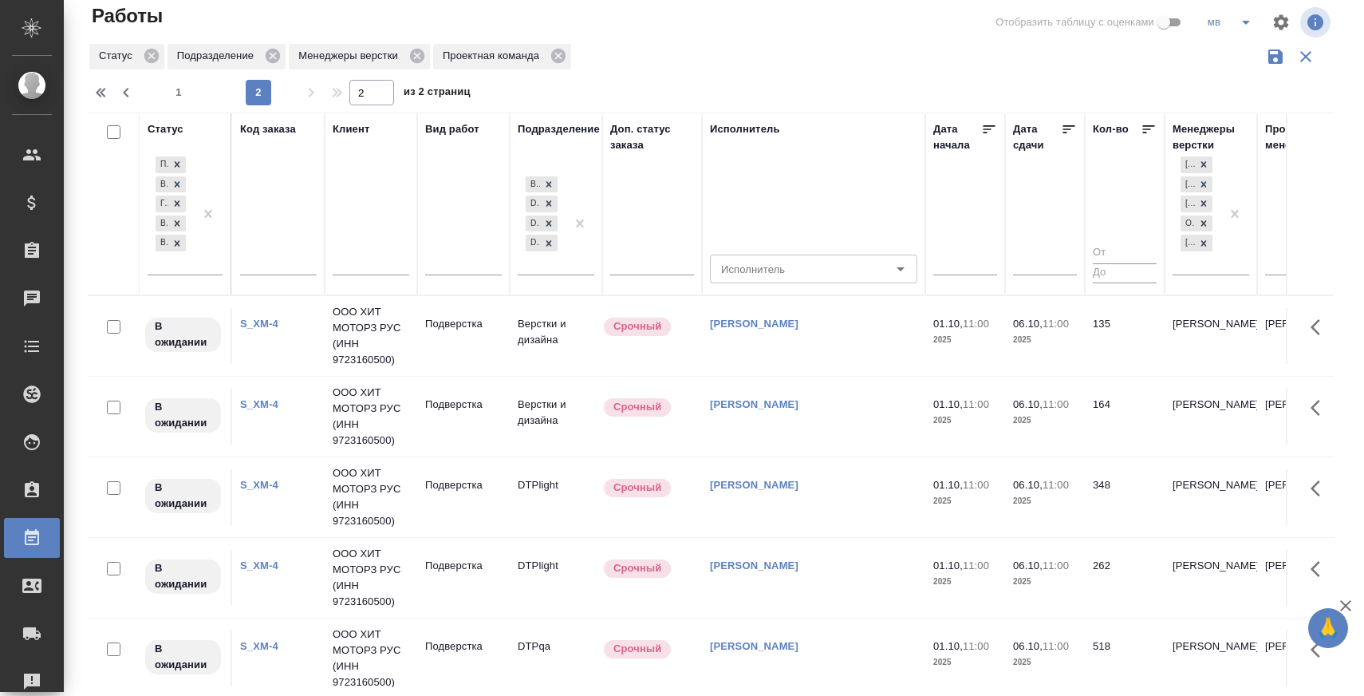
click at [1241, 26] on icon "split button" at bounding box center [1246, 22] width 19 height 19
click at [1229, 85] on li "я" at bounding box center [1261, 80] width 126 height 26
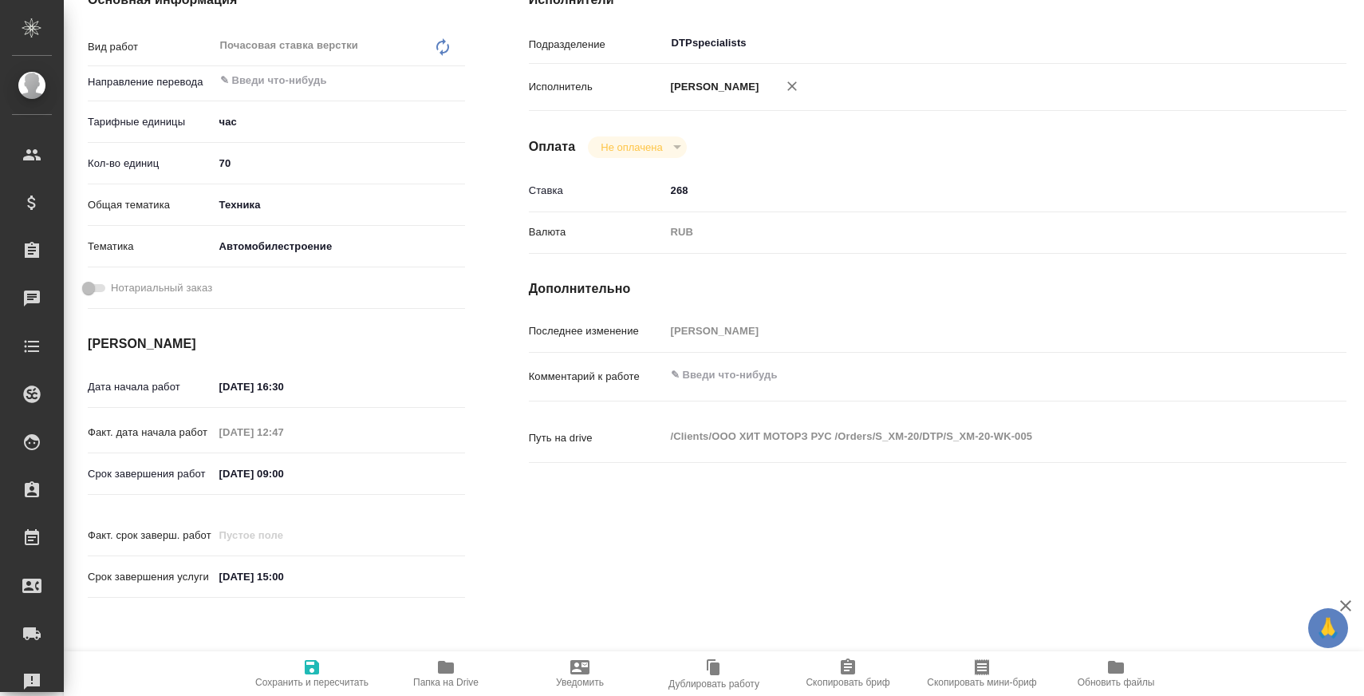
scroll to position [235, 0]
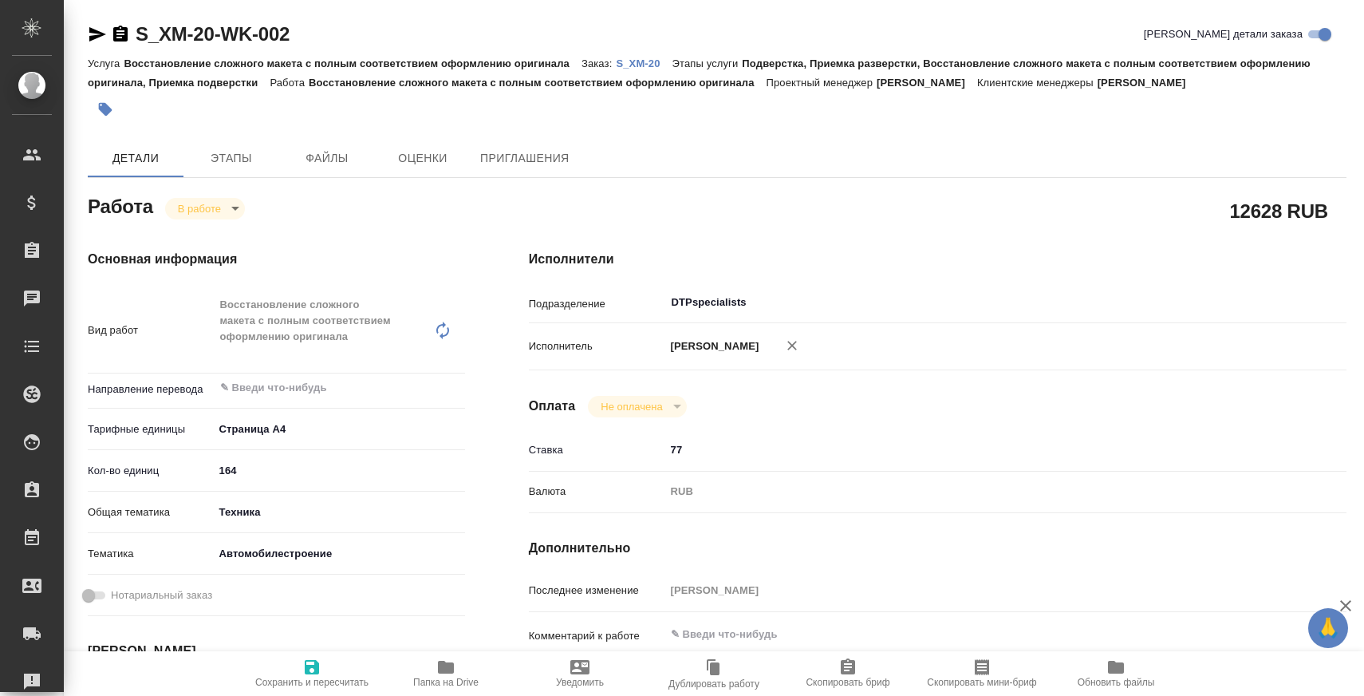
click at [641, 69] on p "S_XM-20" at bounding box center [644, 63] width 56 height 12
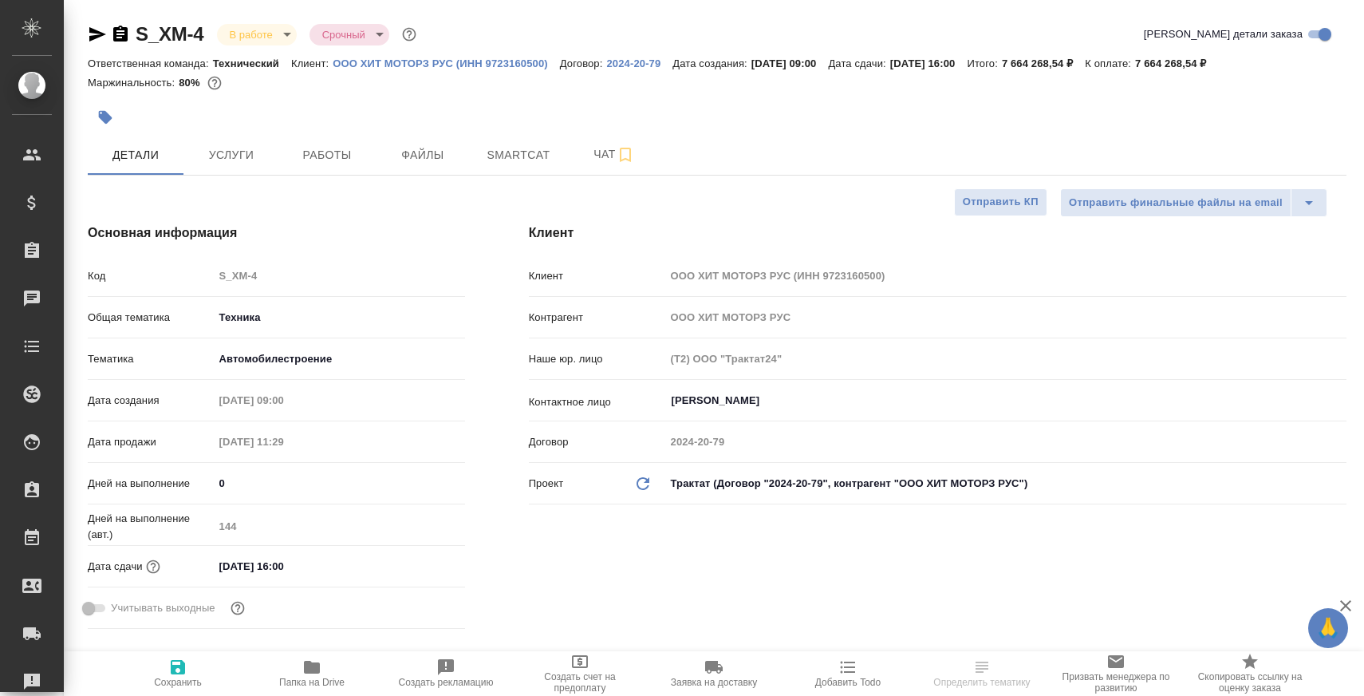
select select "RU"
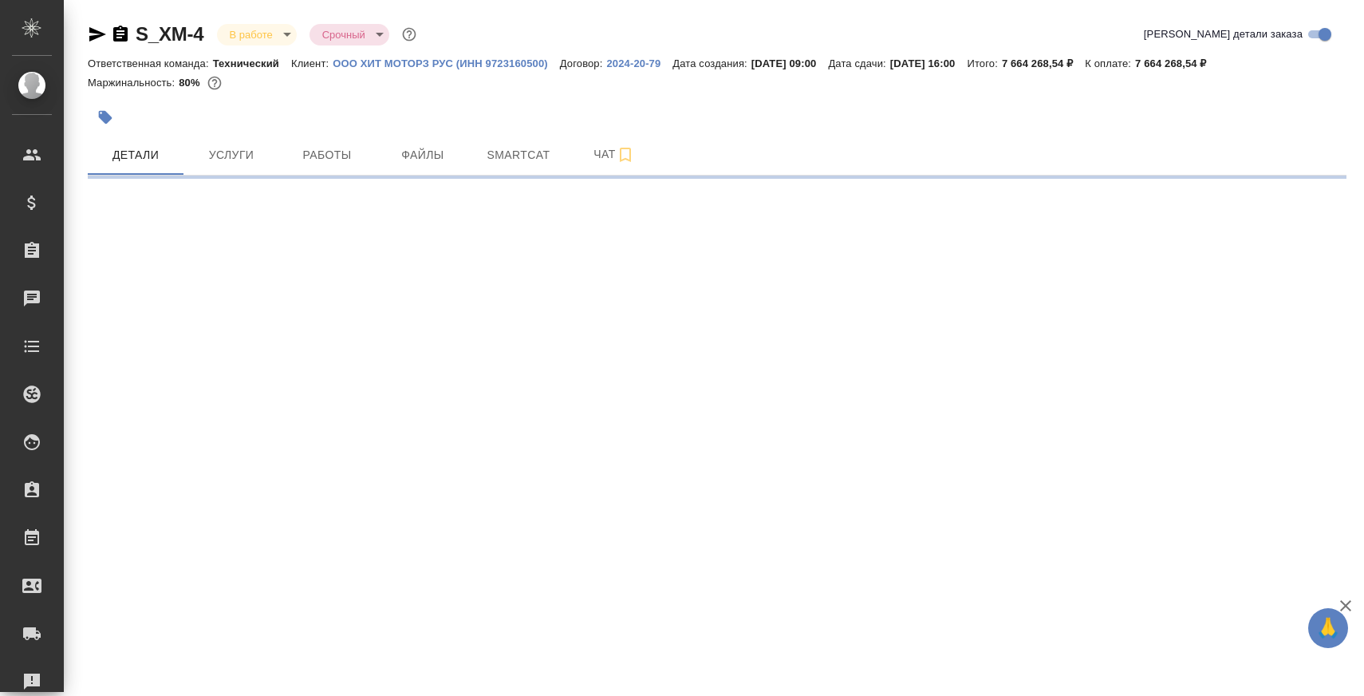
select select "RU"
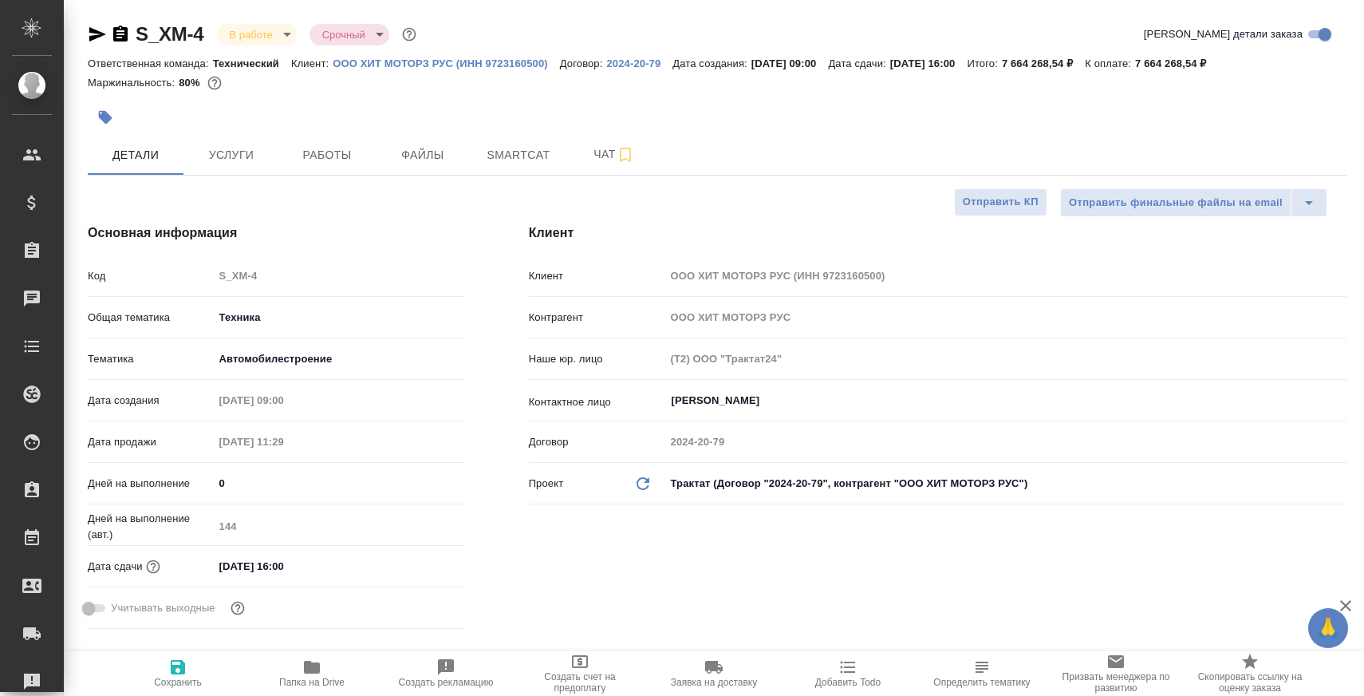
type textarea "x"
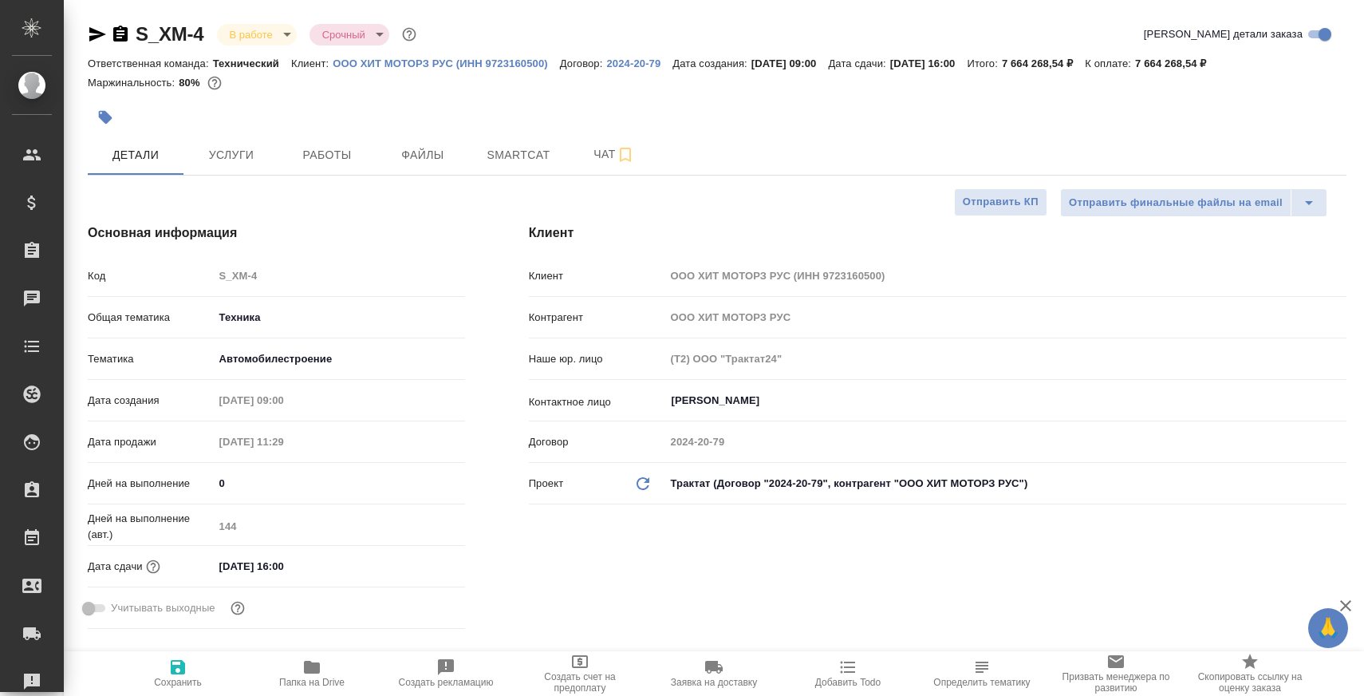
type textarea "x"
click at [226, 156] on span "Услуги" at bounding box center [231, 155] width 77 height 20
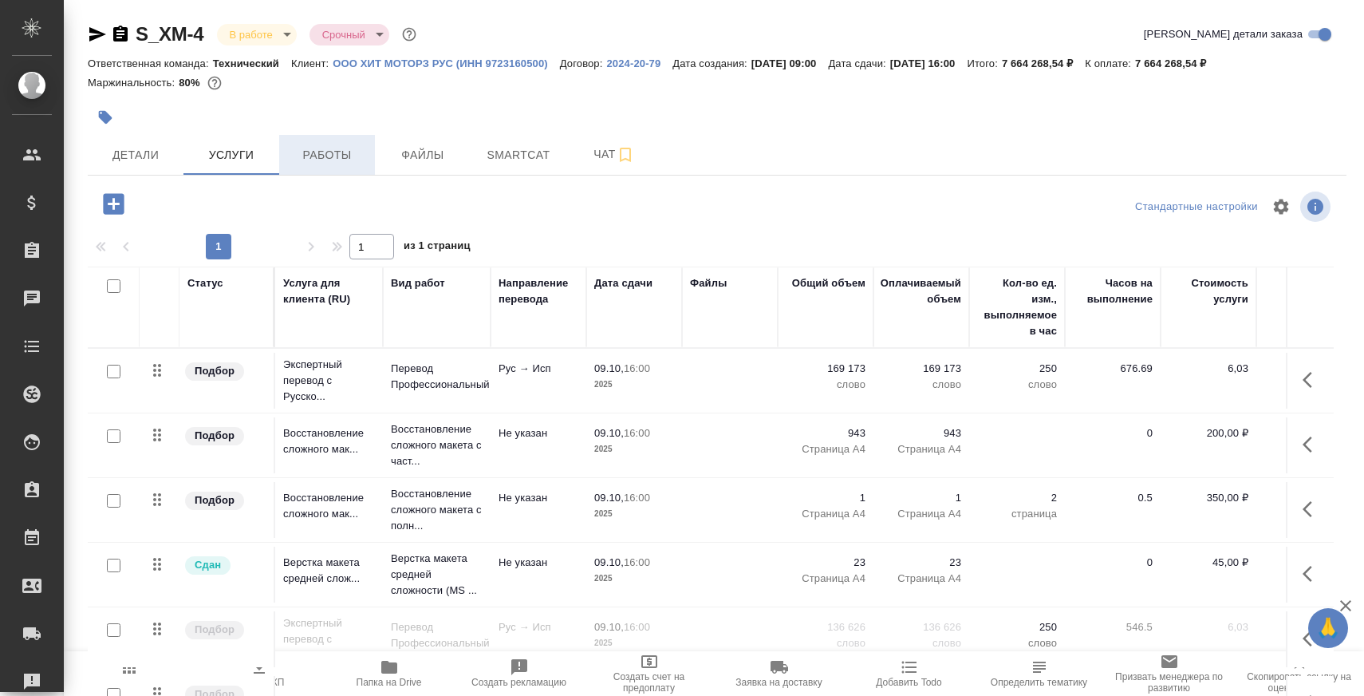
click at [322, 163] on span "Работы" at bounding box center [327, 155] width 77 height 20
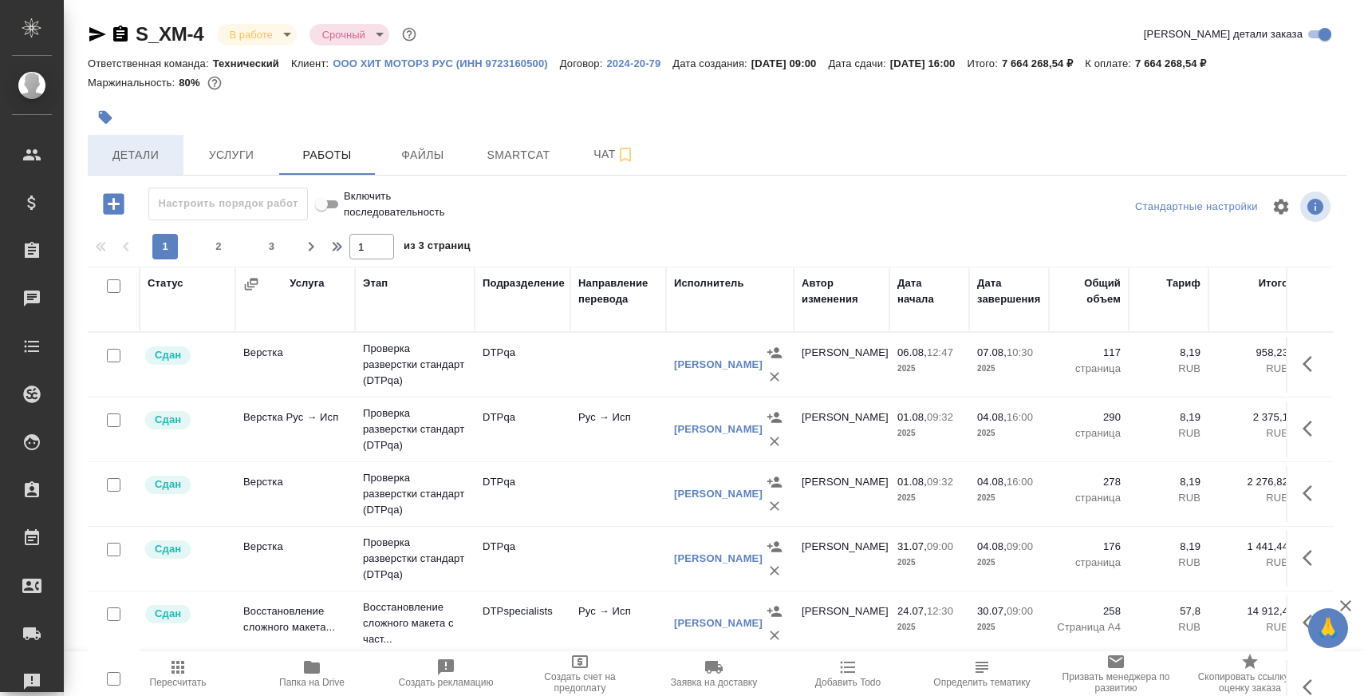
click at [143, 168] on button "Детали" at bounding box center [136, 155] width 96 height 40
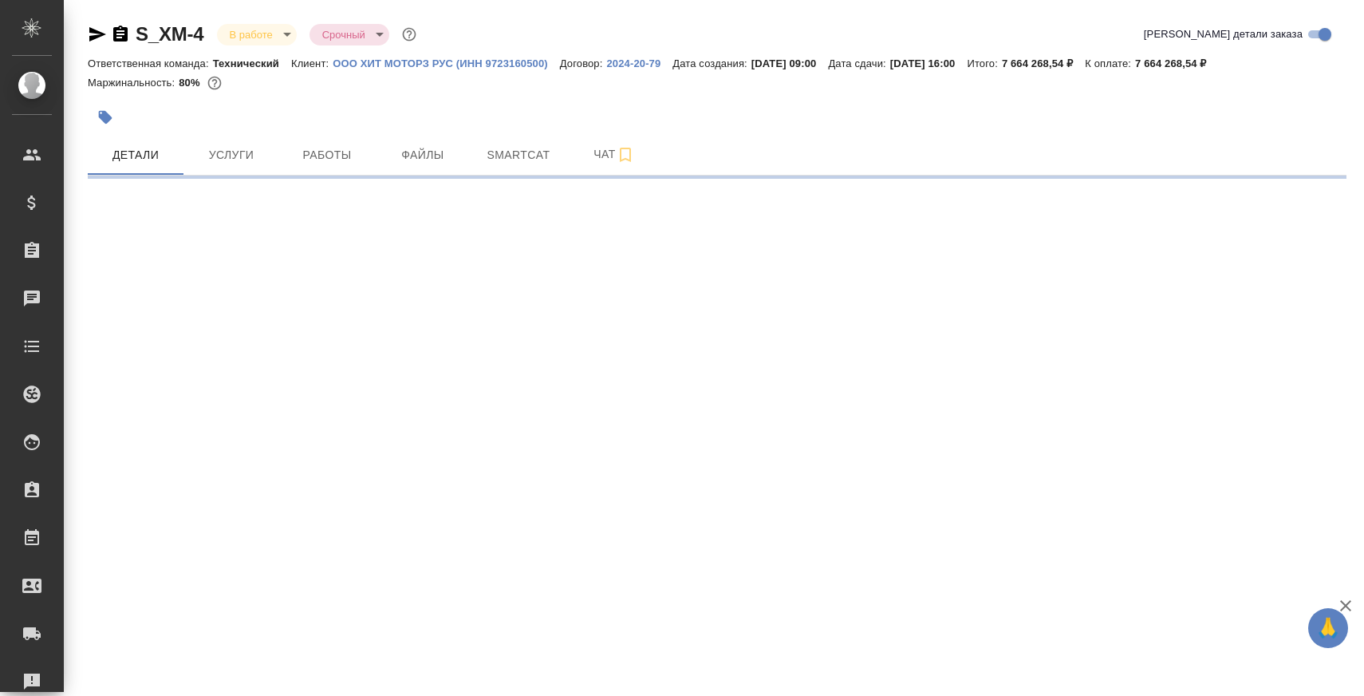
select select "RU"
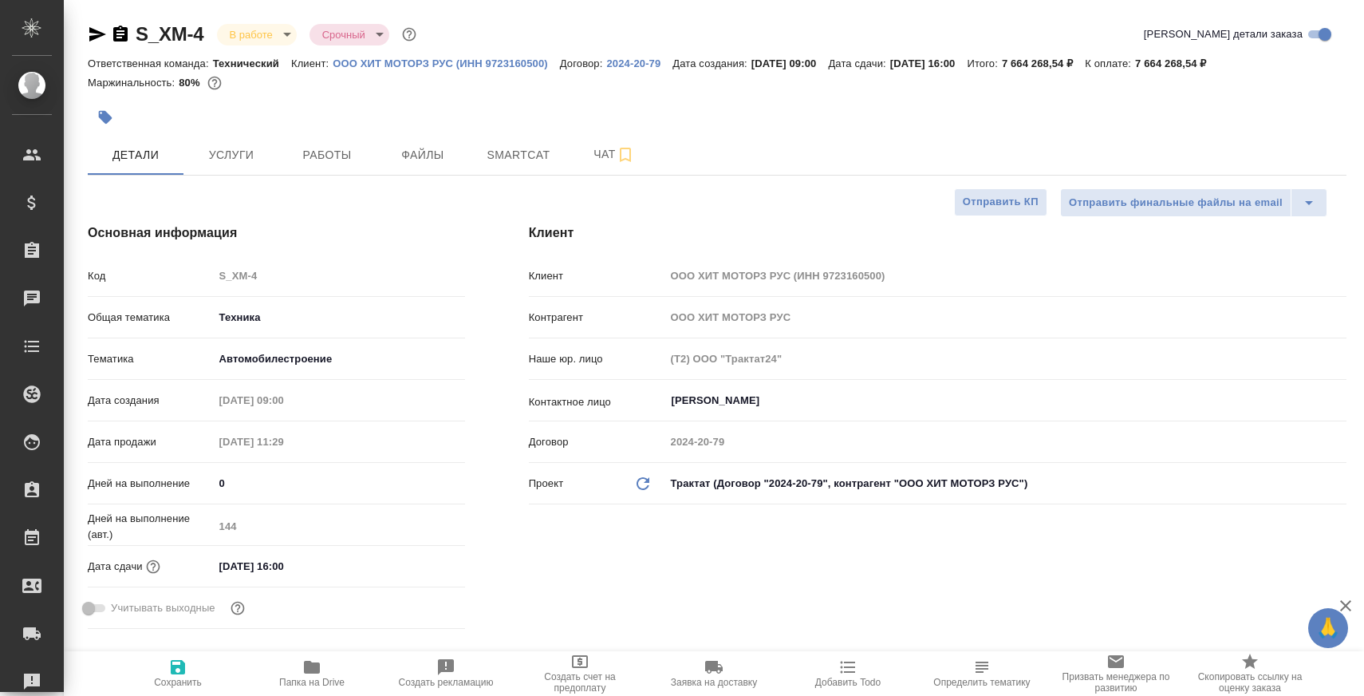
type textarea "x"
click at [342, 147] on span "Работы" at bounding box center [327, 155] width 77 height 20
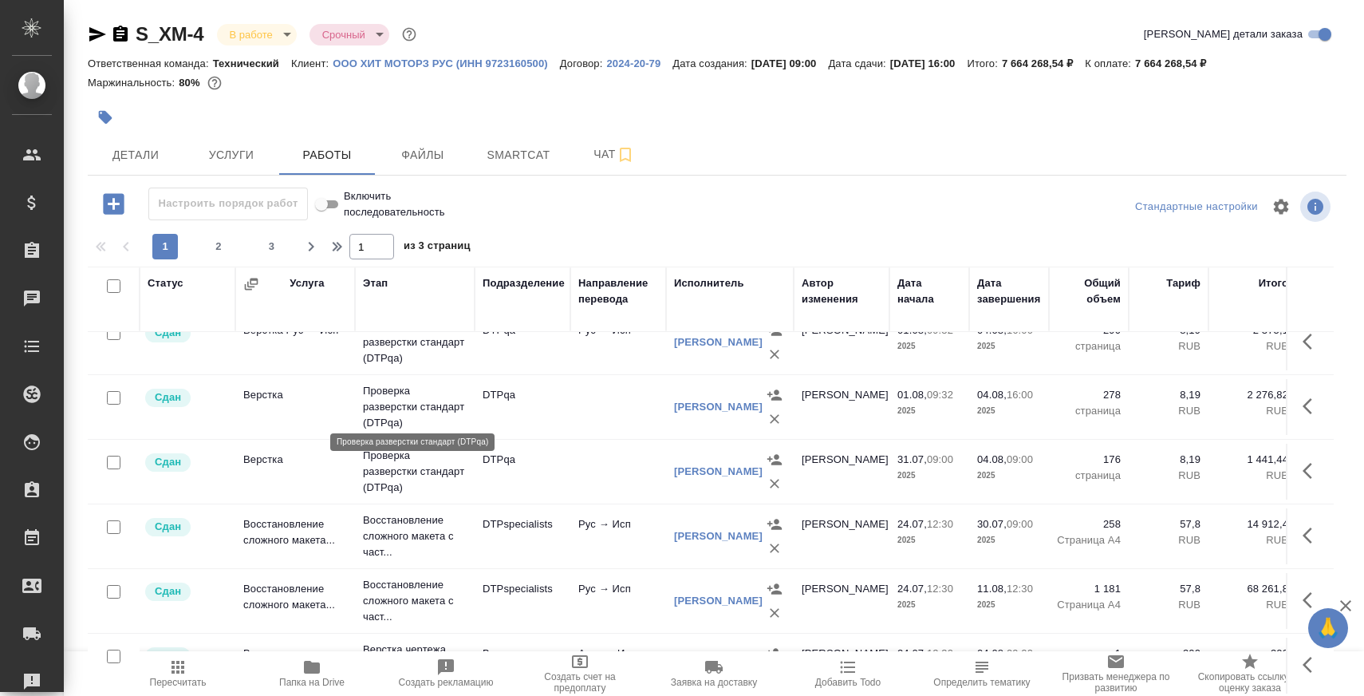
scroll to position [102, 0]
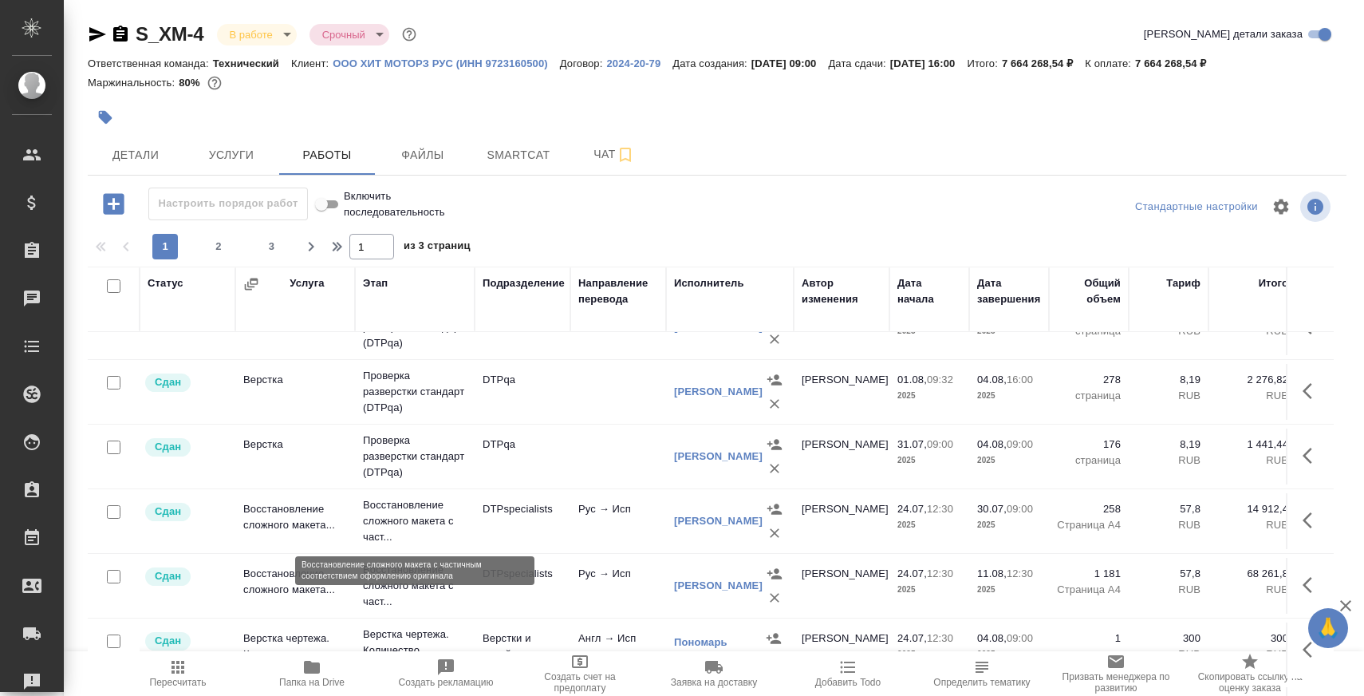
click at [396, 510] on p "Восстановление сложного макета с част..." at bounding box center [415, 521] width 104 height 48
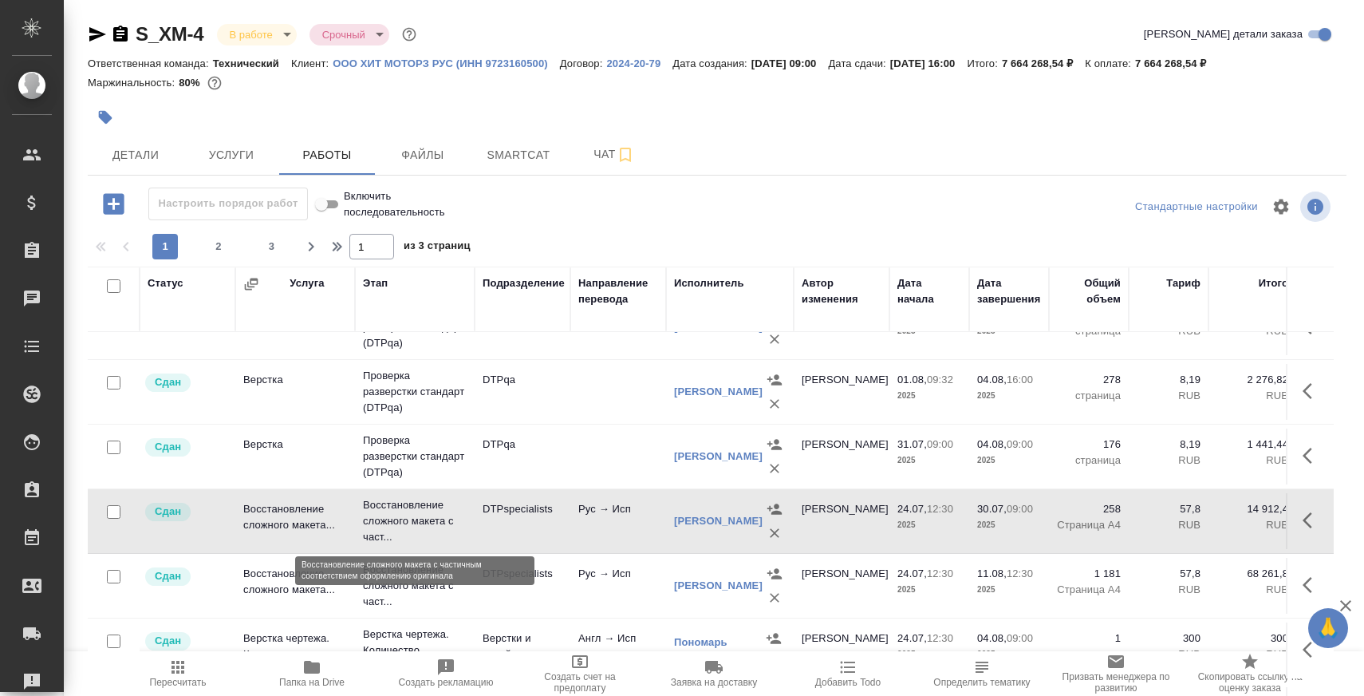
click at [396, 510] on p "Восстановление сложного макета с част..." at bounding box center [415, 521] width 104 height 48
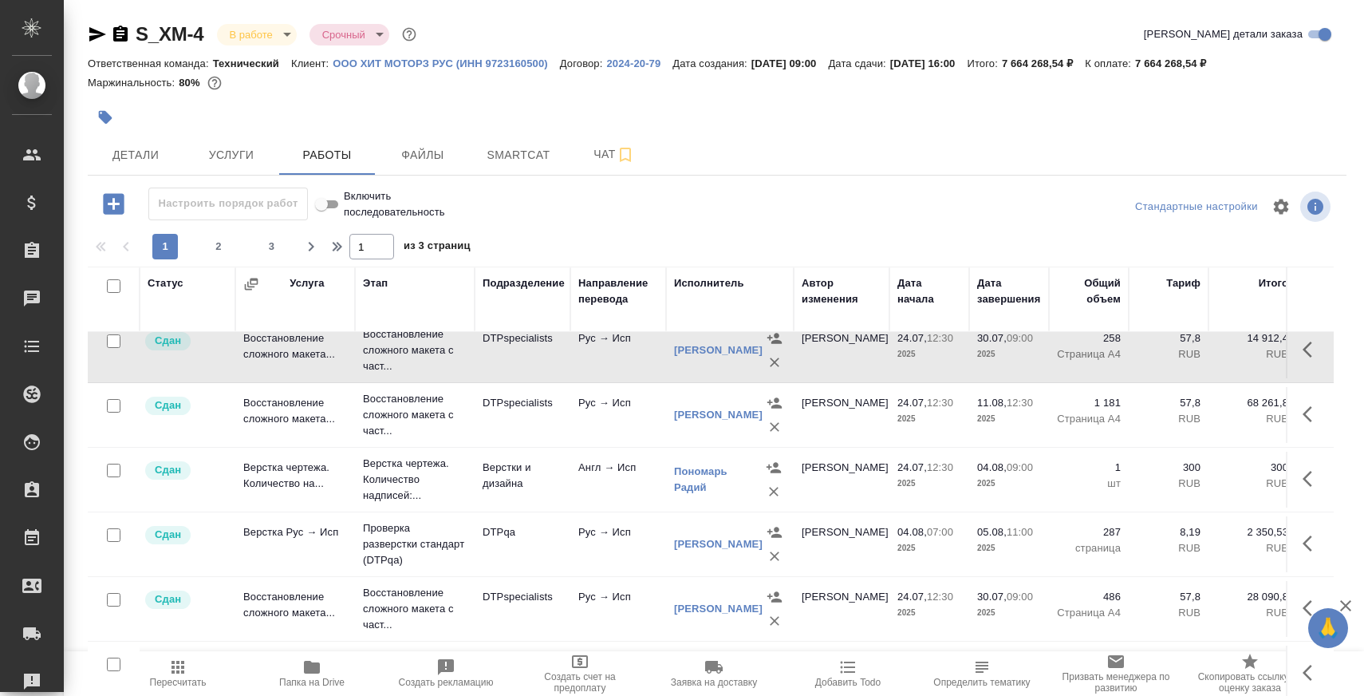
scroll to position [311, 0]
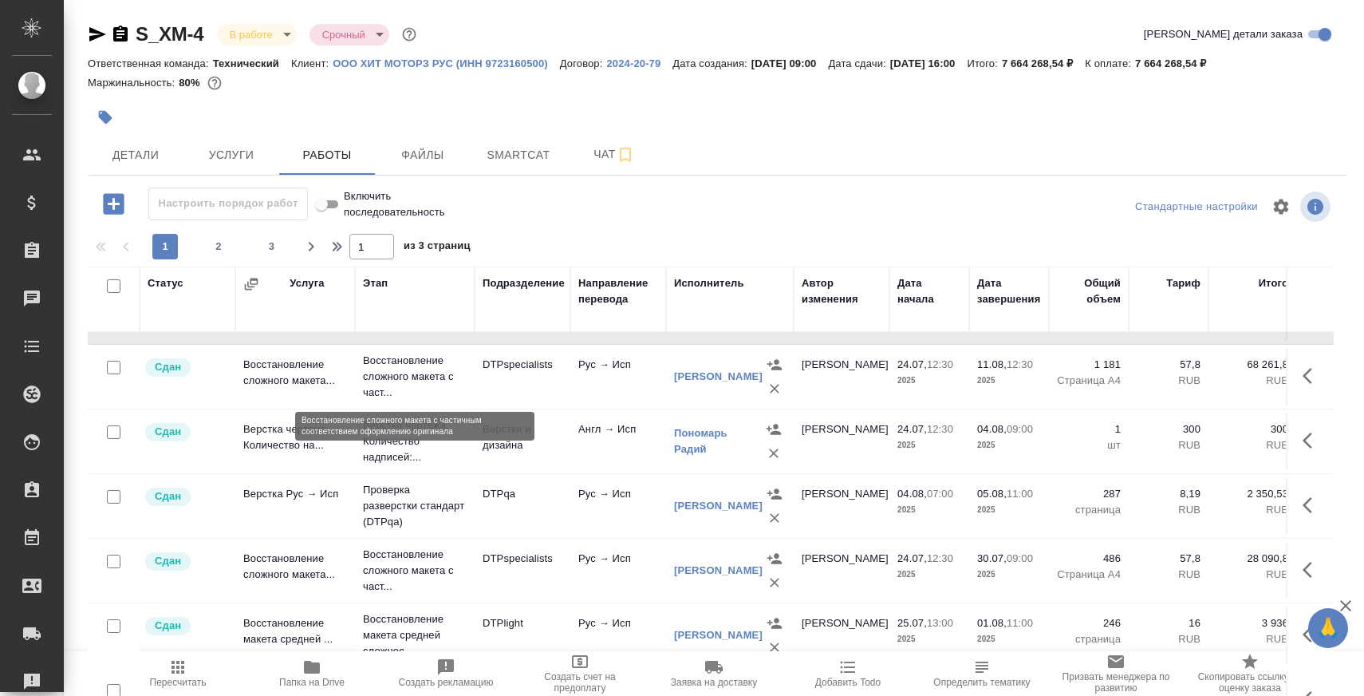
click at [405, 379] on p "Восстановление сложного макета с част..." at bounding box center [415, 377] width 104 height 48
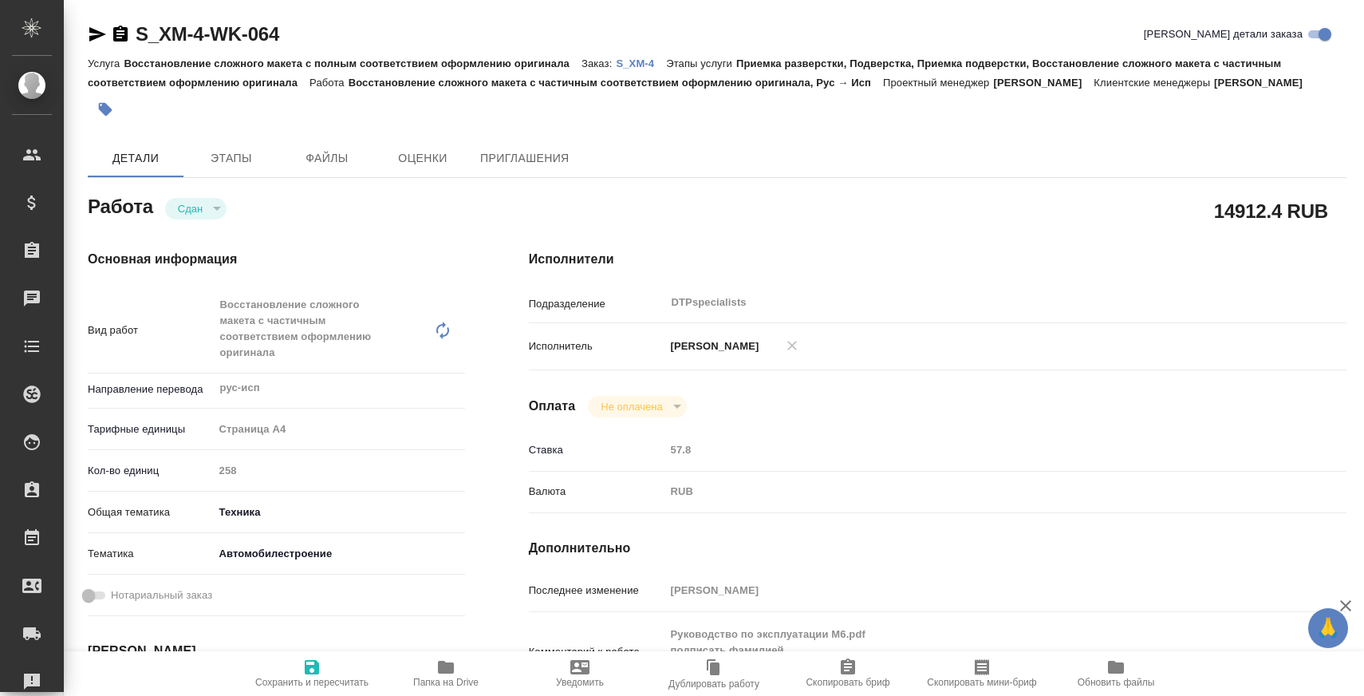
type textarea "x"
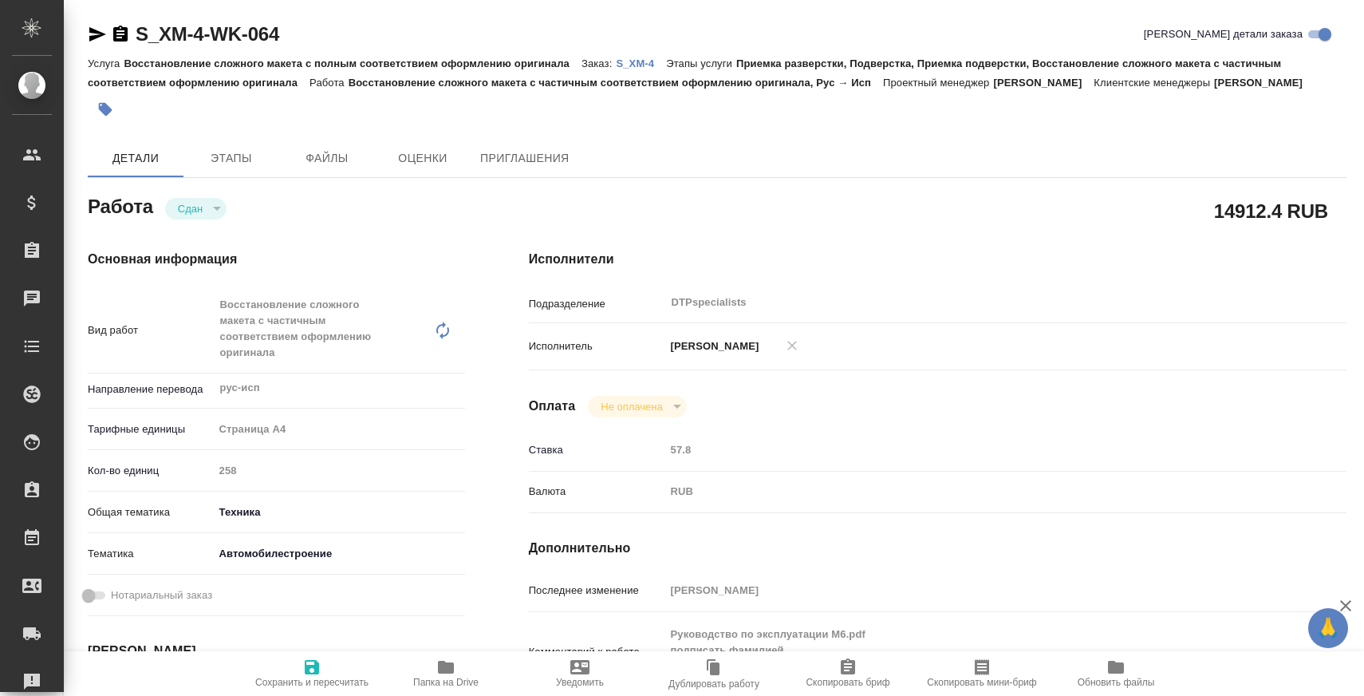
type textarea "x"
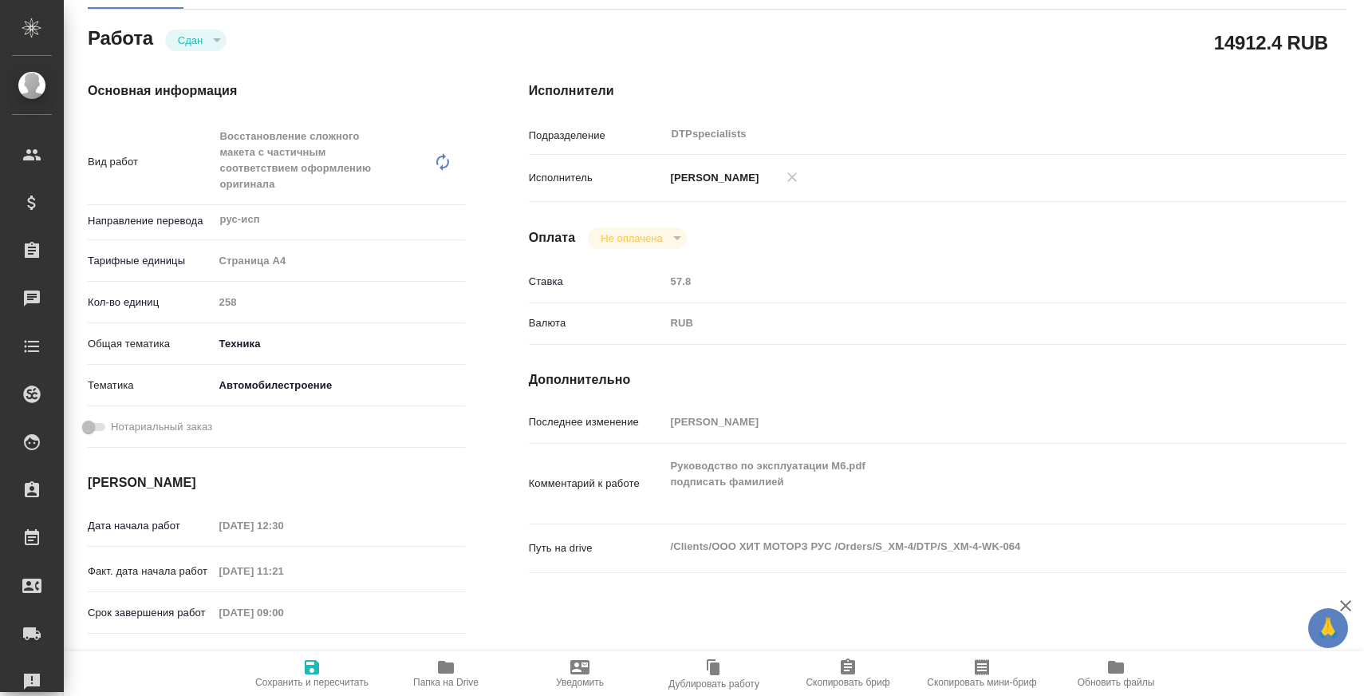
scroll to position [172, 0]
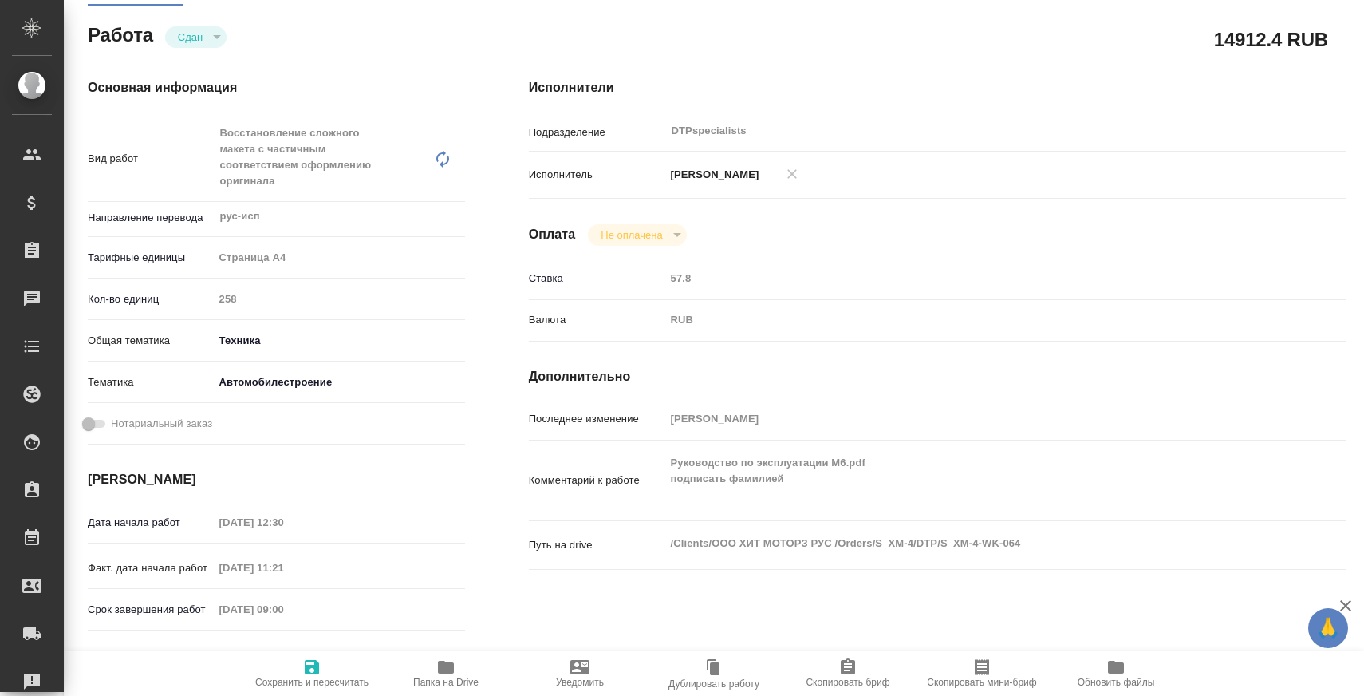
type textarea "x"
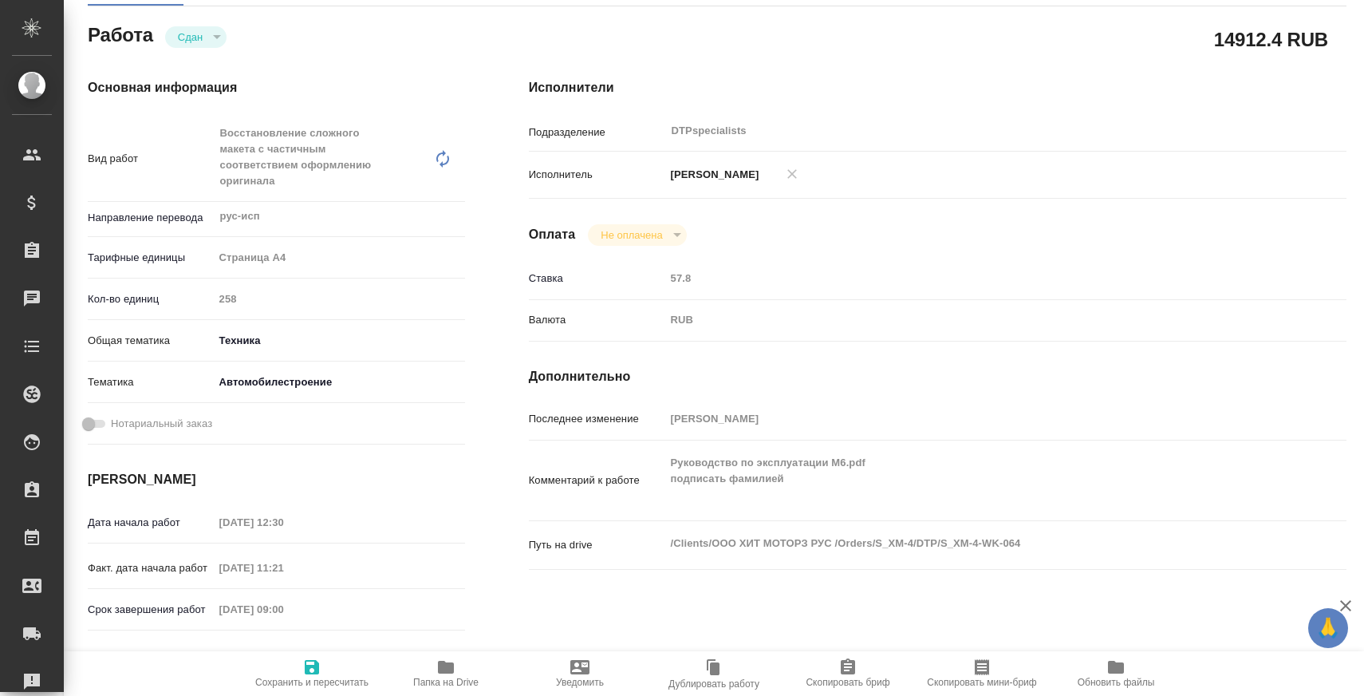
type textarea "x"
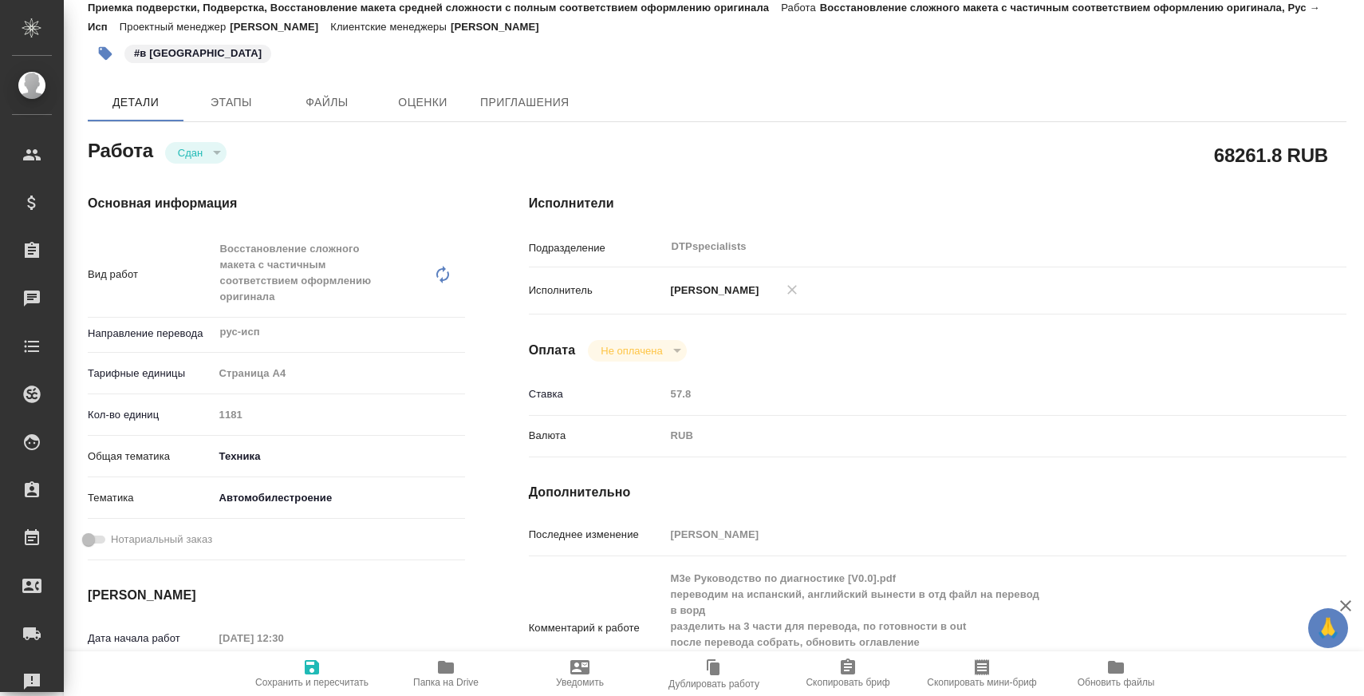
scroll to position [278, 0]
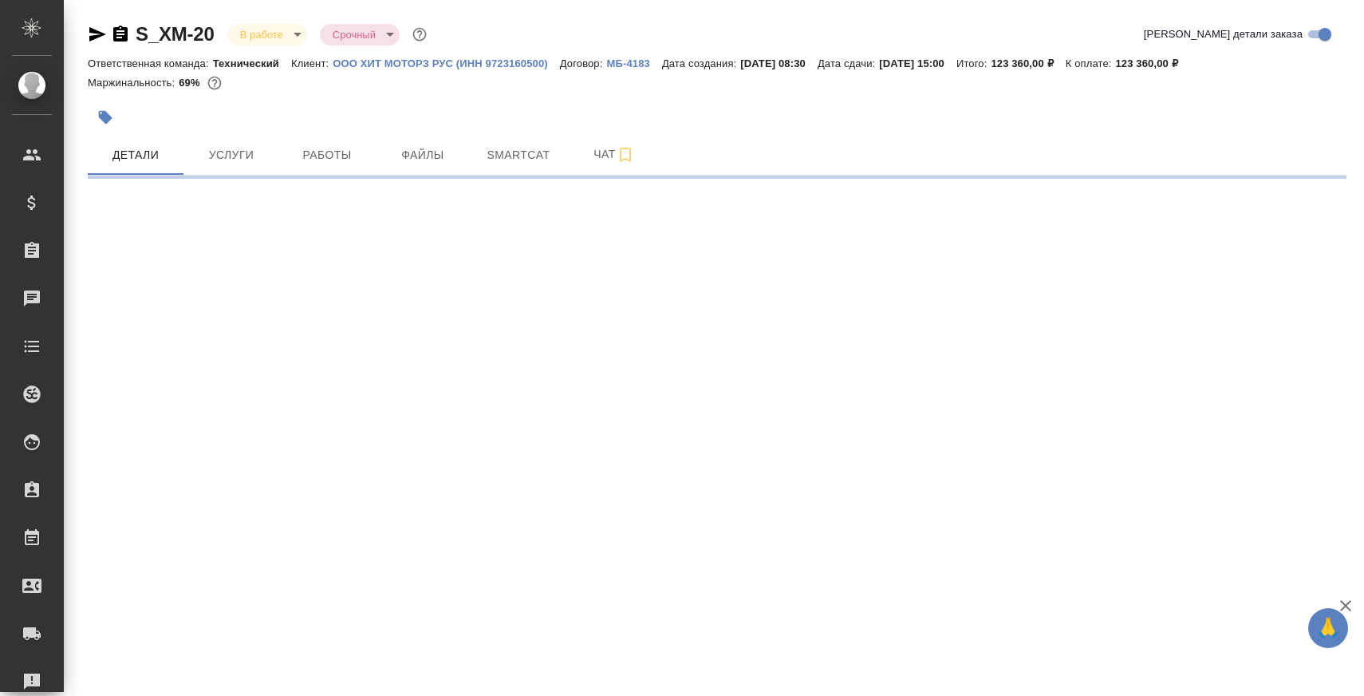
select select "RU"
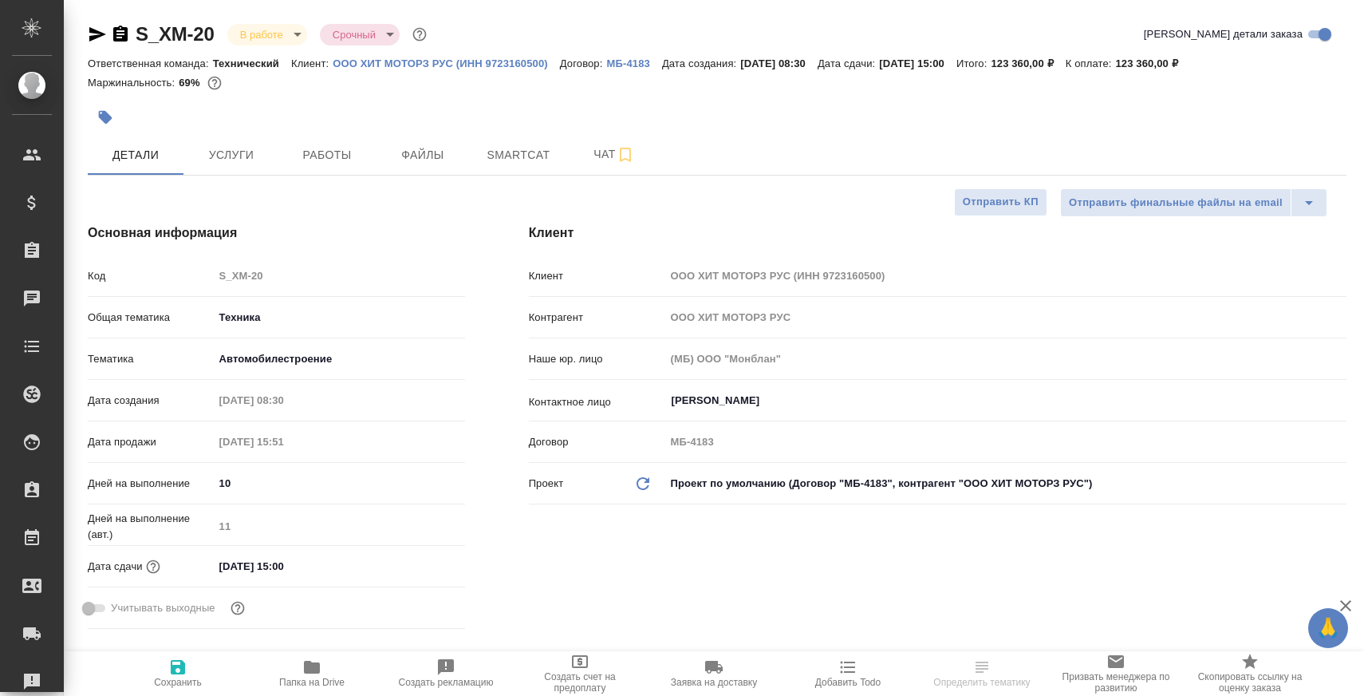
type textarea "x"
click at [322, 150] on span "Работы" at bounding box center [327, 155] width 77 height 20
type textarea "x"
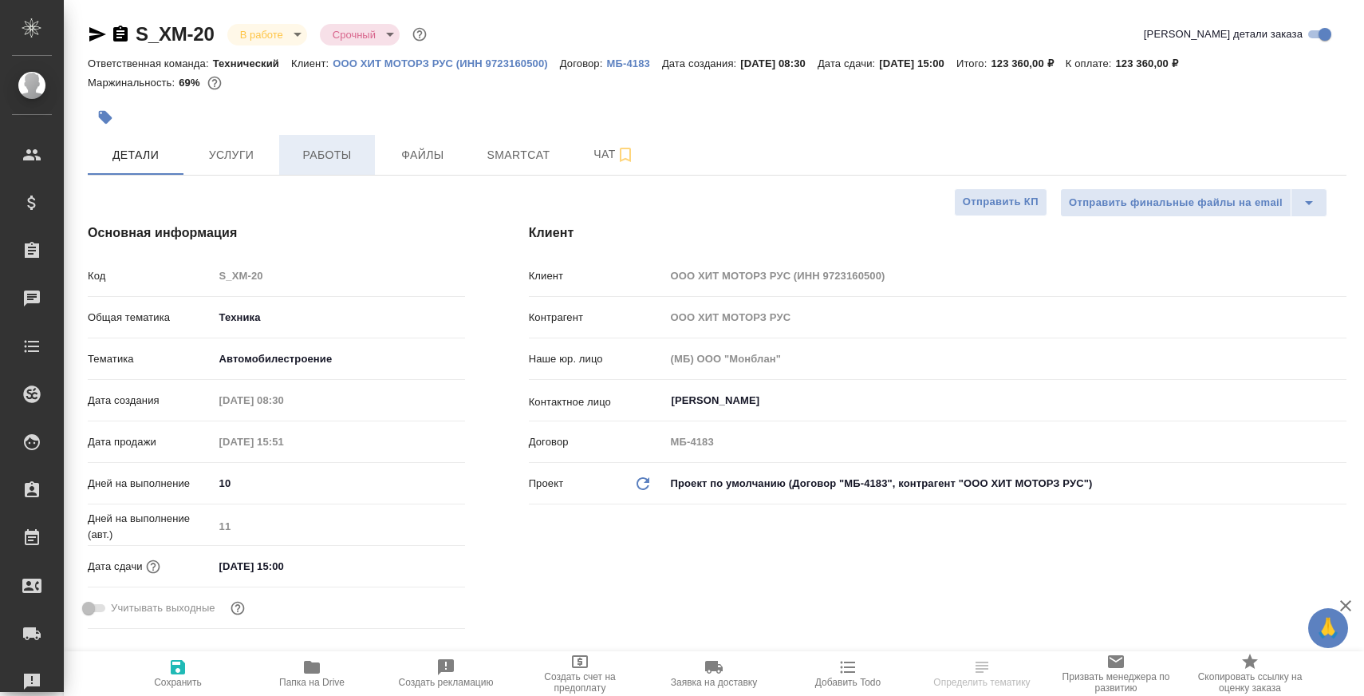
type textarea "x"
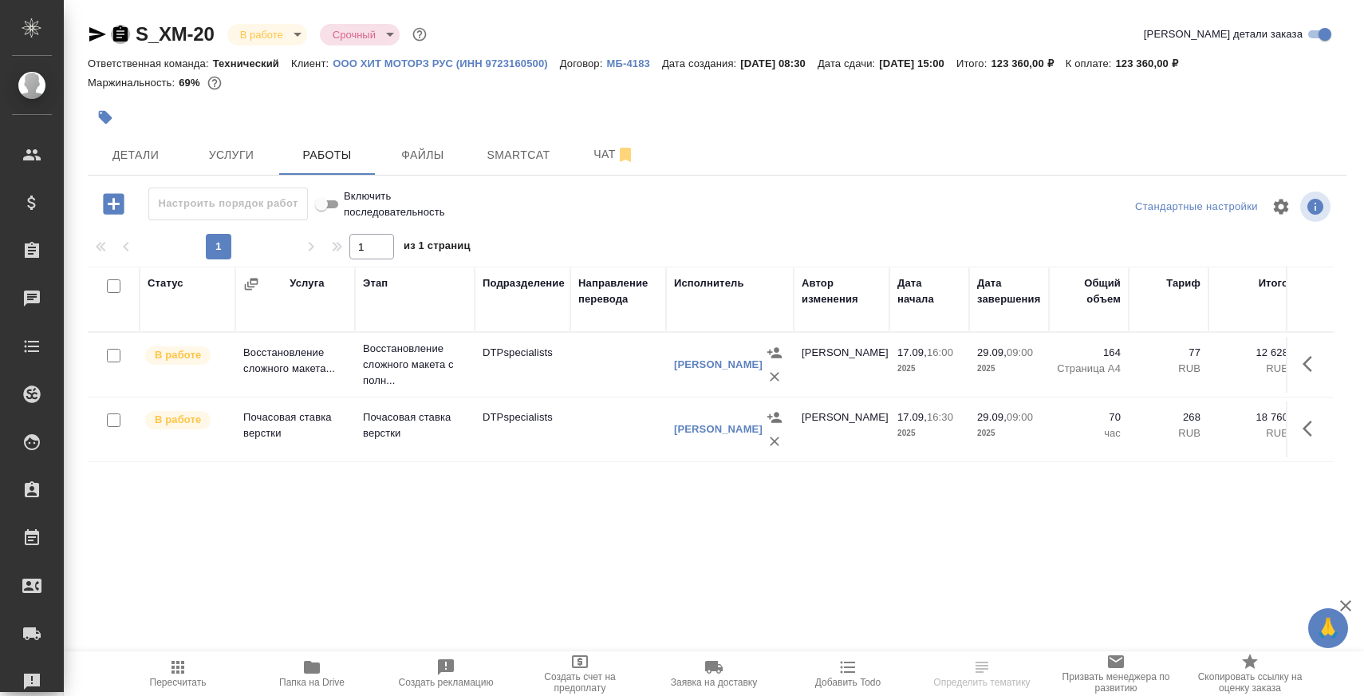
click at [120, 28] on icon "button" at bounding box center [120, 34] width 14 height 16
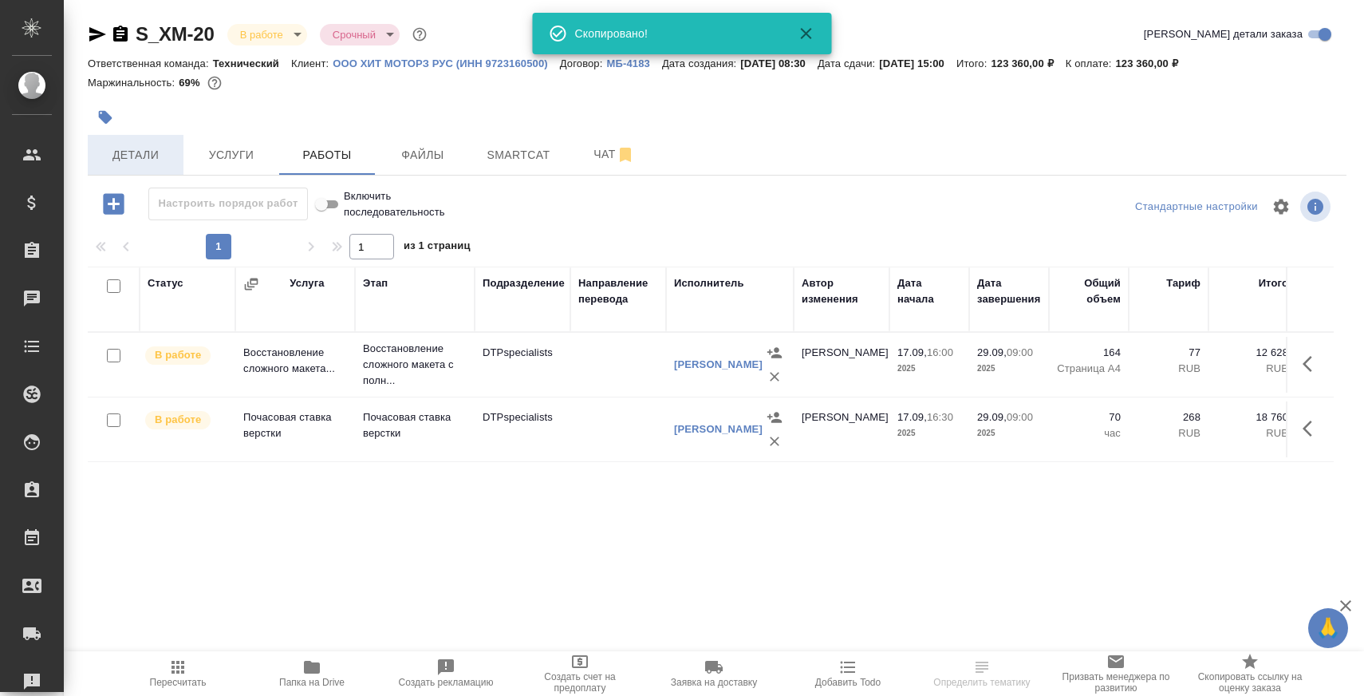
click at [145, 156] on span "Детали" at bounding box center [135, 155] width 77 height 20
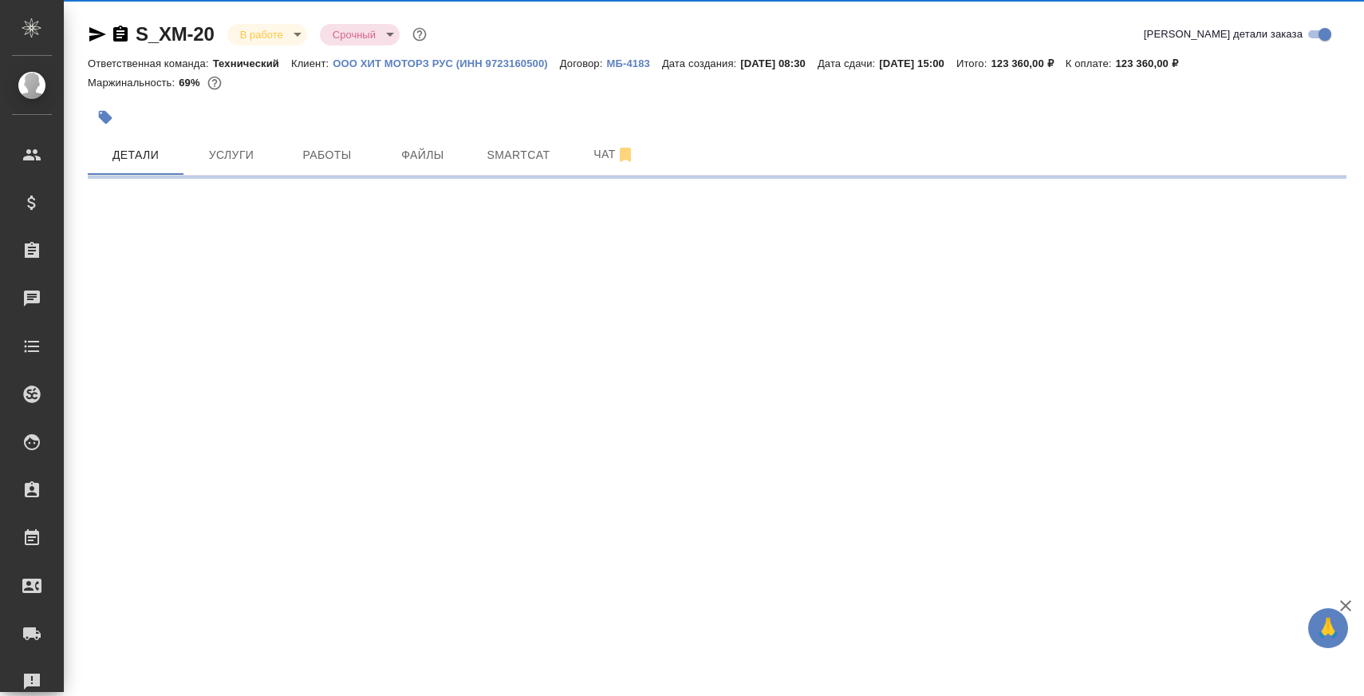
select select "RU"
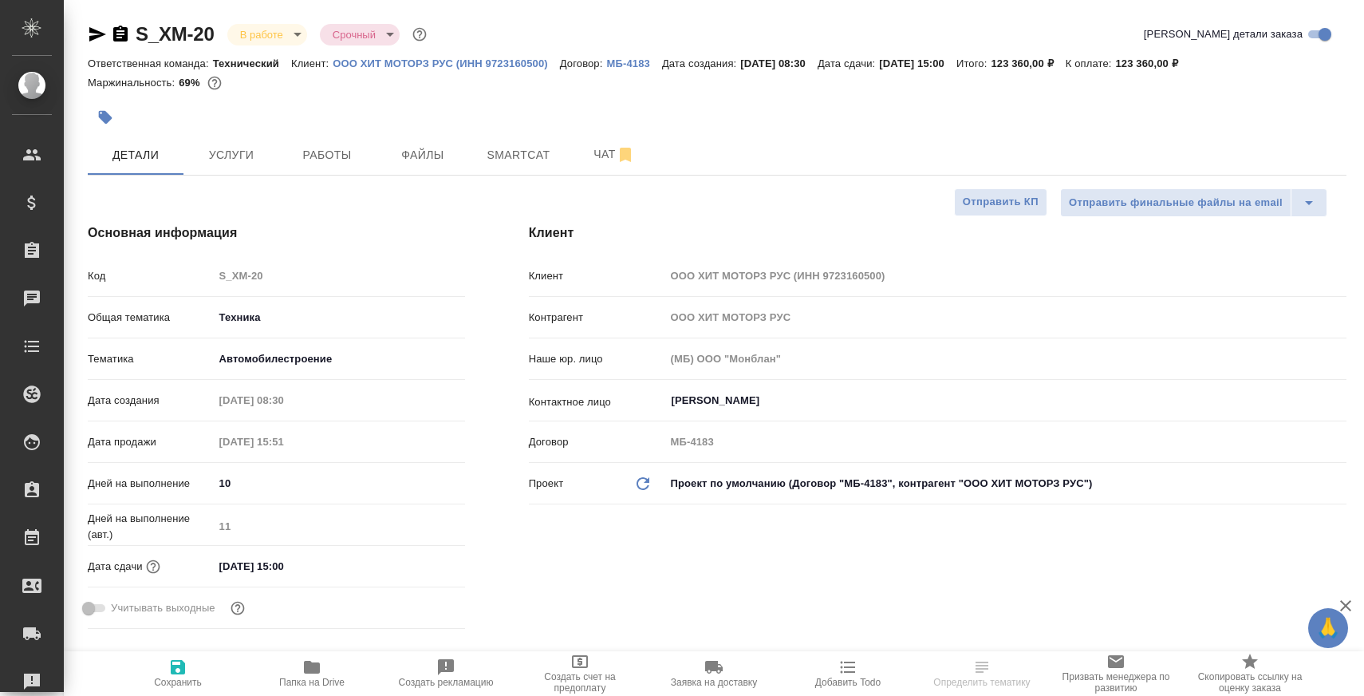
type textarea "x"
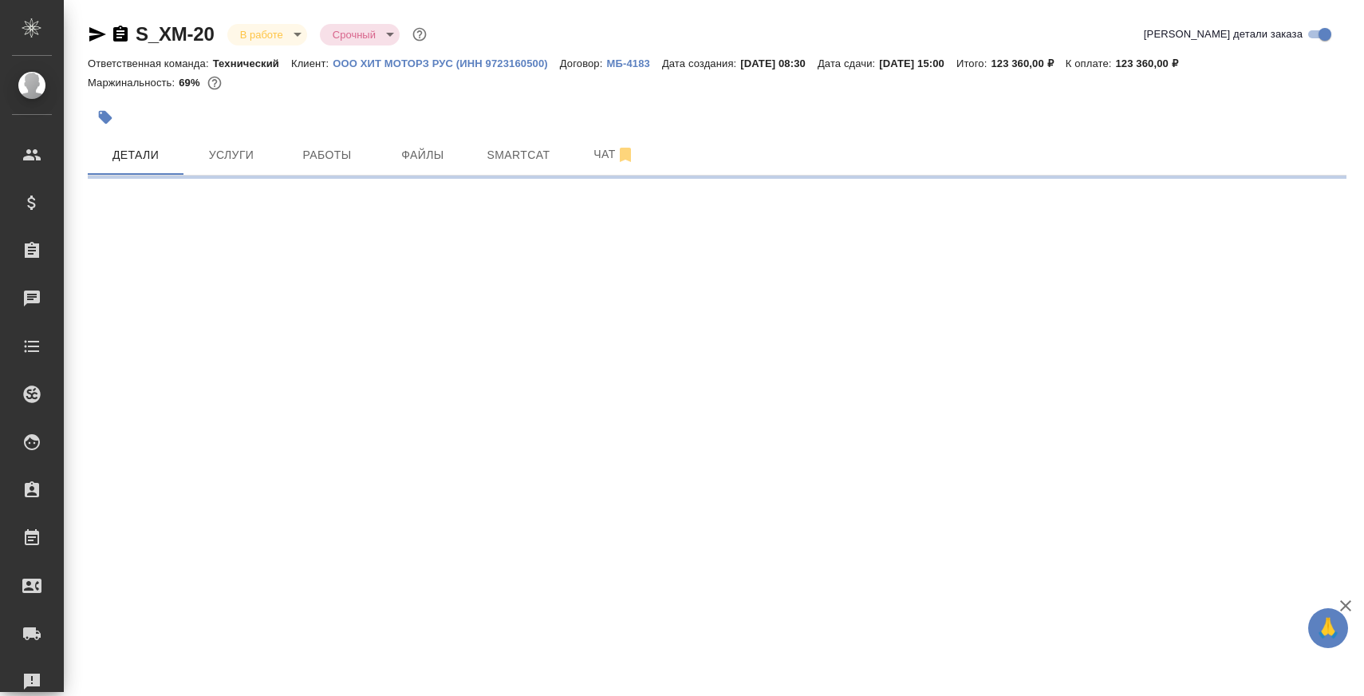
select select "RU"
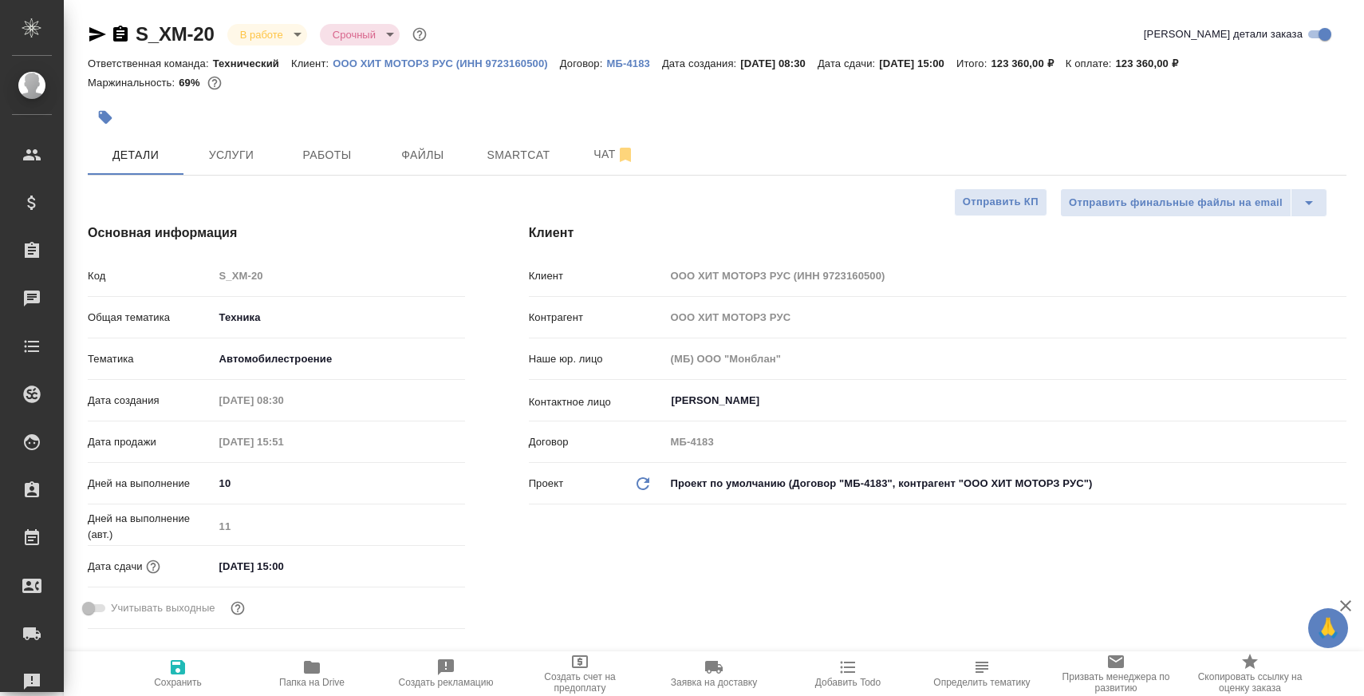
type textarea "x"
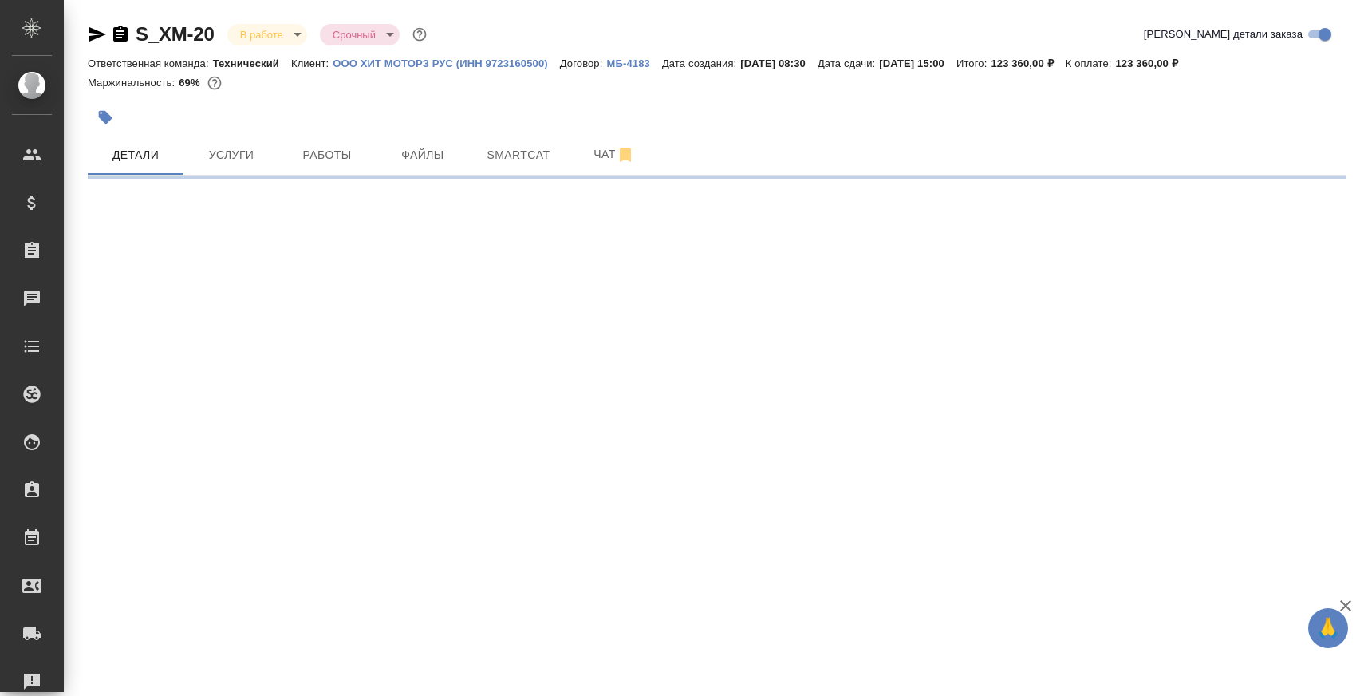
select select "RU"
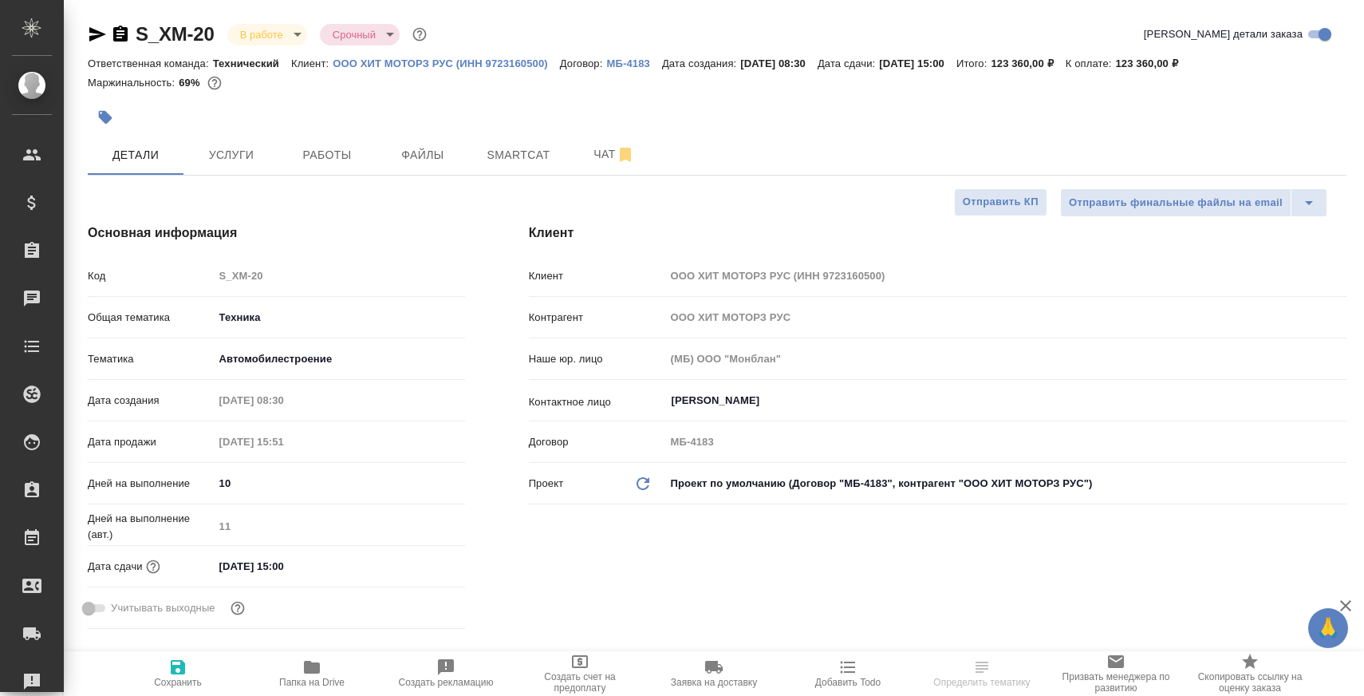
type textarea "x"
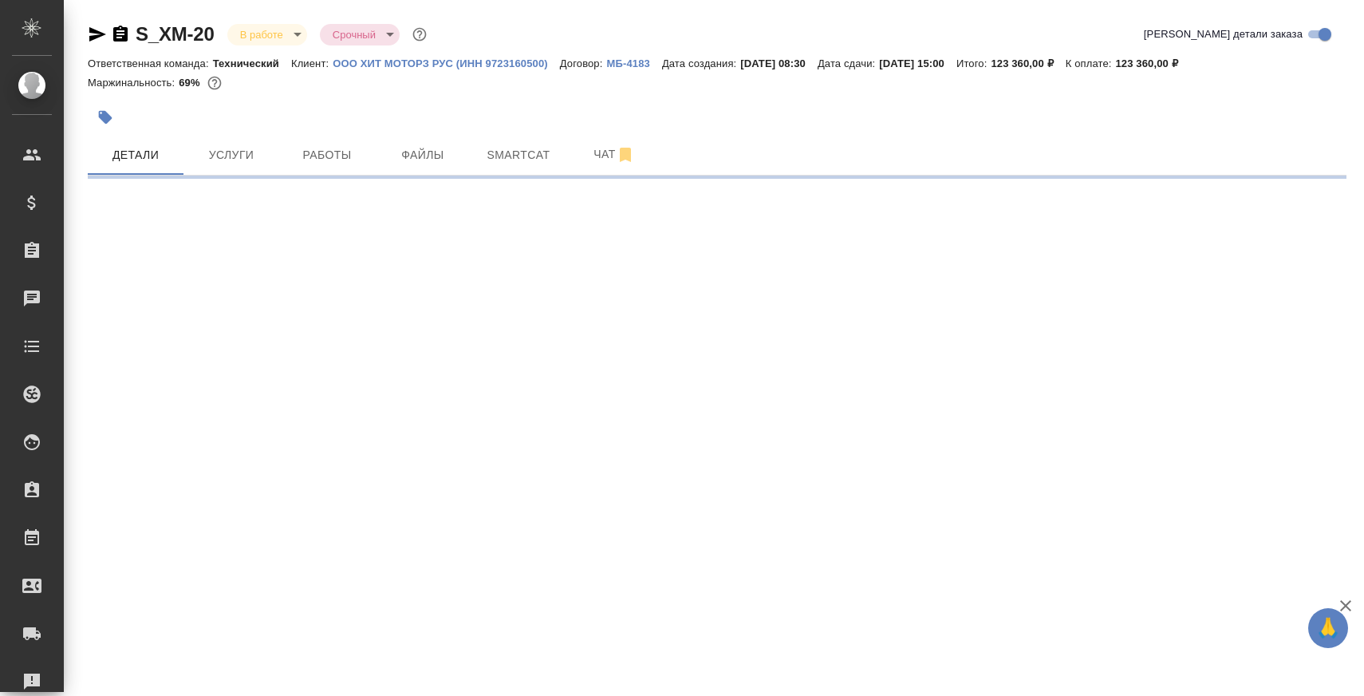
select select "RU"
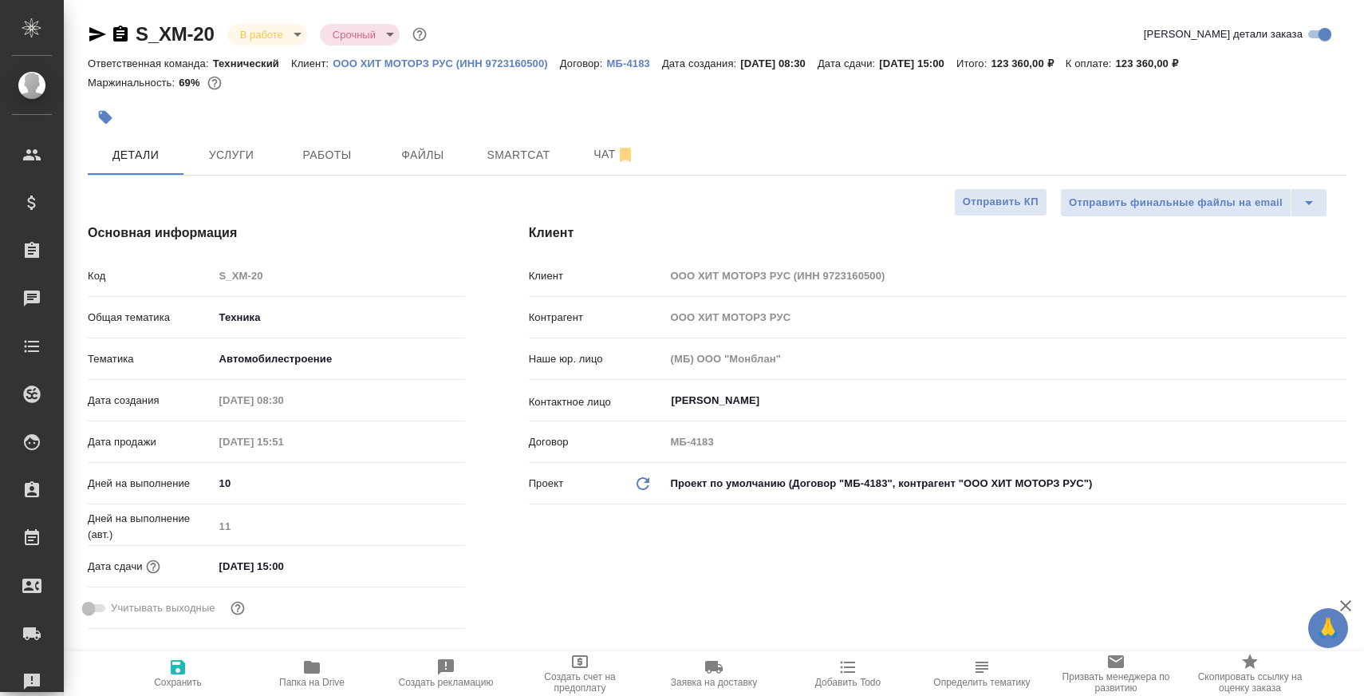
type textarea "x"
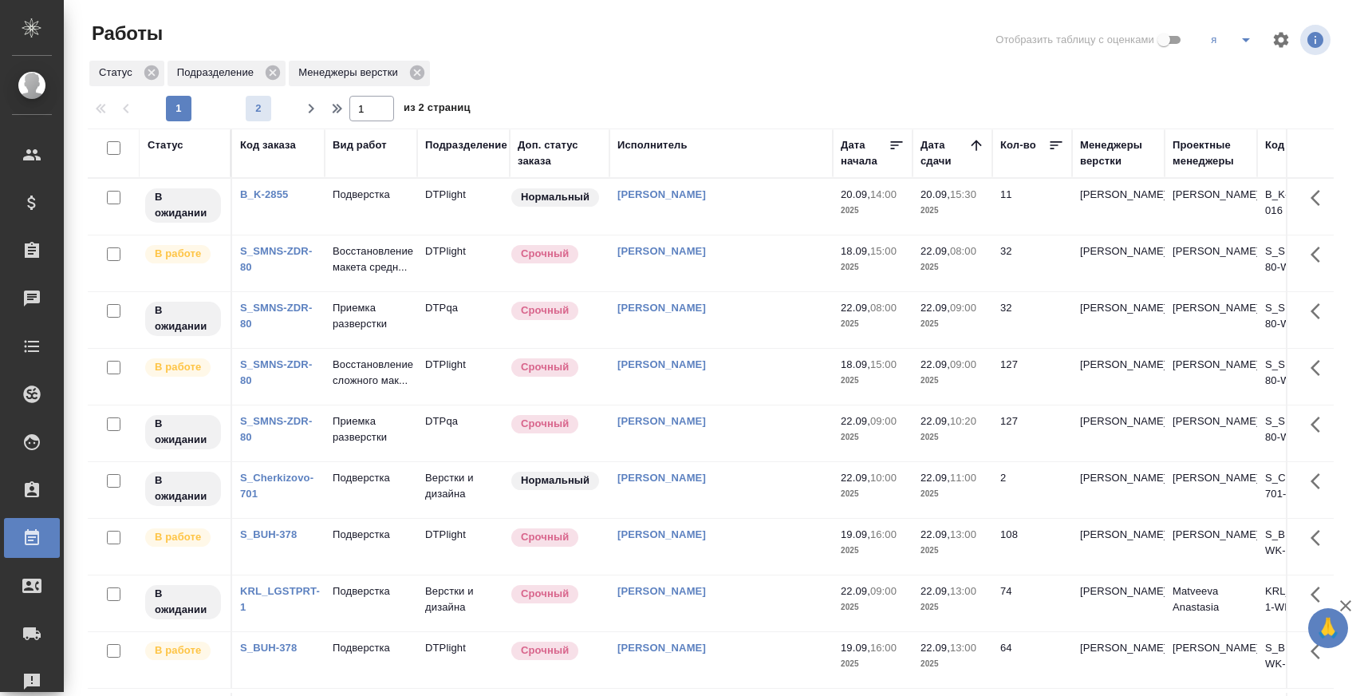
click at [250, 105] on span "2" at bounding box center [259, 109] width 26 height 16
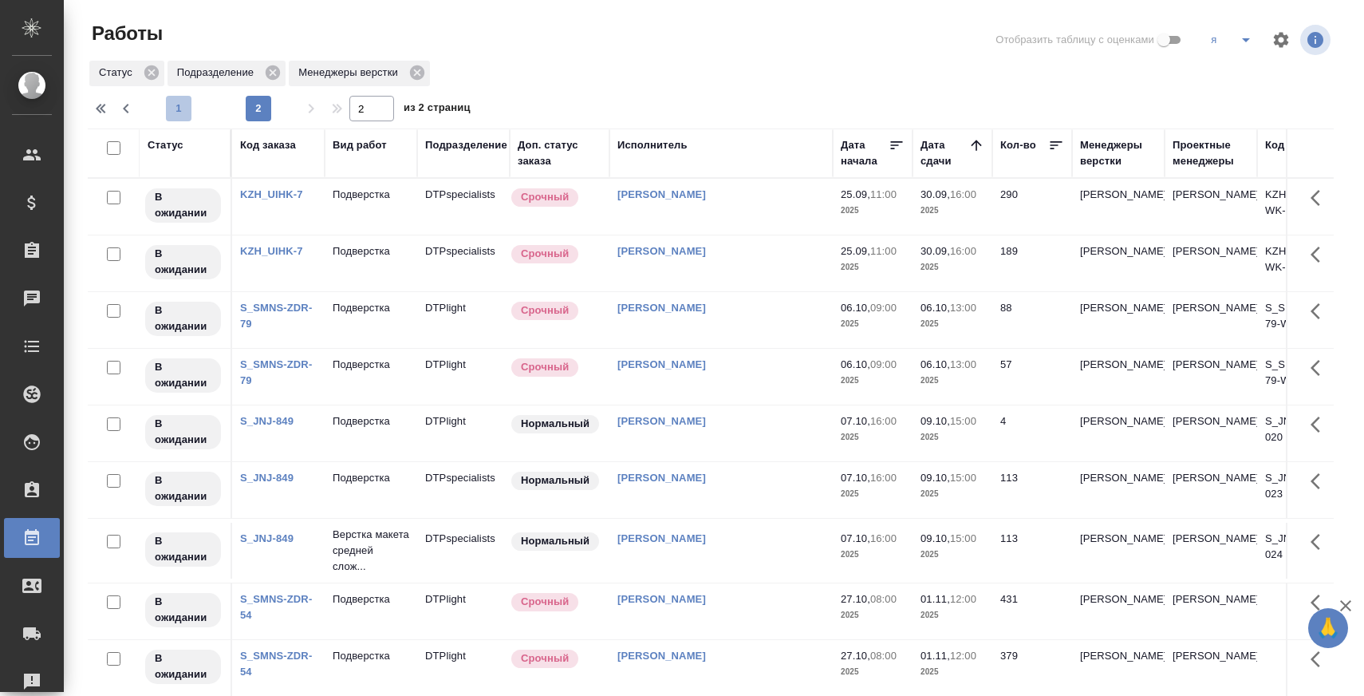
click at [181, 109] on span "1" at bounding box center [179, 109] width 26 height 16
type input "1"
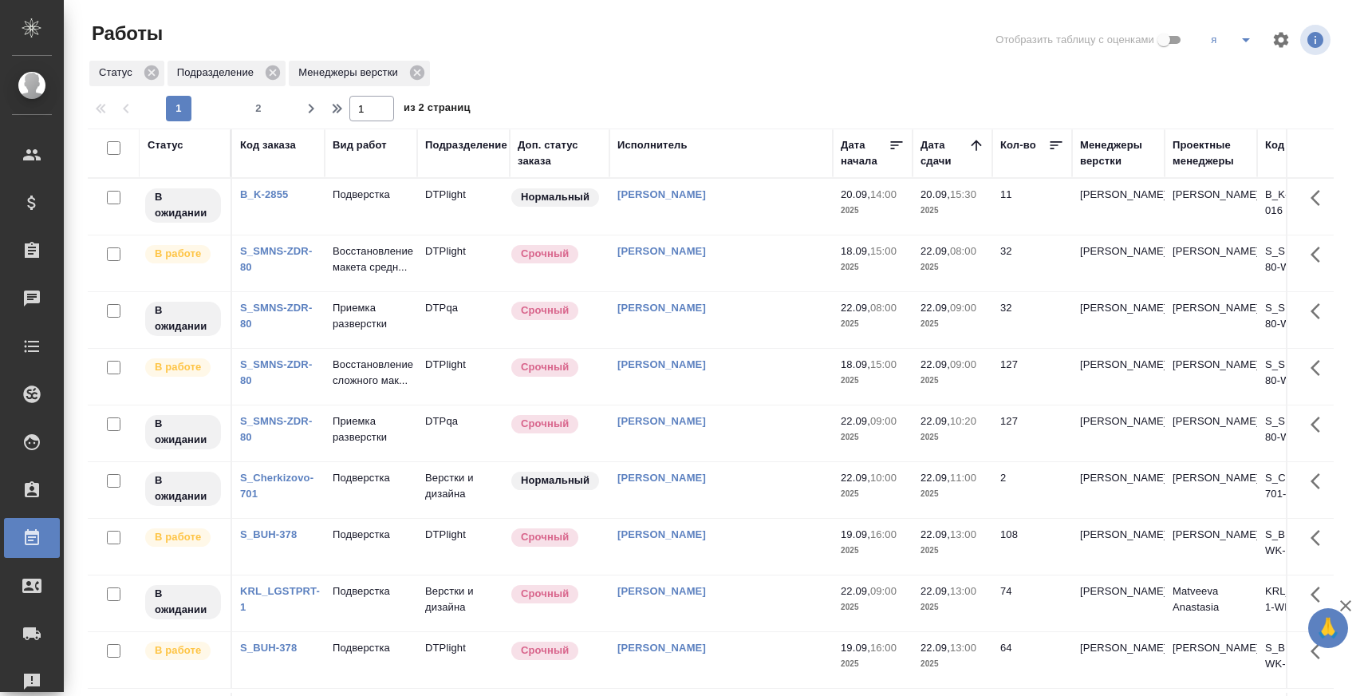
click at [1237, 49] on icon "split button" at bounding box center [1246, 39] width 19 height 19
click at [1225, 200] on li "мв" at bounding box center [1261, 200] width 126 height 26
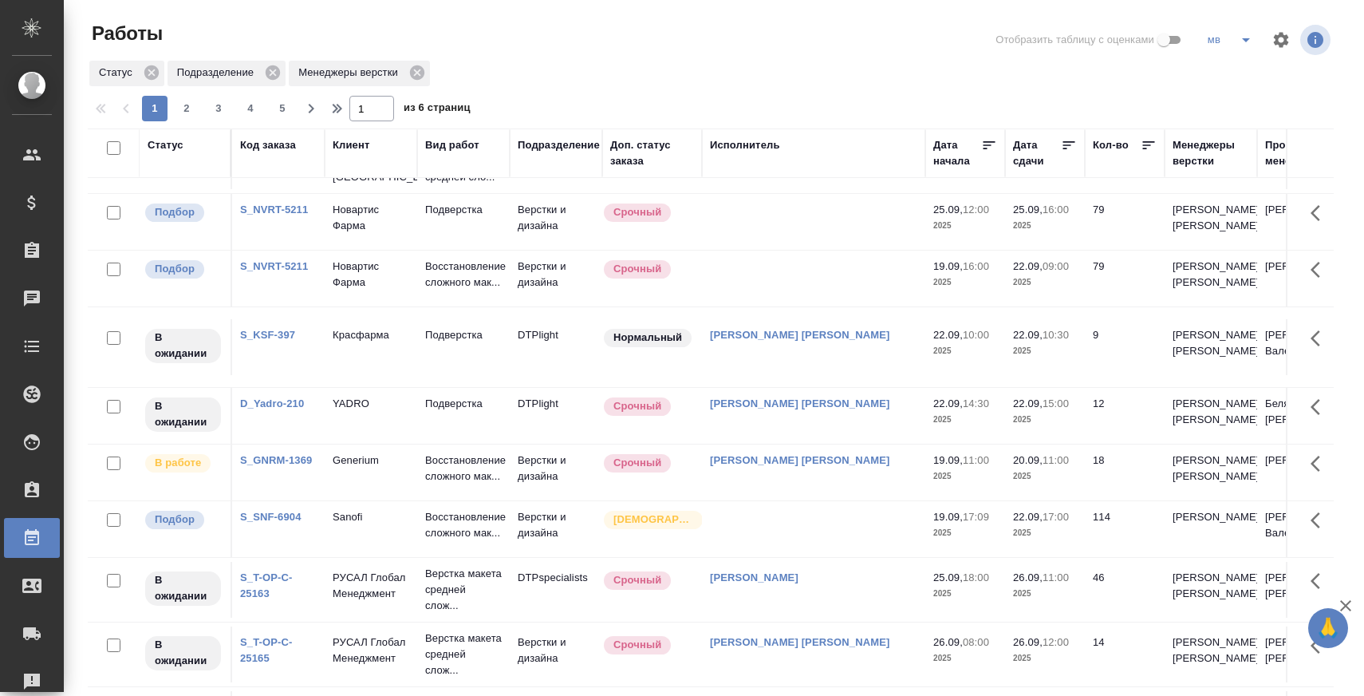
scroll to position [528, 0]
click at [1204, 150] on div "Менеджеры верстки" at bounding box center [1211, 153] width 77 height 32
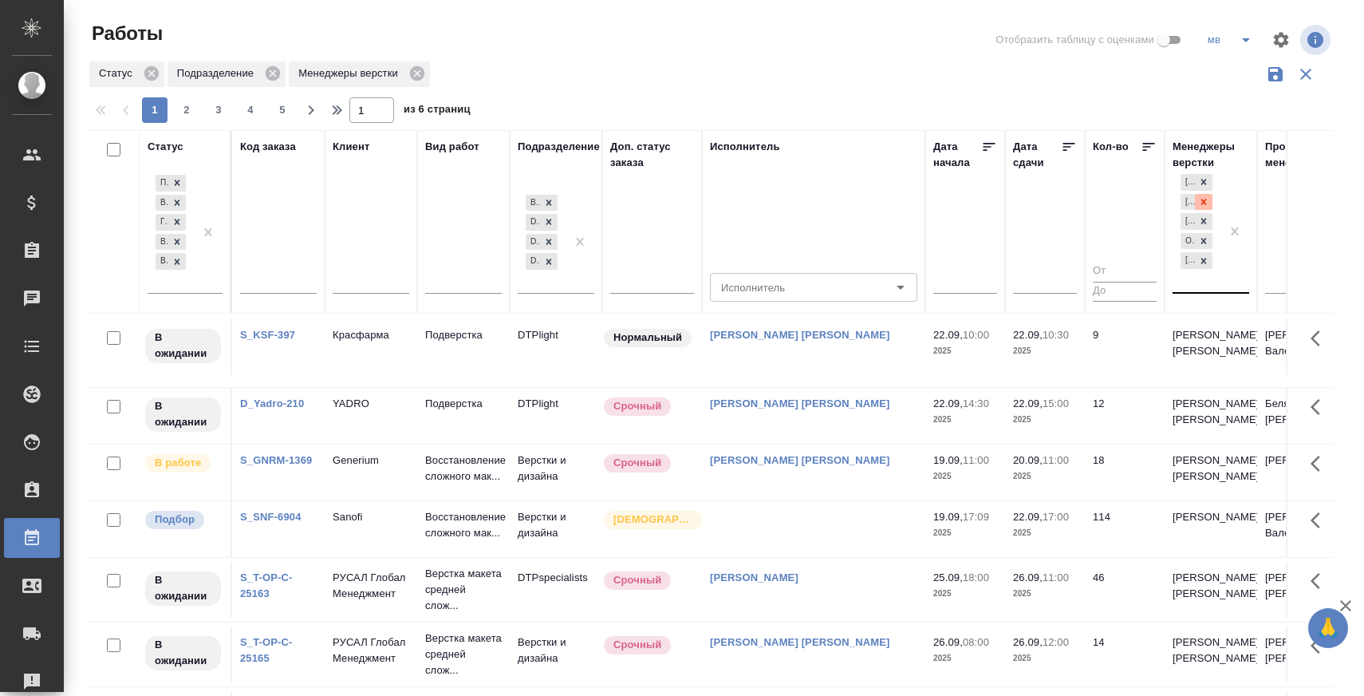
scroll to position [662, 0]
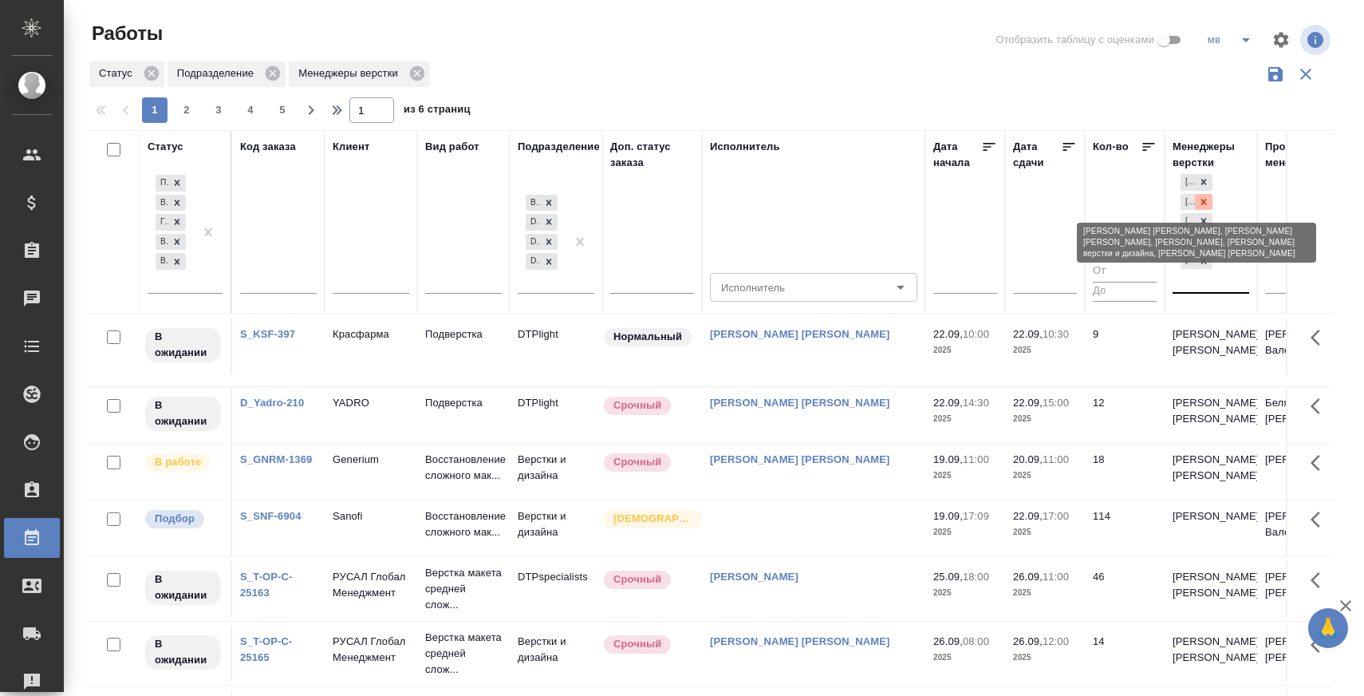
click at [1207, 199] on icon at bounding box center [1203, 201] width 11 height 11
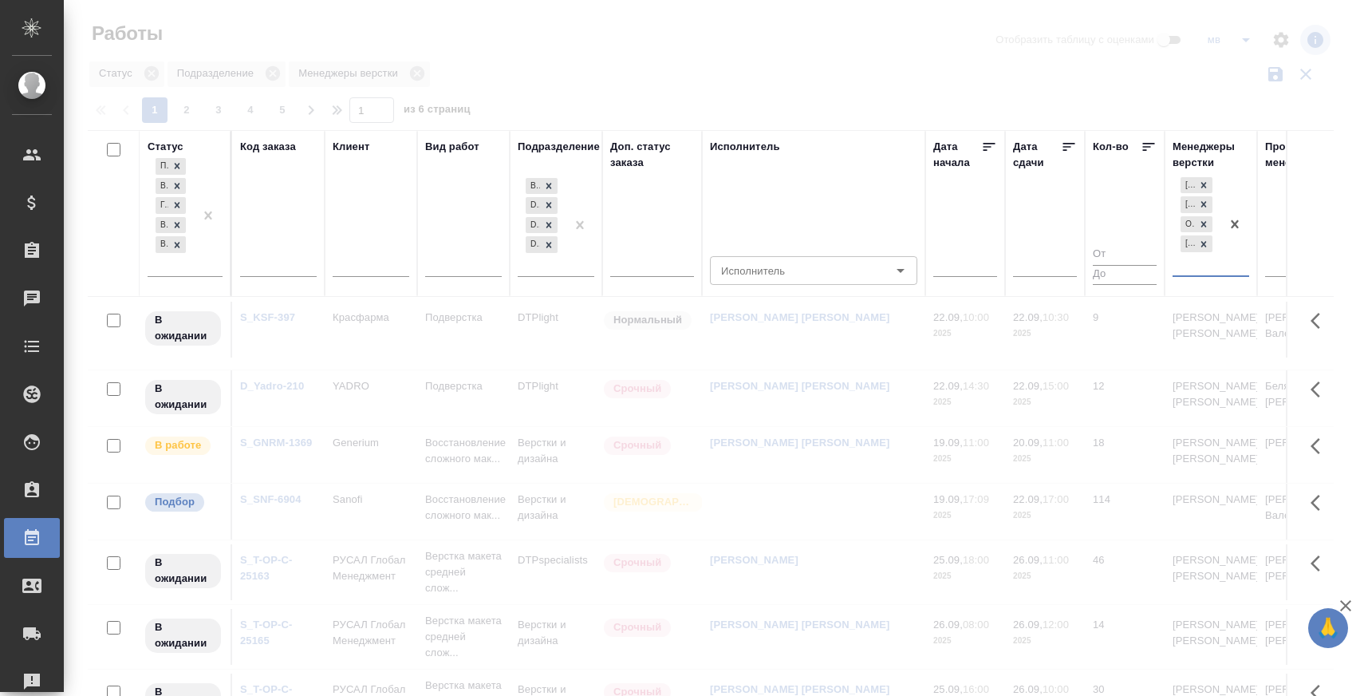
scroll to position [645, 0]
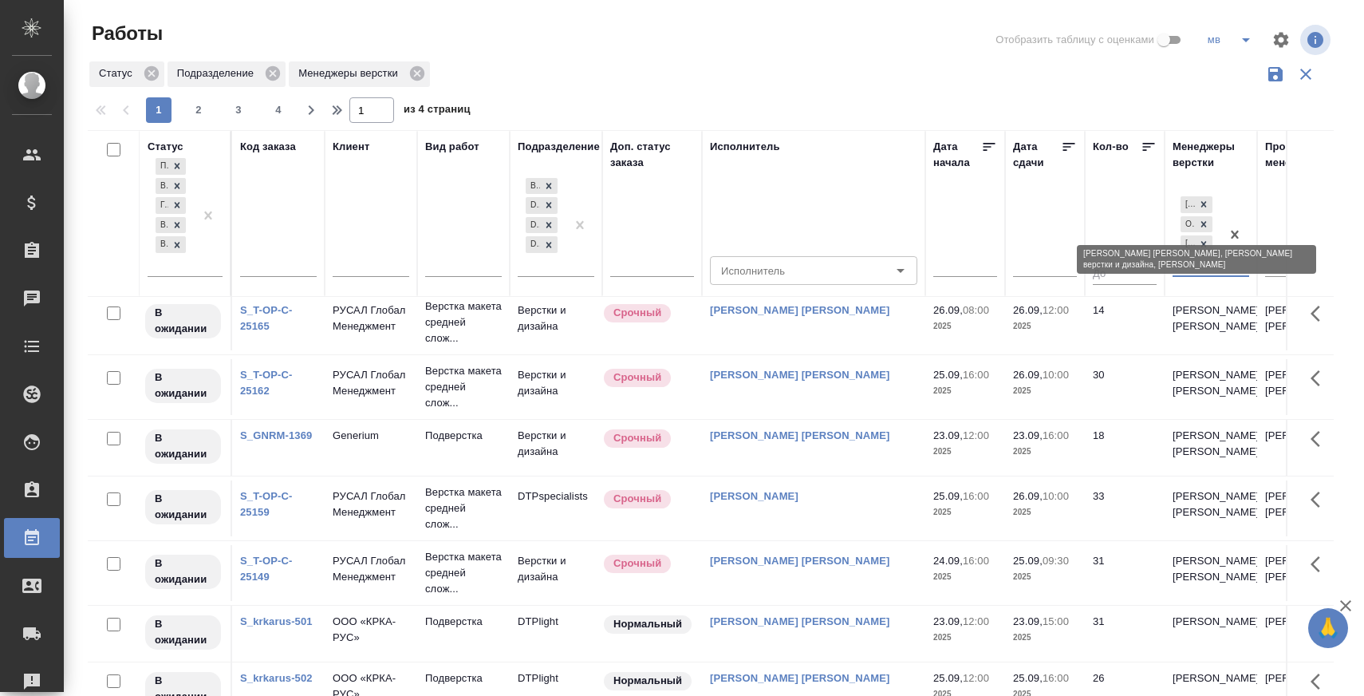
click at [1205, 230] on div at bounding box center [1204, 224] width 18 height 17
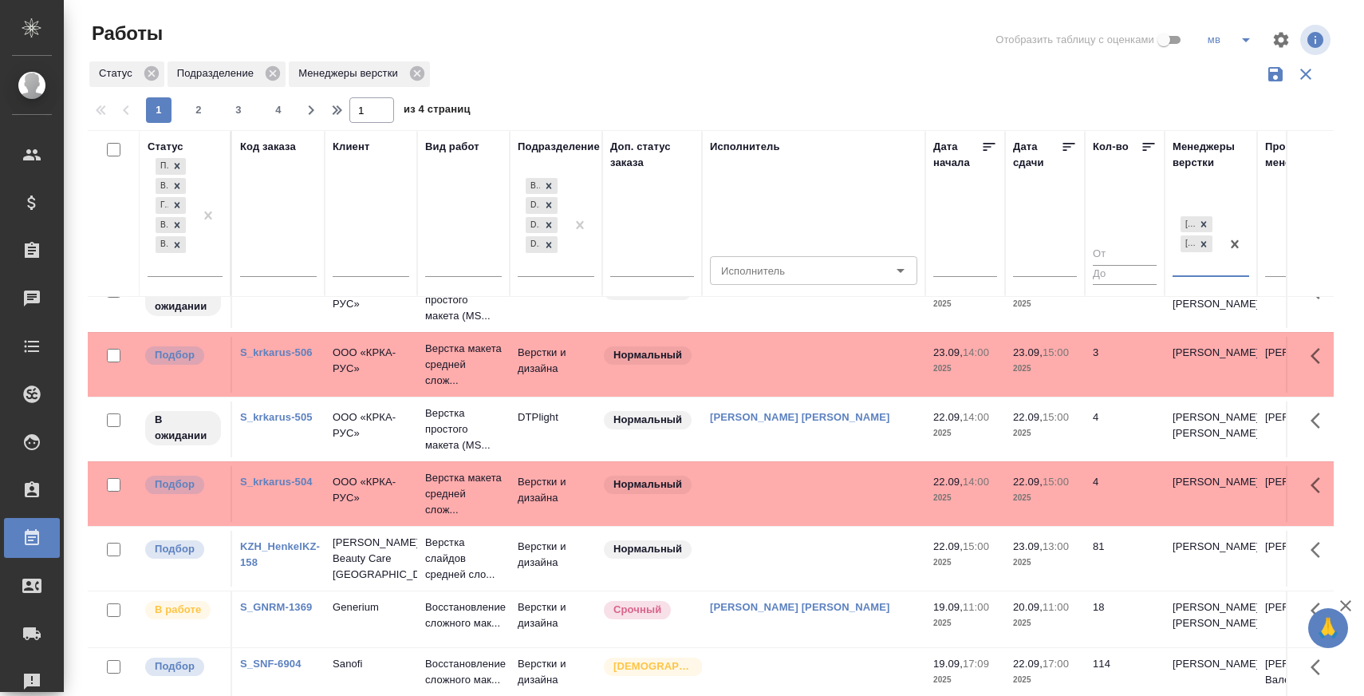
scroll to position [0, 0]
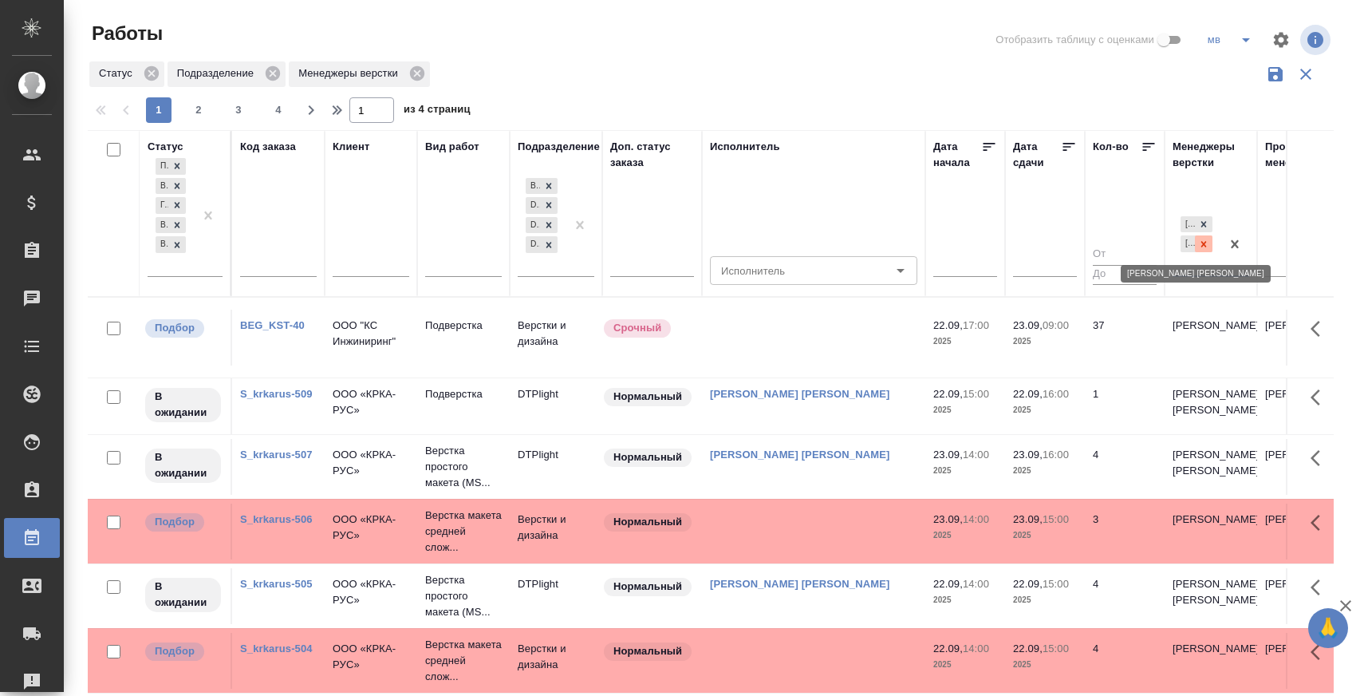
click at [1204, 239] on icon at bounding box center [1203, 244] width 11 height 11
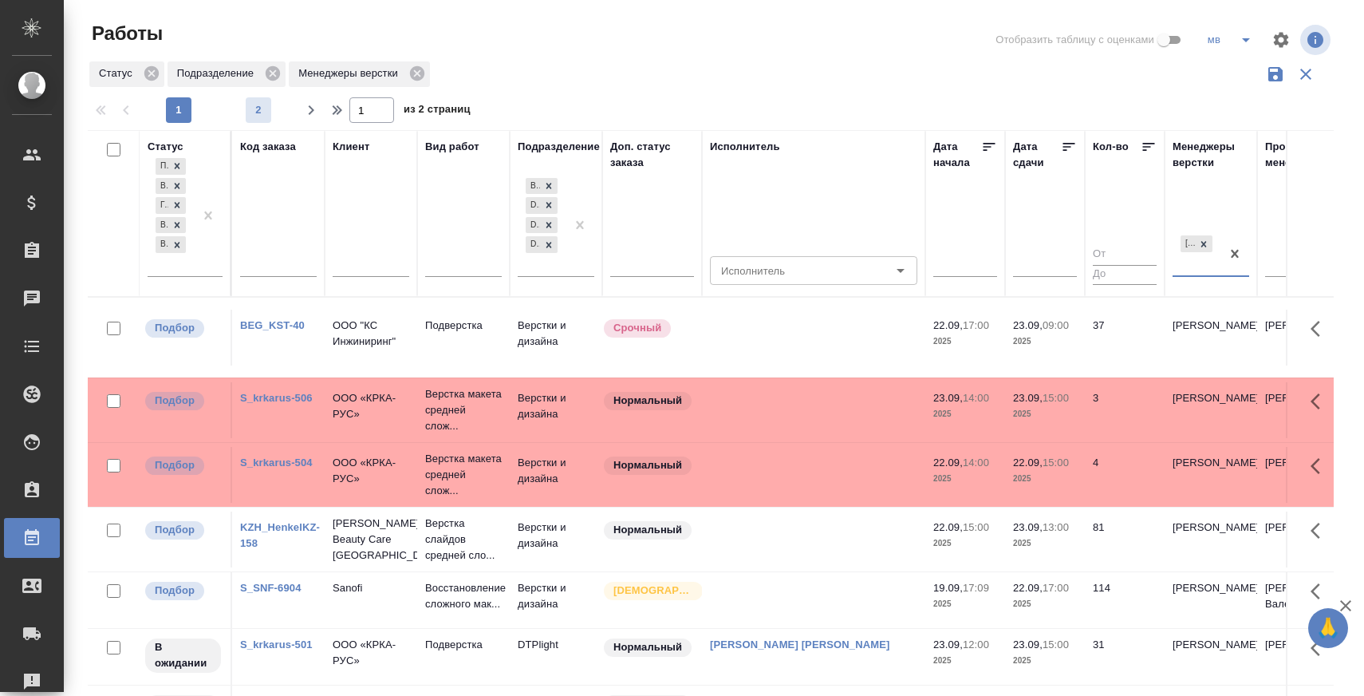
click at [263, 116] on span "2" at bounding box center [259, 110] width 26 height 16
type input "2"
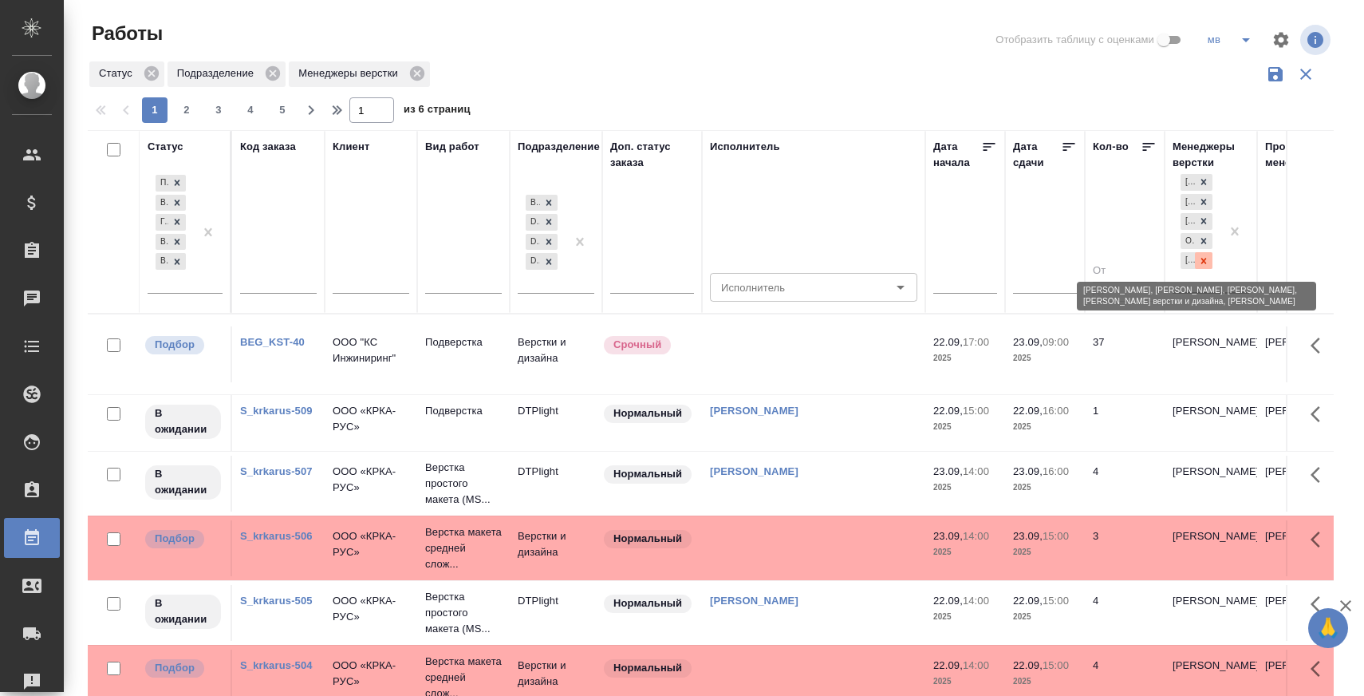
click at [1207, 255] on icon at bounding box center [1203, 260] width 11 height 11
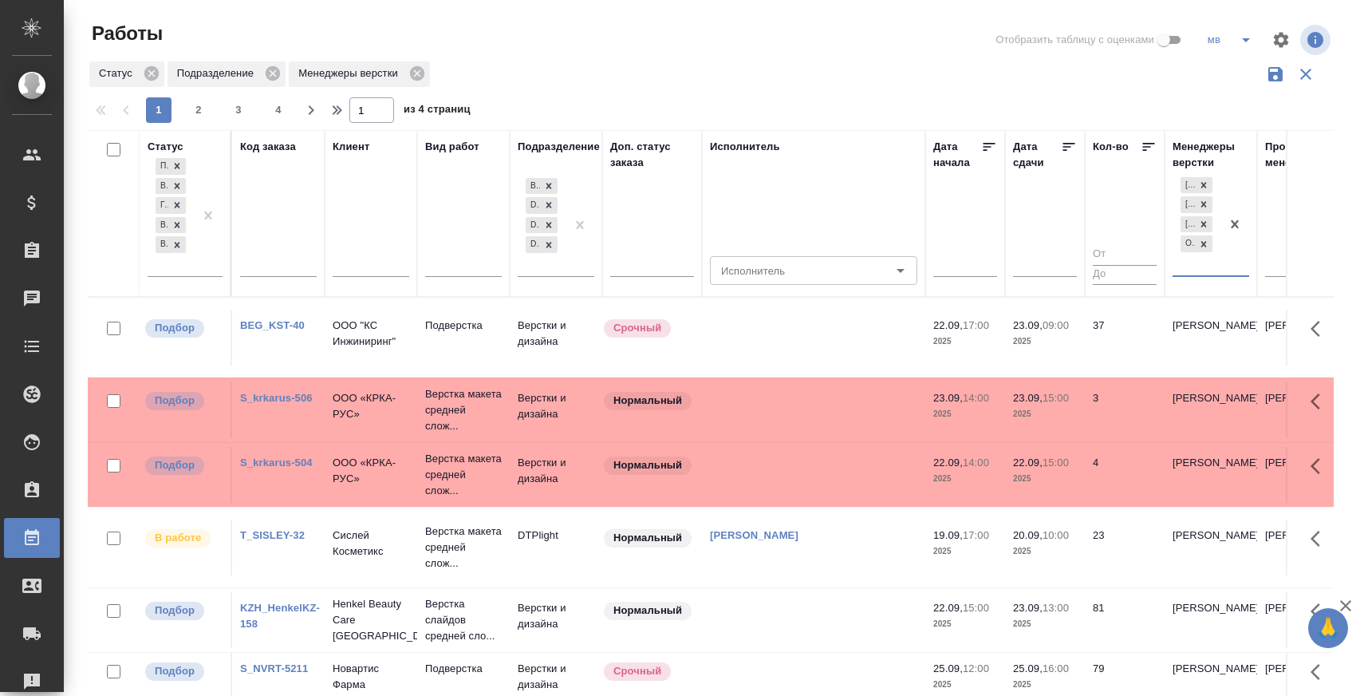
click at [1276, 77] on icon "button" at bounding box center [1275, 74] width 19 height 19
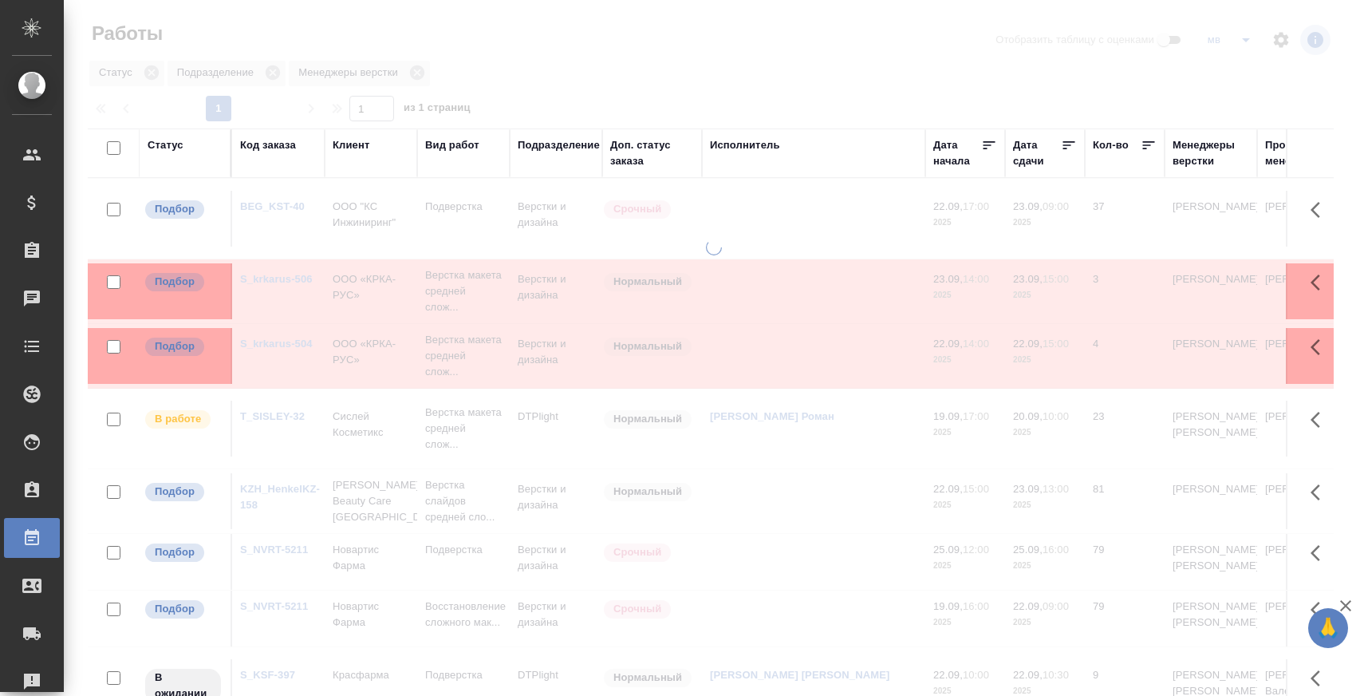
click at [1203, 149] on div "Менеджеры верстки" at bounding box center [1211, 153] width 77 height 32
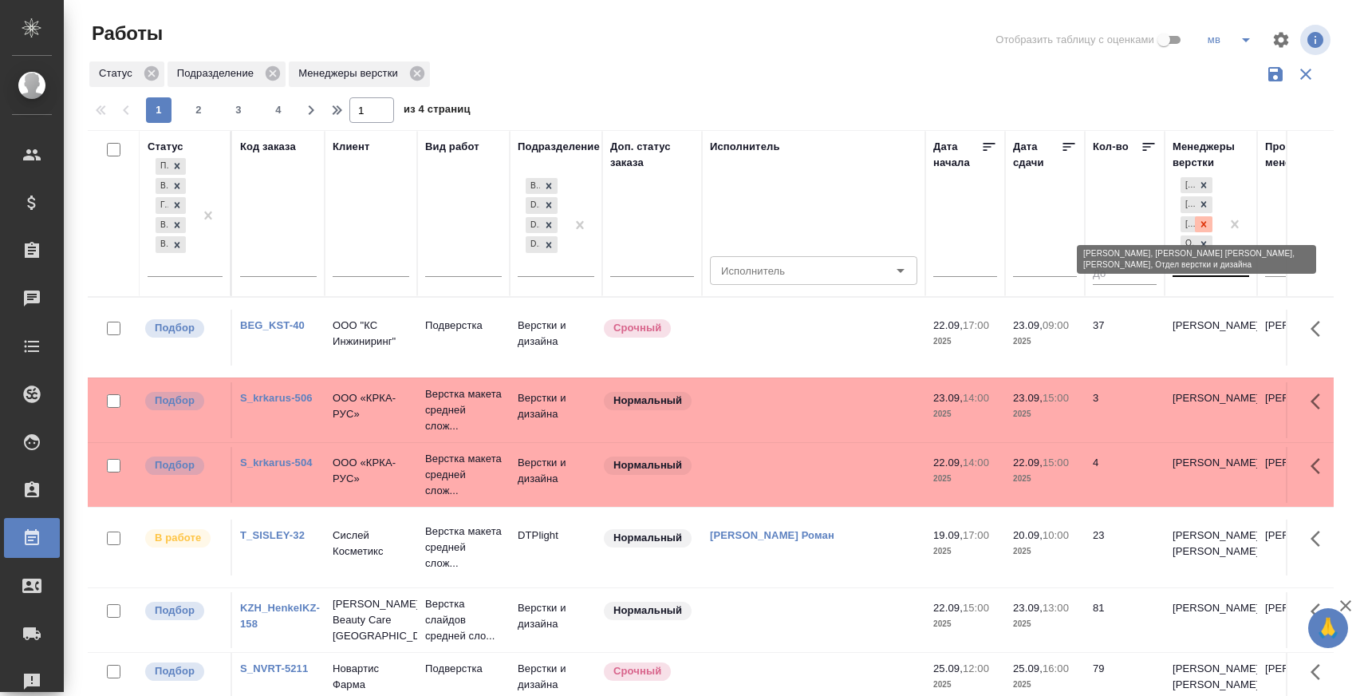
click at [1205, 225] on icon at bounding box center [1203, 224] width 11 height 11
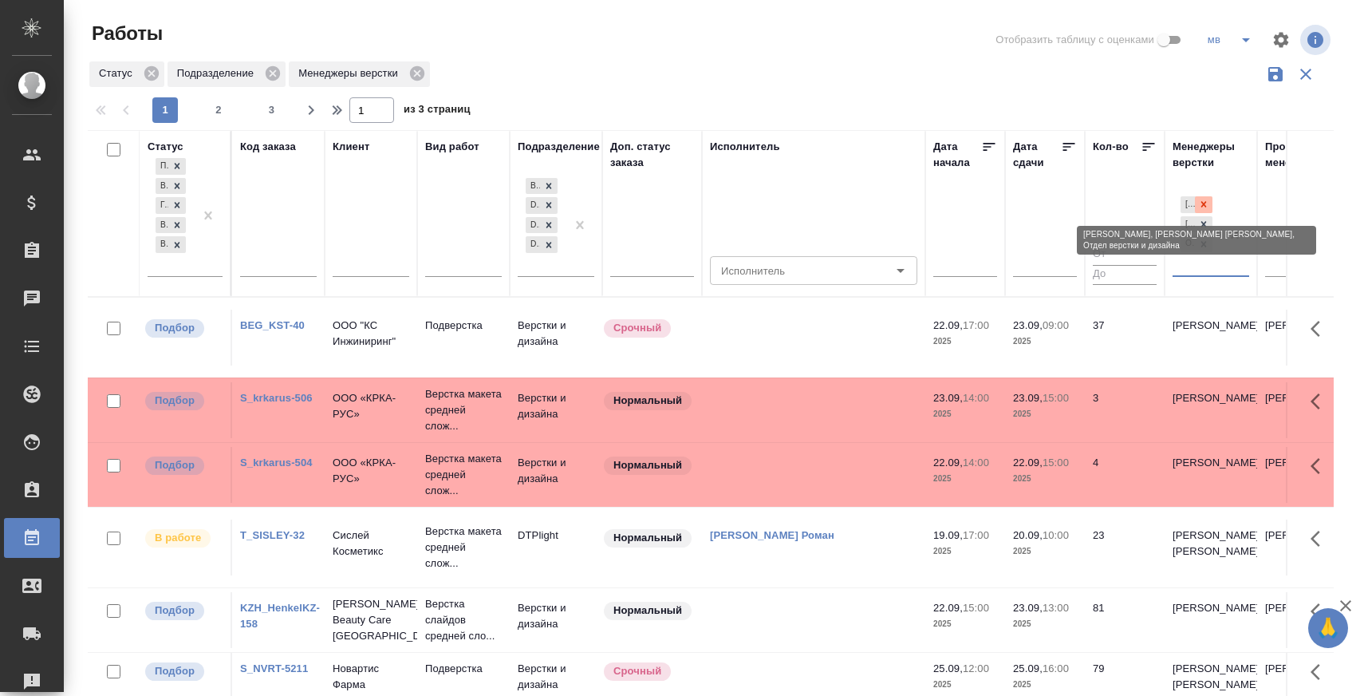
click at [1206, 204] on icon at bounding box center [1203, 204] width 11 height 11
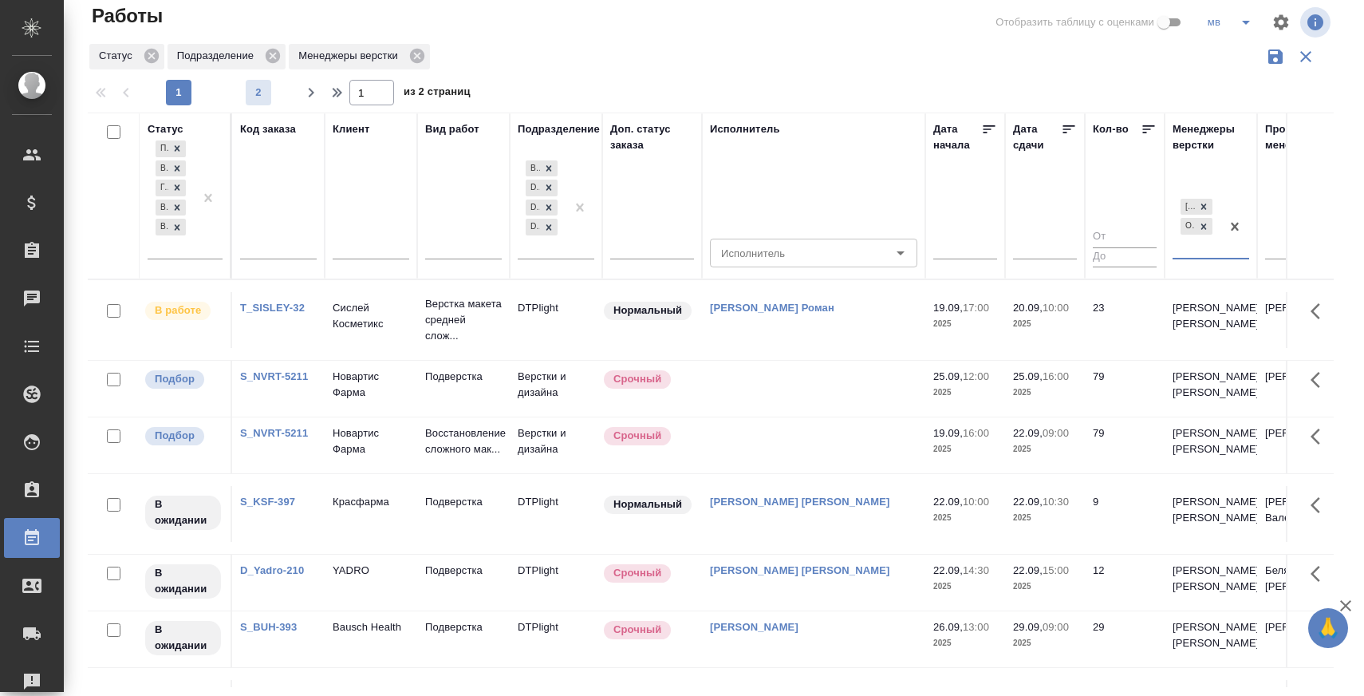
click at [269, 93] on span "2" at bounding box center [259, 93] width 26 height 16
type input "2"
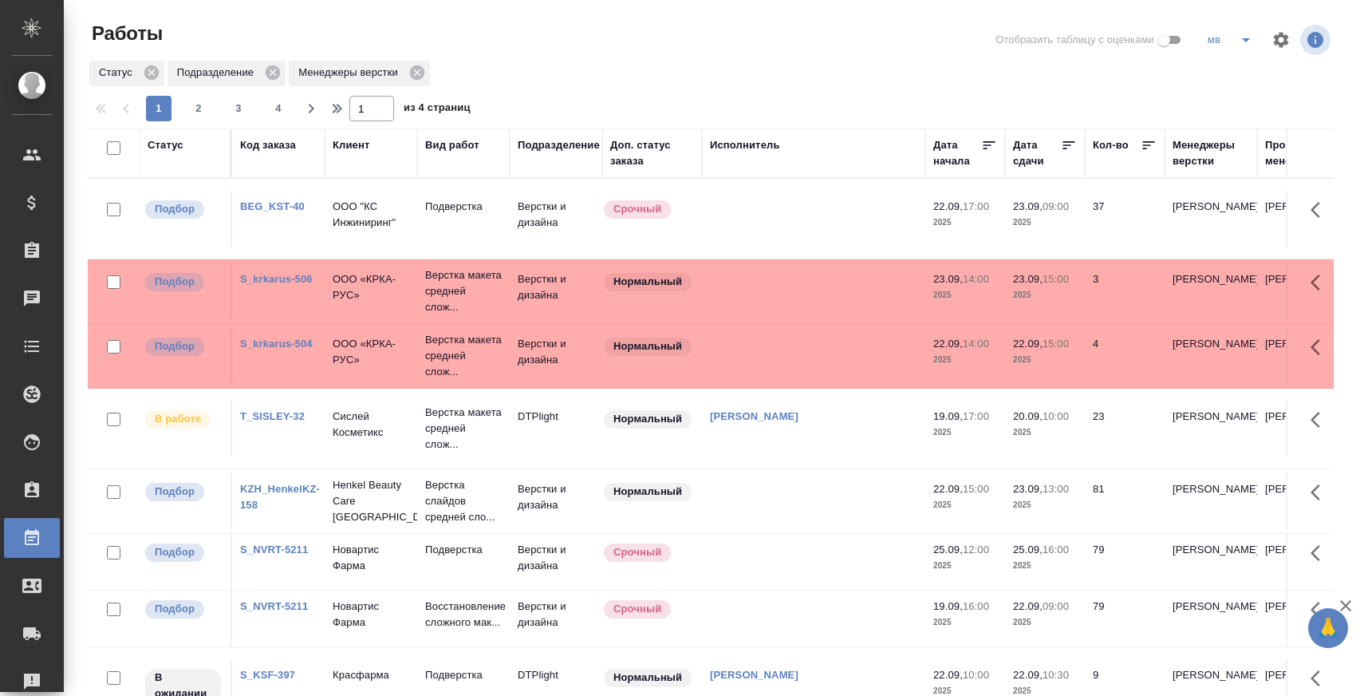
click at [1205, 156] on div "Менеджеры верстки" at bounding box center [1211, 153] width 77 height 32
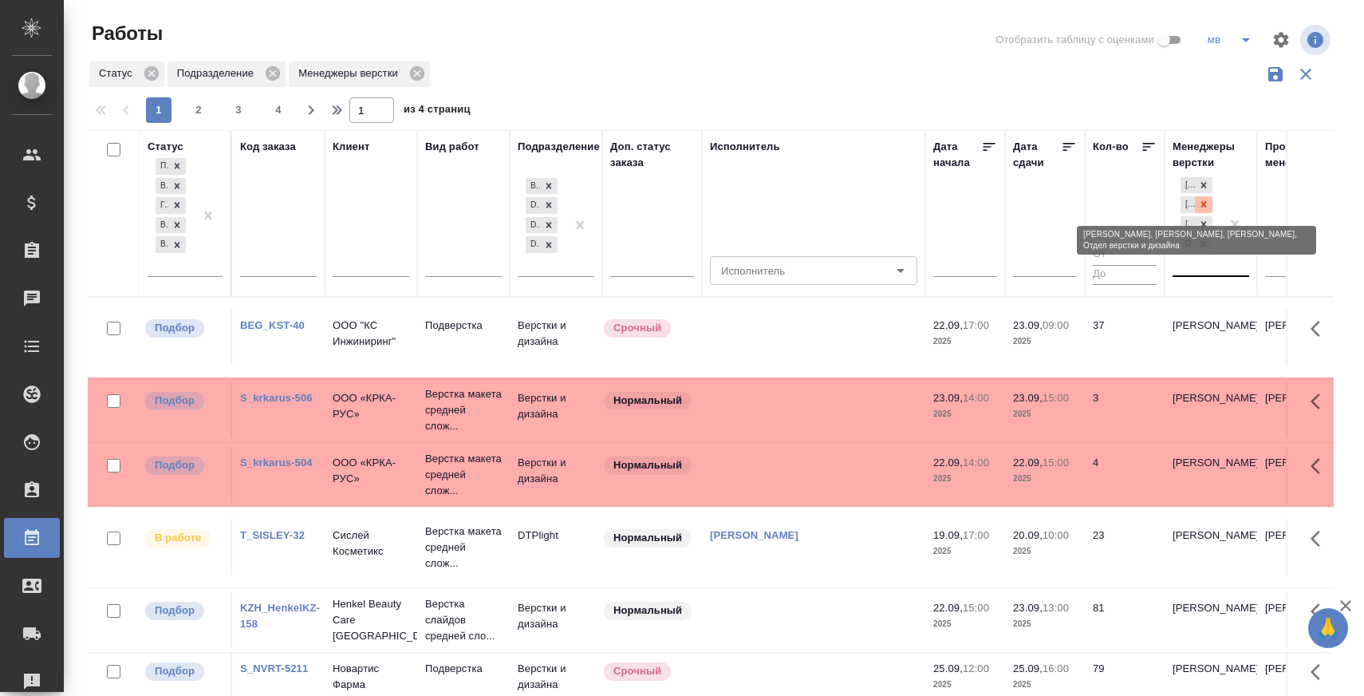
click at [1205, 204] on icon at bounding box center [1204, 205] width 6 height 6
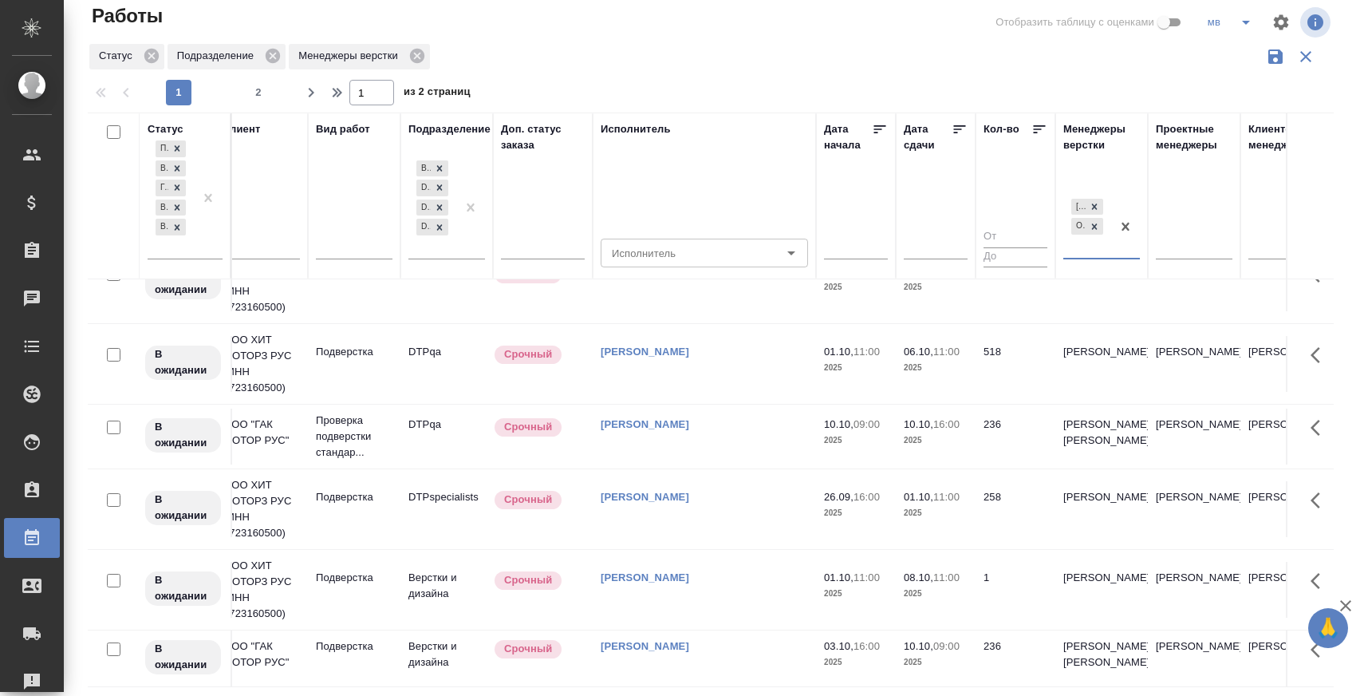
scroll to position [1576, 347]
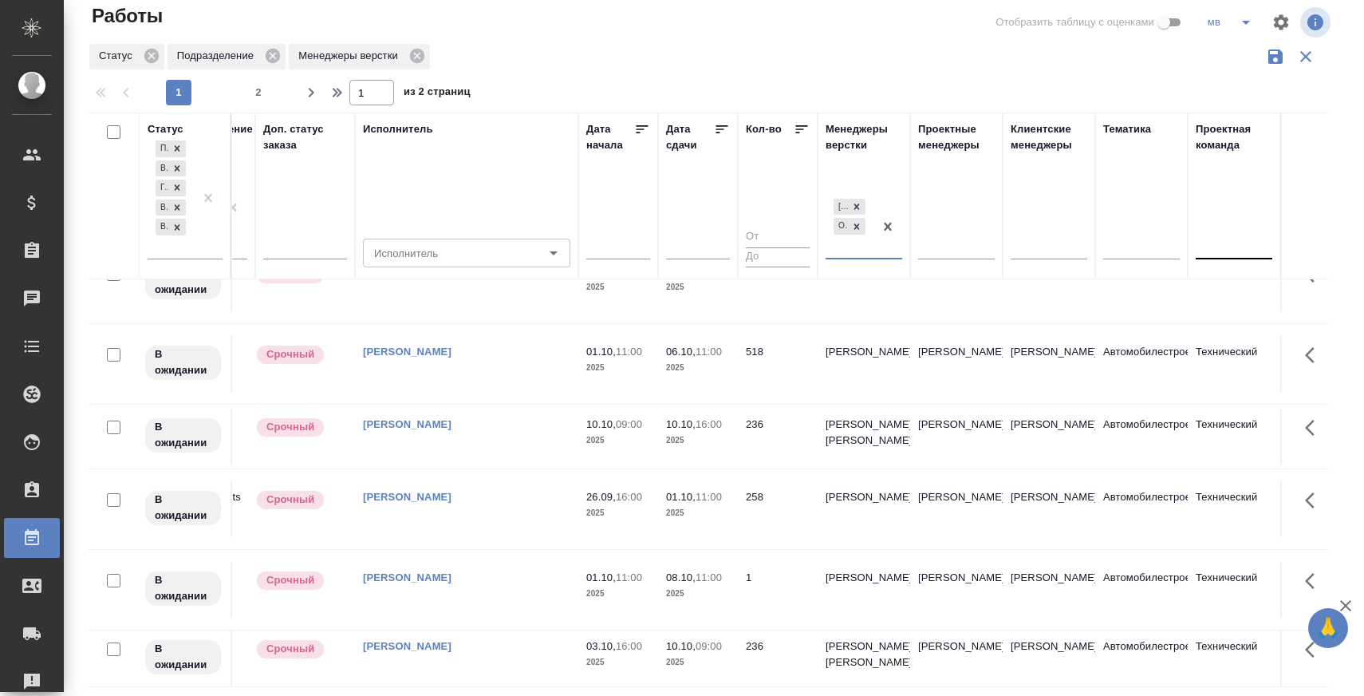
click at [1238, 248] on div at bounding box center [1234, 242] width 77 height 23
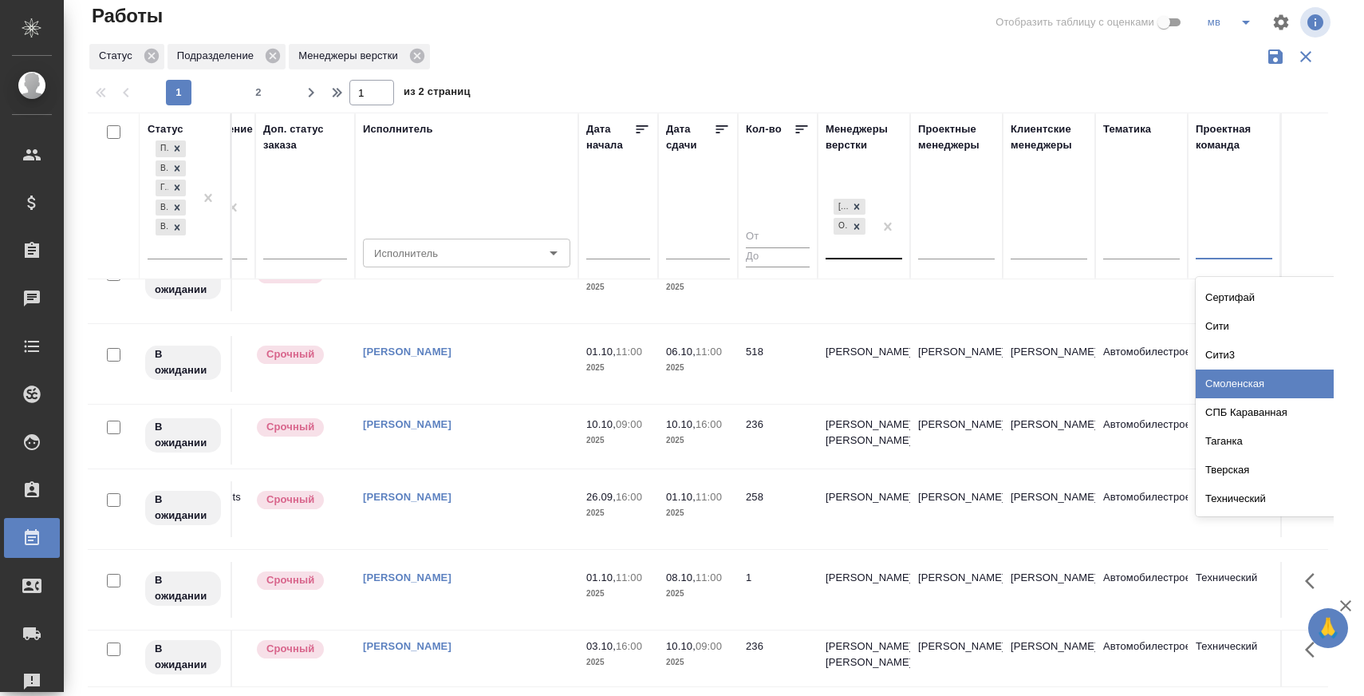
scroll to position [916, 0]
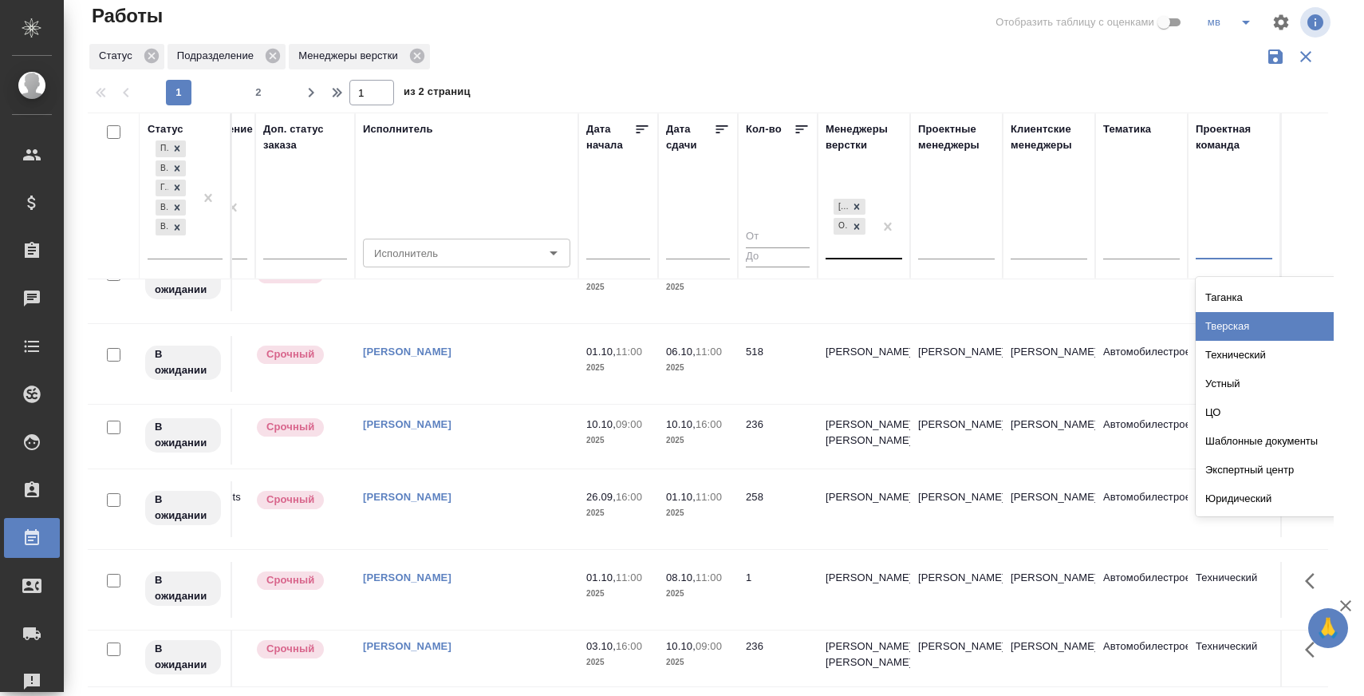
click at [1012, 73] on div at bounding box center [717, 76] width 1259 height 8
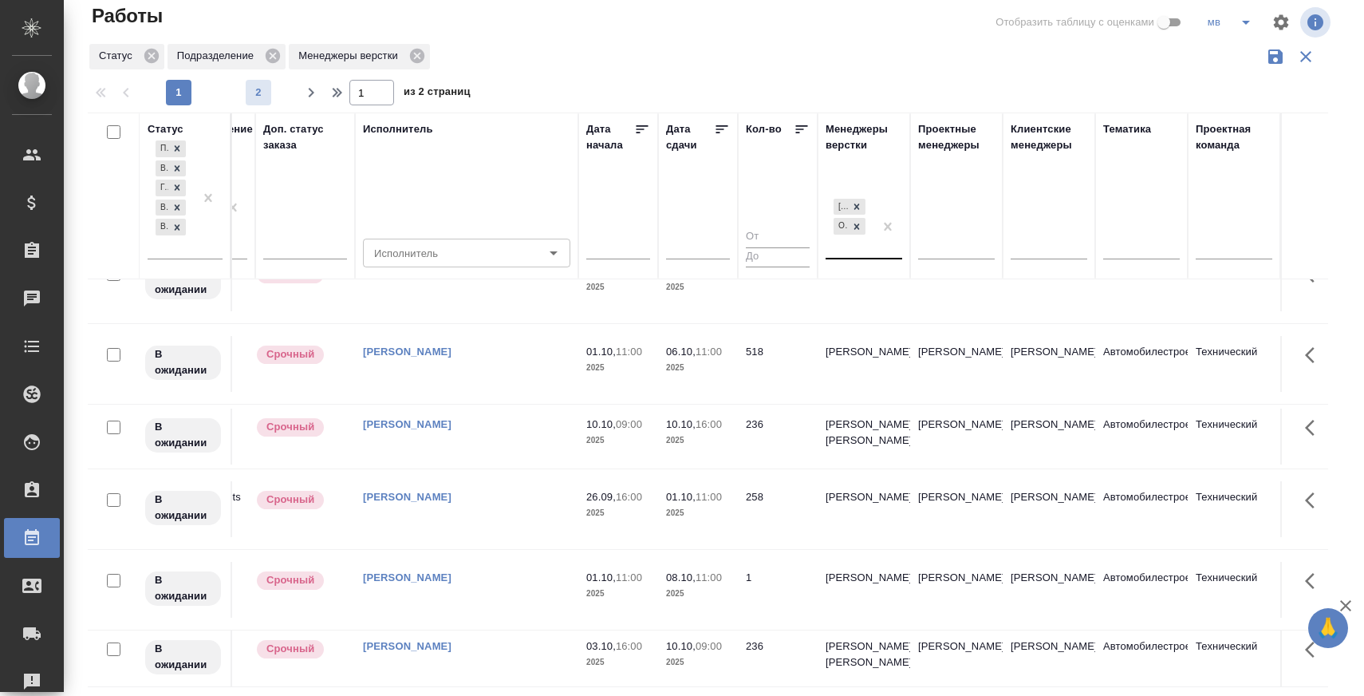
click at [256, 96] on span "2" at bounding box center [259, 93] width 26 height 16
type input "2"
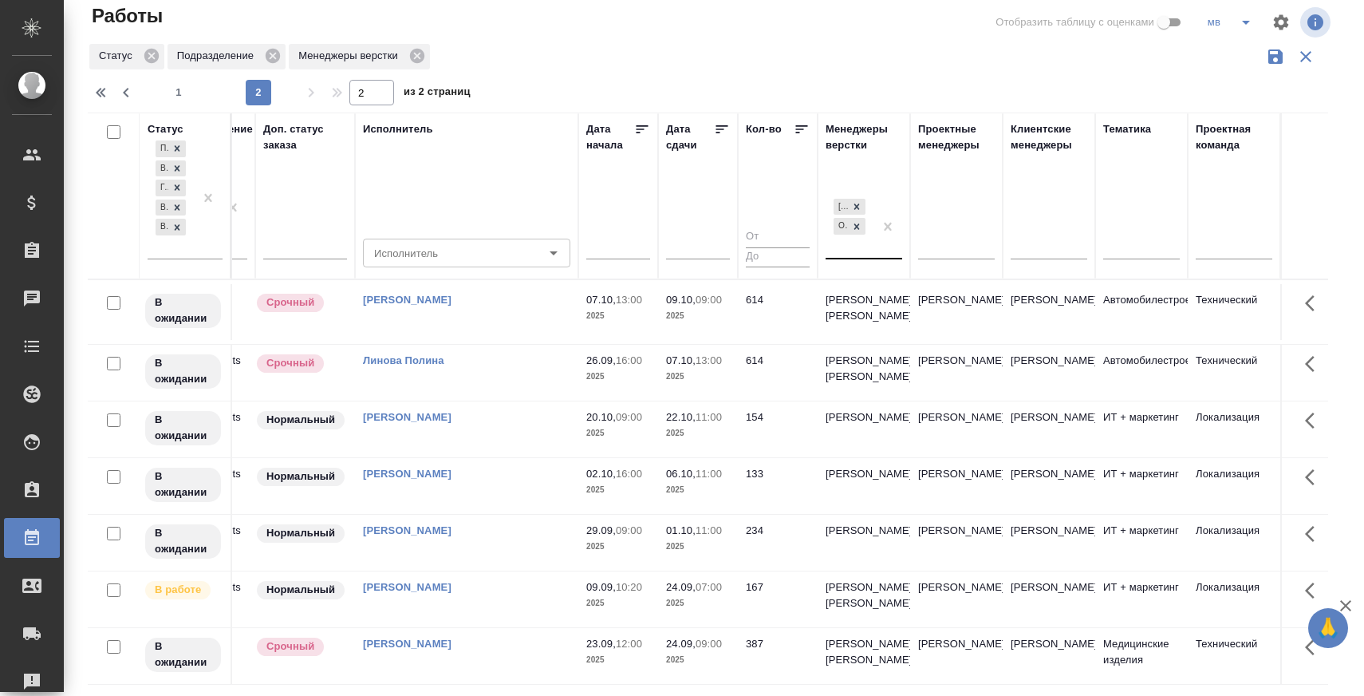
scroll to position [0, 0]
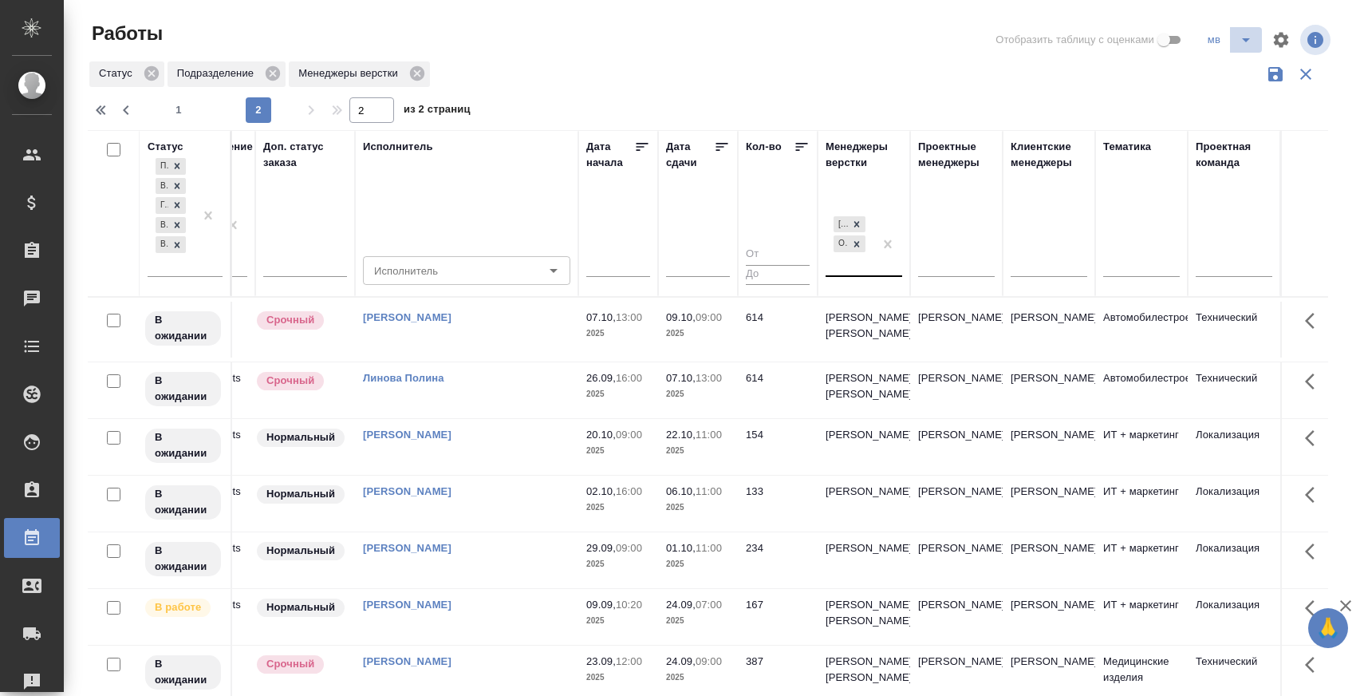
click at [1242, 37] on icon "split button" at bounding box center [1246, 39] width 19 height 19
click at [1219, 90] on li "я" at bounding box center [1261, 98] width 126 height 26
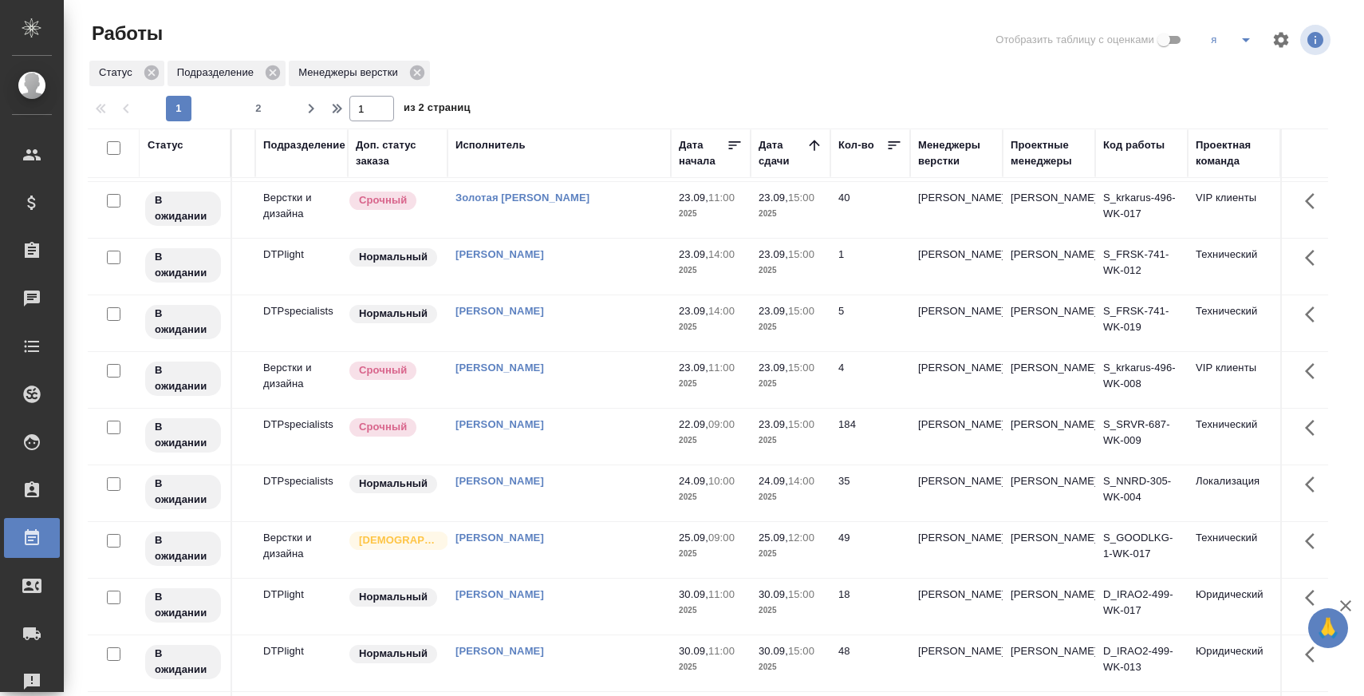
scroll to position [820, 162]
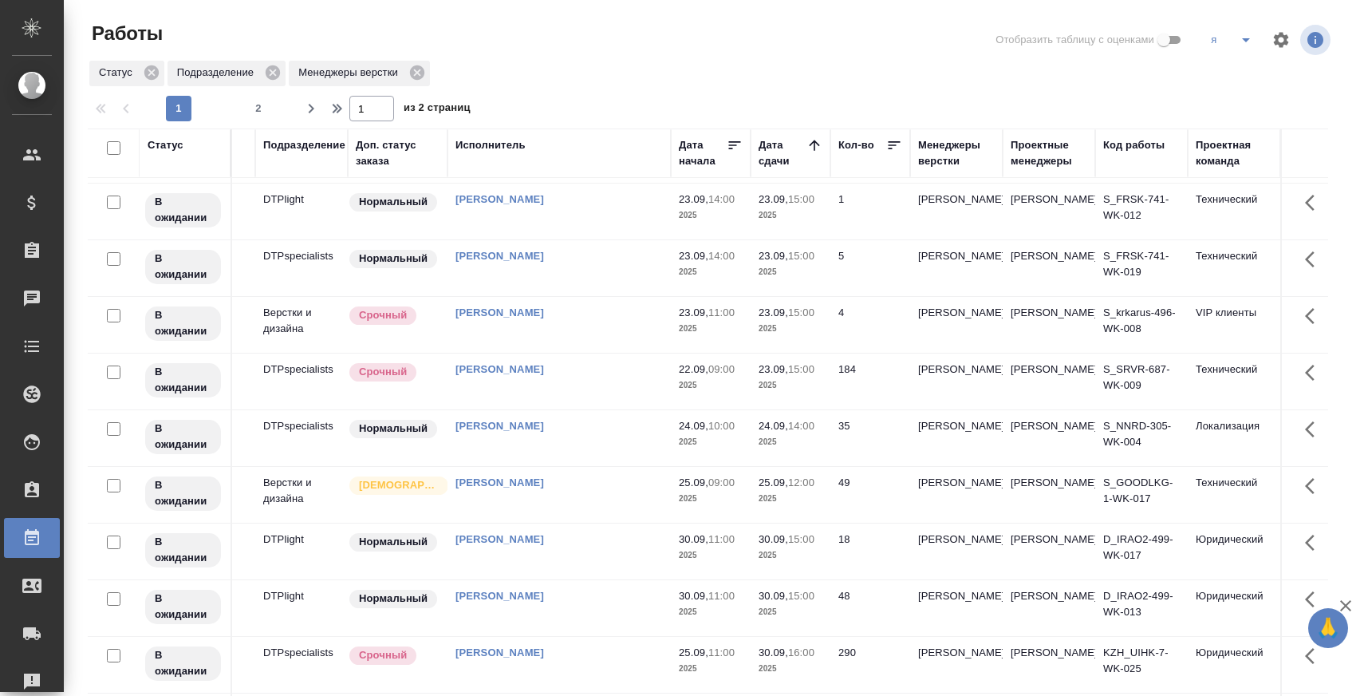
click at [243, 103] on div "1 2" at bounding box center [219, 109] width 160 height 26
click at [259, 107] on span "2" at bounding box center [259, 109] width 26 height 16
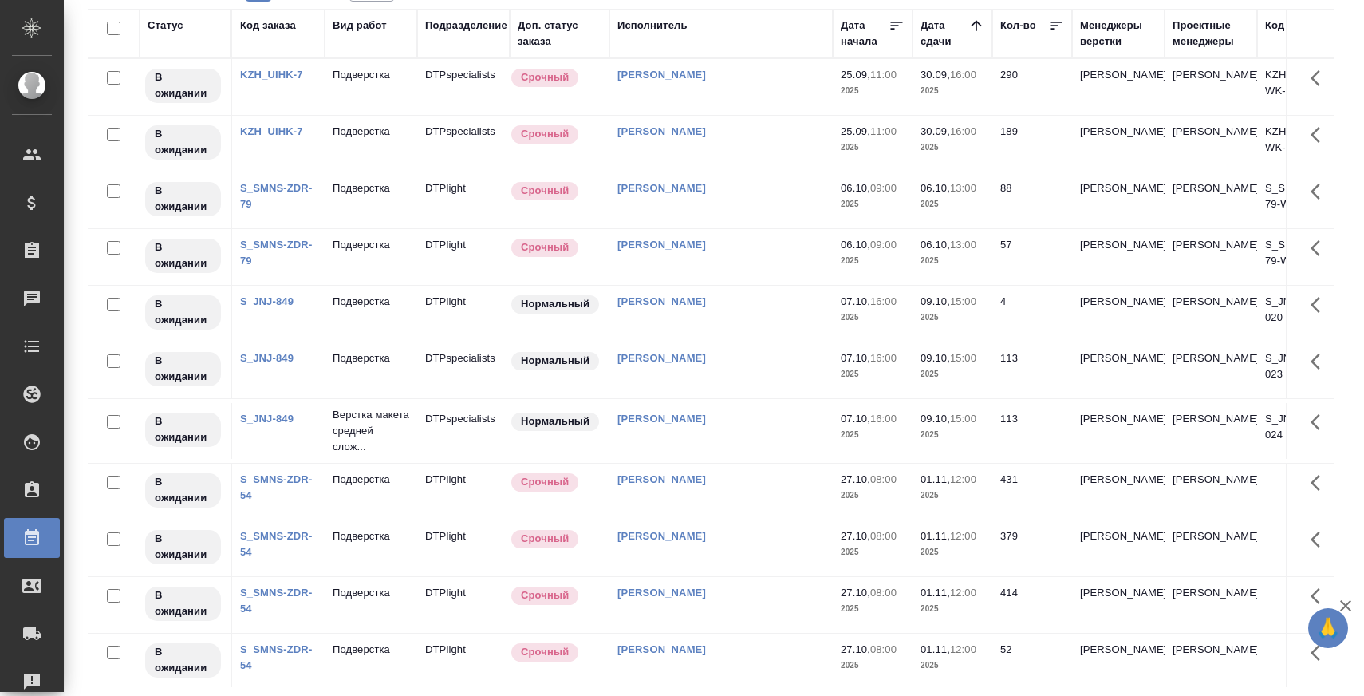
scroll to position [0, 0]
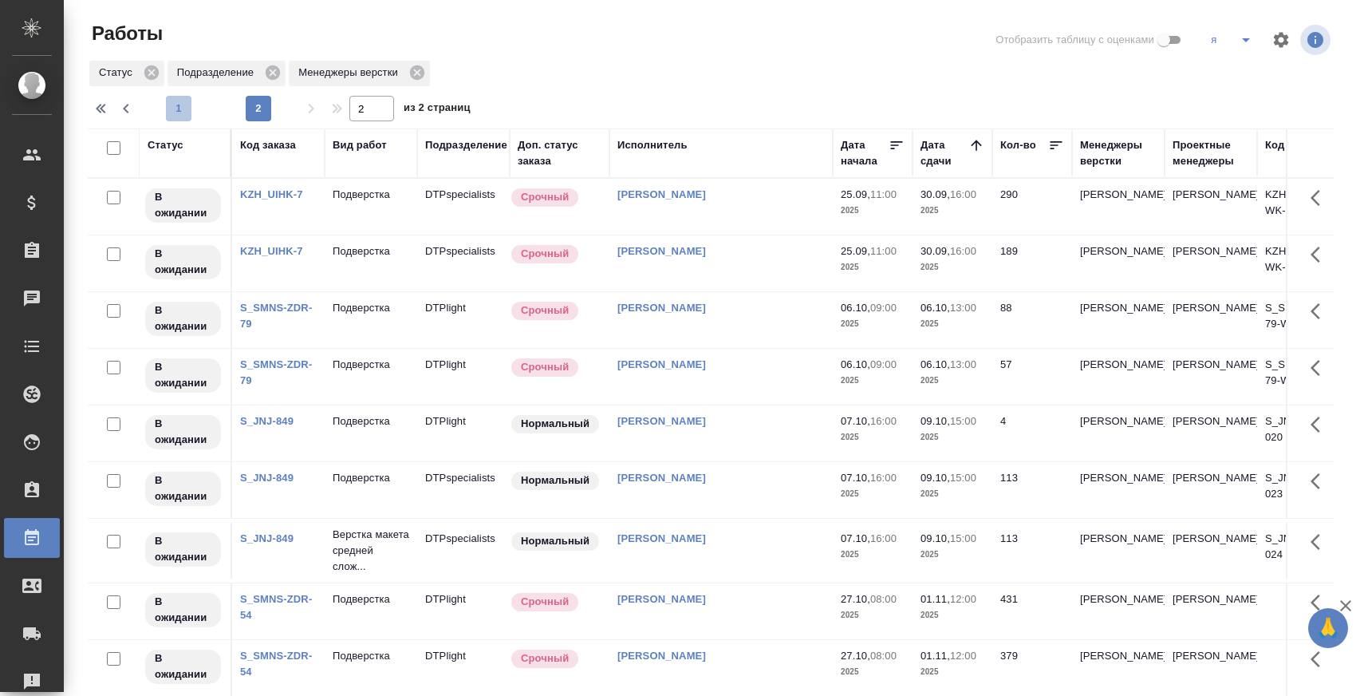
click at [190, 102] on span "1" at bounding box center [179, 109] width 26 height 16
type input "1"
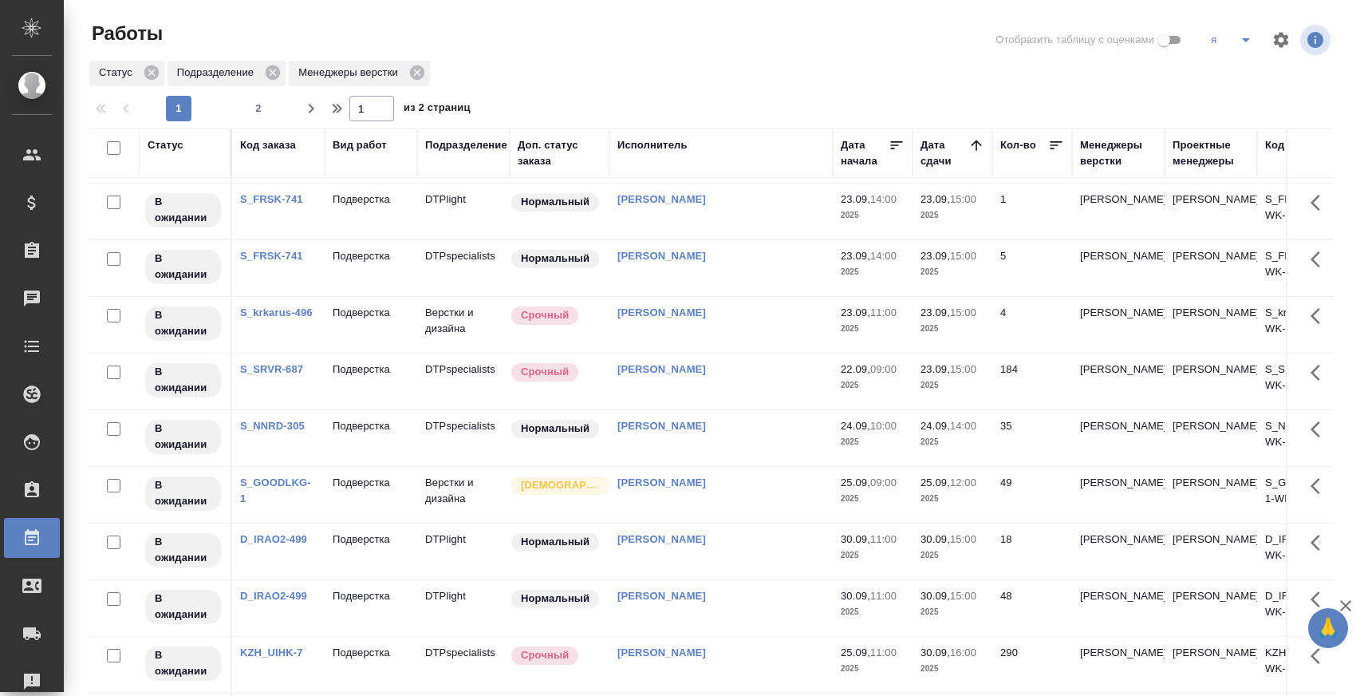
scroll to position [434, 0]
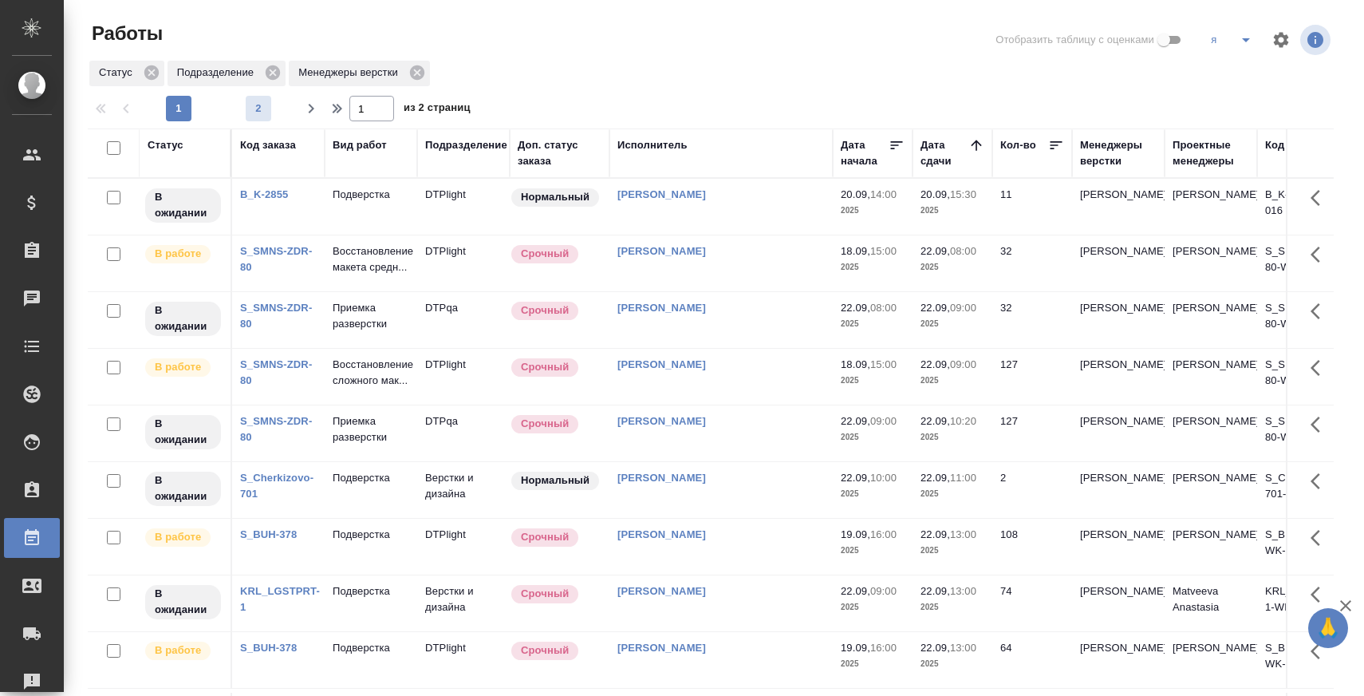
click at [266, 100] on button "2" at bounding box center [259, 109] width 26 height 26
type input "2"
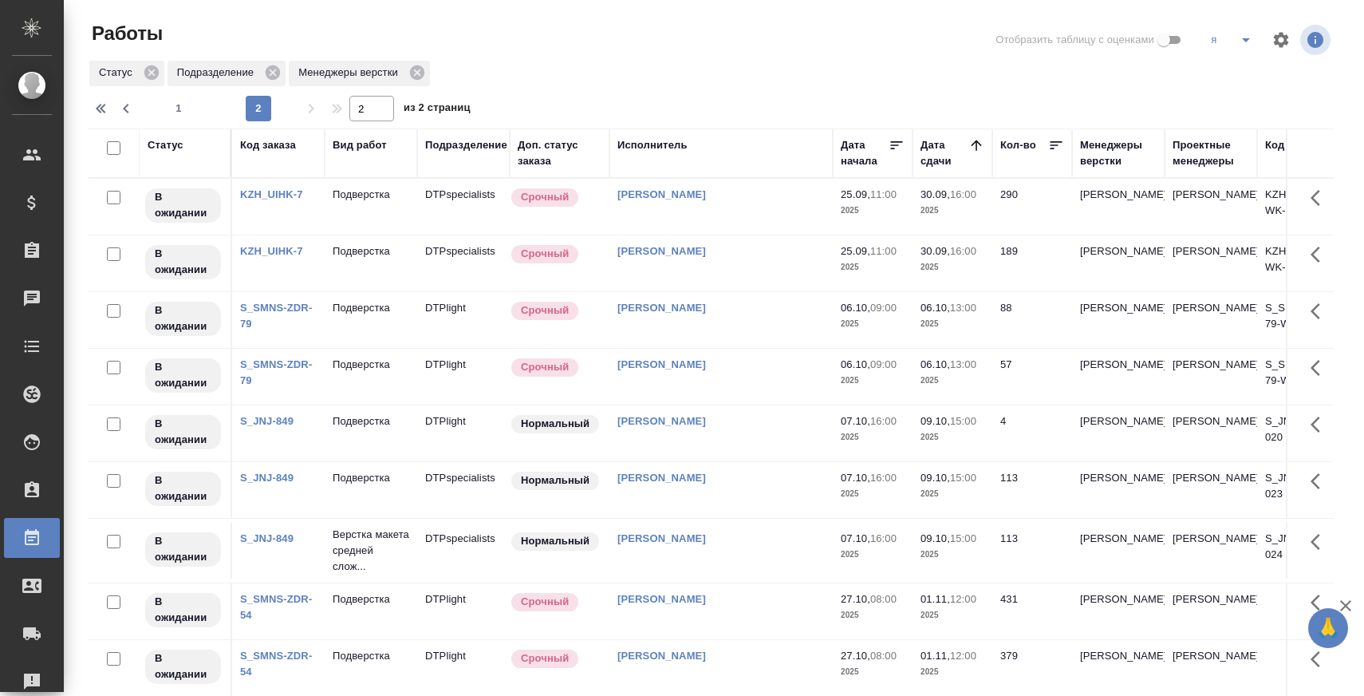
click at [1252, 35] on icon "split button" at bounding box center [1246, 39] width 19 height 19
click at [1232, 191] on li "мв" at bounding box center [1261, 200] width 126 height 26
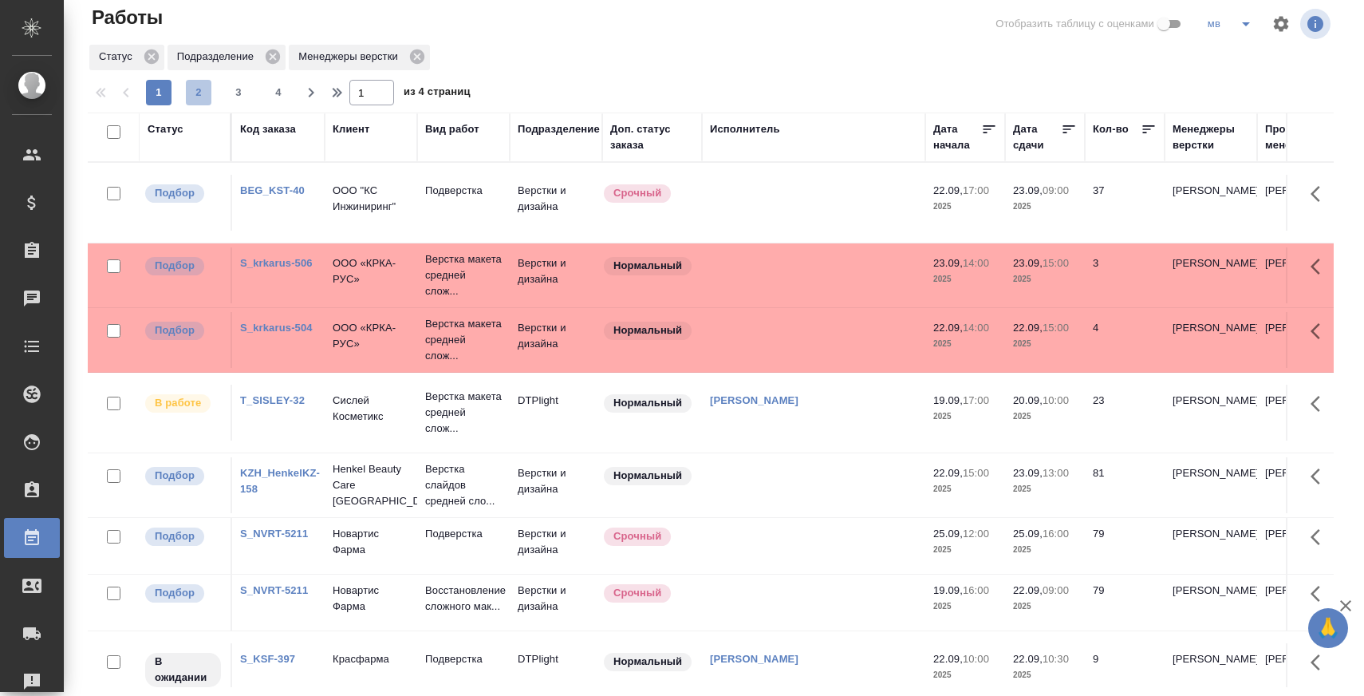
click at [192, 96] on span "2" at bounding box center [199, 93] width 26 height 16
type input "2"
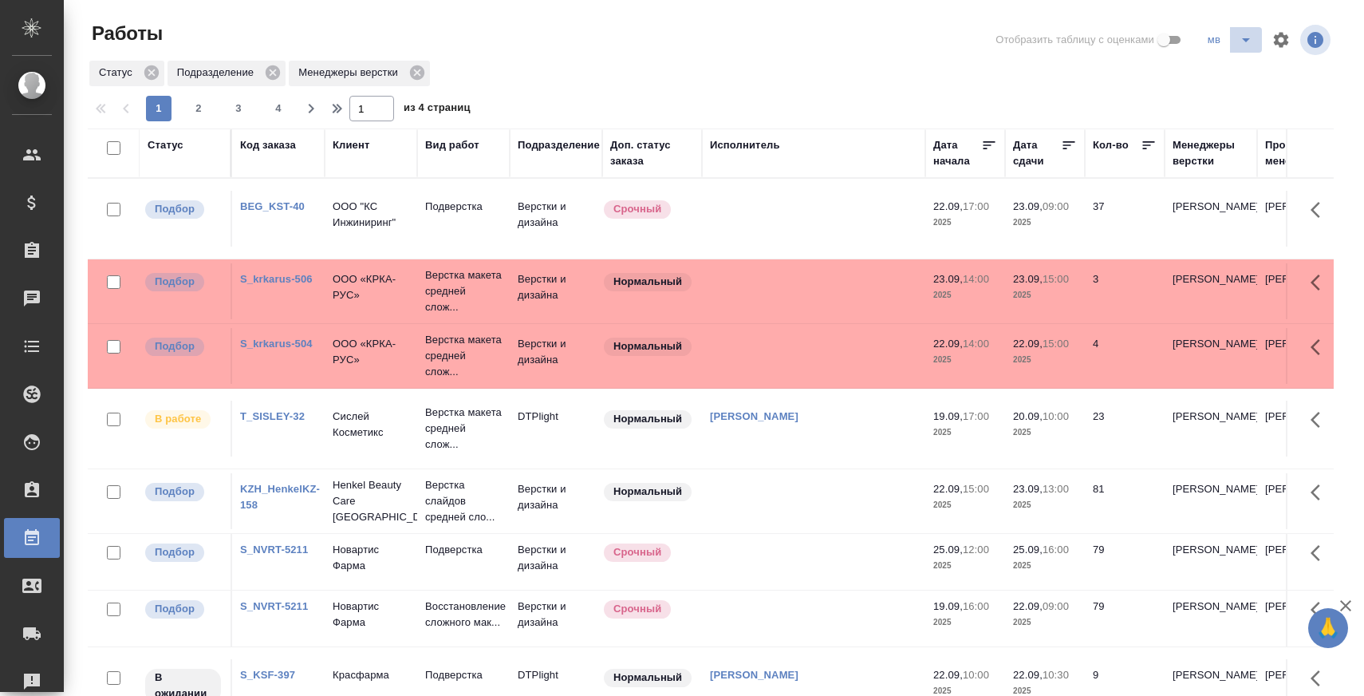
click at [1245, 41] on icon "split button" at bounding box center [1246, 39] width 19 height 19
click at [1063, 29] on label "Отобразить таблицу с оценками" at bounding box center [1091, 40] width 191 height 38
click at [1135, 30] on input "Отобразить таблицу с оценками" at bounding box center [1163, 39] width 57 height 19
checkbox input "false"
click at [1092, 80] on div "Статус Подразделение Менеджеры верстки" at bounding box center [711, 73] width 1246 height 29
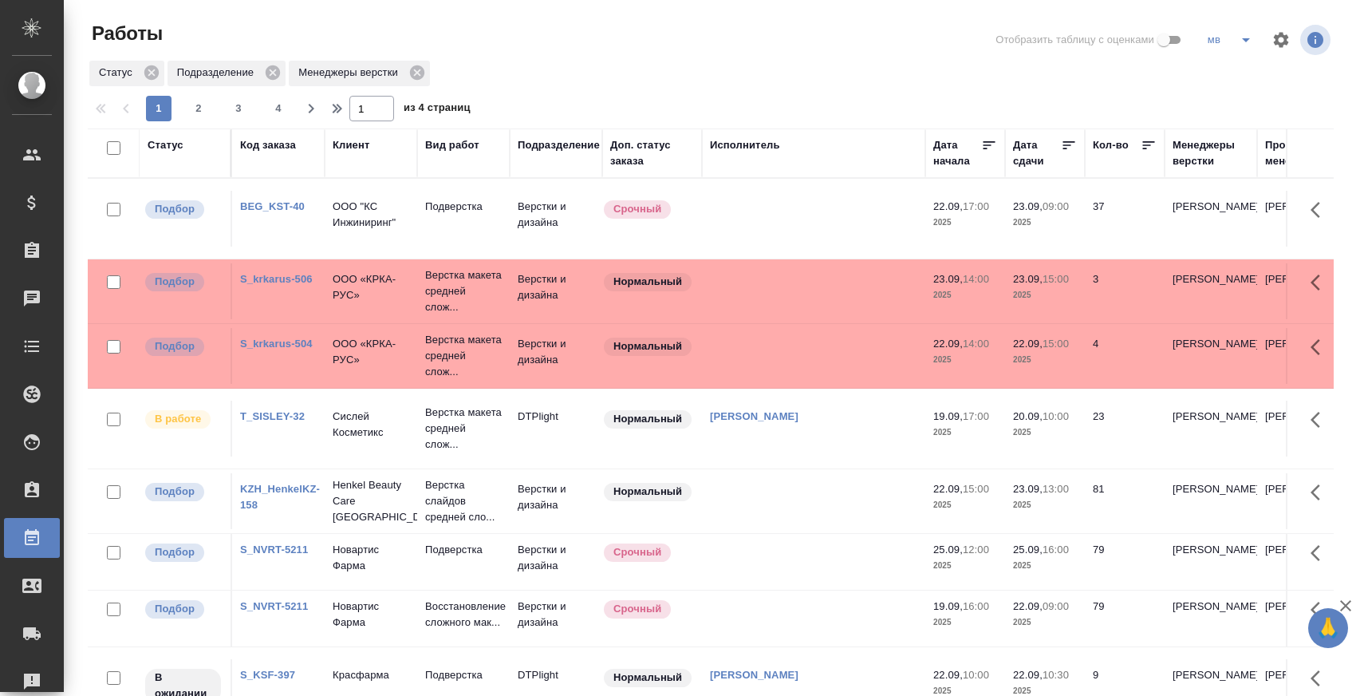
click at [1202, 149] on div "Менеджеры верстки" at bounding box center [1211, 153] width 77 height 32
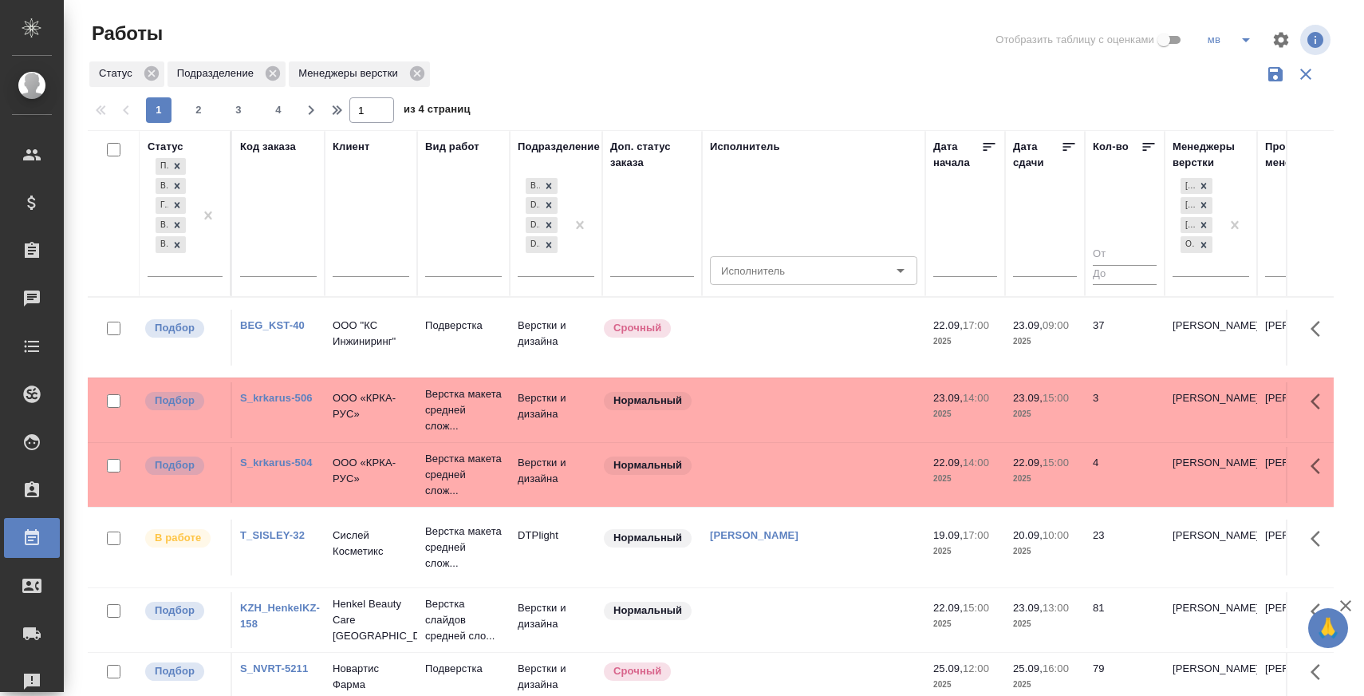
click at [1237, 34] on icon "split button" at bounding box center [1246, 39] width 19 height 19
click at [1223, 108] on li "я" at bounding box center [1261, 98] width 126 height 26
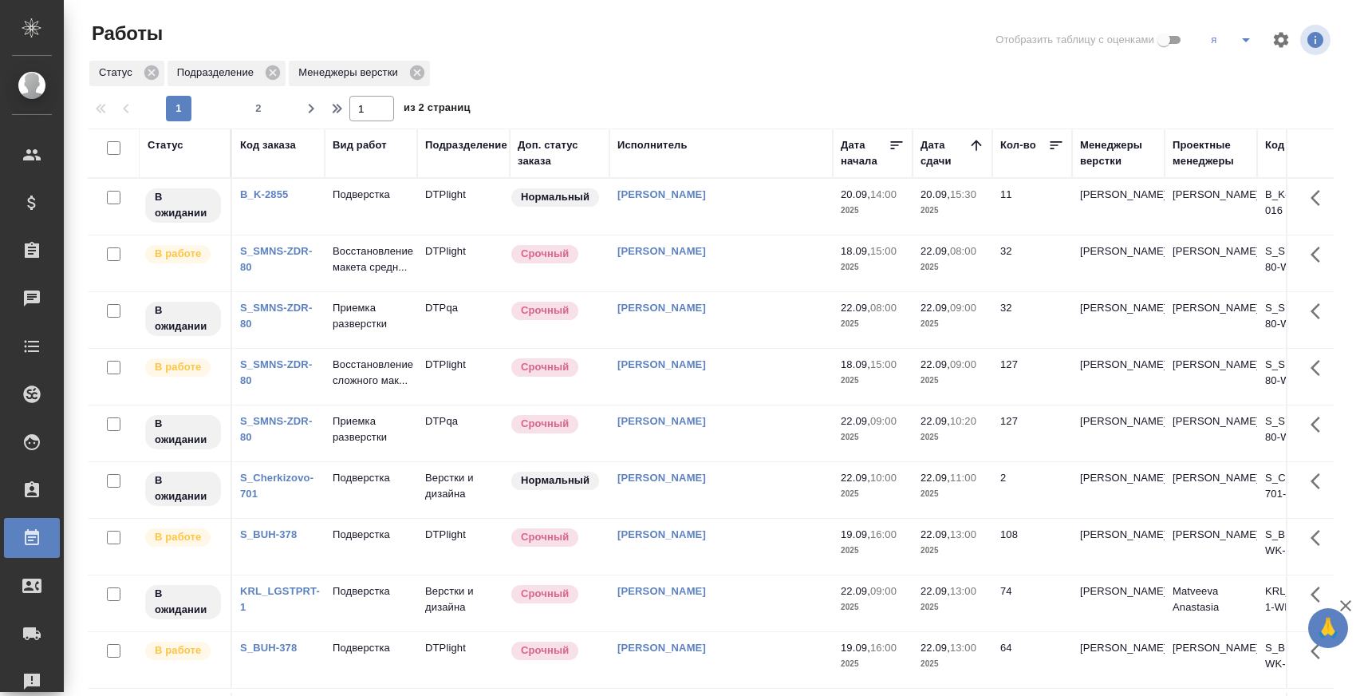
click at [278, 540] on link "S_BUH-378" at bounding box center [268, 534] width 57 height 12
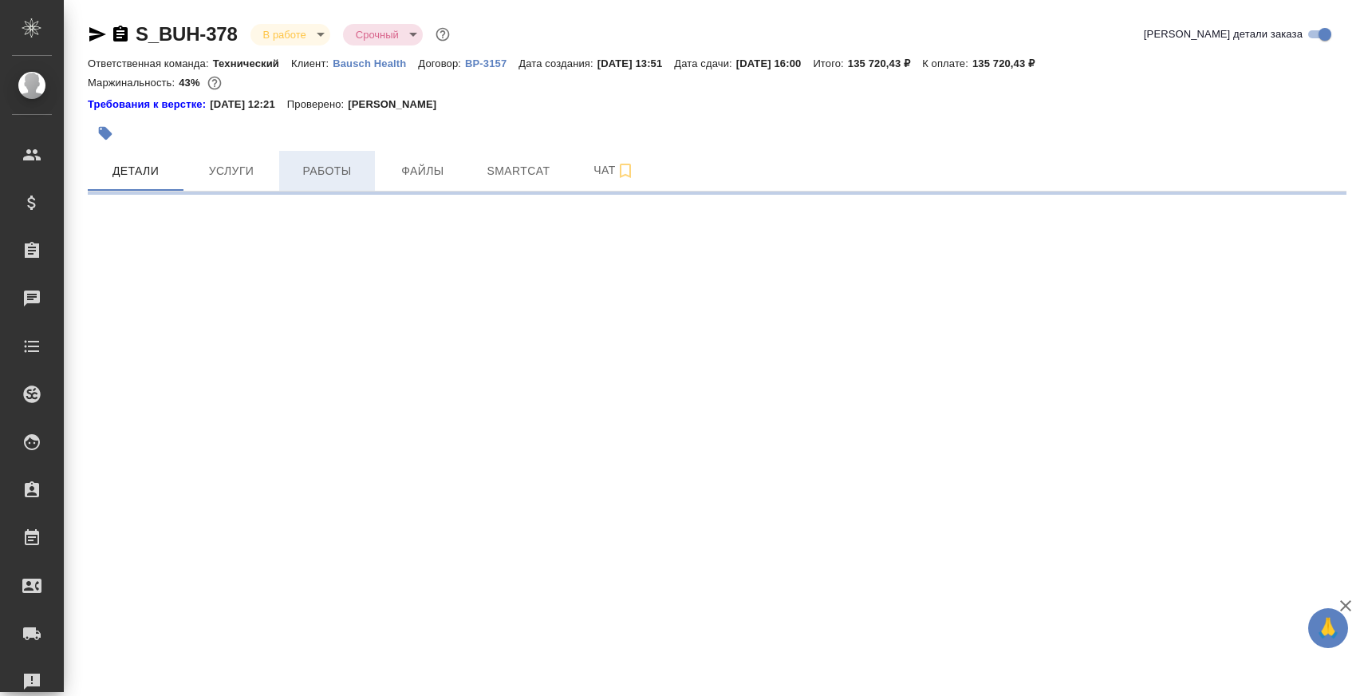
select select "RU"
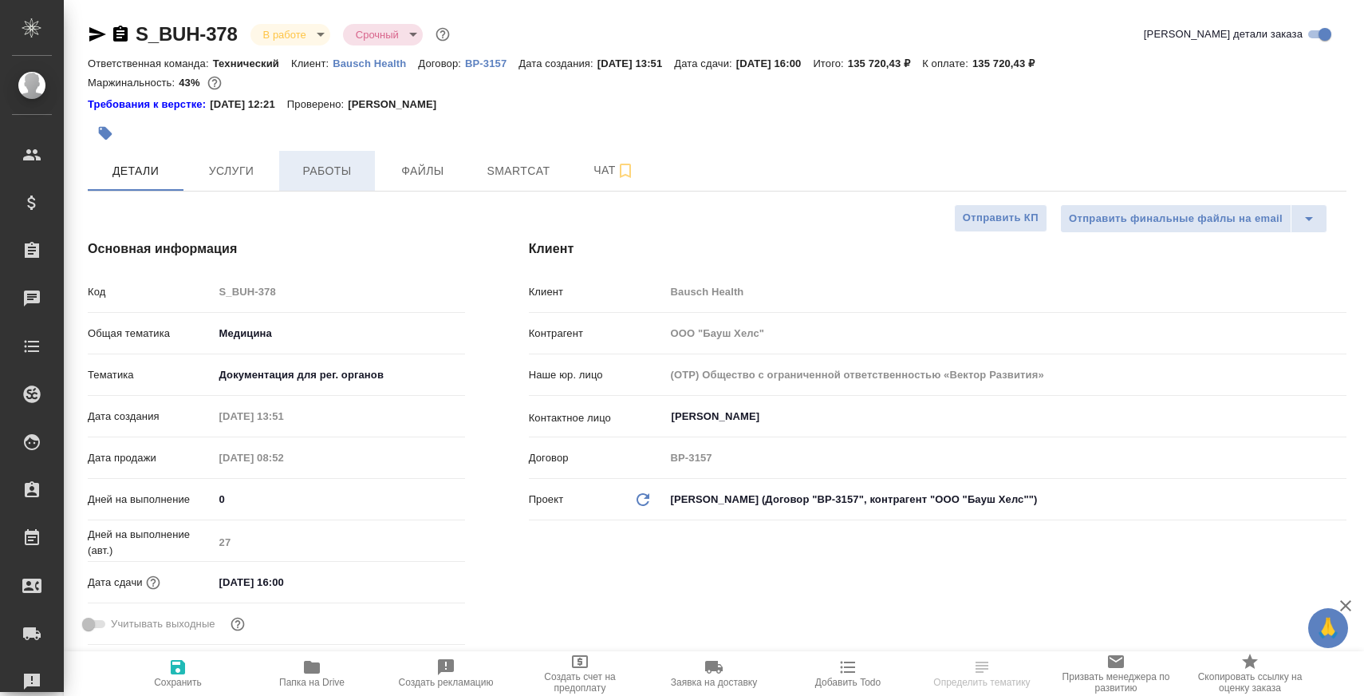
type textarea "x"
click at [319, 179] on span "Работы" at bounding box center [327, 171] width 77 height 20
type textarea "x"
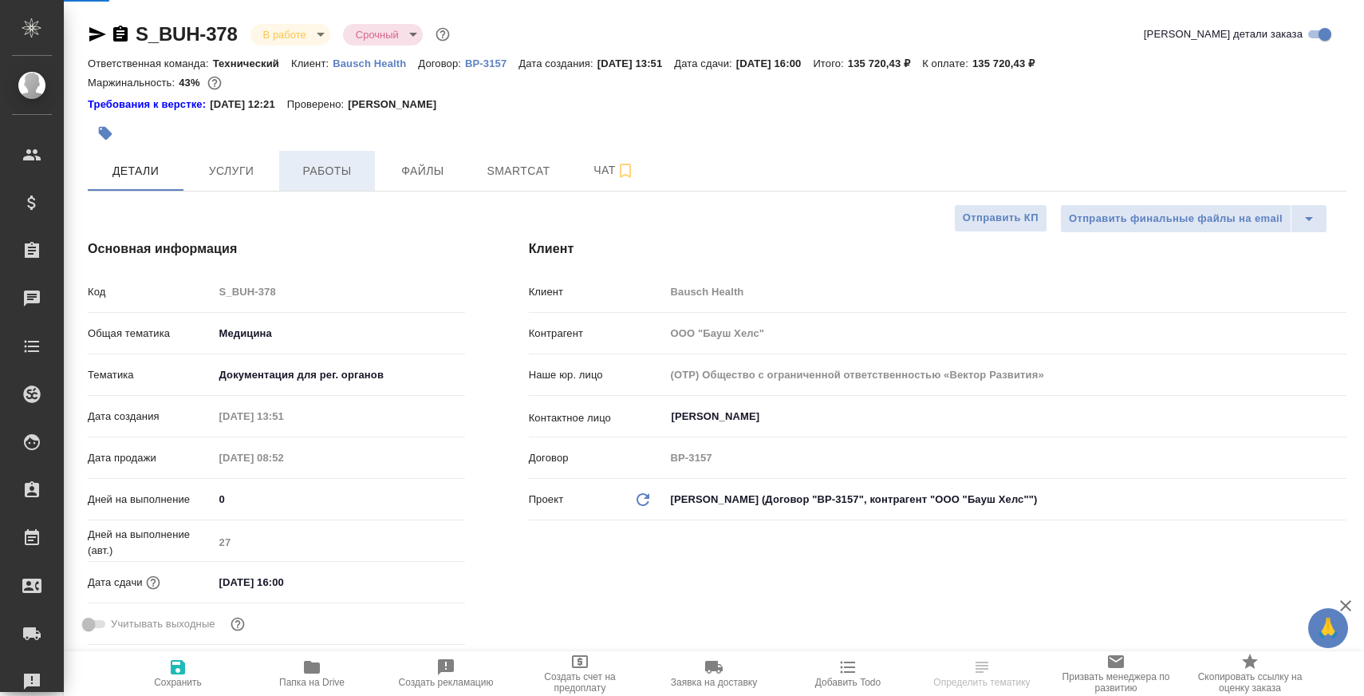
type textarea "x"
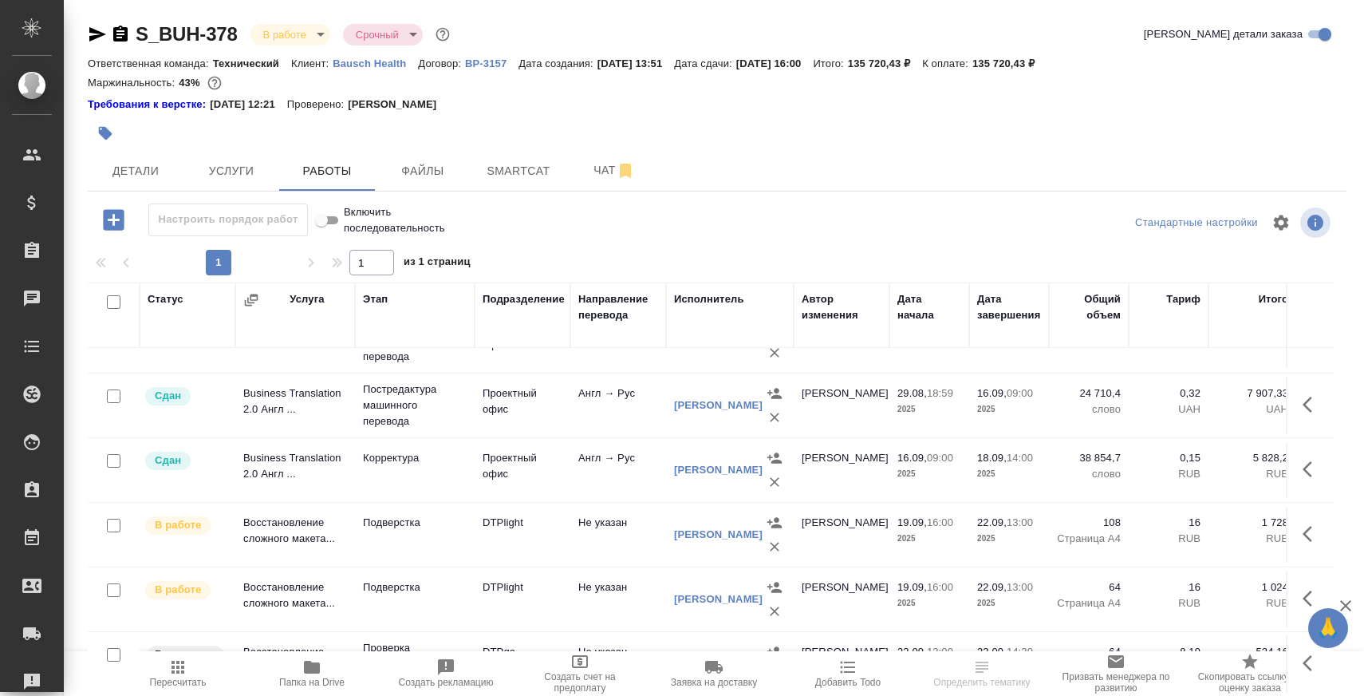
scroll to position [106, 0]
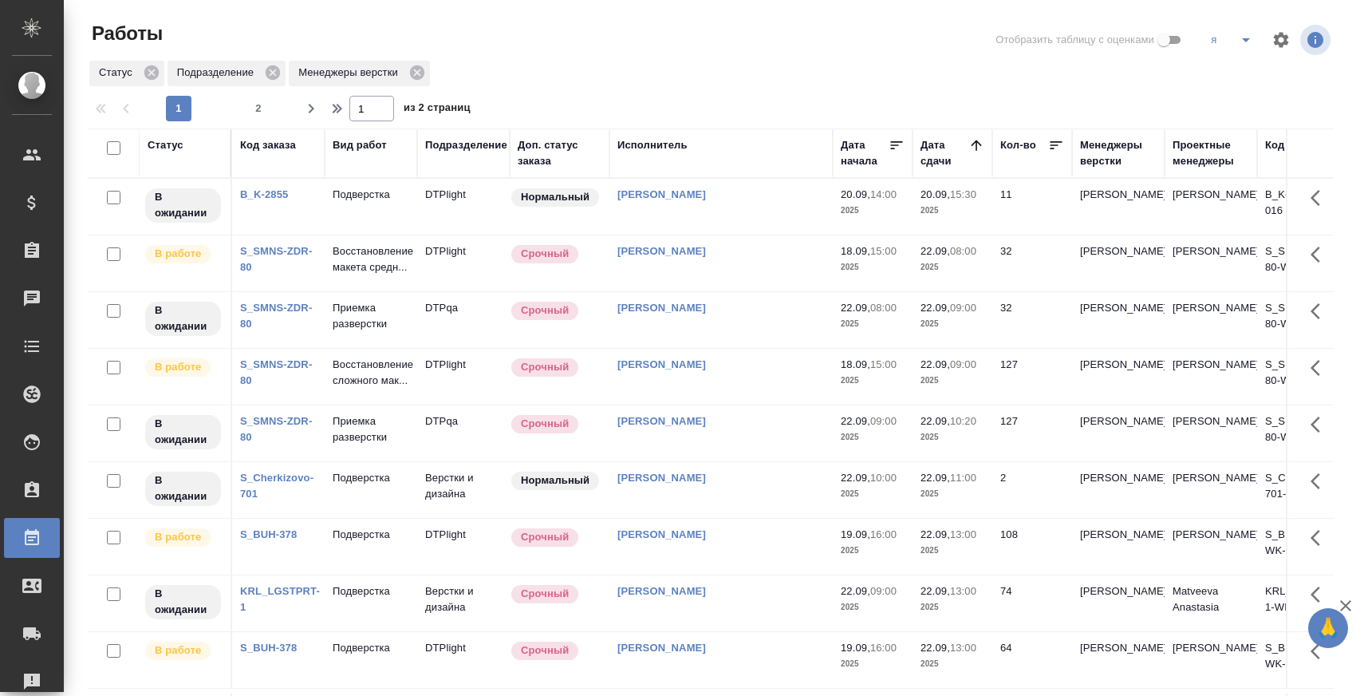
click at [979, 98] on div "1 2 1 из 2 страниц" at bounding box center [717, 109] width 1259 height 26
click at [937, 68] on div "Статус Подразделение Менеджеры верстки" at bounding box center [711, 73] width 1246 height 29
